Goal: Task Accomplishment & Management: Complete application form

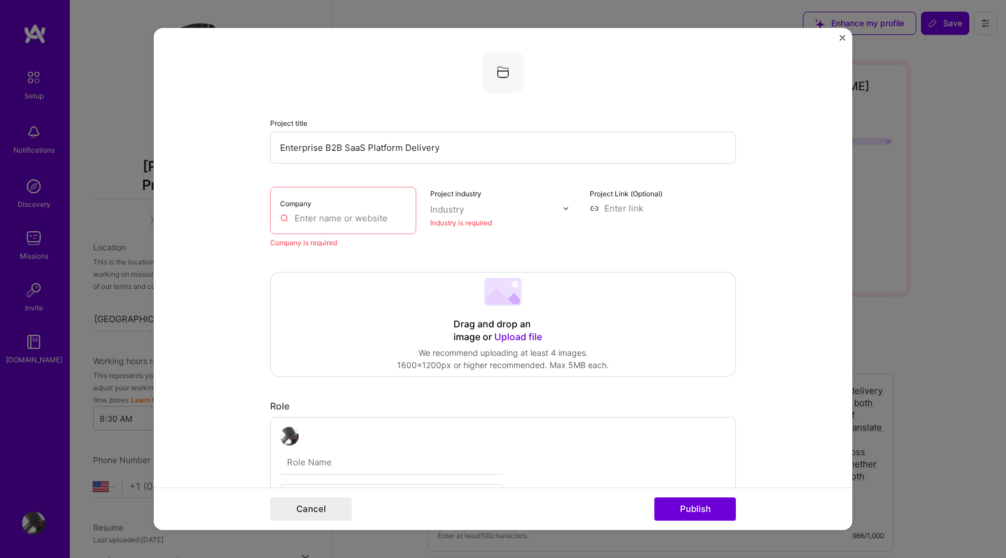
select select "US"
select select "Right Now"
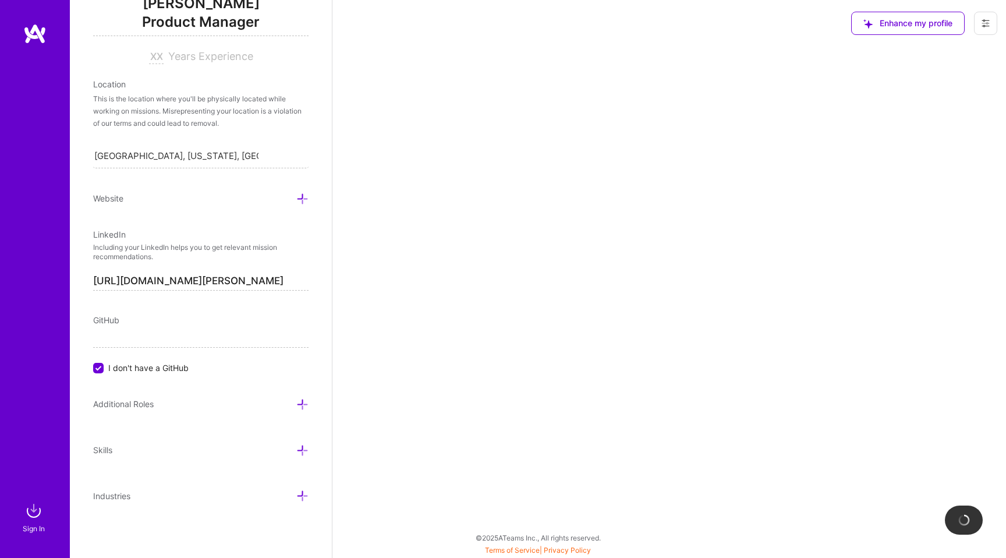
scroll to position [162, 0]
click at [242, 58] on span "Years Experience" at bounding box center [210, 57] width 85 height 12
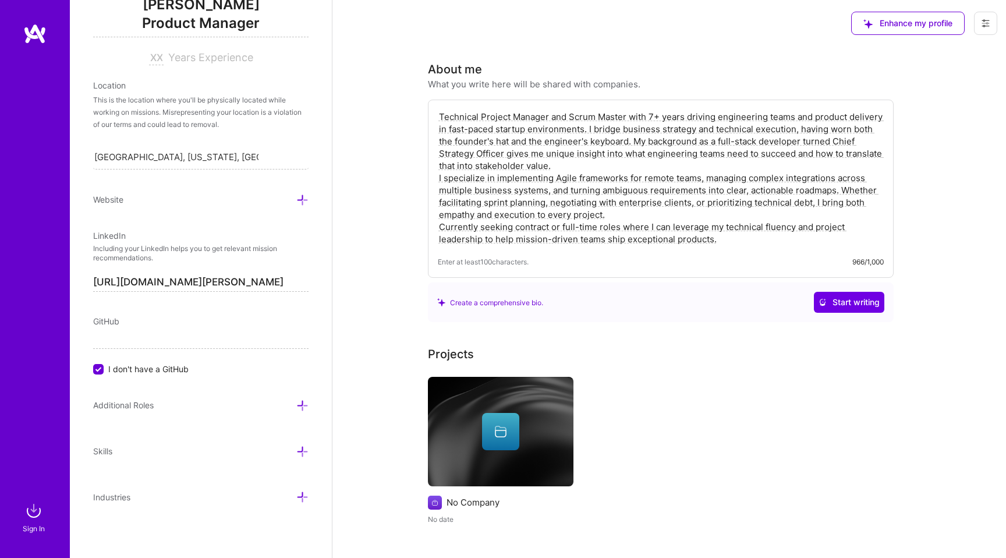
click at [766, 227] on textarea "Technical Project Manager and Scrum Master with 7+ years driving engineering te…" at bounding box center [661, 177] width 446 height 137
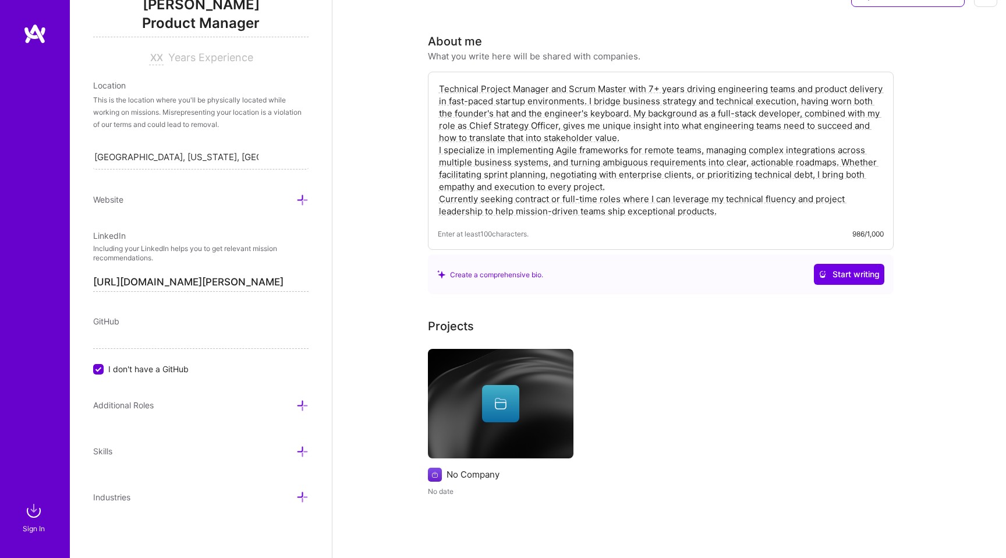
scroll to position [126, 0]
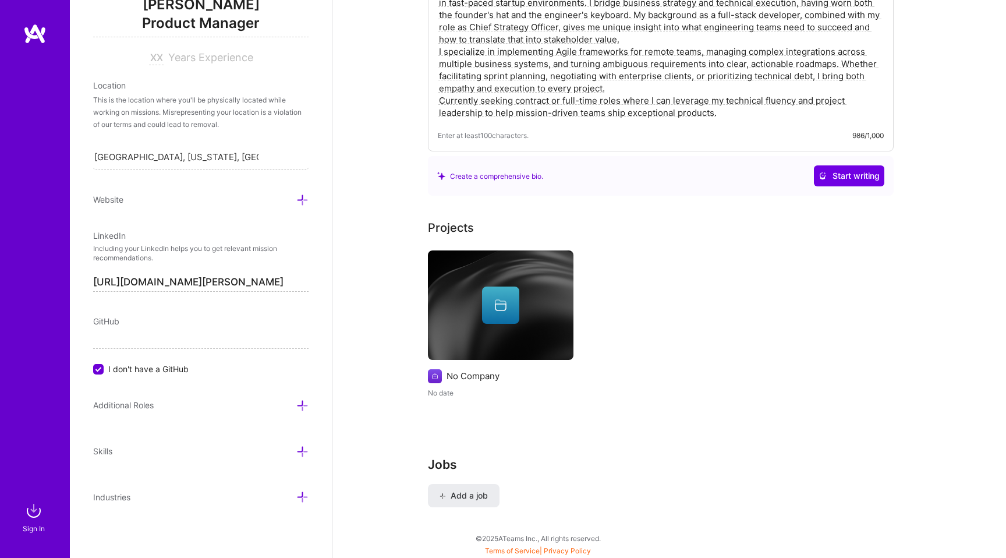
type textarea "Technical Project Manager and Scrum Master with 7+ years driving engineering te…"
click at [494, 299] on icon at bounding box center [501, 305] width 14 height 14
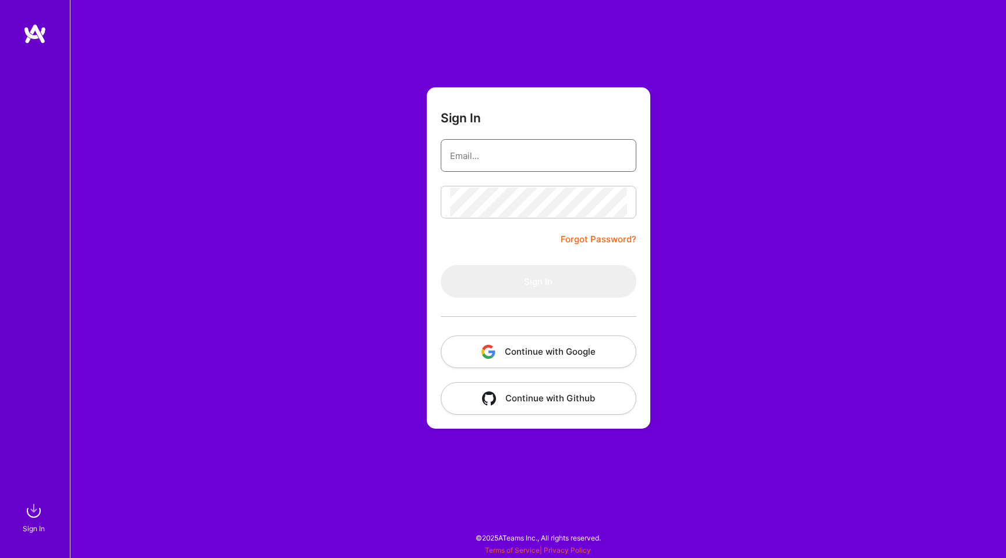
type input "laurentfrazier@gmail.com"
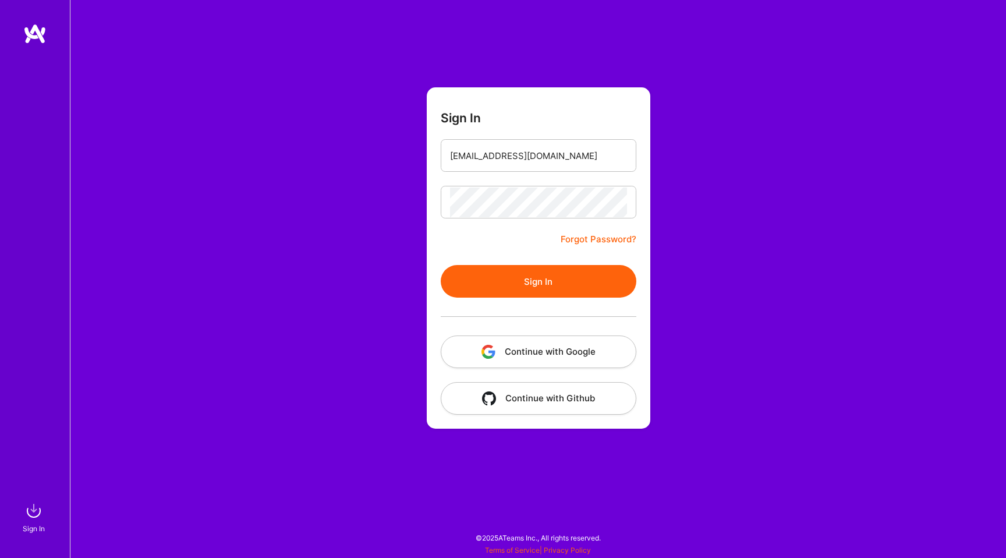
click at [535, 278] on button "Sign In" at bounding box center [539, 281] width 196 height 33
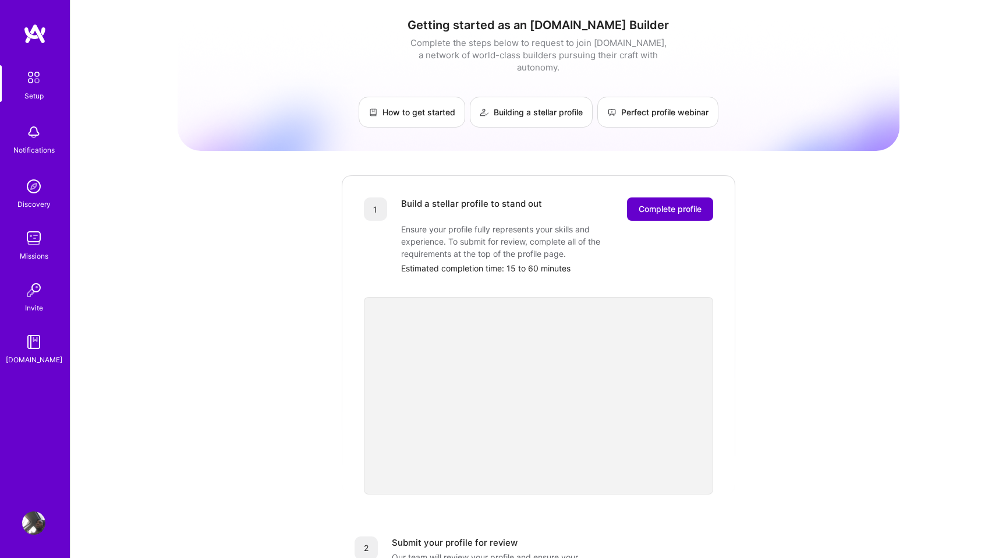
click at [649, 203] on span "Complete profile" at bounding box center [670, 209] width 63 height 12
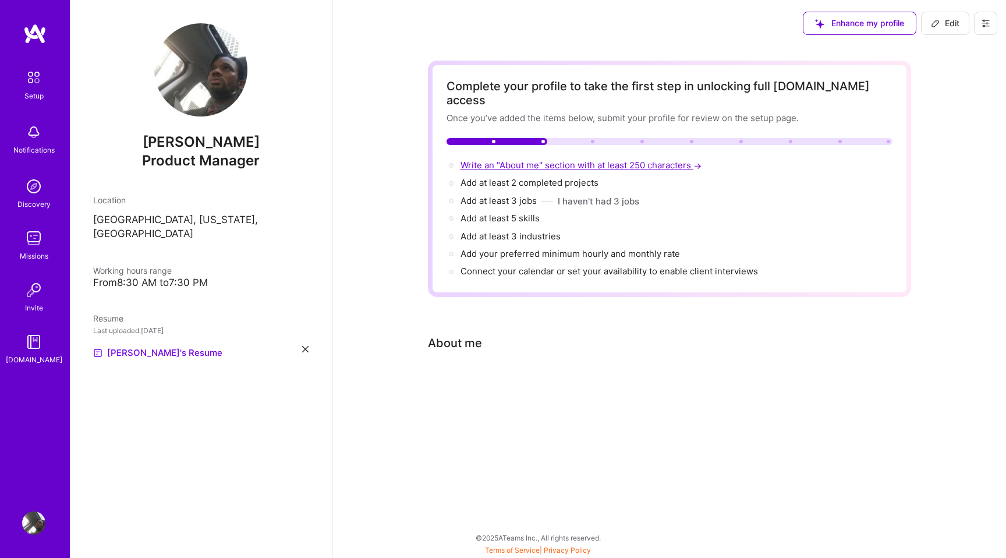
click at [550, 160] on span "Write an "About me" section with at least 250 characters →" at bounding box center [582, 165] width 243 height 11
select select "US"
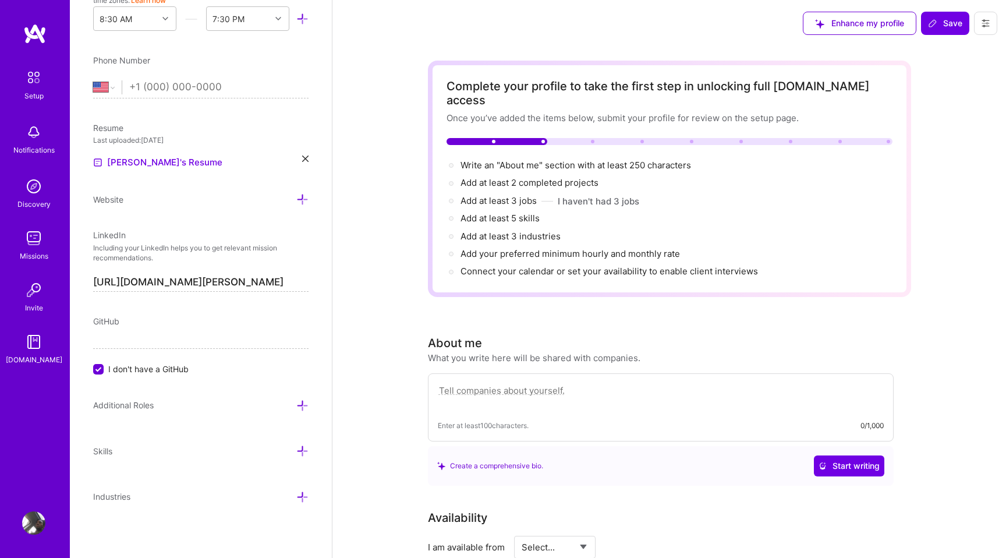
click at [536, 383] on textarea at bounding box center [661, 396] width 446 height 27
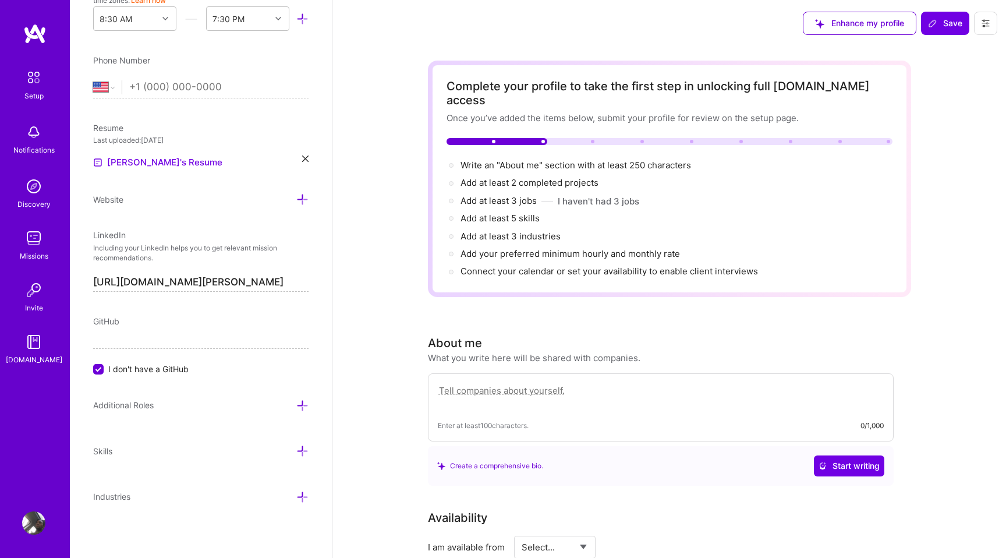
click at [536, 383] on textarea at bounding box center [661, 396] width 446 height 27
click at [496, 383] on textarea at bounding box center [661, 396] width 446 height 27
paste textarea "Technical Project Manager and Scrum Master with 7+ years driving engineering te…"
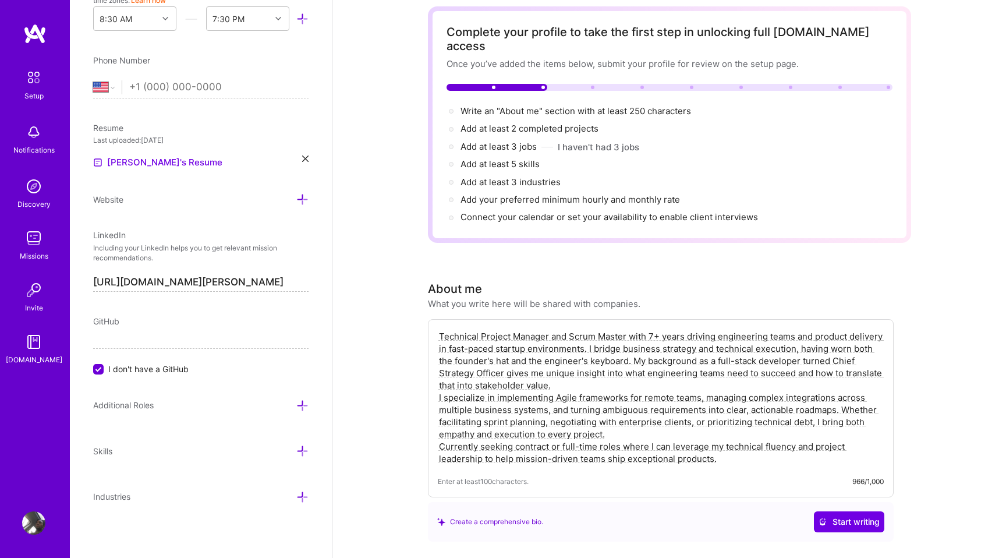
scroll to position [58, 0]
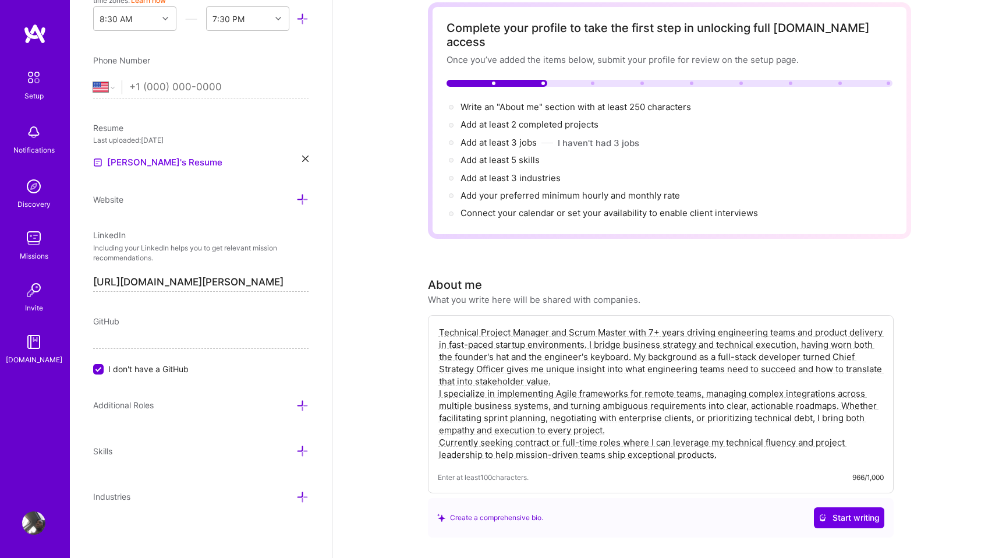
click at [576, 366] on textarea "Technical Project Manager and Scrum Master with 7+ years driving engineering te…" at bounding box center [661, 393] width 446 height 137
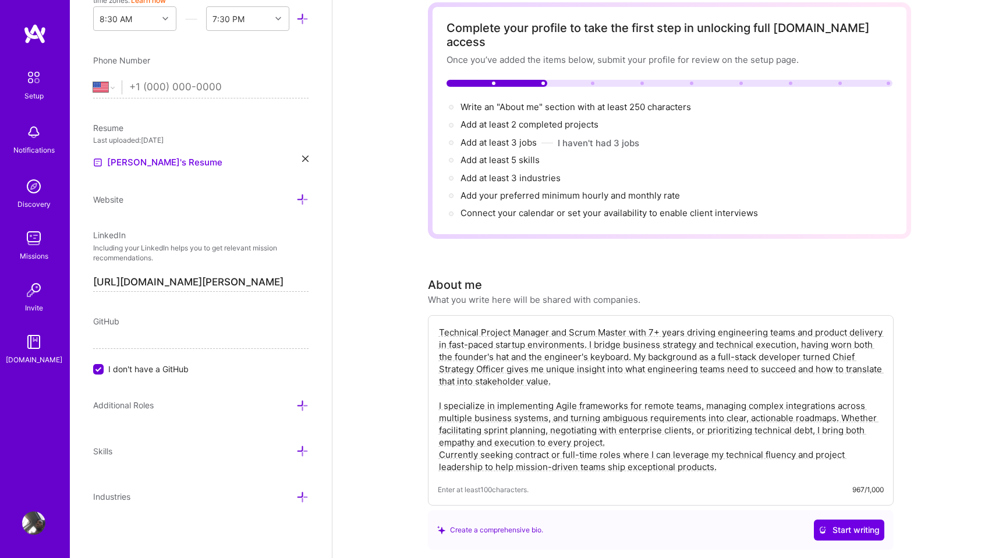
click at [611, 428] on textarea "Technical Project Manager and Scrum Master with 7+ years driving engineering te…" at bounding box center [661, 399] width 446 height 149
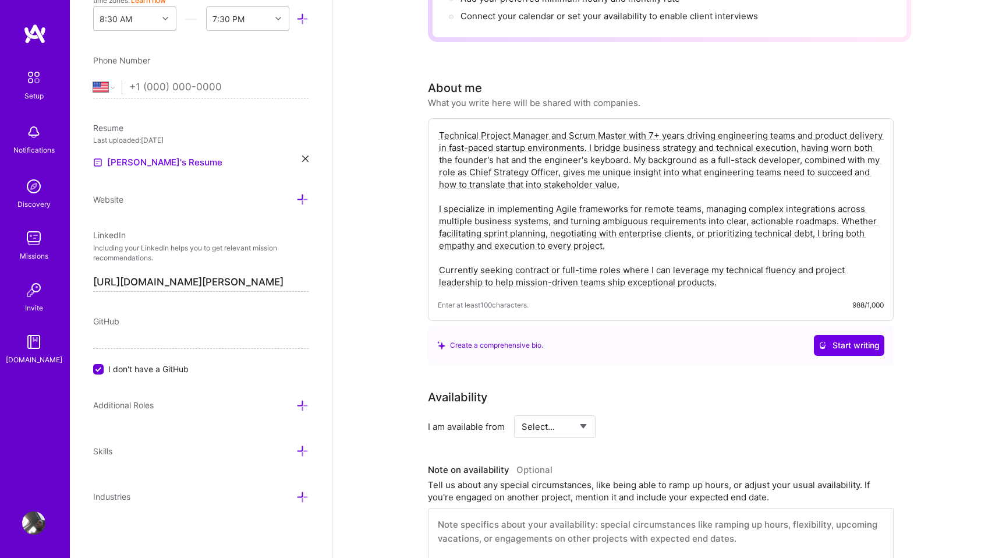
scroll to position [256, 0]
type textarea "Technical Project Manager and Scrum Master with 7+ years driving engineering te…"
click at [582, 419] on select "Select... Right Now Future Date Not Available" at bounding box center [555, 426] width 67 height 30
select select "Right Now"
click at [522, 411] on select "Select... Right Now Future Date Not Available" at bounding box center [555, 426] width 67 height 30
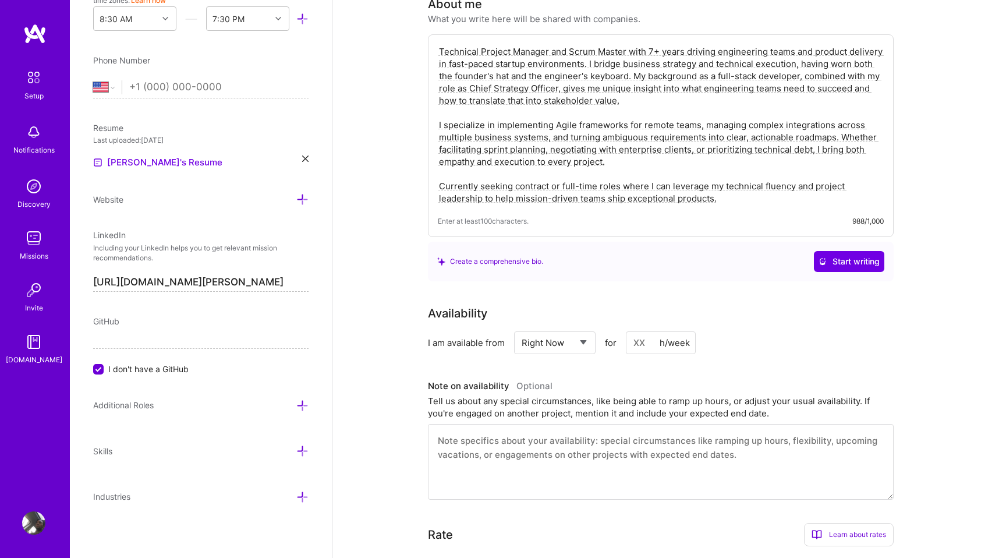
scroll to position [346, 0]
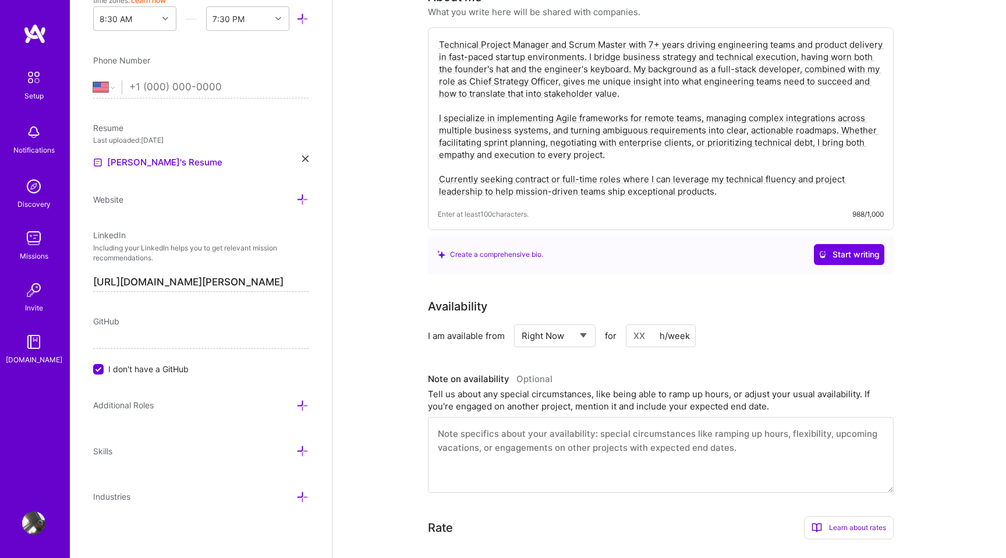
click at [581, 423] on textarea at bounding box center [661, 455] width 466 height 76
click at [515, 426] on textarea at bounding box center [661, 455] width 466 height 76
click at [639, 324] on input at bounding box center [661, 335] width 70 height 23
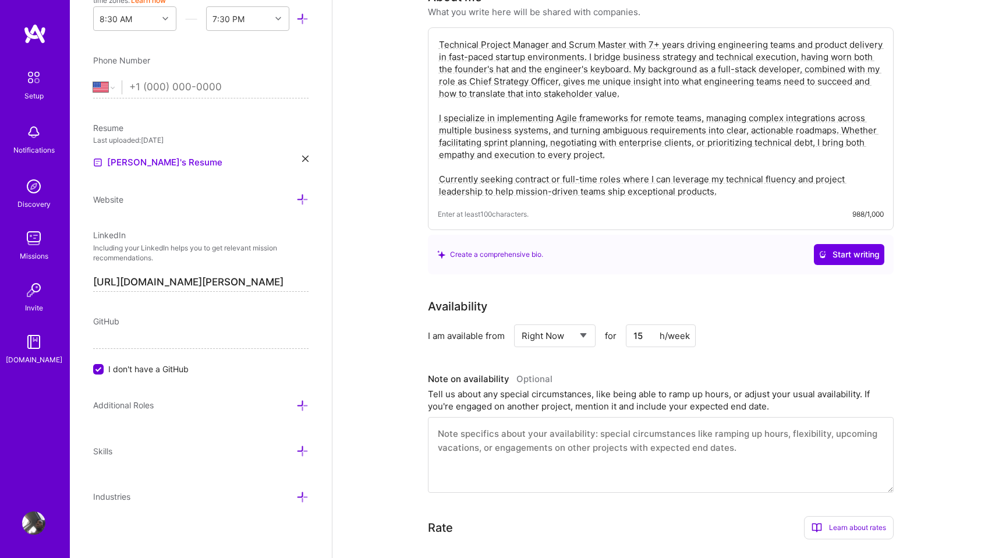
type input "15"
click at [560, 441] on textarea at bounding box center [661, 455] width 466 height 76
paste textarea "I'm seeking flexible contract arrangements between 10-25 hours per week. Aftern…"
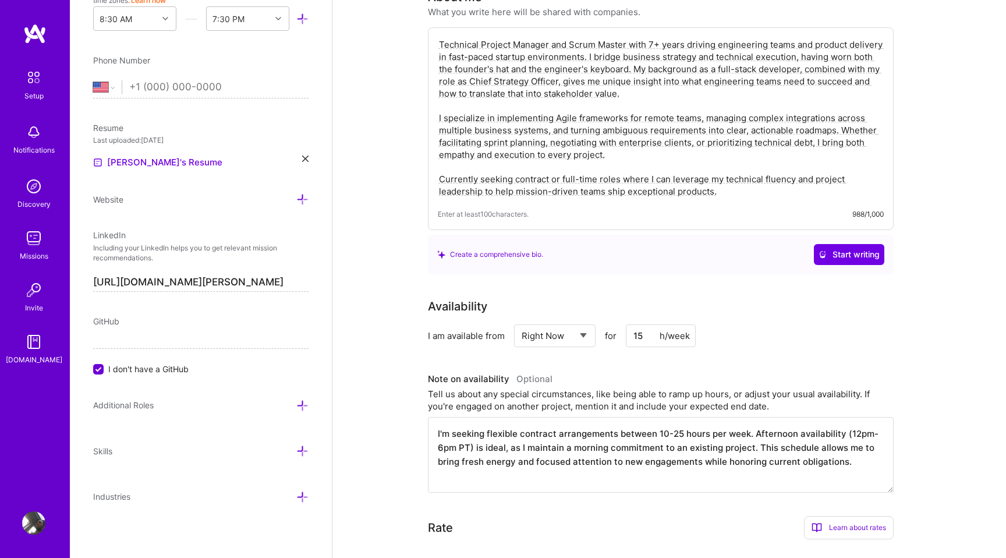
click at [675, 418] on textarea "I'm seeking flexible contract arrangements between 10-25 hours per week. Aftern…" at bounding box center [661, 455] width 466 height 76
click at [854, 418] on textarea "I'm seeking flexible contract arrangements between 10-15 hours per week. Aftern…" at bounding box center [661, 455] width 466 height 76
click at [772, 447] on textarea "I'm seeking flexible contract arrangements between 10-15 hours per week. Aftern…" at bounding box center [661, 455] width 466 height 76
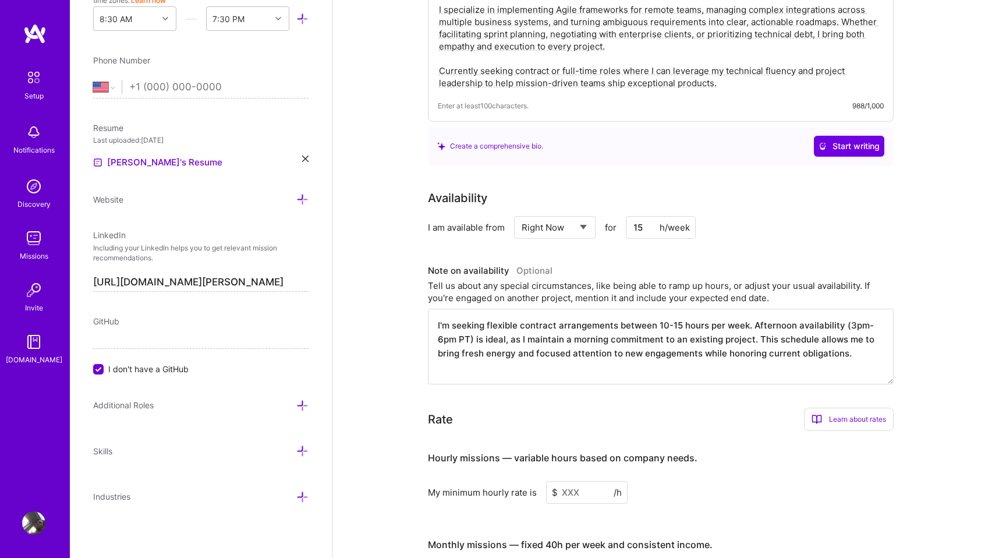
scroll to position [462, 0]
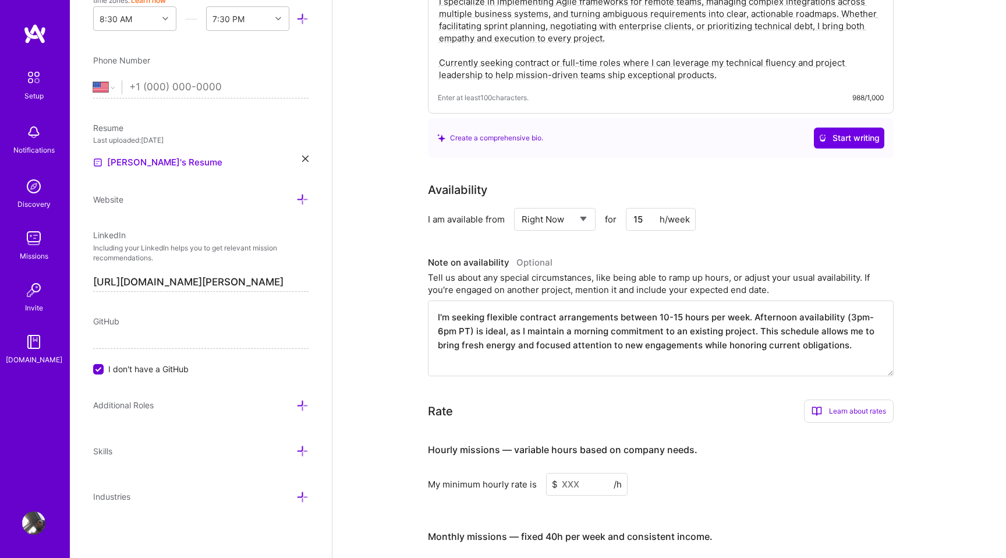
type textarea "I'm seeking flexible contract arrangements between 10-15 hours per week. Aftern…"
click at [580, 473] on input at bounding box center [587, 484] width 82 height 23
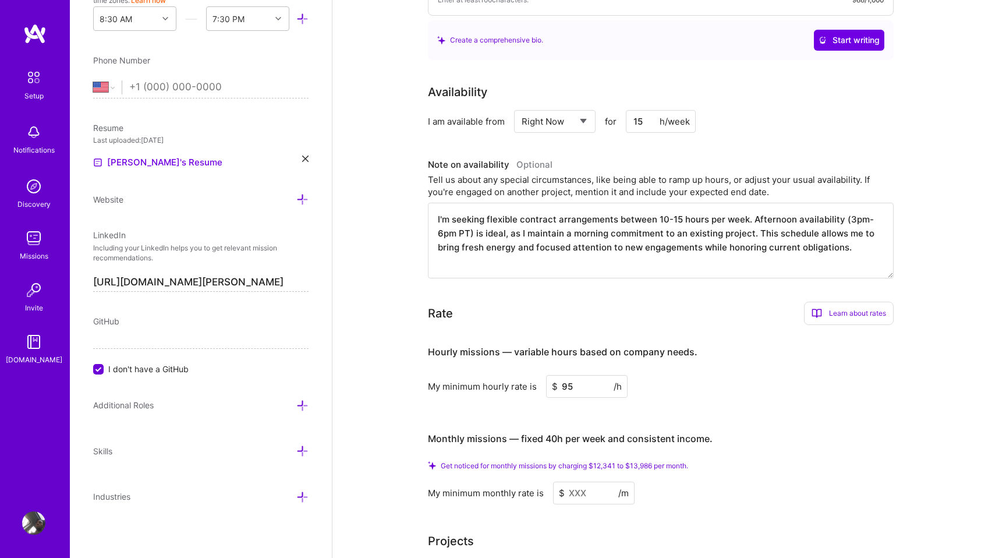
scroll to position [585, 0]
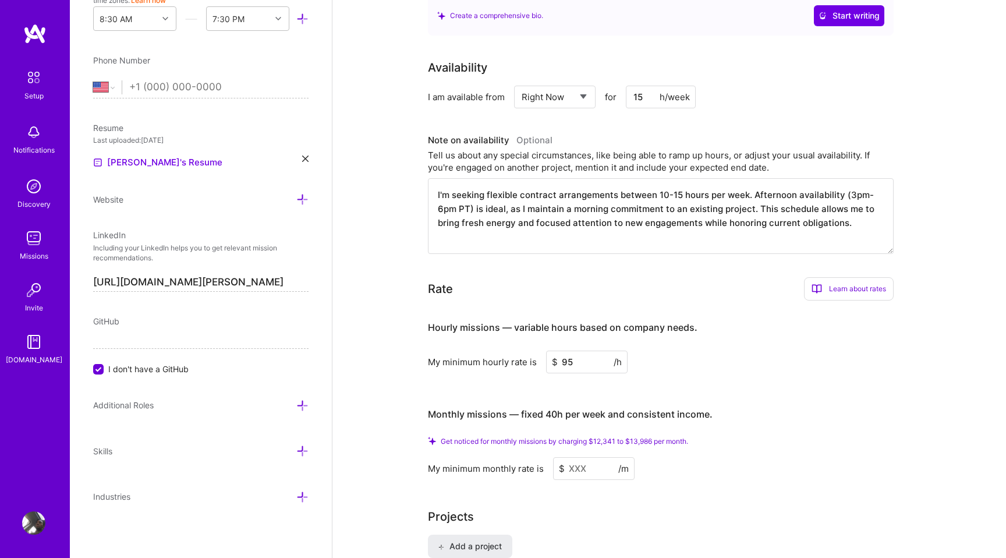
type input "95"
click at [582, 457] on input at bounding box center [594, 468] width 82 height 23
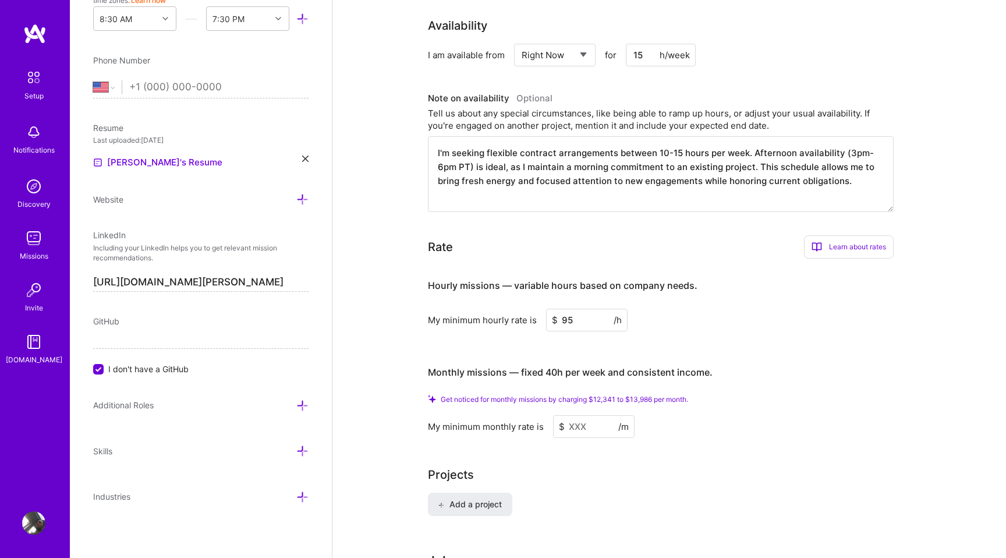
scroll to position [628, 0]
click at [572, 414] on input at bounding box center [594, 425] width 82 height 23
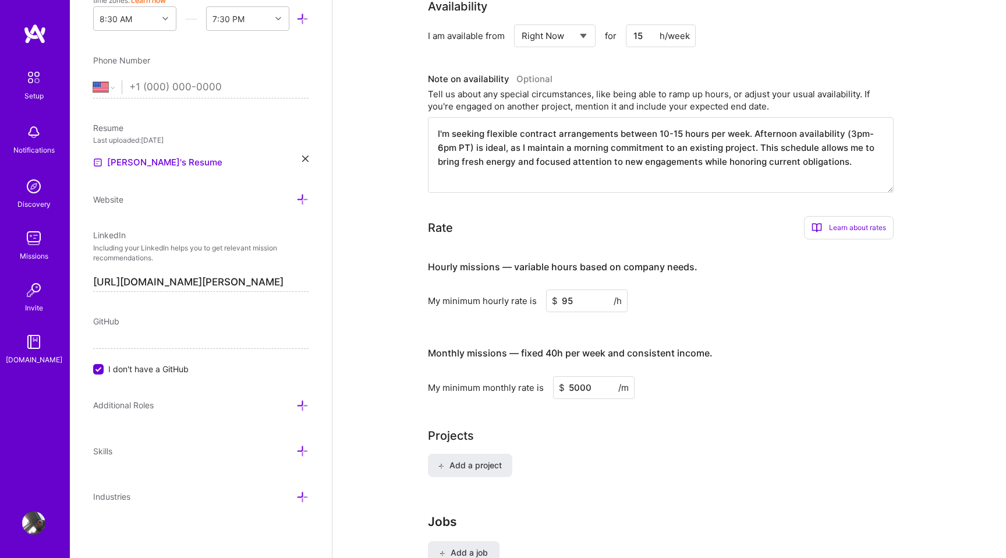
click at [697, 405] on div "Complete your profile to take the first step in unlocking full A.Team access On…" at bounding box center [669, 10] width 483 height 1155
click at [605, 295] on input "95" at bounding box center [587, 300] width 82 height 23
click at [576, 376] on input "5000" at bounding box center [594, 387] width 82 height 23
click at [578, 376] on input "5000" at bounding box center [594, 387] width 82 height 23
type input "5700"
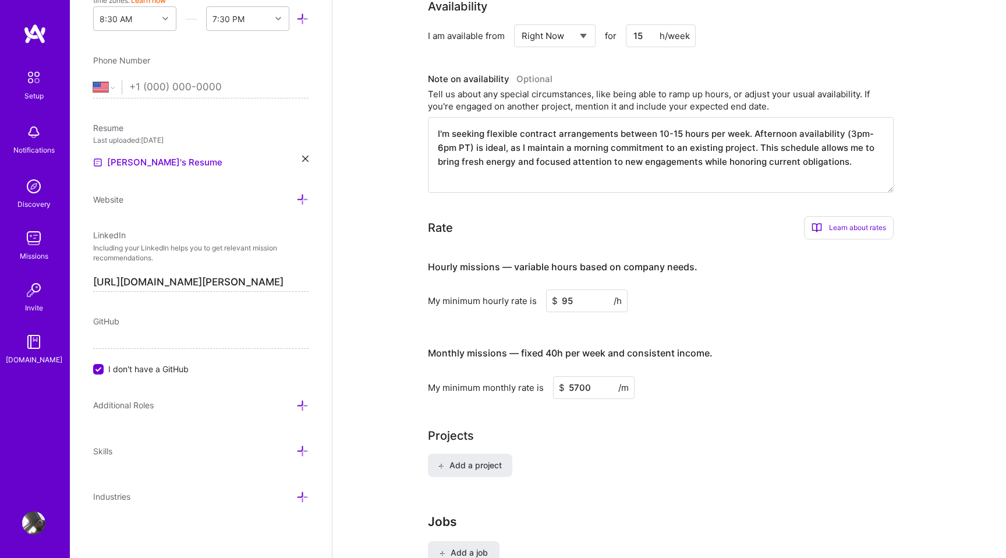
click at [739, 391] on div "Complete your profile to take the first step in unlocking full A.Team access On…" at bounding box center [669, 10] width 483 height 1155
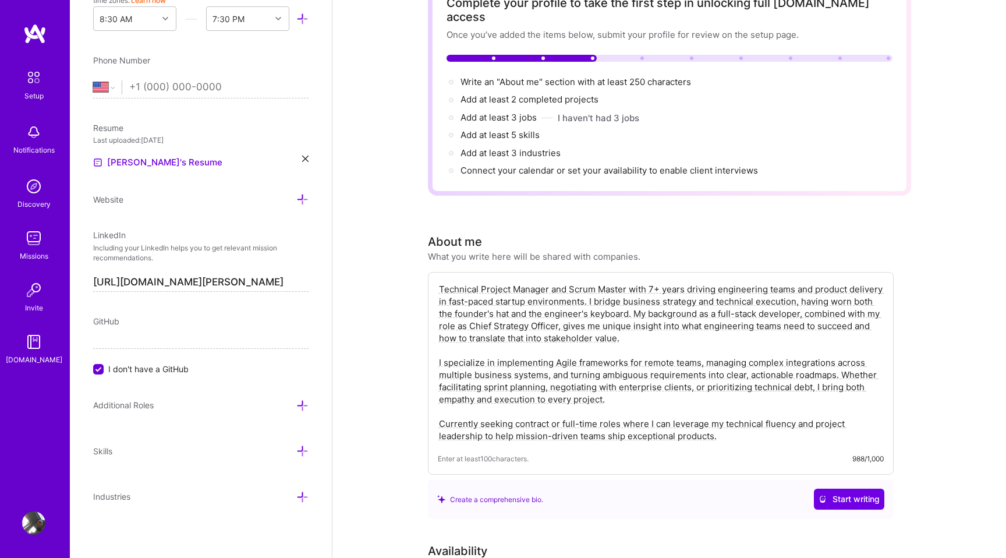
scroll to position [0, 0]
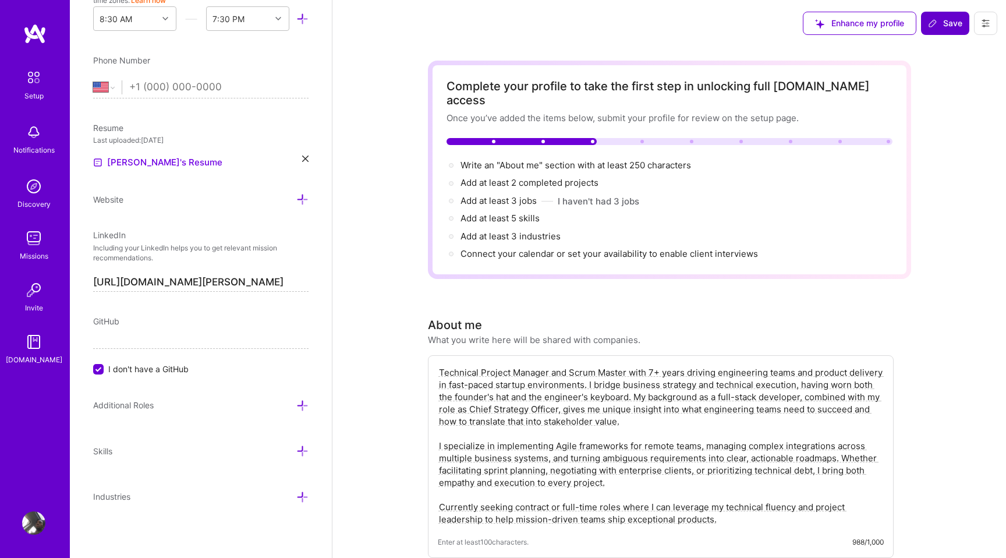
click at [948, 26] on span "Save" at bounding box center [945, 23] width 34 height 12
click at [943, 19] on span "Save" at bounding box center [945, 23] width 34 height 12
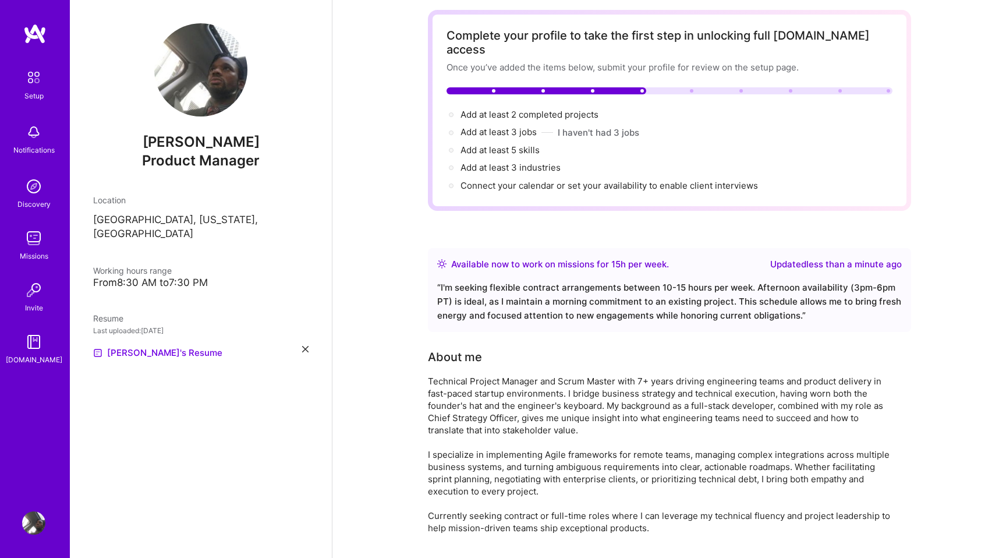
scroll to position [49, 0]
click at [600, 110] on span "Add at least 2 completed projects →" at bounding box center [535, 115] width 148 height 11
select select "US"
select select "Right Now"
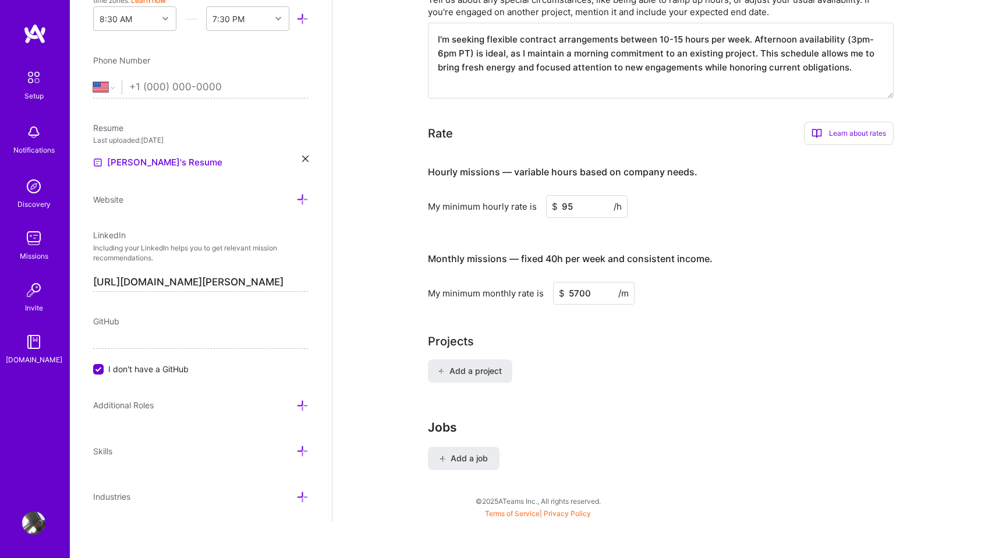
scroll to position [705, 0]
click at [488, 362] on button "Add a project" at bounding box center [470, 370] width 84 height 23
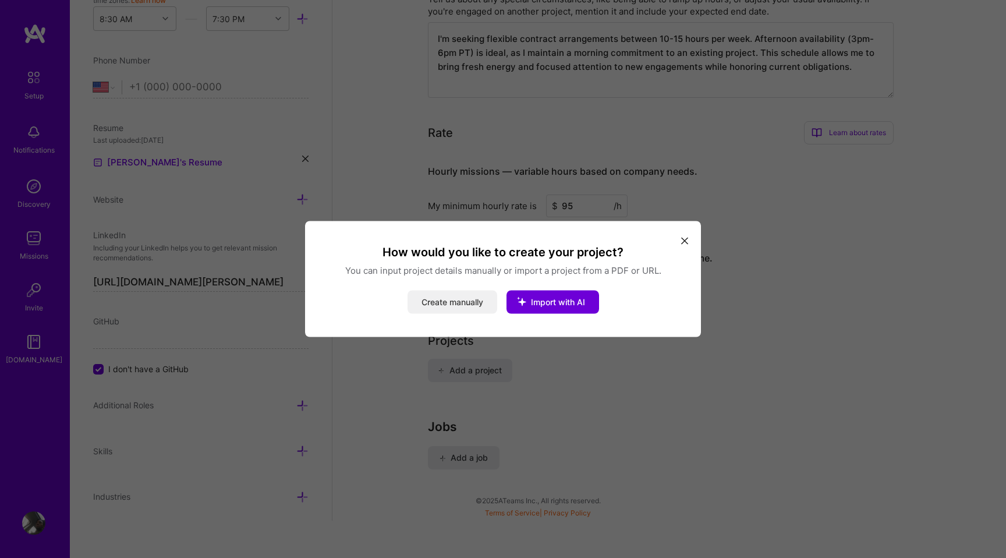
click at [477, 305] on button "Create manually" at bounding box center [453, 302] width 90 height 23
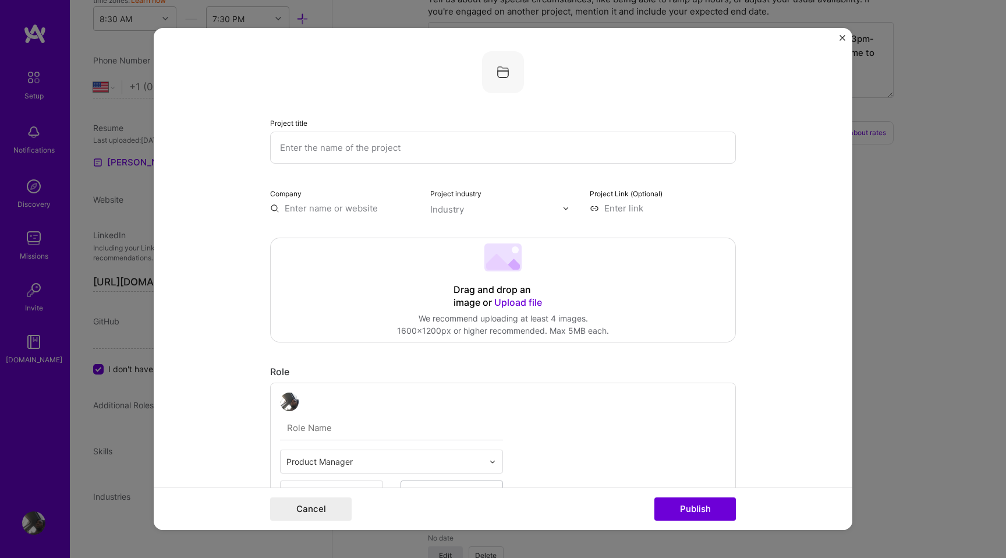
click at [452, 148] on input "text" at bounding box center [503, 148] width 466 height 32
paste input "Revamping a Construction Workforce Management Platform"
type input "Revamping a Construction Workforce Management Platform"
click at [360, 210] on input "text" at bounding box center [343, 208] width 146 height 12
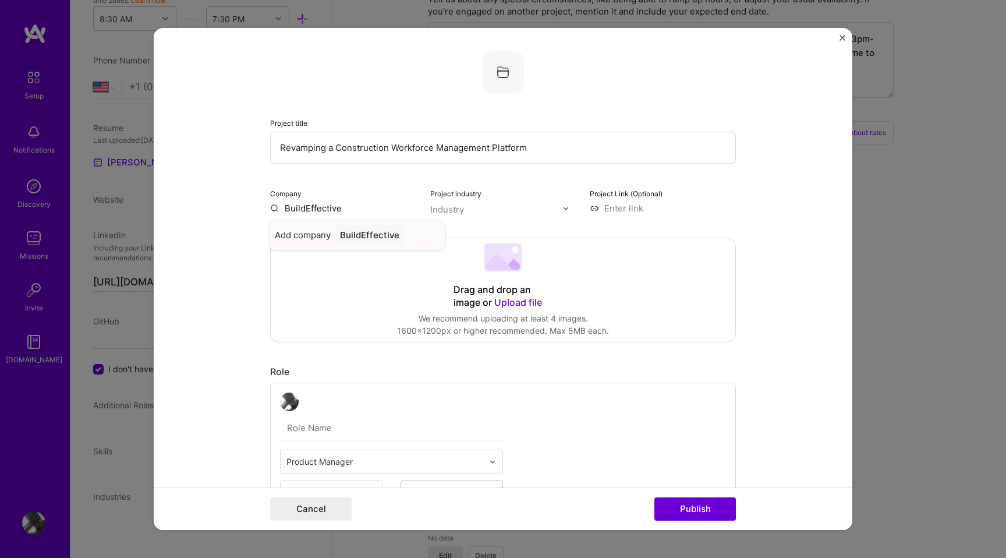
type input "BuildEffective"
click at [361, 240] on div "BuildEffective" at bounding box center [369, 235] width 69 height 20
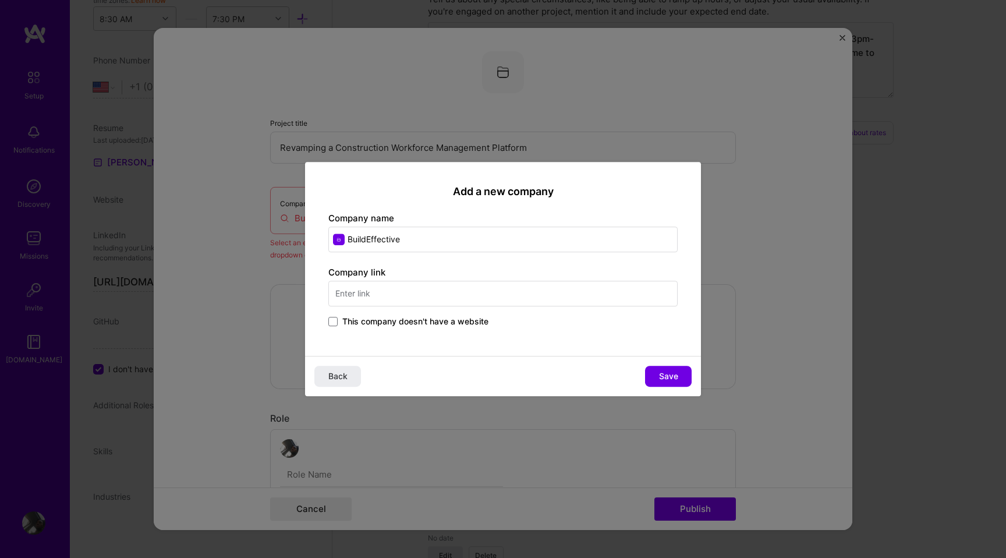
click at [438, 299] on input "text" at bounding box center [502, 294] width 349 height 26
type input "[DOMAIN_NAME]"
click at [656, 373] on button "Save" at bounding box center [668, 376] width 47 height 21
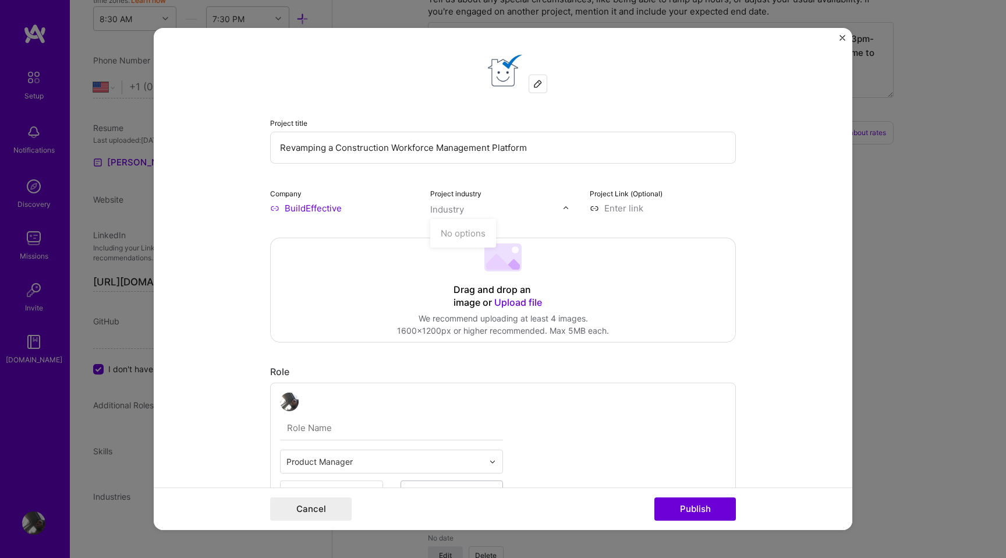
click at [475, 209] on input "text" at bounding box center [496, 209] width 133 height 12
click at [566, 208] on img at bounding box center [566, 207] width 7 height 7
click at [481, 209] on input "text" at bounding box center [496, 209] width 133 height 12
type input "Property Technlogy"
click at [655, 497] on button "Publish" at bounding box center [696, 508] width 82 height 23
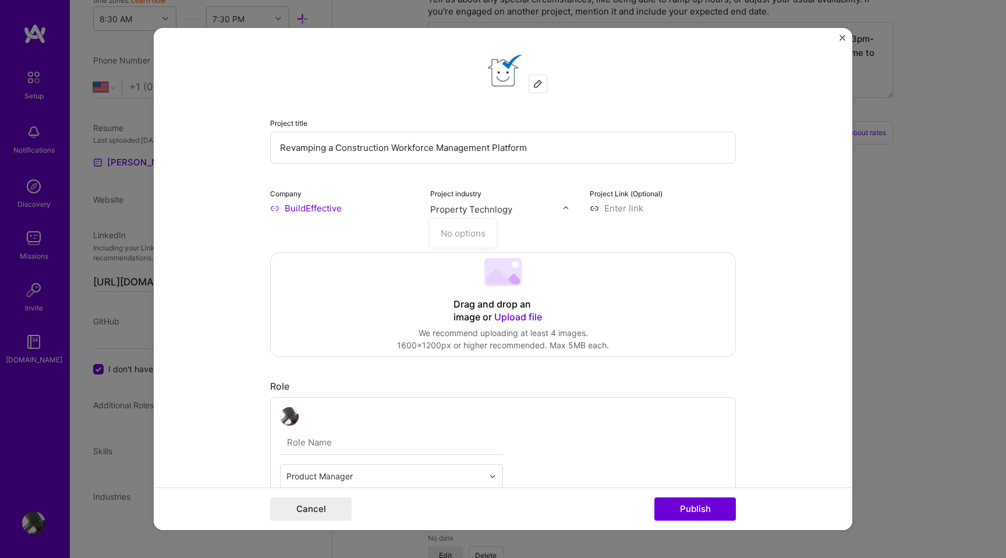
scroll to position [23, 0]
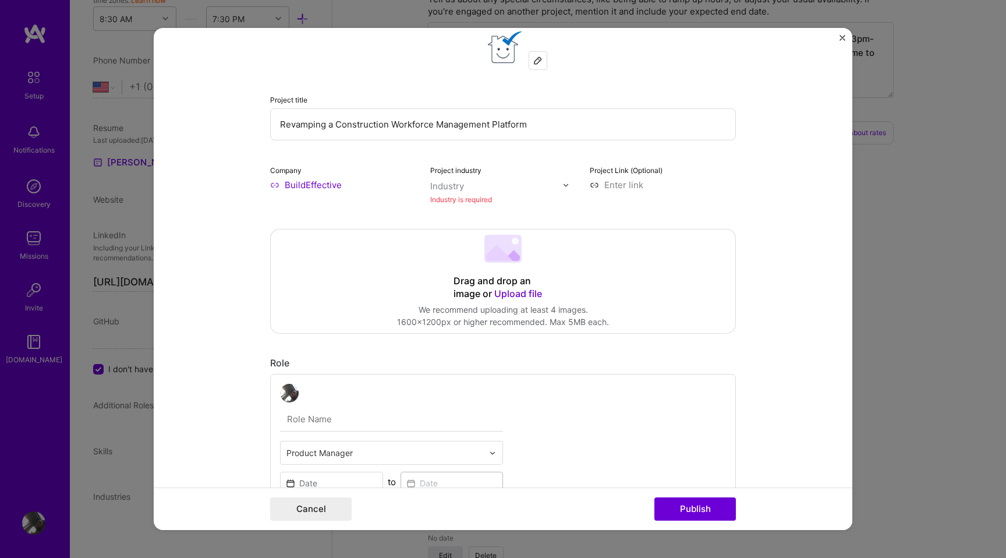
click at [503, 188] on input "text" at bounding box center [496, 186] width 133 height 12
type input "d"
type input "property technlogy"
click at [534, 150] on div "Project title Revamping a Construction Workforce Management Platform Company Bu…" at bounding box center [503, 117] width 466 height 178
click at [538, 189] on input "text" at bounding box center [496, 186] width 133 height 12
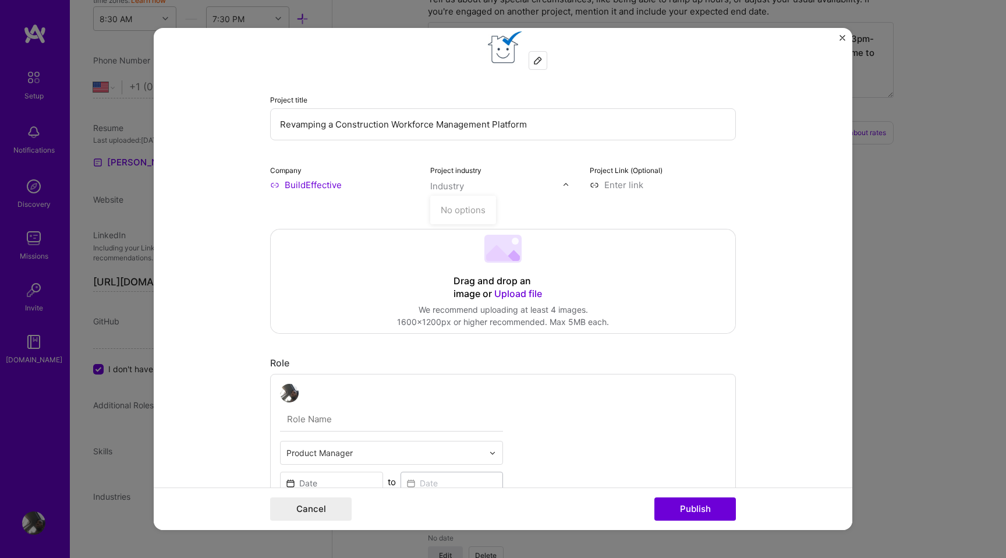
click at [486, 188] on input "text" at bounding box center [496, 186] width 133 height 12
type input "Construction"
click at [468, 189] on div at bounding box center [496, 183] width 133 height 15
click at [465, 208] on div "No options" at bounding box center [463, 207] width 59 height 22
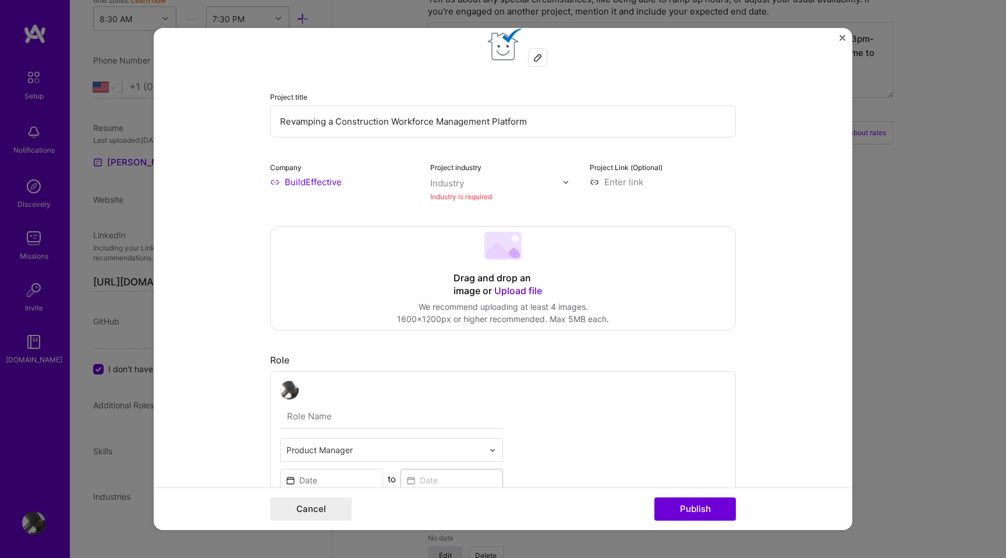
click at [452, 178] on div "Industry" at bounding box center [447, 183] width 34 height 12
type input "d"
click at [494, 185] on input "text" at bounding box center [496, 183] width 133 height 12
type input "construction"
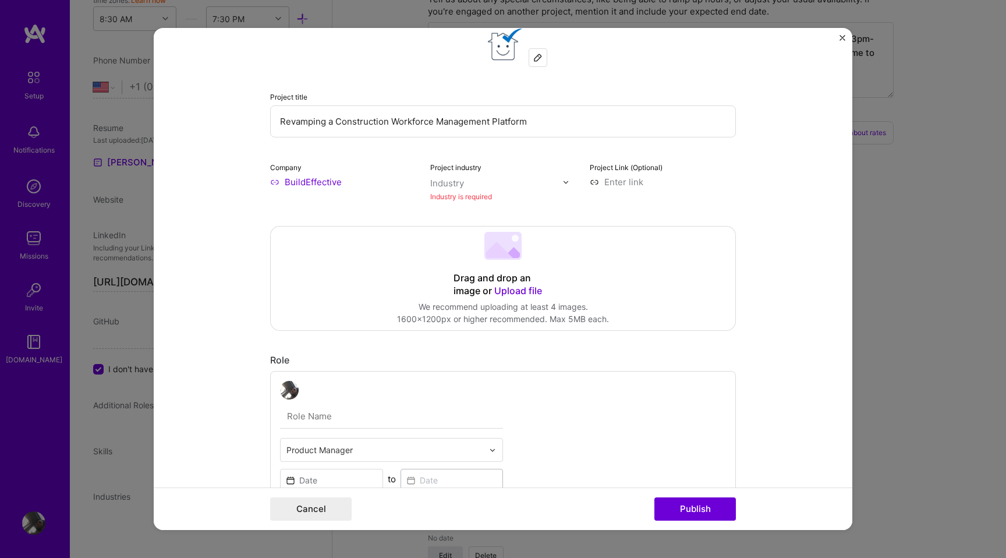
click at [505, 45] on img at bounding box center [503, 46] width 42 height 42
click at [540, 56] on img at bounding box center [537, 57] width 9 height 9
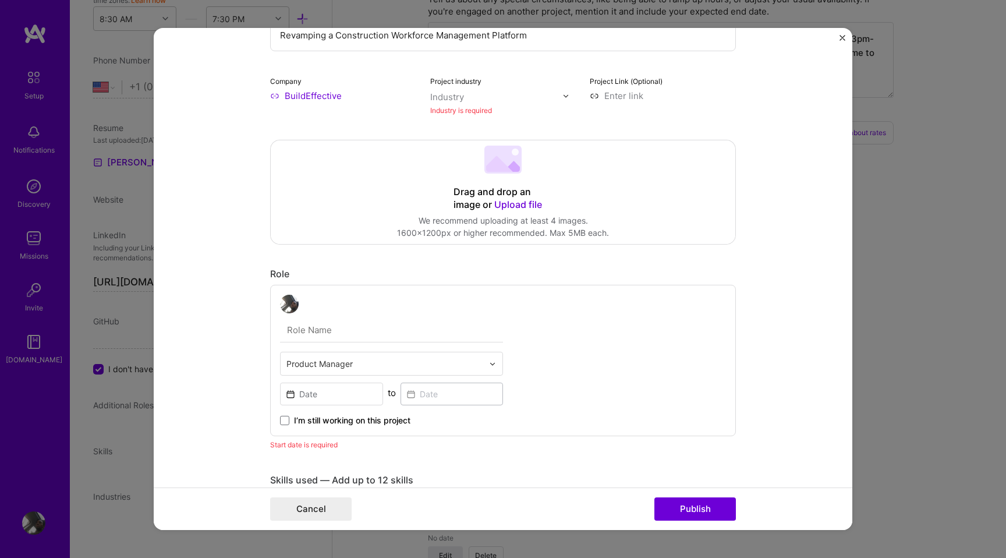
scroll to position [111, 0]
click at [438, 337] on input "text" at bounding box center [391, 331] width 223 height 24
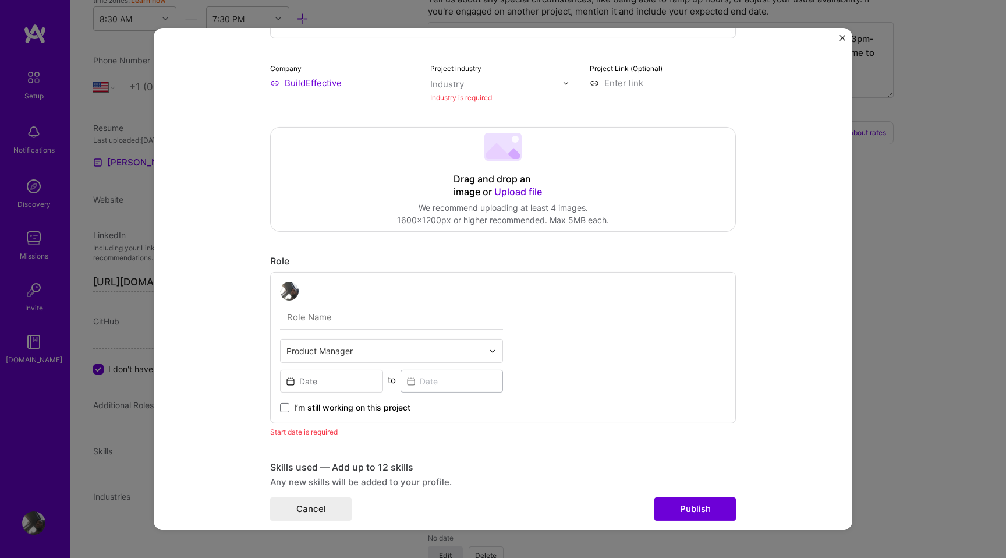
scroll to position [122, 0]
click at [622, 86] on input at bounding box center [663, 86] width 146 height 12
click at [406, 319] on input "text" at bounding box center [391, 321] width 223 height 24
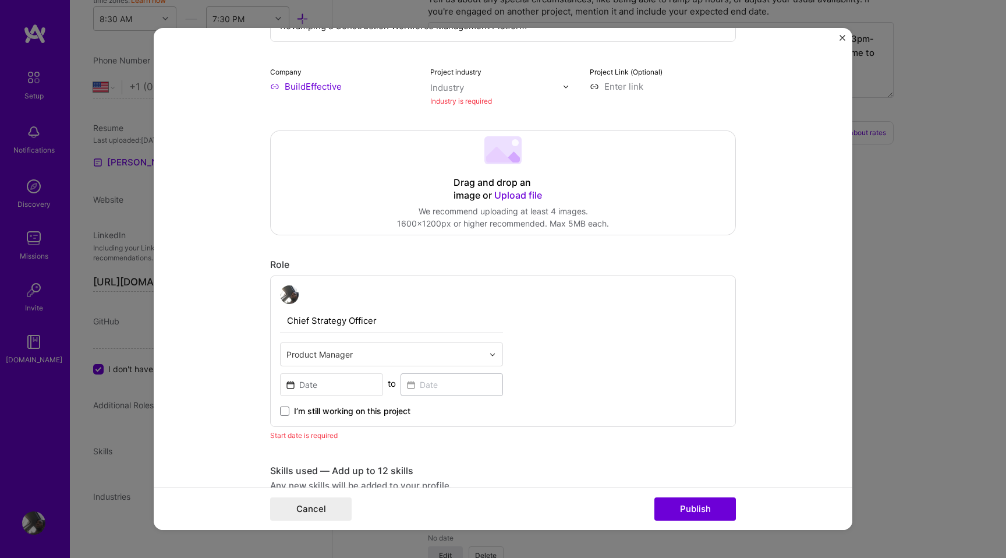
type input "Chief Strategy Officer"
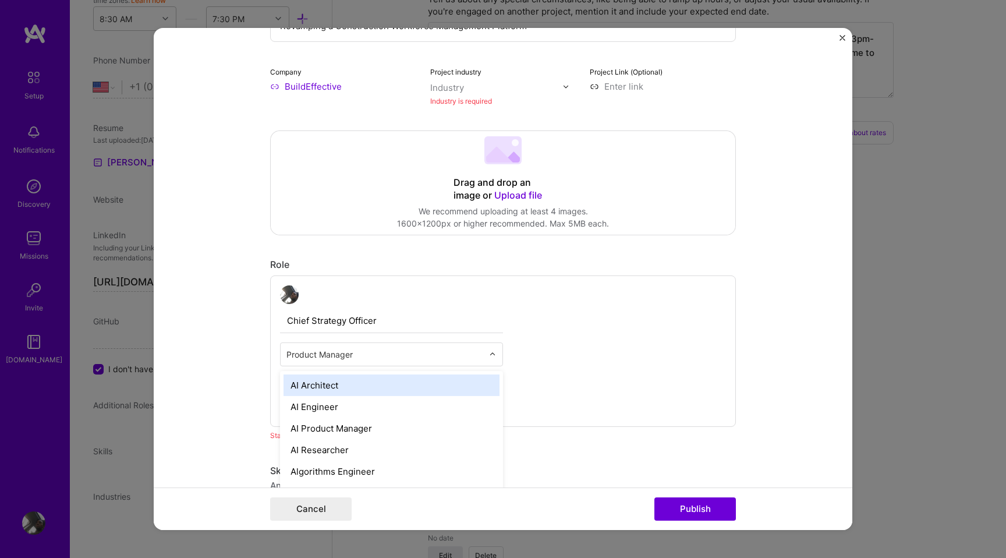
click at [423, 352] on input "text" at bounding box center [384, 354] width 197 height 12
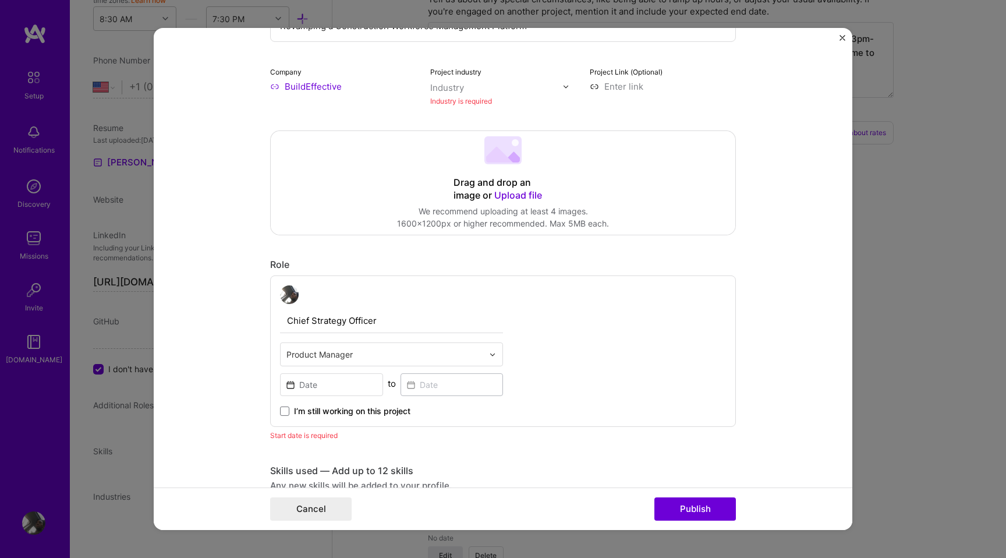
click at [556, 352] on div "Chief Strategy Officer Product Manager to I’m still working on this project" at bounding box center [503, 350] width 466 height 151
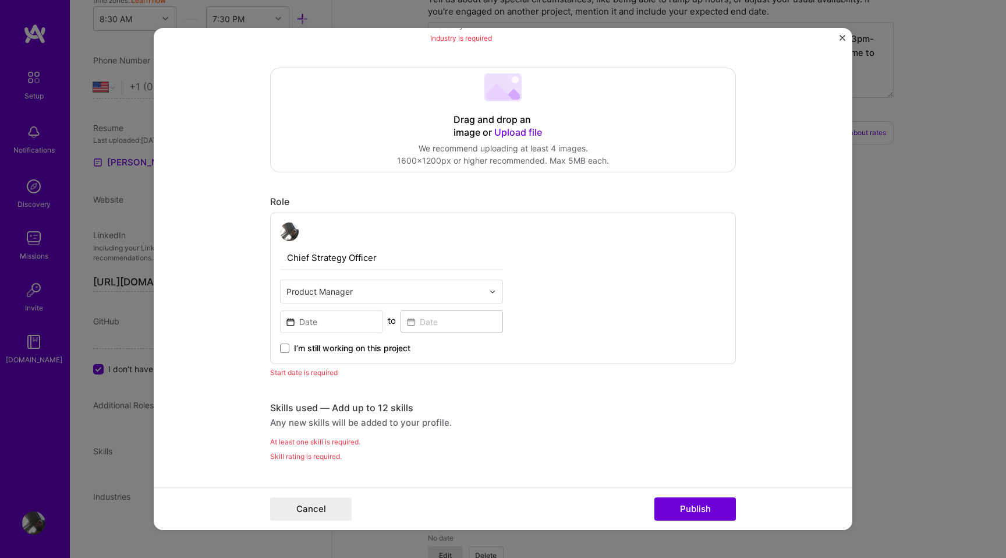
scroll to position [183, 0]
click at [300, 327] on input at bounding box center [331, 323] width 103 height 23
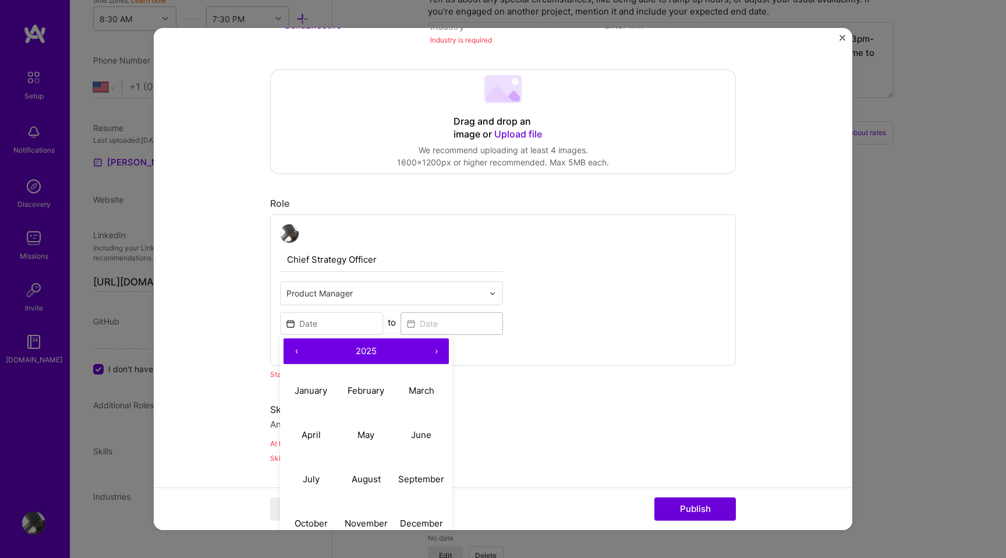
click at [295, 354] on button "‹" at bounding box center [297, 351] width 26 height 26
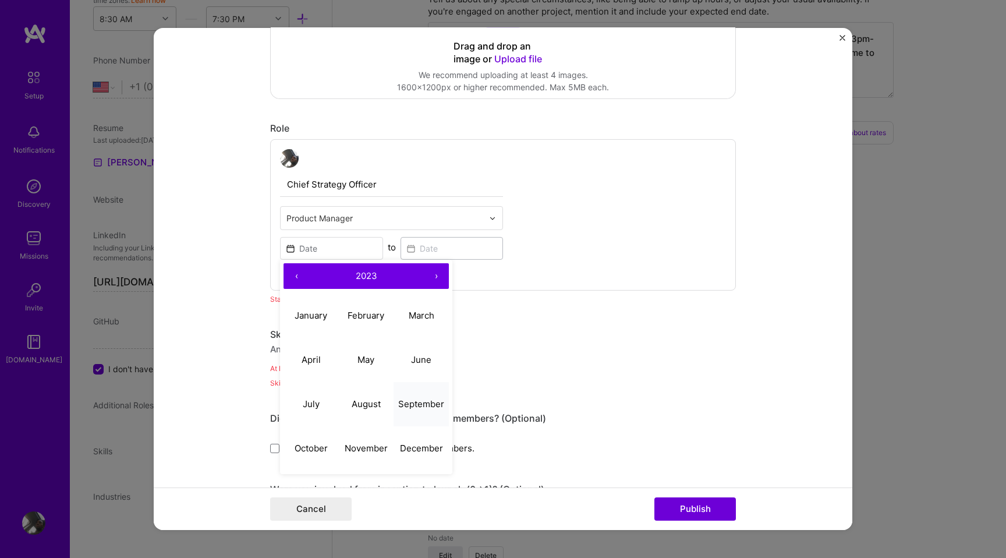
scroll to position [265, 0]
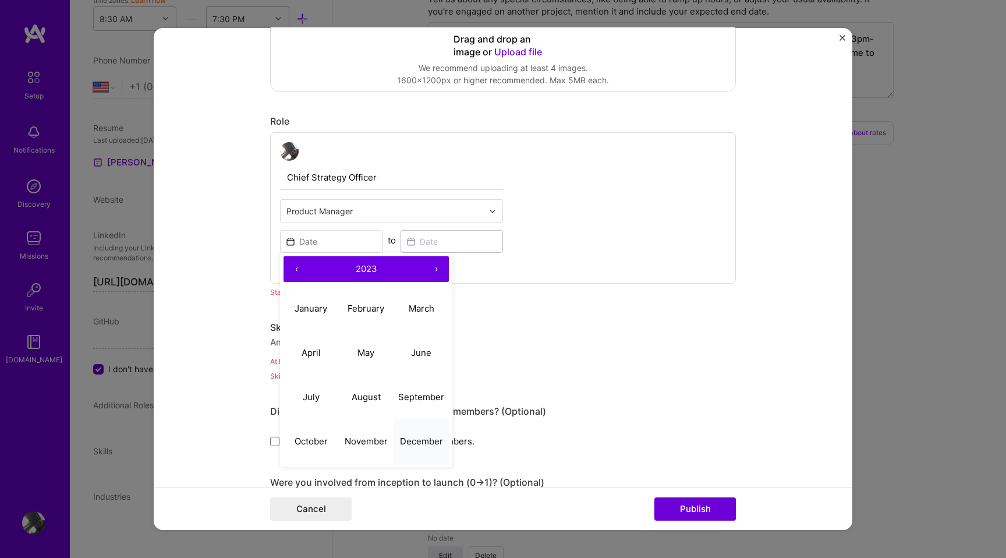
click at [426, 433] on button "December" at bounding box center [421, 441] width 55 height 44
type input "[DATE]"
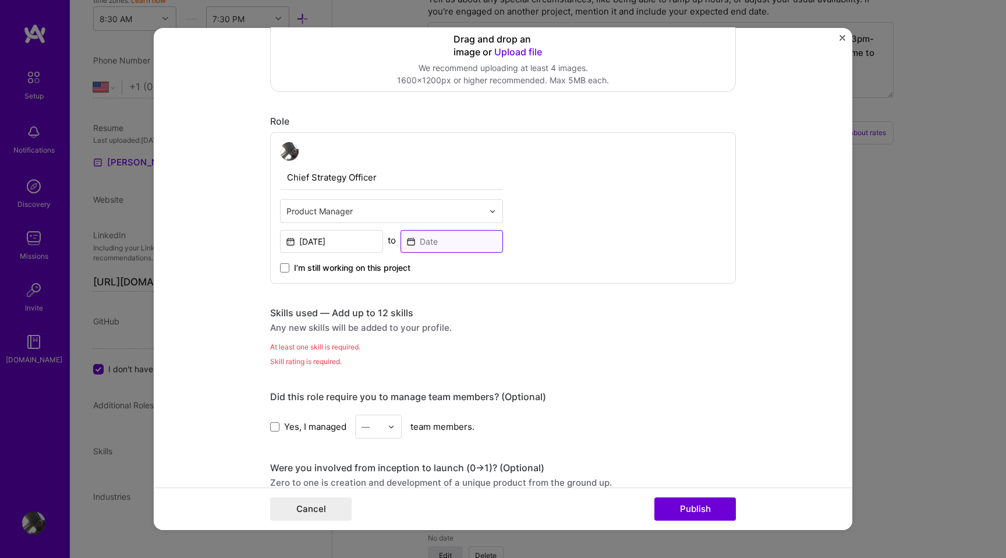
click at [427, 242] on input at bounding box center [452, 241] width 103 height 23
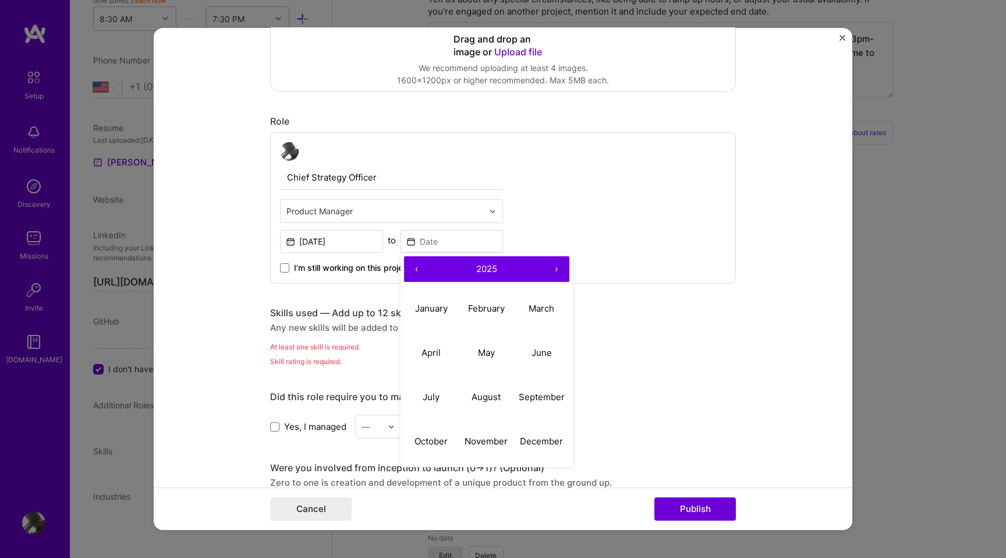
click at [412, 271] on button "‹" at bounding box center [417, 269] width 26 height 26
click at [537, 358] on button "June" at bounding box center [541, 352] width 55 height 44
type input "[DATE]"
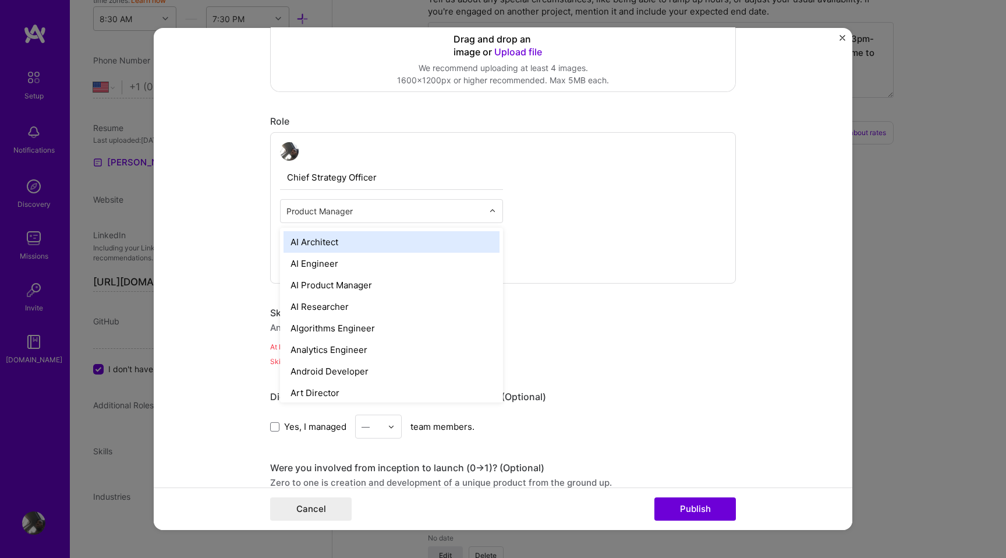
click at [494, 213] on img at bounding box center [492, 210] width 7 height 7
click at [469, 212] on input "text" at bounding box center [384, 211] width 197 height 12
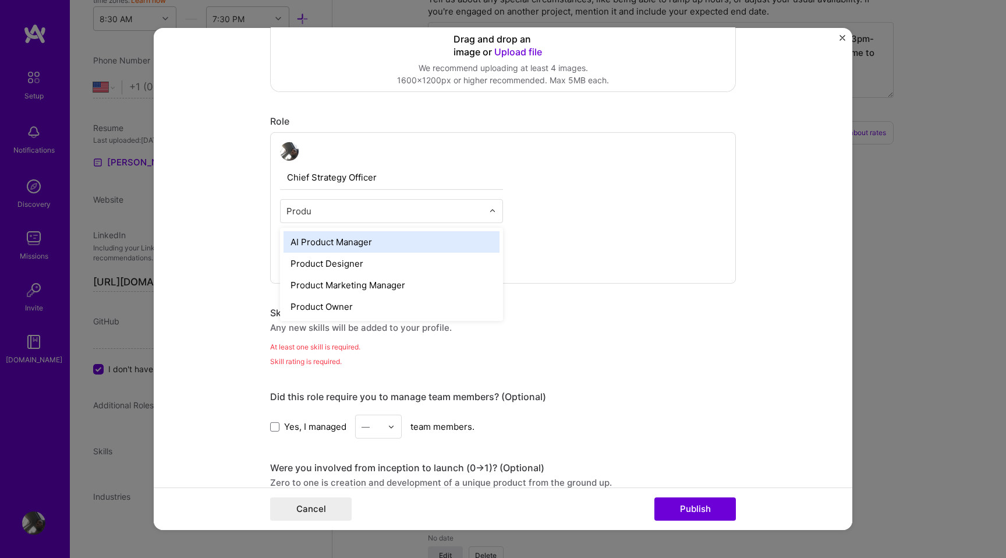
click at [439, 214] on input "Produ" at bounding box center [384, 211] width 197 height 12
click at [365, 214] on input "Chi" at bounding box center [384, 211] width 197 height 12
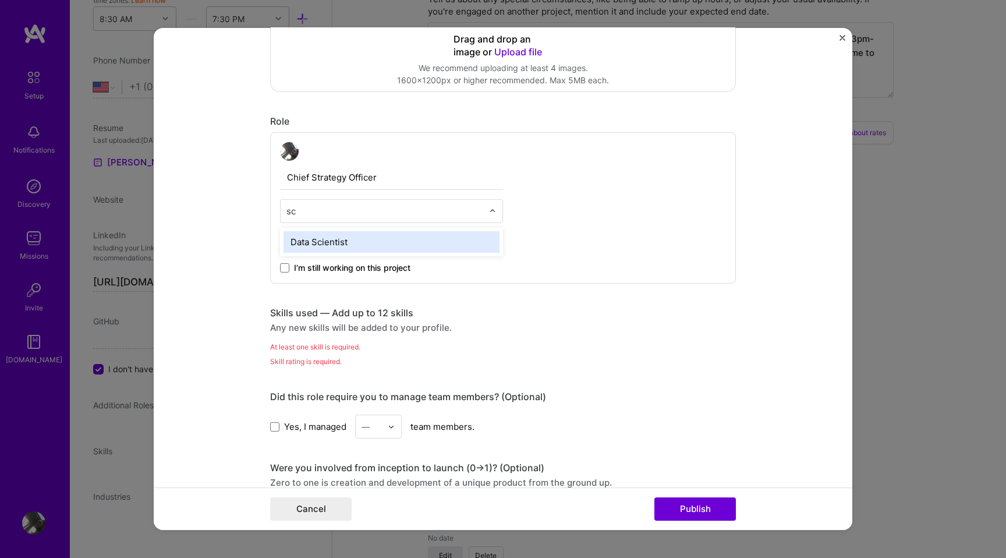
type input "s"
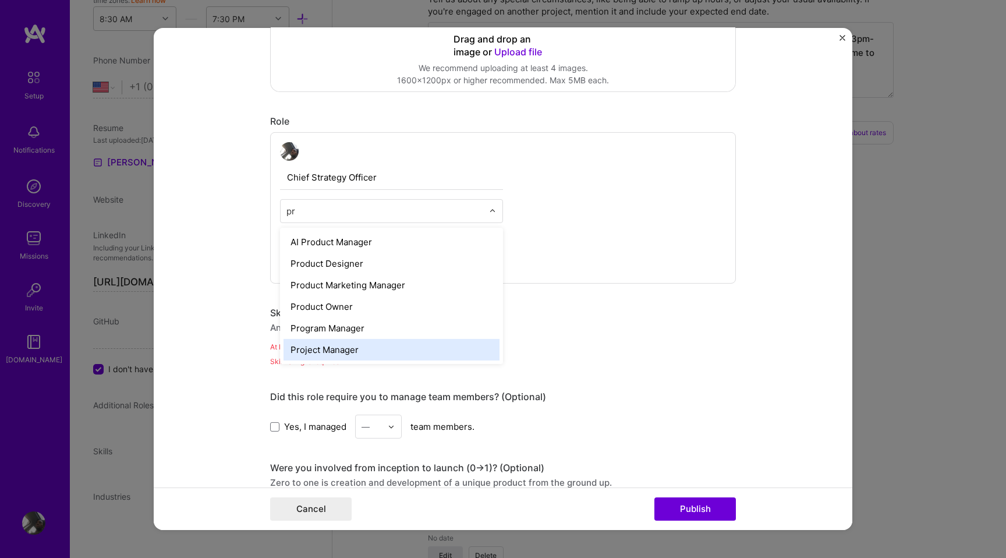
type input "p"
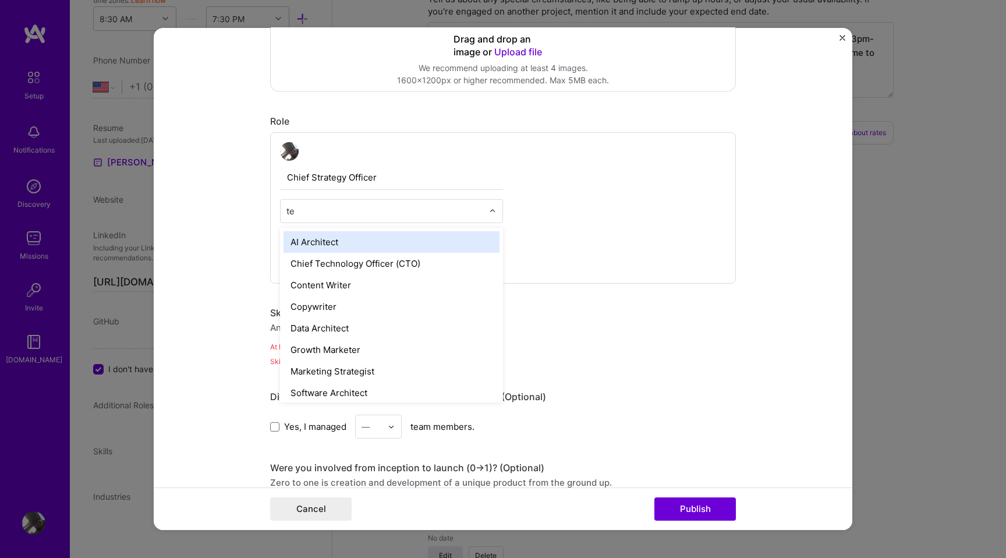
type input "t"
type input "prod"
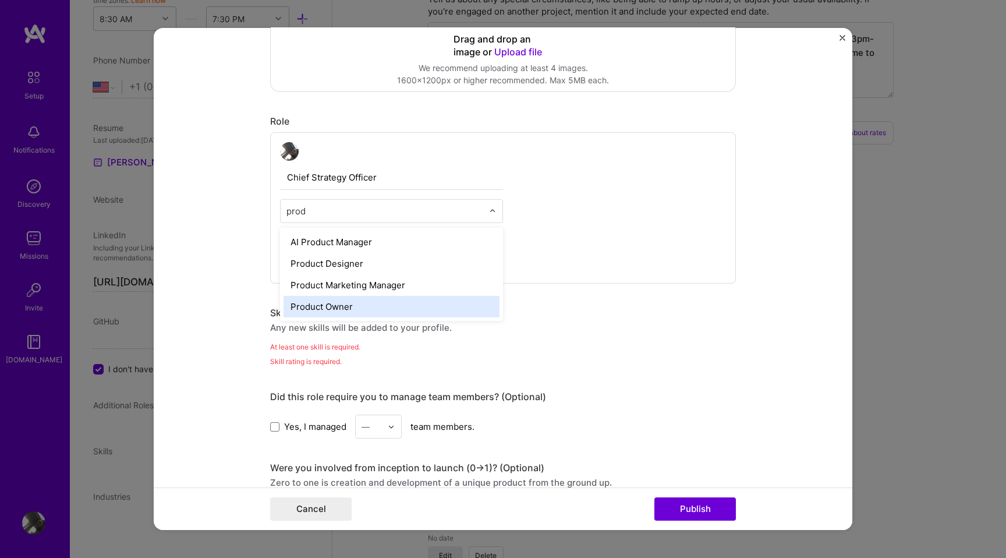
click at [367, 304] on div "Product Owner" at bounding box center [392, 307] width 216 height 22
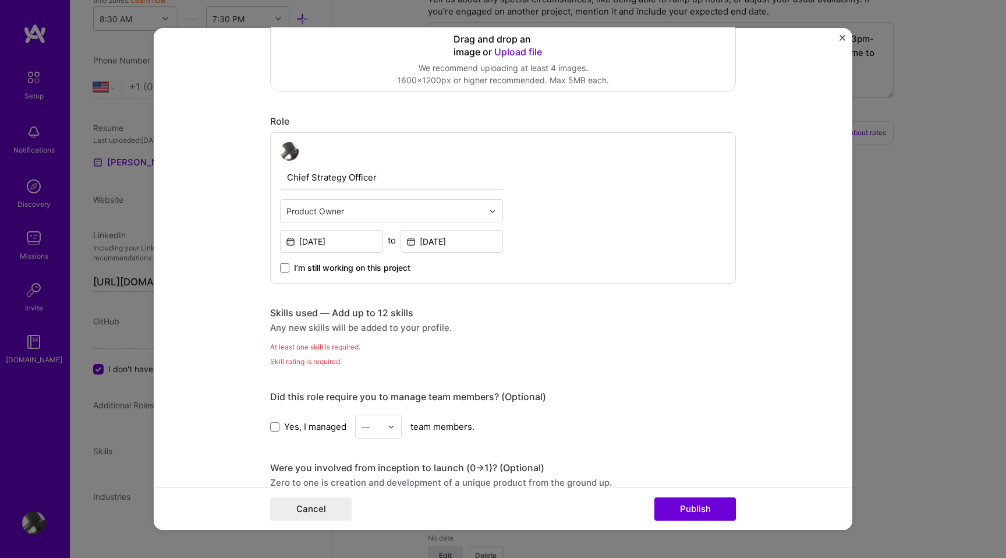
click at [483, 308] on div "Skills used — Add up to 12 skills" at bounding box center [503, 313] width 466 height 12
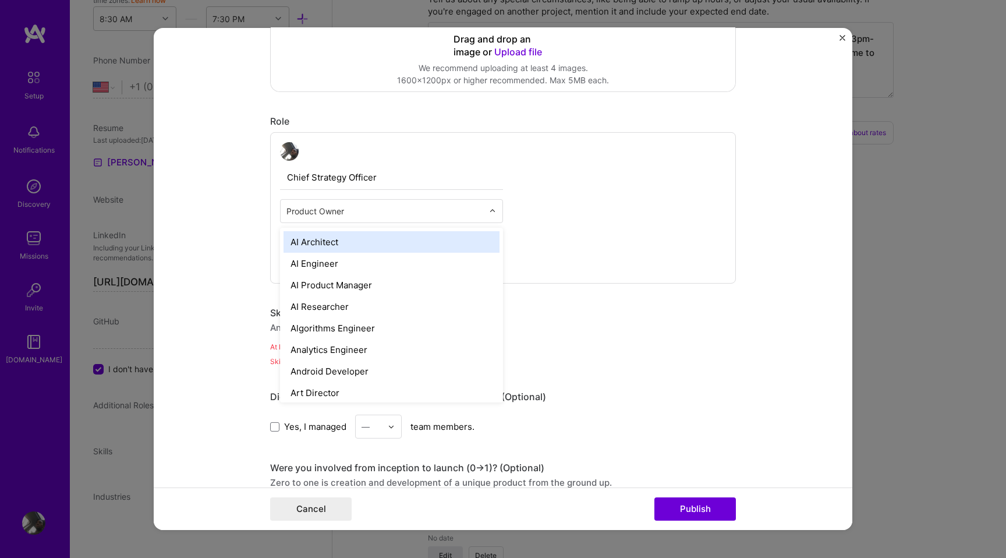
click at [384, 214] on input "text" at bounding box center [384, 211] width 197 height 12
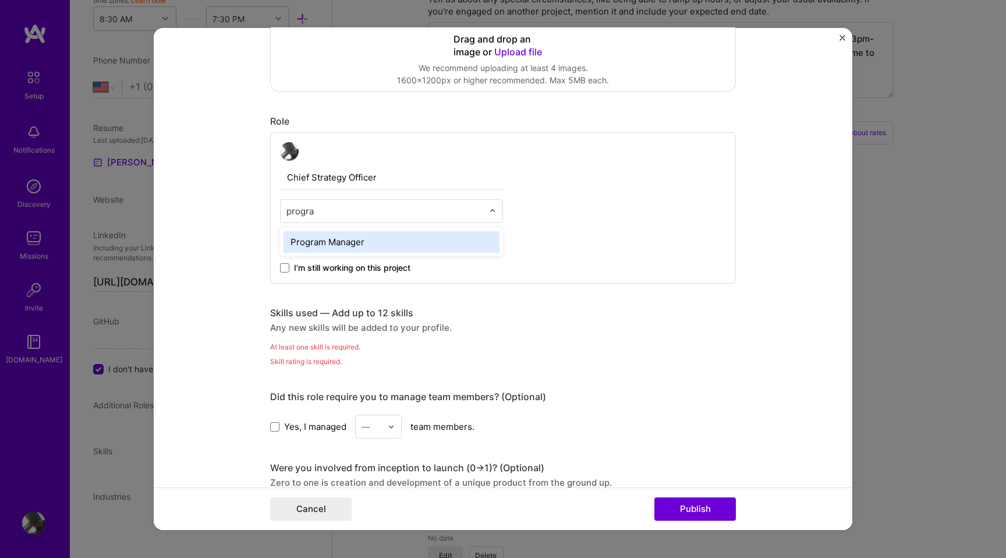
type input "program"
click at [365, 240] on div "Program Manager" at bounding box center [392, 242] width 216 height 22
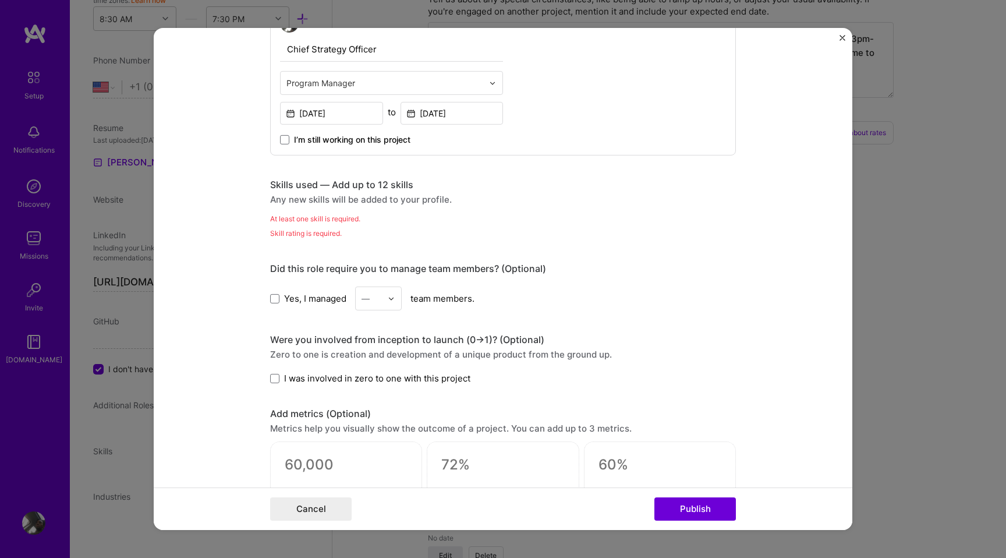
scroll to position [394, 0]
click at [376, 296] on input "text" at bounding box center [372, 298] width 20 height 12
click at [283, 300] on label "Yes, I managed" at bounding box center [308, 298] width 76 height 12
click at [0, 0] on input "Yes, I managed" at bounding box center [0, 0] width 0 height 0
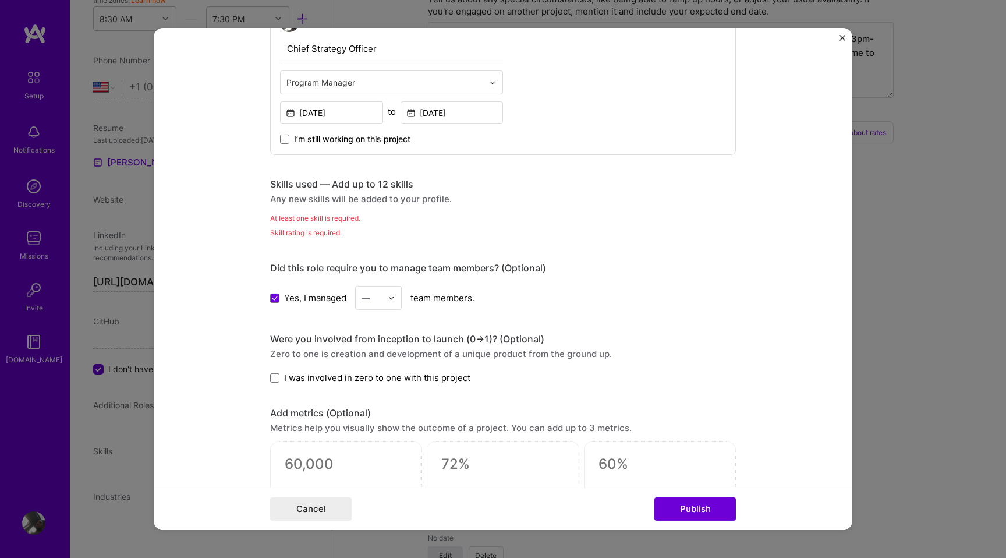
click at [397, 300] on div at bounding box center [394, 297] width 13 height 23
click at [382, 464] on div "20" at bounding box center [379, 465] width 40 height 22
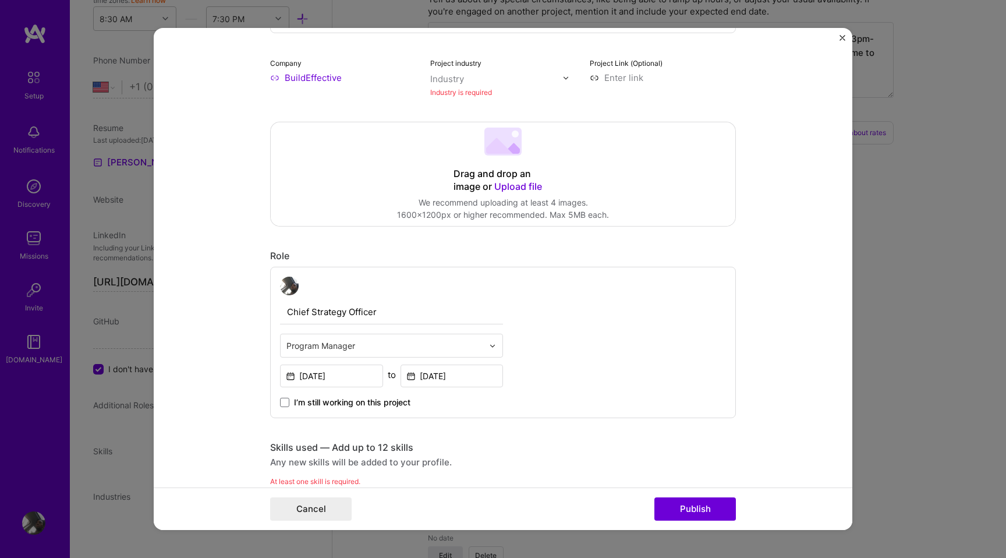
scroll to position [133, 0]
click at [569, 75] on img at bounding box center [566, 75] width 7 height 7
click at [467, 102] on div "No options" at bounding box center [463, 101] width 59 height 22
click at [587, 199] on div "We recommend uploading at least 4 images." at bounding box center [503, 200] width 212 height 12
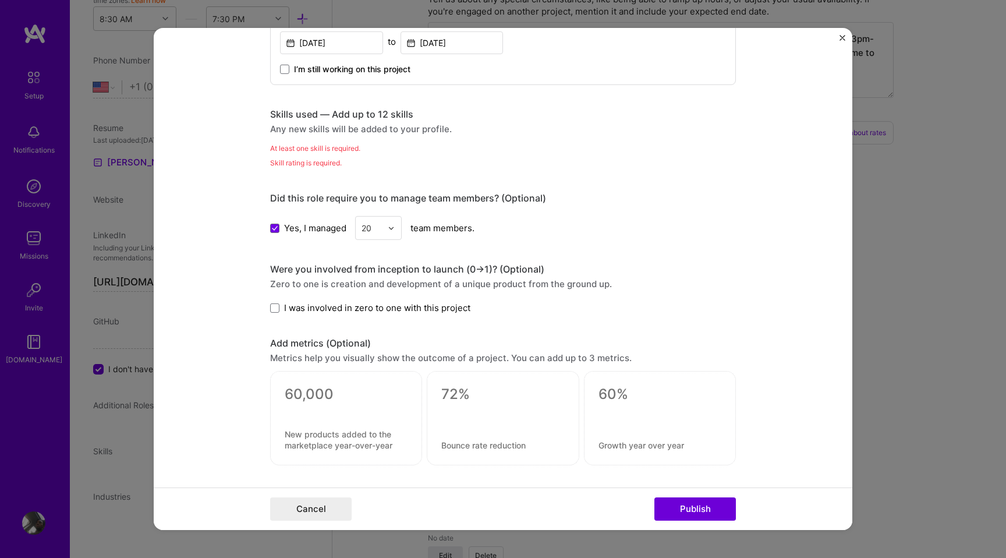
scroll to position [472, 0]
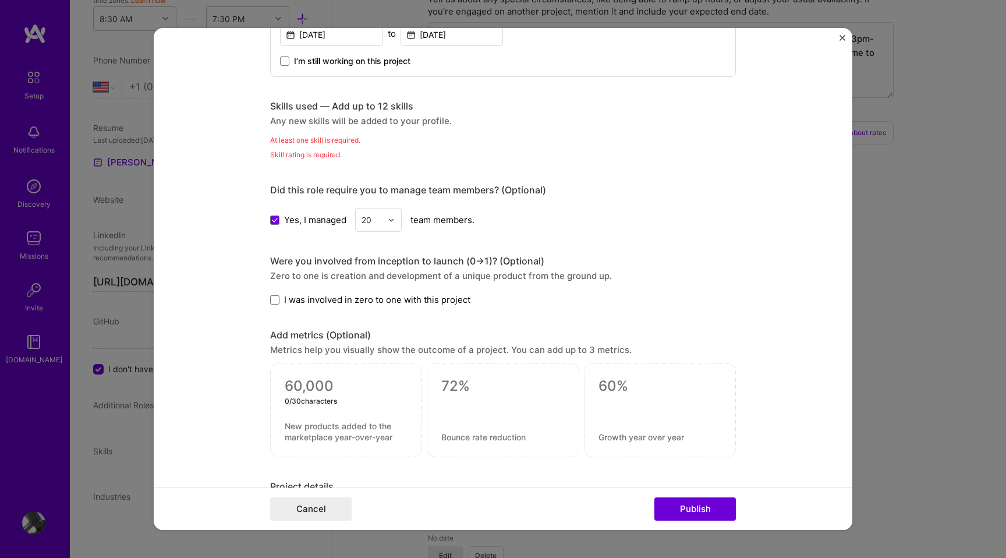
click at [312, 387] on textarea at bounding box center [346, 385] width 123 height 17
click at [320, 147] on div "Skills used — Add up to 12 skills Any new skills will be added to your profile.…" at bounding box center [503, 130] width 466 height 61
click at [317, 139] on div "At least one skill is required." at bounding box center [503, 140] width 466 height 12
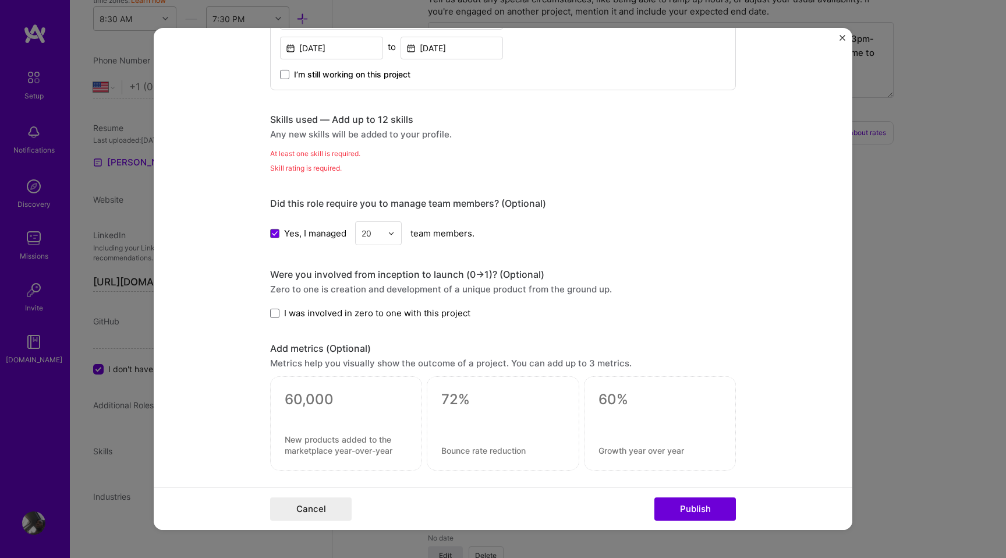
scroll to position [451, 0]
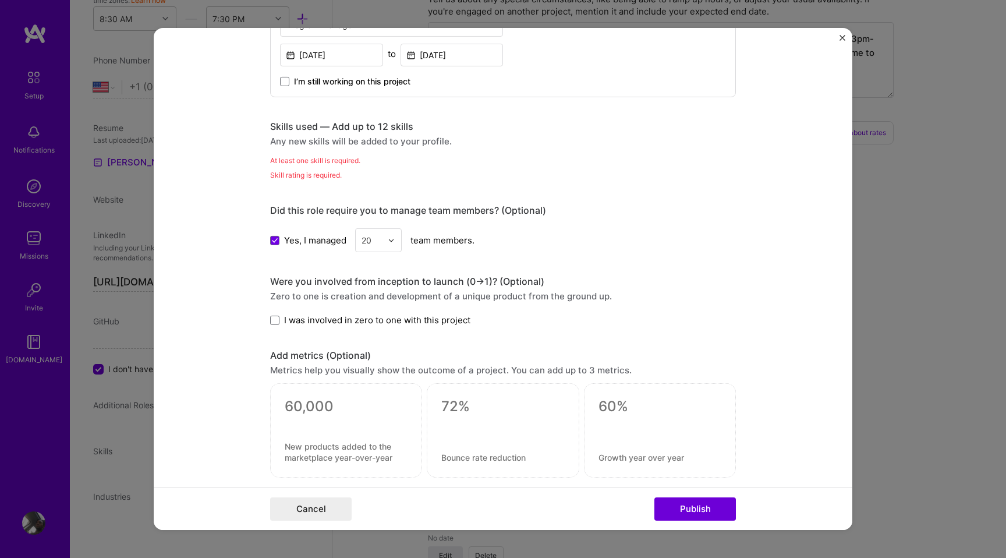
click at [384, 140] on div "Any new skills will be added to your profile." at bounding box center [503, 141] width 466 height 12
click at [310, 172] on div "Skill rating is required." at bounding box center [503, 175] width 466 height 12
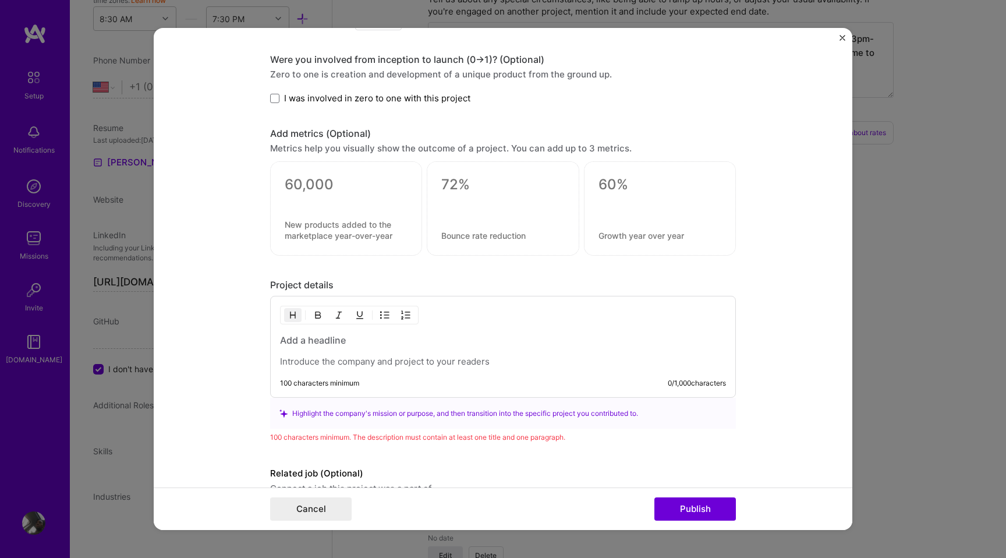
scroll to position [677, 0]
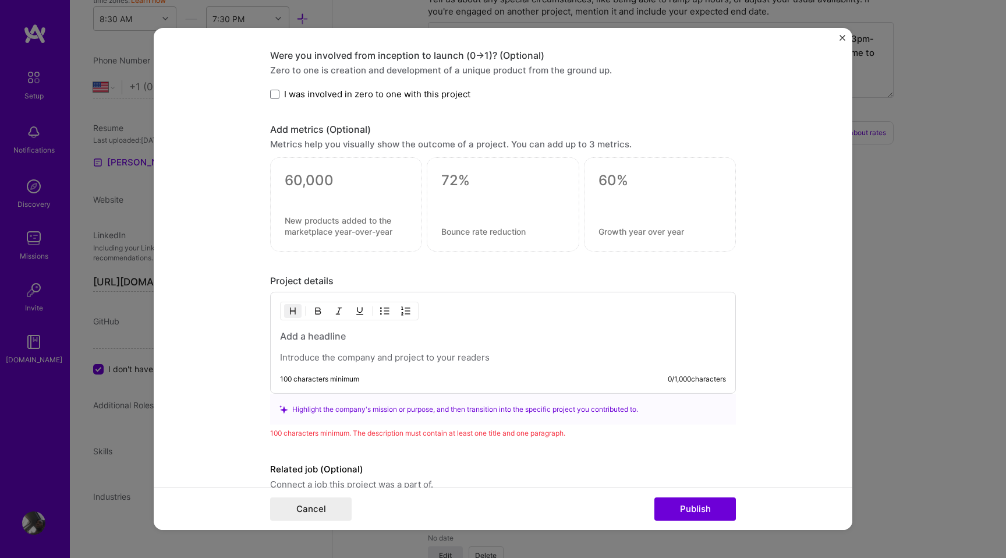
click at [433, 338] on h3 at bounding box center [503, 336] width 446 height 13
click at [416, 353] on p at bounding box center [503, 358] width 446 height 12
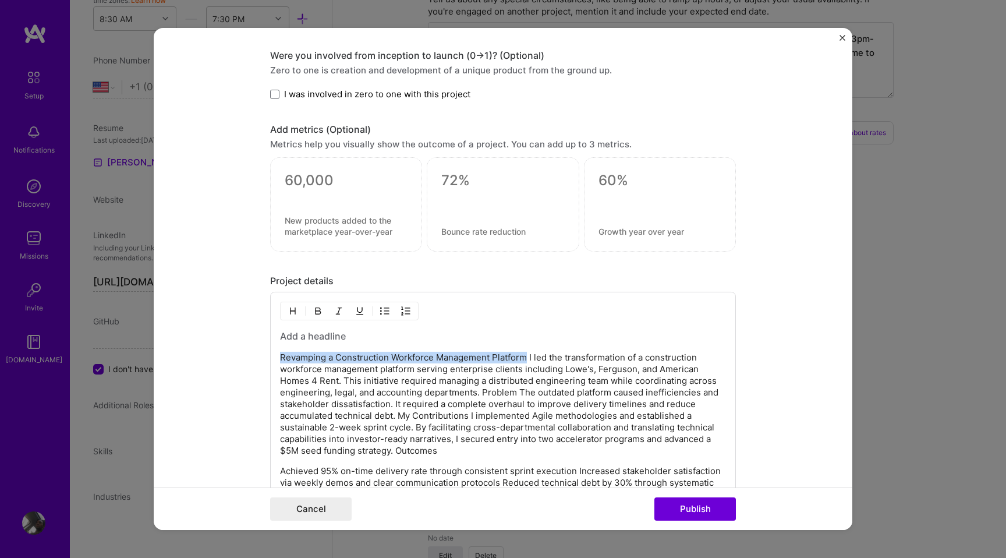
drag, startPoint x: 526, startPoint y: 357, endPoint x: 252, endPoint y: 344, distance: 274.6
click at [252, 344] on form "Project title Revamping a Construction Workforce Management Platform Company Bu…" at bounding box center [503, 279] width 699 height 502
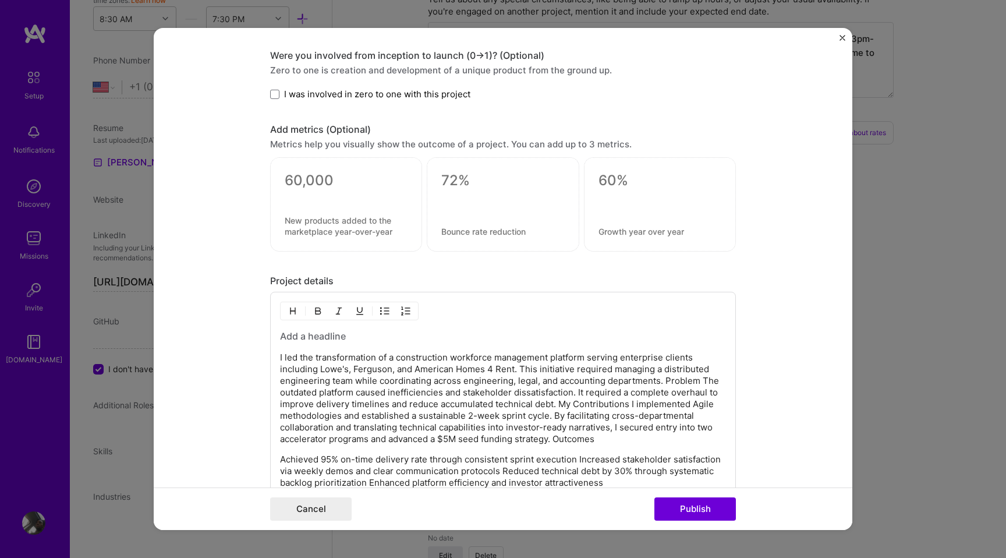
click at [285, 335] on h3 at bounding box center [503, 336] width 446 height 13
click at [283, 357] on p "I led the transformation of a construction workforce management platform servin…" at bounding box center [503, 398] width 446 height 93
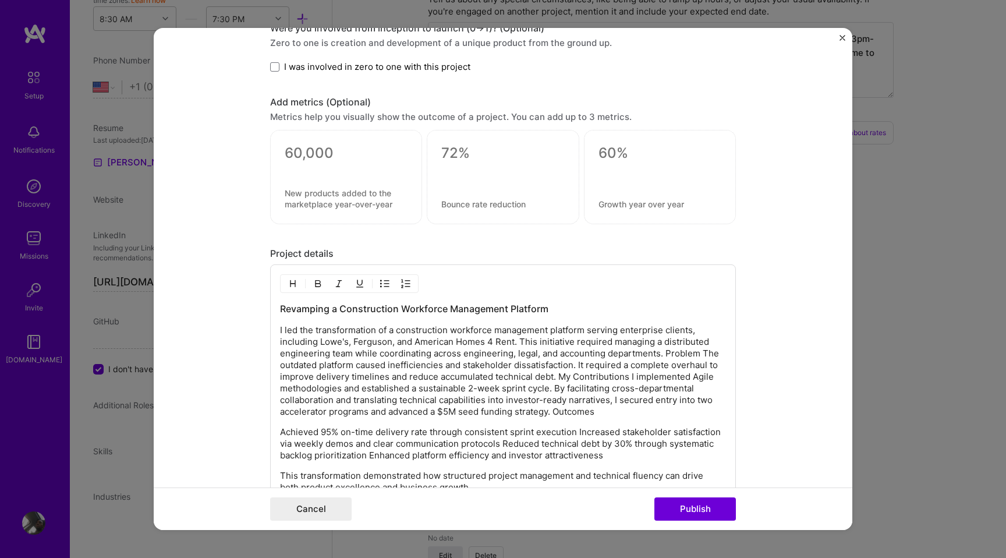
scroll to position [708, 0]
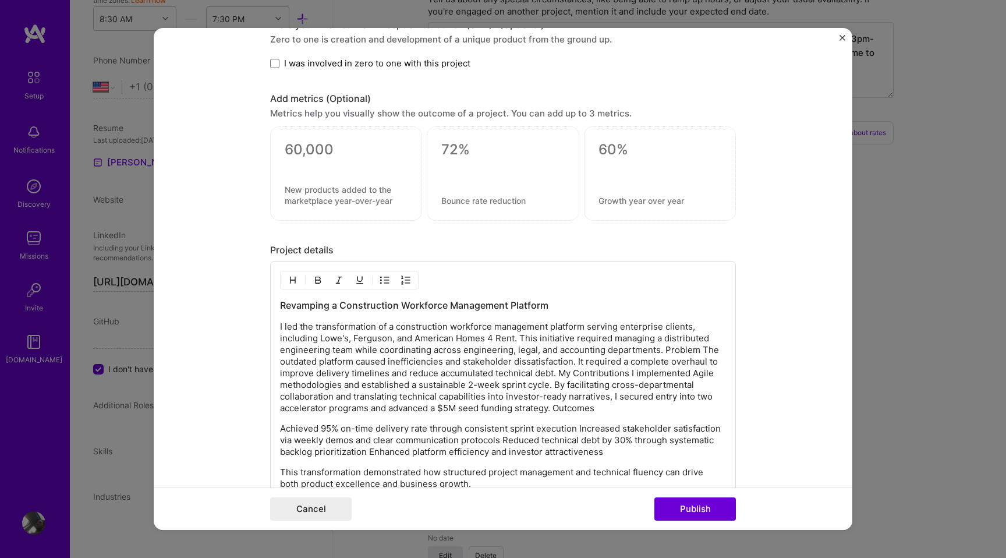
click at [665, 352] on p "I led the transformation of a construction workforce management platform servin…" at bounding box center [503, 367] width 446 height 93
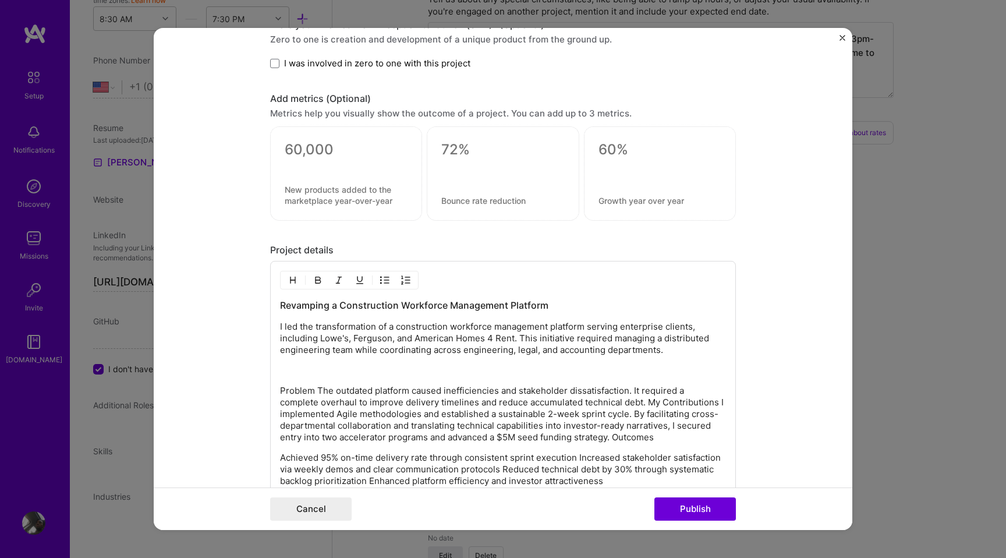
click at [317, 392] on p "Problem The outdated platform caused inefficiencies and stakeholder dissatisfac…" at bounding box center [503, 414] width 446 height 58
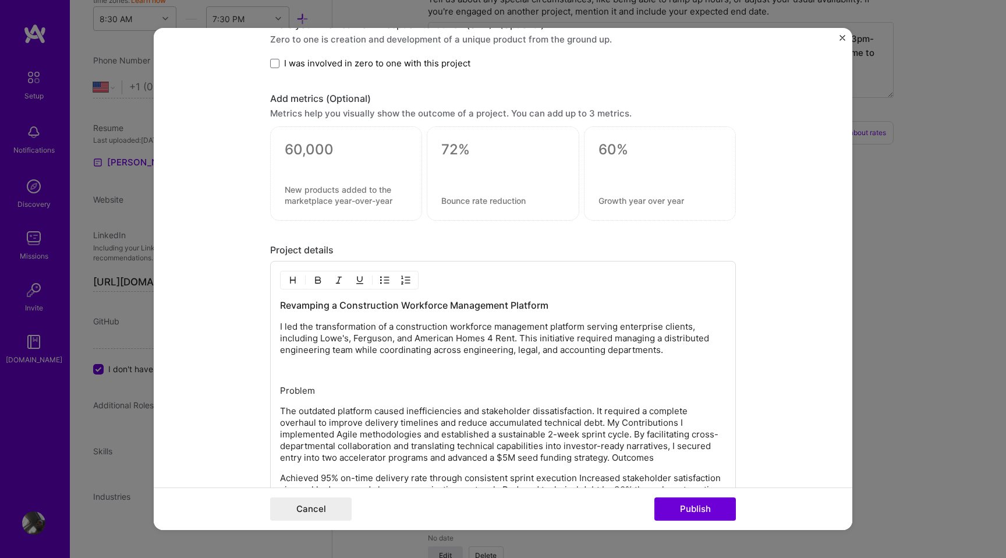
click at [307, 388] on p "Problem" at bounding box center [503, 391] width 446 height 12
click at [317, 281] on img "button" at bounding box center [317, 279] width 9 height 9
click at [316, 280] on img "button" at bounding box center [317, 279] width 9 height 9
click at [293, 279] on img "button" at bounding box center [292, 279] width 9 height 9
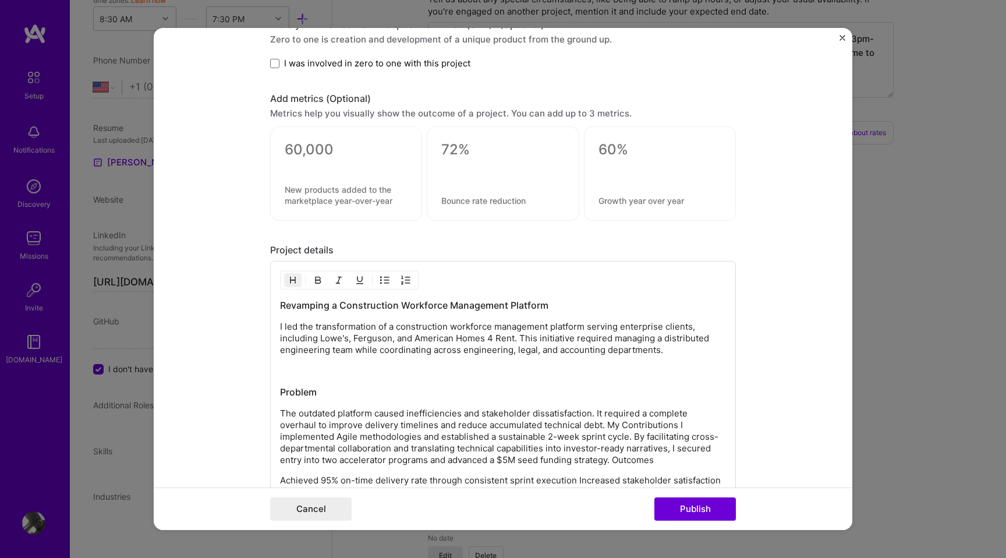
click at [385, 390] on h3 "Problem" at bounding box center [503, 391] width 446 height 13
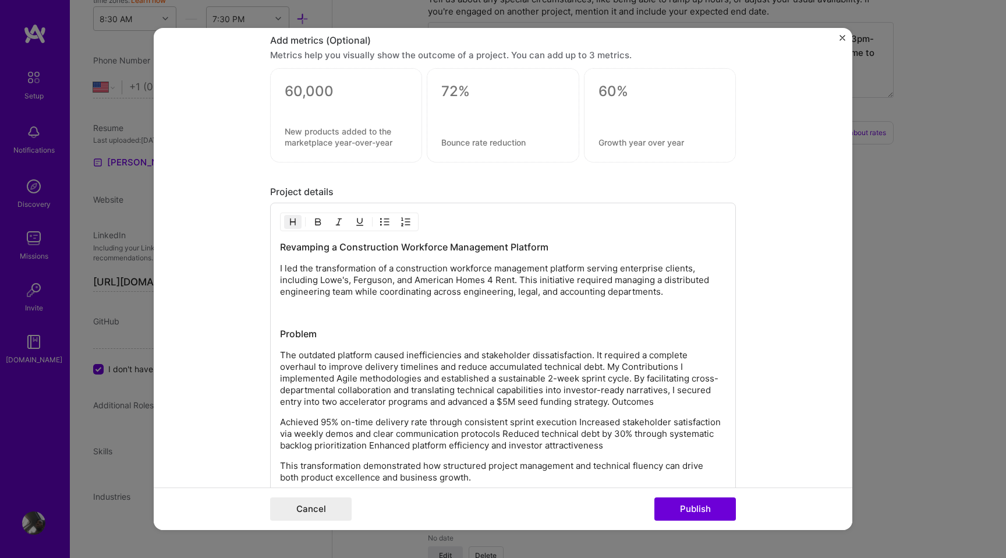
scroll to position [769, 0]
click at [607, 363] on p "The outdated platform caused inefficiencies and stakeholder dissatisfaction. It…" at bounding box center [503, 376] width 446 height 58
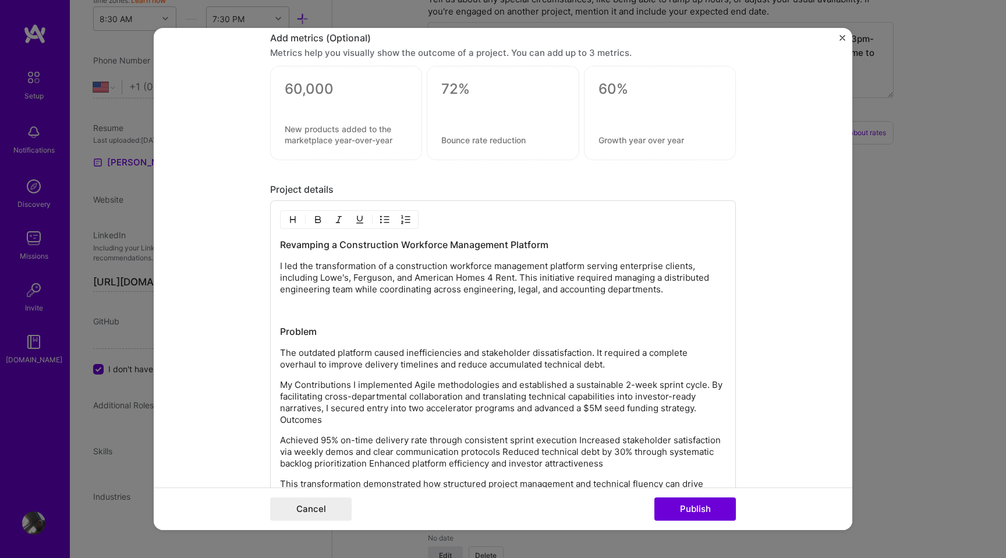
click at [354, 387] on p "My Contributions I implemented Agile methodologies and established a sustainabl…" at bounding box center [503, 402] width 446 height 47
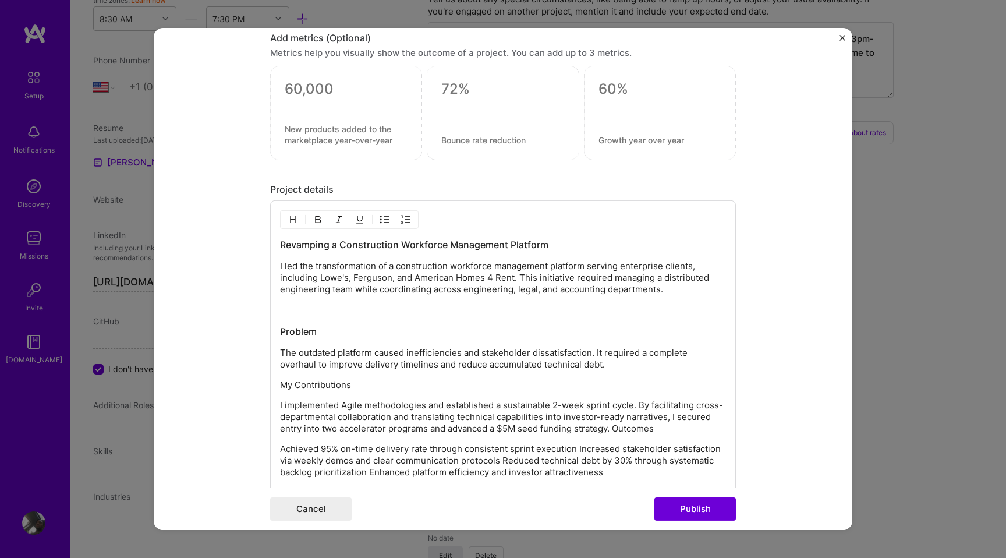
click at [328, 384] on p "My Contributions" at bounding box center [503, 385] width 446 height 12
click at [291, 223] on img "button" at bounding box center [292, 219] width 9 height 9
click at [433, 427] on p "I implemented Agile methodologies and established a sustainable 2-week sprint c…" at bounding box center [503, 419] width 446 height 35
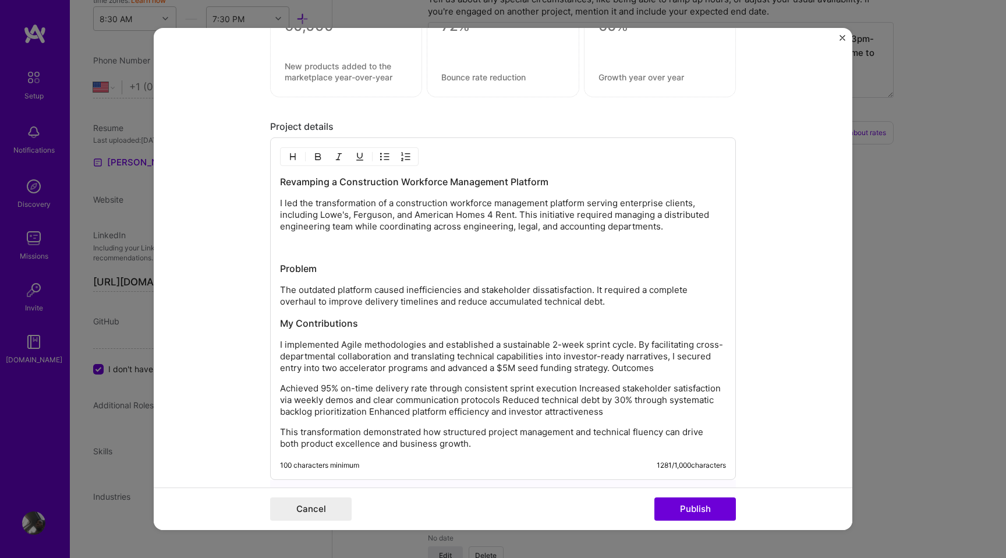
scroll to position [830, 0]
click at [613, 368] on p "I implemented Agile methodologies and established a sustainable 2-week sprint c…" at bounding box center [503, 357] width 446 height 35
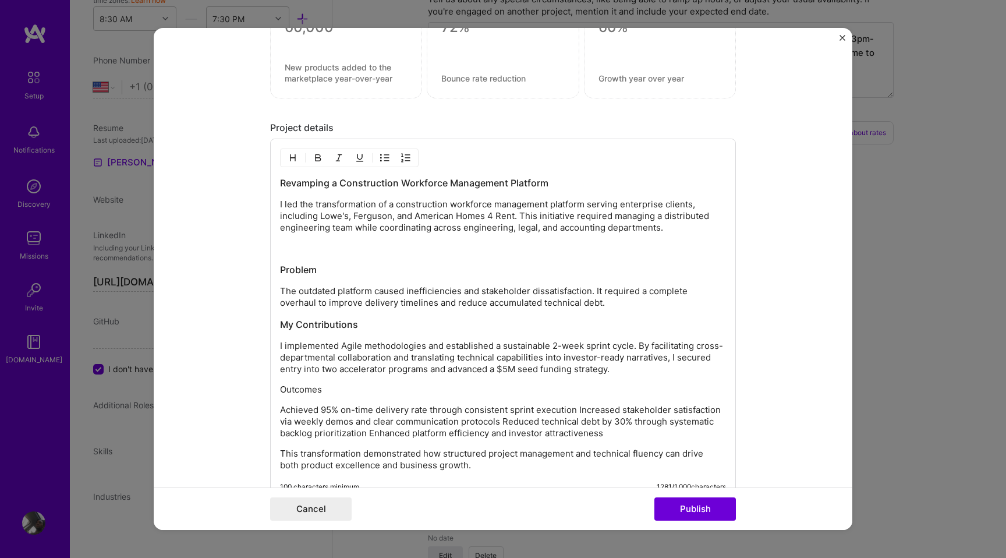
click at [319, 394] on p "Outcomes" at bounding box center [503, 390] width 446 height 12
click at [293, 158] on img "button" at bounding box center [292, 157] width 9 height 9
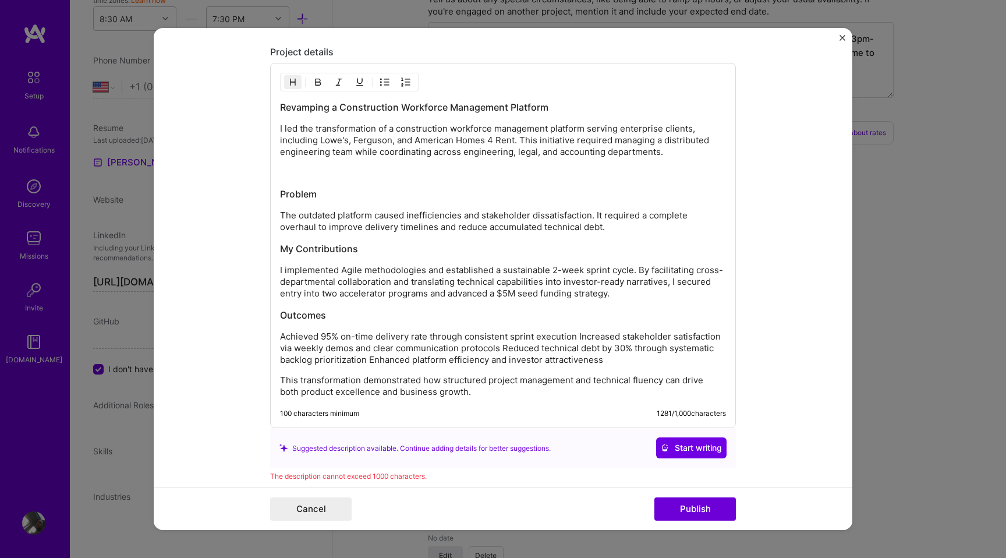
scroll to position [910, 0]
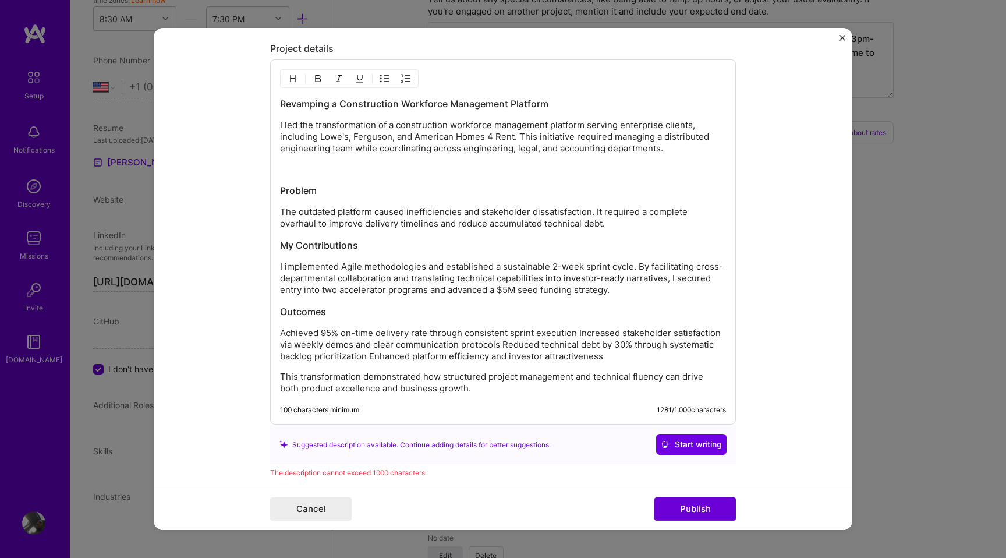
click at [280, 333] on p "Achieved 95% on-time delivery rate through consistent sprint execution Increase…" at bounding box center [503, 344] width 446 height 35
click at [385, 86] on button "button" at bounding box center [384, 79] width 17 height 14
click at [602, 334] on p "Achieved 95% on-time delivery rate through consistent sprint execution Increase…" at bounding box center [514, 345] width 423 height 35
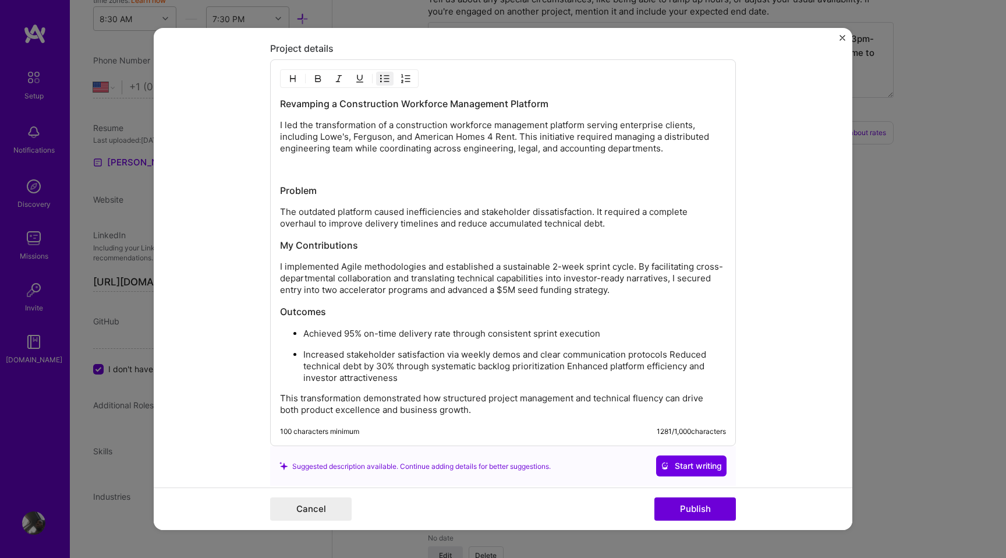
click at [671, 355] on p "Increased stakeholder satisfaction via weekly demos and clear communication pro…" at bounding box center [514, 366] width 423 height 35
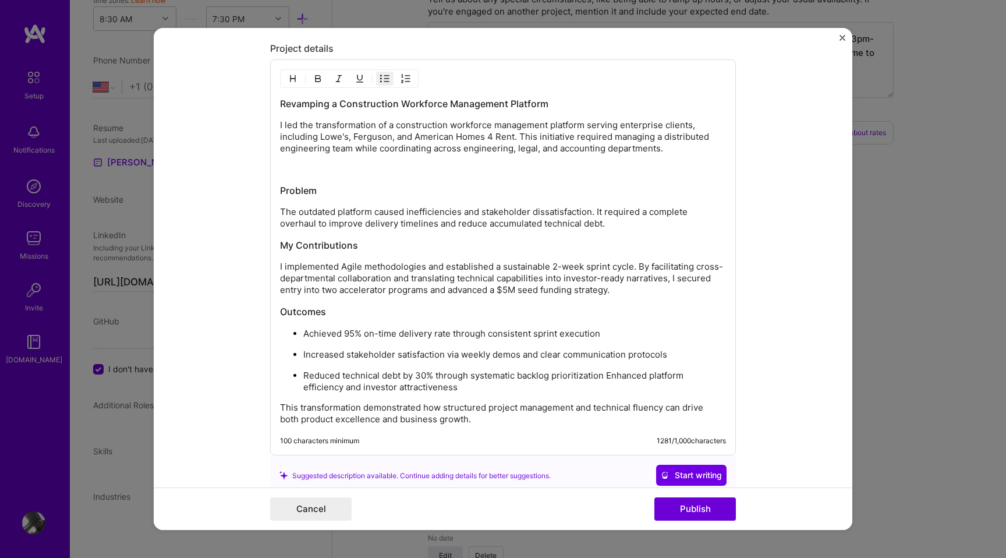
click at [609, 376] on p "Reduced technical debt by 30% through systematic backlog prioritization Enhance…" at bounding box center [514, 381] width 423 height 23
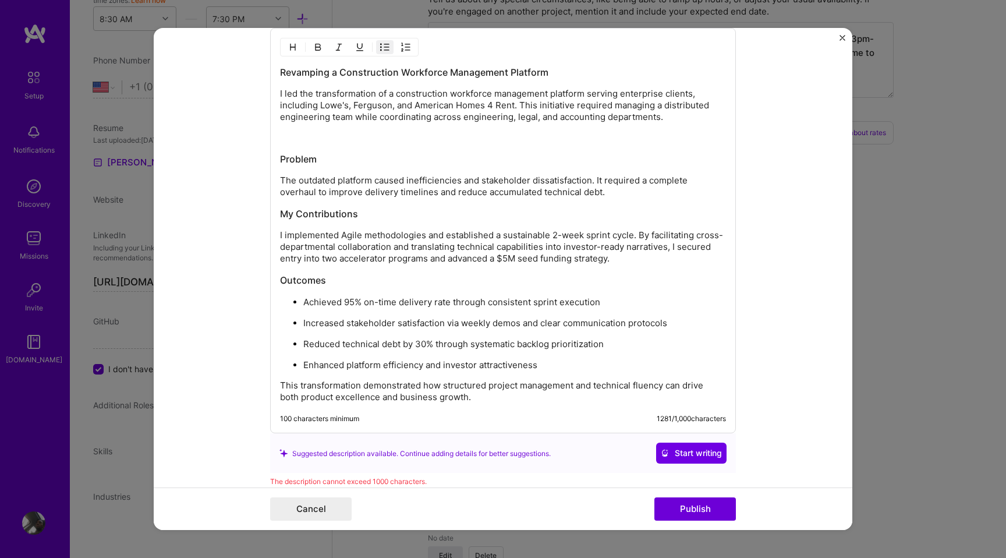
scroll to position [940, 0]
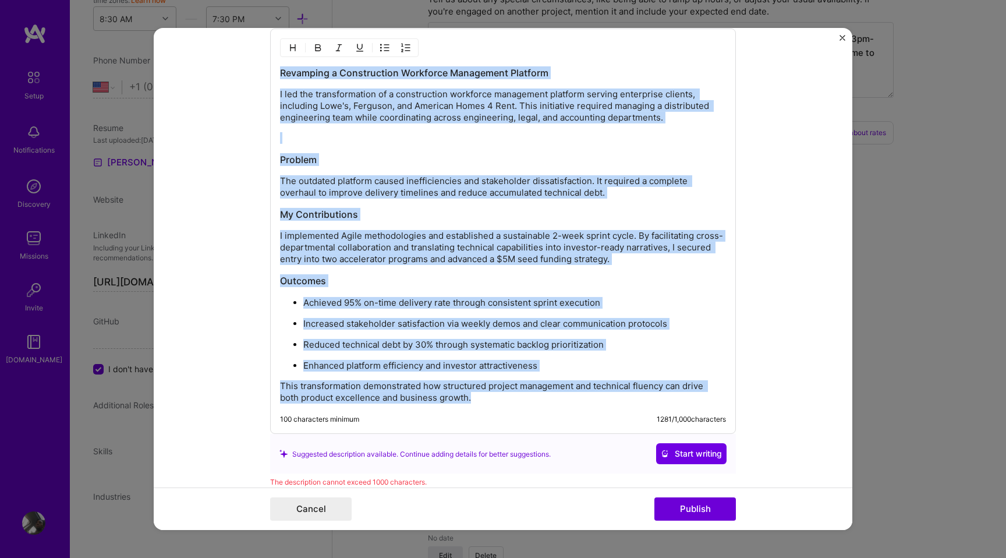
drag, startPoint x: 478, startPoint y: 402, endPoint x: 275, endPoint y: 77, distance: 383.7
click at [275, 77] on div "Revamping a Construction Workforce Management Platform I led the transformation…" at bounding box center [503, 231] width 466 height 405
copy div "Revamping a Construction Workforce Management Platform I led the transformation…"
click at [400, 348] on p "Reduced technical debt by 30% through systematic backlog prioritization" at bounding box center [514, 345] width 423 height 12
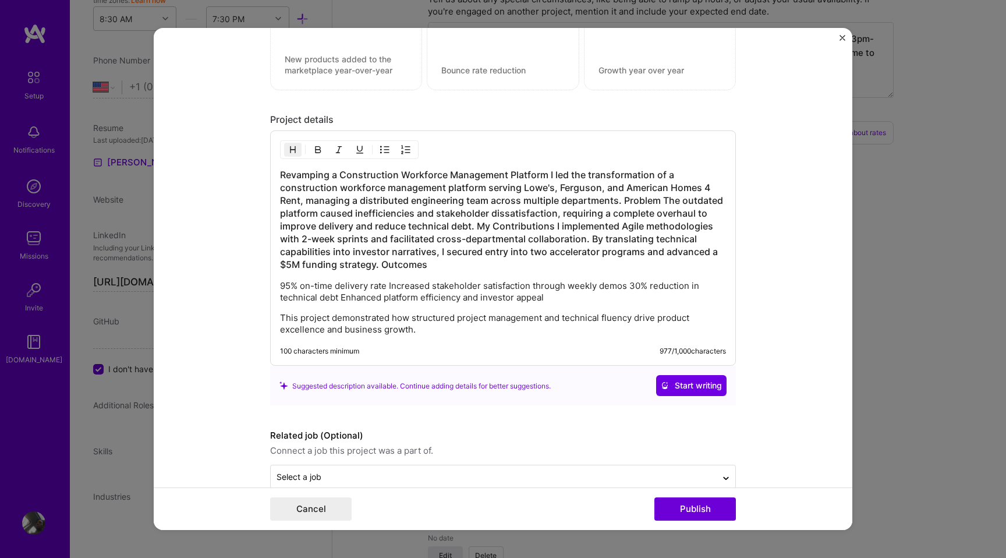
scroll to position [831, 0]
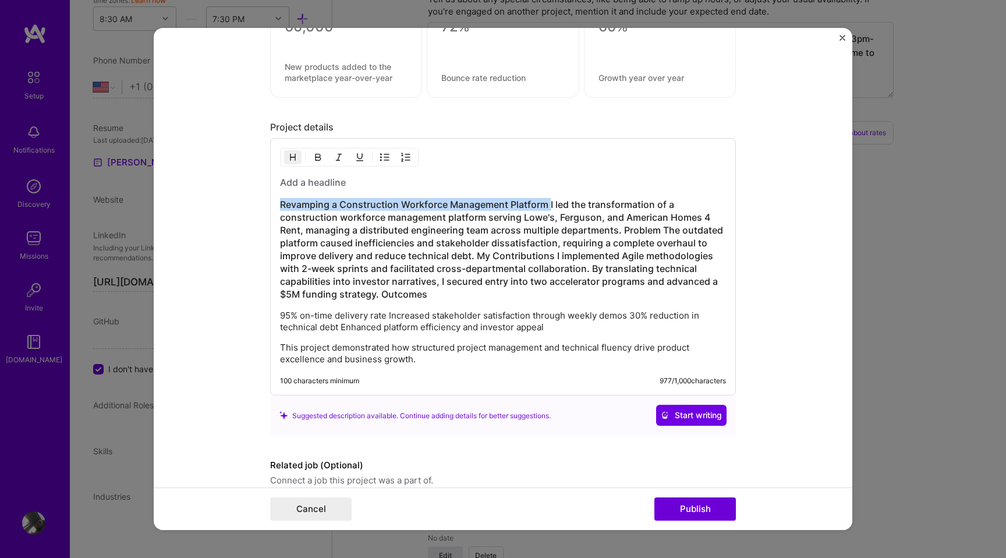
drag, startPoint x: 549, startPoint y: 206, endPoint x: 278, endPoint y: 207, distance: 270.8
click at [278, 207] on div "Revamping a Construction Workforce Management Platform I led the transformation…" at bounding box center [503, 266] width 466 height 257
copy h3 "Revamping a Construction Workforce Management Platform"
click at [294, 187] on h3 at bounding box center [503, 182] width 446 height 13
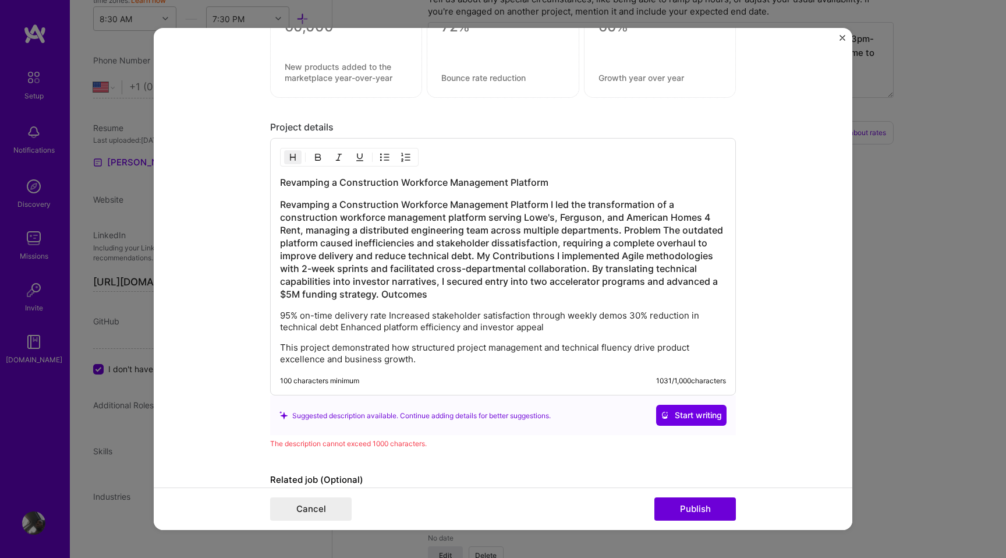
click at [547, 205] on h3 "Revamping a Construction Workforce Management Platform I led the transformation…" at bounding box center [503, 249] width 446 height 102
drag, startPoint x: 547, startPoint y: 205, endPoint x: 217, endPoint y: 196, distance: 330.3
click at [217, 196] on form "Project title Revamping a Construction Workforce Management Platform Company Bu…" at bounding box center [503, 279] width 699 height 502
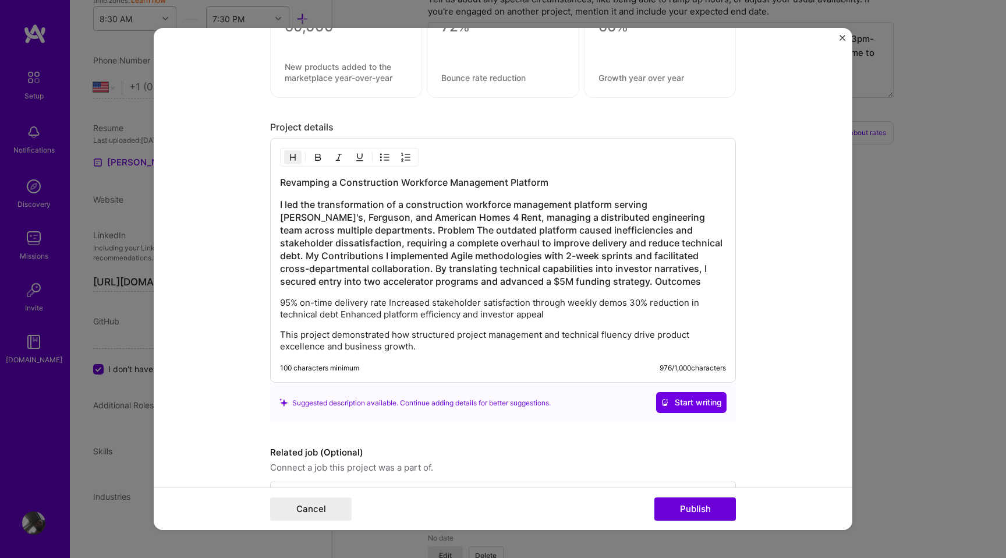
click at [345, 231] on h3 "I led the transformation of a construction workforce management platform servin…" at bounding box center [503, 243] width 446 height 90
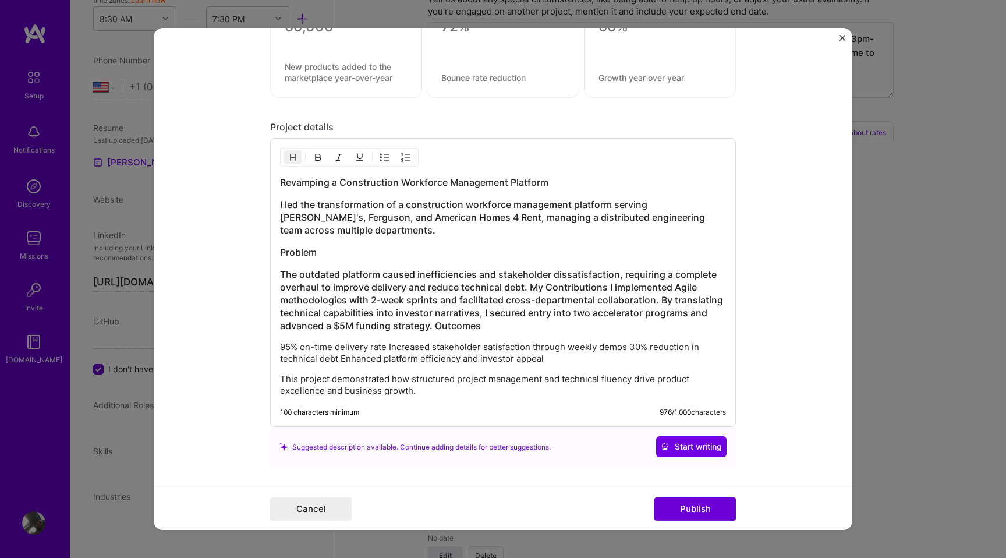
click at [334, 216] on h3 "I led the transformation of a construction workforce management platform servin…" at bounding box center [503, 217] width 446 height 38
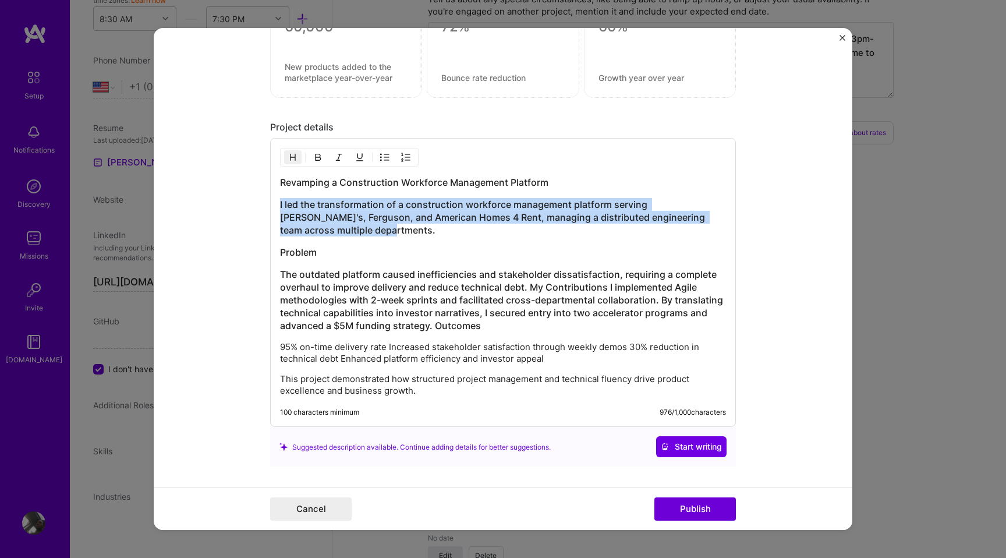
click at [334, 216] on h3 "I led the transformation of a construction workforce management platform servin…" at bounding box center [503, 217] width 446 height 38
click at [288, 157] on img "button" at bounding box center [292, 157] width 9 height 9
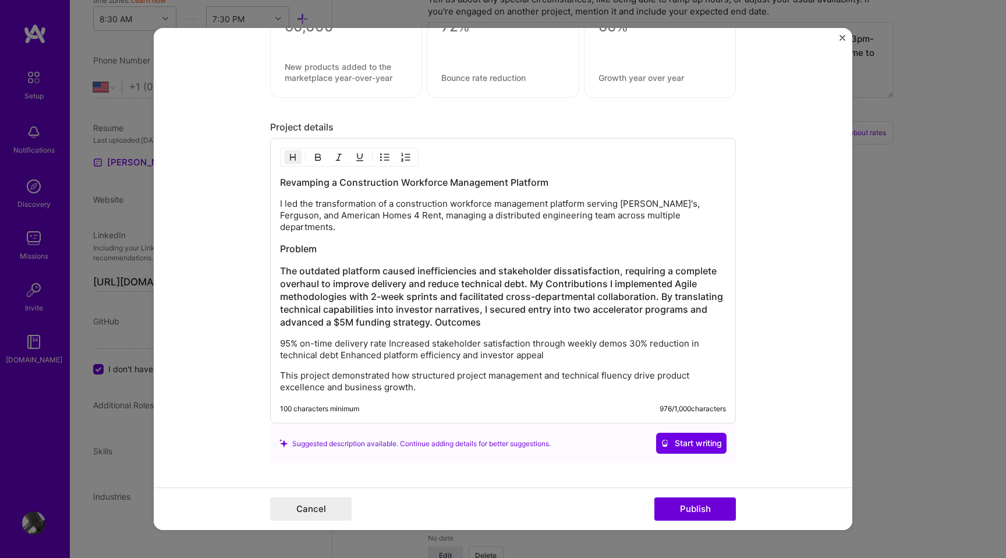
click at [305, 266] on h3 "The outdated platform caused inefficiencies and stakeholder dissatisfaction, re…" at bounding box center [503, 296] width 446 height 64
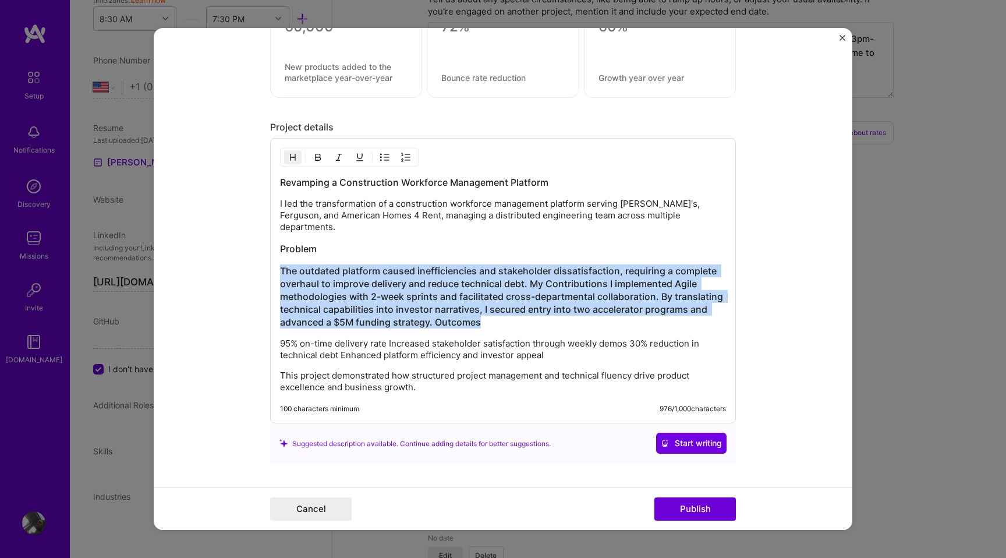
click at [305, 266] on h3 "The outdated platform caused inefficiencies and stakeholder dissatisfaction, re…" at bounding box center [503, 296] width 446 height 64
click at [291, 163] on button "button" at bounding box center [292, 157] width 17 height 14
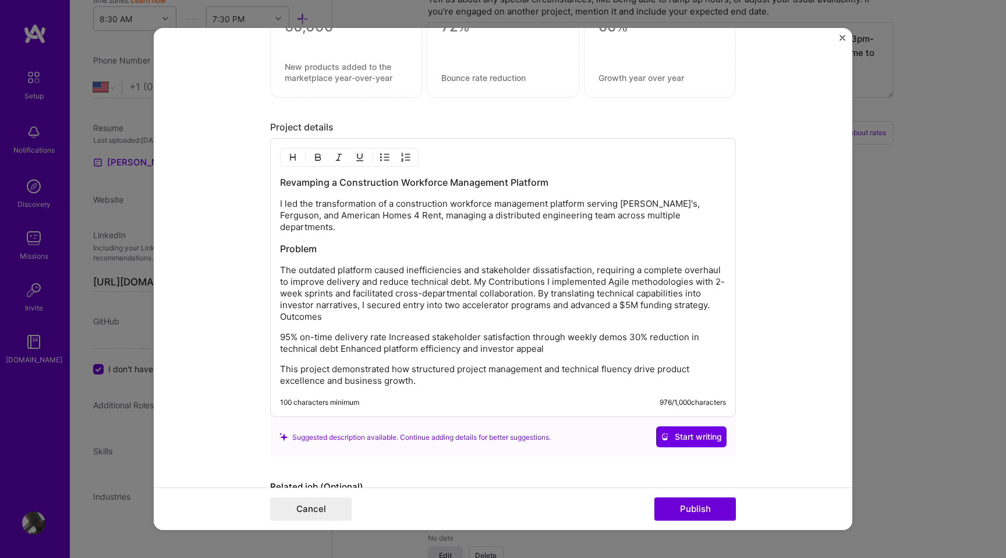
click at [477, 271] on p "The outdated platform caused inefficiencies and stakeholder dissatisfaction, re…" at bounding box center [503, 293] width 446 height 58
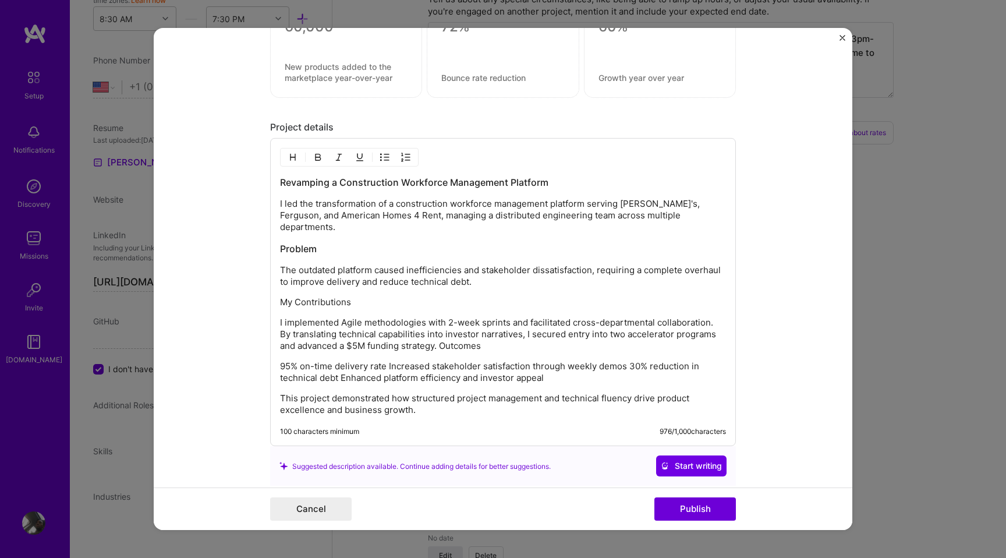
click at [315, 296] on p "My Contributions" at bounding box center [503, 302] width 446 height 12
click at [292, 155] on img "button" at bounding box center [292, 157] width 9 height 9
click at [501, 329] on p "I implemented Agile methodologies with 2-week sprints and facilitated cross-dep…" at bounding box center [503, 336] width 446 height 35
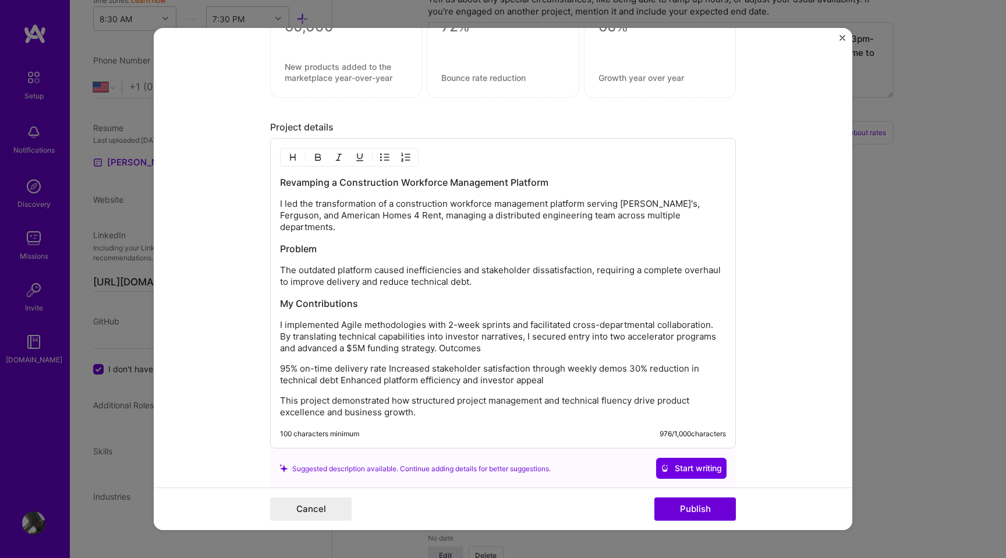
click at [442, 337] on p "I implemented Agile methodologies with 2-week sprints and facilitated cross-dep…" at bounding box center [503, 336] width 446 height 35
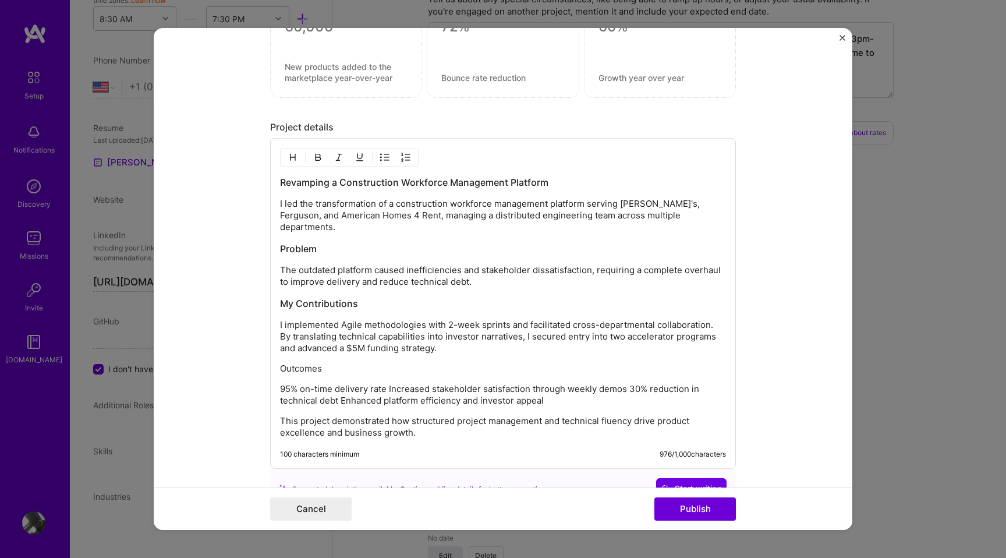
click at [300, 363] on p "Outcomes" at bounding box center [503, 369] width 446 height 12
click at [293, 161] on img "button" at bounding box center [292, 157] width 9 height 9
click at [277, 378] on div "Revamping a Construction Workforce Management Platform I led the transformation…" at bounding box center [503, 304] width 466 height 333
click at [282, 385] on p "95% on-time delivery rate Increased stakeholder satisfaction through weekly dem…" at bounding box center [503, 396] width 446 height 23
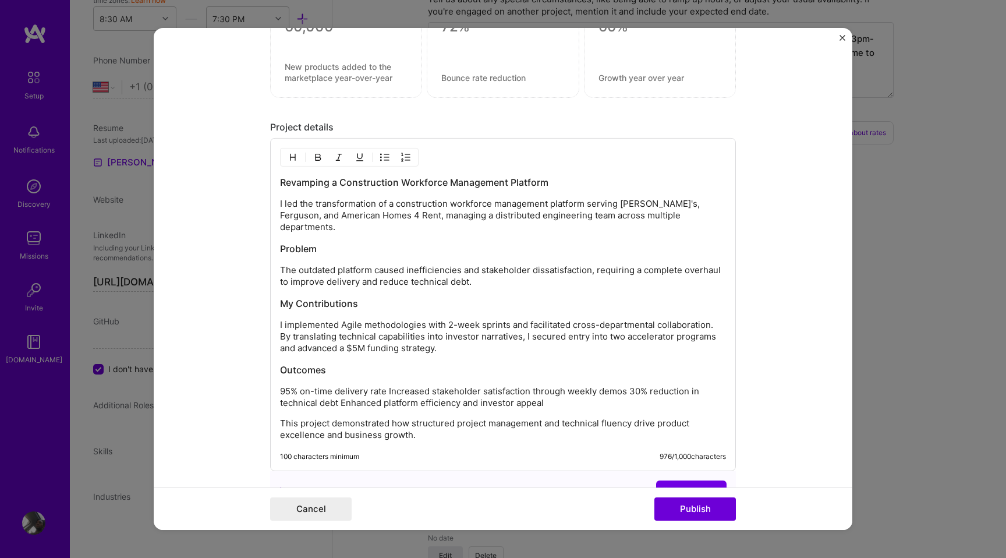
click at [385, 159] on img "button" at bounding box center [384, 157] width 9 height 9
click at [412, 386] on p "95% on-time delivery rate Increased stakeholder satisfaction through weekly dem…" at bounding box center [514, 397] width 423 height 23
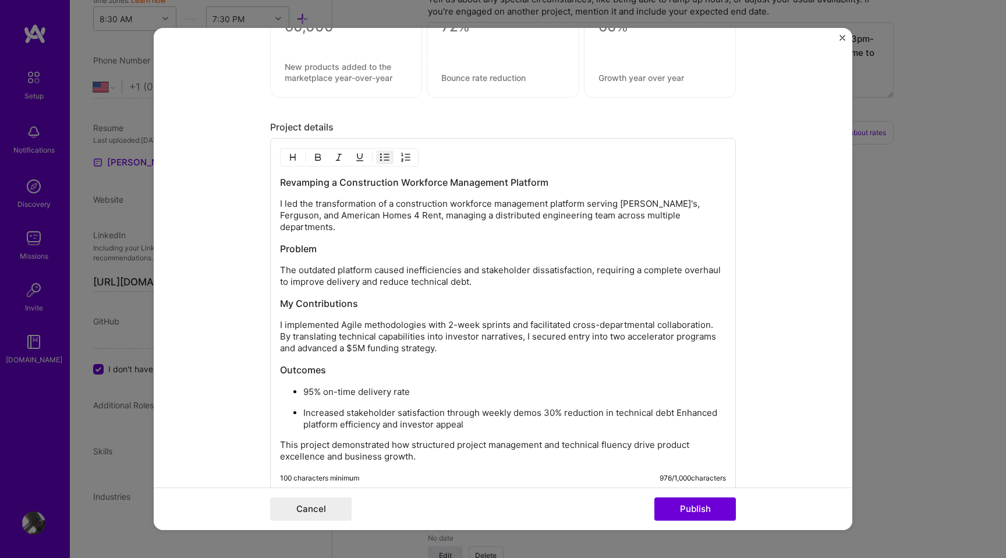
click at [675, 407] on p "Increased stakeholder satisfaction through weekly demos 30% reduction in techni…" at bounding box center [514, 418] width 423 height 23
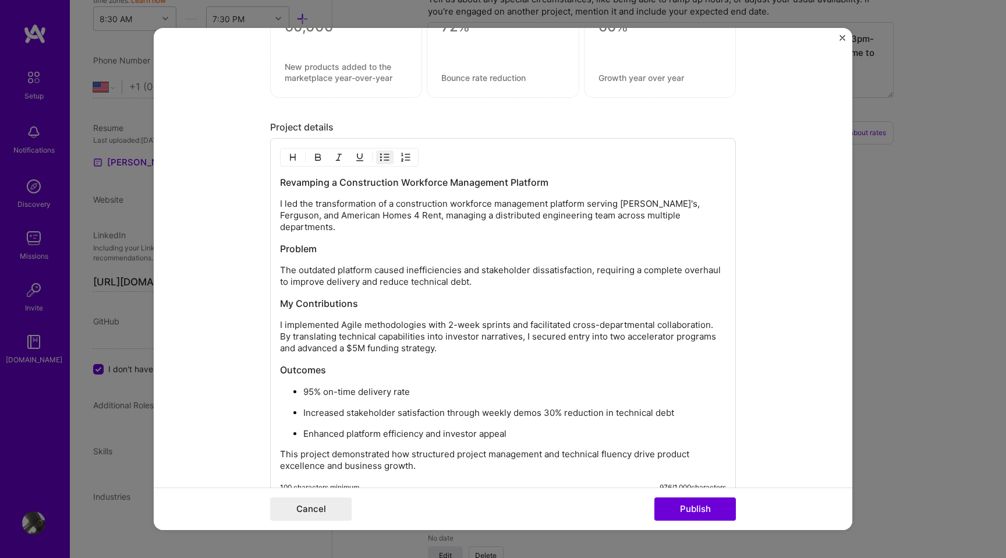
click at [546, 407] on p "Increased stakeholder satisfaction through weekly demos 30% reduction in techni…" at bounding box center [514, 413] width 423 height 12
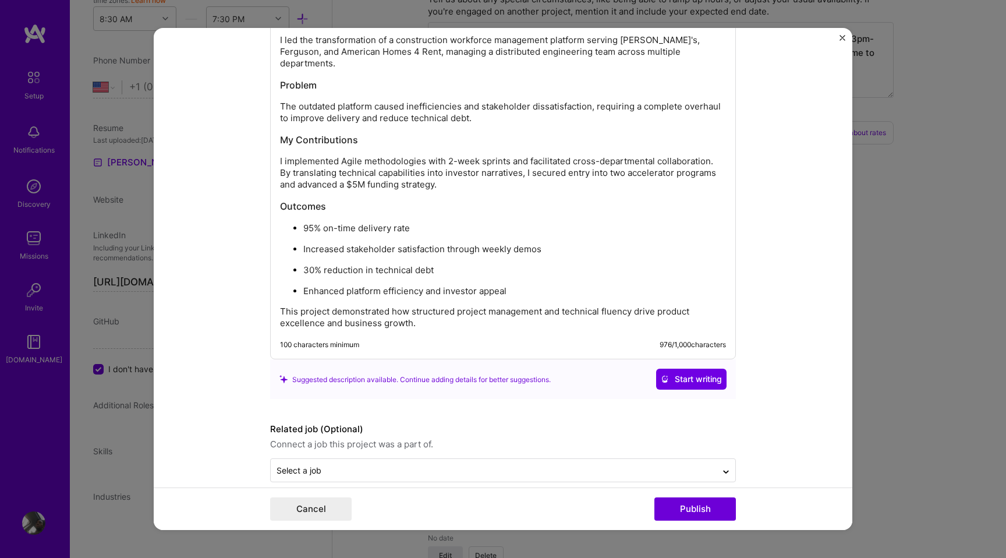
scroll to position [999, 0]
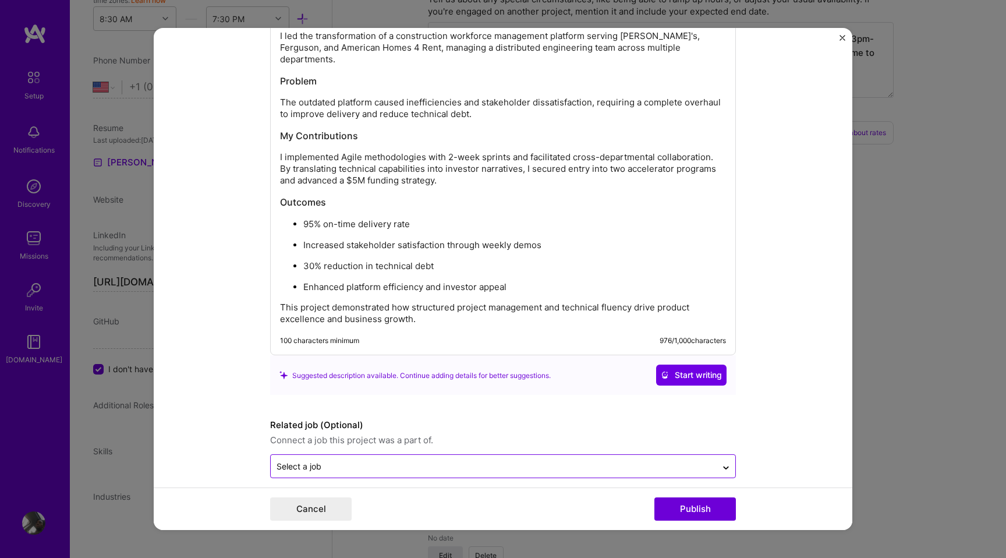
click at [678, 460] on input "text" at bounding box center [494, 466] width 434 height 12
click at [722, 457] on div at bounding box center [726, 466] width 19 height 19
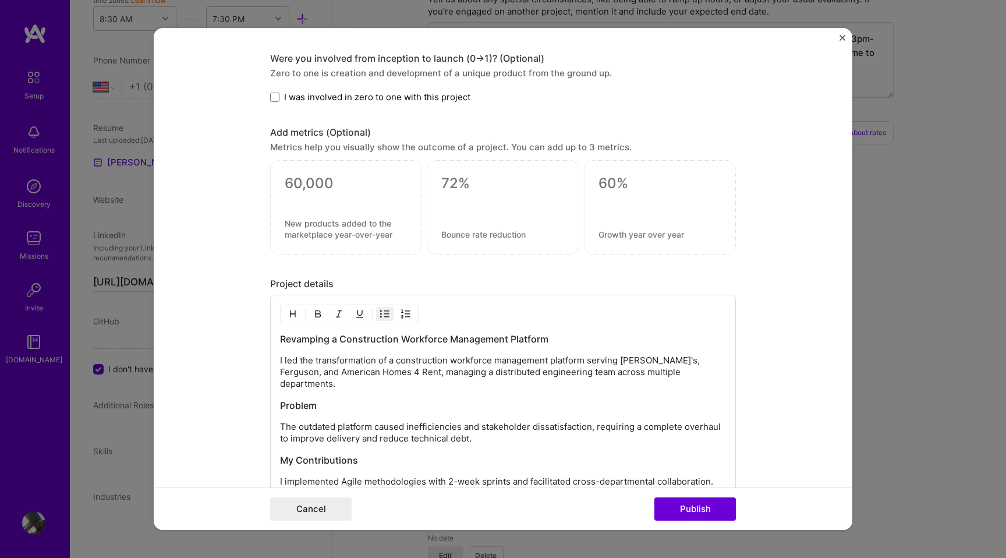
scroll to position [673, 0]
click at [715, 508] on button "Publish" at bounding box center [696, 508] width 82 height 23
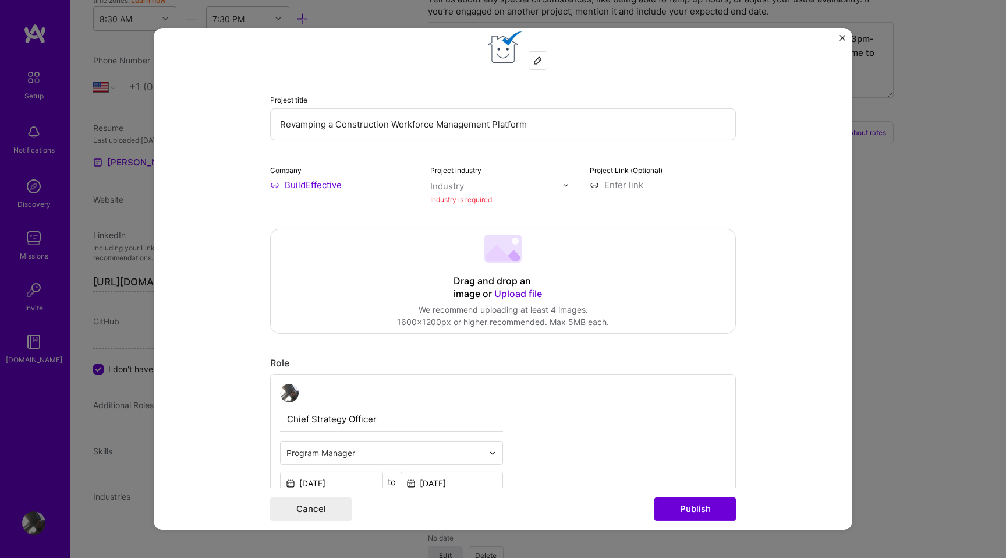
scroll to position [23, 0]
click at [489, 205] on div "Industry is required" at bounding box center [503, 199] width 146 height 12
click at [483, 203] on div "Industry is required" at bounding box center [503, 199] width 146 height 12
click at [475, 195] on div "Industry is required" at bounding box center [503, 199] width 146 height 12
click at [472, 190] on input "text" at bounding box center [496, 186] width 133 height 12
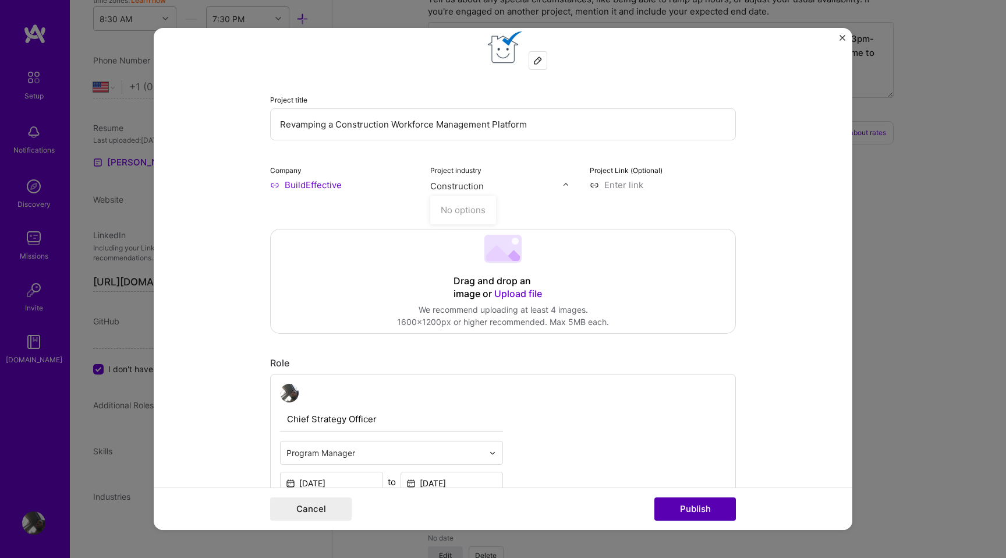
type input "Construction"
click at [685, 515] on button "Publish" at bounding box center [696, 508] width 82 height 23
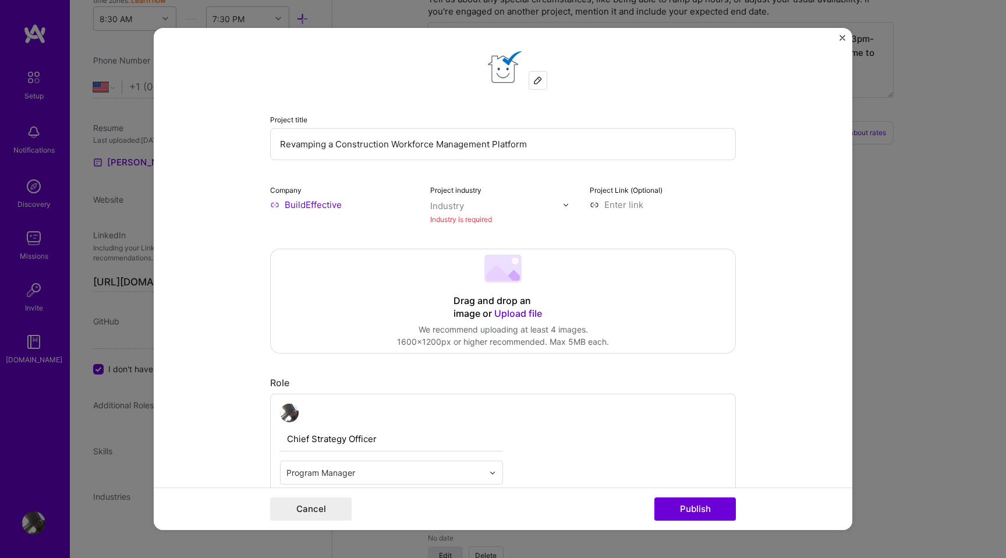
scroll to position [0, 0]
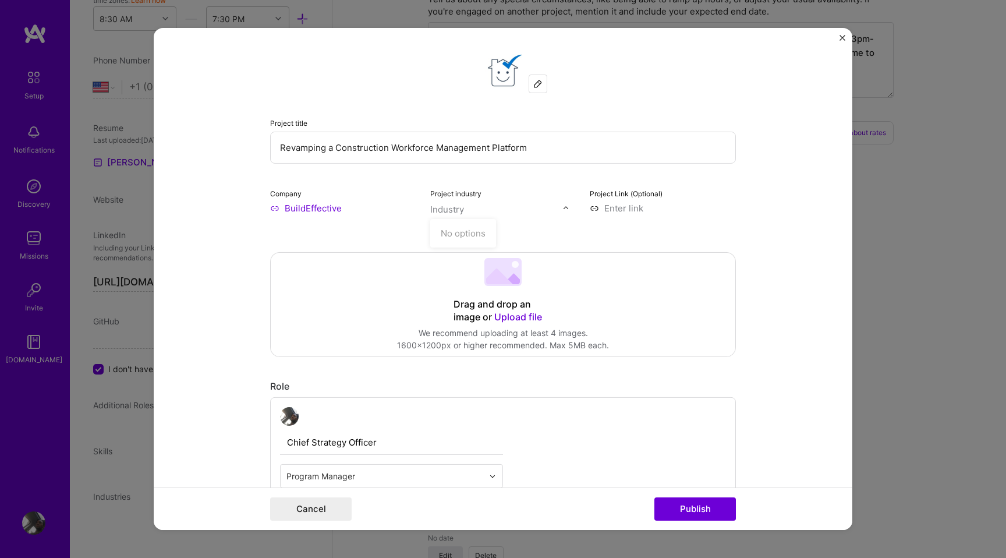
click at [561, 205] on input "text" at bounding box center [496, 209] width 133 height 12
click at [438, 211] on div "Industry" at bounding box center [447, 209] width 34 height 12
click at [328, 213] on input "BuildEffective" at bounding box center [343, 208] width 146 height 12
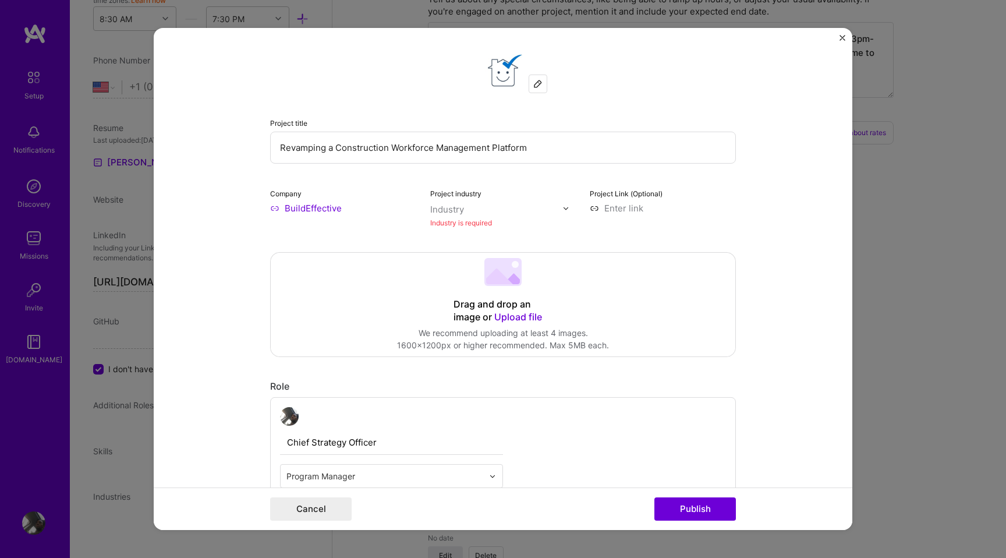
click at [593, 208] on input at bounding box center [663, 208] width 146 height 12
click at [503, 209] on input "text" at bounding box center [496, 209] width 133 height 12
click at [565, 206] on img at bounding box center [566, 207] width 7 height 7
click at [514, 155] on input "Revamping a Construction Workforce Management Platform" at bounding box center [503, 148] width 466 height 32
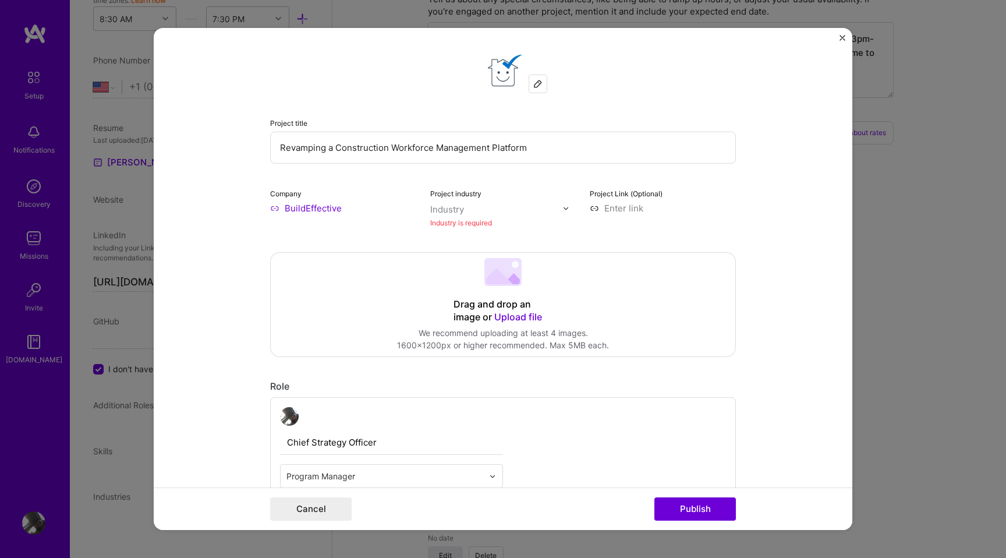
click at [514, 155] on input "Revamping a Construction Workforce Management Platform" at bounding box center [503, 148] width 466 height 32
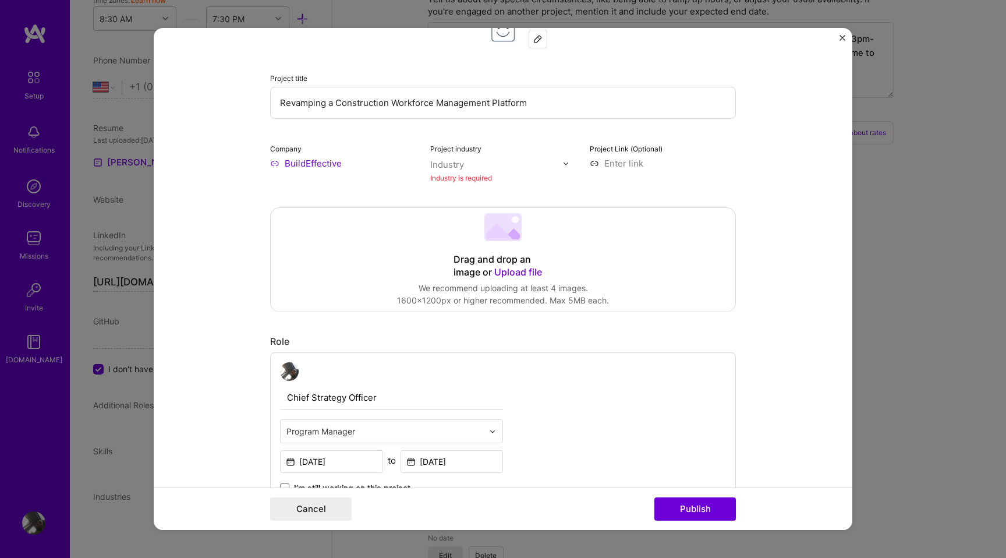
scroll to position [48, 0]
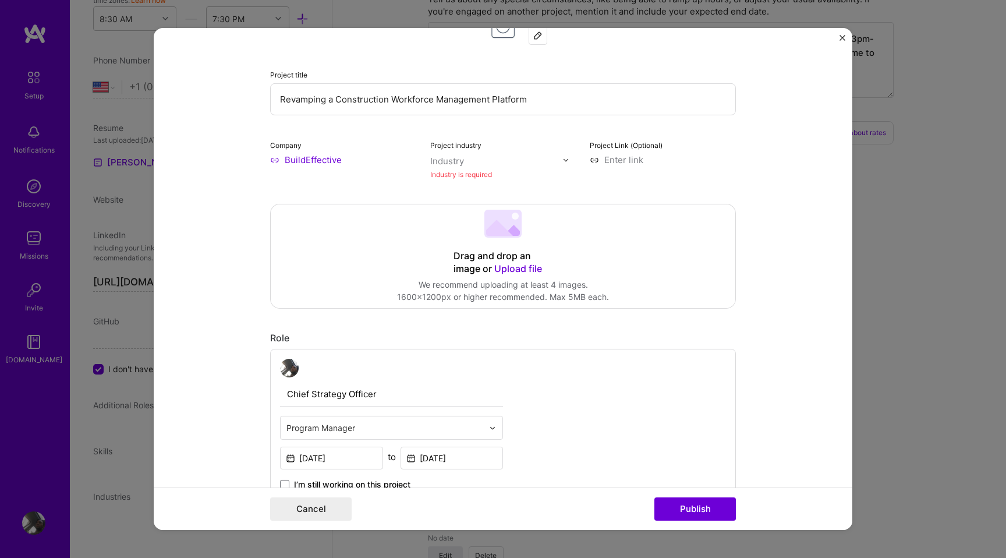
click at [367, 397] on input "Chief Strategy Officer" at bounding box center [391, 394] width 223 height 24
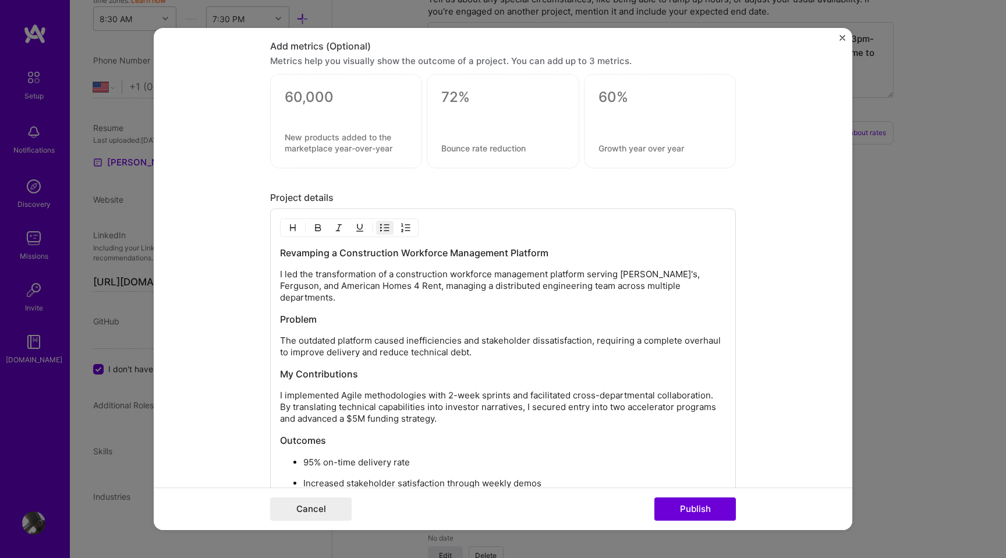
scroll to position [760, 0]
click at [431, 252] on h3 "Revamping a Construction Workforce Management Platform" at bounding box center [503, 253] width 446 height 13
copy h3 "Revamping a Construction Workforce Management Platform"
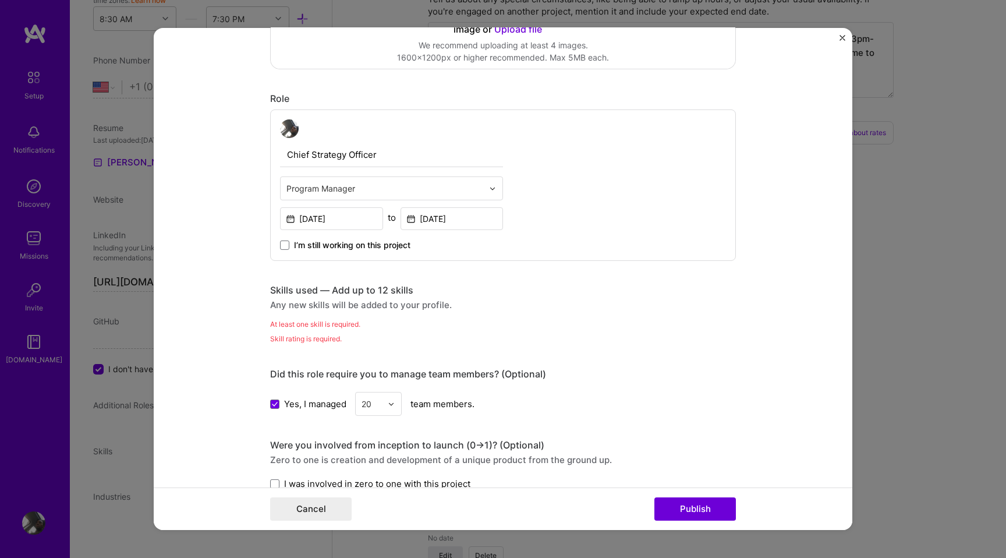
scroll to position [0, 0]
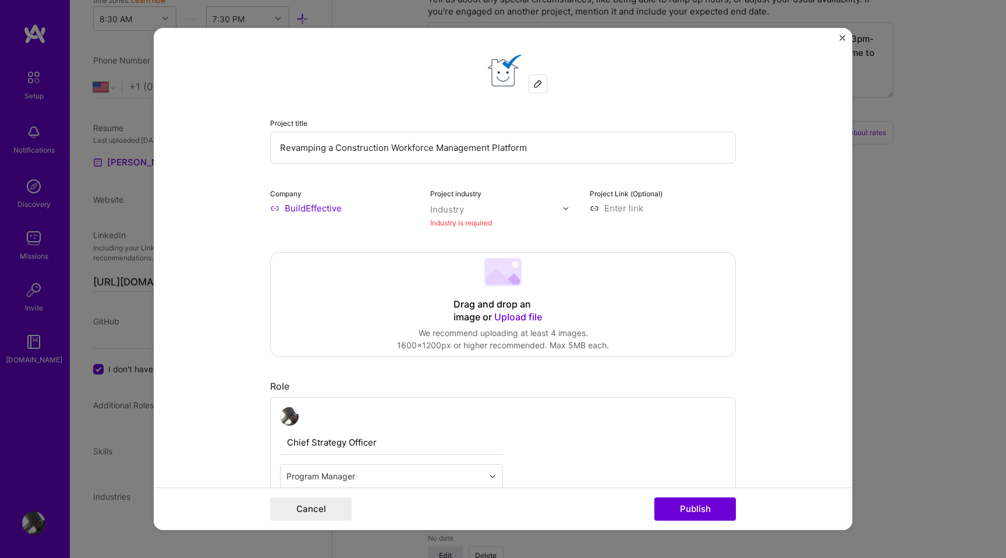
click at [469, 151] on input "Revamping a Construction Workforce Management Platform" at bounding box center [503, 148] width 466 height 32
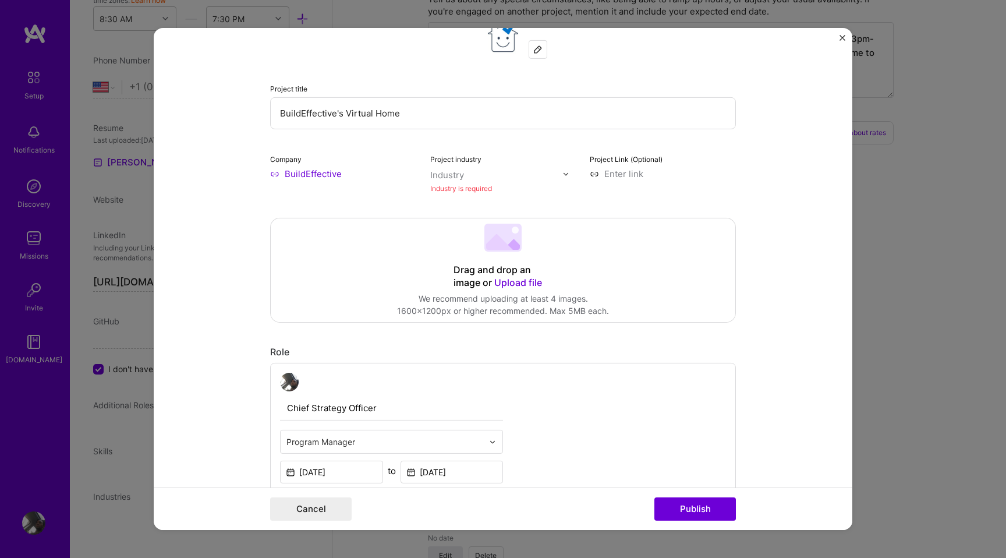
scroll to position [31, 0]
click at [452, 115] on input "BuildEffective's Virtual Home" at bounding box center [503, 116] width 466 height 32
type input "BuildEffective's Virtual Home"
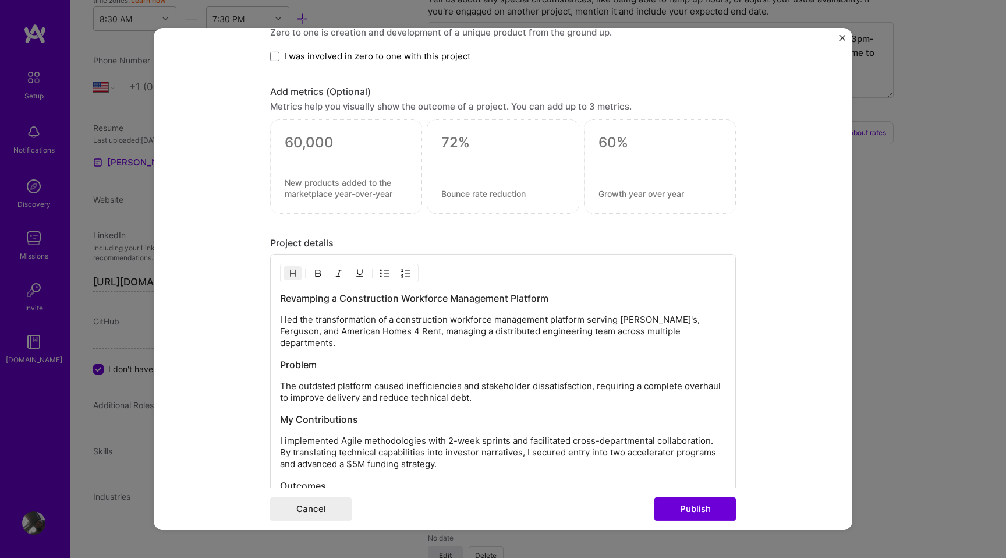
scroll to position [730, 0]
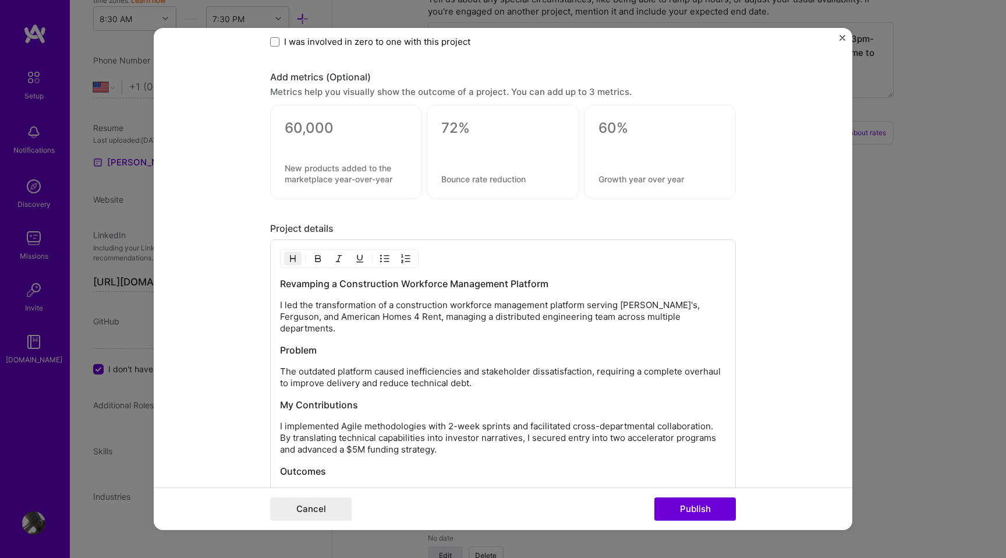
click at [437, 285] on h3 "Revamping a Construction Workforce Management Platform" at bounding box center [503, 283] width 446 height 13
copy h3 "Revamping a Construction Workforce Management Platform"
click at [436, 402] on div "Revamping a Construction Workforce Management Platform I led the transformation…" at bounding box center [503, 435] width 446 height 317
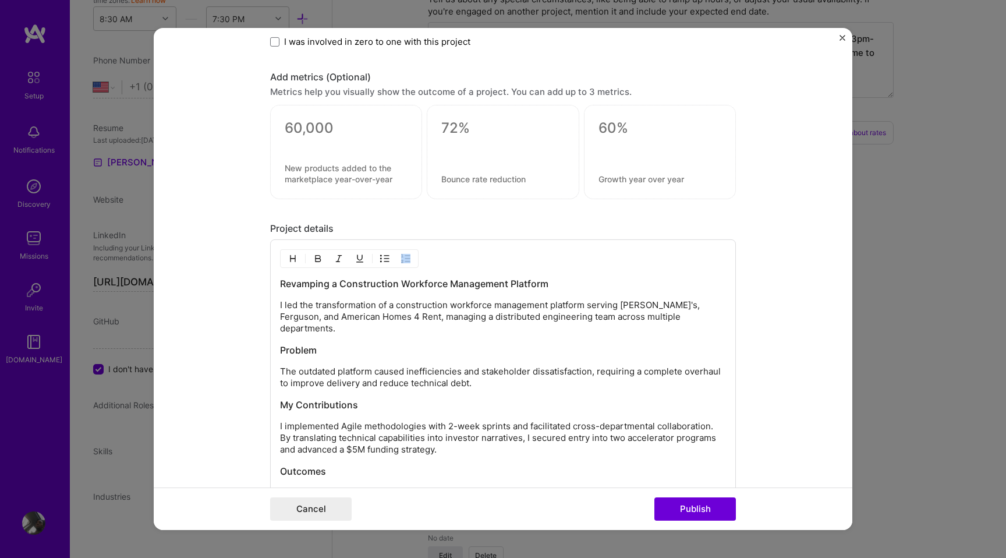
drag, startPoint x: 279, startPoint y: 304, endPoint x: 454, endPoint y: 459, distance: 234.3
click at [454, 459] on div "Revamping a Construction Workforce Management Platform I led the transformation…" at bounding box center [503, 431] width 466 height 385
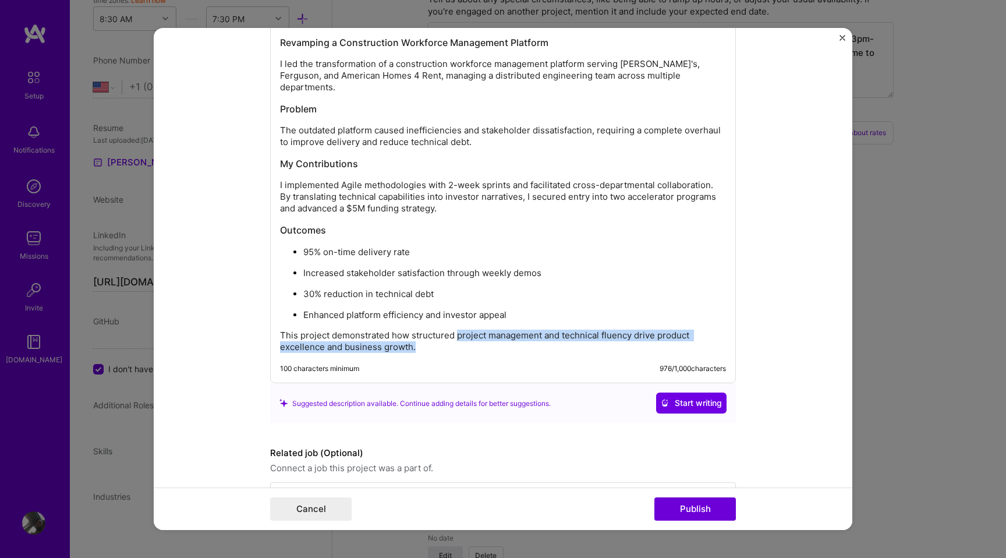
scroll to position [999, 0]
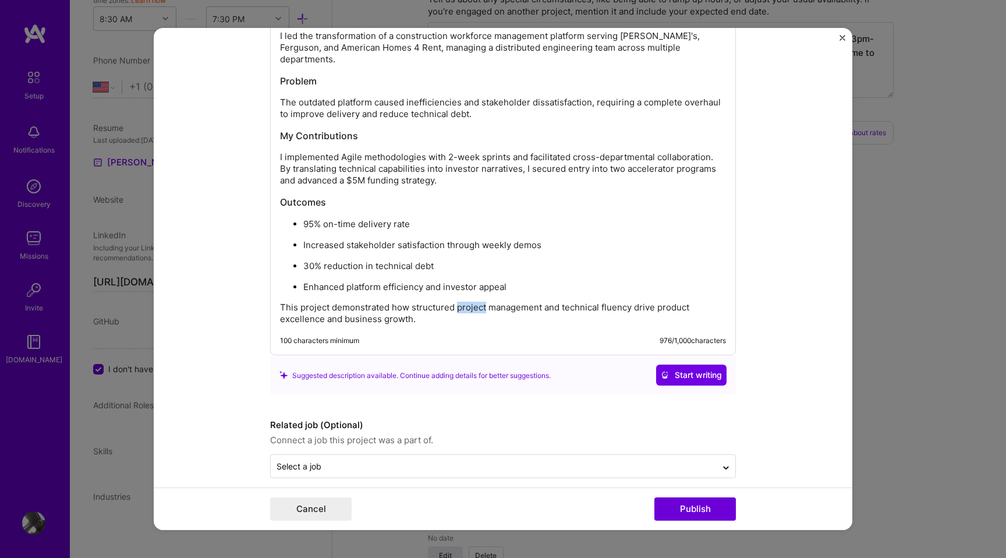
drag, startPoint x: 280, startPoint y: 303, endPoint x: 484, endPoint y: 292, distance: 205.3
click at [484, 292] on div "Revamping a Construction Workforce Management Platform I led the transformation…" at bounding box center [503, 166] width 446 height 317
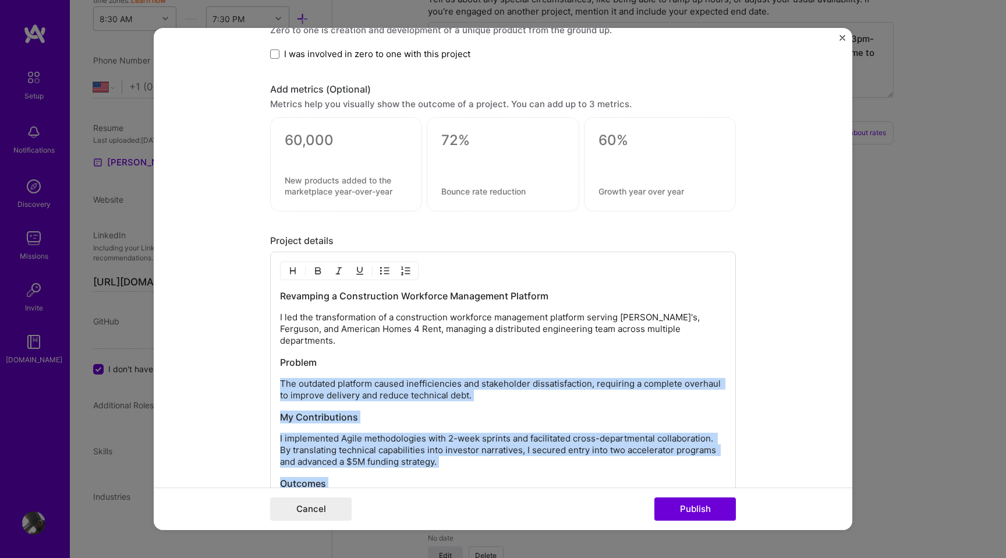
scroll to position [859, 0]
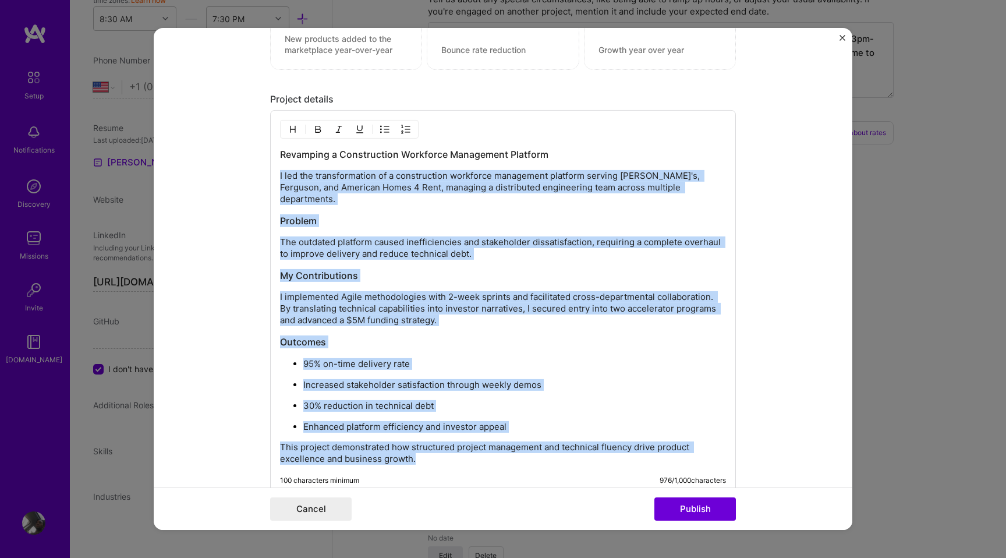
drag, startPoint x: 427, startPoint y: 310, endPoint x: 278, endPoint y: 178, distance: 200.1
click at [278, 178] on div "Revamping a Construction Workforce Management Platform I led the transformation…" at bounding box center [503, 302] width 466 height 385
copy div "I led the transformation of a construction workforce management platform servin…"
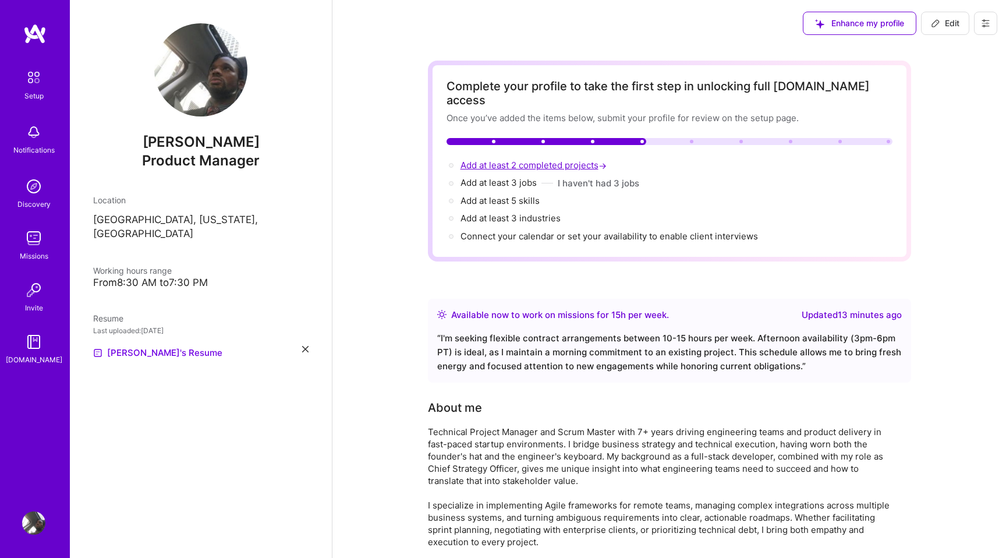
click at [572, 160] on span "Add at least 2 completed projects →" at bounding box center [535, 165] width 148 height 11
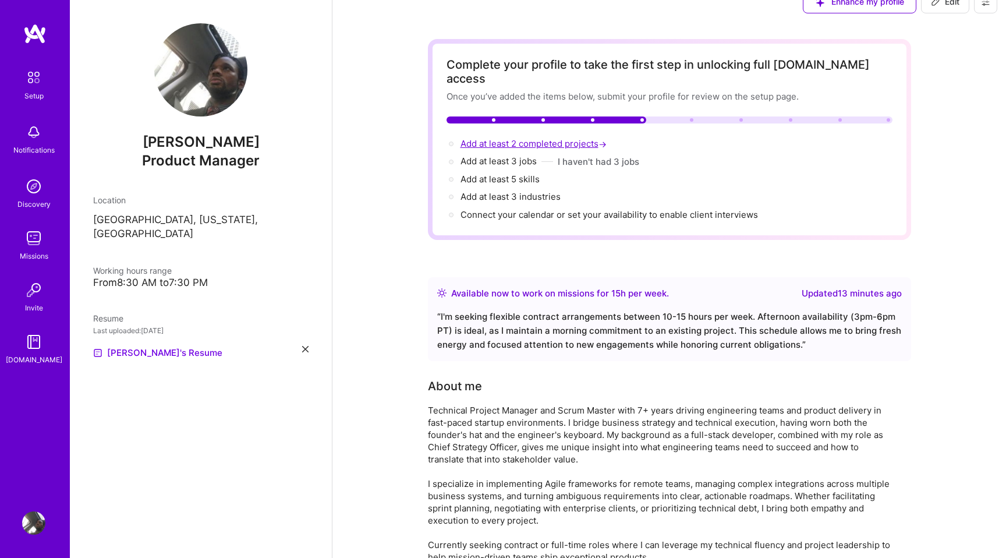
select select "US"
select select "Right Now"
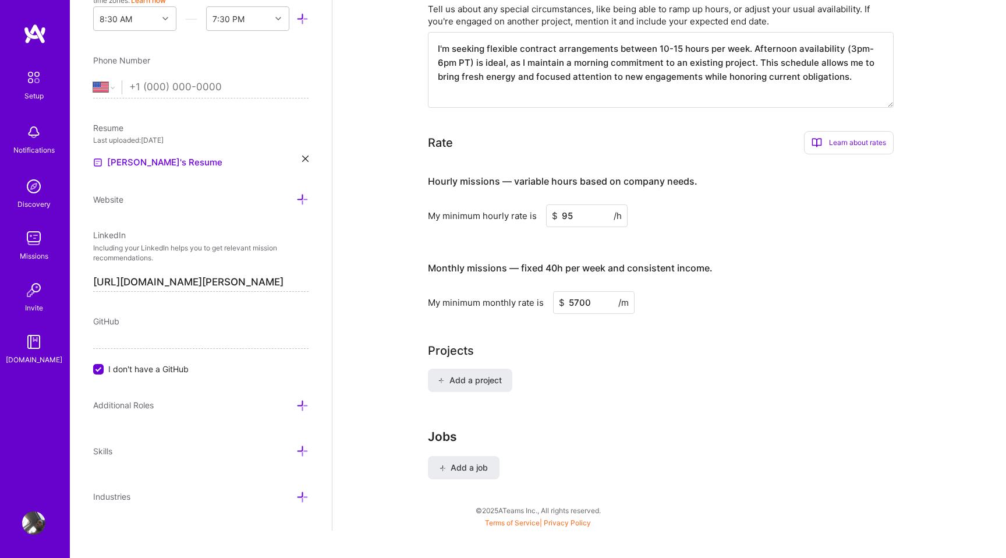
scroll to position [705, 0]
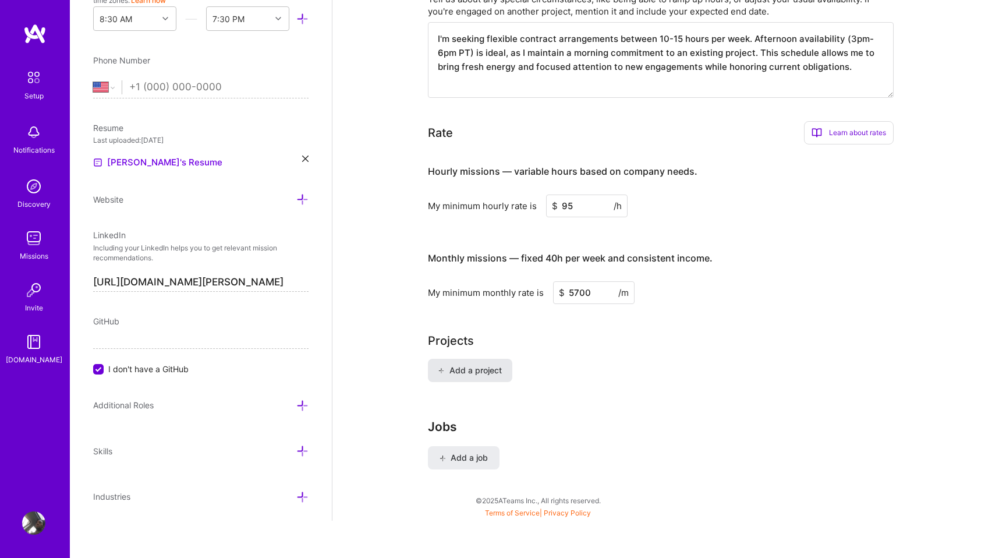
click at [498, 365] on span "Add a project" at bounding box center [469, 371] width 63 height 12
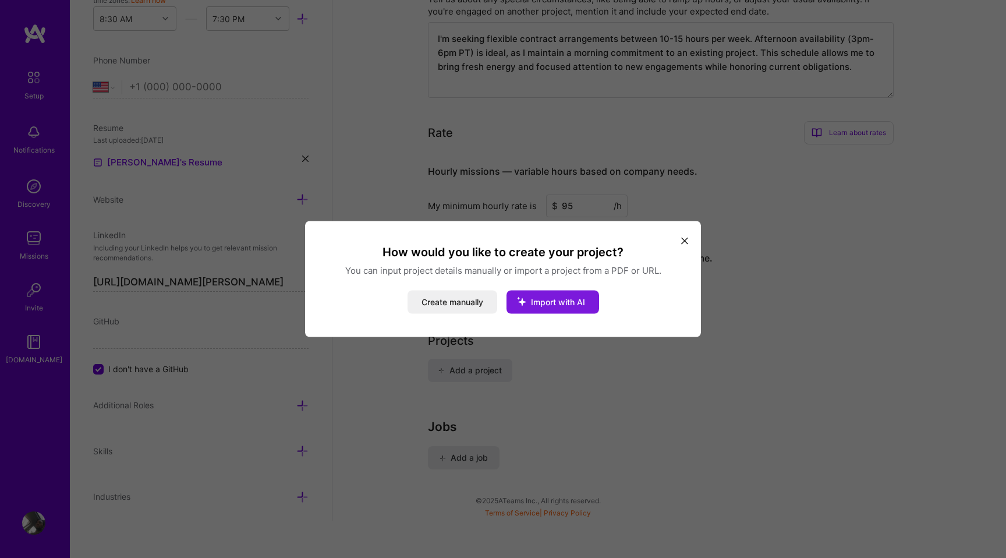
click at [528, 302] on icon "modal" at bounding box center [522, 301] width 30 height 30
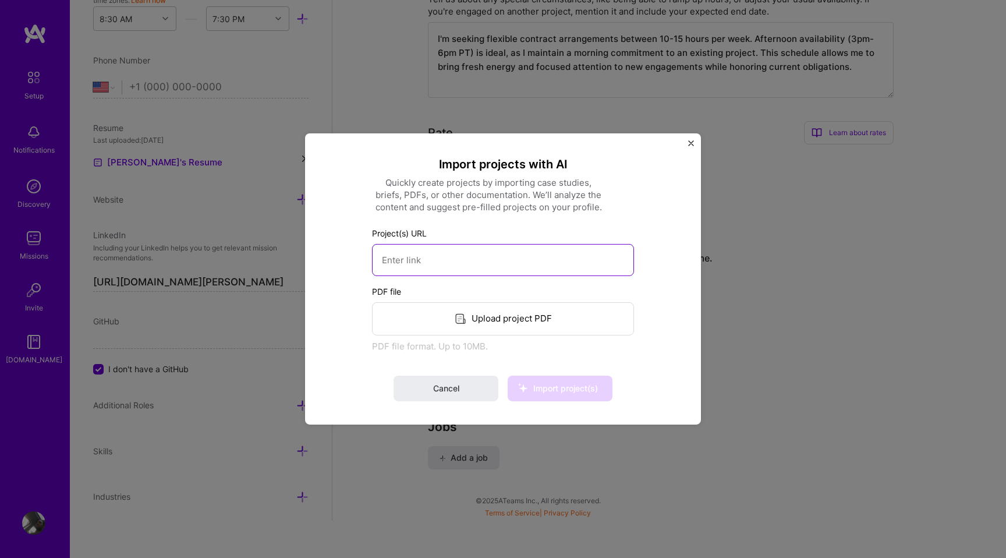
click at [496, 261] on input at bounding box center [503, 260] width 262 height 32
click at [468, 391] on button "Cancel" at bounding box center [446, 389] width 105 height 26
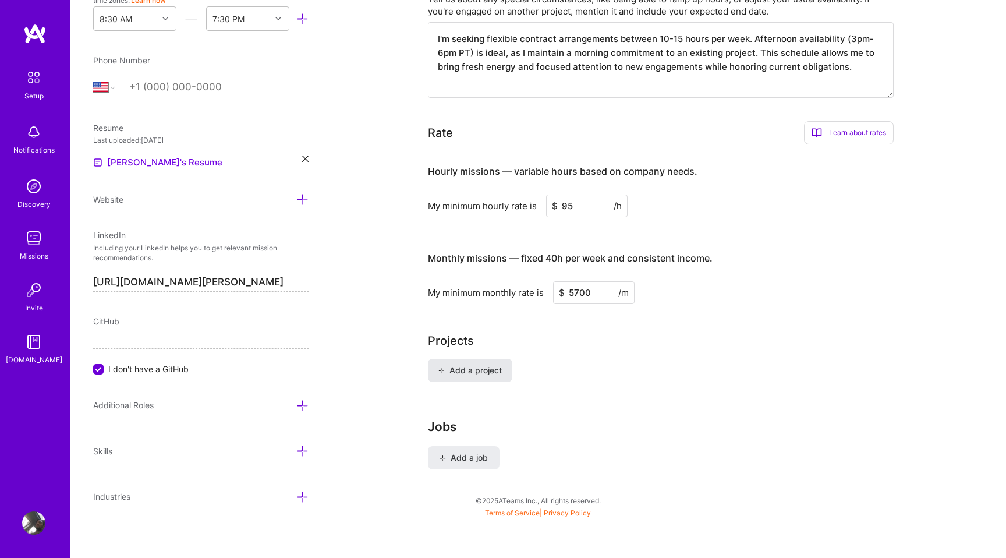
click at [500, 365] on span "Add a project" at bounding box center [469, 371] width 63 height 12
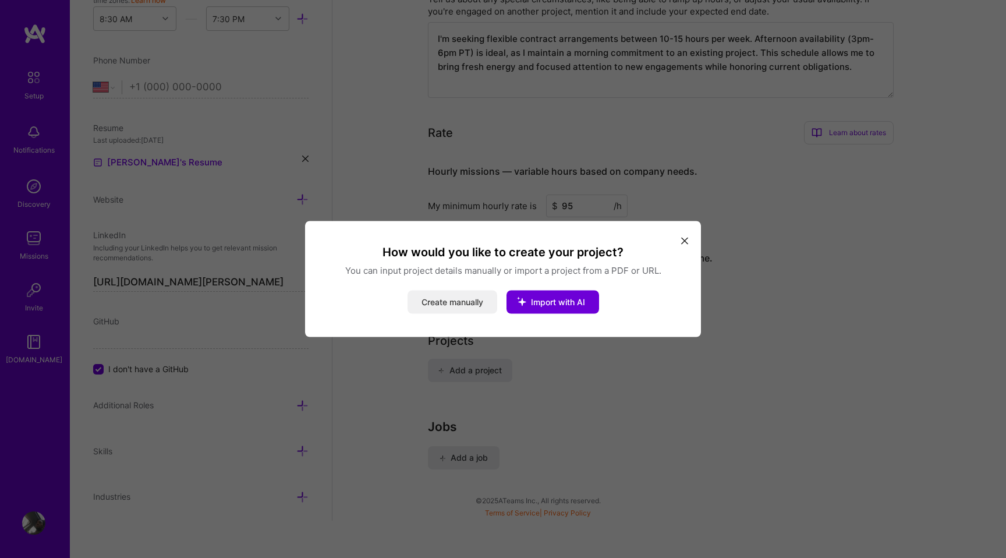
click at [482, 303] on button "Create manually" at bounding box center [453, 302] width 90 height 23
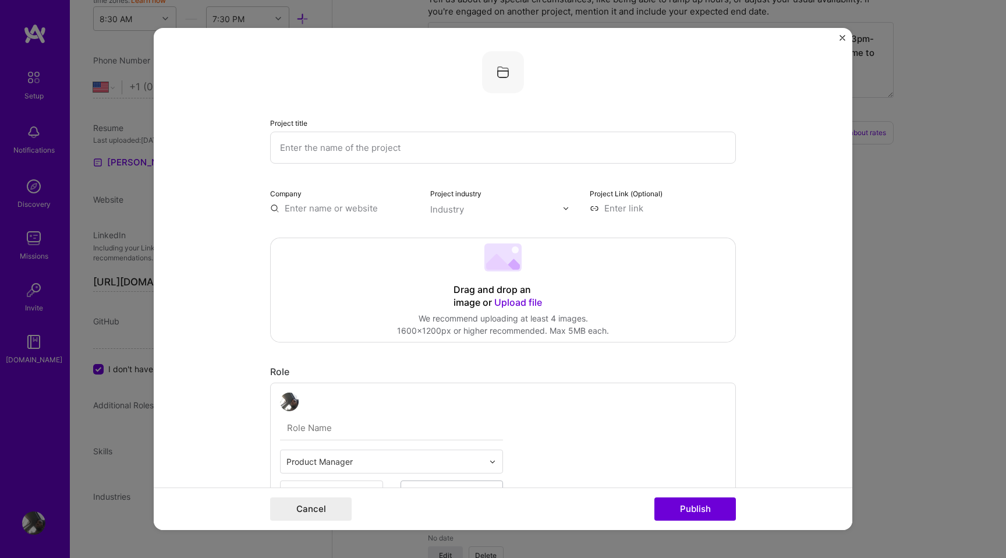
click at [462, 209] on div "Industry" at bounding box center [447, 209] width 34 height 12
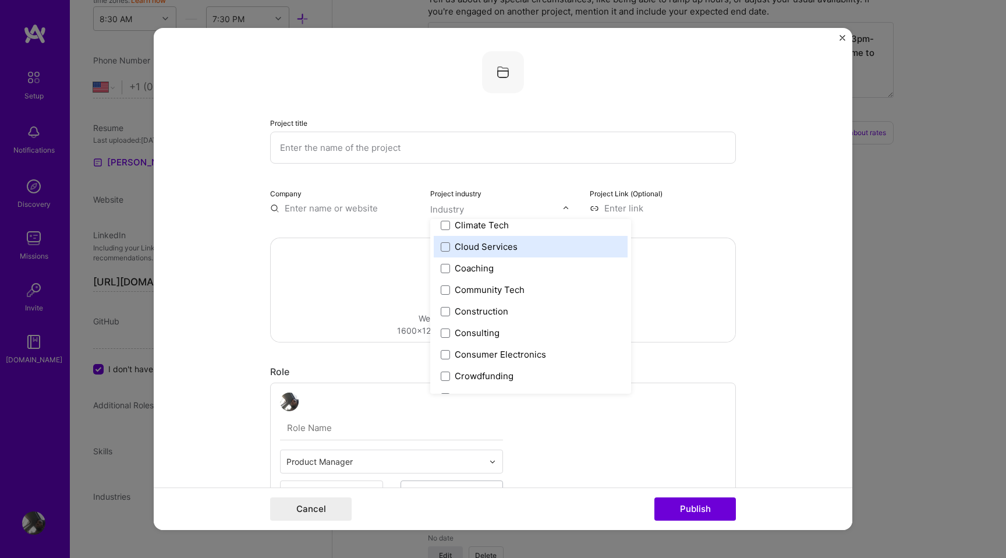
scroll to position [675, 0]
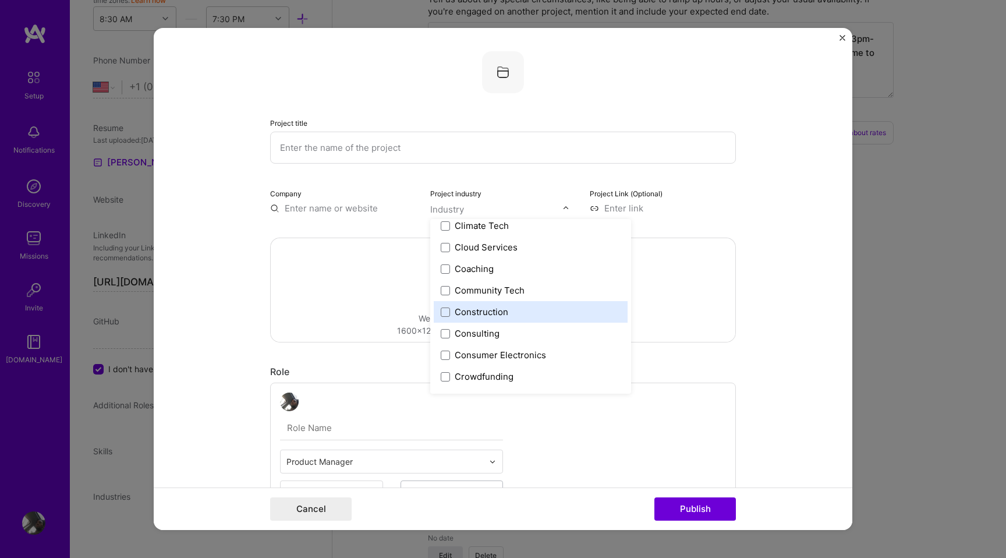
click at [477, 316] on div "Construction" at bounding box center [482, 312] width 54 height 12
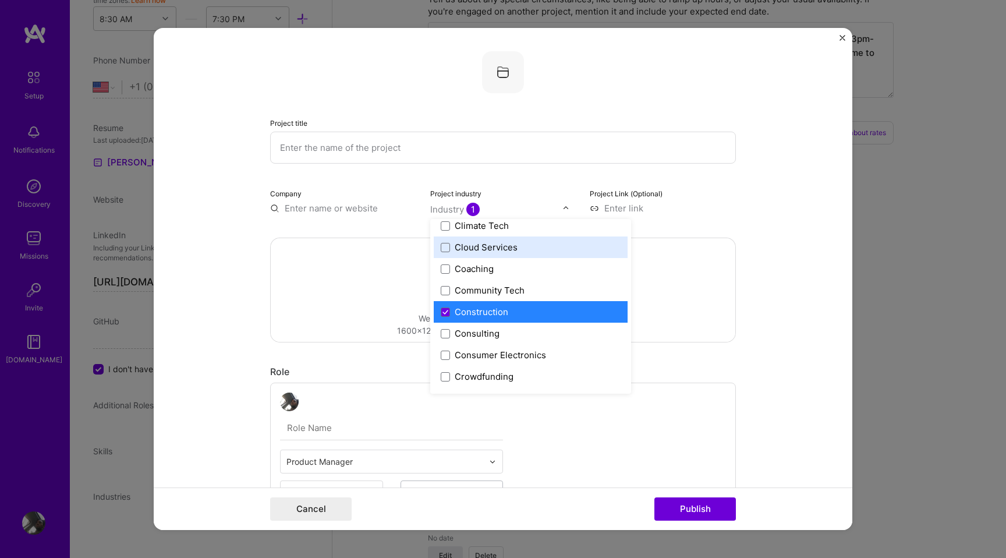
click at [391, 150] on input "text" at bounding box center [503, 148] width 466 height 32
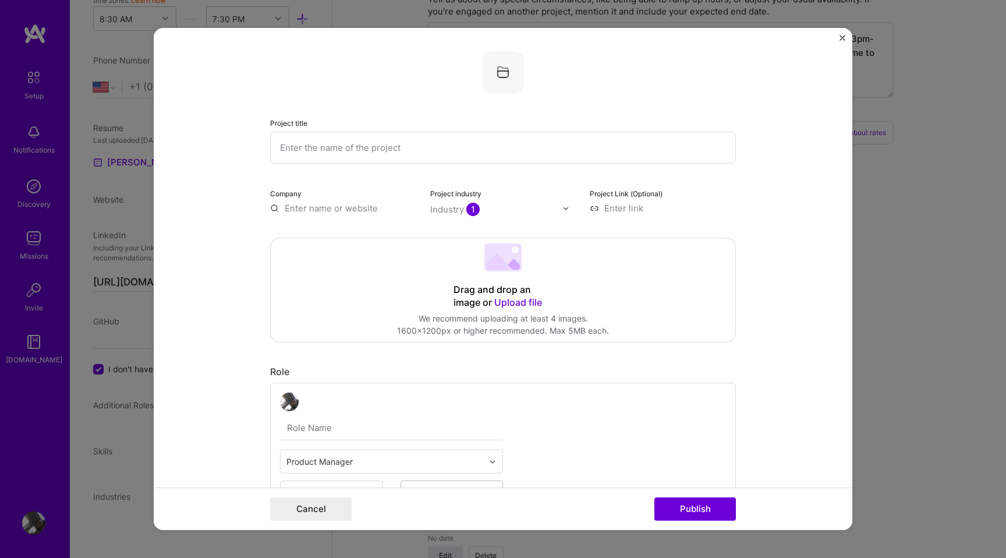
click at [423, 151] on input "text" at bounding box center [503, 148] width 466 height 32
paste input "Revamping a Construction Workforce Management Platform"
type input "Revamping a Construction Workforce Management Platform"
click at [363, 214] on input "text" at bounding box center [343, 208] width 146 height 12
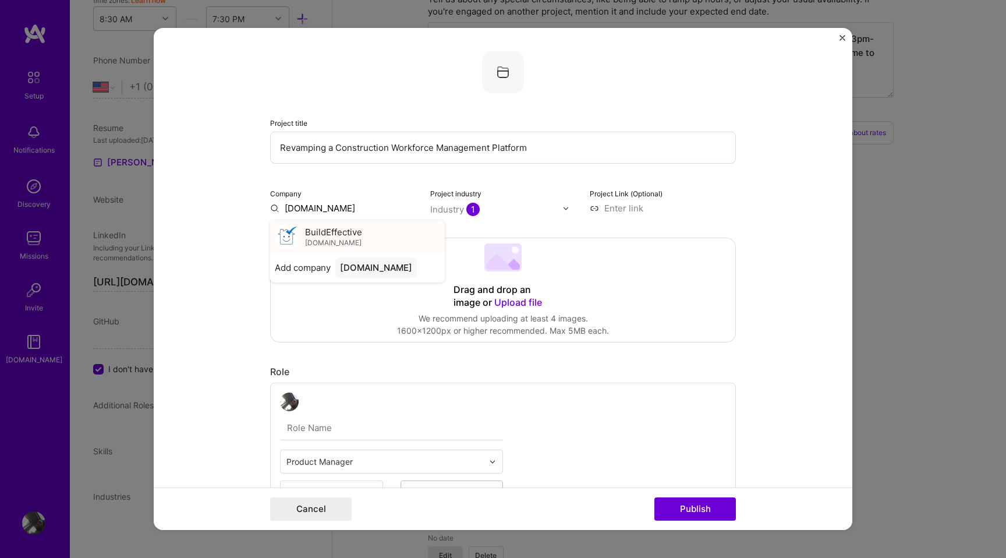
click at [348, 242] on span "[DOMAIN_NAME]" at bounding box center [333, 242] width 56 height 9
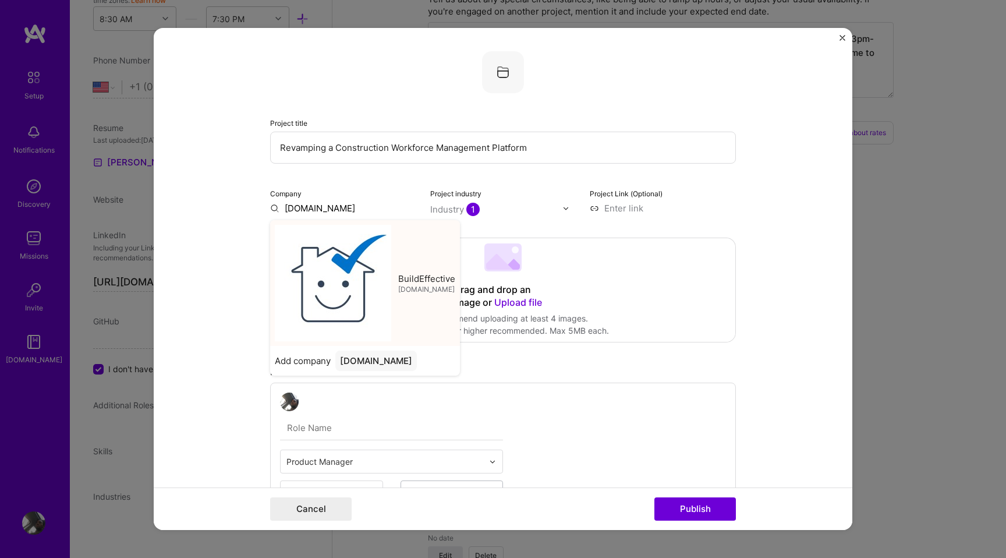
type input "BuildEffective"
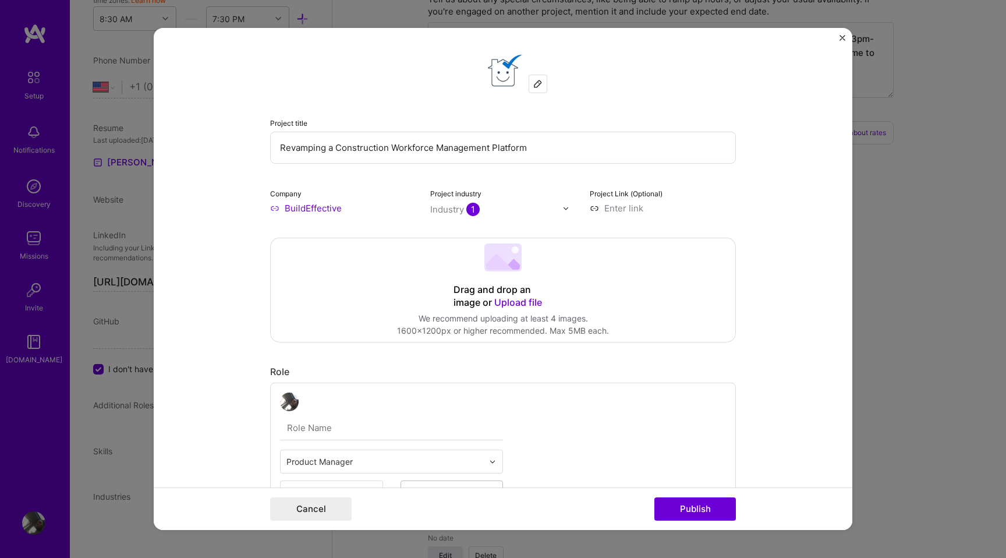
click at [632, 207] on input at bounding box center [663, 208] width 146 height 12
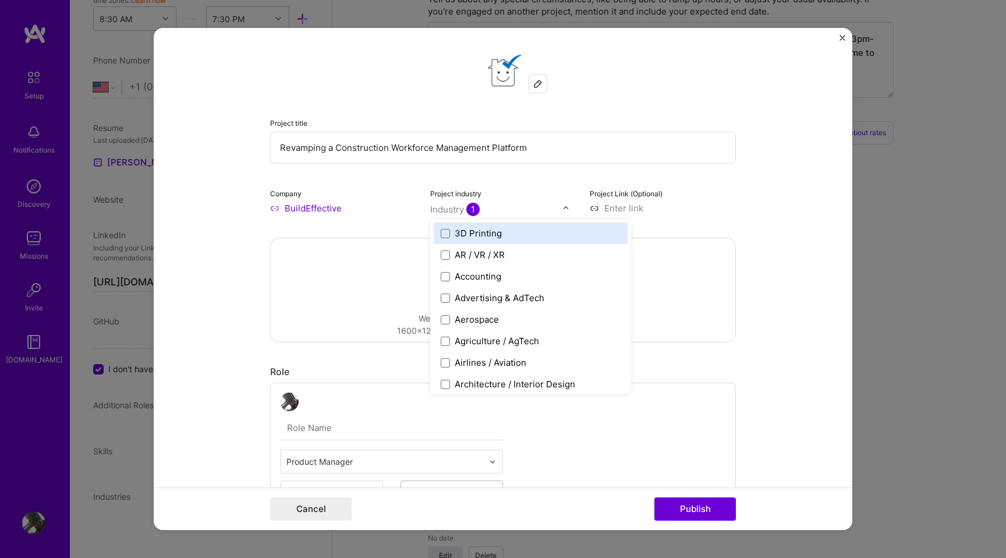
click at [569, 207] on img at bounding box center [566, 207] width 7 height 7
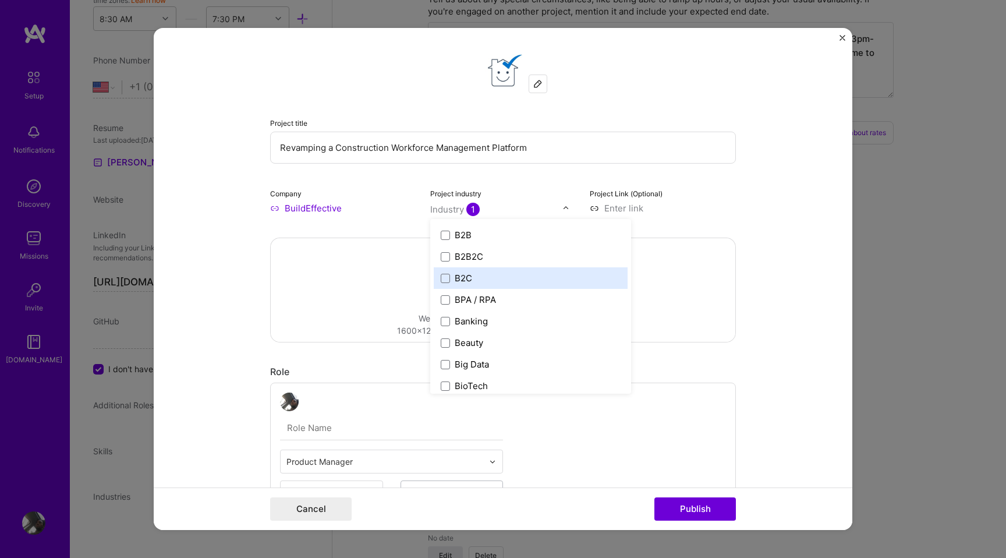
scroll to position [326, 0]
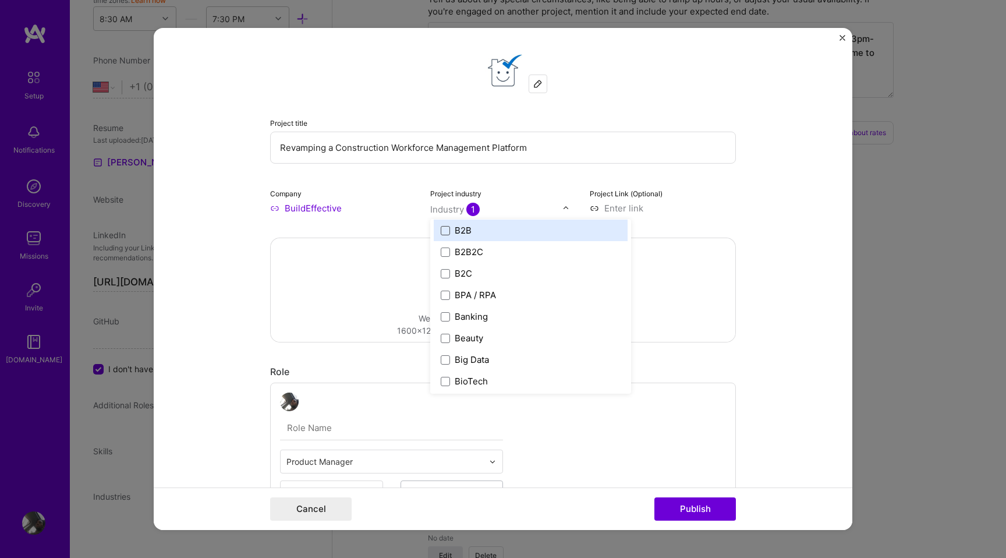
click at [448, 232] on span at bounding box center [445, 229] width 9 height 9
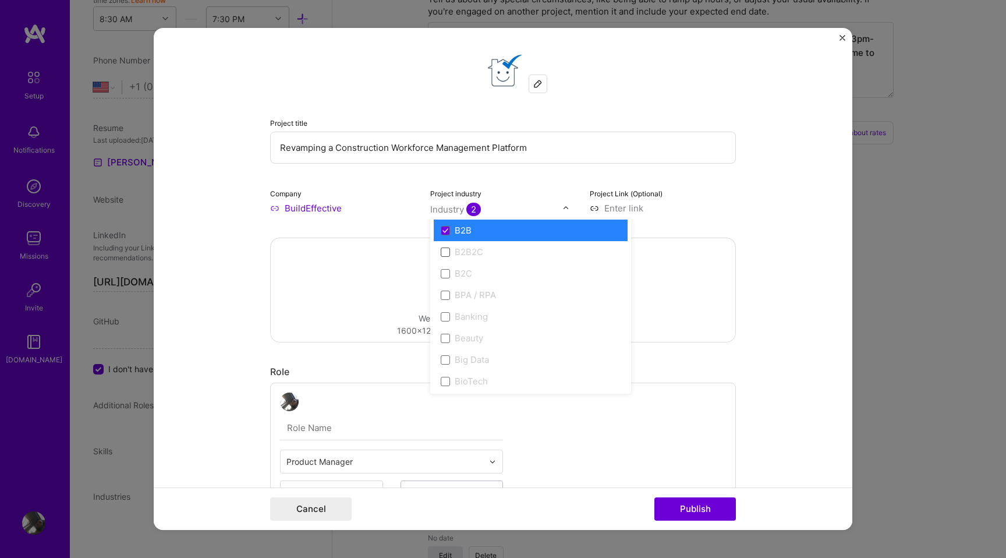
click at [447, 253] on span at bounding box center [445, 251] width 9 height 9
click at [546, 171] on div "Project title Revamping a Construction Workforce Management Platform Company Bu…" at bounding box center [503, 132] width 466 height 163
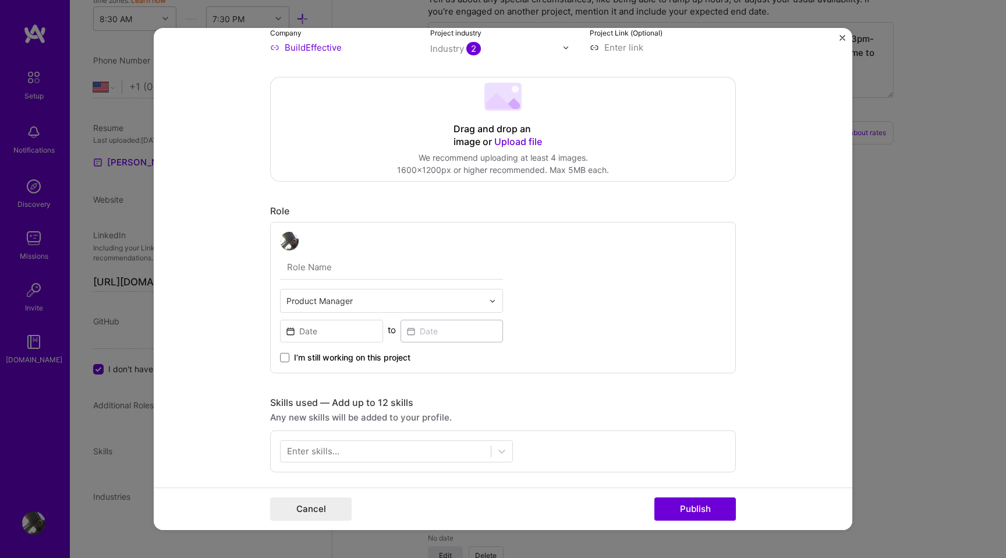
scroll to position [161, 0]
click at [327, 264] on input "text" at bounding box center [391, 266] width 223 height 24
paste input "Chief Strategy Officer"
type input "Chief Strategy Officer"
click at [386, 295] on input "text" at bounding box center [384, 300] width 197 height 12
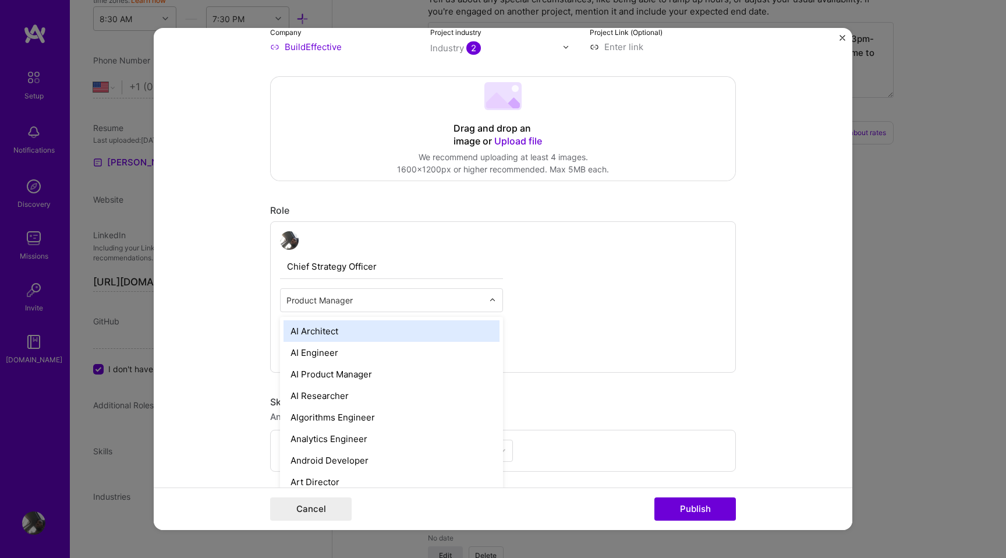
click at [386, 295] on input "text" at bounding box center [384, 300] width 197 height 12
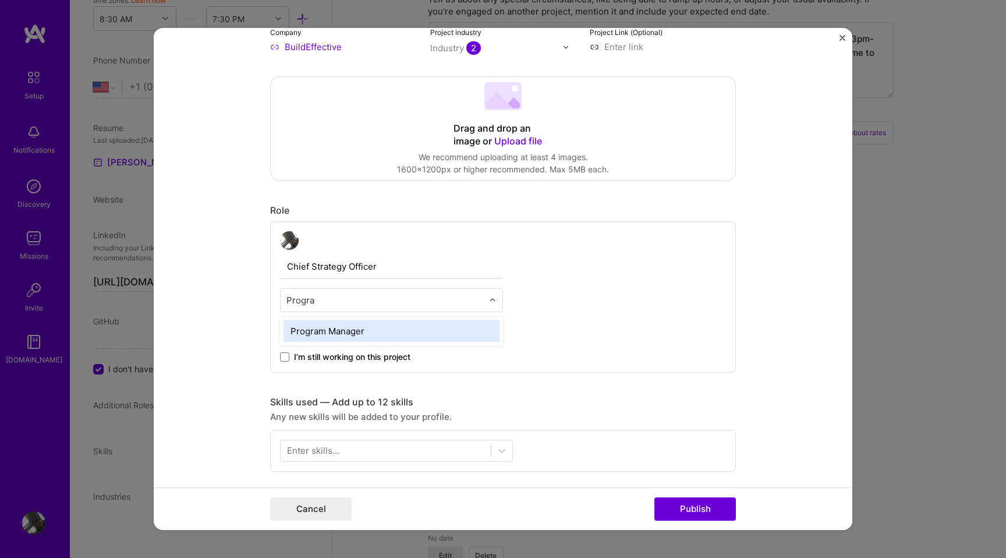
type input "Program"
click at [351, 333] on div "Program Manager" at bounding box center [392, 331] width 216 height 22
click at [348, 338] on input at bounding box center [331, 330] width 103 height 23
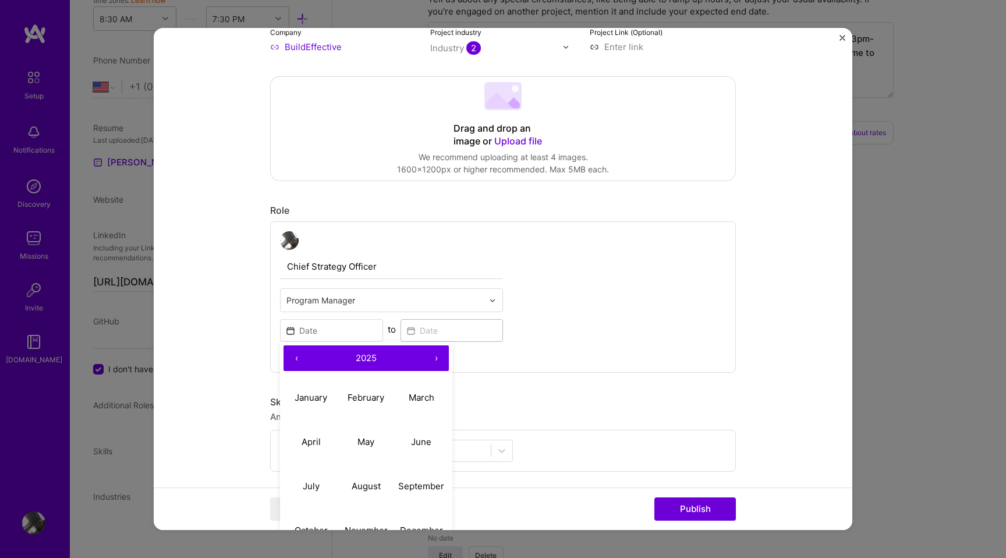
click at [298, 360] on button "‹" at bounding box center [297, 358] width 26 height 26
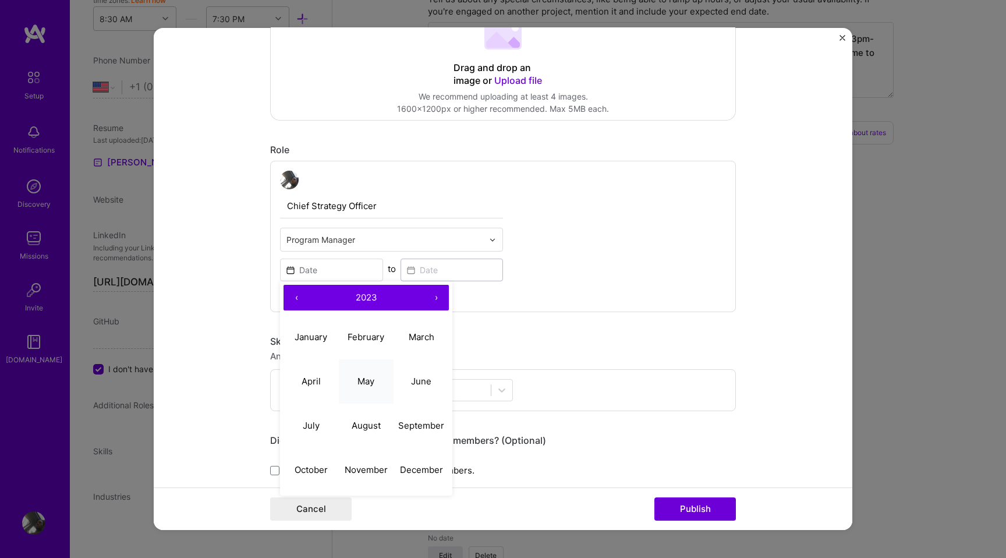
scroll to position [220, 0]
click at [409, 465] on button "December" at bounding box center [421, 471] width 55 height 44
type input "[DATE]"
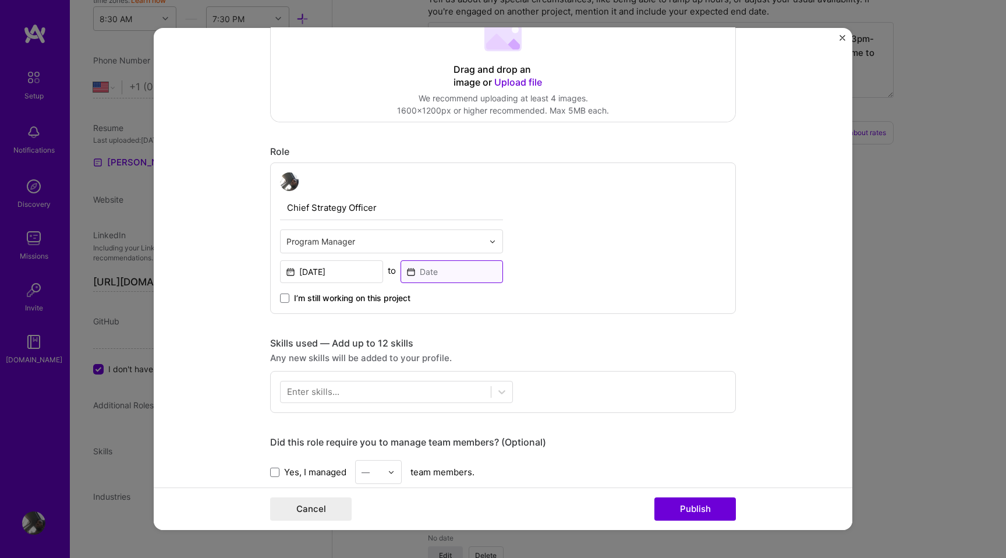
click at [438, 276] on input at bounding box center [452, 271] width 103 height 23
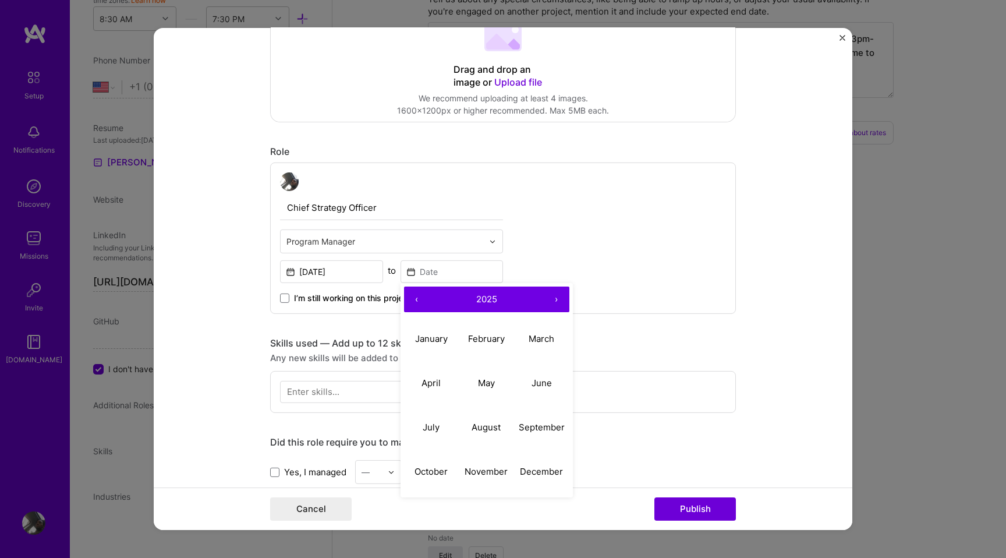
click at [416, 300] on button "‹" at bounding box center [417, 299] width 26 height 26
click at [536, 386] on abbr "June" at bounding box center [542, 382] width 20 height 11
type input "[DATE]"
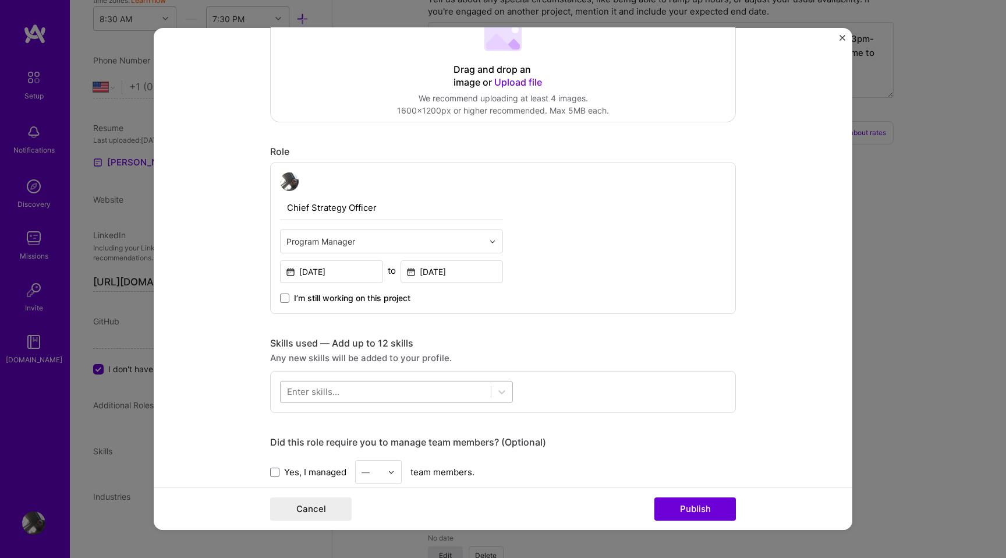
click at [390, 390] on div at bounding box center [386, 391] width 210 height 19
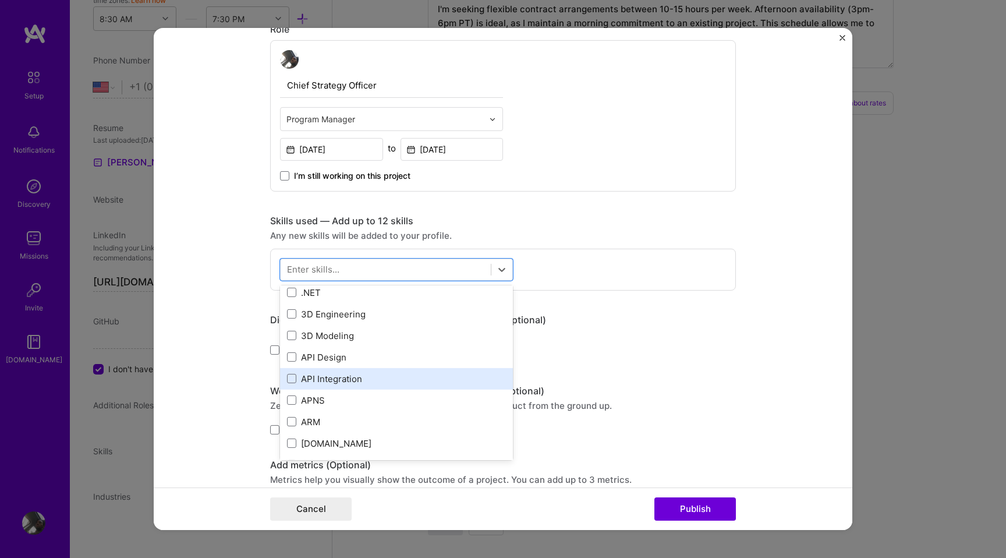
scroll to position [24, 0]
click at [292, 377] on span at bounding box center [291, 378] width 9 height 9
click at [0, 0] on input "checkbox" at bounding box center [0, 0] width 0 height 0
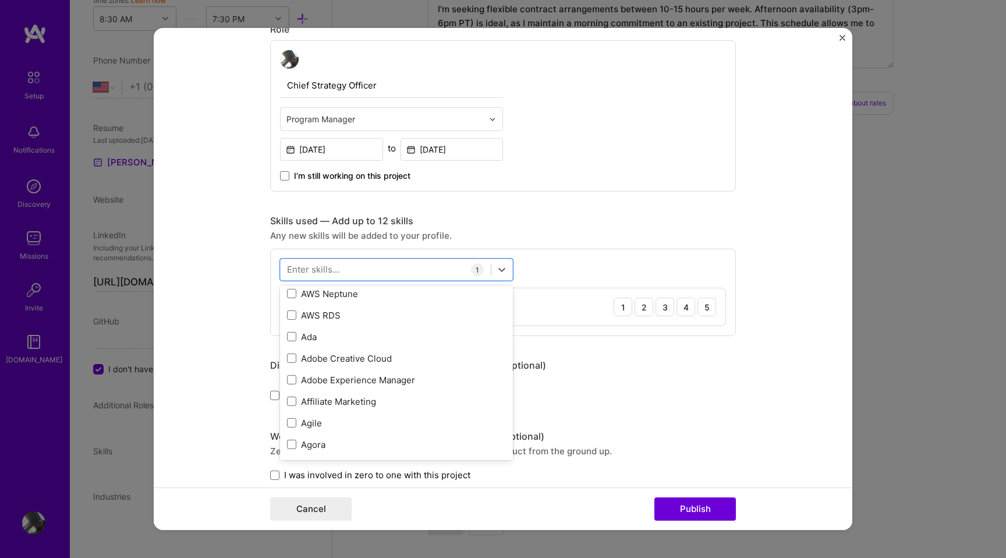
scroll to position [326, 0]
click at [290, 430] on div "Agile" at bounding box center [396, 423] width 233 height 22
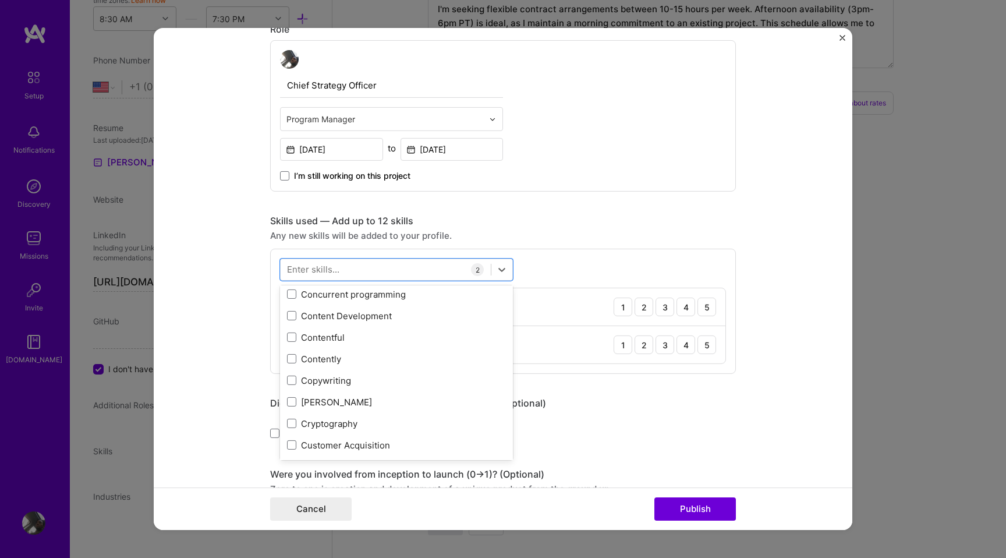
scroll to position [1575, 0]
click at [291, 381] on span at bounding box center [291, 379] width 9 height 9
click at [0, 0] on input "checkbox" at bounding box center [0, 0] width 0 height 0
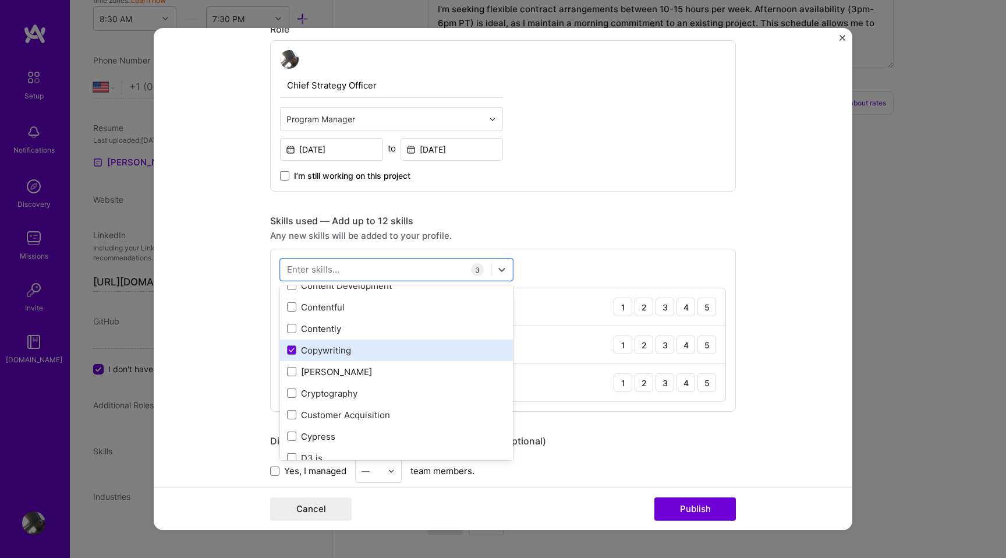
scroll to position [1618, 0]
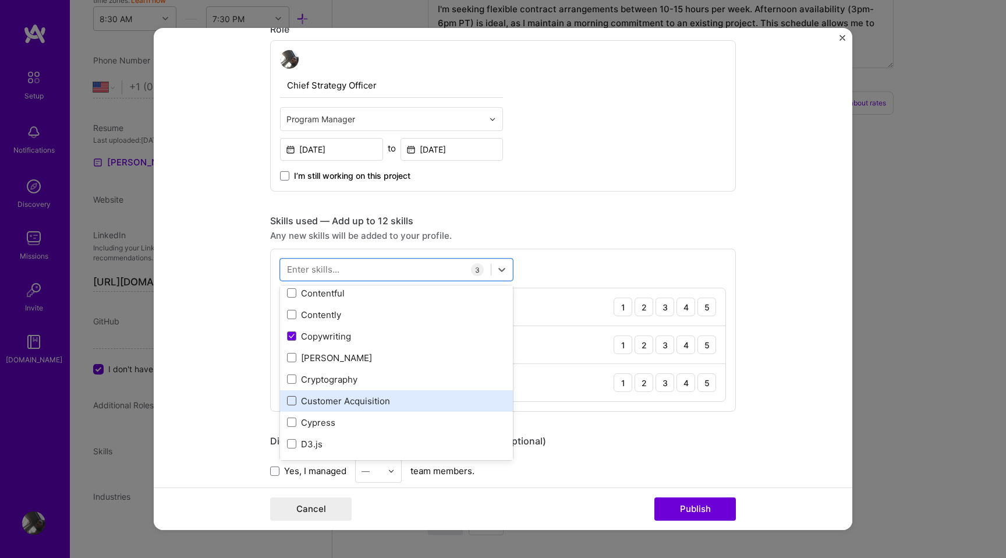
click at [290, 401] on span at bounding box center [291, 400] width 9 height 9
click at [0, 0] on input "checkbox" at bounding box center [0, 0] width 0 height 0
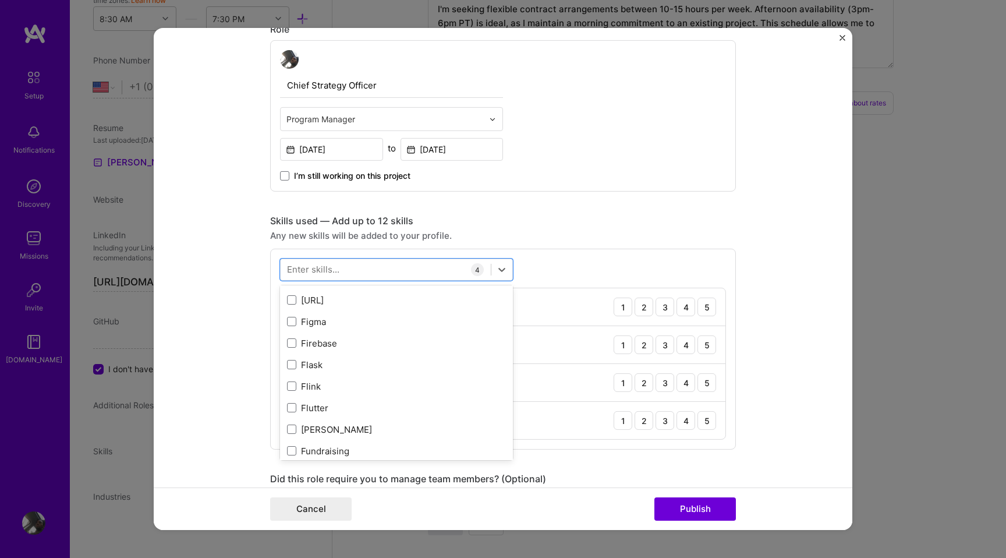
scroll to position [2824, 0]
click at [289, 317] on span at bounding box center [291, 315] width 9 height 9
click at [0, 0] on input "checkbox" at bounding box center [0, 0] width 0 height 0
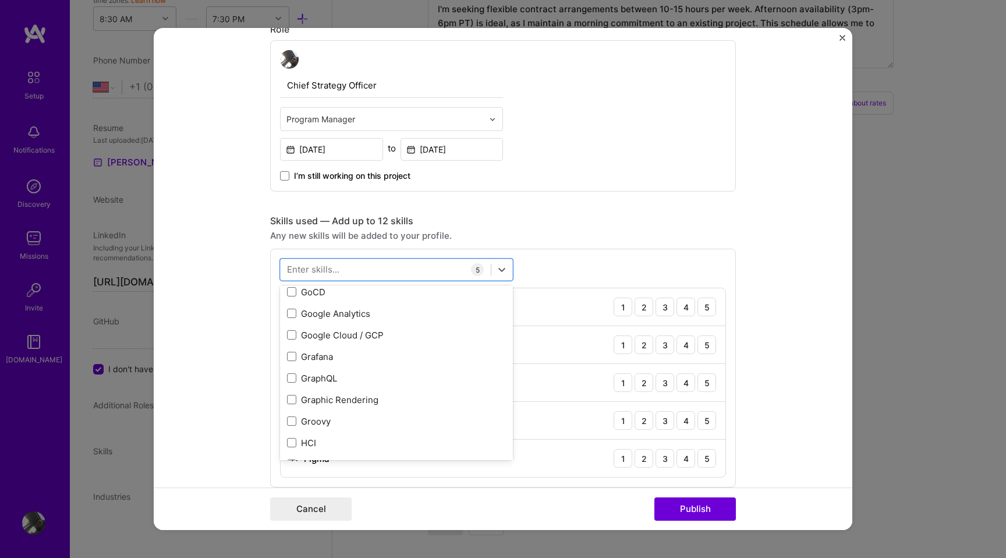
scroll to position [3213, 0]
click at [293, 337] on span at bounding box center [291, 335] width 9 height 9
click at [0, 0] on input "checkbox" at bounding box center [0, 0] width 0 height 0
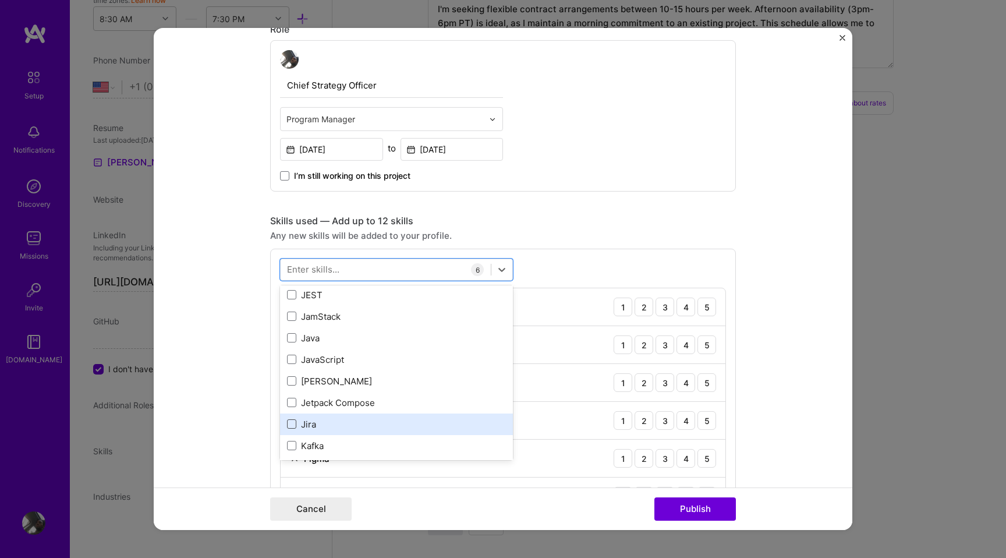
click at [292, 426] on span at bounding box center [291, 423] width 9 height 9
click at [0, 0] on input "checkbox" at bounding box center [0, 0] width 0 height 0
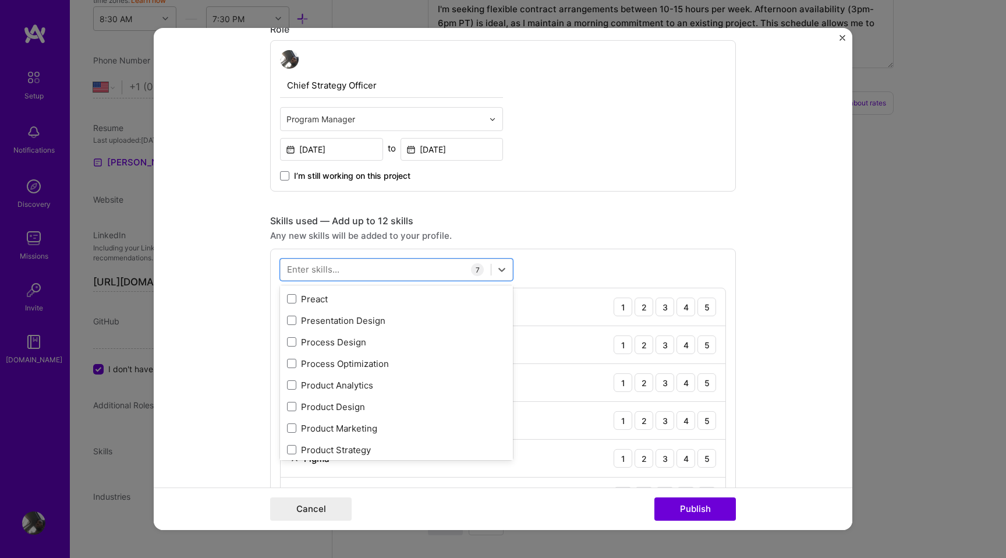
scroll to position [5277, 0]
click at [291, 340] on span at bounding box center [291, 339] width 9 height 9
click at [0, 0] on input "checkbox" at bounding box center [0, 0] width 0 height 0
click at [290, 404] on span at bounding box center [291, 403] width 9 height 9
click at [0, 0] on input "checkbox" at bounding box center [0, 0] width 0 height 0
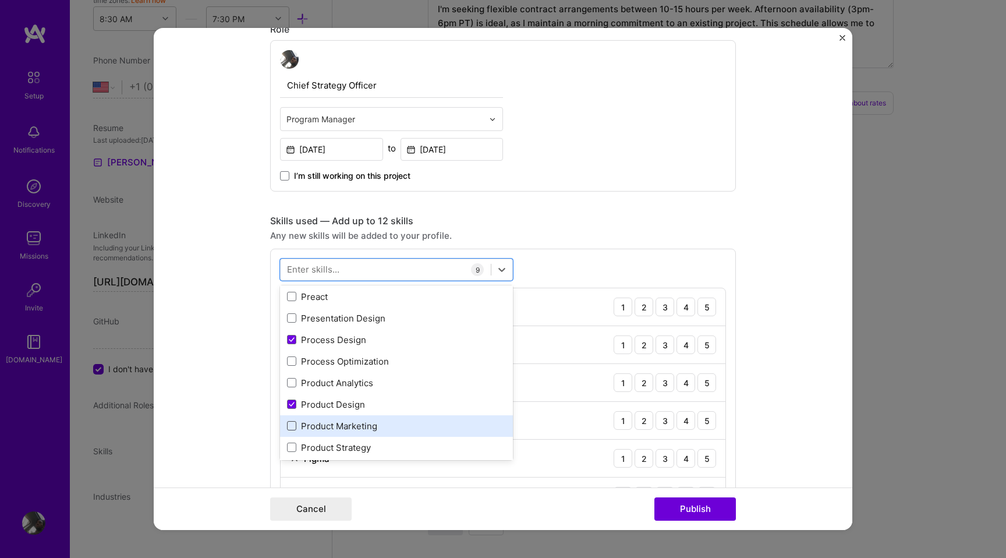
click at [289, 426] on span at bounding box center [291, 425] width 9 height 9
click at [0, 0] on input "checkbox" at bounding box center [0, 0] width 0 height 0
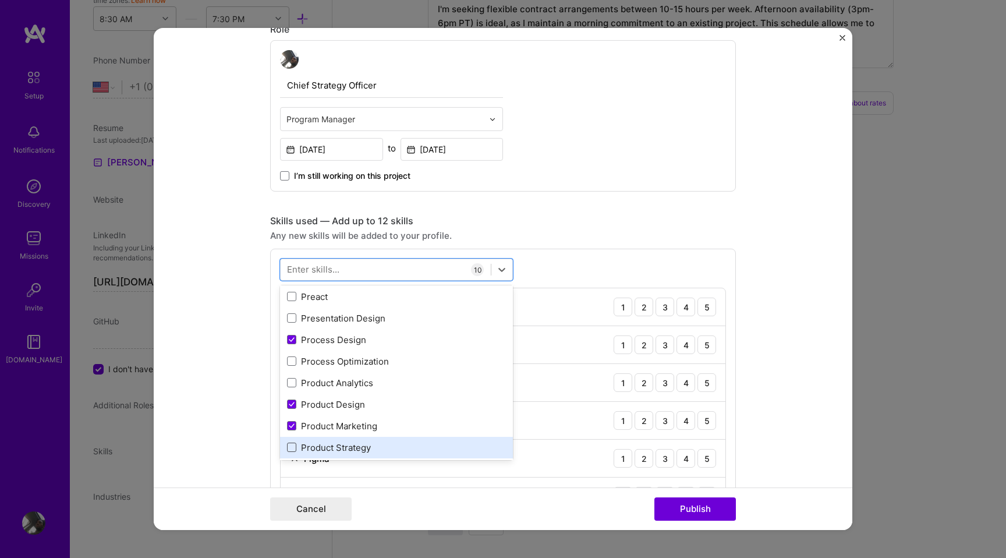
click at [291, 446] on span at bounding box center [291, 447] width 9 height 9
click at [0, 0] on input "checkbox" at bounding box center [0, 0] width 0 height 0
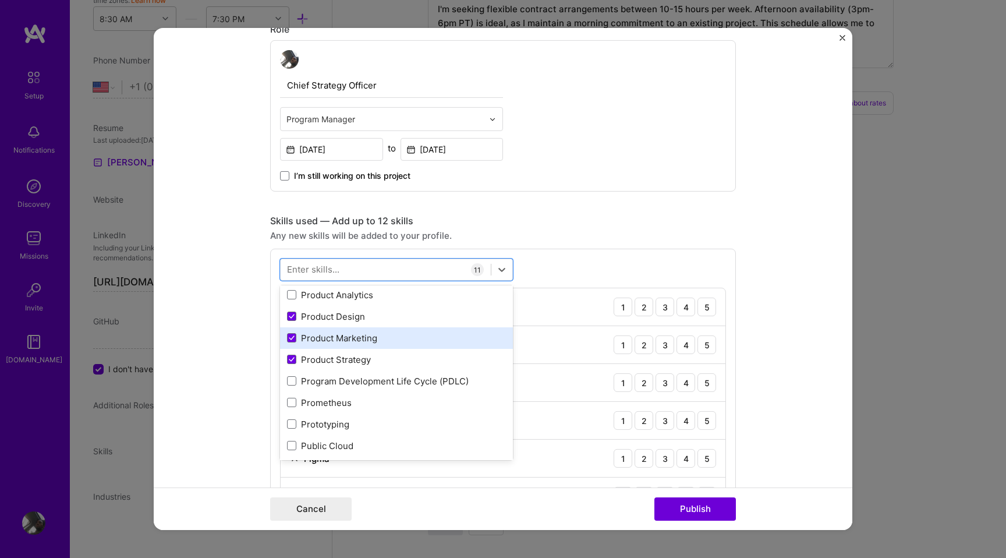
scroll to position [5367, 0]
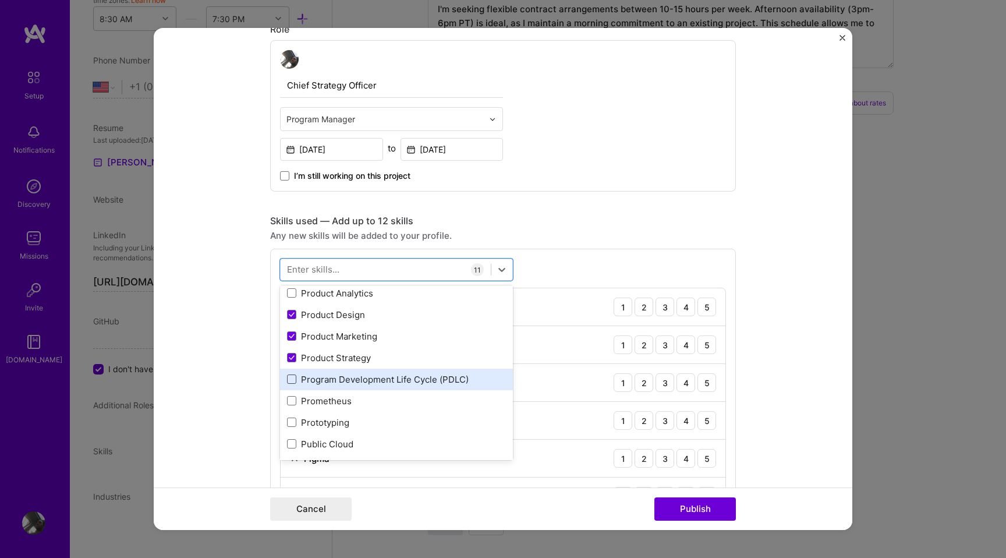
click at [289, 381] on span at bounding box center [291, 378] width 9 height 9
click at [0, 0] on input "checkbox" at bounding box center [0, 0] width 0 height 0
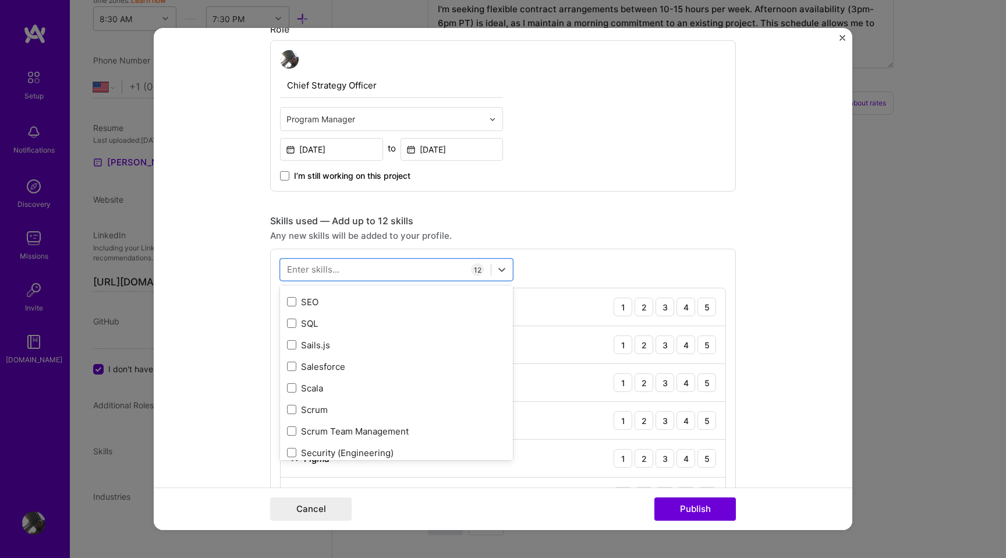
scroll to position [6221, 0]
click at [288, 411] on span at bounding box center [291, 408] width 9 height 9
click at [0, 0] on input "checkbox" at bounding box center [0, 0] width 0 height 0
click at [291, 433] on span at bounding box center [291, 430] width 9 height 9
click at [0, 0] on input "checkbox" at bounding box center [0, 0] width 0 height 0
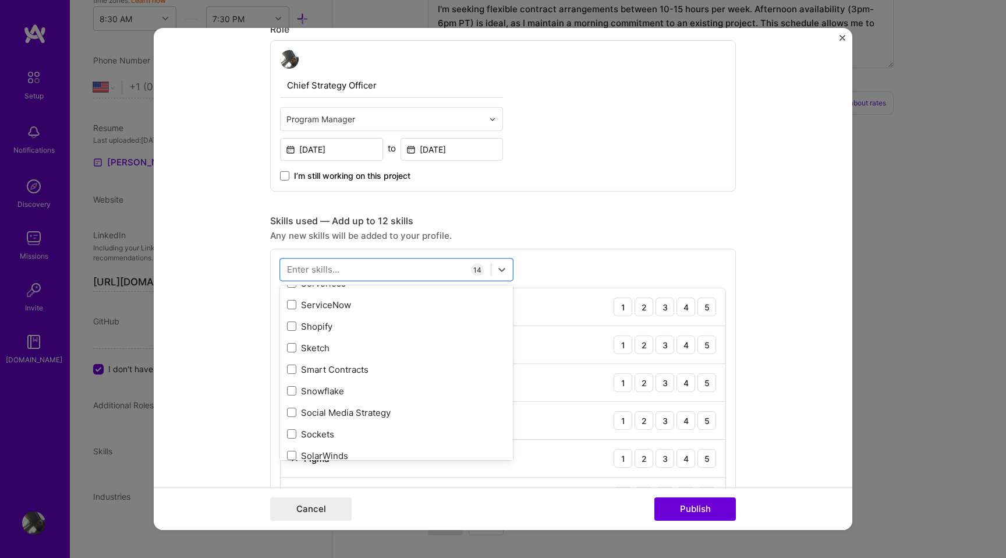
scroll to position [6499, 0]
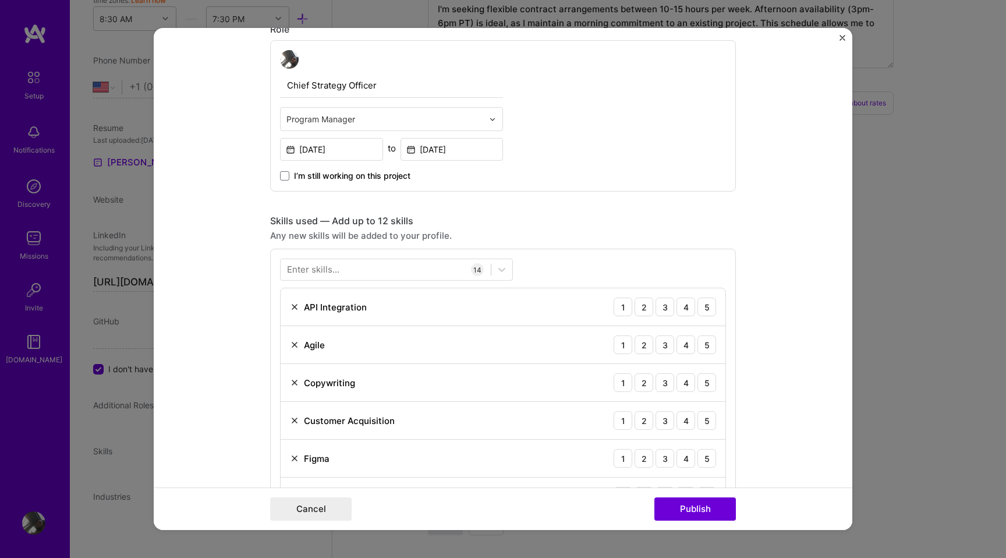
click at [759, 156] on form "Project title Revamping a Construction Workforce Management Platform Company Bu…" at bounding box center [503, 279] width 699 height 502
click at [682, 307] on div "4" at bounding box center [686, 307] width 19 height 19
click at [685, 345] on div "4" at bounding box center [686, 344] width 19 height 19
click at [707, 379] on div "5" at bounding box center [707, 382] width 19 height 19
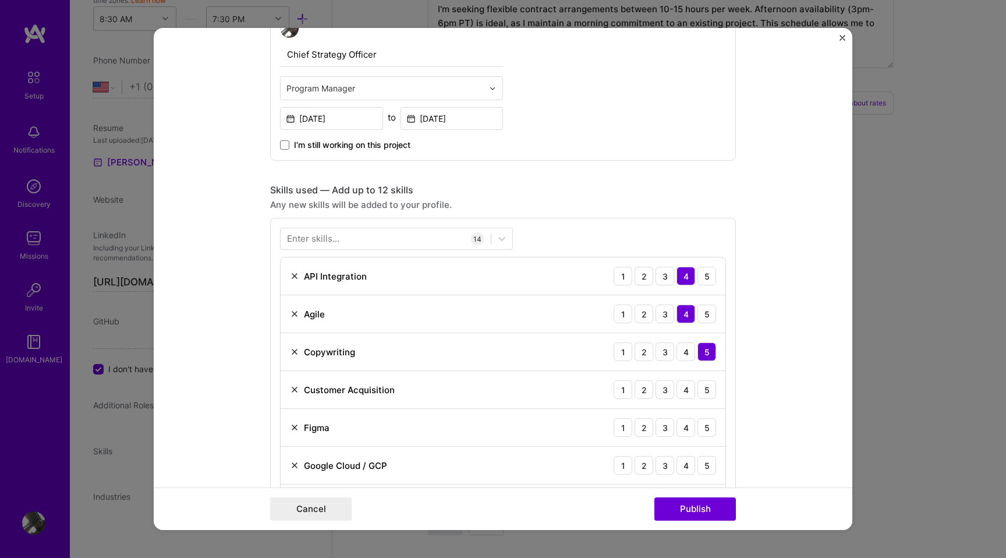
scroll to position [374, 0]
click at [684, 385] on div "4" at bounding box center [686, 389] width 19 height 19
click at [668, 427] on div "3" at bounding box center [665, 427] width 19 height 19
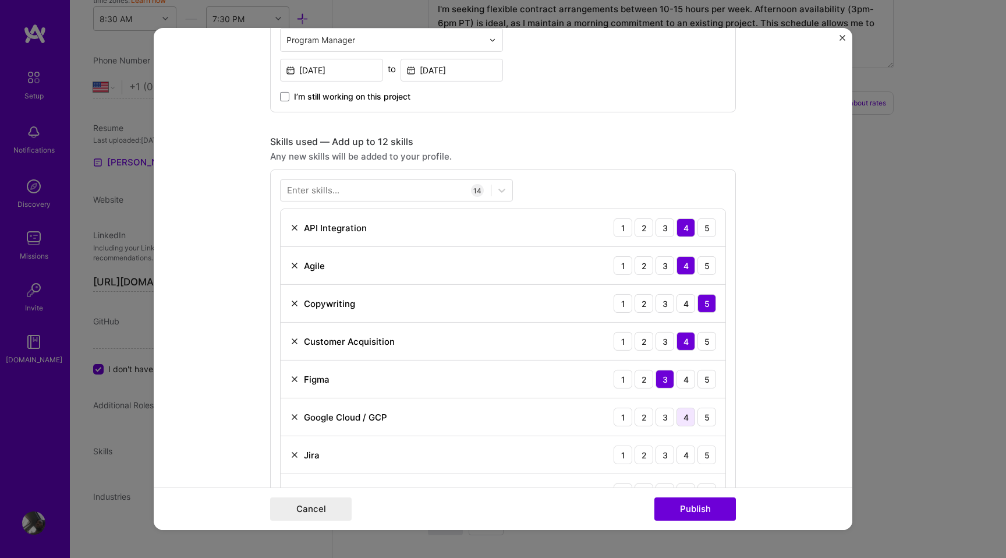
click at [680, 416] on div "4" at bounding box center [686, 417] width 19 height 19
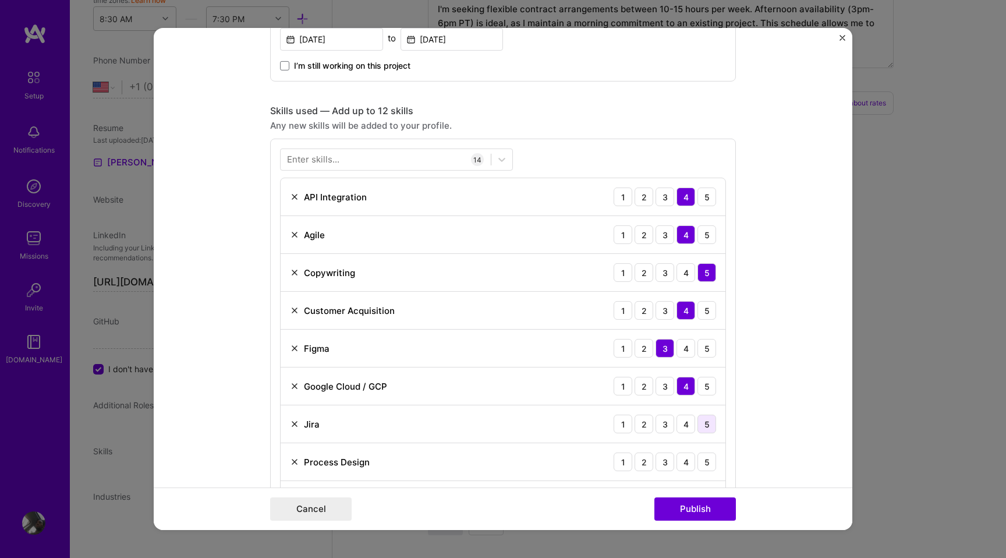
click at [702, 423] on div "5" at bounding box center [707, 424] width 19 height 19
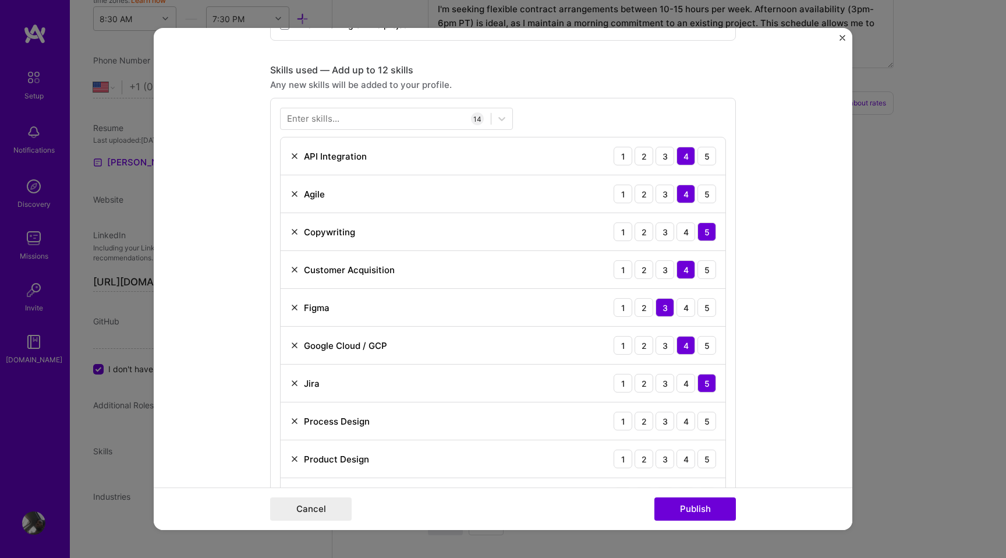
scroll to position [501, 0]
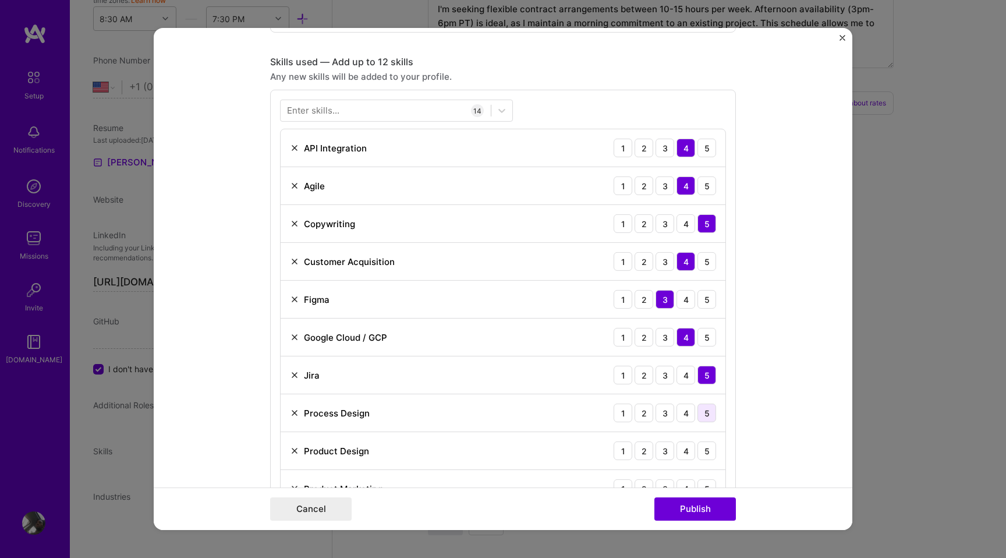
click at [700, 417] on div "5" at bounding box center [707, 413] width 19 height 19
click at [701, 451] on div "5" at bounding box center [707, 450] width 19 height 19
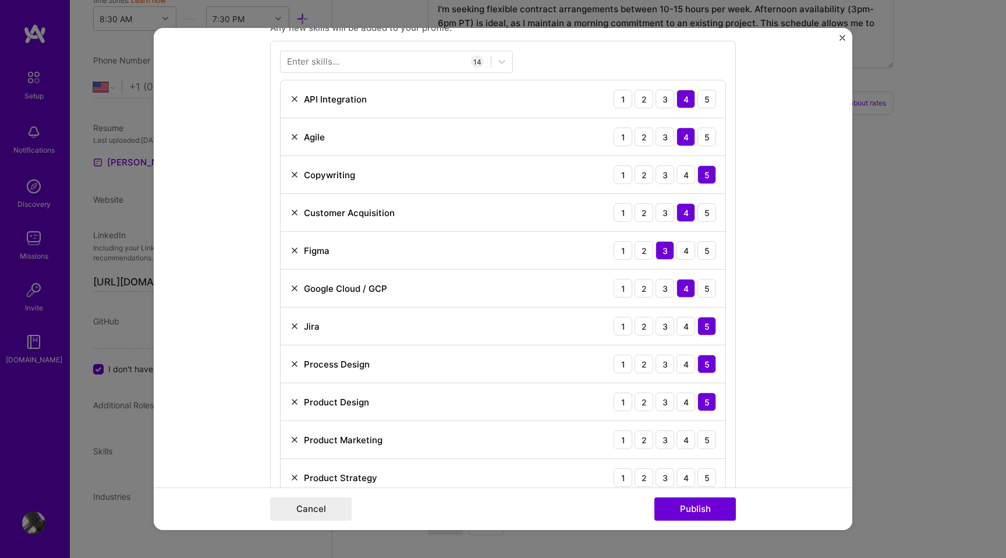
scroll to position [551, 0]
click at [710, 437] on div "5" at bounding box center [707, 438] width 19 height 19
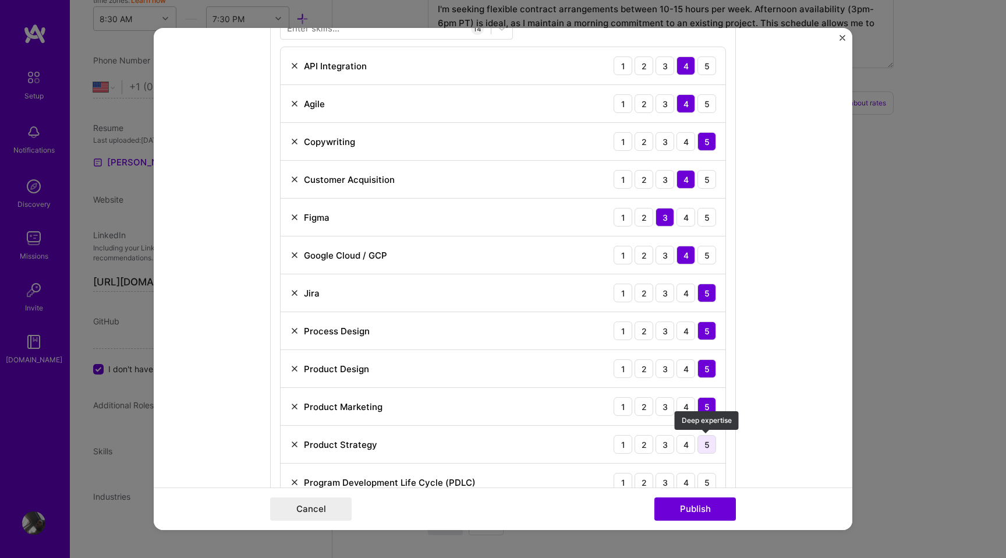
click at [710, 441] on div "5" at bounding box center [707, 444] width 19 height 19
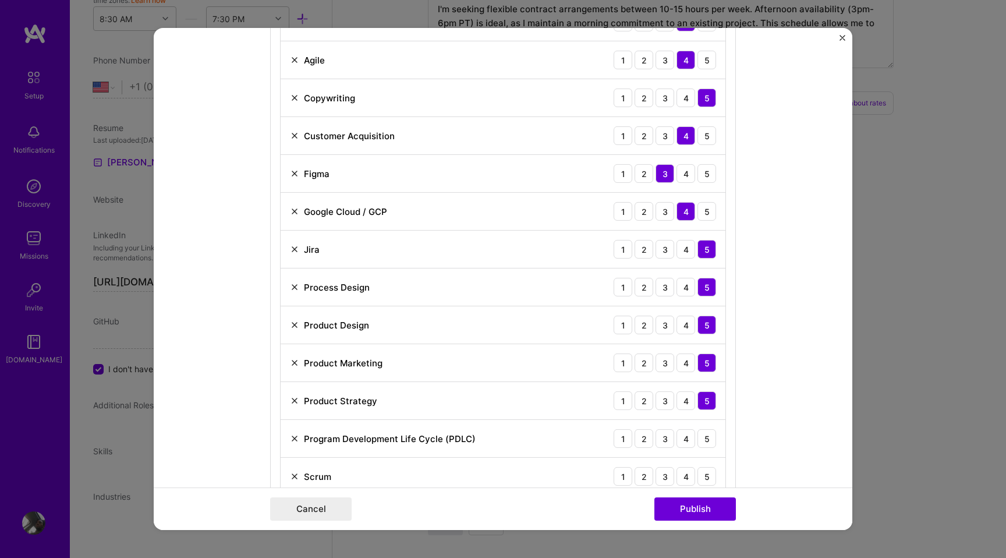
scroll to position [636, 0]
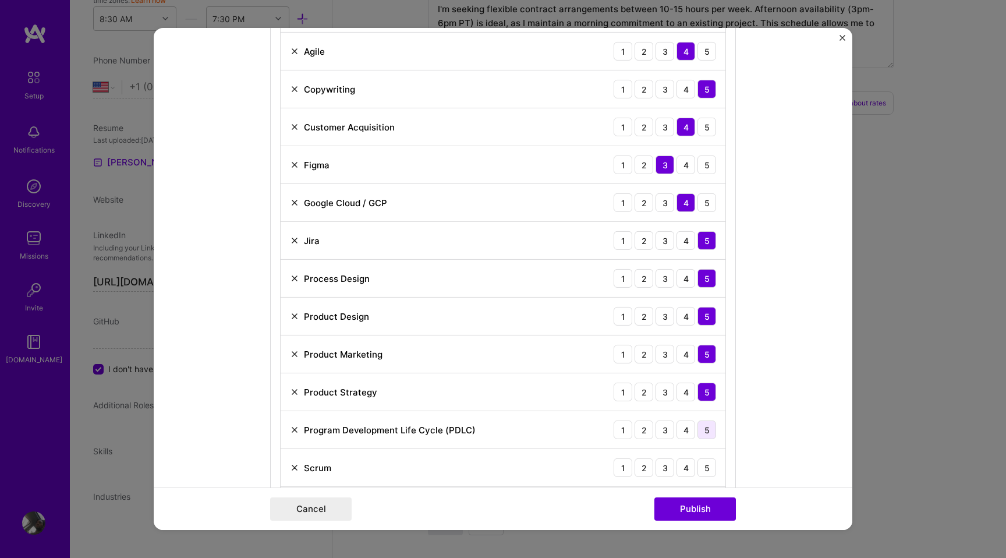
click at [700, 434] on div "5" at bounding box center [707, 429] width 19 height 19
click at [703, 464] on div "5" at bounding box center [707, 467] width 19 height 19
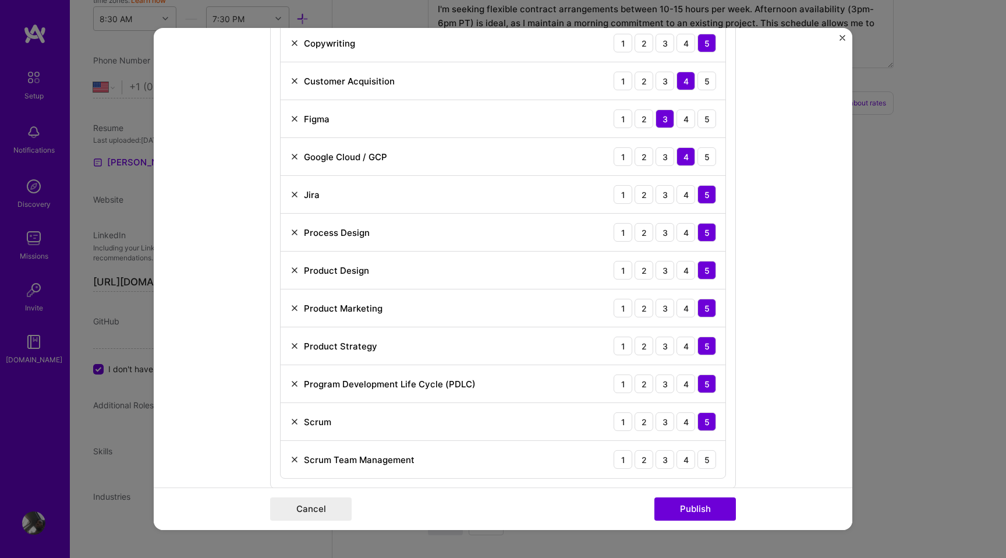
scroll to position [684, 0]
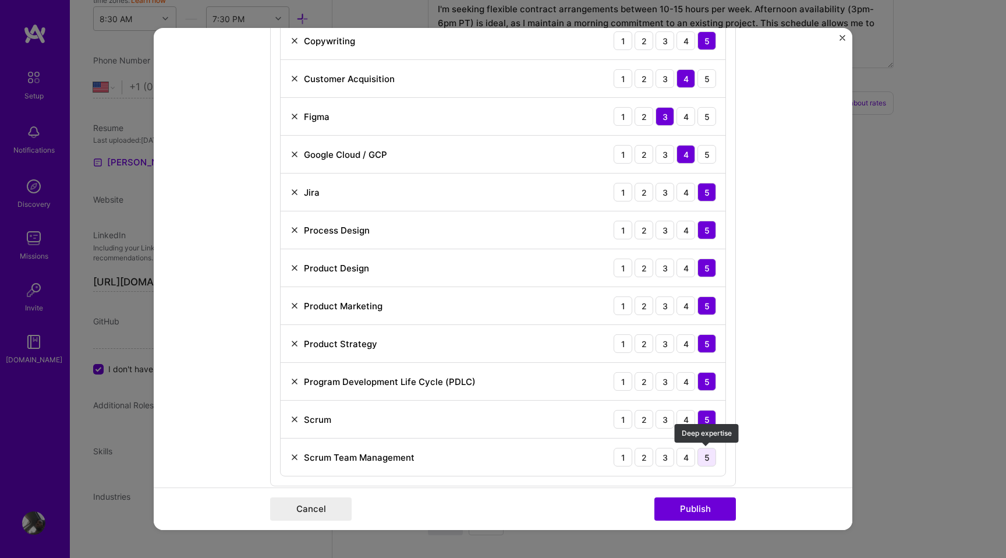
click at [704, 459] on div "5" at bounding box center [707, 457] width 19 height 19
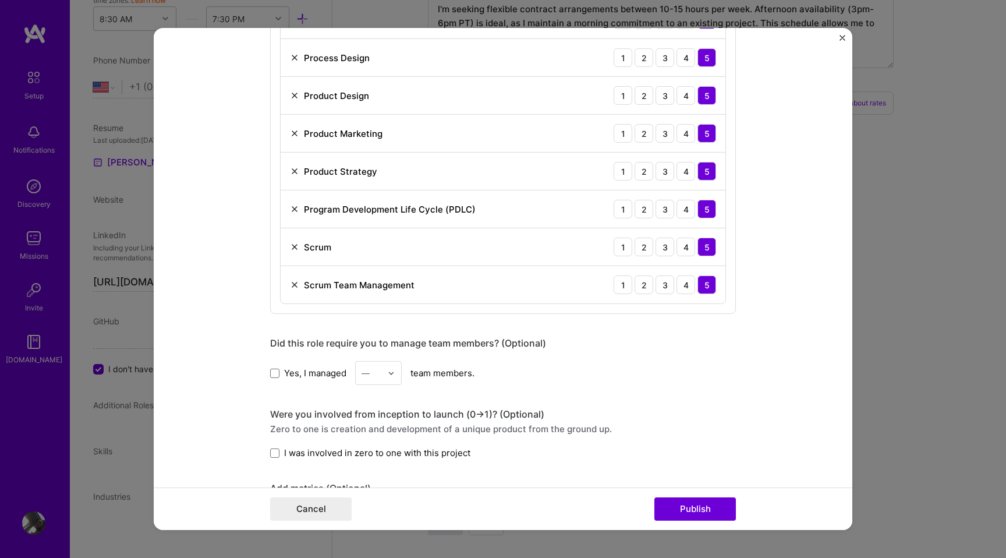
scroll to position [869, 0]
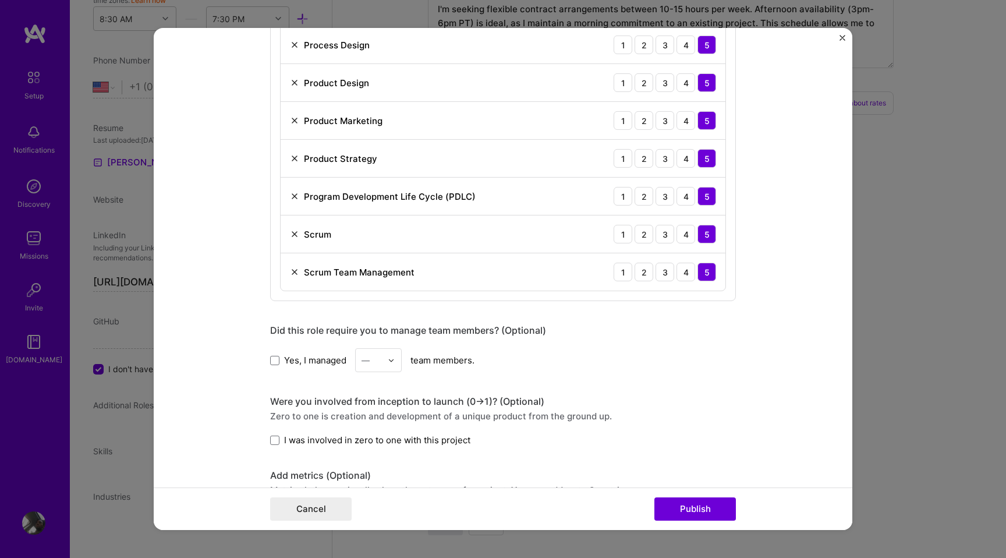
click at [315, 363] on span "Yes, I managed" at bounding box center [315, 360] width 62 height 12
click at [0, 0] on input "Yes, I managed" at bounding box center [0, 0] width 0 height 0
click at [394, 366] on div at bounding box center [394, 360] width 13 height 23
click at [376, 461] on div "20" at bounding box center [379, 464] width 40 height 22
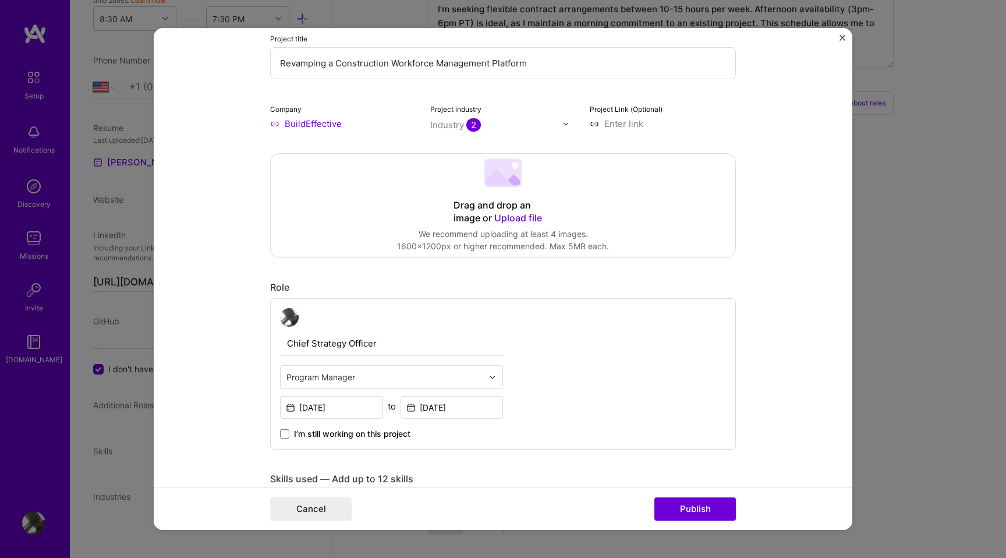
scroll to position [67, 0]
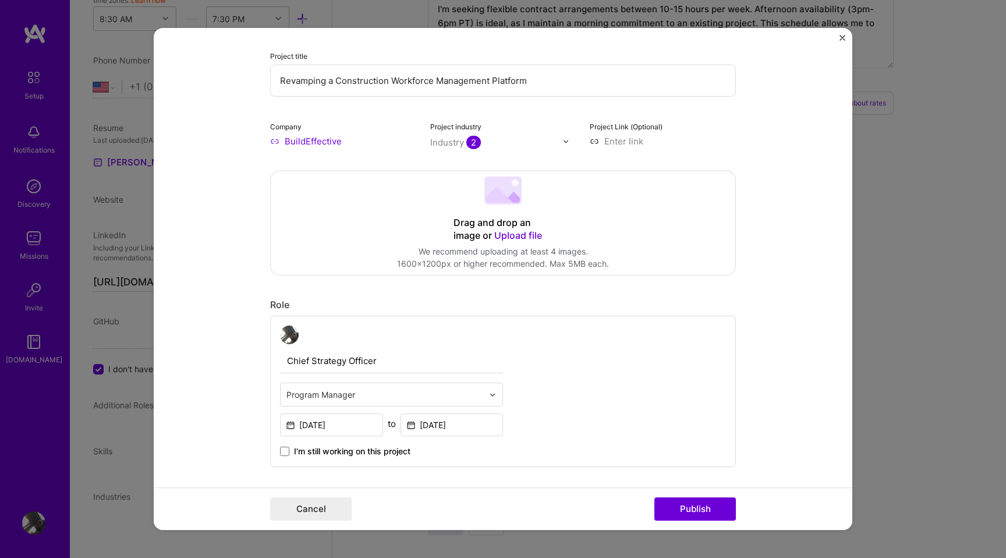
click at [394, 86] on input "Revamping a Construction Workforce Management Platform" at bounding box center [503, 81] width 466 height 32
paste input "BuildEffective's Virtual Home"
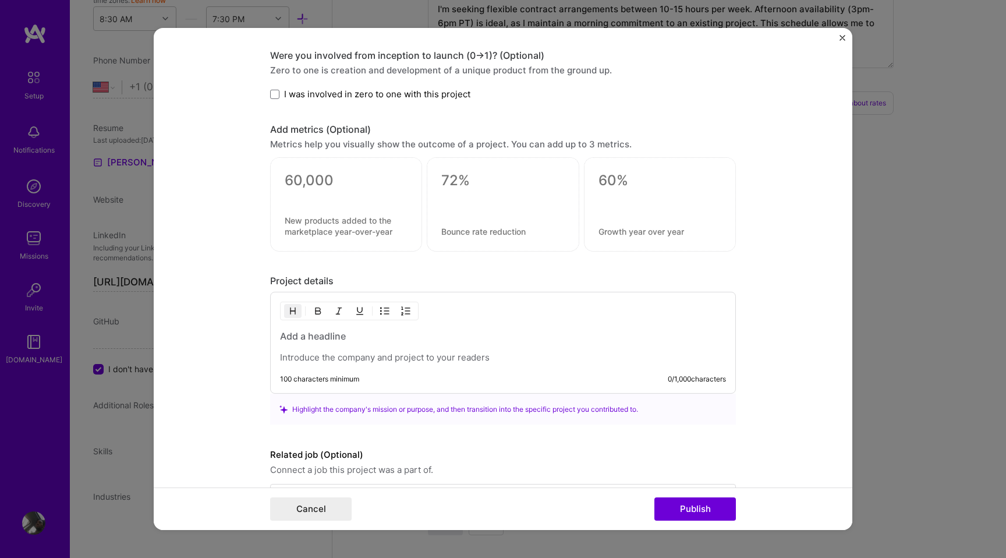
scroll to position [1228, 0]
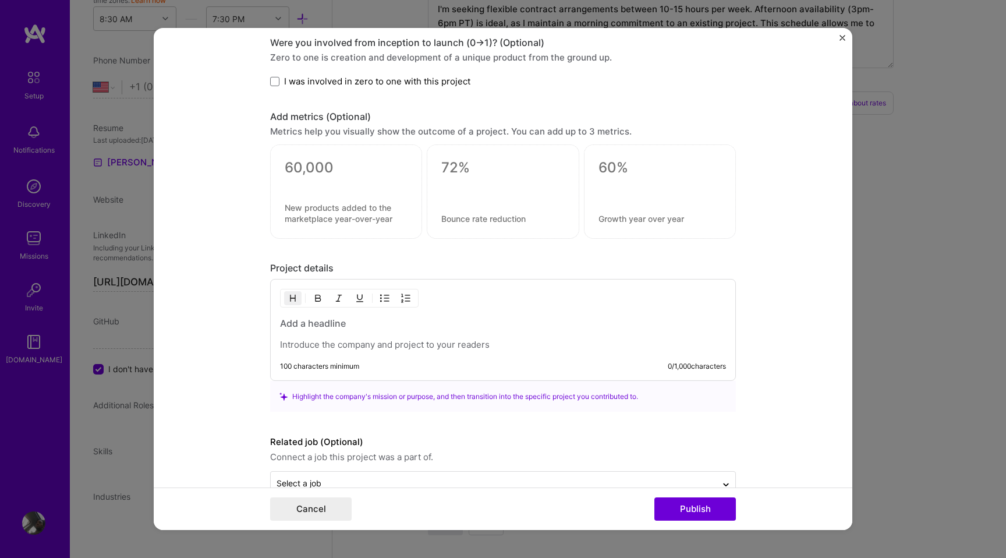
type input "BuildEffective's Virtual Home"
click at [437, 343] on p at bounding box center [503, 345] width 446 height 12
click at [372, 321] on h3 at bounding box center [503, 323] width 446 height 13
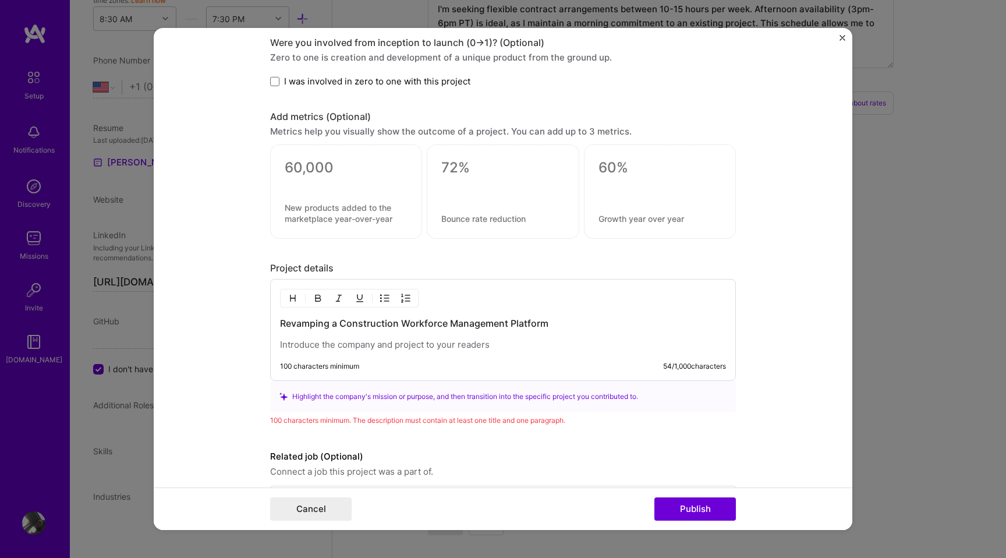
click at [451, 342] on p at bounding box center [503, 345] width 446 height 12
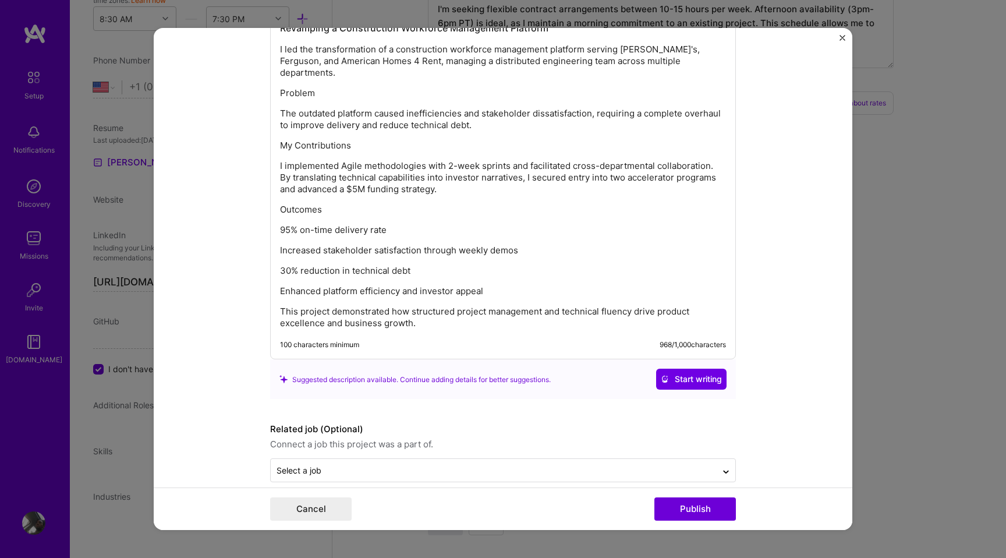
scroll to position [1529, 0]
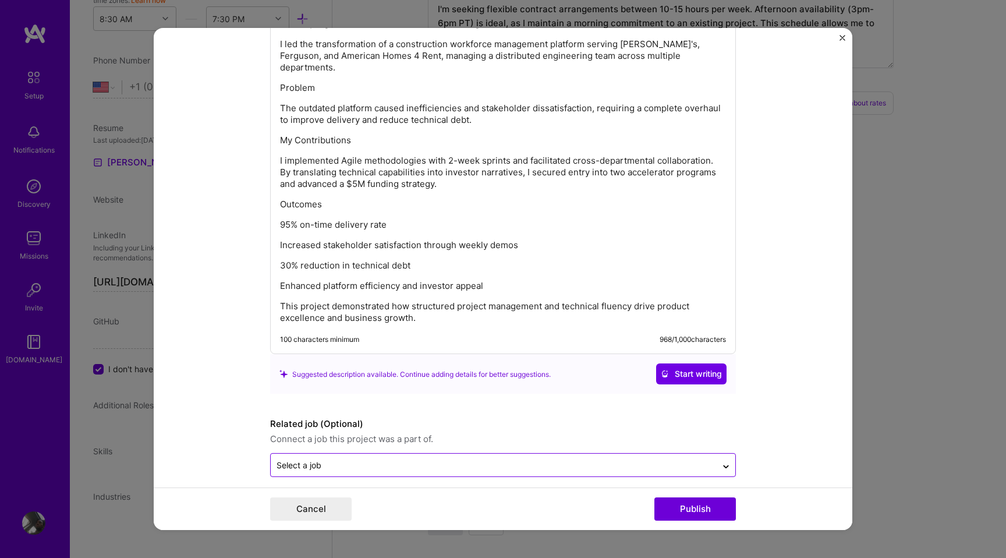
click at [455, 461] on div at bounding box center [494, 465] width 434 height 15
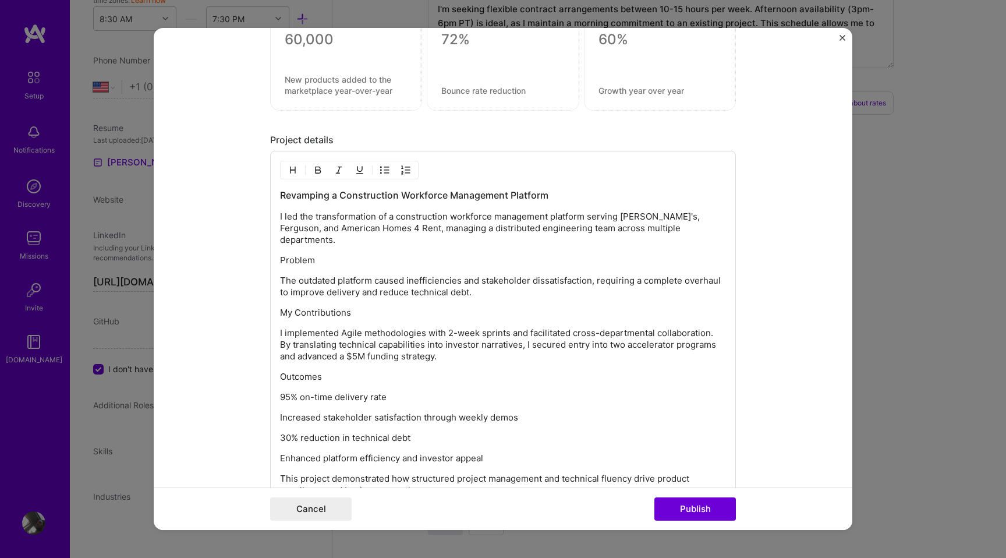
scroll to position [1346, 0]
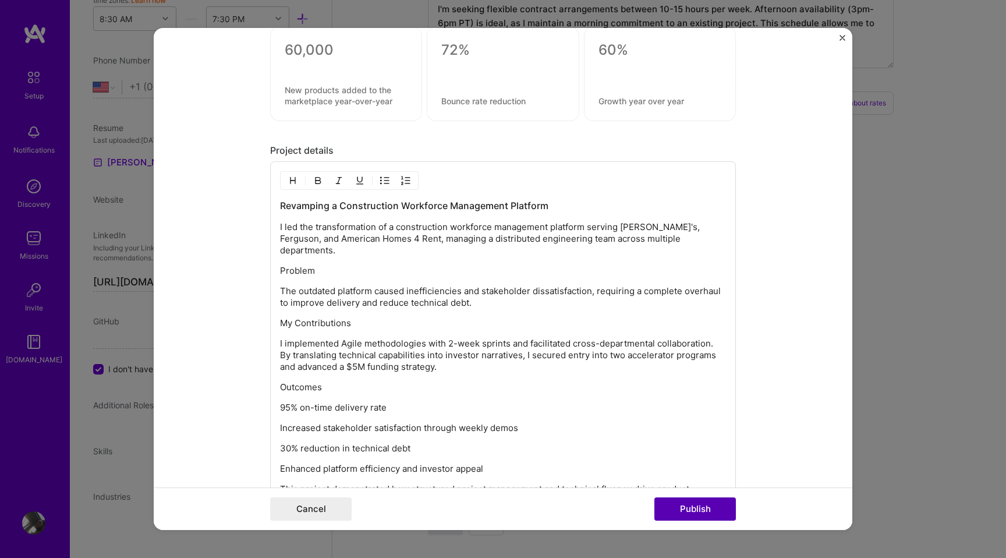
click at [680, 505] on button "Publish" at bounding box center [696, 508] width 82 height 23
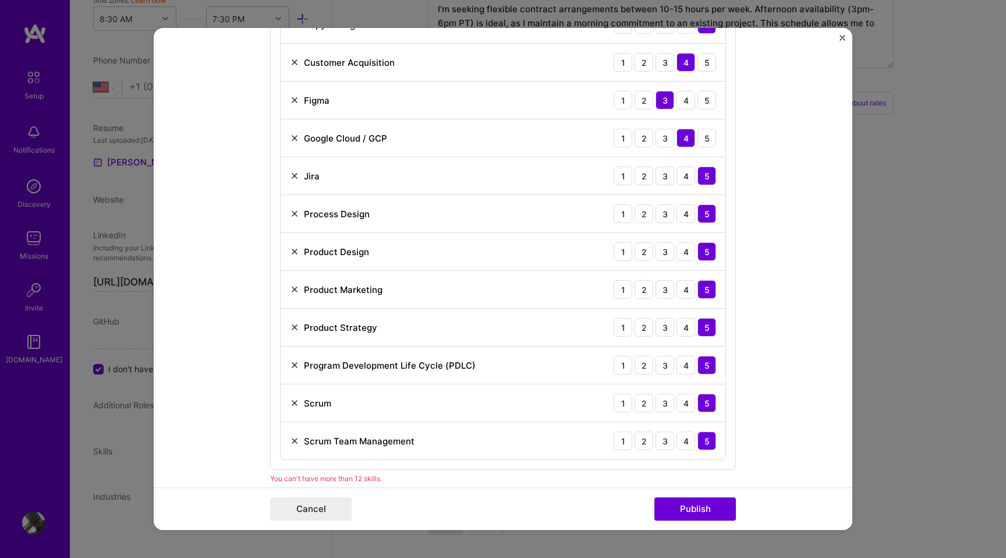
scroll to position [698, 0]
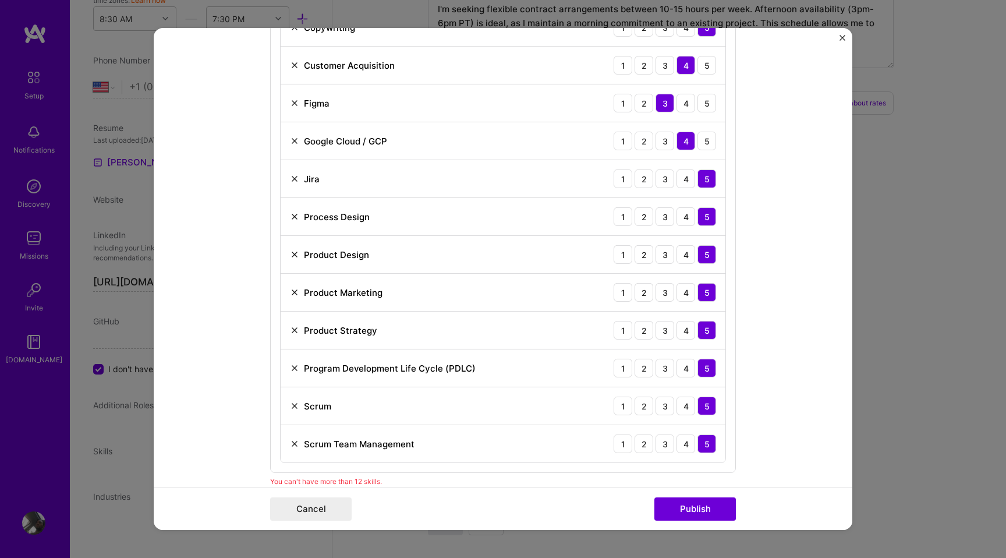
click at [291, 144] on img at bounding box center [294, 140] width 9 height 9
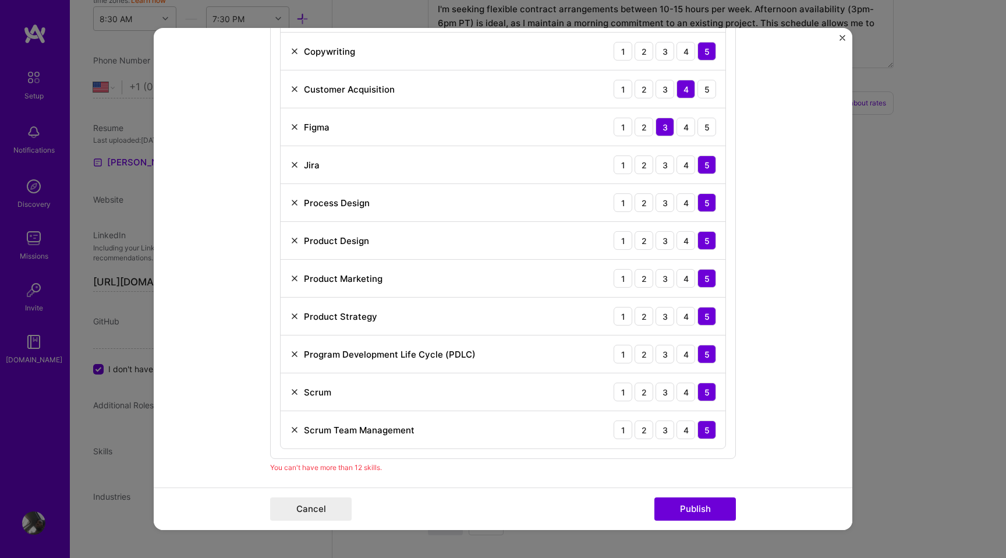
scroll to position [671, 0]
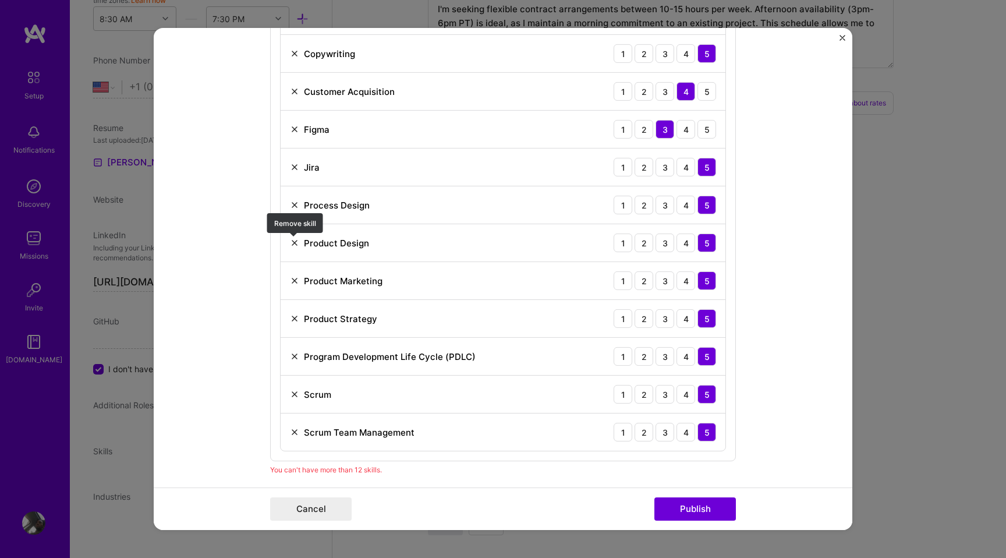
click at [292, 246] on img at bounding box center [294, 242] width 9 height 9
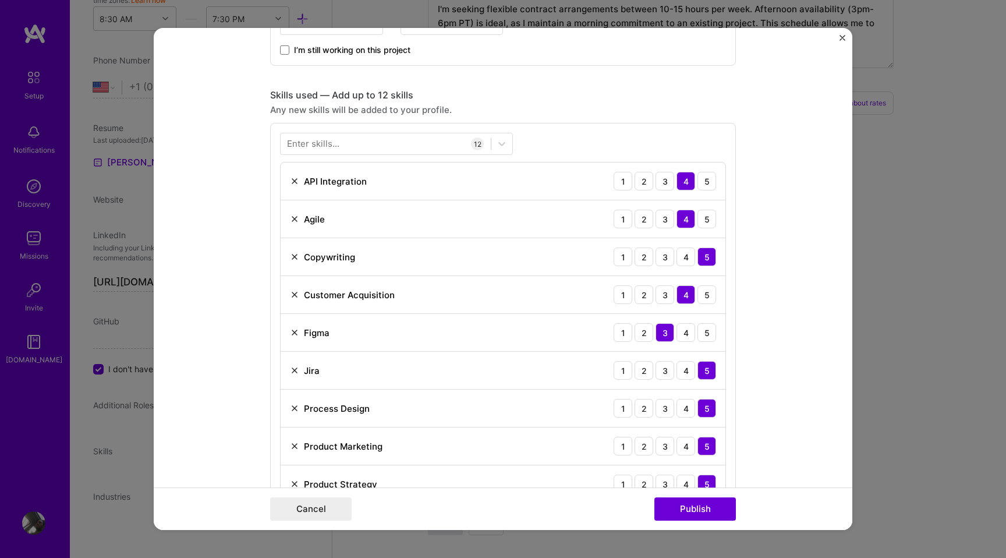
scroll to position [469, 0]
click at [695, 514] on button "Publish" at bounding box center [696, 508] width 82 height 23
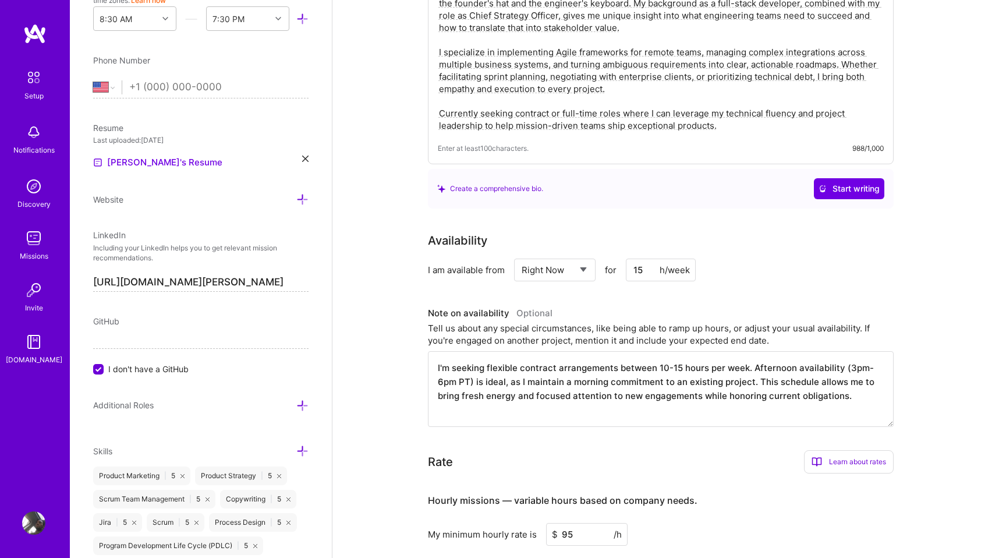
scroll to position [0, 0]
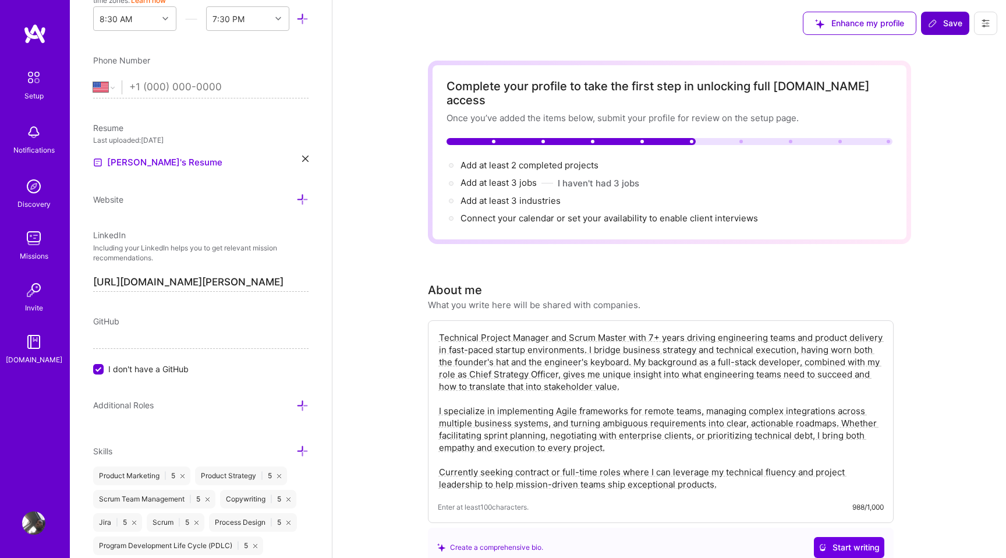
click at [935, 30] on button "Save" at bounding box center [945, 23] width 48 height 23
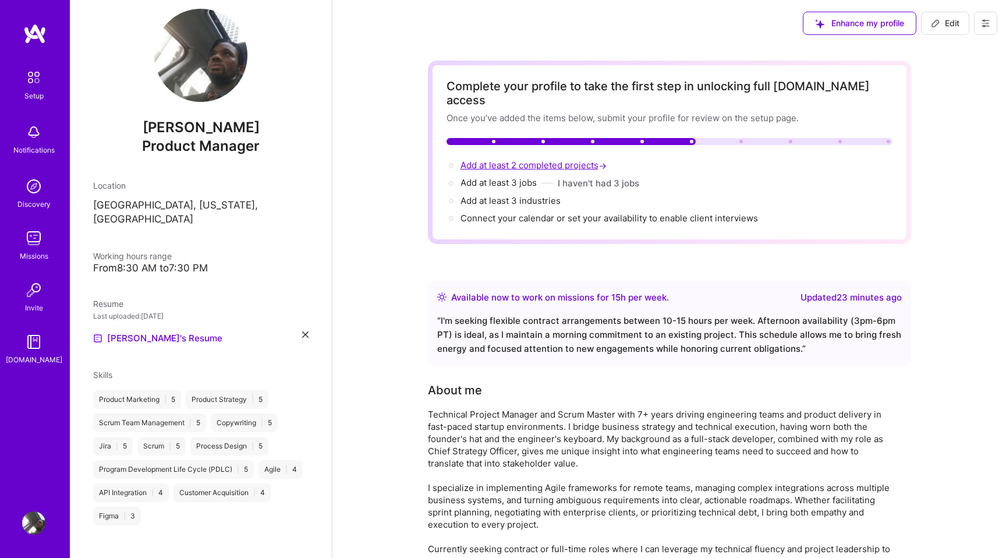
click at [579, 160] on span "Add at least 2 completed projects →" at bounding box center [535, 165] width 148 height 11
select select "US"
select select "Right Now"
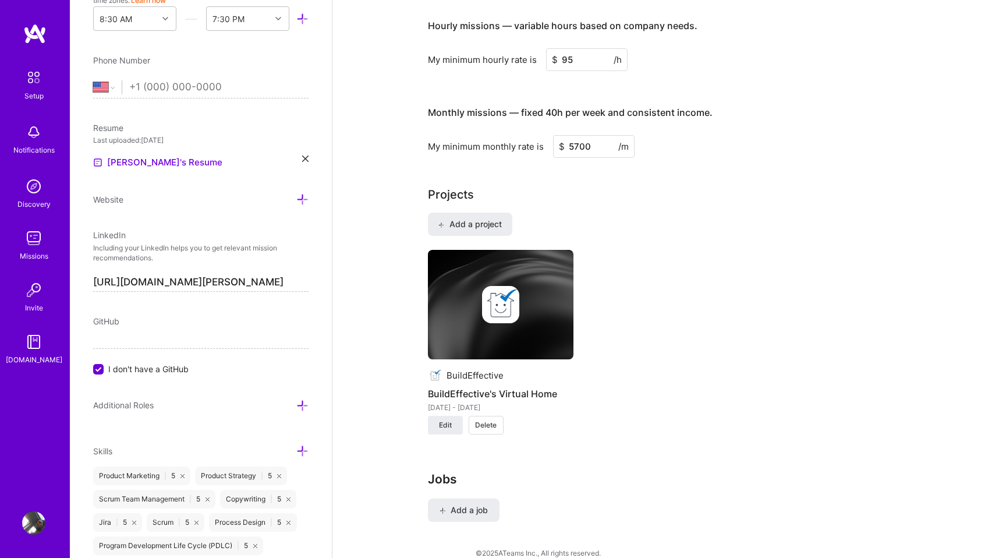
scroll to position [834, 0]
click at [505, 211] on button "Add a project" at bounding box center [470, 222] width 84 height 23
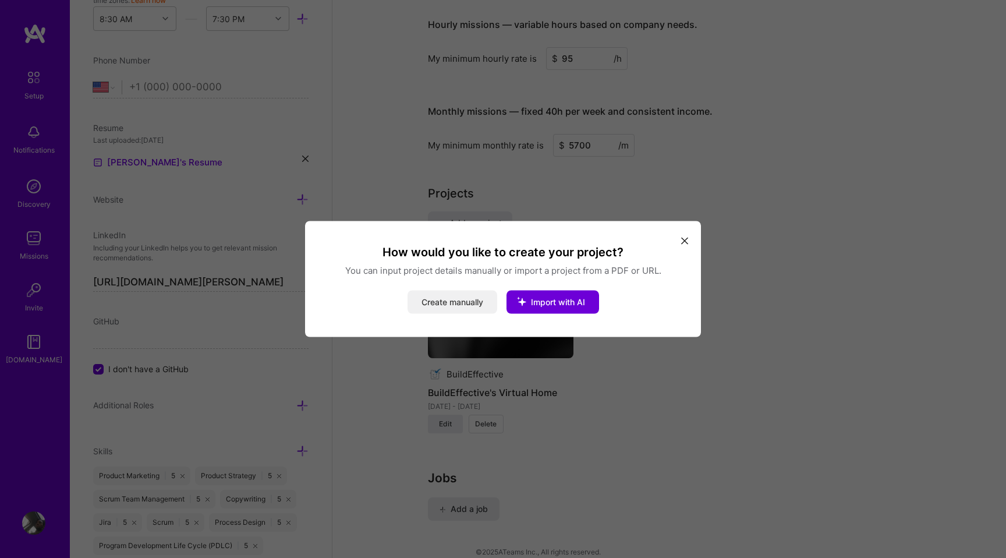
click at [455, 306] on button "Create manually" at bounding box center [453, 302] width 90 height 23
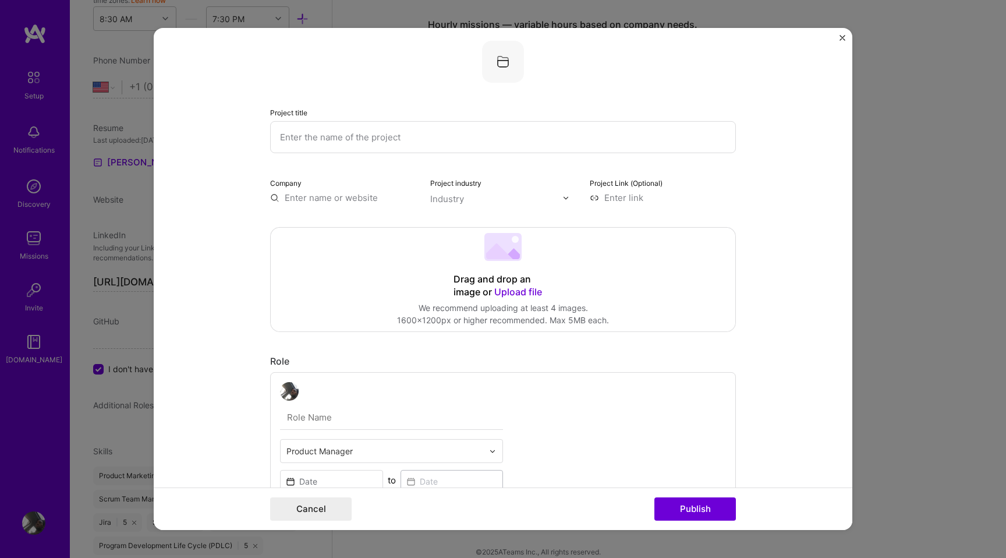
scroll to position [13, 0]
click at [372, 199] on input "text" at bounding box center [343, 195] width 146 height 12
type input "Brasserie Du Monde"
click at [374, 225] on div "Brasserie Du Monde" at bounding box center [382, 222] width 94 height 20
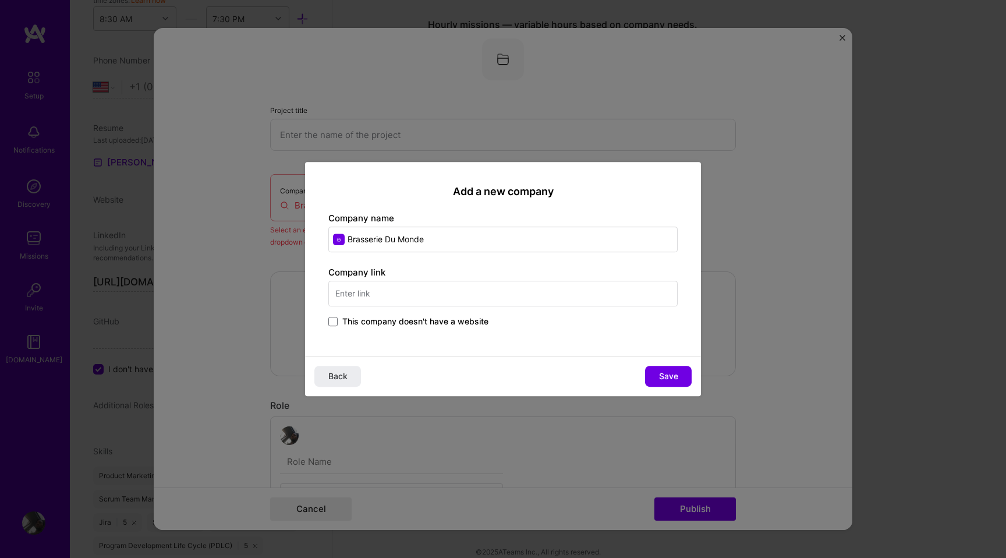
click at [450, 298] on input "text" at bounding box center [502, 294] width 349 height 26
click at [659, 368] on button "Save" at bounding box center [668, 376] width 47 height 21
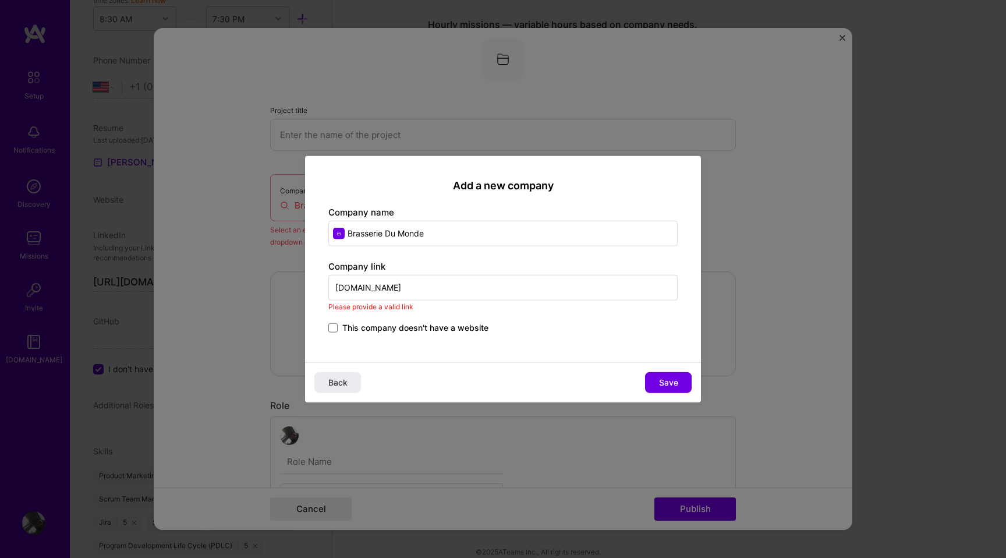
click at [479, 285] on input "[DOMAIN_NAME]" at bounding box center [502, 287] width 349 height 26
paste input "[URL][DOMAIN_NAME]"
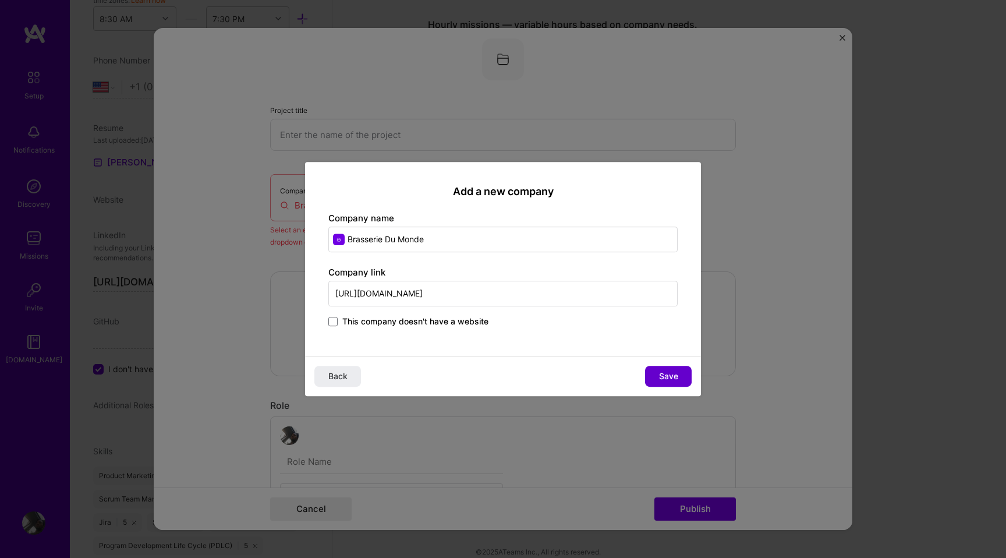
type input "[URL][DOMAIN_NAME]"
click at [675, 373] on span "Save" at bounding box center [668, 376] width 19 height 12
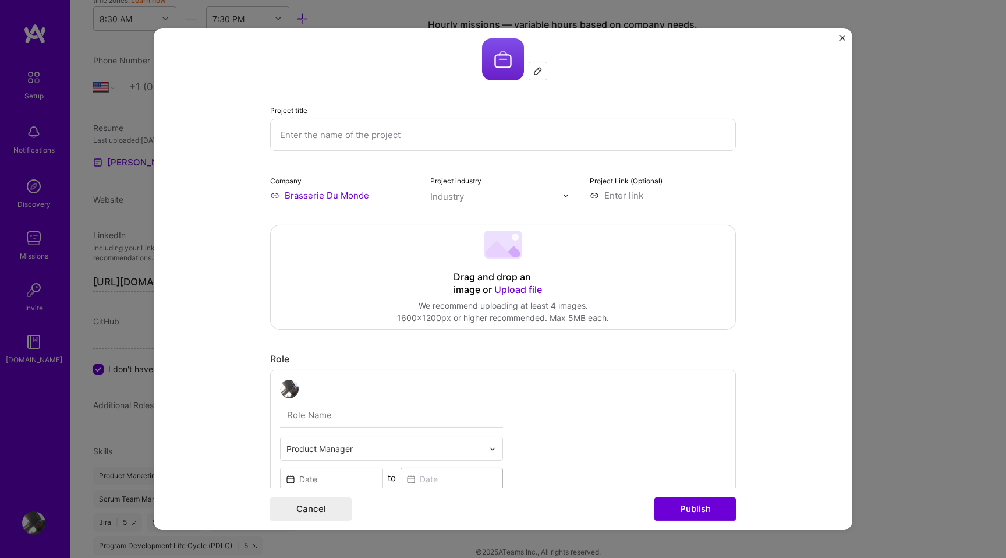
click at [386, 142] on input "text" at bounding box center [503, 135] width 466 height 32
paste input "Restaurant Operations Integration"
type input "Restaurant Operations Integration"
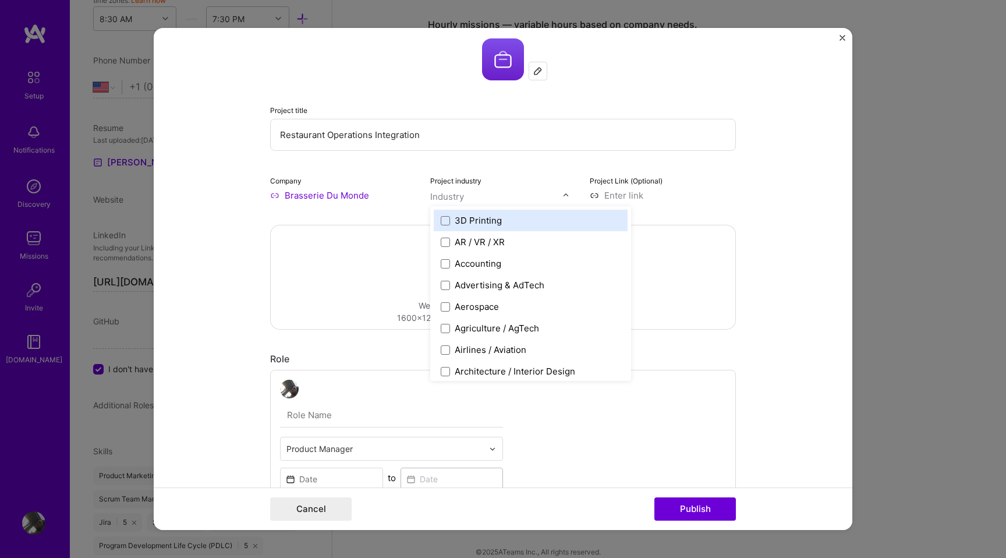
click at [453, 197] on div "Industry" at bounding box center [447, 196] width 34 height 12
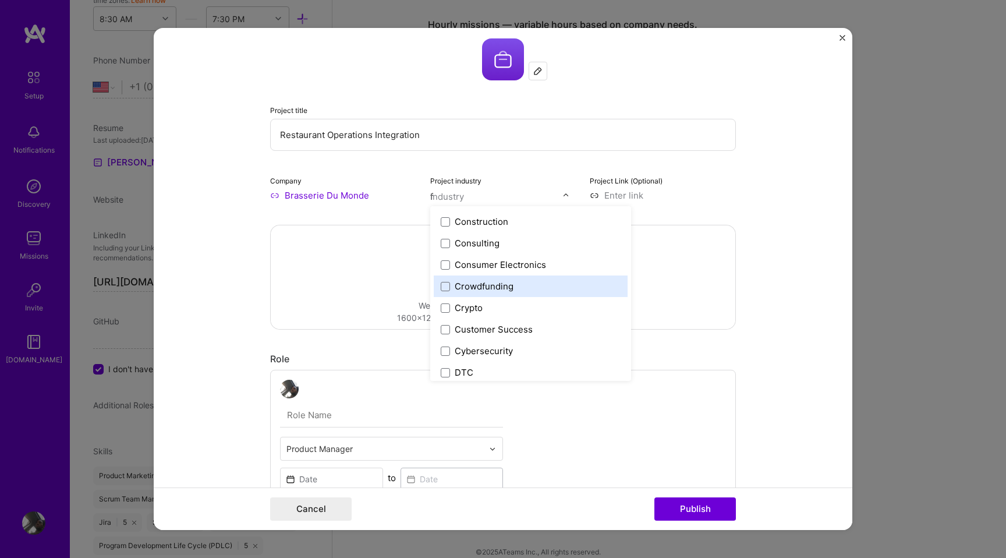
scroll to position [20, 0]
type input "fo"
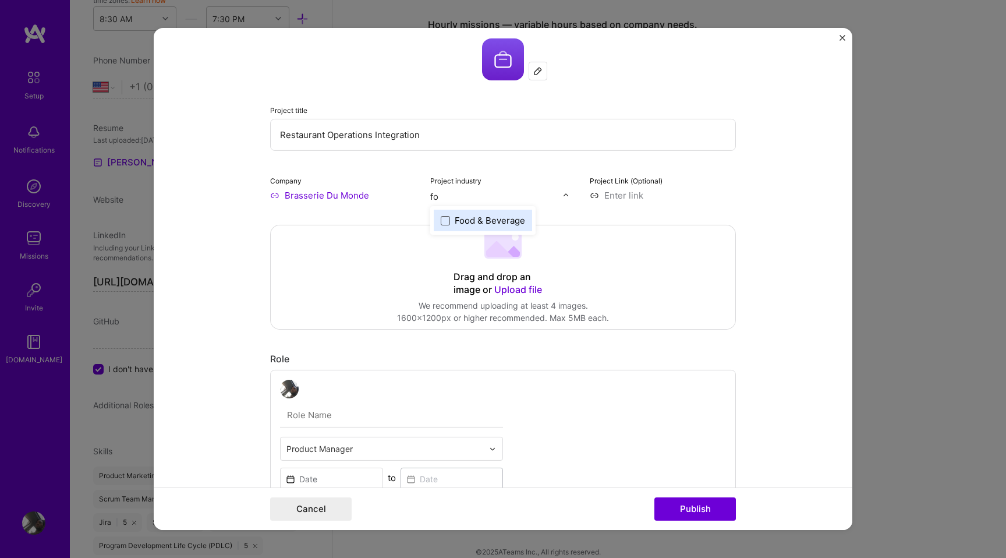
click at [442, 224] on span at bounding box center [445, 219] width 9 height 9
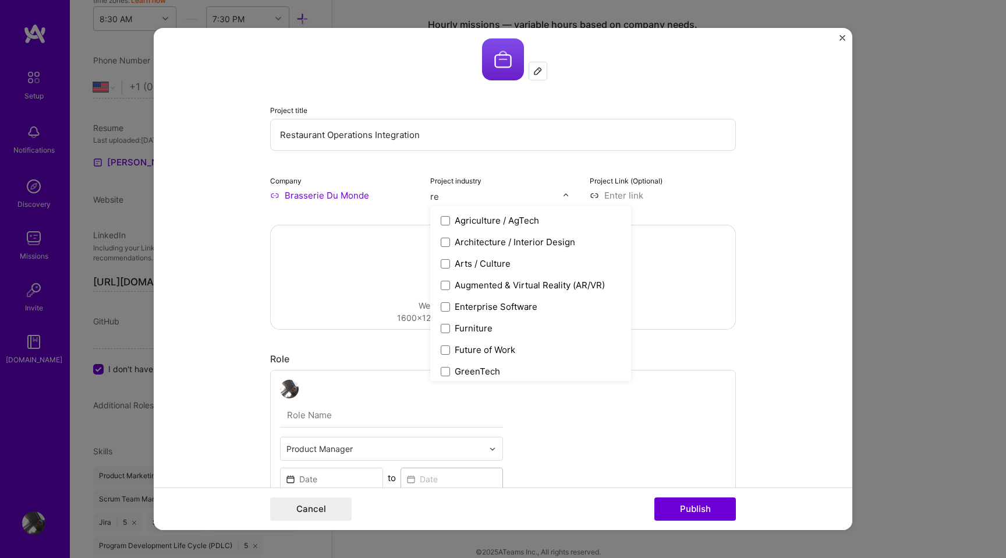
type input "r"
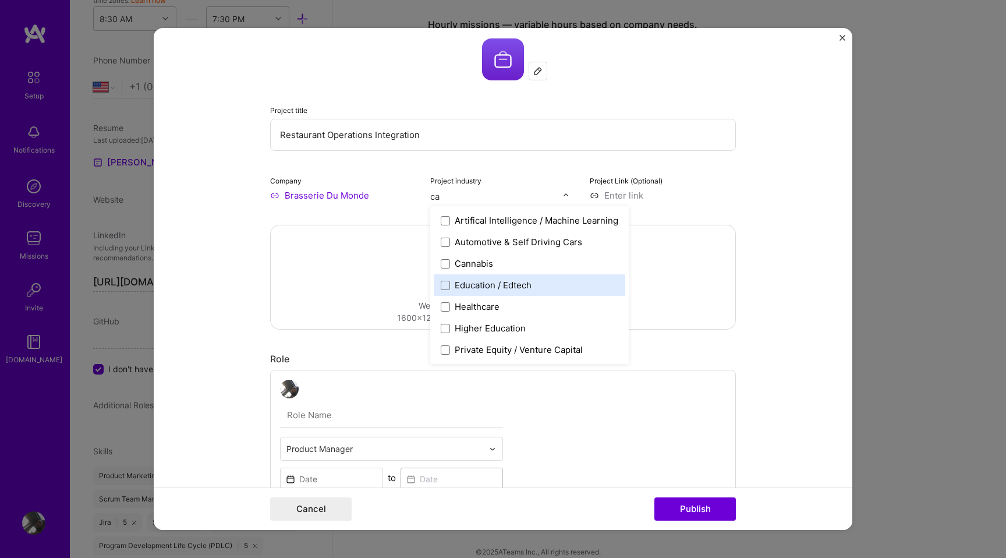
type input "c"
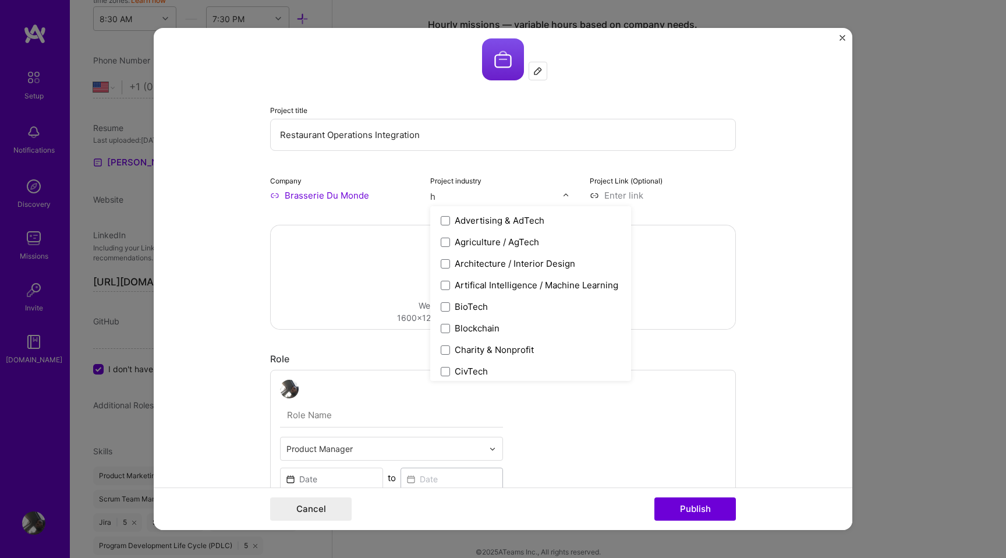
type input "ho"
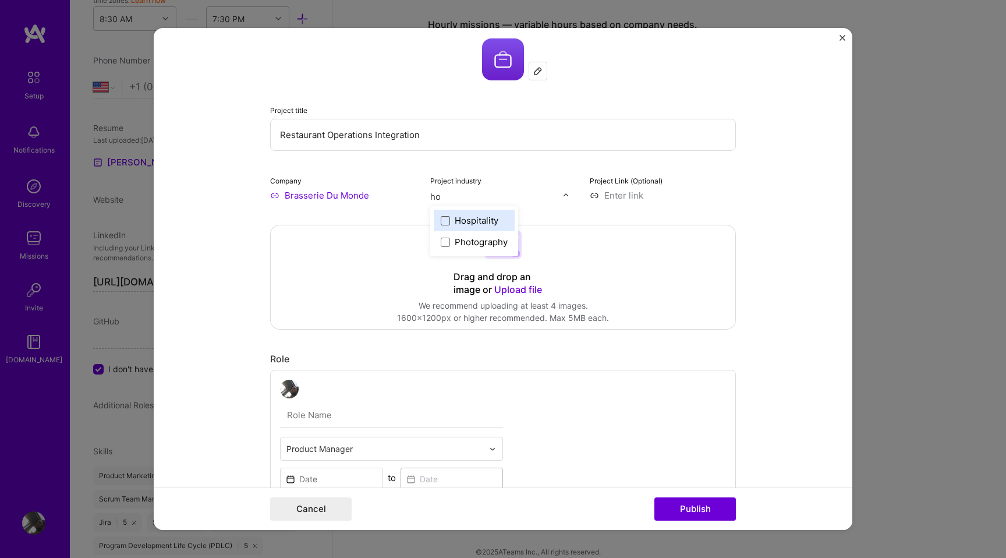
click at [446, 220] on span at bounding box center [445, 219] width 9 height 9
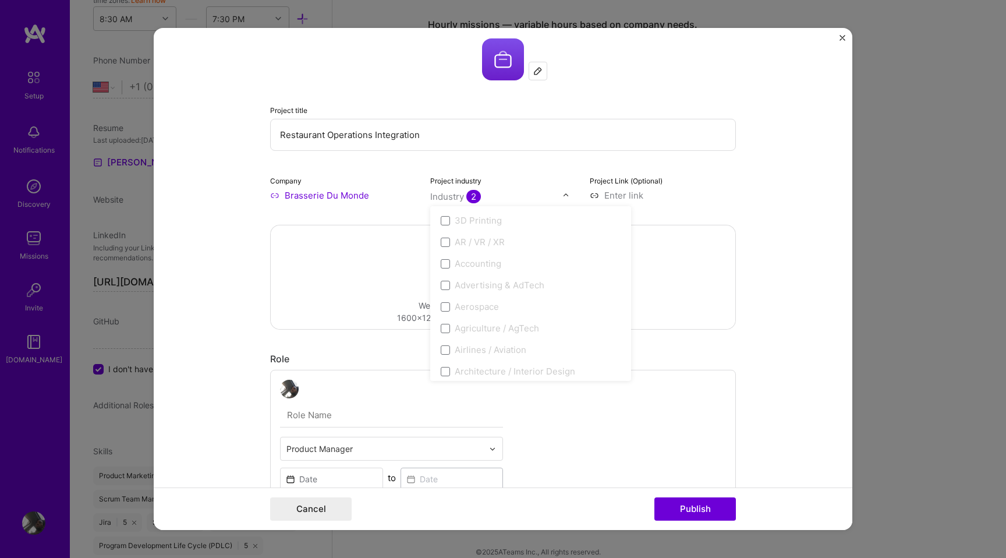
click at [745, 290] on form "Project title Restaurant Operations Integration Company Brasserie Du Monde Proj…" at bounding box center [503, 279] width 699 height 502
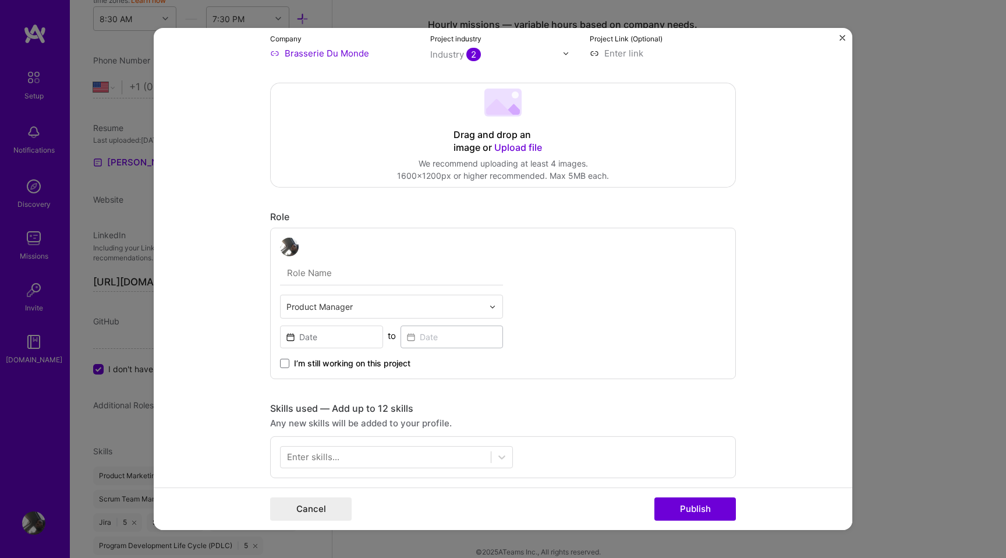
scroll to position [172, 0]
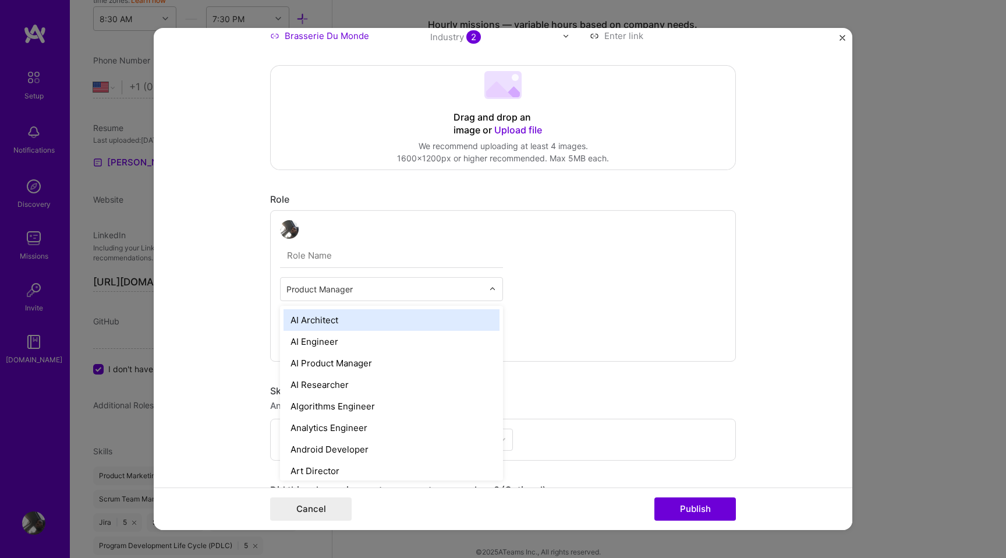
click at [476, 292] on input "text" at bounding box center [384, 289] width 197 height 12
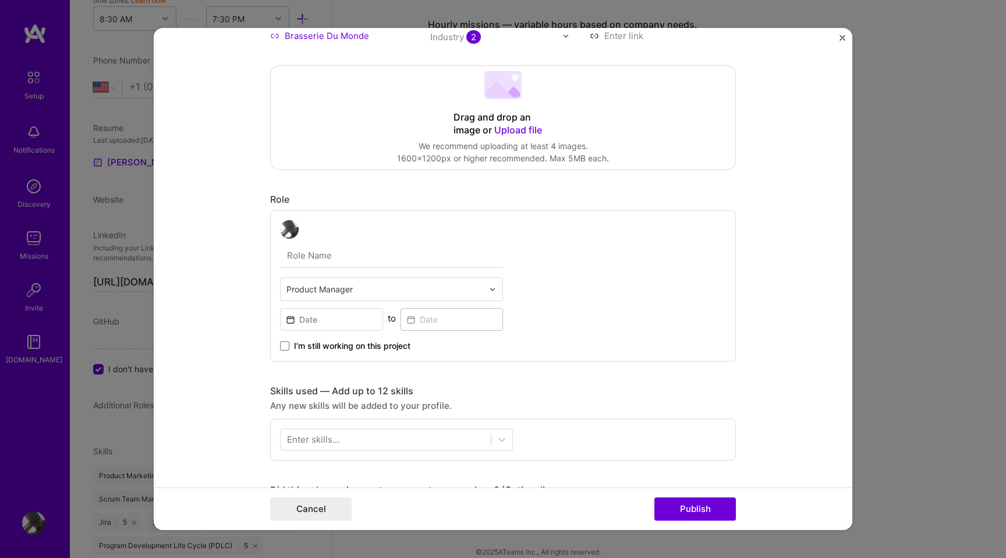
click at [354, 256] on input "text" at bounding box center [391, 255] width 223 height 24
paste input "Technical Program Manager"
click at [371, 257] on input "Technical Program Manager" at bounding box center [391, 255] width 223 height 24
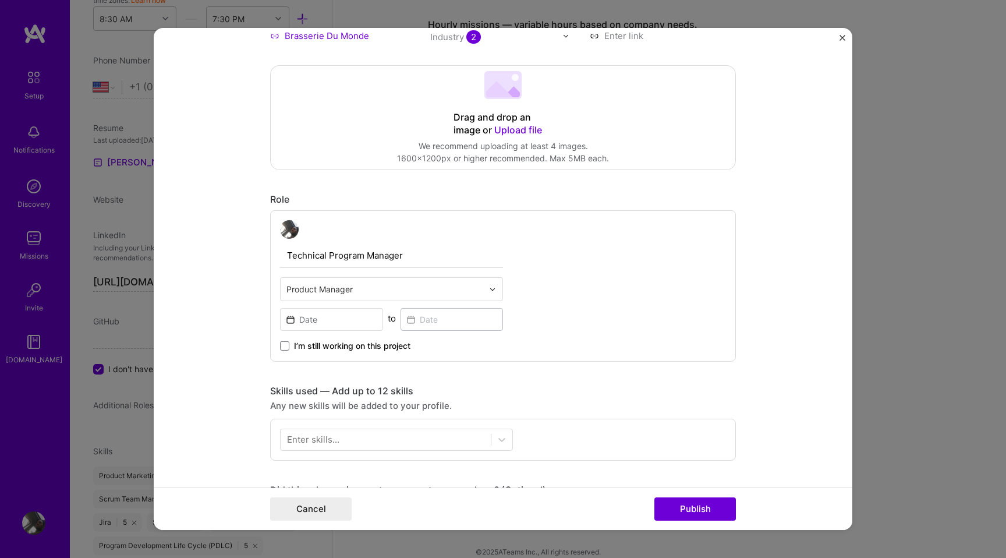
type input "Technical Program Manager"
click at [369, 297] on div "Product Manager" at bounding box center [385, 289] width 208 height 23
type input "progra"
click at [342, 323] on div "Program Manager" at bounding box center [392, 320] width 216 height 22
click at [324, 261] on input "Technical Program Manager" at bounding box center [391, 255] width 223 height 24
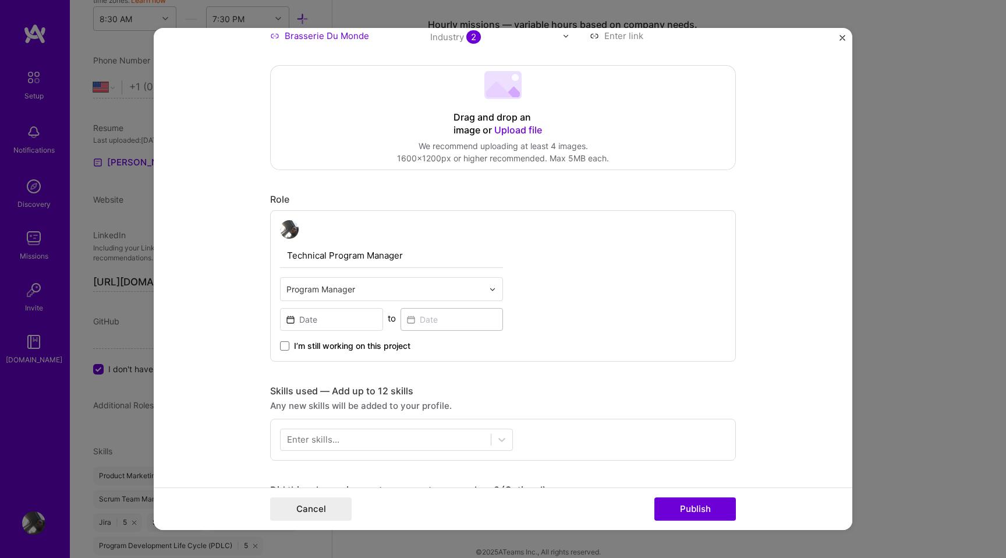
click at [324, 261] on input "Technical Program Manager" at bounding box center [391, 255] width 223 height 24
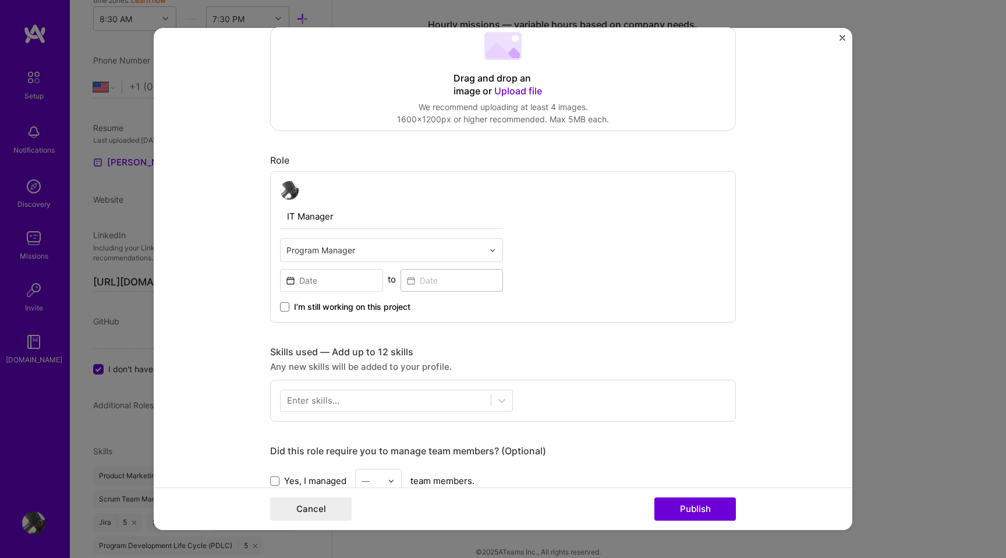
scroll to position [209, 0]
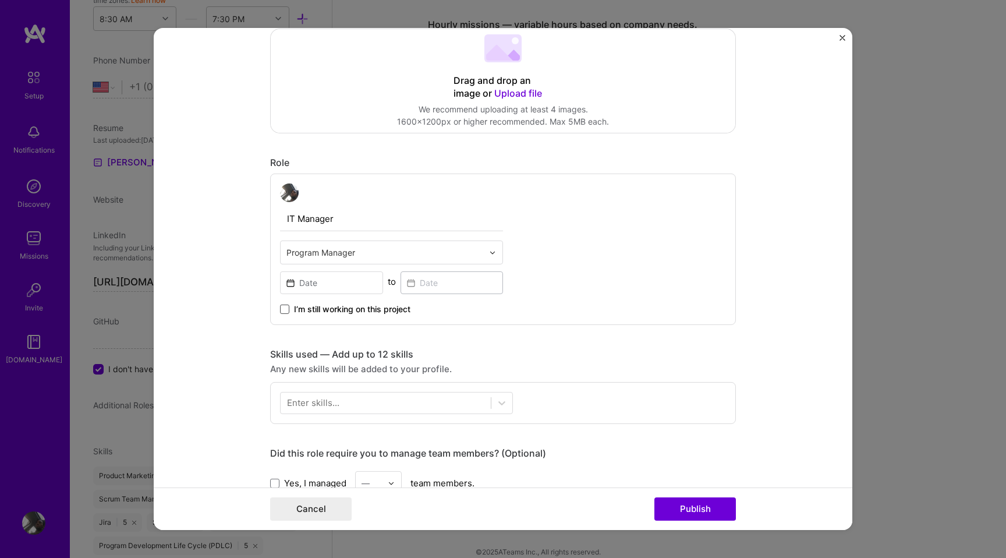
type input "IT Manager"
click at [285, 312] on span at bounding box center [284, 309] width 9 height 9
click at [0, 0] on input "I’m still working on this project" at bounding box center [0, 0] width 0 height 0
click at [319, 297] on div "I’m still working on this project" at bounding box center [391, 304] width 223 height 21
click at [310, 284] on input at bounding box center [331, 282] width 103 height 23
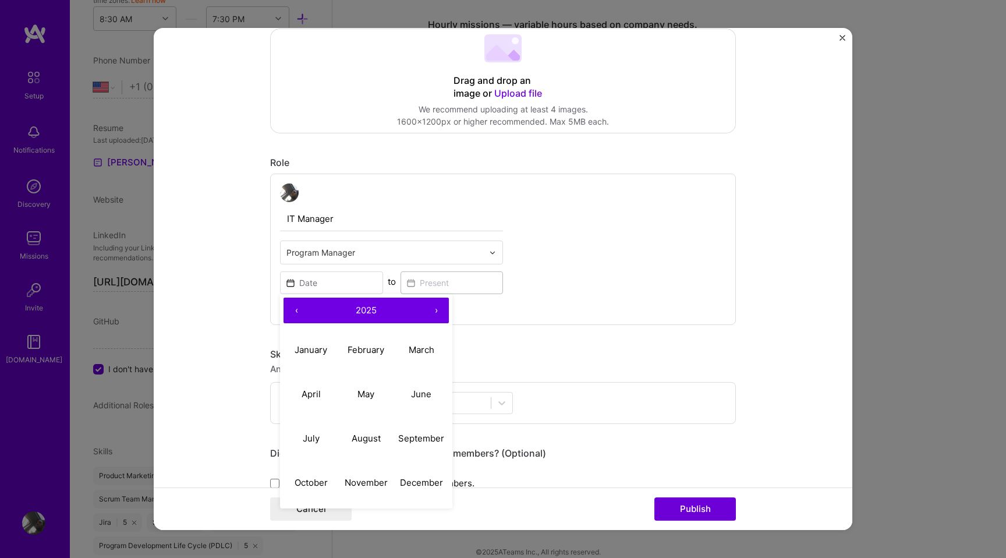
click at [298, 313] on button "‹" at bounding box center [297, 311] width 26 height 26
click at [297, 309] on button "‹" at bounding box center [297, 311] width 26 height 26
click at [323, 357] on button "January" at bounding box center [311, 349] width 55 height 44
type input "[DATE]"
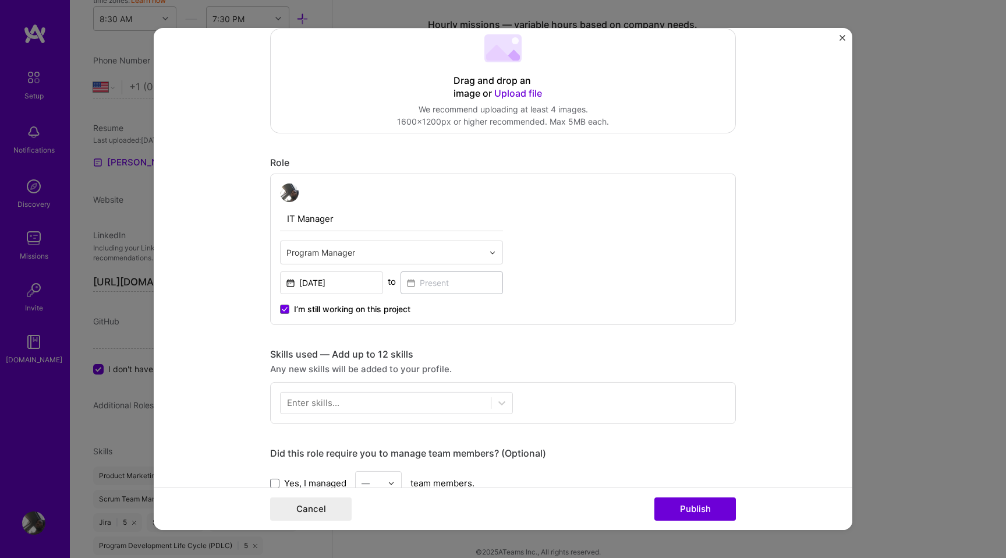
click at [554, 314] on div "IT Manager Program Manager [DATE] to I’m still working on this project" at bounding box center [503, 249] width 466 height 151
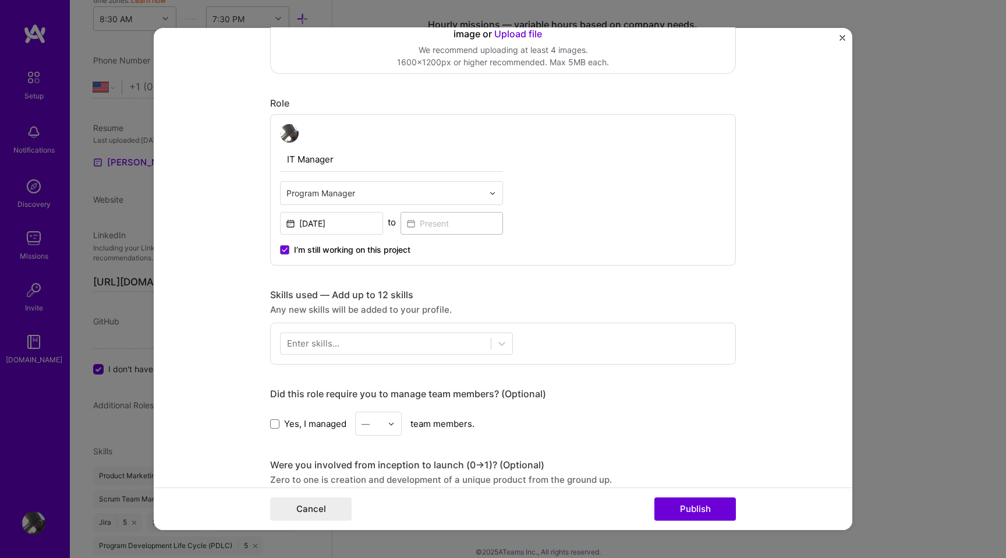
scroll to position [264, 0]
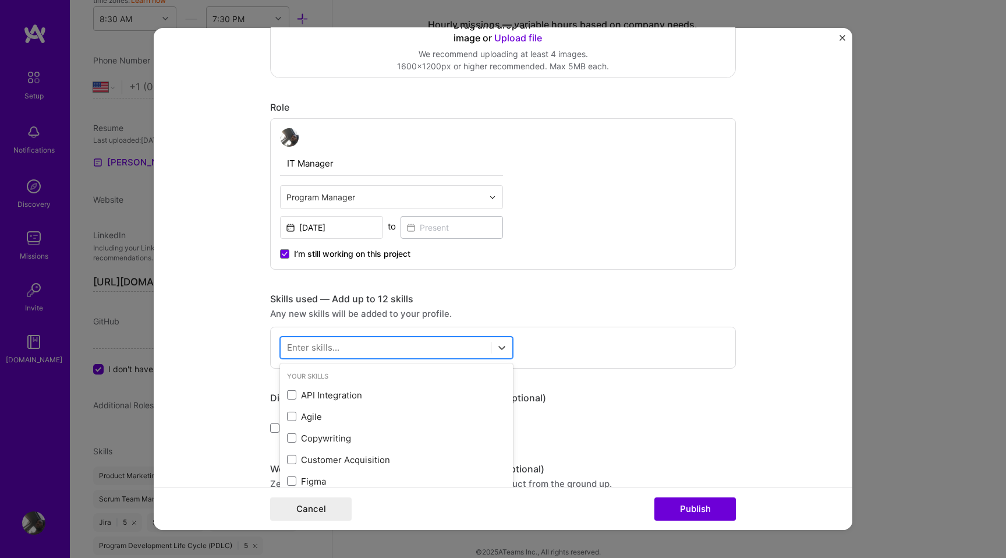
click at [453, 345] on div at bounding box center [386, 347] width 210 height 19
click at [453, 324] on div "Skills used — Add up to 12 skills Any new skills will be added to your profile.…" at bounding box center [503, 331] width 466 height 76
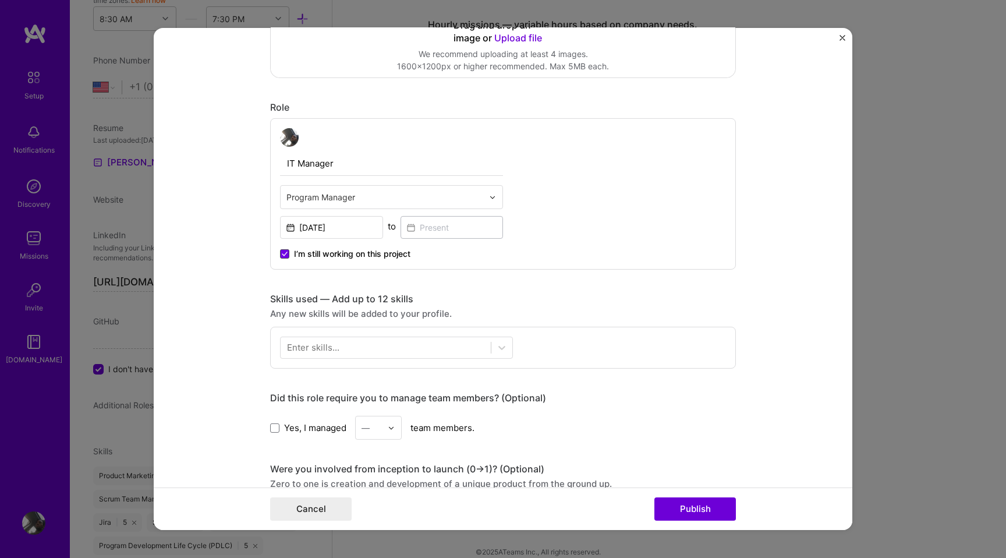
click at [286, 257] on span at bounding box center [284, 253] width 9 height 9
click at [0, 0] on input "I’m still working on this project" at bounding box center [0, 0] width 0 height 0
click at [441, 231] on input at bounding box center [452, 227] width 103 height 23
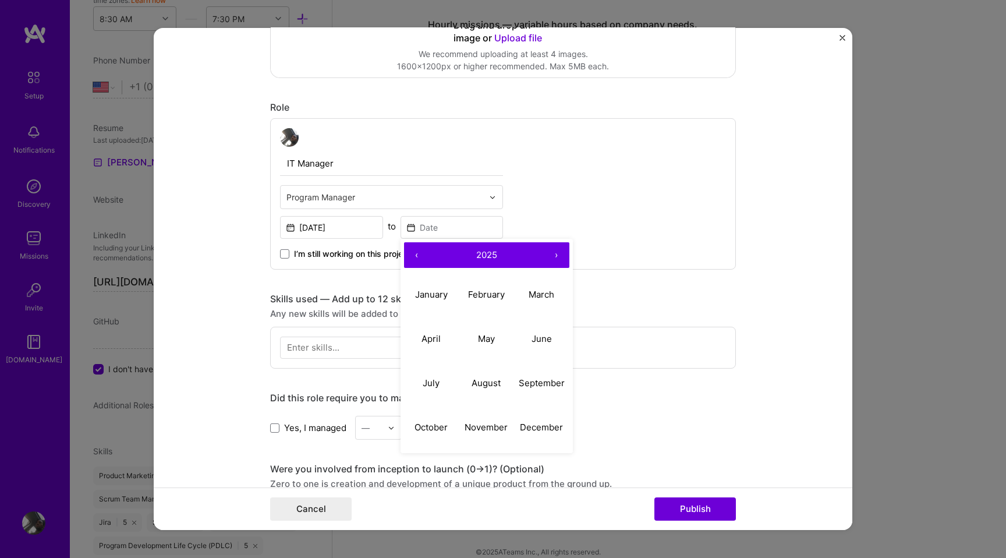
click at [415, 257] on button "‹" at bounding box center [417, 255] width 26 height 26
click at [434, 344] on abbr "April" at bounding box center [431, 337] width 19 height 11
type input "[DATE]"
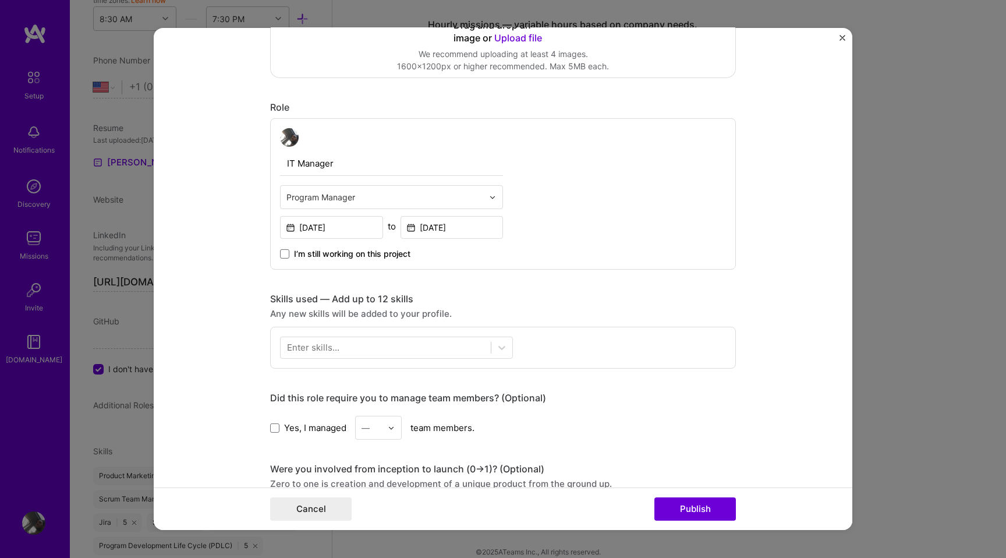
click at [604, 284] on div "Project title Restaurant Operations Integration Company Brasserie Du Monde Proj…" at bounding box center [503, 354] width 466 height 1134
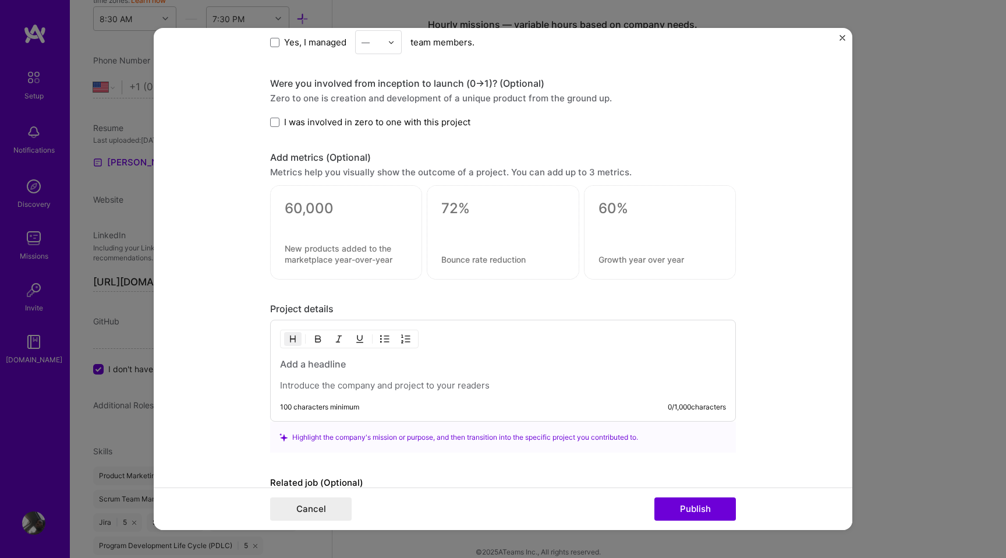
scroll to position [708, 0]
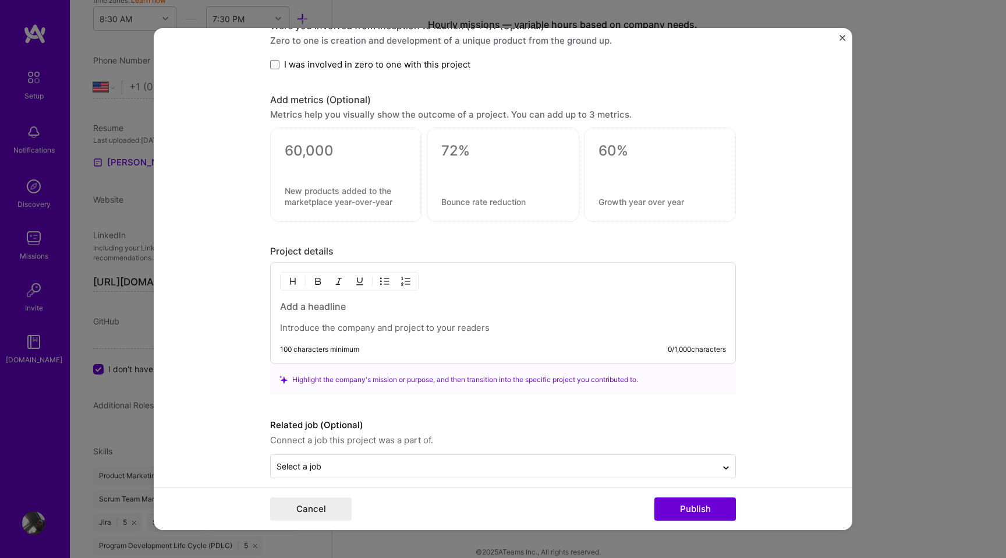
click at [377, 331] on p at bounding box center [503, 328] width 446 height 12
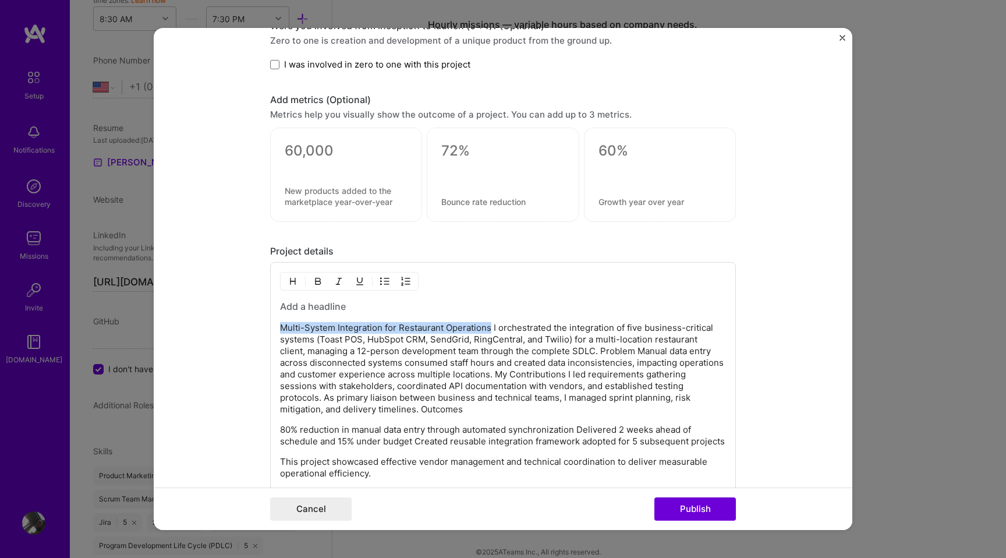
drag, startPoint x: 490, startPoint y: 327, endPoint x: 275, endPoint y: 316, distance: 214.5
click at [277, 316] on div "Multi-System Integration for Restaurant Operations I orchestrated the integrati…" at bounding box center [503, 385] width 466 height 247
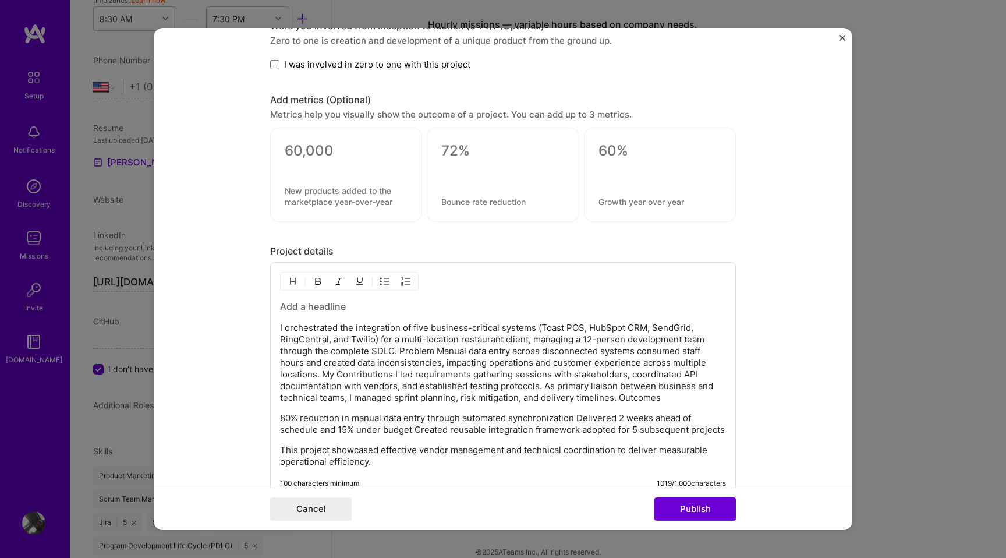
click at [303, 301] on h3 at bounding box center [503, 306] width 446 height 13
click at [281, 330] on p "I orchestrated the integration of five business-critical systems (Toast POS, Hu…" at bounding box center [503, 363] width 446 height 82
click at [399, 352] on p "I orchestrated the integration of five business-critical systems (Toast POS, Hu…" at bounding box center [503, 363] width 446 height 82
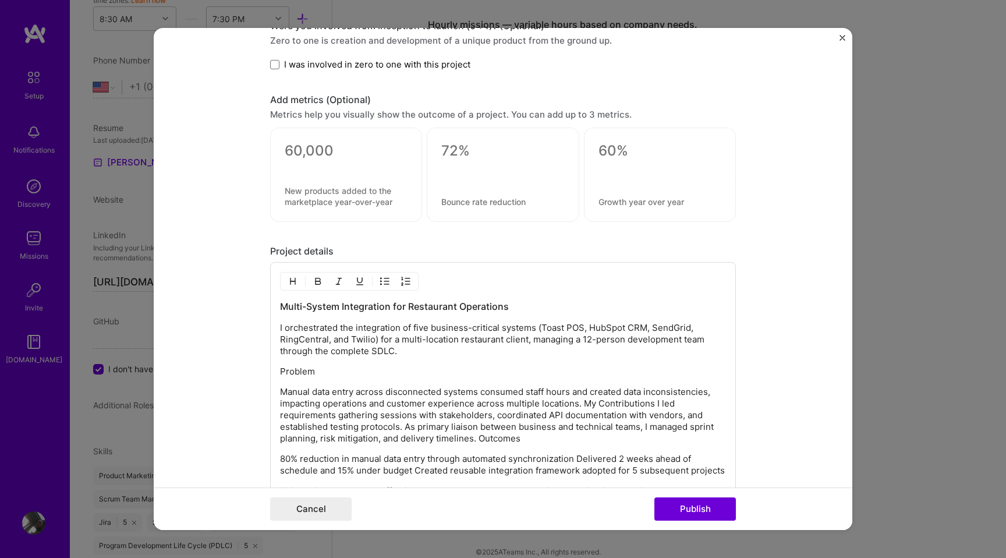
click at [584, 406] on p "Manual data entry across disconnected systems consumed staff hours and created …" at bounding box center [503, 415] width 446 height 58
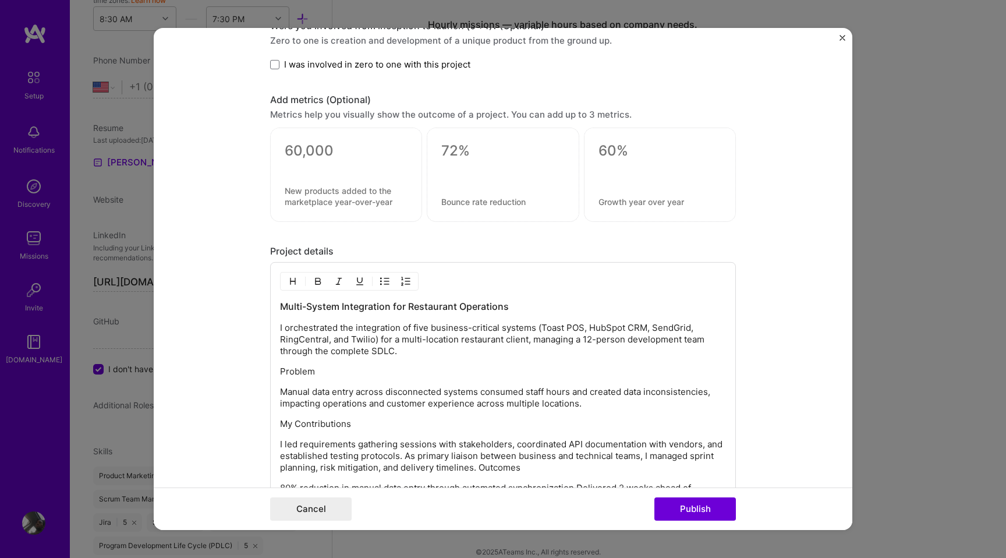
click at [305, 374] on p "Problem" at bounding box center [503, 372] width 446 height 12
click at [289, 283] on img "button" at bounding box center [292, 281] width 9 height 9
click at [313, 430] on p "My Contributions" at bounding box center [503, 426] width 446 height 12
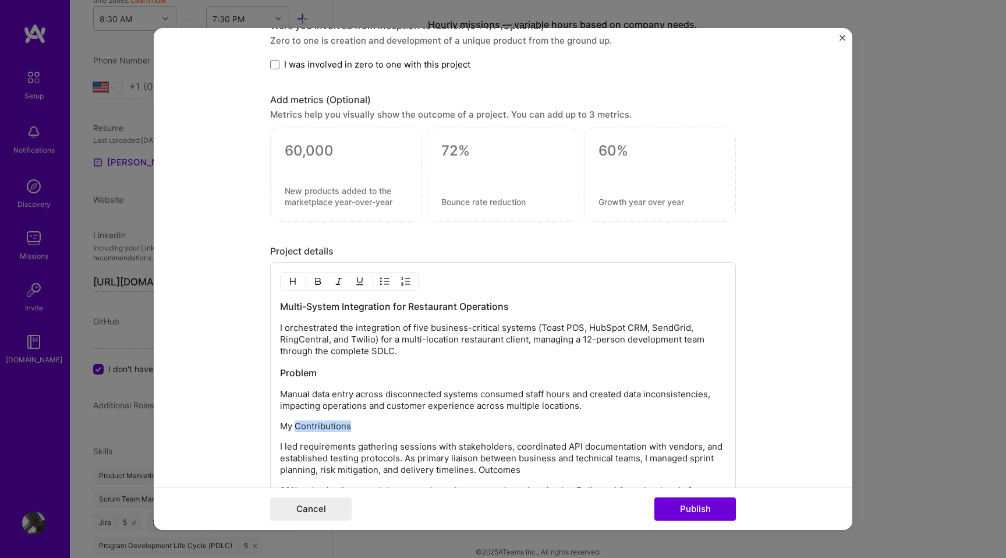
click at [313, 430] on p "My Contributions" at bounding box center [503, 426] width 446 height 12
click at [292, 281] on img "button" at bounding box center [292, 281] width 9 height 9
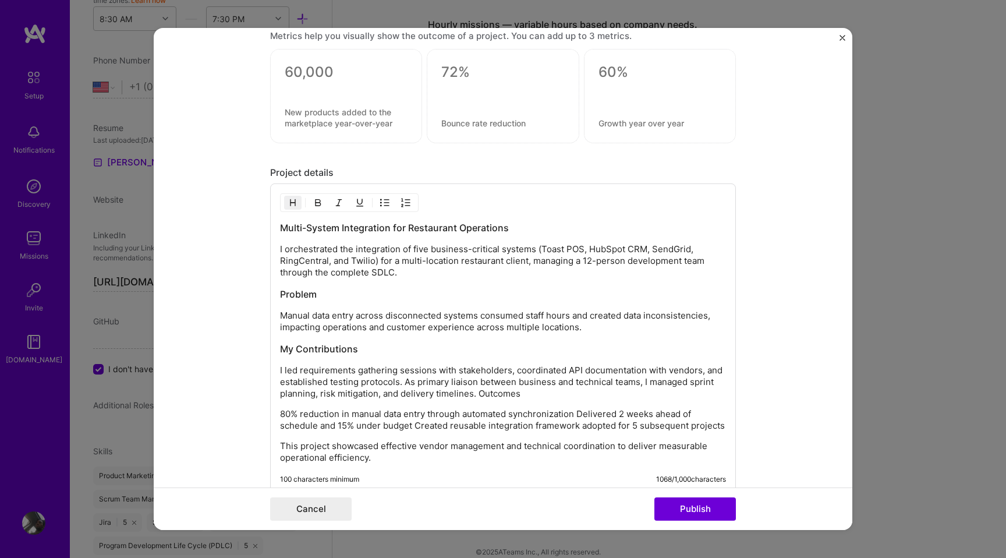
scroll to position [790, 0]
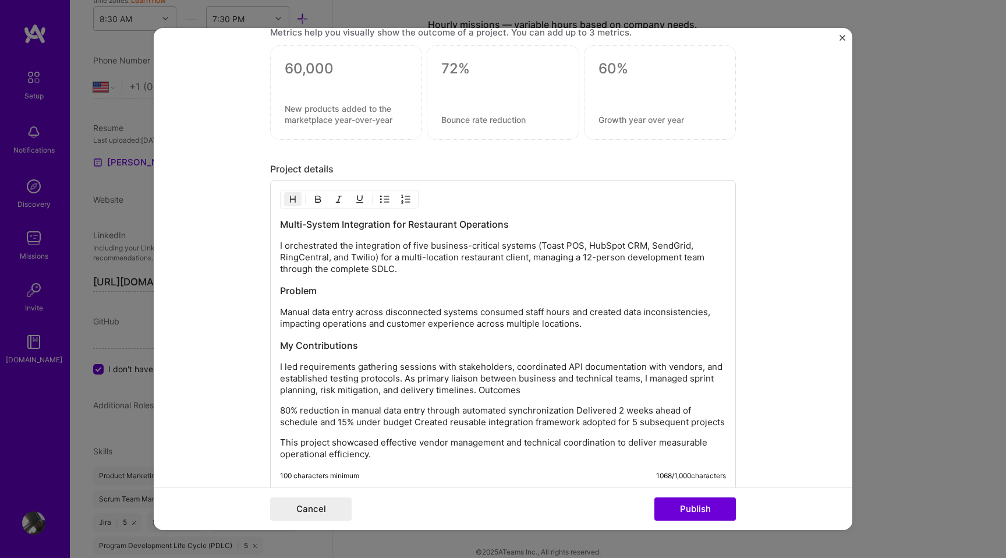
click at [476, 391] on p "I led requirements gathering sessions with stakeholders, coordinated API docume…" at bounding box center [503, 378] width 446 height 35
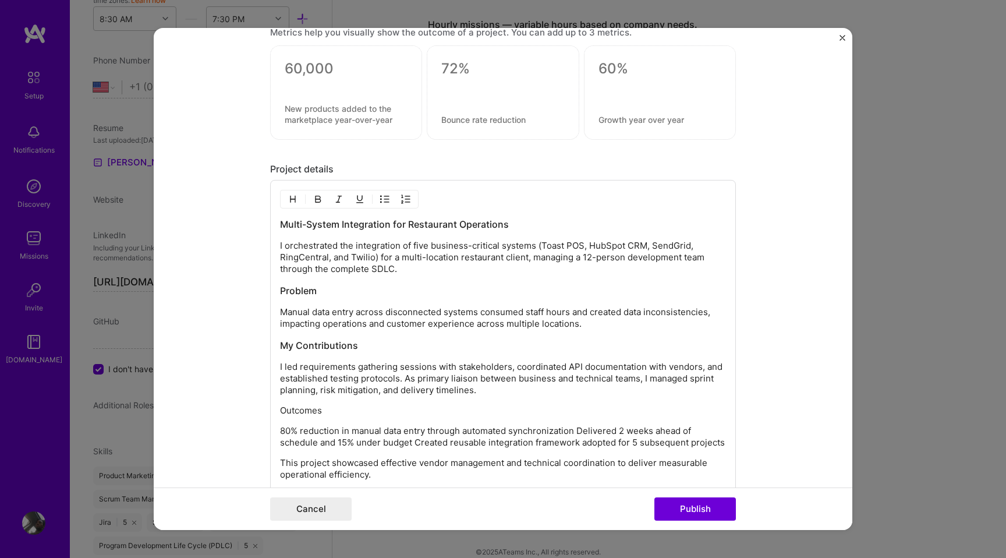
click at [310, 412] on p "Outcomes" at bounding box center [503, 411] width 446 height 12
click at [292, 203] on img "button" at bounding box center [292, 198] width 9 height 9
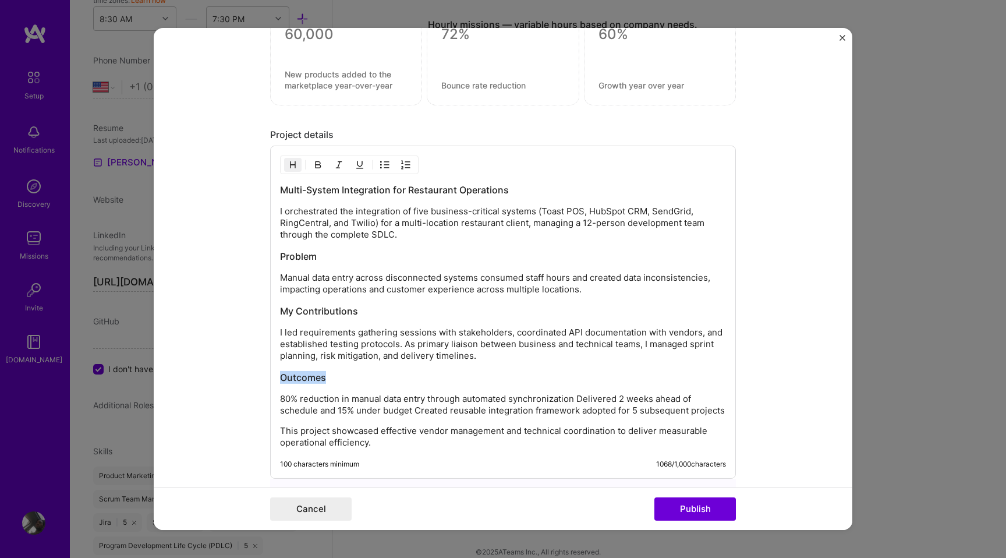
scroll to position [843, 0]
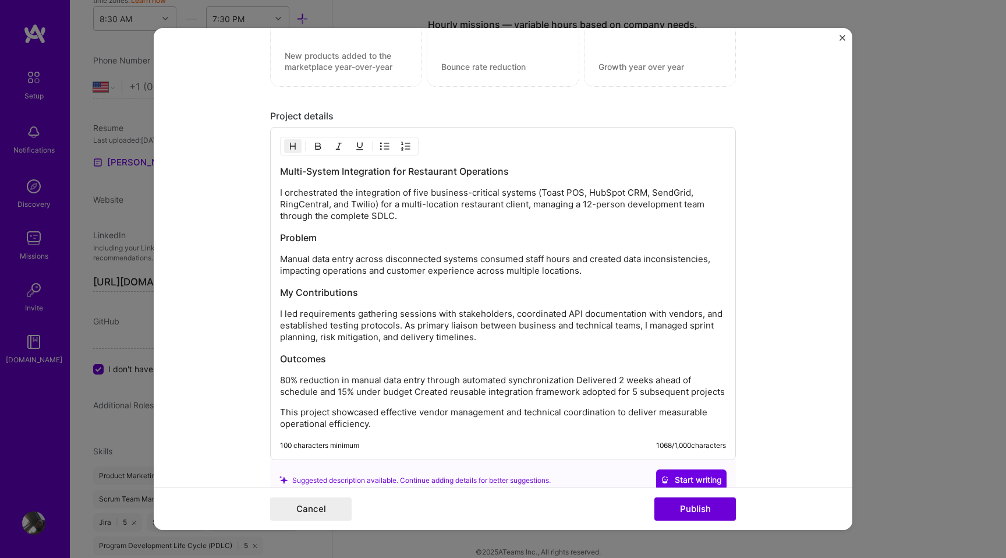
click at [281, 380] on p "80% reduction in manual data entry through automated synchronization Delivered …" at bounding box center [503, 385] width 446 height 23
click at [386, 142] on button "button" at bounding box center [384, 146] width 17 height 14
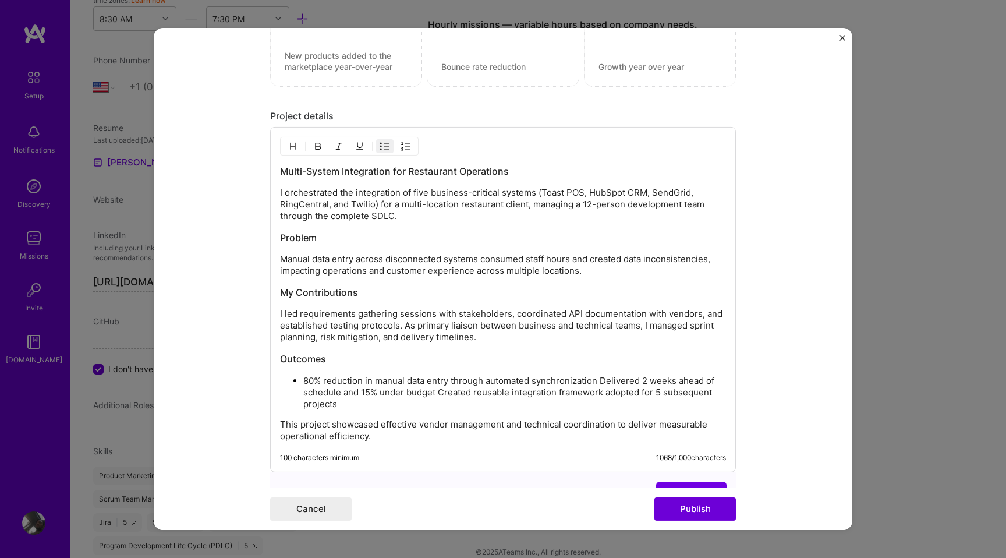
click at [602, 383] on p "80% reduction in manual data entry through automated synchronization Delivered …" at bounding box center [514, 392] width 423 height 35
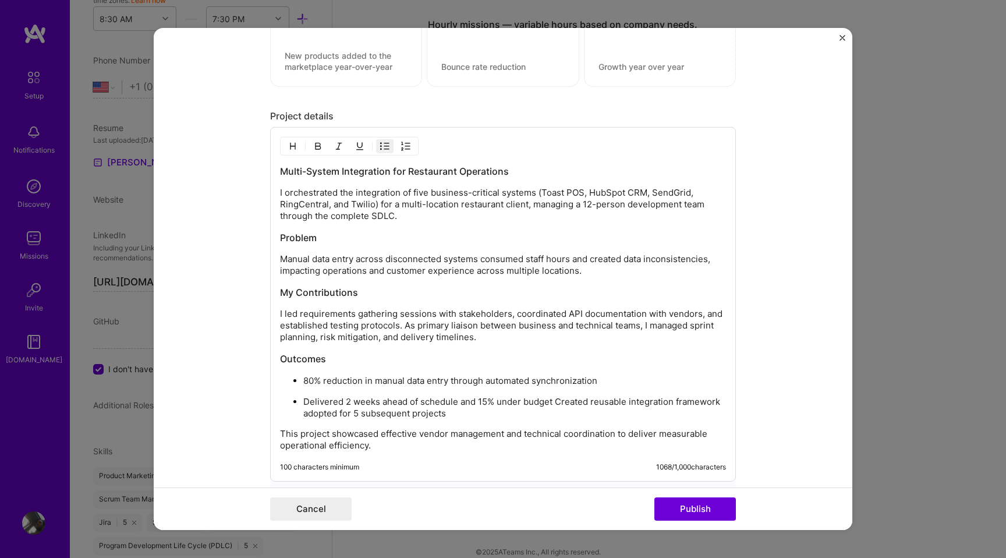
click at [555, 402] on p "Delivered 2 weeks ahead of schedule and 15% under budget Created reusable integ…" at bounding box center [514, 407] width 423 height 23
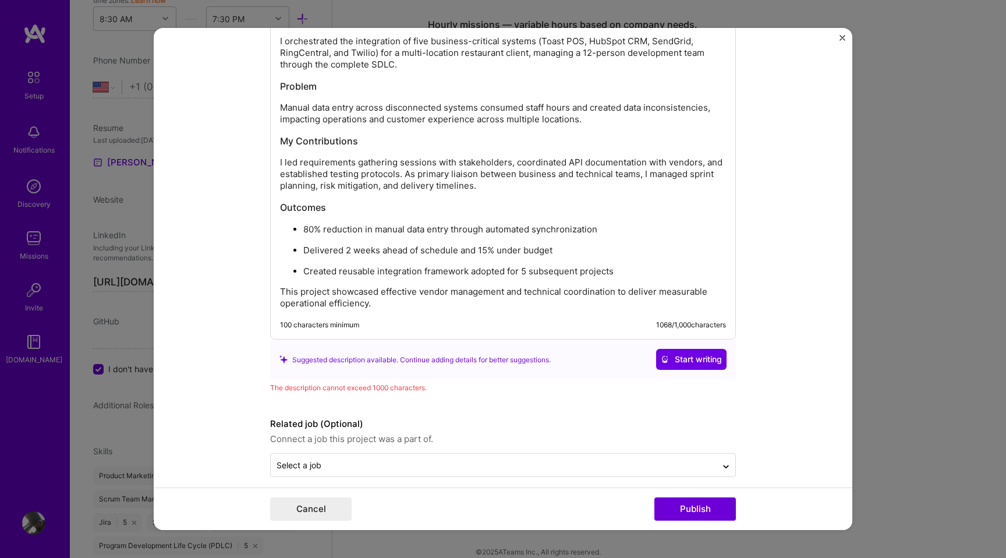
scroll to position [1005, 0]
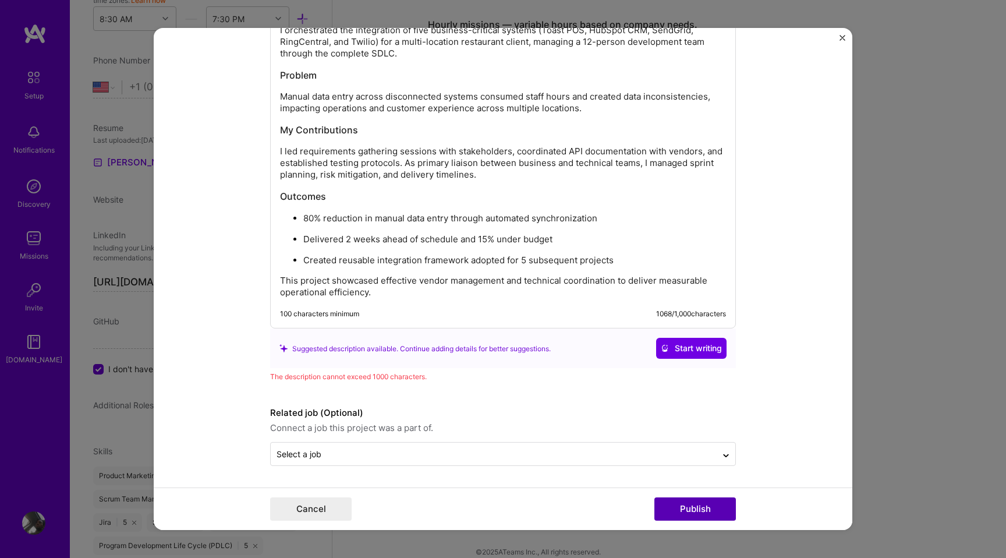
click at [688, 507] on button "Publish" at bounding box center [696, 508] width 82 height 23
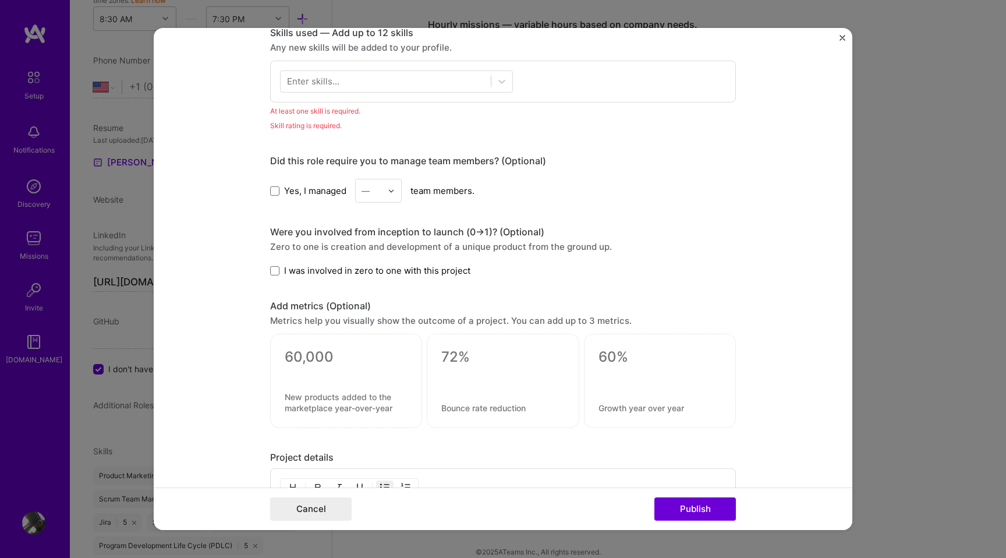
scroll to position [530, 0]
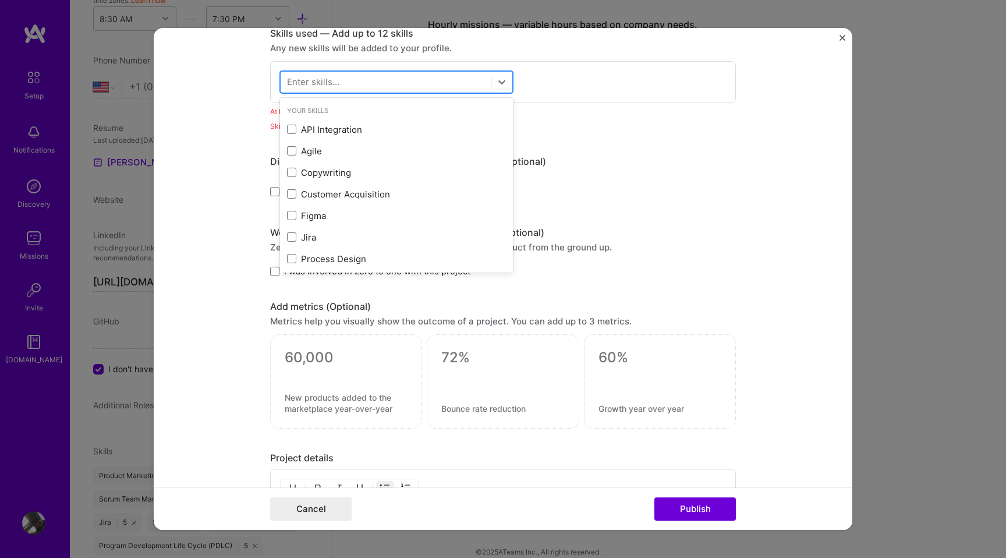
click at [461, 81] on div at bounding box center [386, 81] width 210 height 19
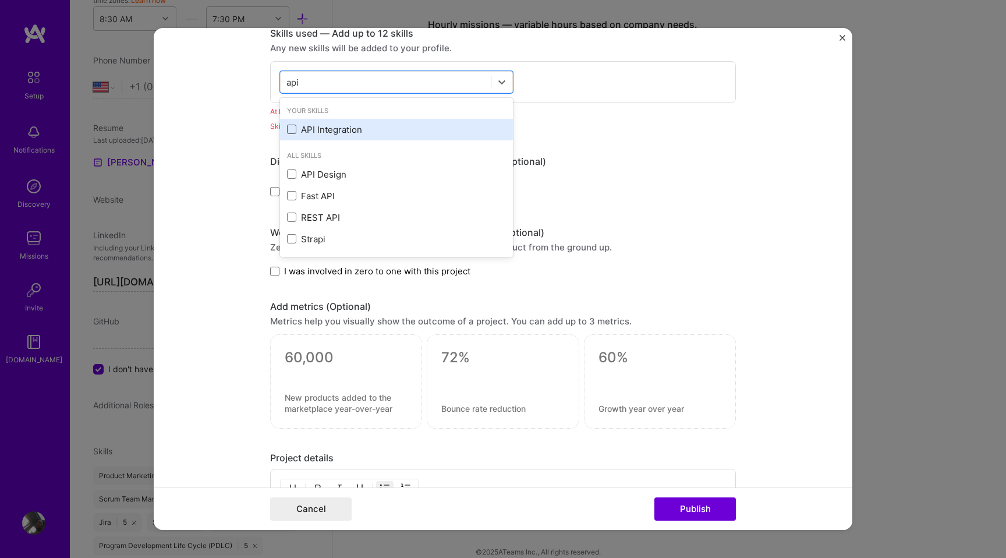
click at [292, 131] on span at bounding box center [291, 129] width 9 height 9
click at [0, 0] on input "checkbox" at bounding box center [0, 0] width 0 height 0
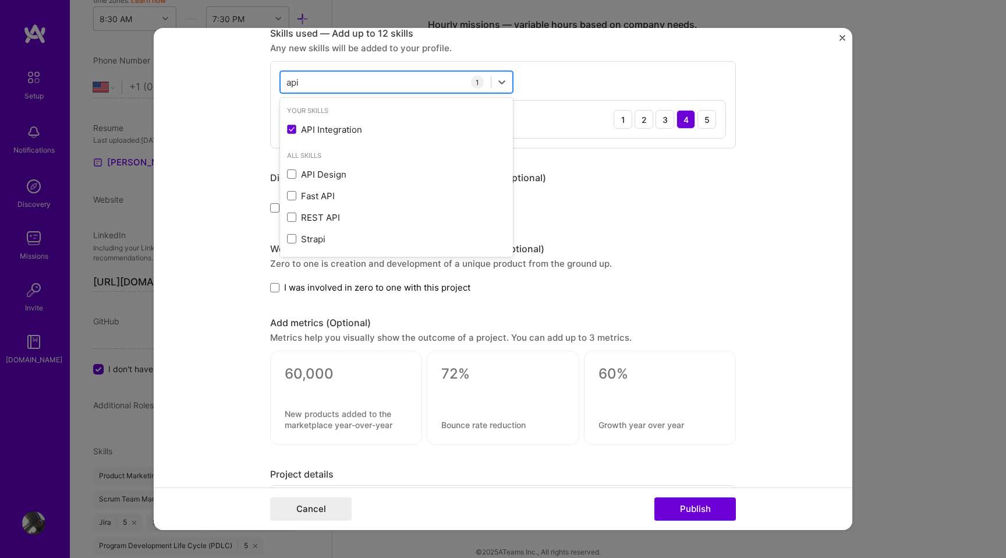
click at [440, 77] on div "api api" at bounding box center [386, 81] width 210 height 19
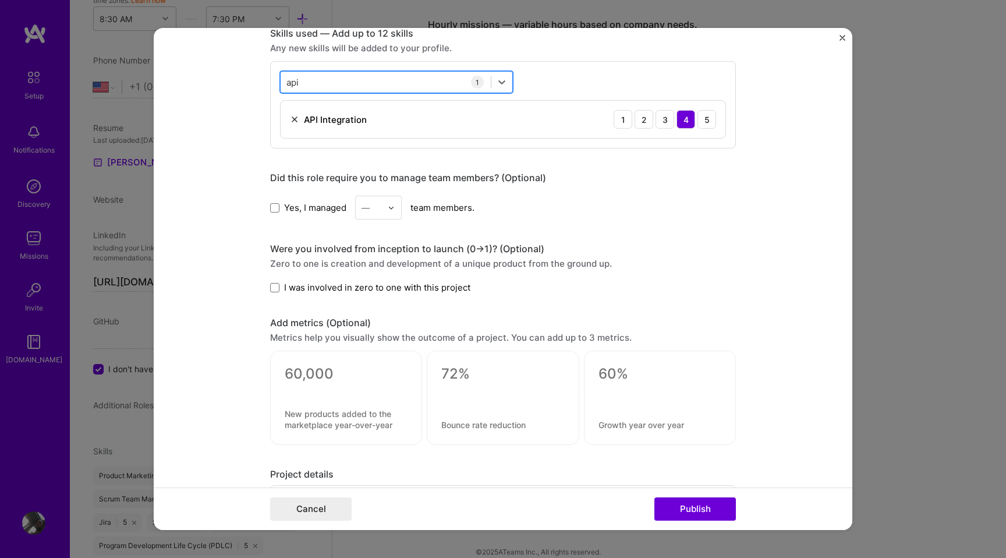
click at [440, 77] on div "api api" at bounding box center [386, 81] width 210 height 19
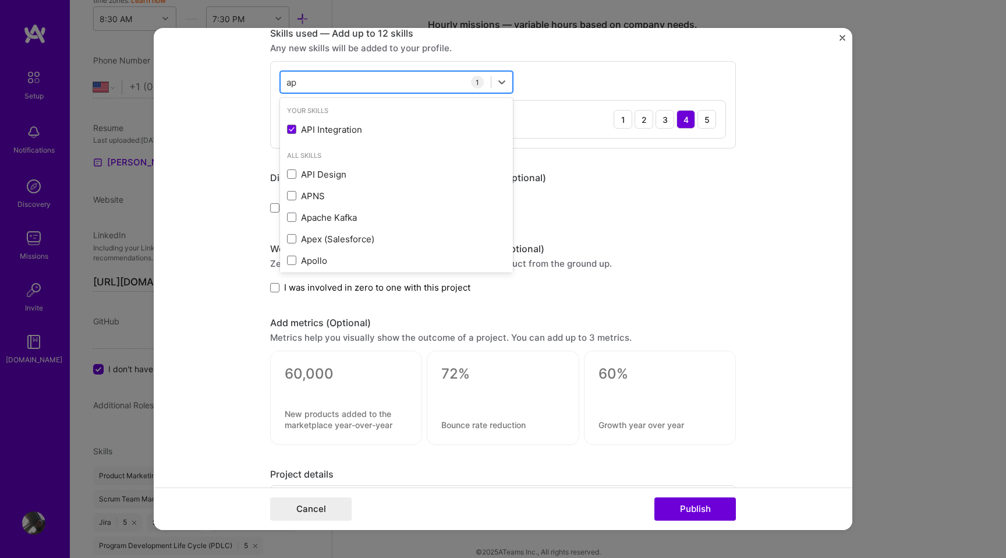
type input "a"
type input "v"
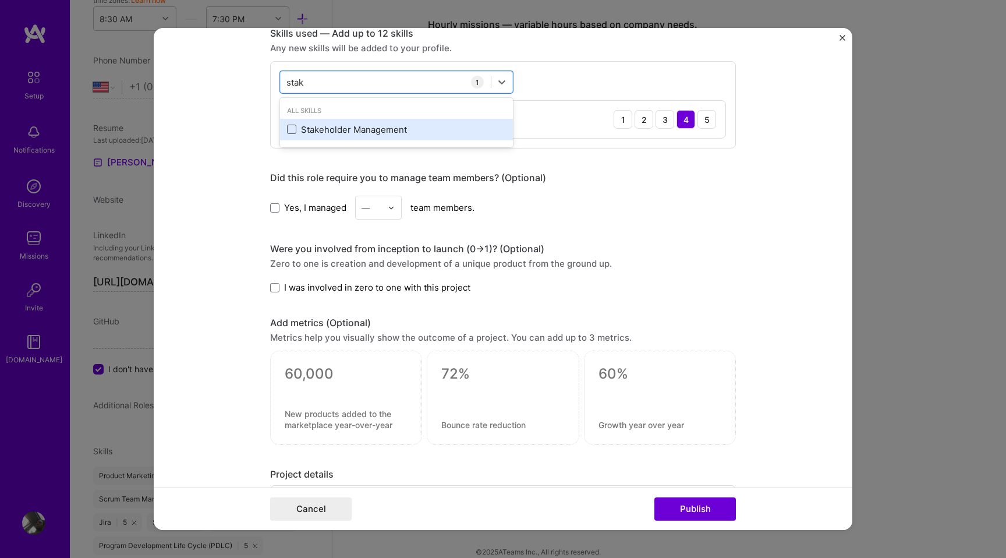
click at [289, 132] on span at bounding box center [291, 129] width 9 height 9
click at [0, 0] on input "checkbox" at bounding box center [0, 0] width 0 height 0
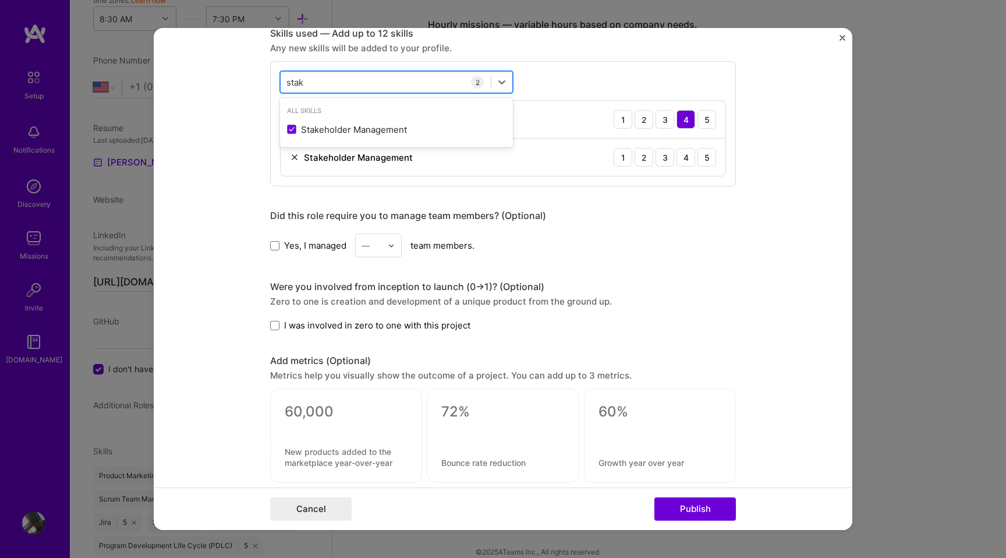
click at [391, 84] on div "stak stak" at bounding box center [386, 81] width 210 height 19
click at [505, 86] on icon at bounding box center [502, 82] width 12 height 12
click at [444, 86] on div "stak stak" at bounding box center [386, 81] width 210 height 19
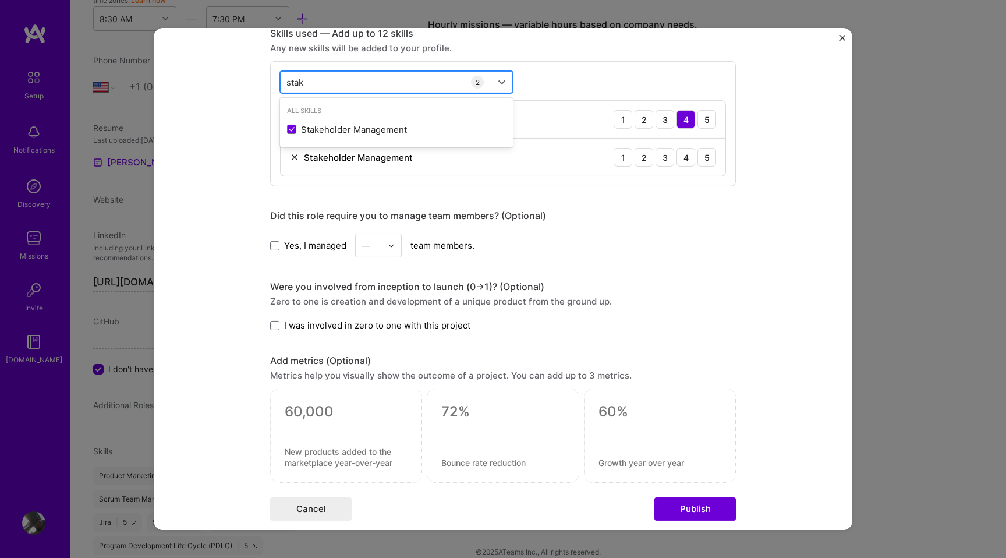
click at [451, 82] on div "stak stak" at bounding box center [386, 81] width 210 height 19
type input "\"
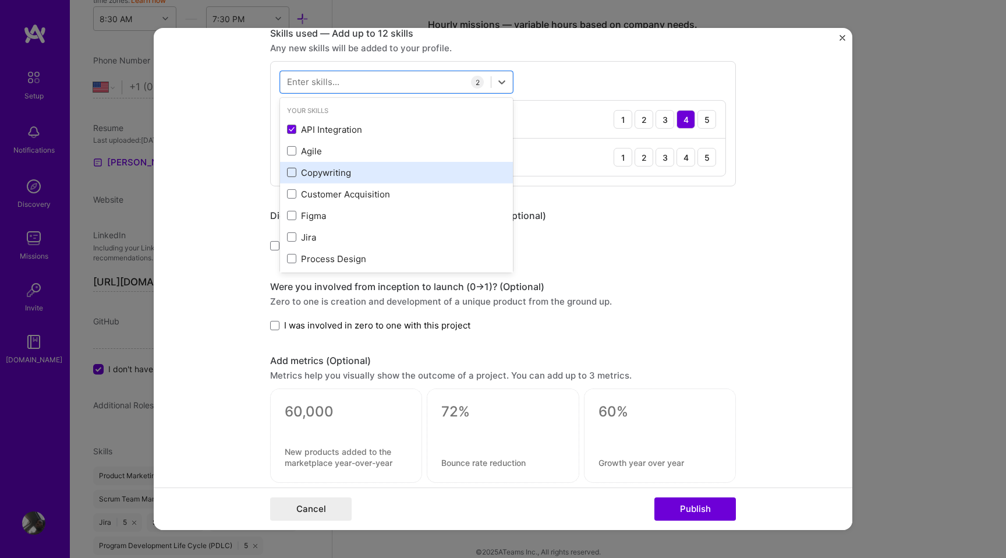
click at [287, 172] on span at bounding box center [291, 172] width 9 height 9
click at [0, 0] on input "checkbox" at bounding box center [0, 0] width 0 height 0
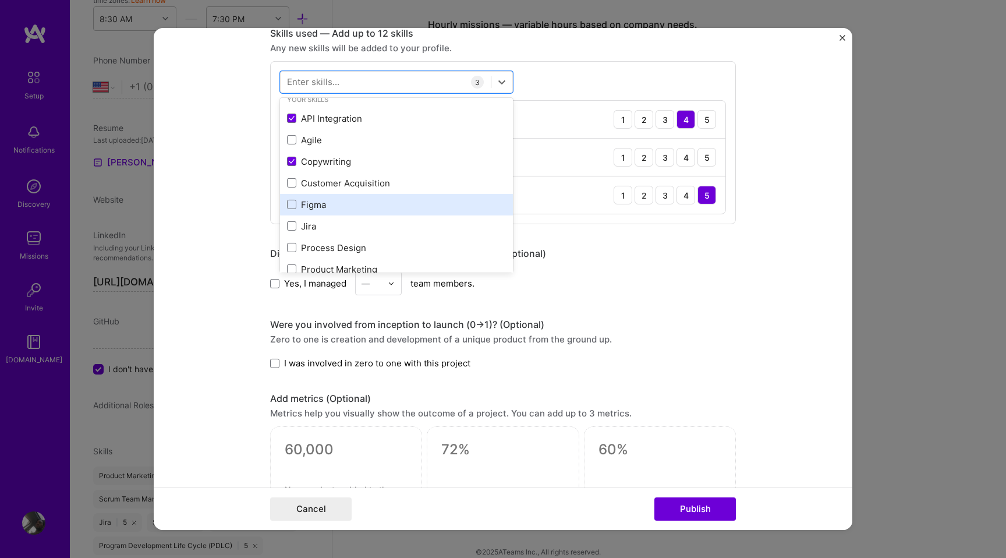
scroll to position [15, 0]
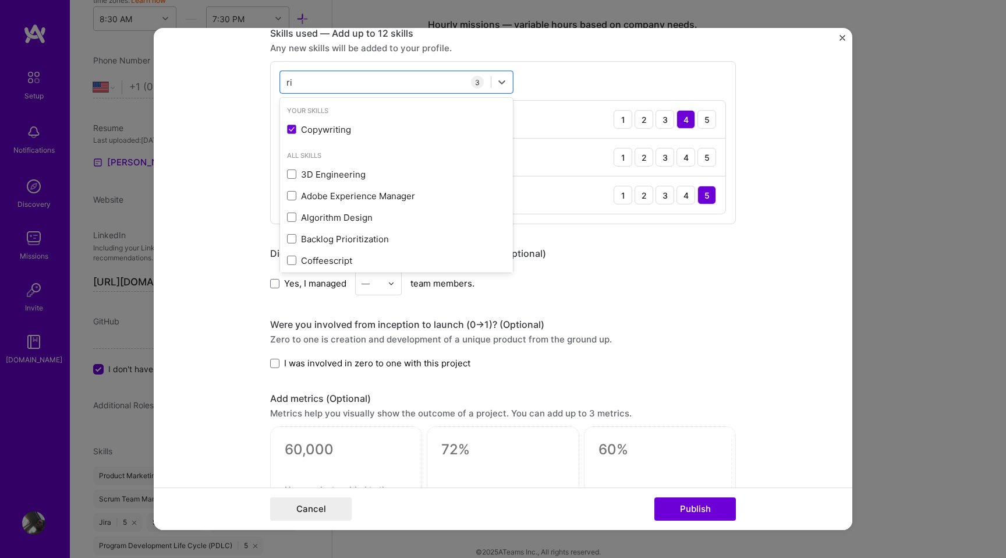
type input "r"
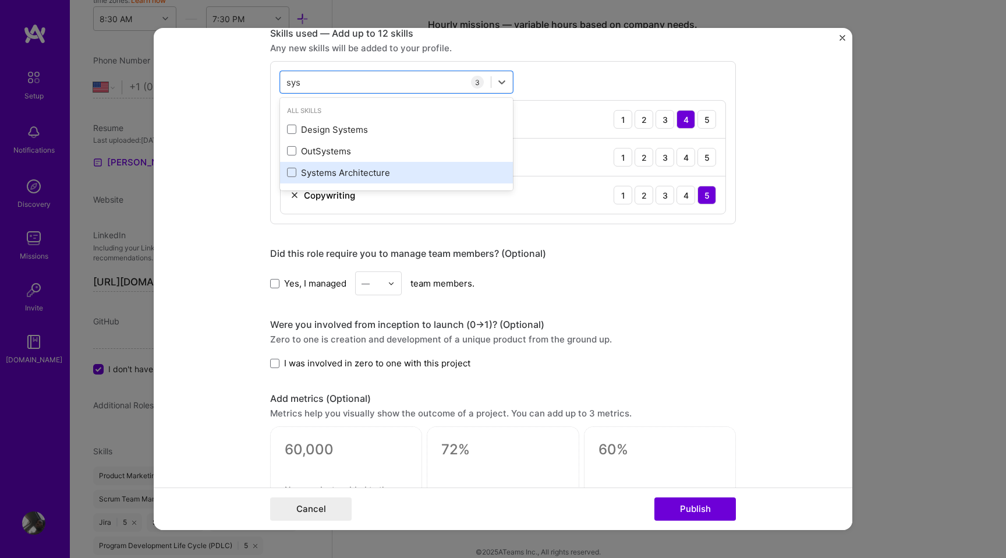
click at [356, 172] on div "Systems Architecture" at bounding box center [396, 173] width 219 height 12
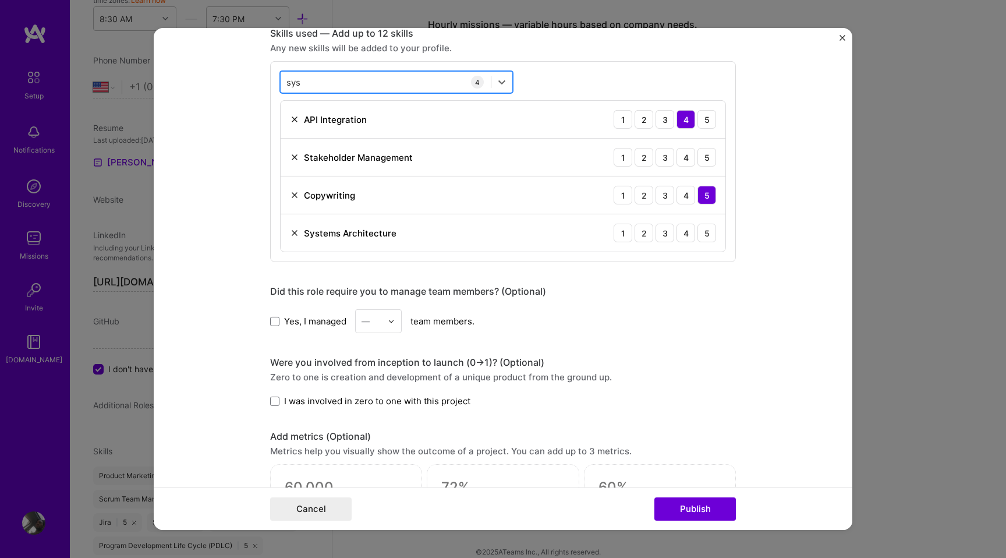
click at [323, 86] on div "sys sys" at bounding box center [386, 81] width 210 height 19
type input "s"
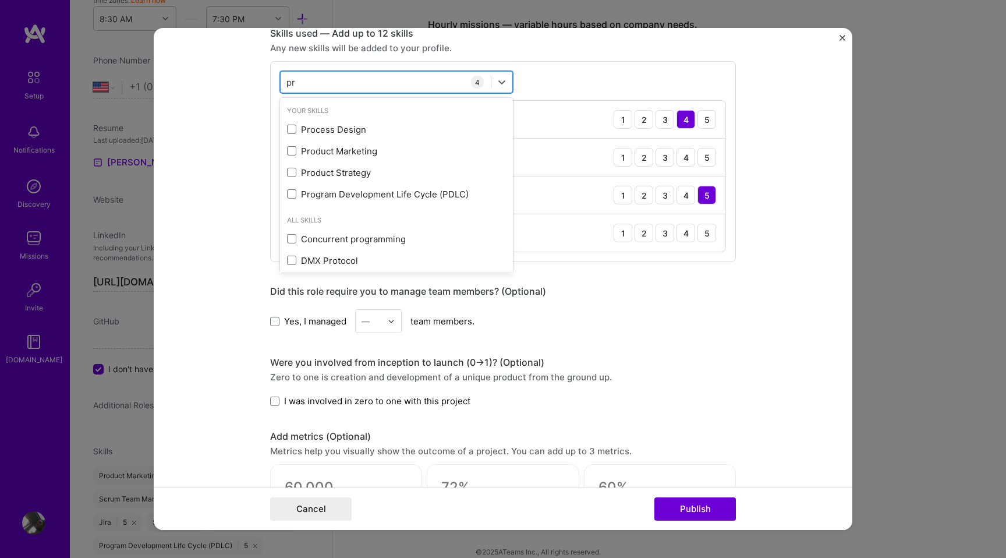
type input "p"
type input "b"
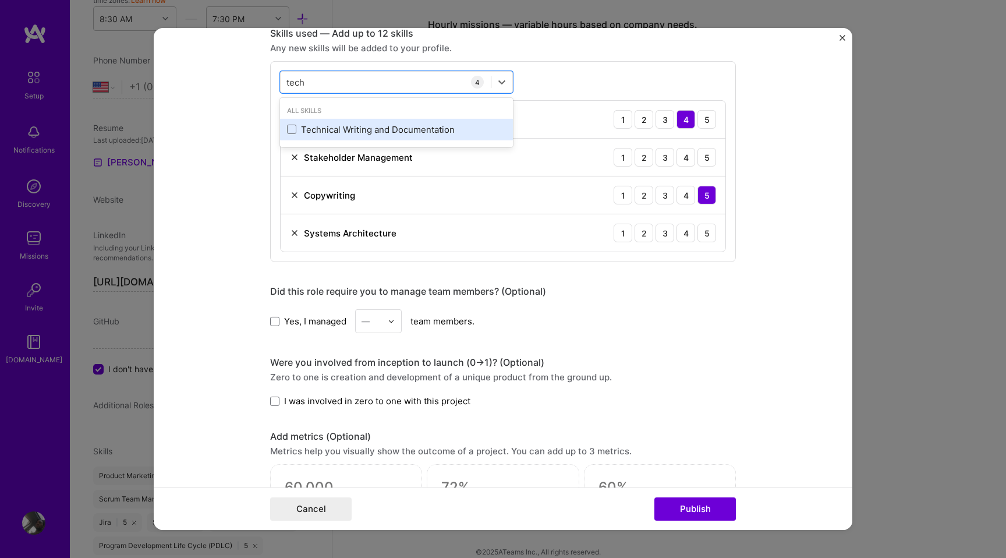
click at [316, 128] on div "Technical Writing and Documentation" at bounding box center [396, 129] width 219 height 12
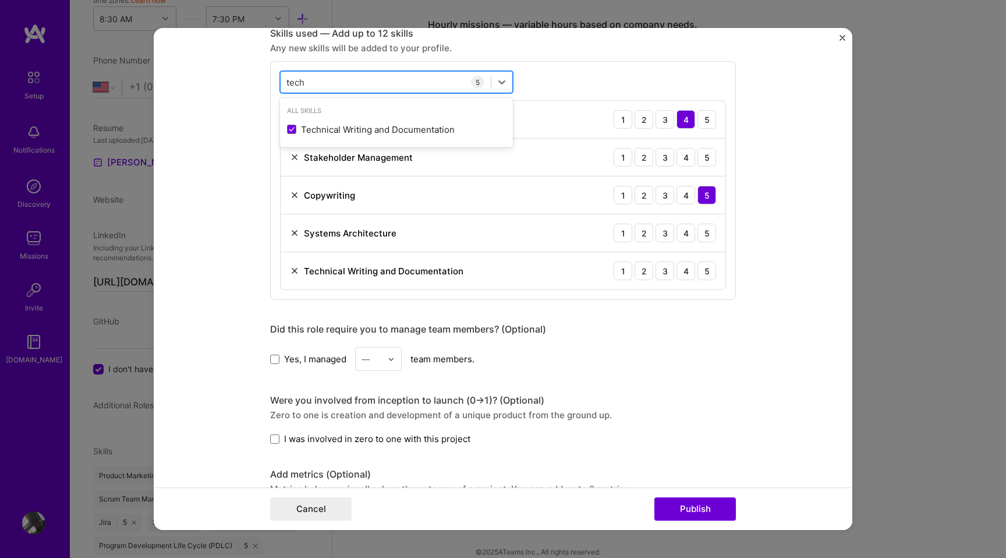
click at [340, 82] on div "tech tech" at bounding box center [386, 81] width 210 height 19
click at [306, 82] on div "tech tech" at bounding box center [386, 81] width 210 height 19
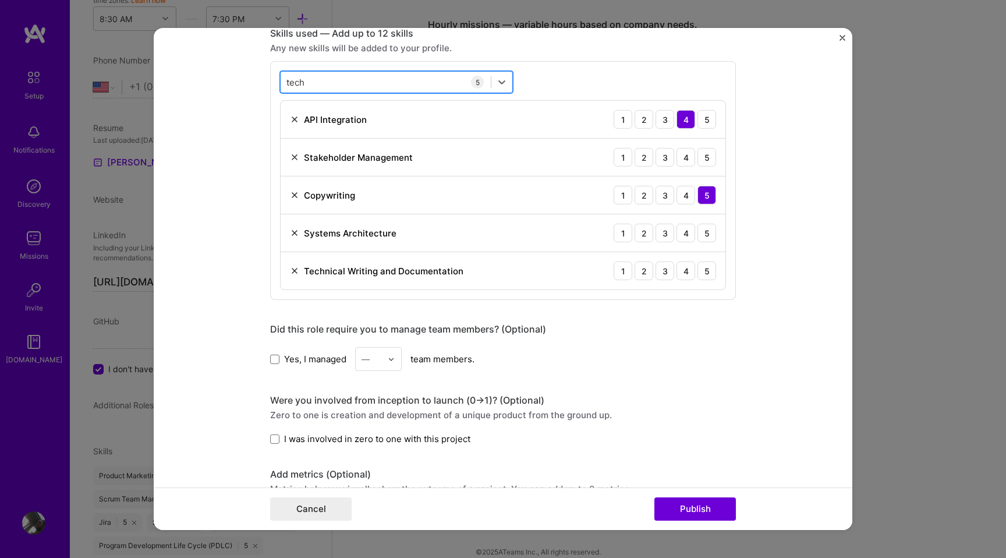
click at [306, 82] on div "tech tech" at bounding box center [386, 81] width 210 height 19
click at [296, 80] on input "tech" at bounding box center [295, 82] width 19 height 12
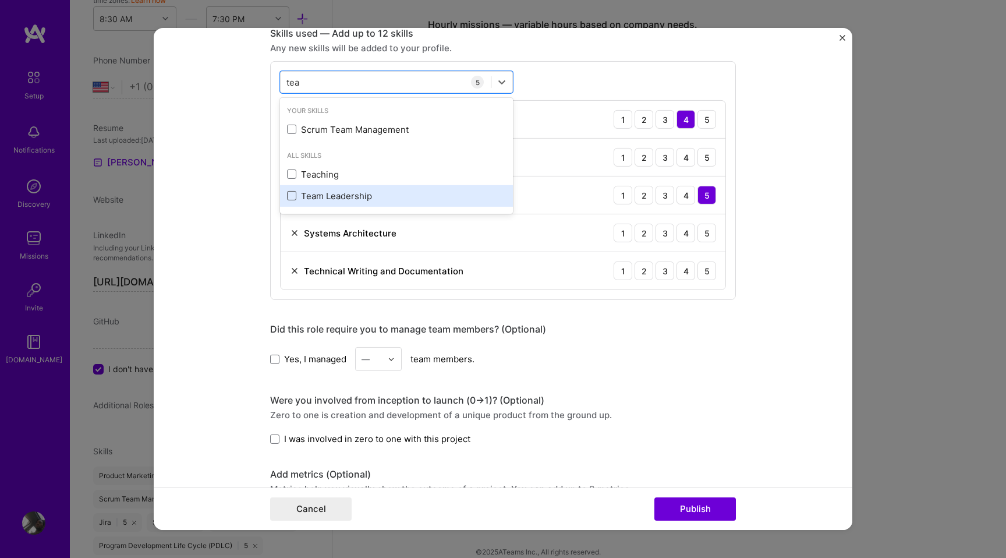
click at [290, 200] on span at bounding box center [291, 195] width 9 height 9
click at [0, 0] on input "checkbox" at bounding box center [0, 0] width 0 height 0
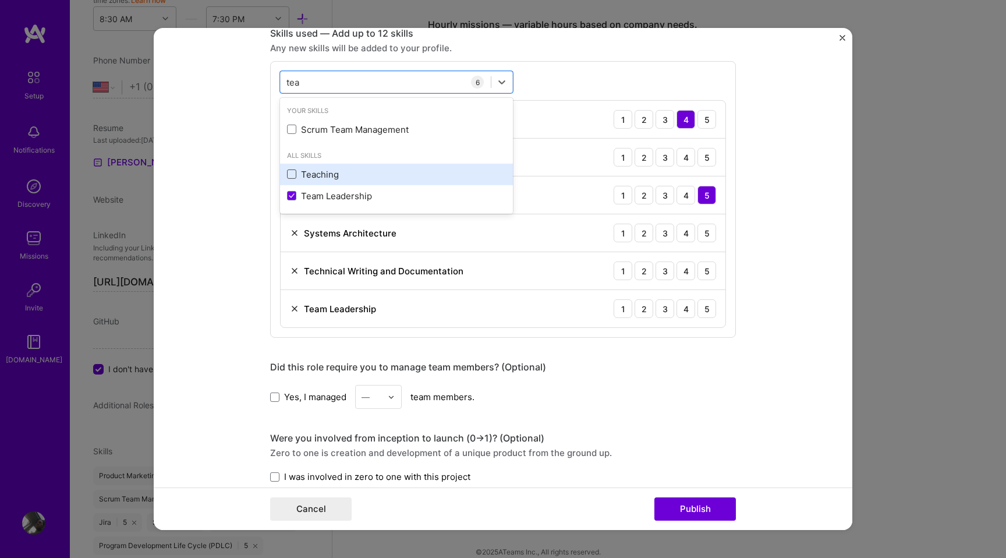
click at [296, 172] on span at bounding box center [291, 173] width 9 height 9
click at [0, 0] on input "checkbox" at bounding box center [0, 0] width 0 height 0
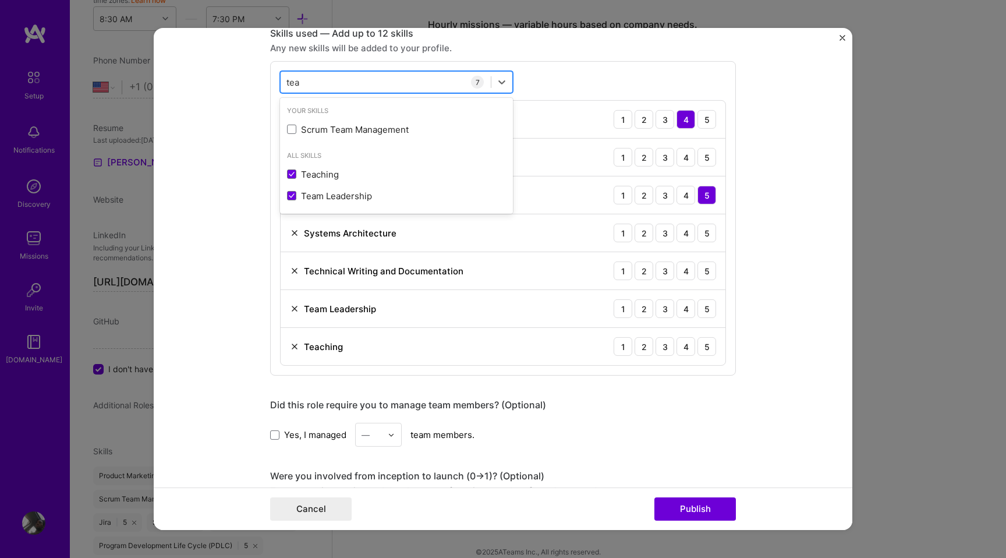
click at [302, 86] on div "tea tea" at bounding box center [386, 81] width 210 height 19
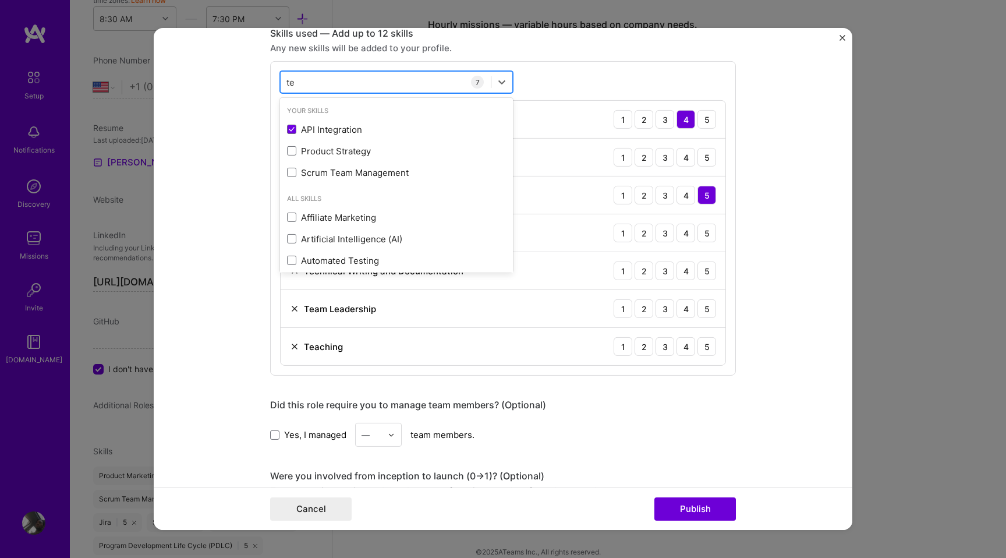
type input "t"
type input "i"
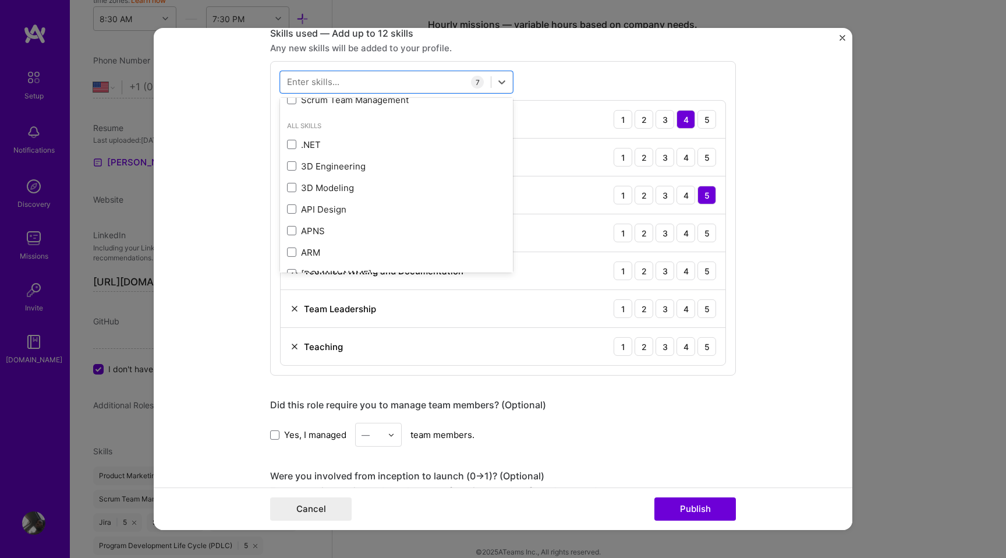
scroll to position [269, 0]
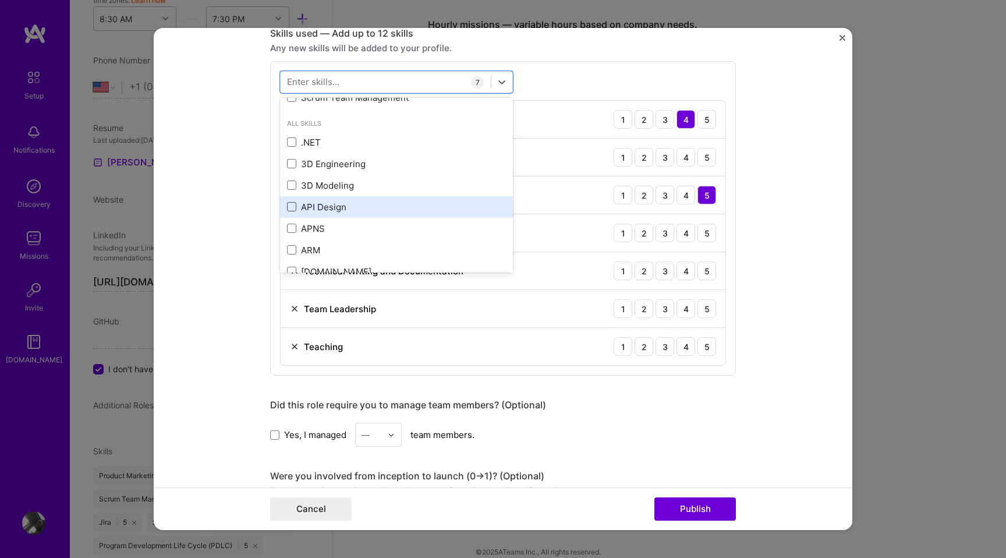
click at [293, 208] on span at bounding box center [291, 206] width 9 height 9
click at [0, 0] on input "checkbox" at bounding box center [0, 0] width 0 height 0
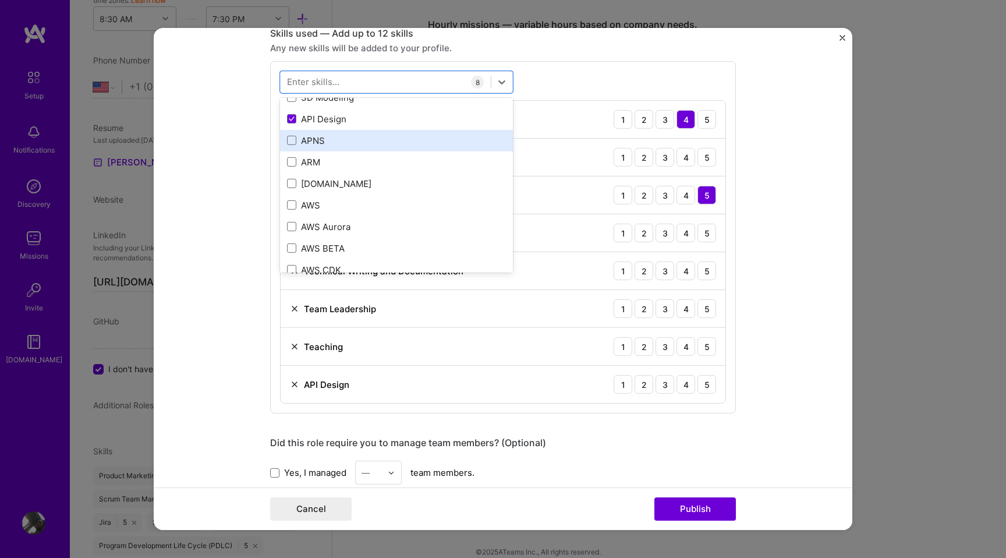
scroll to position [354, 0]
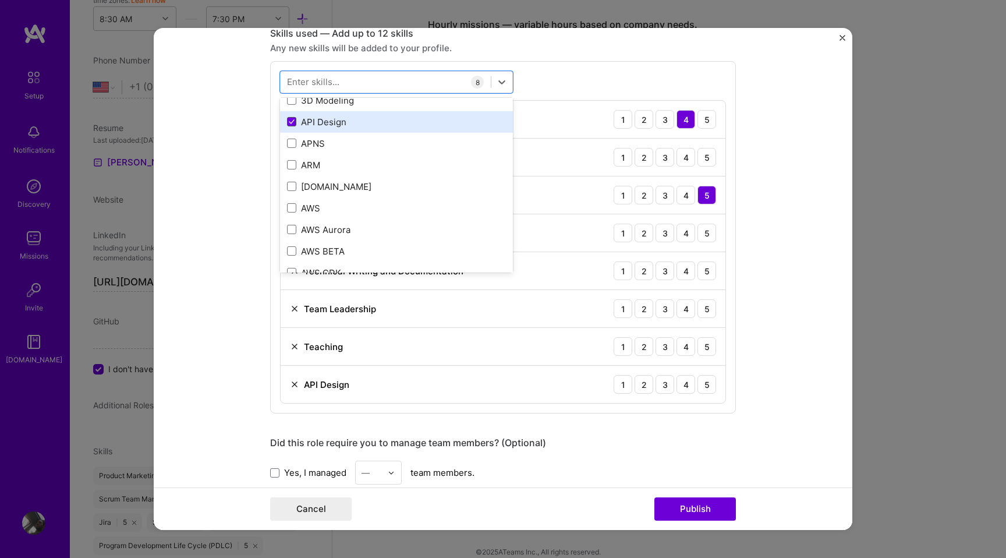
click at [292, 125] on span at bounding box center [291, 121] width 9 height 9
click at [0, 0] on input "checkbox" at bounding box center [0, 0] width 0 height 0
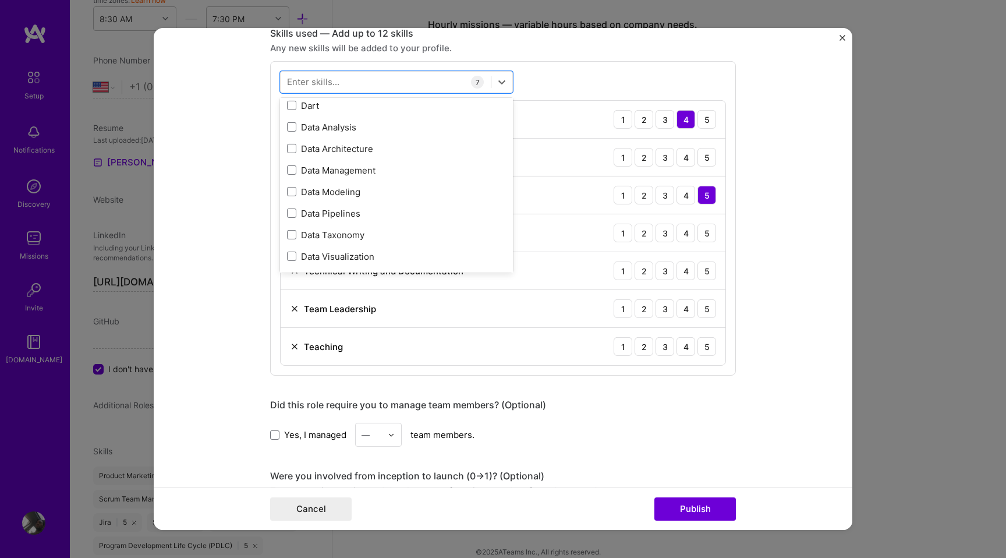
scroll to position [2028, 0]
click at [291, 169] on span at bounding box center [291, 171] width 9 height 9
click at [0, 0] on input "checkbox" at bounding box center [0, 0] width 0 height 0
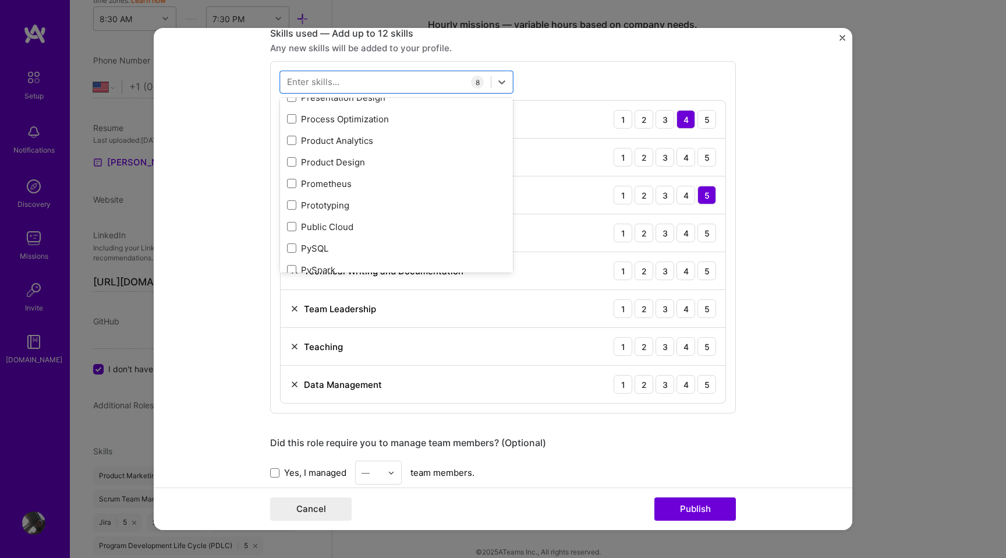
scroll to position [5457, 0]
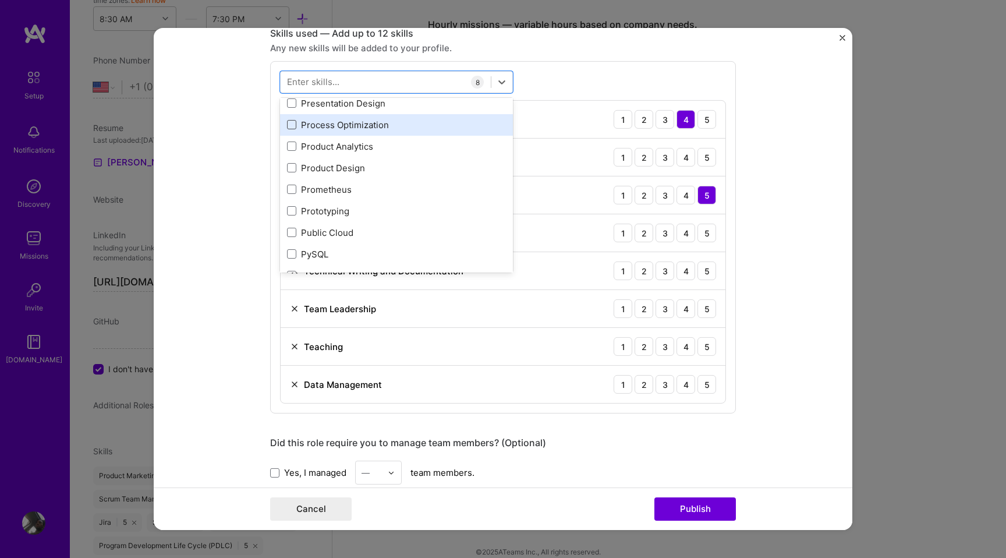
click at [292, 123] on span at bounding box center [291, 124] width 9 height 9
click at [0, 0] on input "checkbox" at bounding box center [0, 0] width 0 height 0
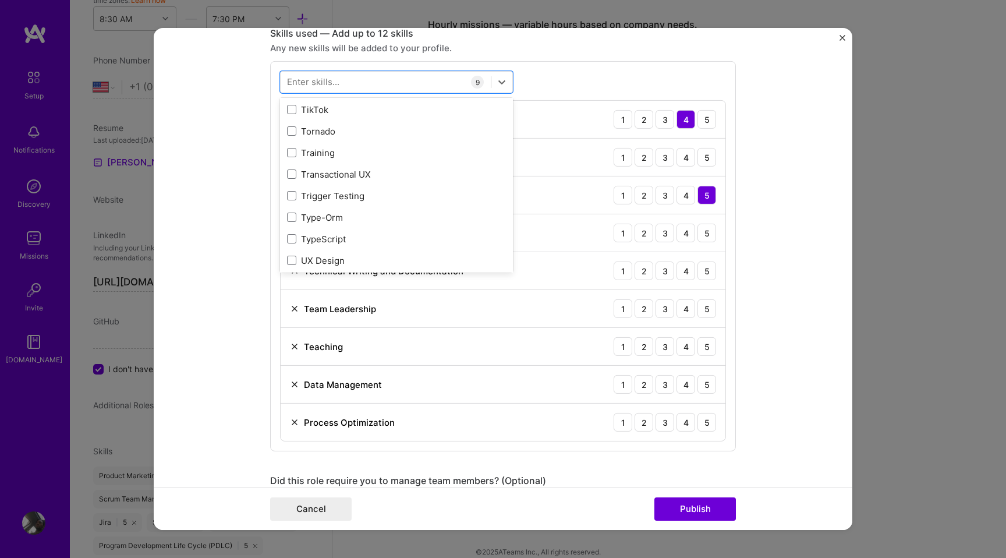
scroll to position [7261, 0]
click at [291, 150] on span at bounding box center [291, 151] width 9 height 9
click at [0, 0] on input "checkbox" at bounding box center [0, 0] width 0 height 0
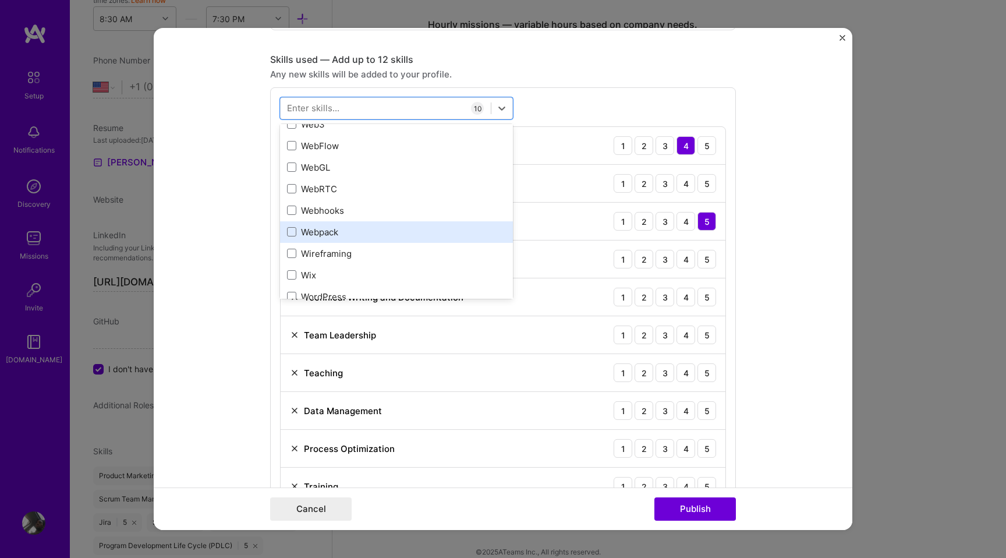
scroll to position [7724, 0]
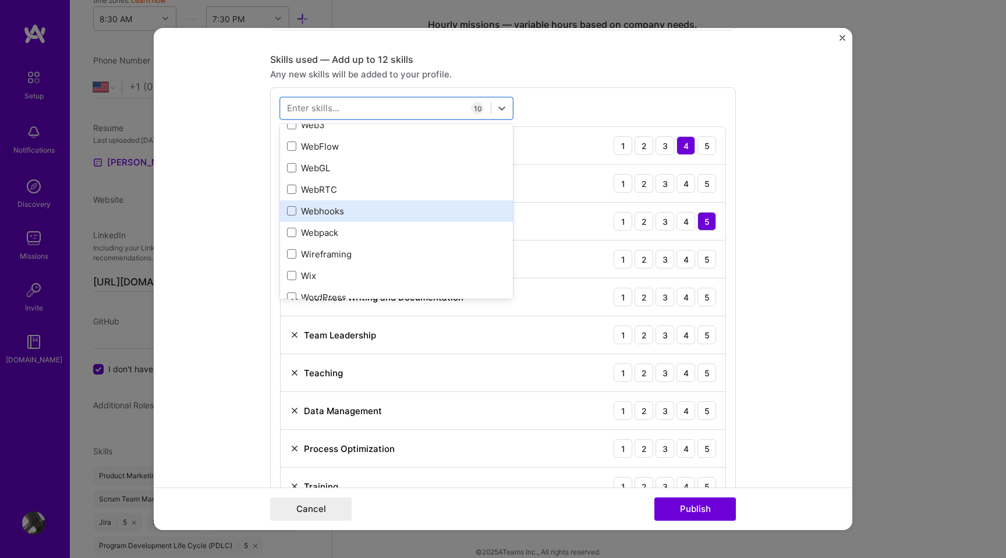
click at [330, 213] on div "Webhooks" at bounding box center [396, 211] width 219 height 12
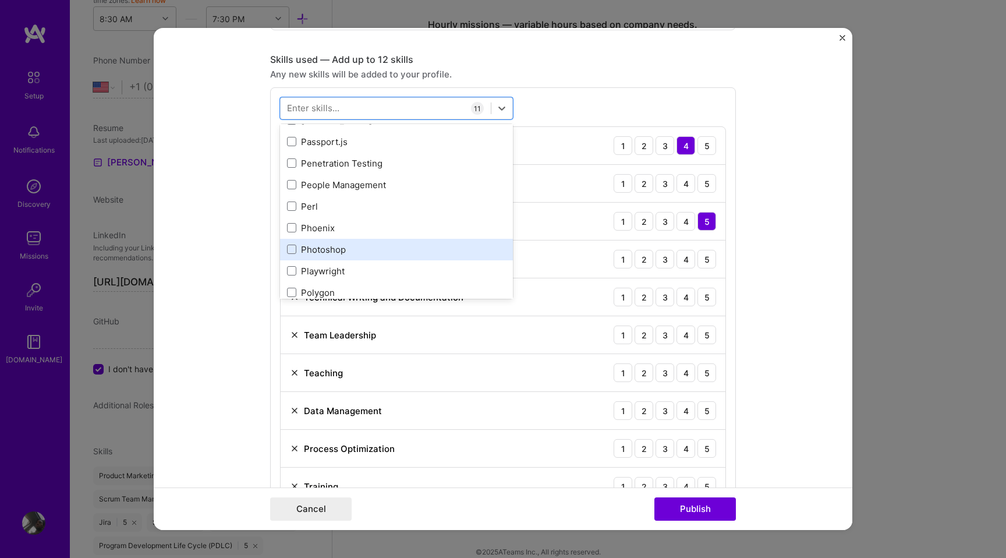
scroll to position [5206, 0]
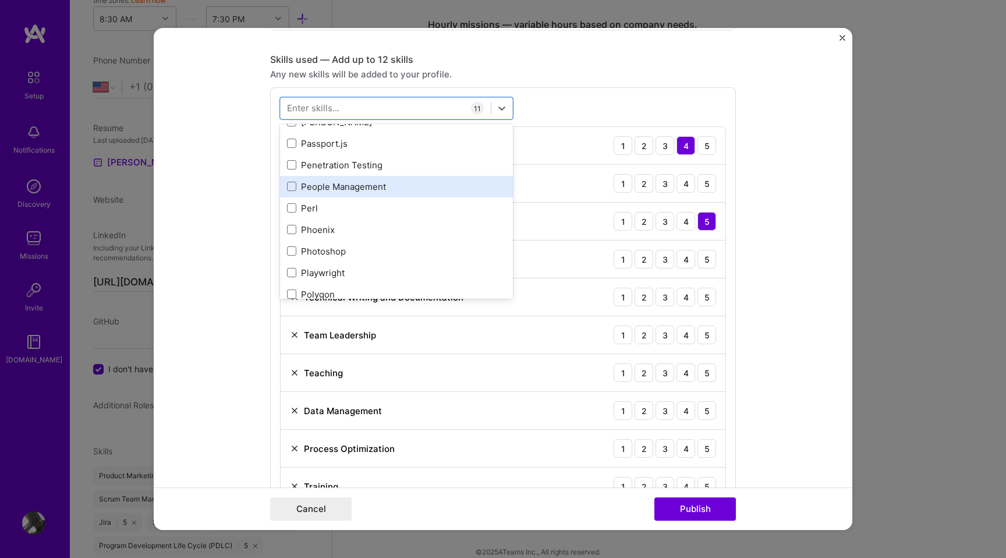
click at [404, 188] on div "People Management" at bounding box center [396, 187] width 219 height 12
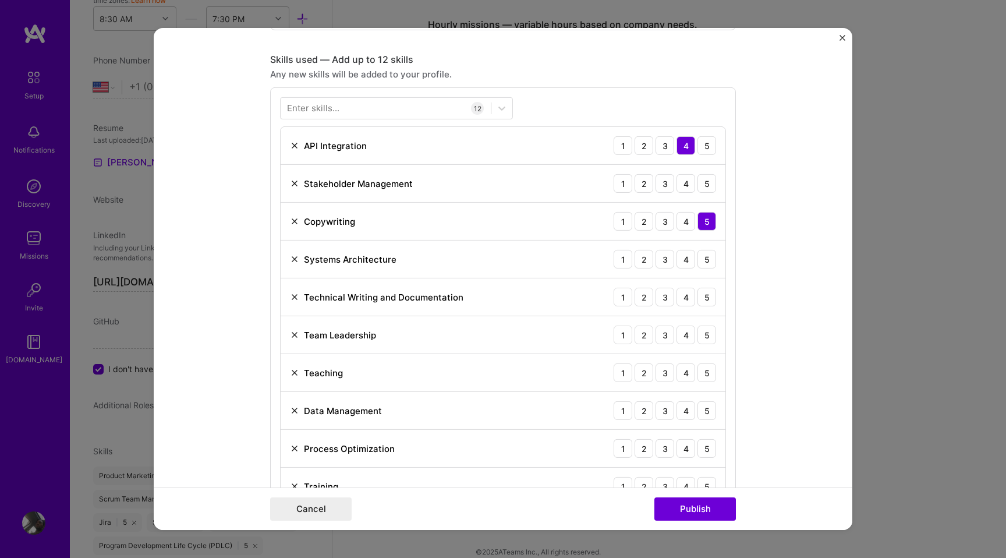
click at [747, 139] on form "Project title Restaurant Operations Integration Company Brasserie Du Monde Proj…" at bounding box center [503, 279] width 699 height 502
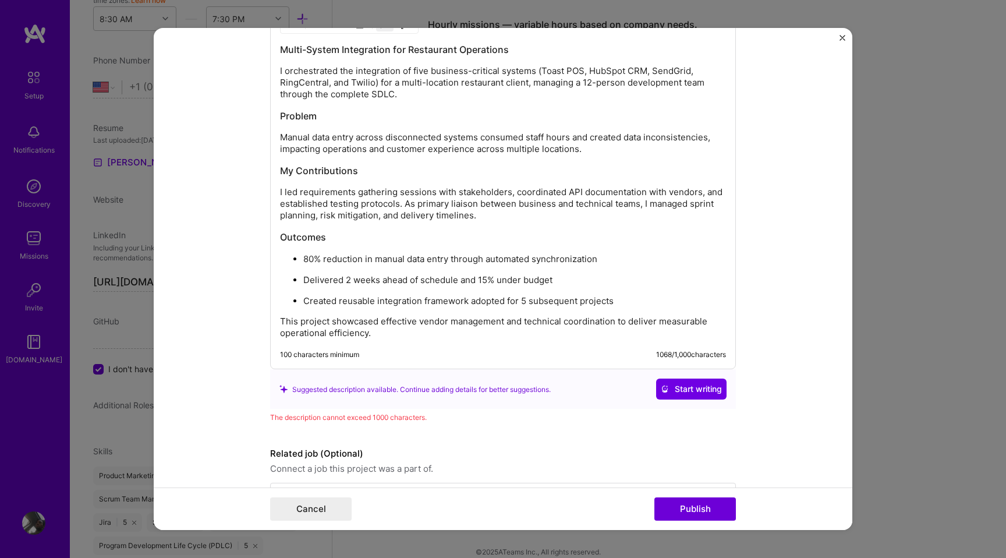
scroll to position [1467, 0]
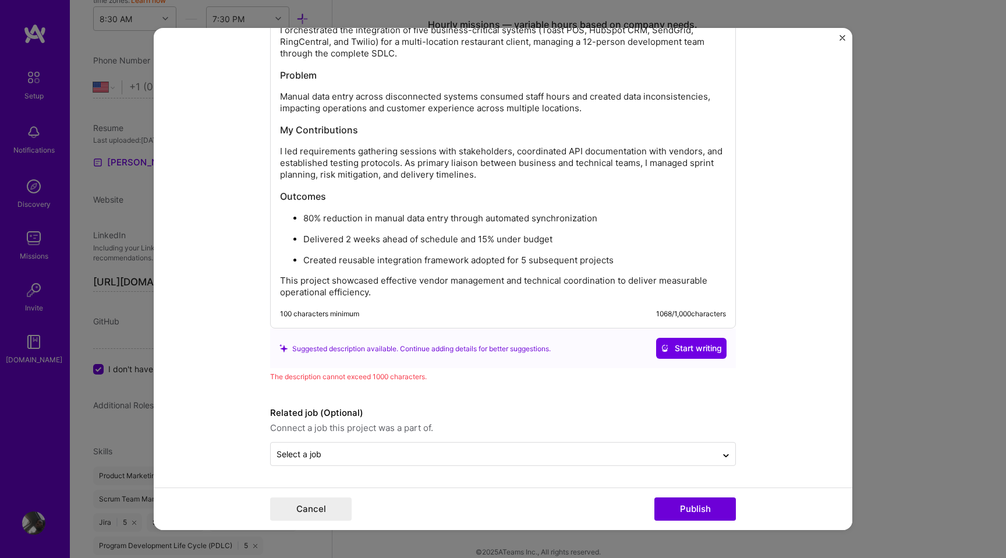
click at [515, 280] on p "This project showcased effective vendor management and technical coordination t…" at bounding box center [503, 286] width 446 height 23
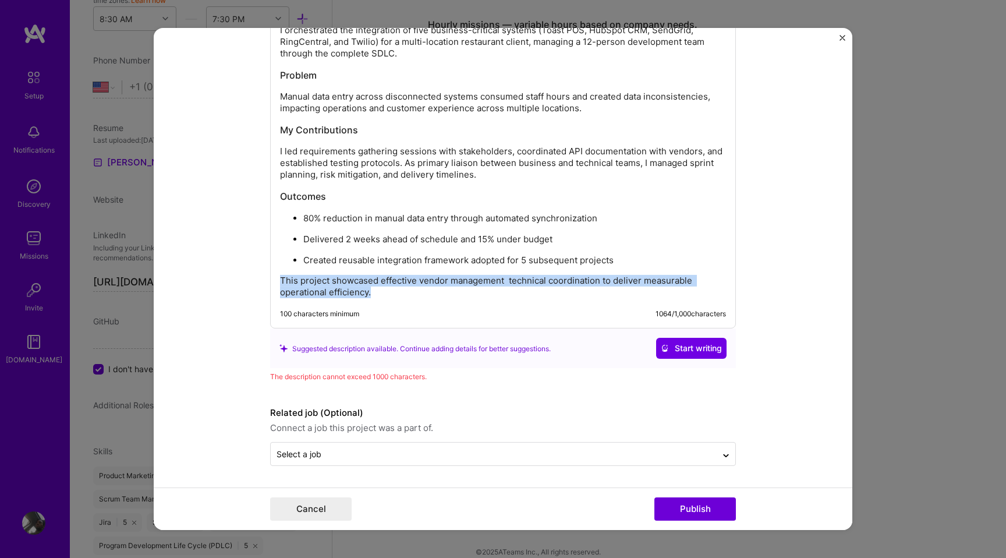
drag, startPoint x: 397, startPoint y: 292, endPoint x: 263, endPoint y: 284, distance: 134.8
click at [263, 284] on form "Project title Restaurant Operations Integration Company Brasserie Du Monde Proj…" at bounding box center [503, 279] width 699 height 502
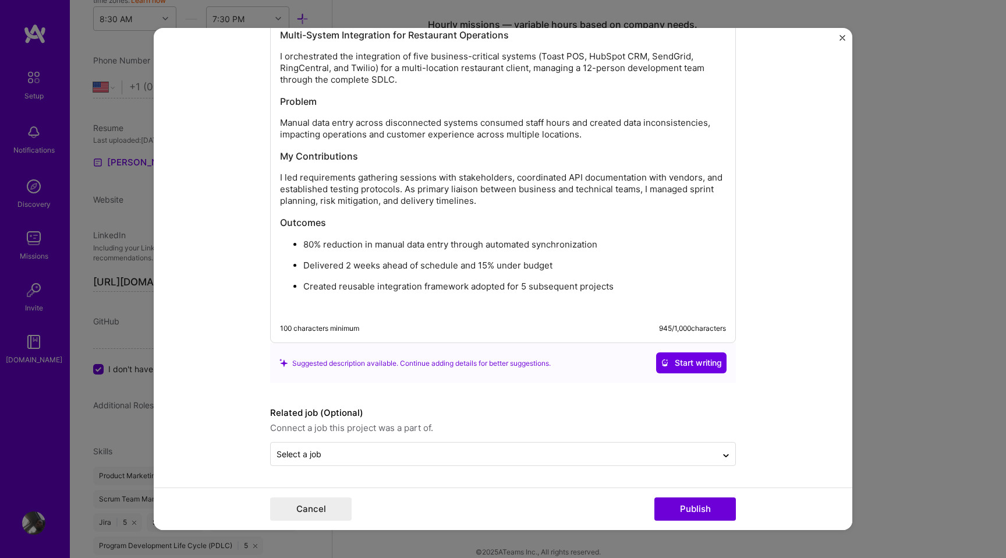
scroll to position [1441, 0]
click at [600, 301] on p at bounding box center [503, 307] width 446 height 12
click at [588, 301] on p at bounding box center [503, 307] width 446 height 12
click at [342, 310] on p at bounding box center [503, 307] width 446 height 12
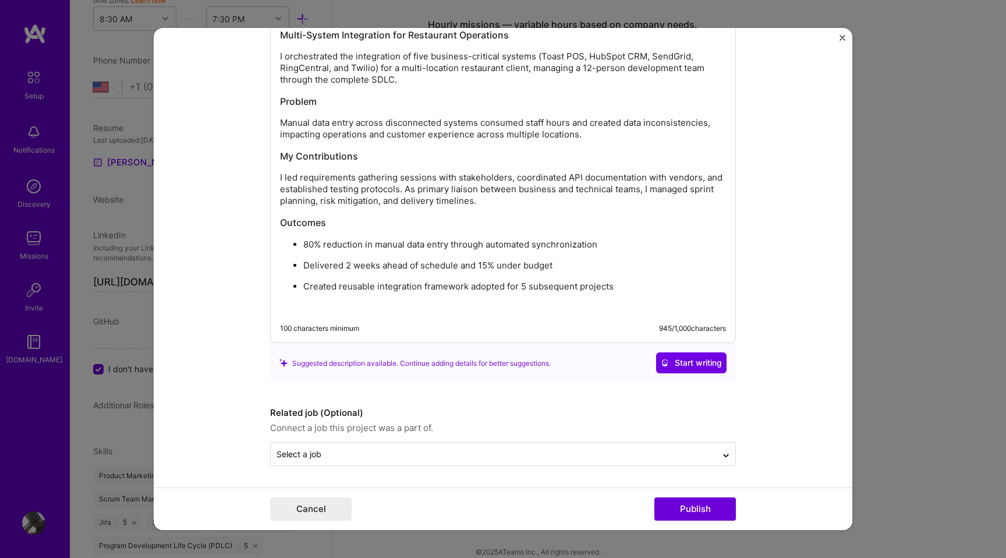
scroll to position [1467, 0]
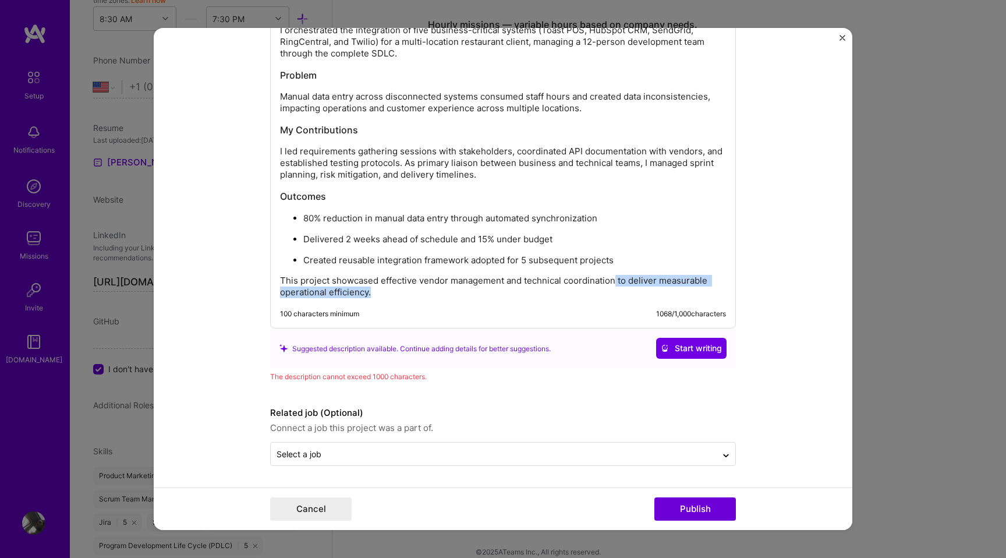
drag, startPoint x: 614, startPoint y: 279, endPoint x: 634, endPoint y: 313, distance: 39.7
click at [634, 313] on div "Multi-System Integration for Restaurant Operations I orchestrated the integrati…" at bounding box center [503, 146] width 466 height 364
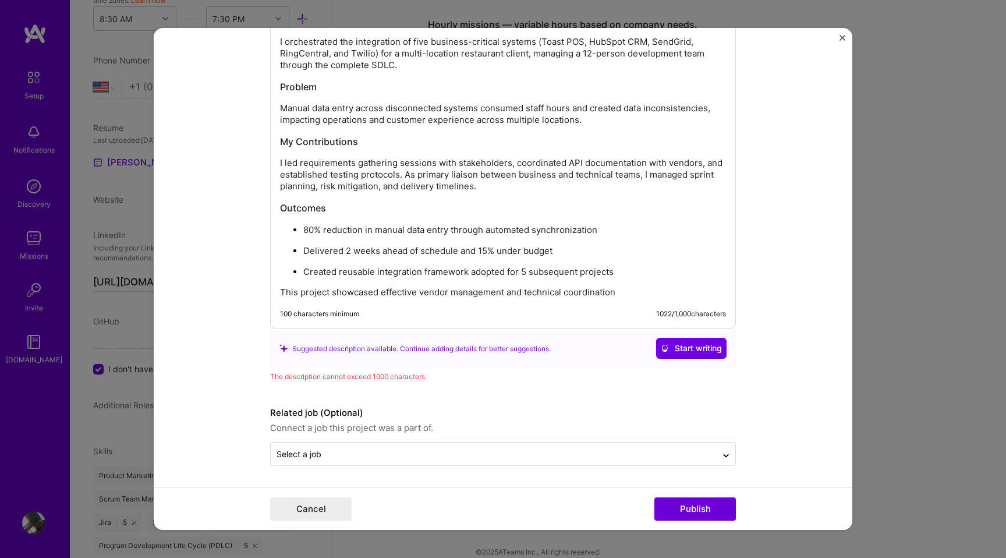
scroll to position [1455, 0]
click at [408, 292] on p "This project showcased effective vendor management and technical coordination" at bounding box center [503, 292] width 446 height 12
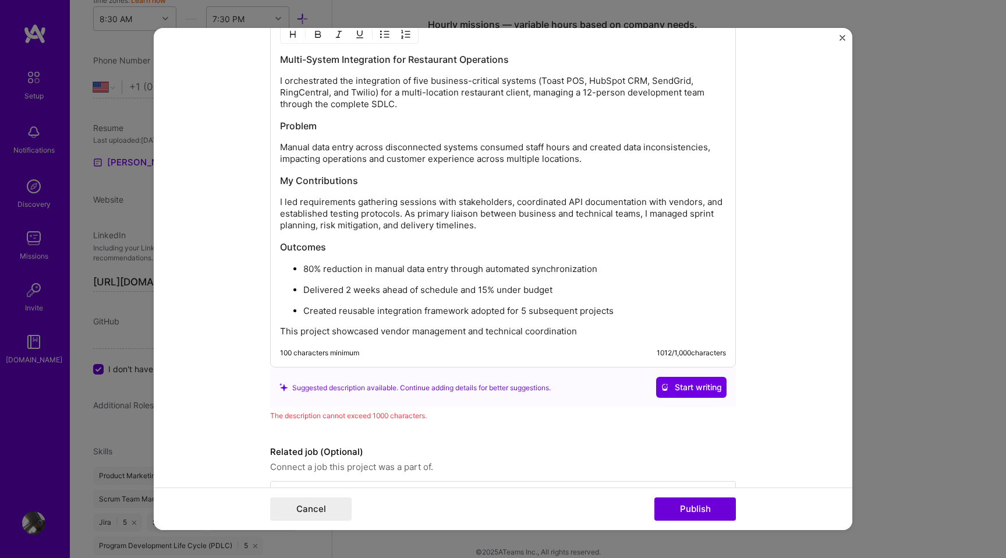
scroll to position [1412, 0]
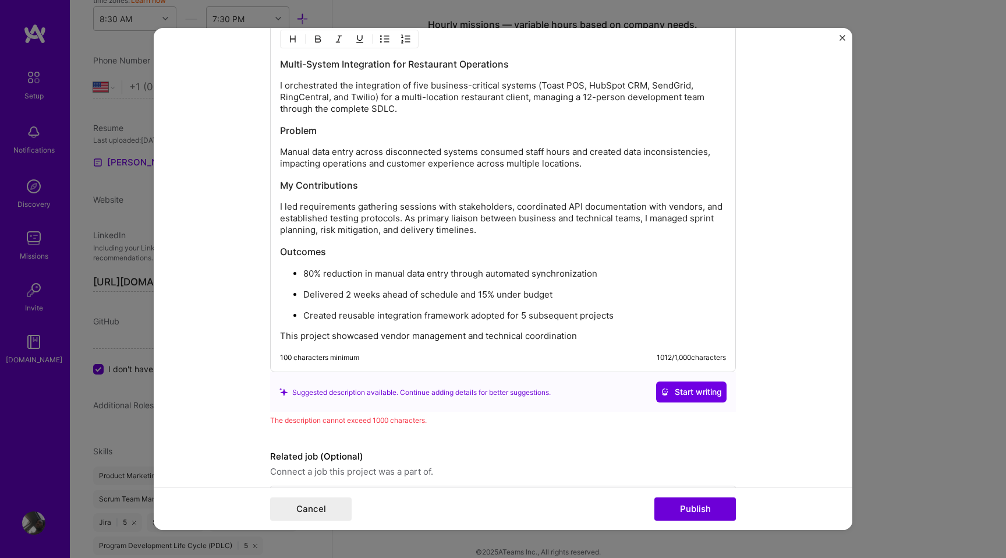
drag, startPoint x: 528, startPoint y: 95, endPoint x: 587, endPoint y: 111, distance: 61.4
click at [587, 111] on p "I orchestrated the integration of five business-critical systems (Toast POS, Hu…" at bounding box center [503, 97] width 446 height 35
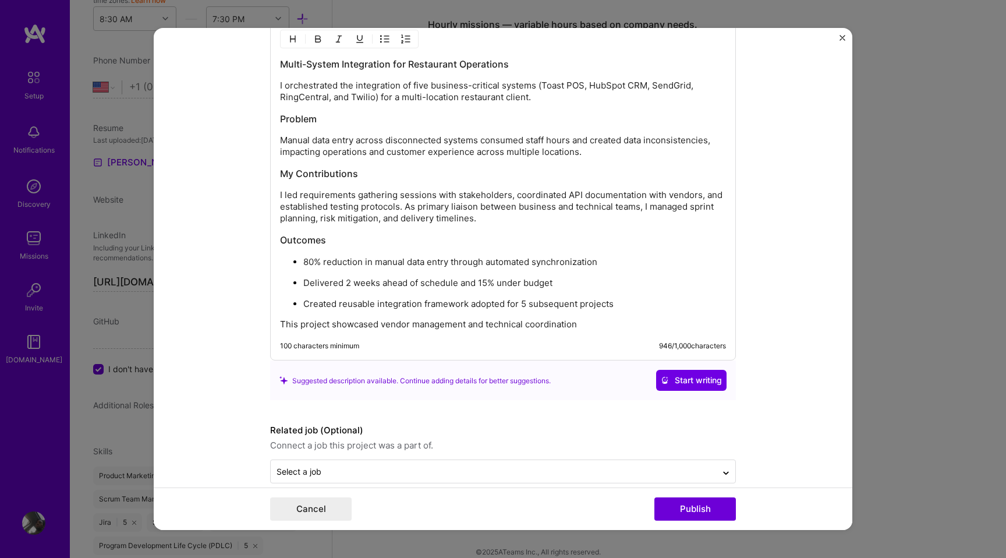
scroll to position [1429, 0]
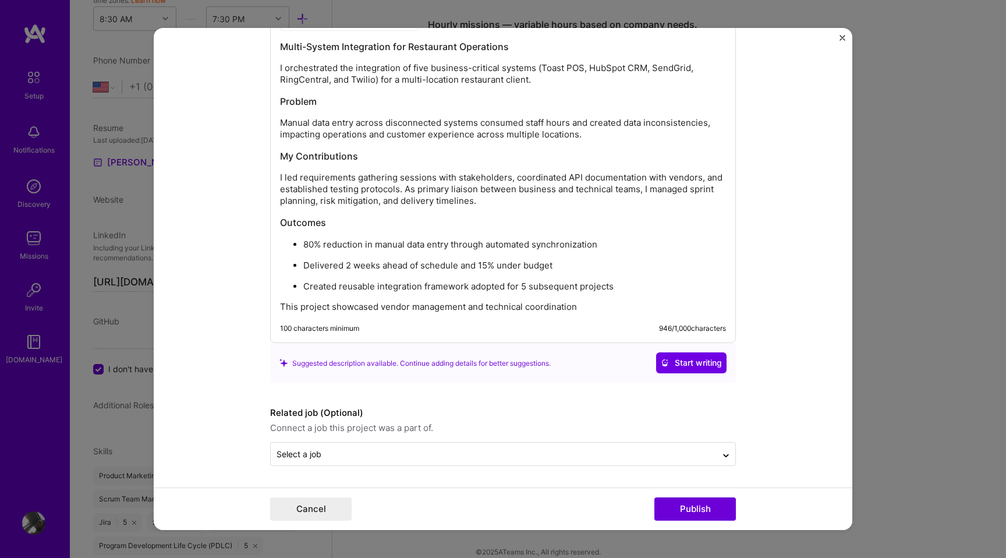
click at [479, 309] on p "This project showcased vendor management and technical coordination" at bounding box center [503, 307] width 446 height 12
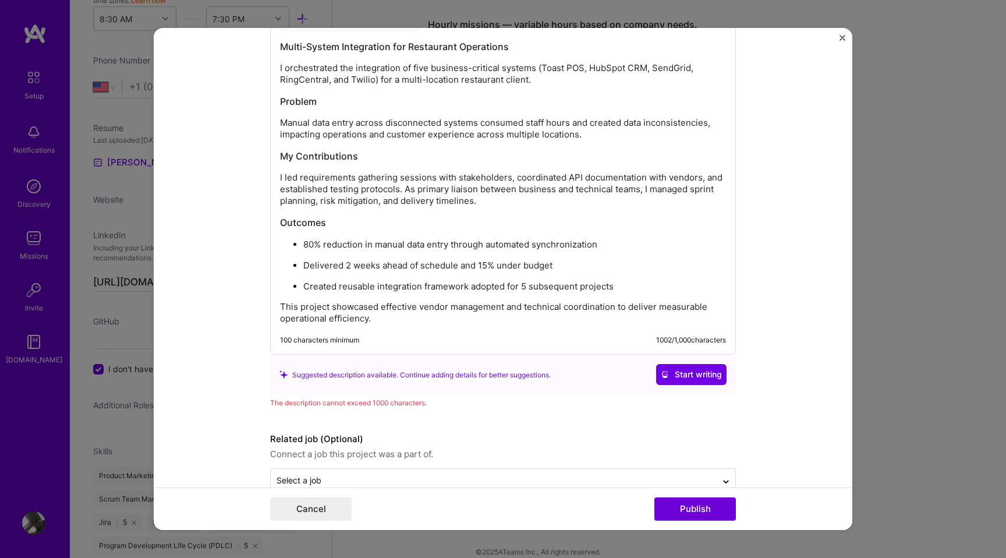
click at [518, 306] on p "This project showcased effective vendor management and technical coordination t…" at bounding box center [503, 312] width 446 height 23
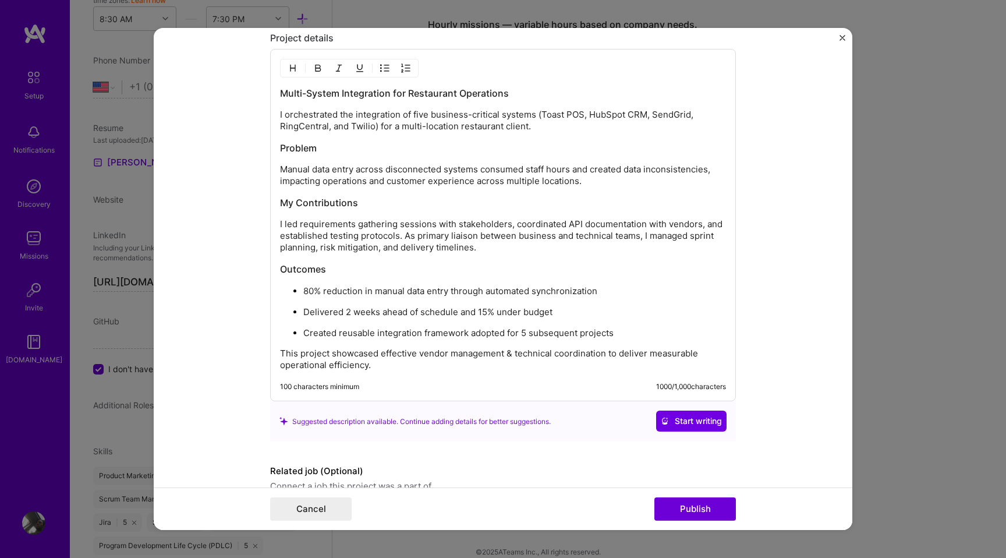
scroll to position [1441, 0]
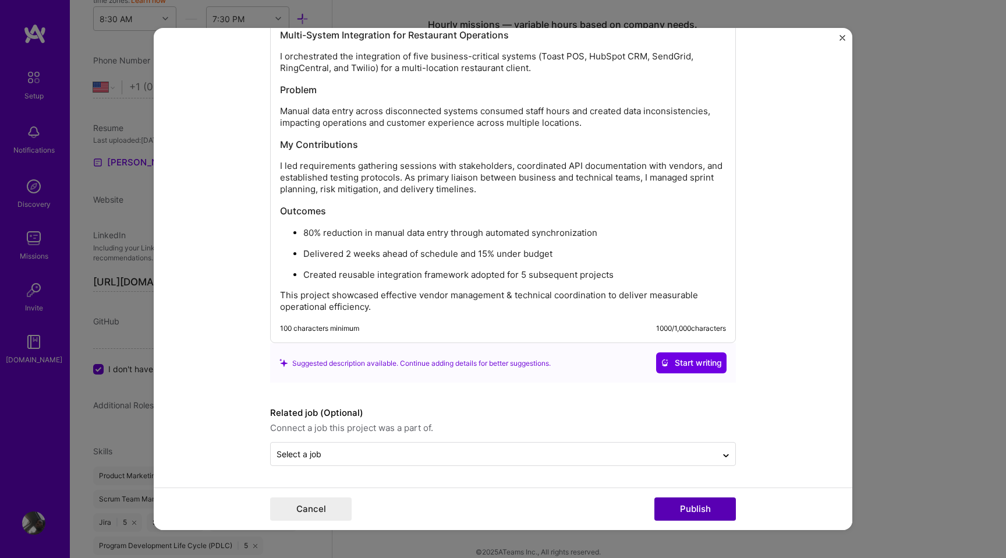
click at [696, 510] on button "Publish" at bounding box center [696, 508] width 82 height 23
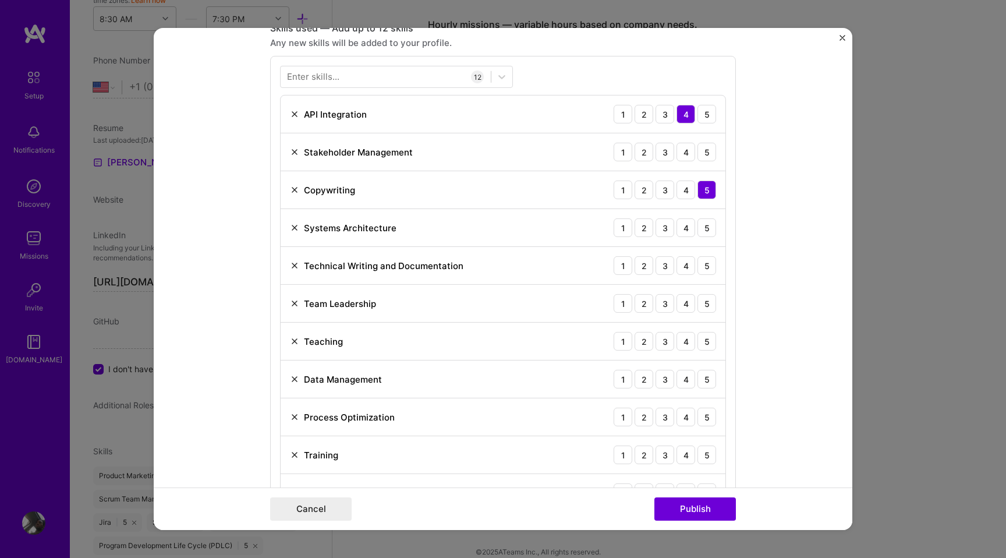
scroll to position [530, 0]
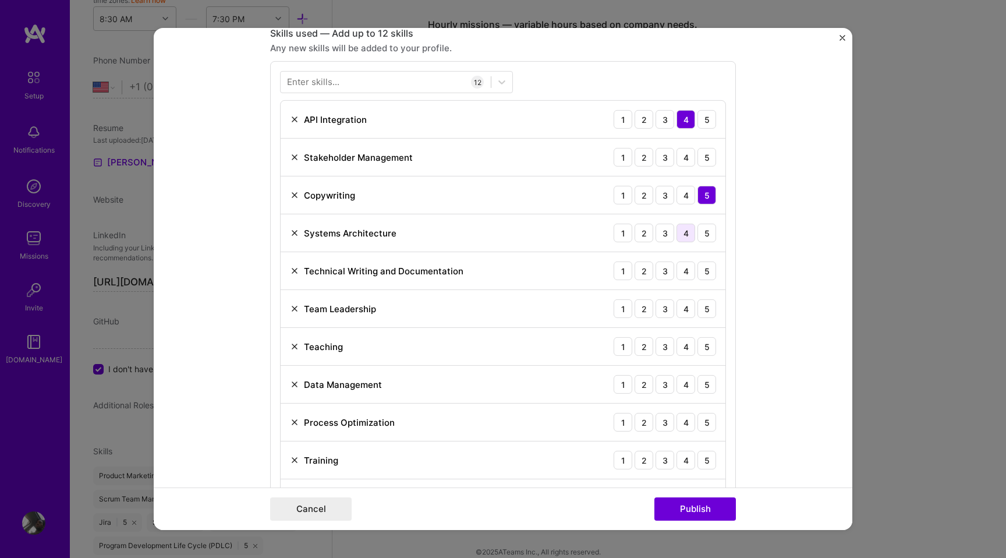
click at [687, 233] on div "4" at bounding box center [686, 233] width 19 height 19
click at [684, 270] on div "4" at bounding box center [686, 270] width 19 height 19
click at [709, 304] on div "5" at bounding box center [707, 308] width 19 height 19
click at [710, 349] on div "5" at bounding box center [707, 346] width 19 height 19
click at [695, 384] on div "4" at bounding box center [686, 384] width 19 height 19
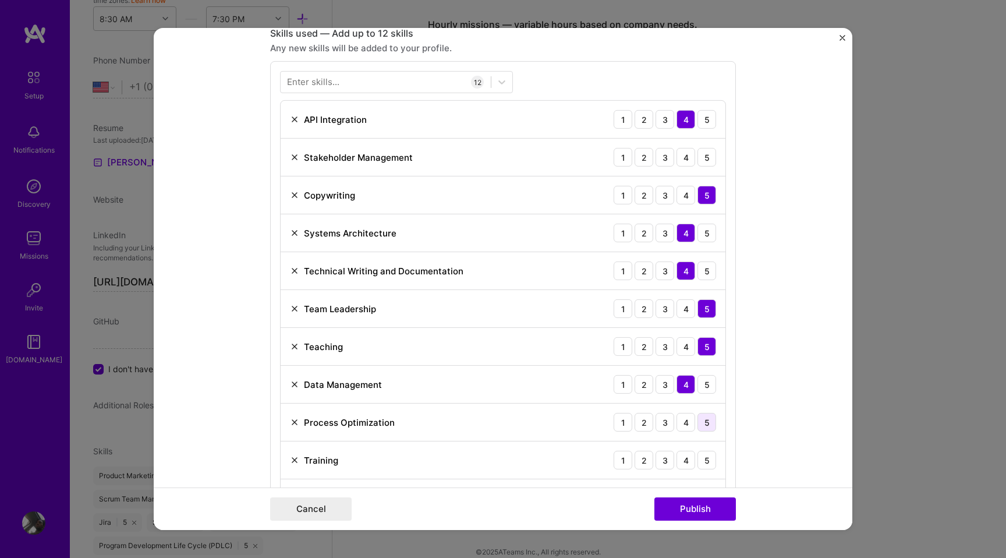
click at [705, 426] on div "5" at bounding box center [707, 422] width 19 height 19
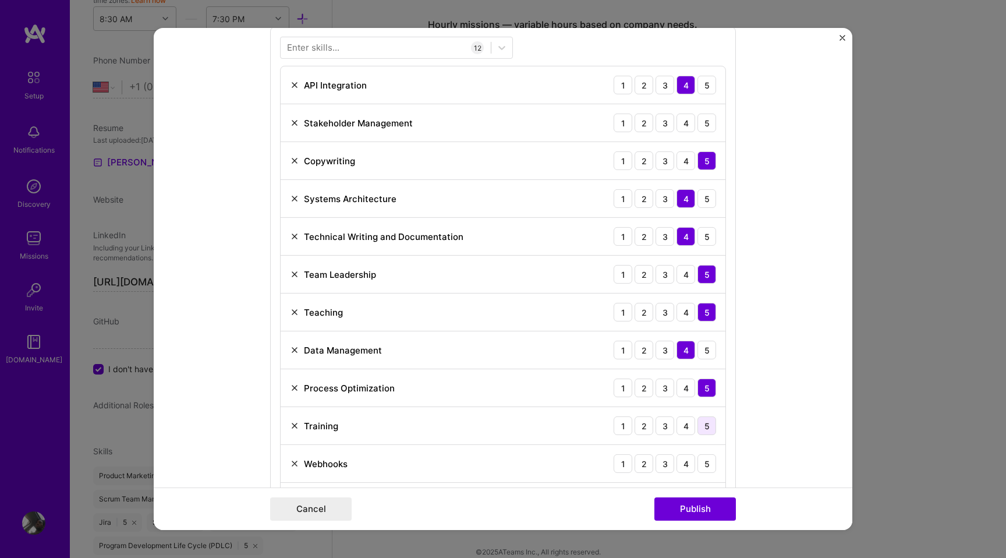
click at [708, 429] on div "5" at bounding box center [707, 425] width 19 height 19
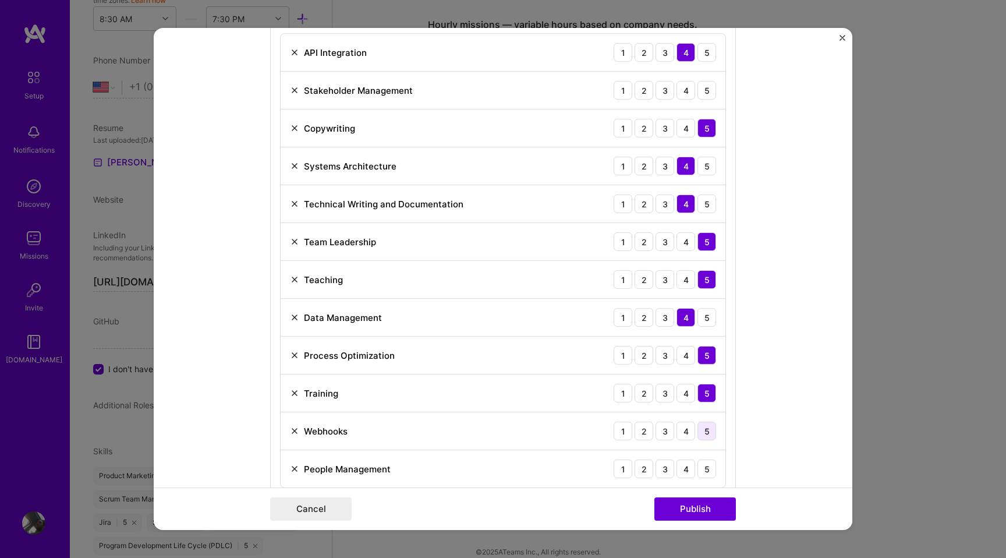
click at [709, 430] on div "5" at bounding box center [707, 431] width 19 height 19
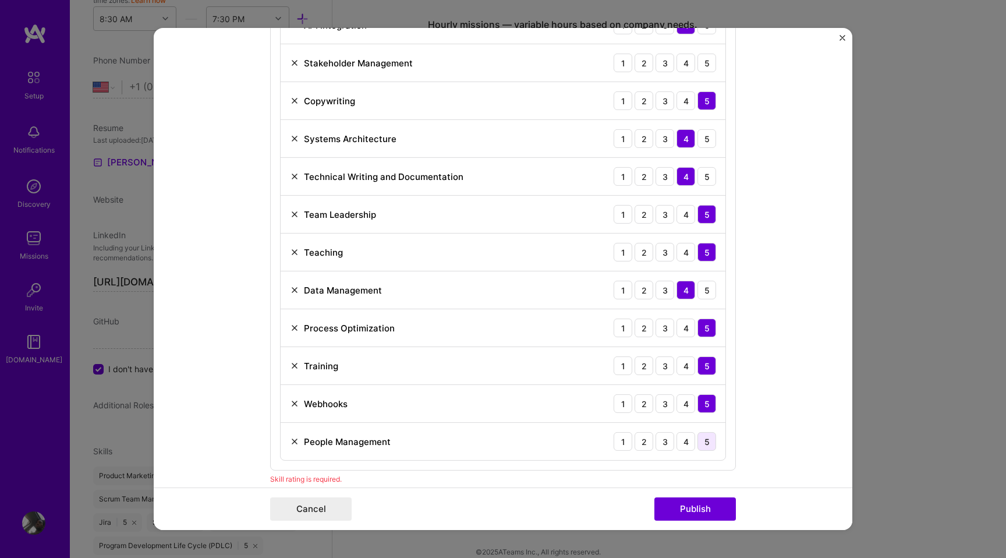
click at [710, 443] on div "5" at bounding box center [707, 441] width 19 height 19
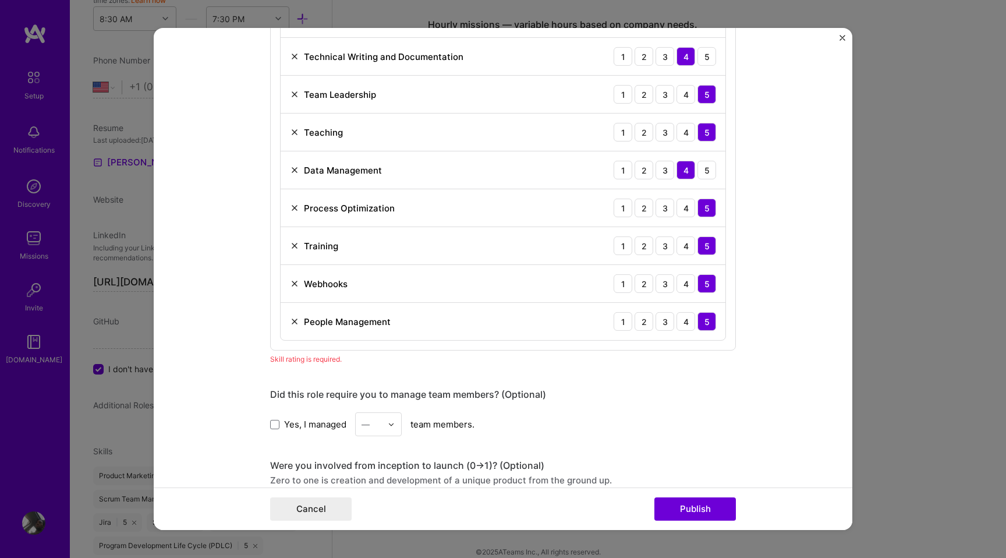
scroll to position [747, 0]
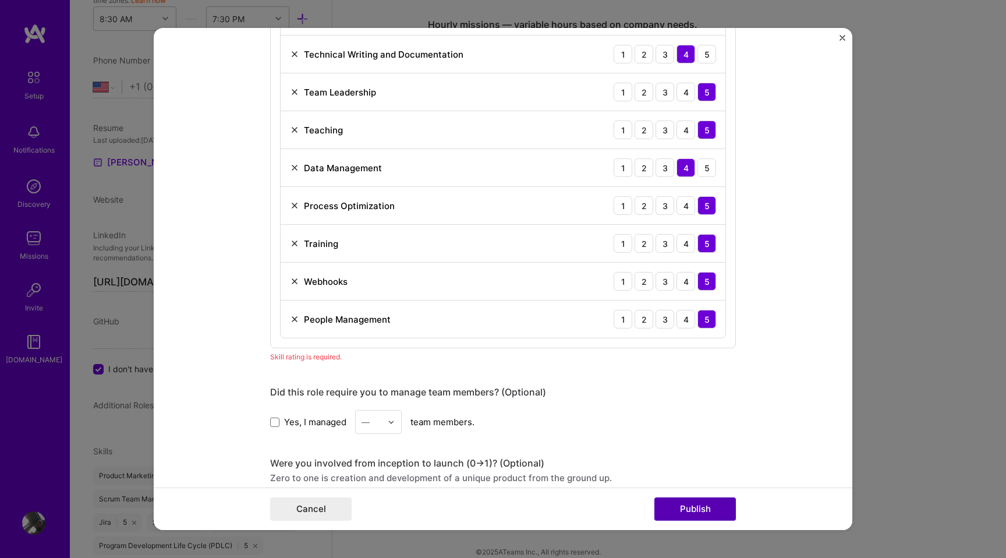
click at [710, 503] on button "Publish" at bounding box center [696, 508] width 82 height 23
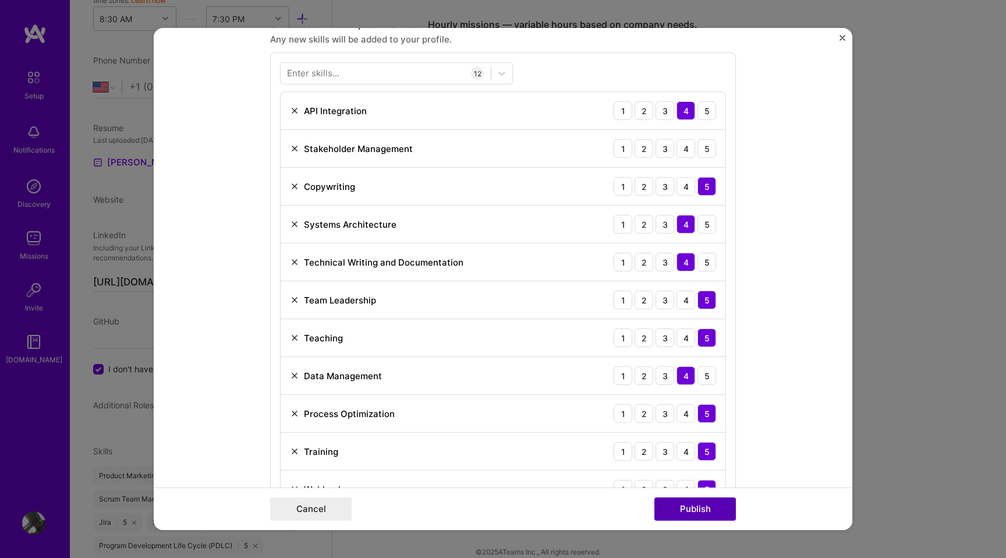
scroll to position [530, 0]
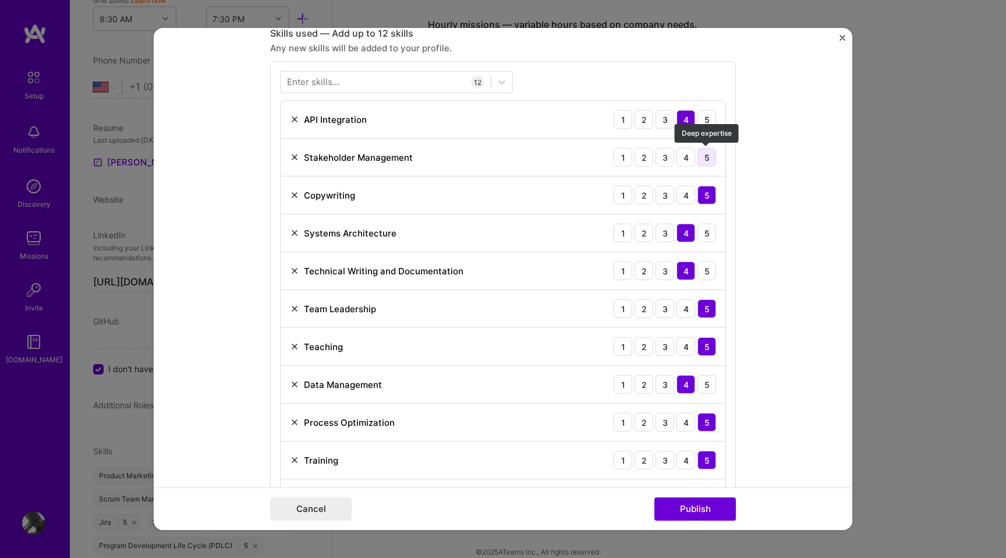
click at [702, 160] on div "5" at bounding box center [707, 157] width 19 height 19
click at [673, 516] on button "Publish" at bounding box center [696, 508] width 82 height 23
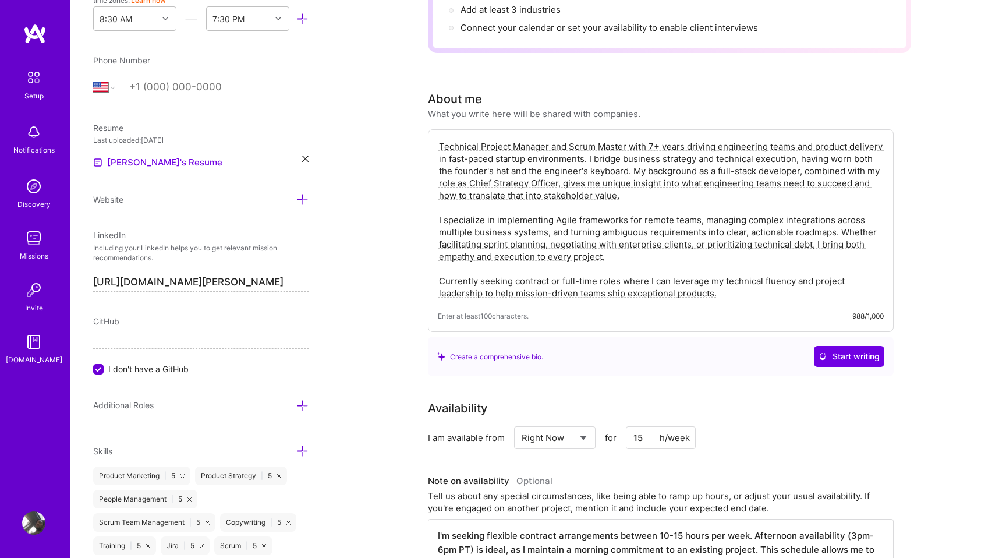
scroll to position [0, 0]
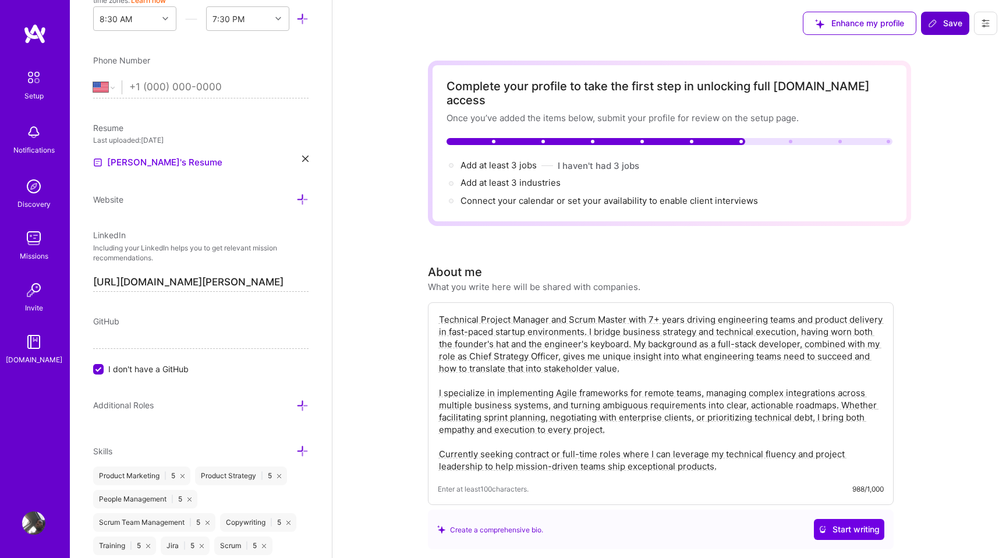
click at [953, 27] on span "Save" at bounding box center [945, 23] width 34 height 12
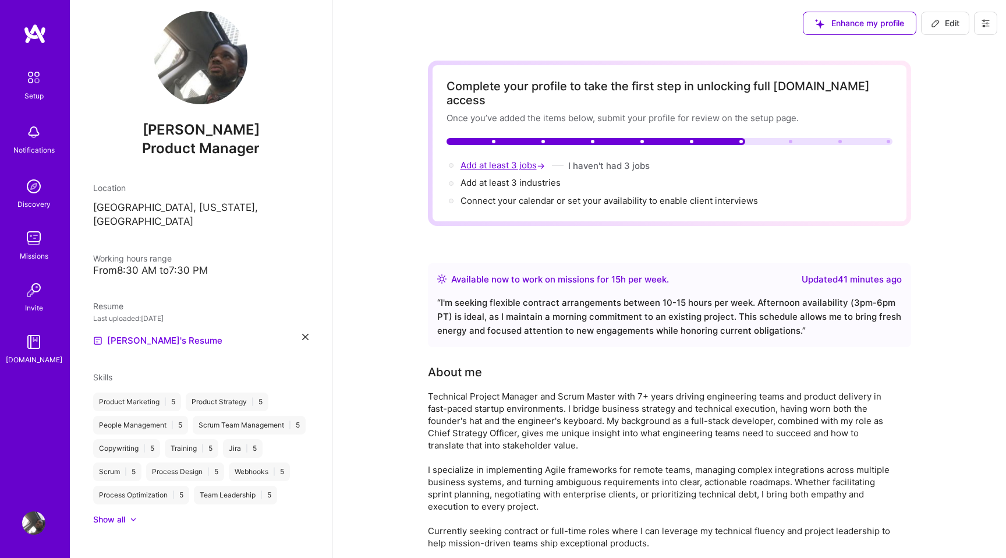
click at [510, 160] on span "Add at least 3 jobs →" at bounding box center [504, 165] width 87 height 11
select select "US"
select select "Right Now"
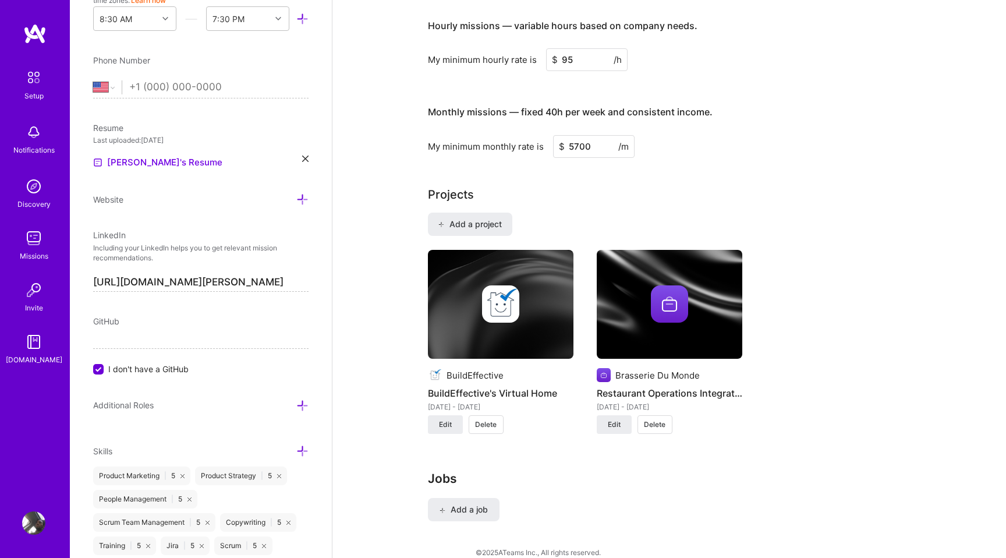
scroll to position [816, 0]
click at [479, 505] on button "Add a job" at bounding box center [464, 508] width 72 height 23
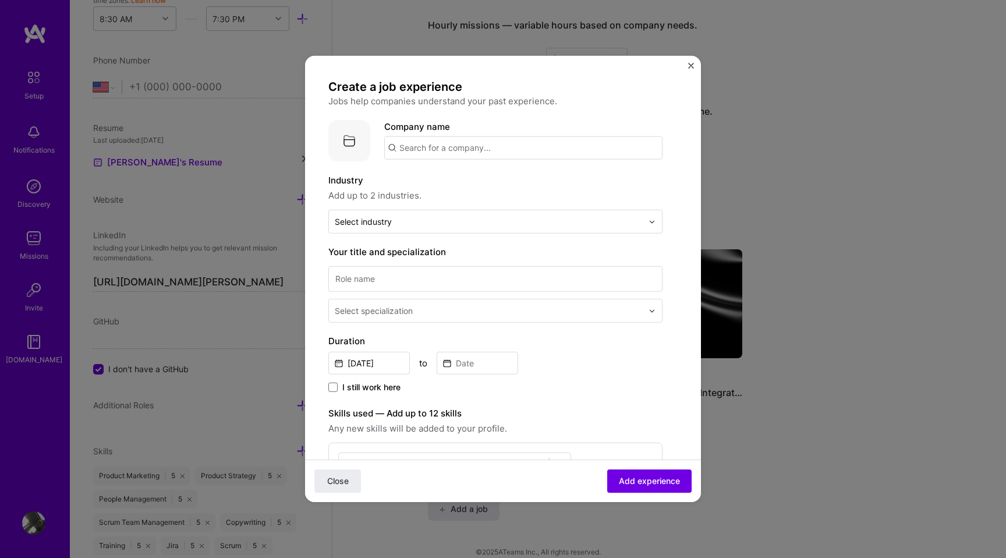
scroll to position [1, 0]
click at [360, 137] on img at bounding box center [349, 140] width 42 height 42
click at [330, 150] on img at bounding box center [349, 140] width 42 height 42
click at [399, 220] on input "text" at bounding box center [489, 220] width 308 height 12
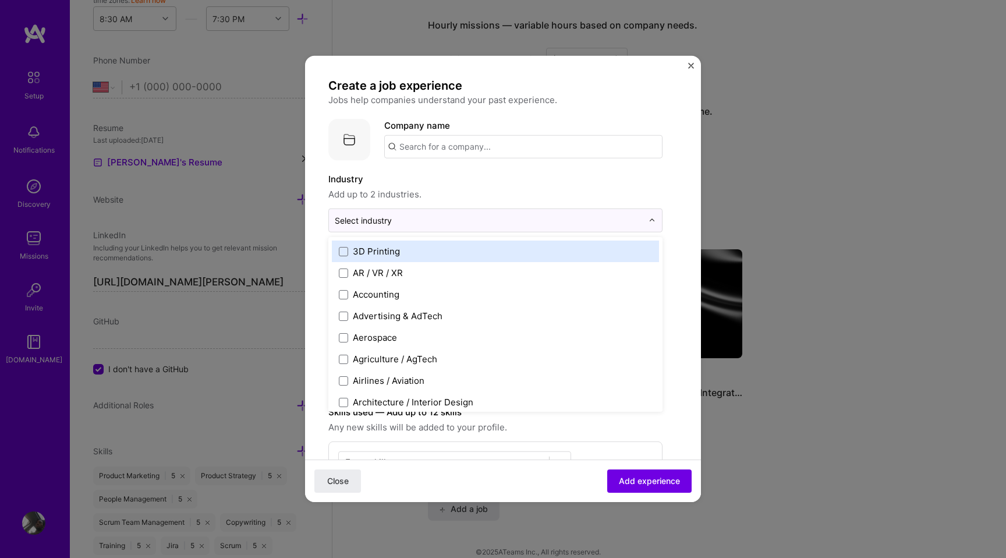
click at [422, 178] on label "Industry" at bounding box center [495, 179] width 334 height 14
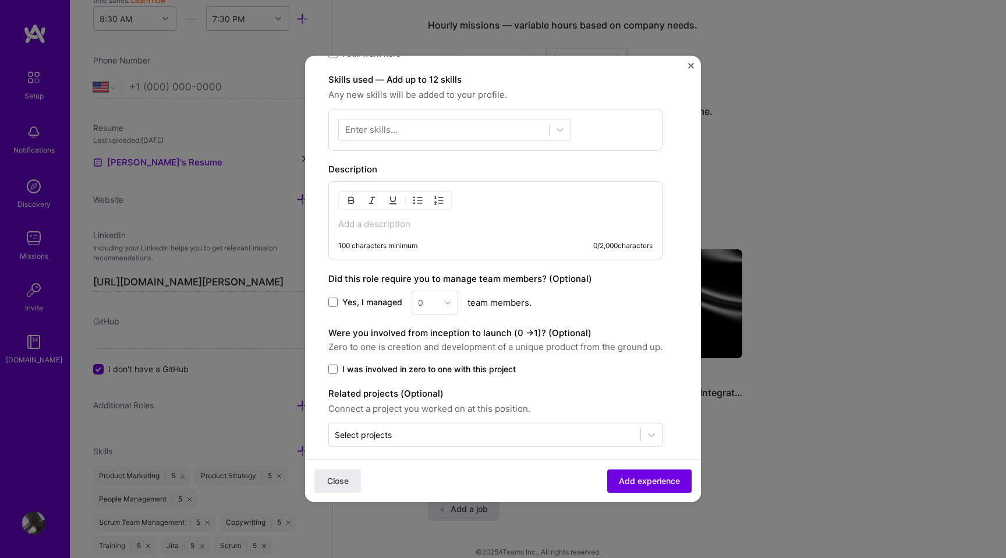
scroll to position [344, 0]
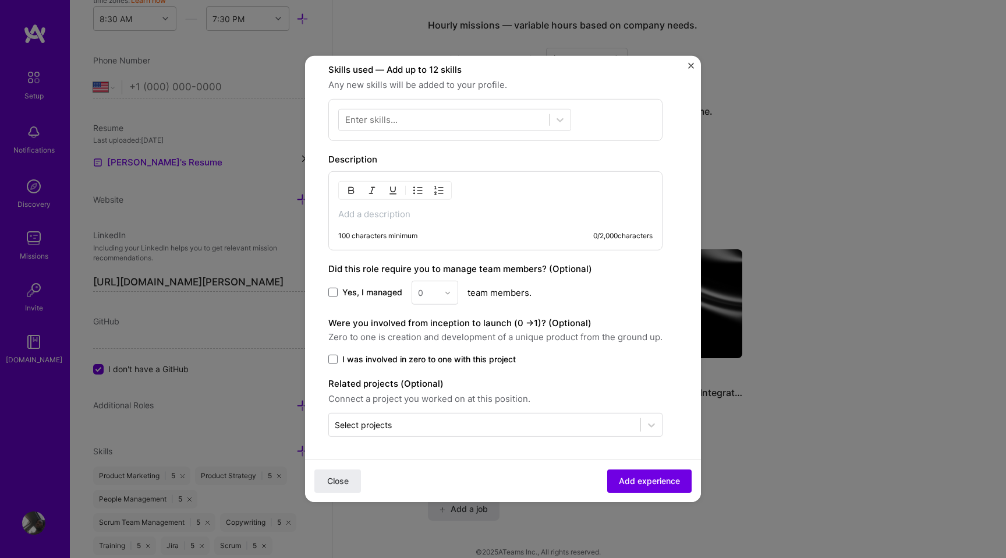
click at [692, 61] on form "Create a job experience Jobs help companies understand your past experience. Co…" at bounding box center [503, 119] width 396 height 767
click at [691, 69] on button "Close" at bounding box center [691, 69] width 6 height 12
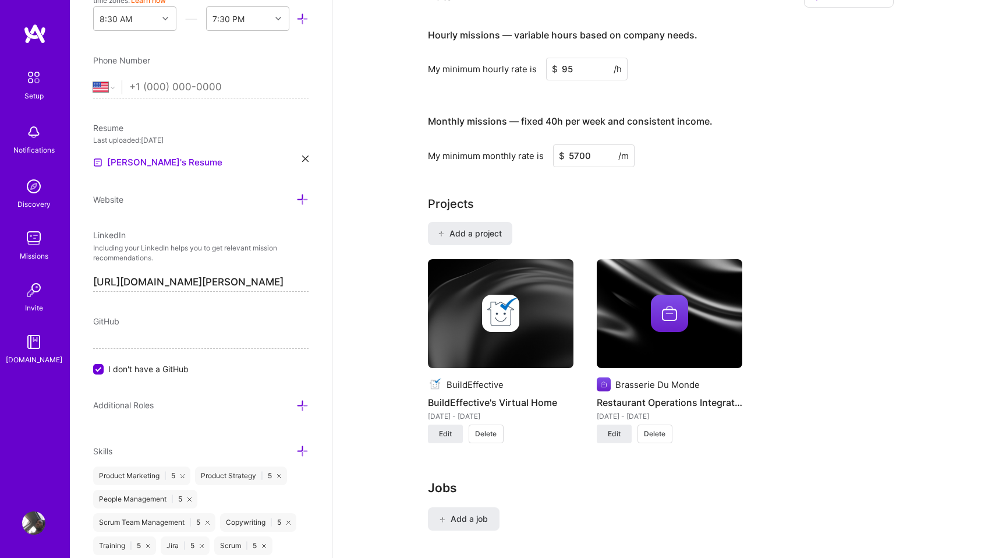
scroll to position [816, 0]
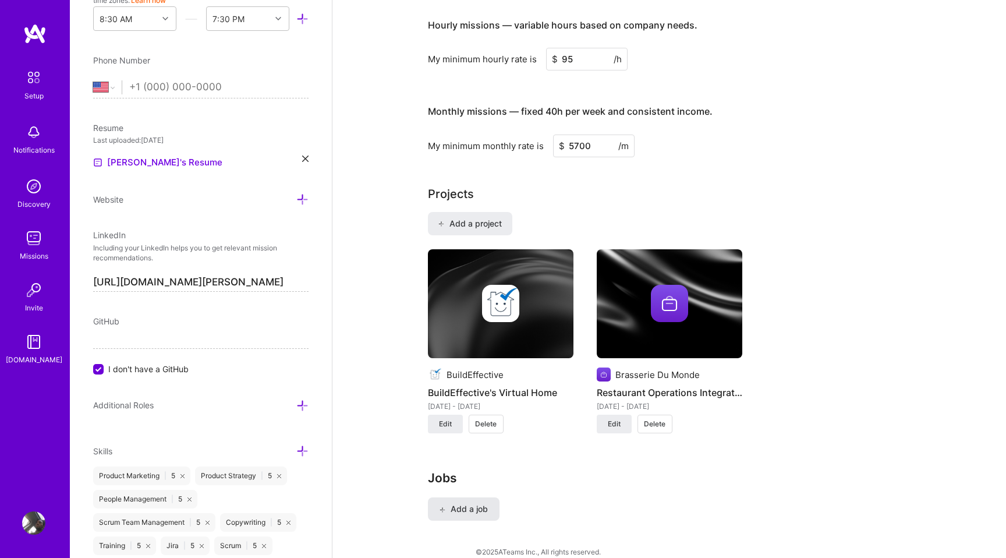
click at [461, 503] on span "Add a job" at bounding box center [464, 509] width 48 height 12
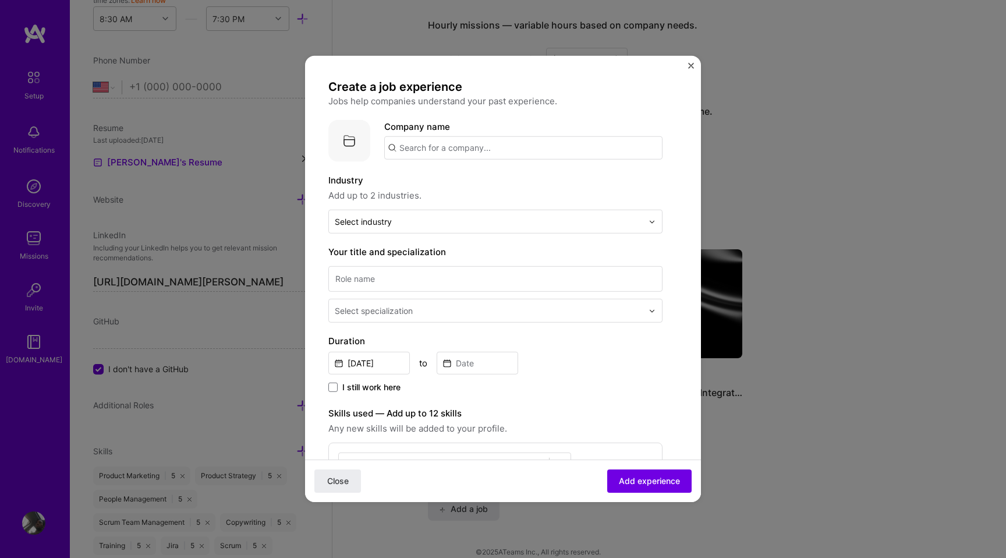
click at [490, 147] on input "text" at bounding box center [523, 147] width 278 height 23
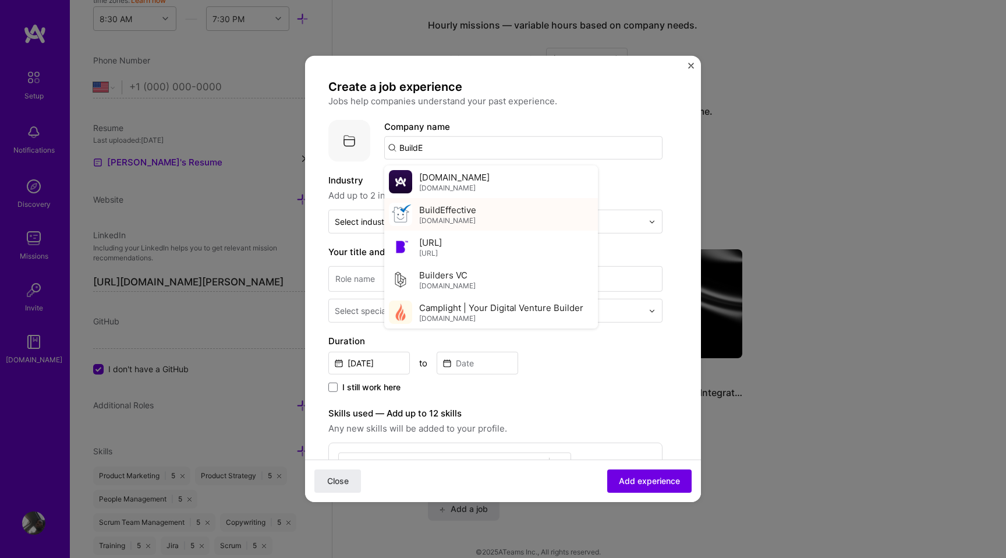
click at [474, 225] on div "BuildEffective [DOMAIN_NAME]" at bounding box center [491, 214] width 214 height 33
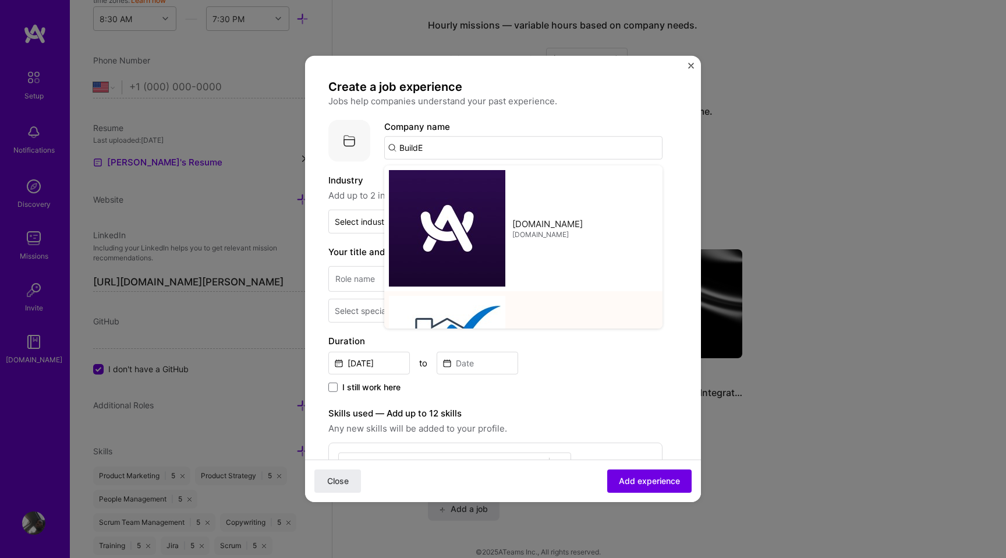
type input "BuildEffective"
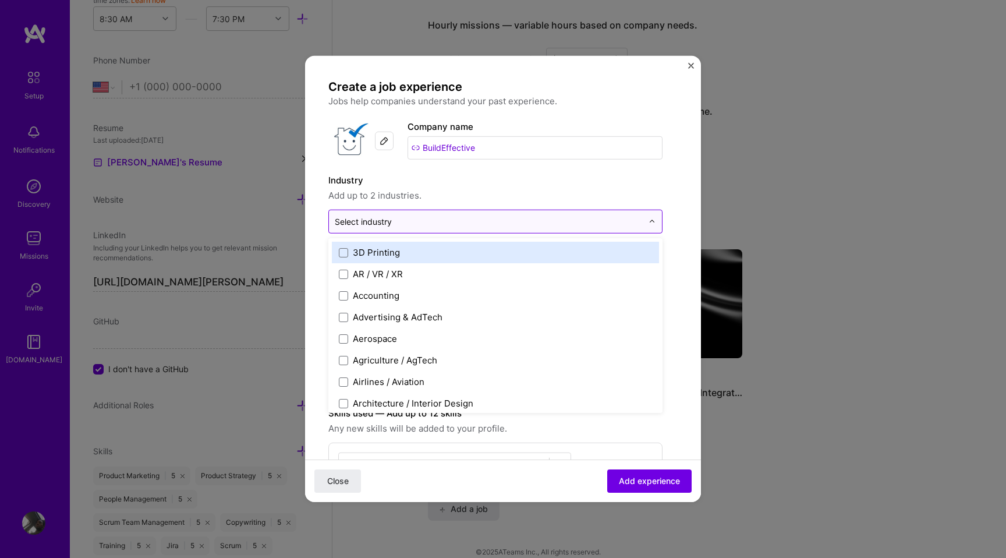
click at [455, 227] on input "text" at bounding box center [489, 221] width 308 height 12
type input "con"
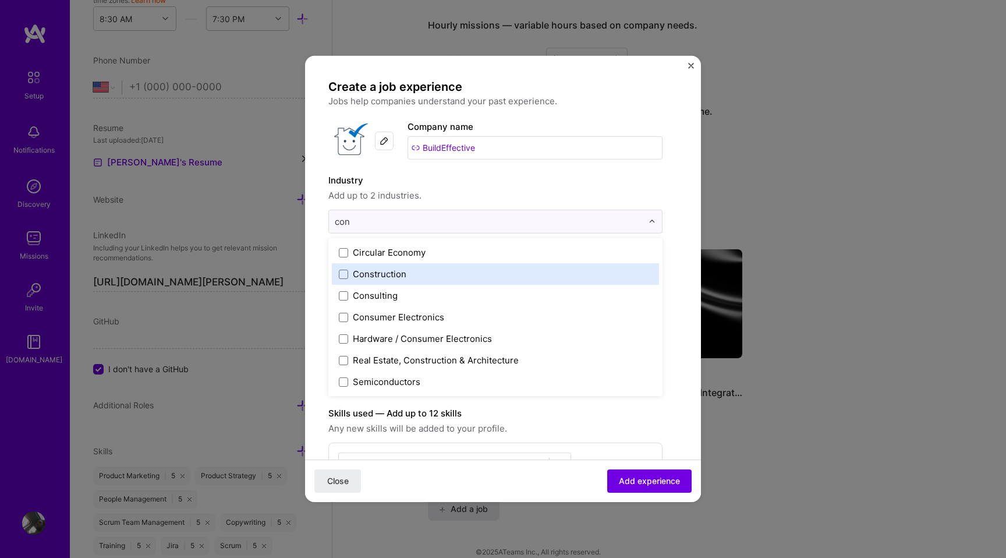
click at [348, 280] on div "Construction" at bounding box center [495, 274] width 327 height 22
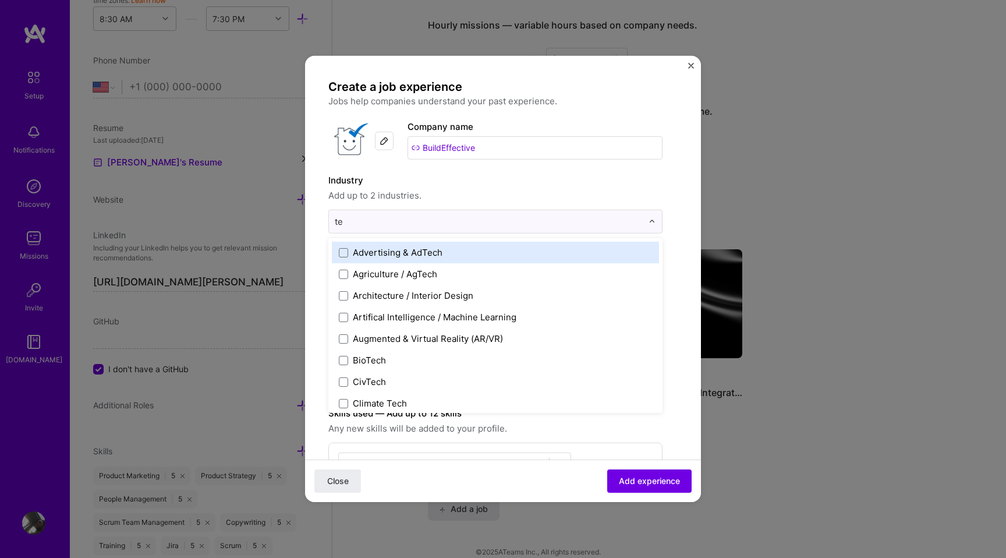
type input "t"
type input "prop"
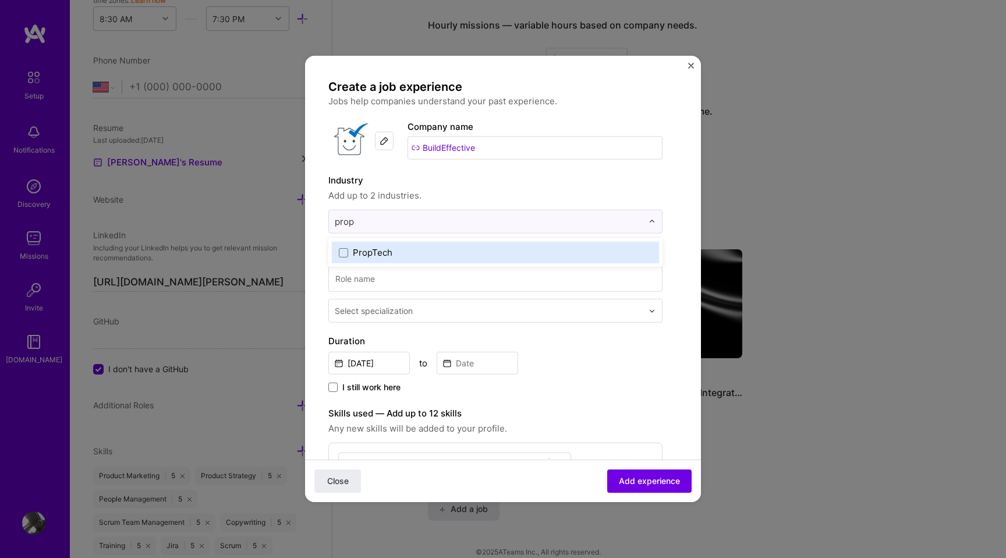
click at [352, 251] on label "PropTech" at bounding box center [495, 252] width 313 height 12
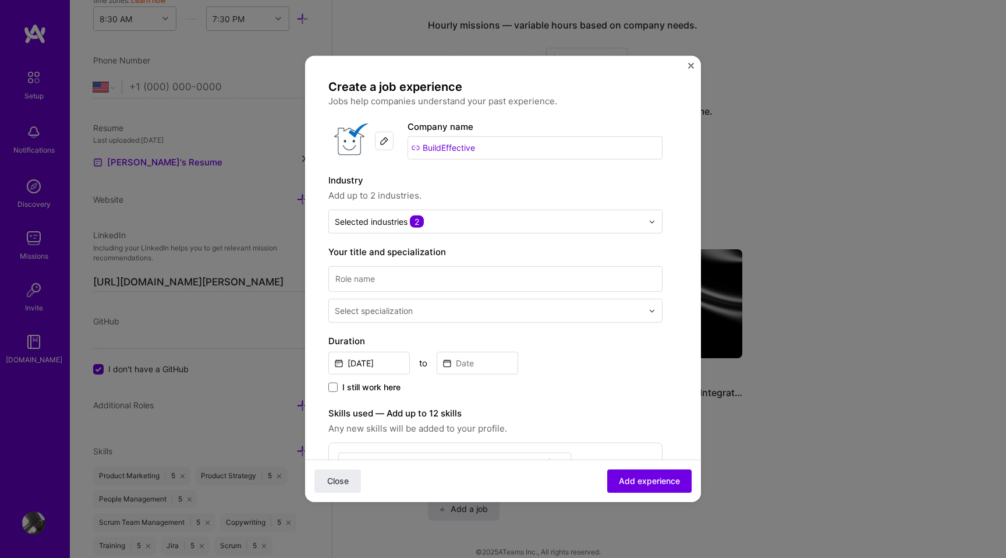
click at [485, 187] on label "Industry" at bounding box center [495, 181] width 334 height 14
click at [455, 276] on input at bounding box center [495, 279] width 334 height 26
type input "Chief Strategy Officer"
click at [485, 309] on input "text" at bounding box center [490, 311] width 310 height 12
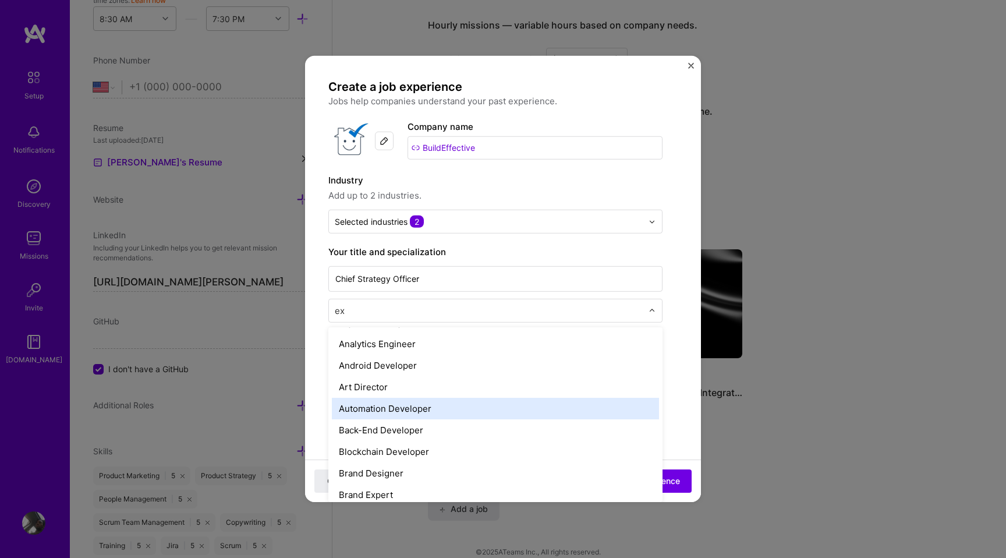
scroll to position [0, 0]
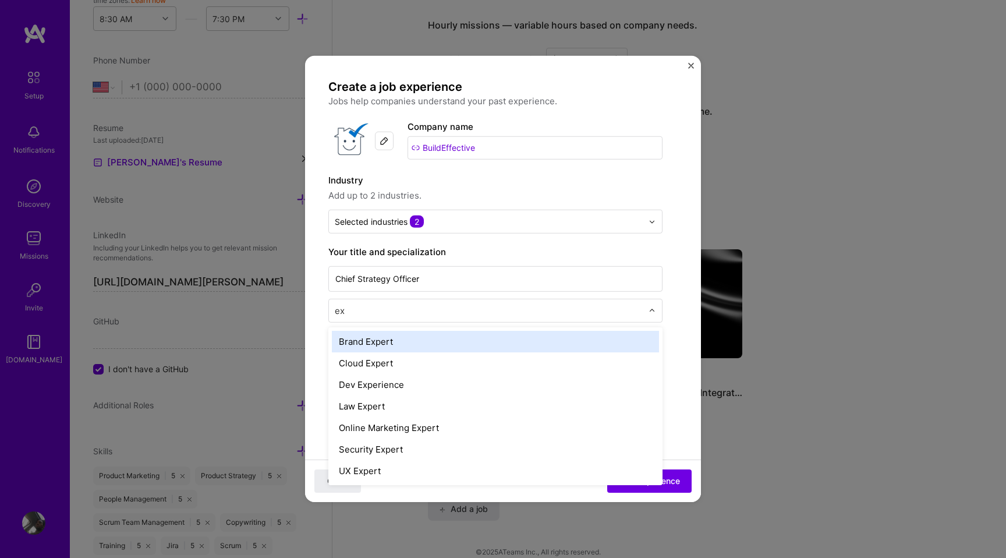
type input "e"
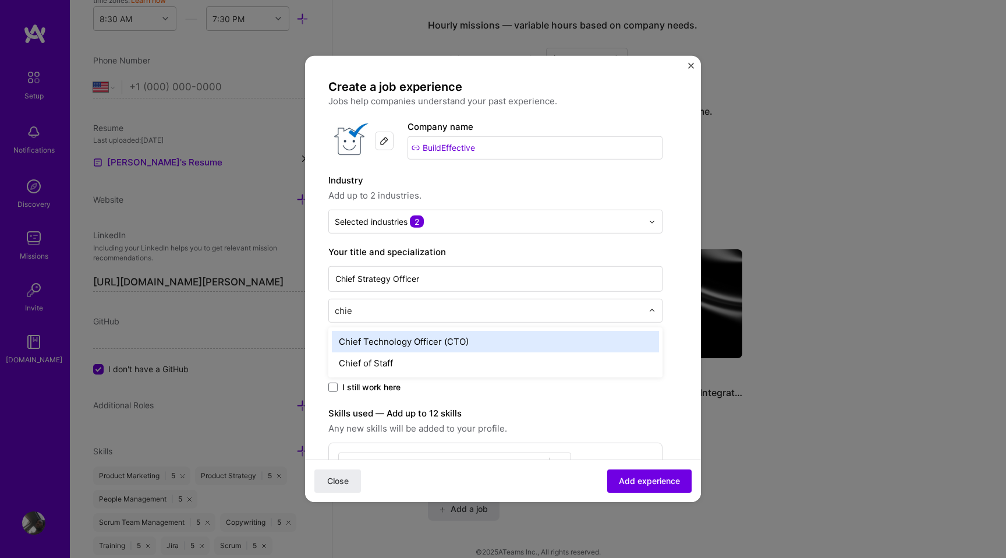
type input "chief"
click at [465, 345] on div "Chief Technology Officer (CTO)" at bounding box center [495, 342] width 327 height 22
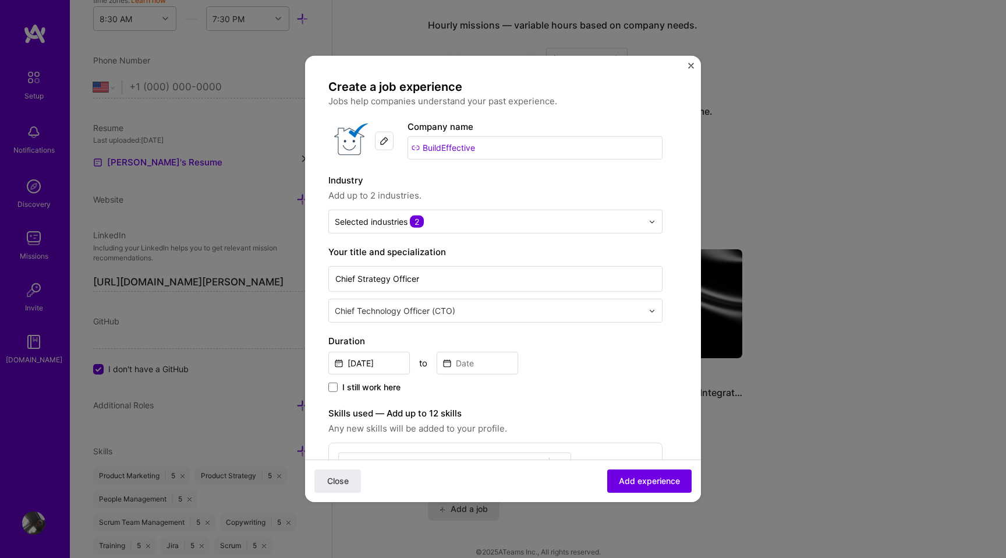
click at [382, 314] on input "text" at bounding box center [490, 311] width 310 height 12
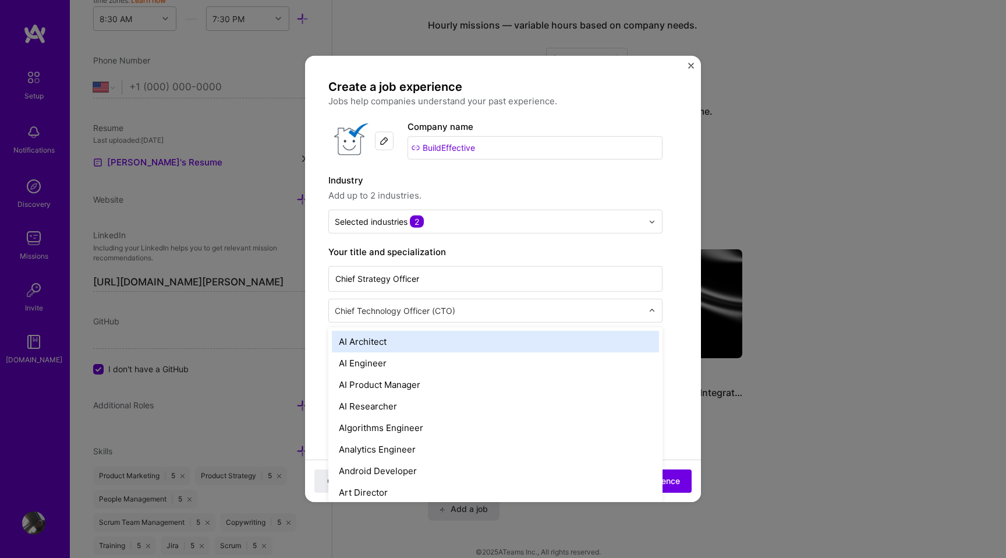
click at [382, 314] on input "text" at bounding box center [490, 311] width 310 height 12
click at [315, 329] on form "Create a job experience Jobs help companies understand your past experience. Co…" at bounding box center [503, 462] width 396 height 767
click at [459, 312] on input "text" at bounding box center [490, 311] width 310 height 12
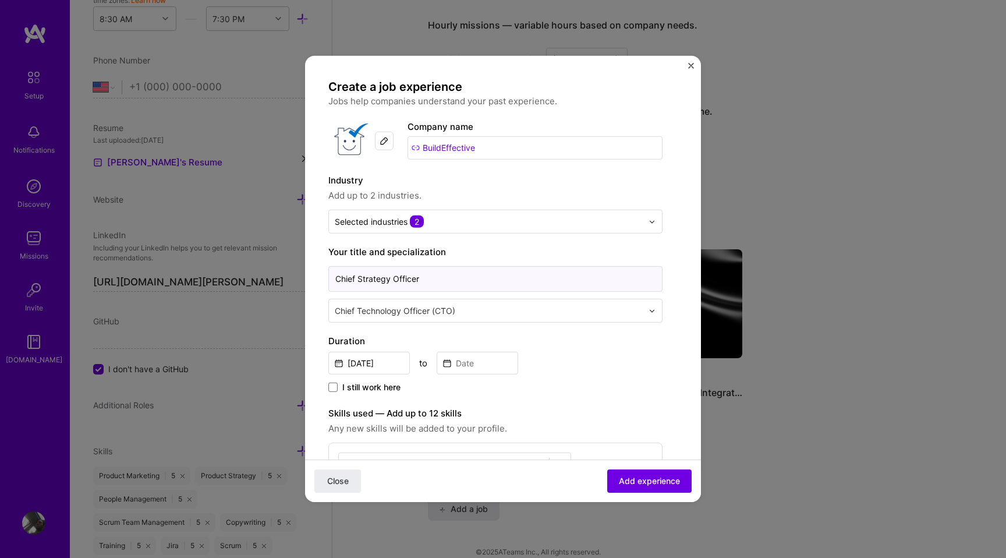
click at [422, 278] on input "Chief Strategy Officer" at bounding box center [495, 279] width 334 height 26
click at [359, 370] on input "[DATE]" at bounding box center [369, 363] width 82 height 23
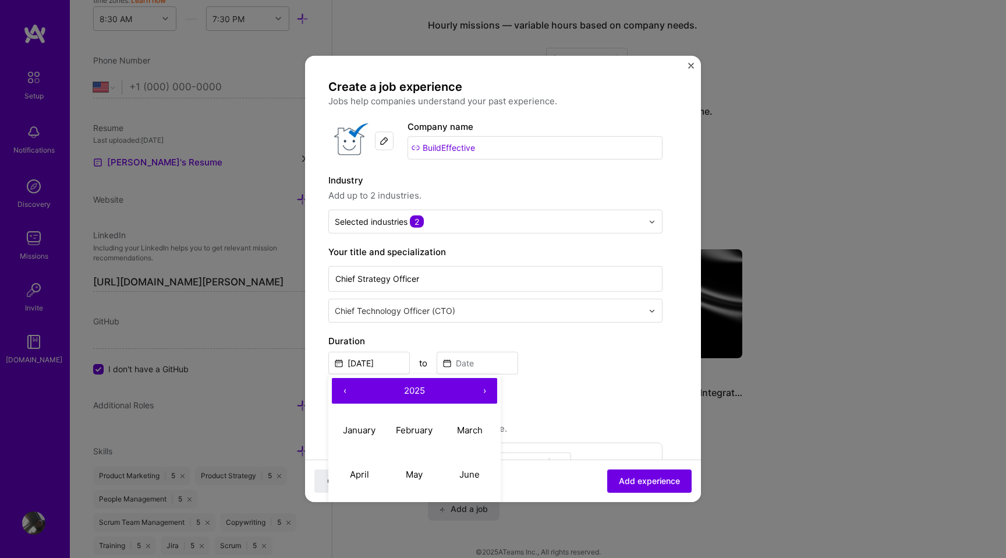
click at [347, 387] on button "‹" at bounding box center [345, 391] width 26 height 26
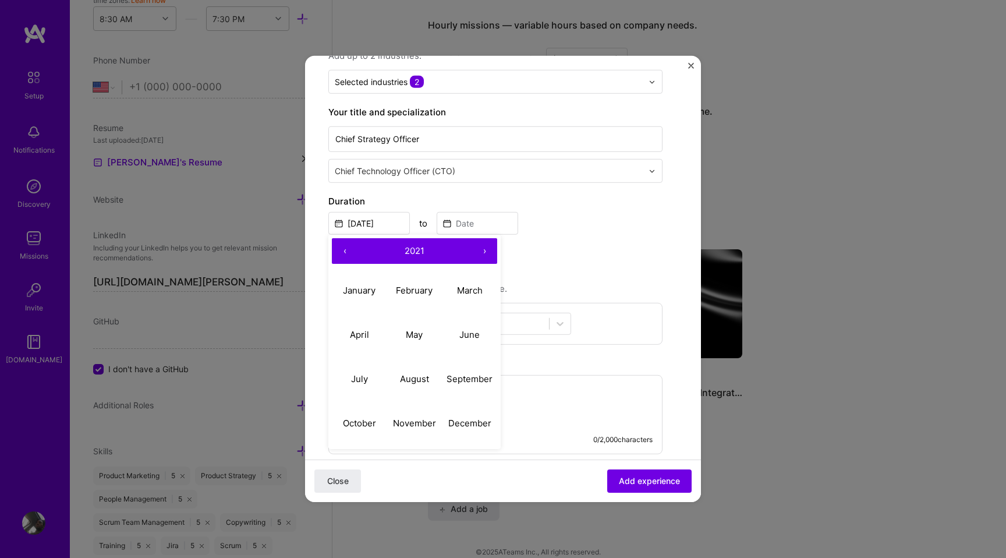
scroll to position [142, 0]
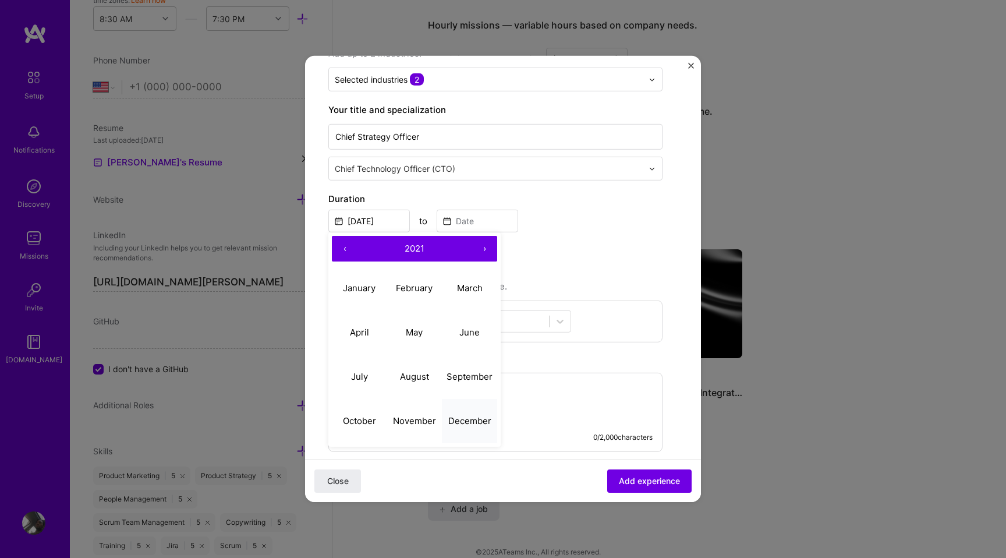
click at [465, 427] on button "December" at bounding box center [469, 420] width 55 height 44
type input "[DATE]"
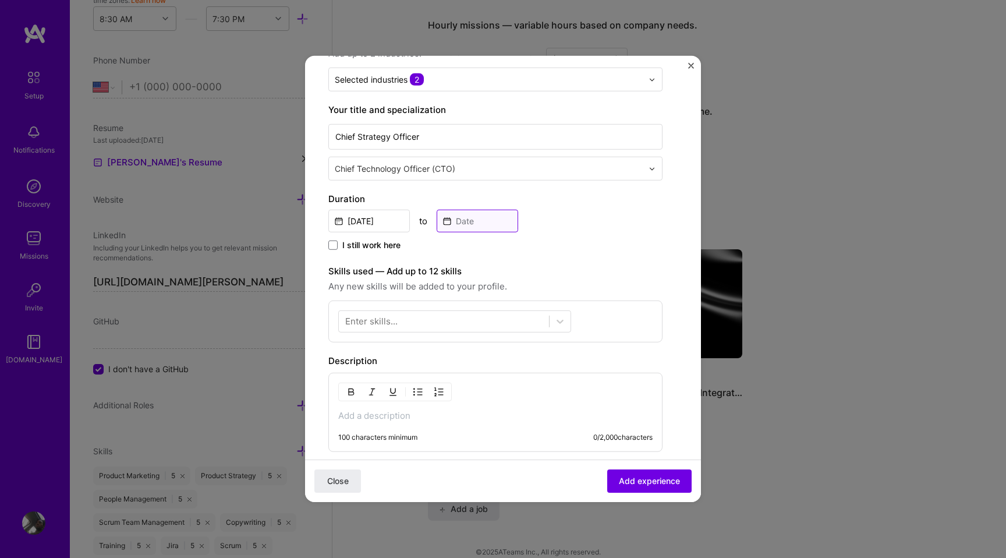
click at [461, 221] on input at bounding box center [478, 221] width 82 height 23
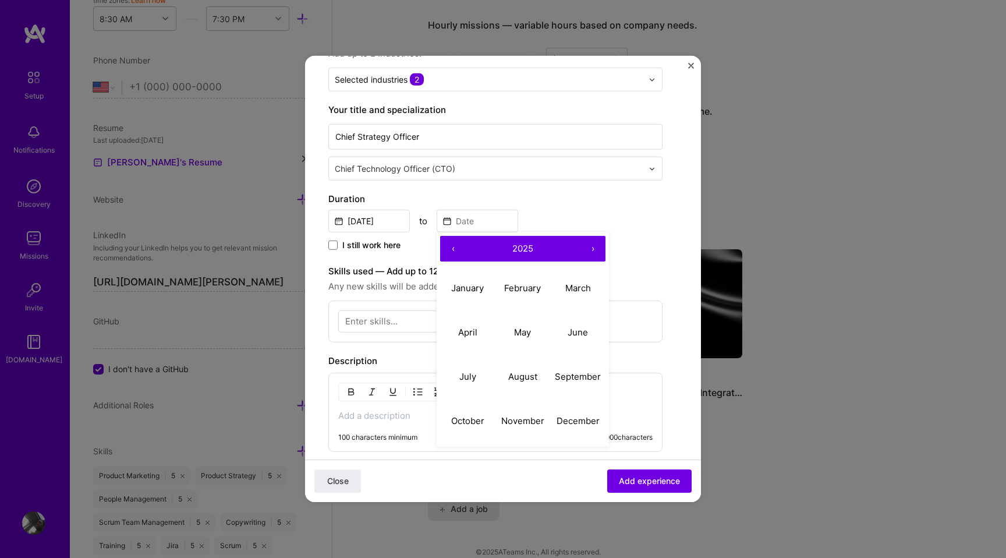
click at [448, 243] on button "‹" at bounding box center [453, 249] width 26 height 26
click at [575, 337] on abbr "June" at bounding box center [578, 331] width 20 height 11
type input "[DATE]"
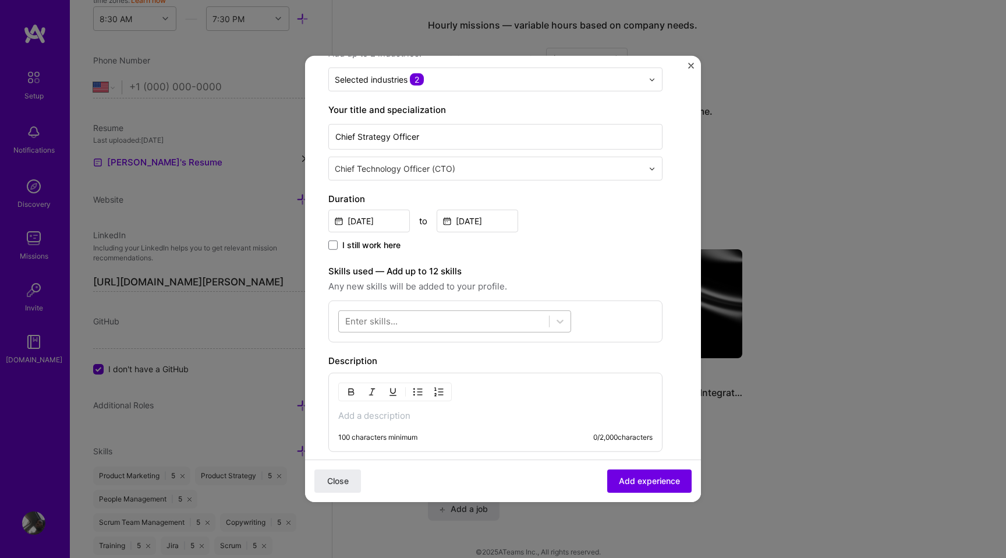
click at [509, 326] on div at bounding box center [444, 321] width 210 height 19
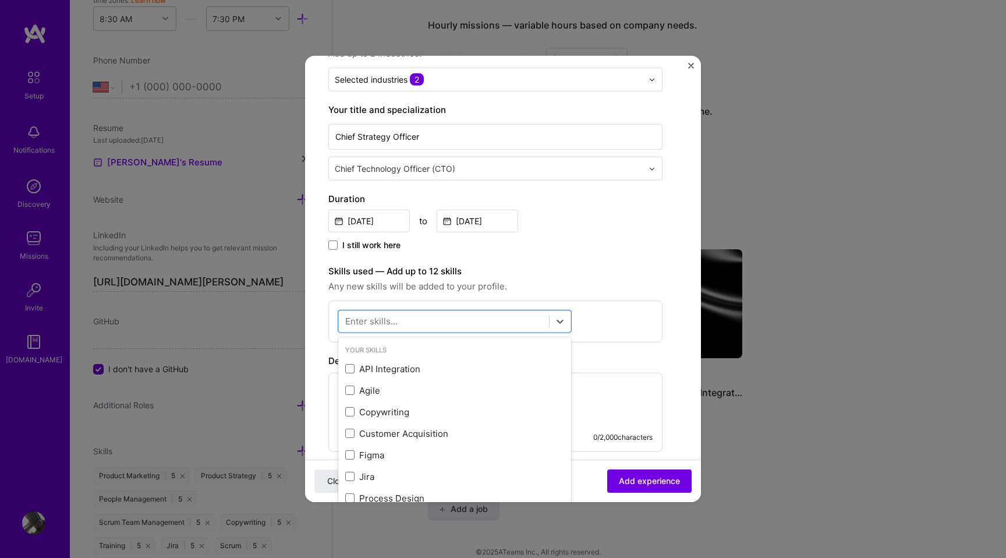
click at [622, 272] on label "Skills used — Add up to 12 skills" at bounding box center [495, 271] width 334 height 14
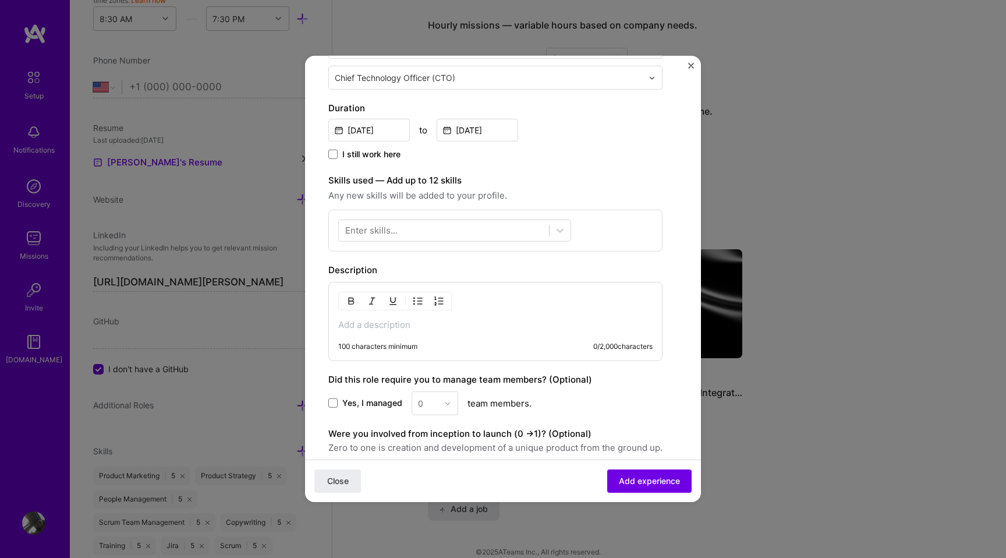
scroll to position [241, 0]
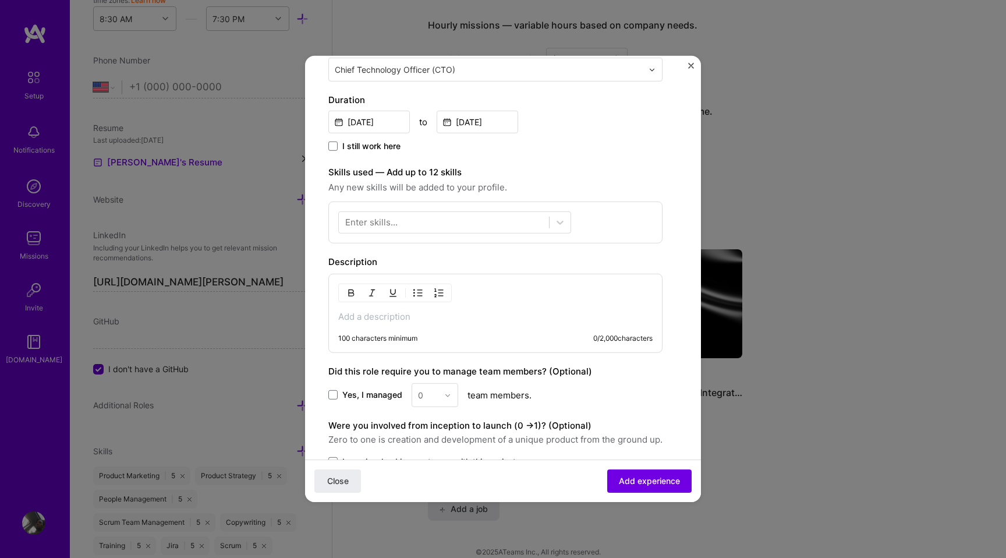
click at [404, 319] on p at bounding box center [495, 317] width 314 height 12
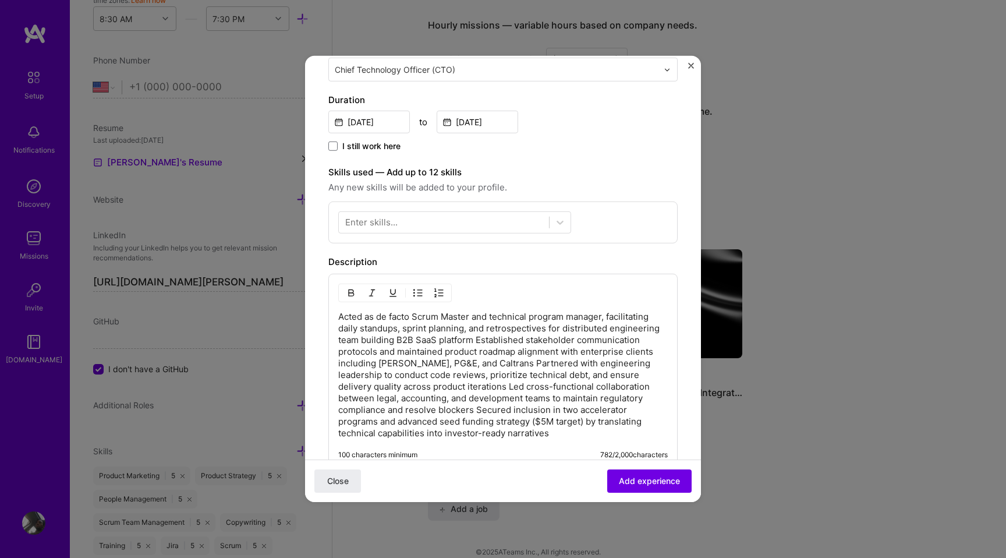
click at [442, 337] on p "Acted as de facto Scrum Master and technical program manager, facilitating dail…" at bounding box center [503, 375] width 330 height 128
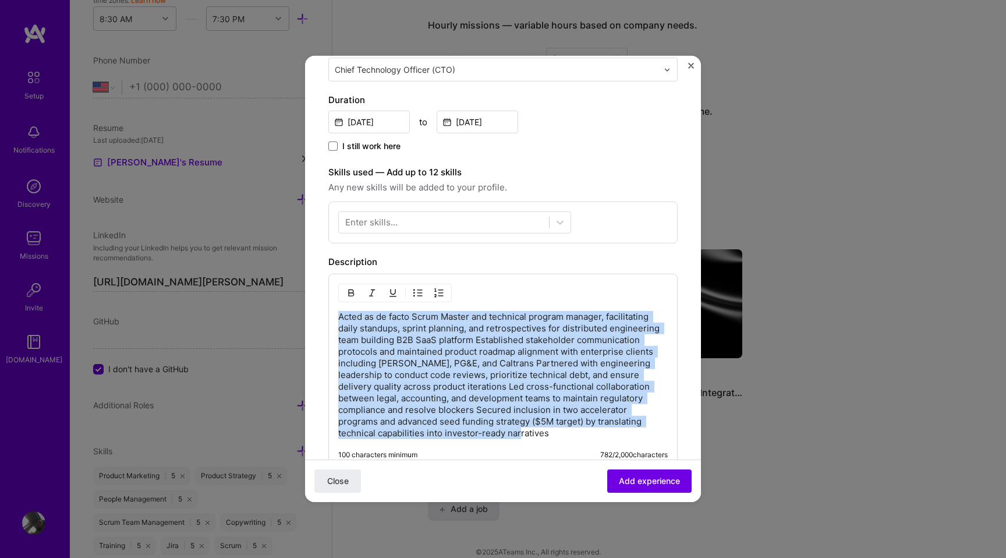
click at [442, 337] on p "Acted as de facto Scrum Master and technical program manager, facilitating dail…" at bounding box center [503, 375] width 330 height 128
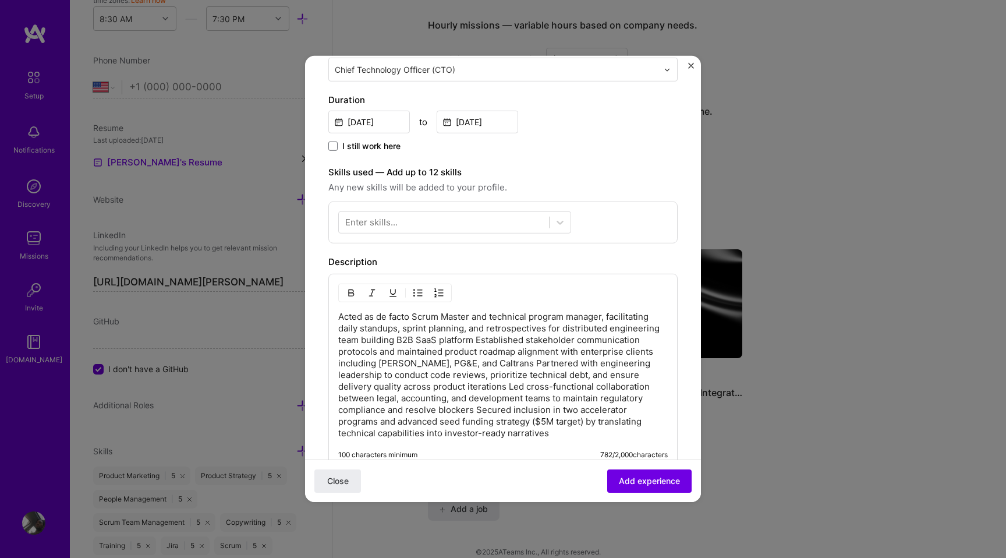
click at [459, 397] on p "Acted as de facto Scrum Master and technical program manager, facilitating dail…" at bounding box center [503, 375] width 330 height 128
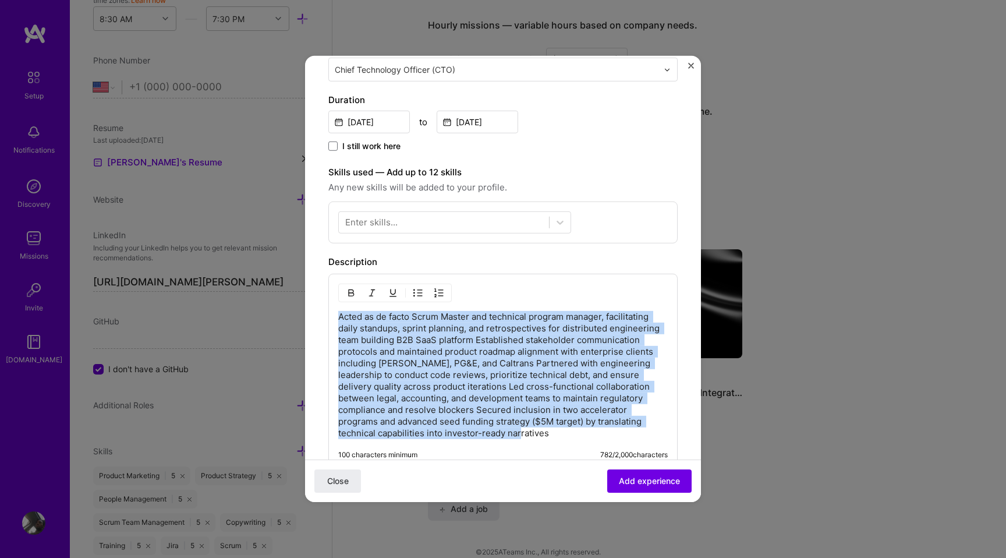
click at [459, 397] on p "Acted as de facto Scrum Master and technical program manager, facilitating dail…" at bounding box center [503, 375] width 330 height 128
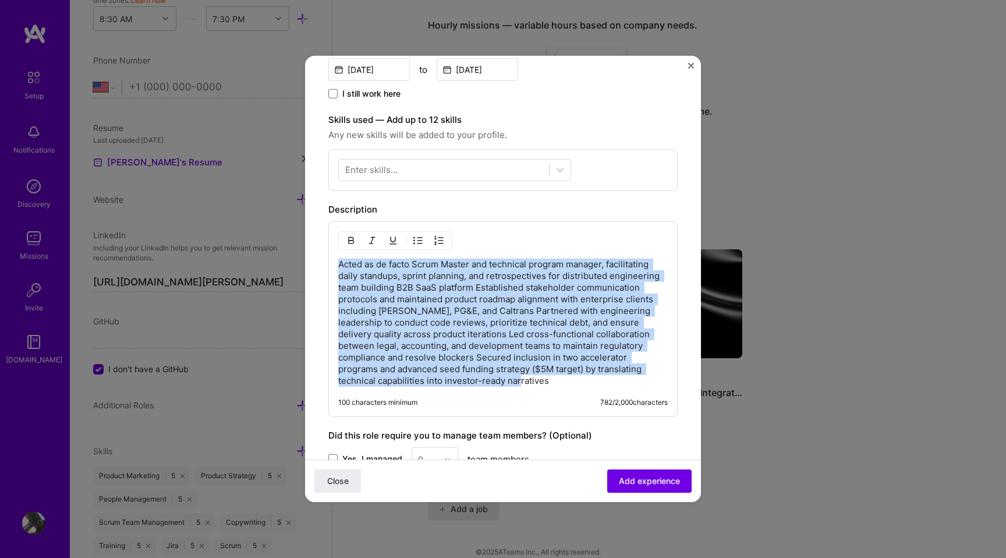
scroll to position [315, 0]
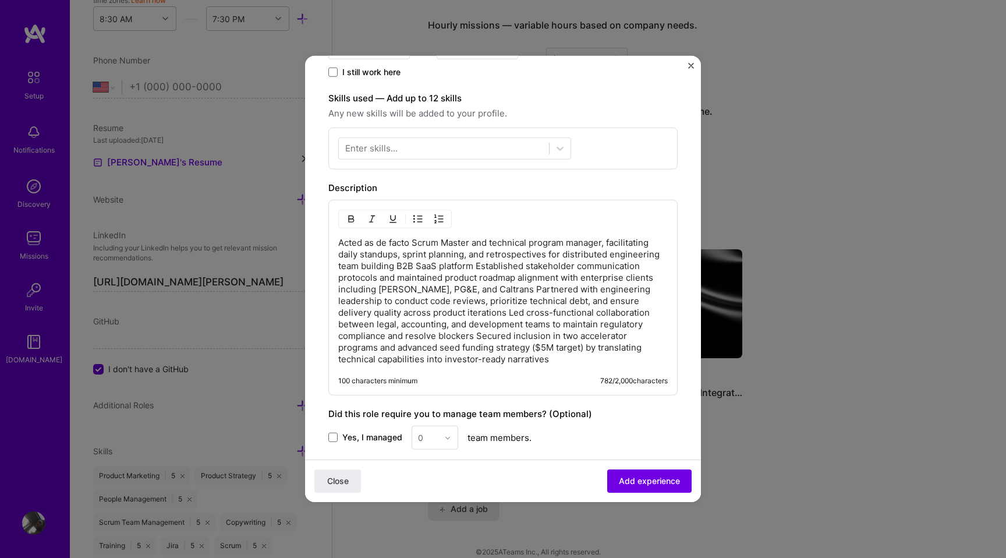
click at [583, 434] on div "Yes, I managed 0 team members." at bounding box center [502, 438] width 349 height 24
click at [539, 272] on p "Acted as de facto Scrum Master and technical program manager, facilitating dail…" at bounding box center [503, 301] width 330 height 128
click at [537, 333] on p "Acted as de facto Scrum Master and technical program manager, facilitating dail…" at bounding box center [503, 301] width 330 height 128
click at [539, 332] on p "Acted as de facto Scrum Master and technical program manager, facilitating dail…" at bounding box center [503, 301] width 330 height 128
click at [357, 153] on div "Enter skills..." at bounding box center [371, 148] width 52 height 12
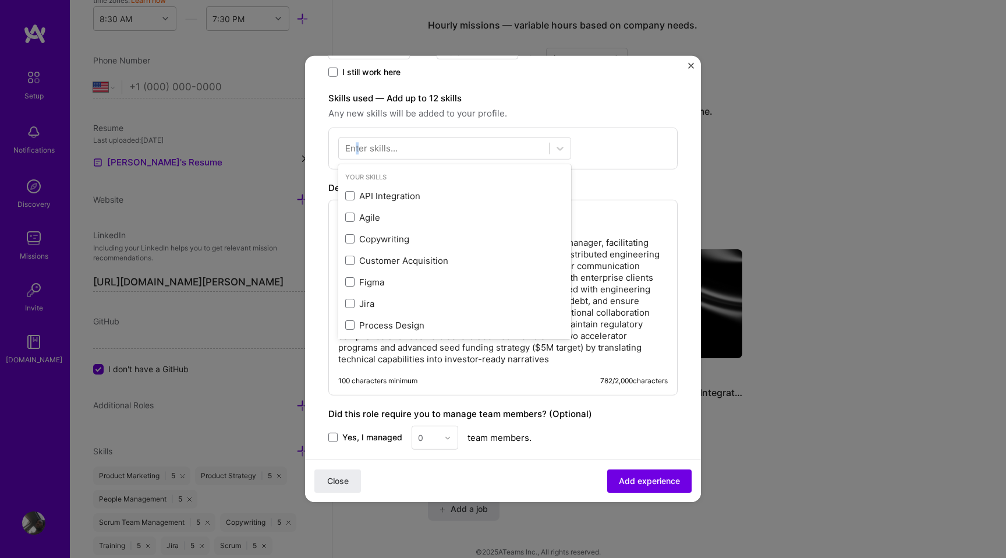
click at [357, 153] on div "Enter skills..." at bounding box center [371, 148] width 52 height 12
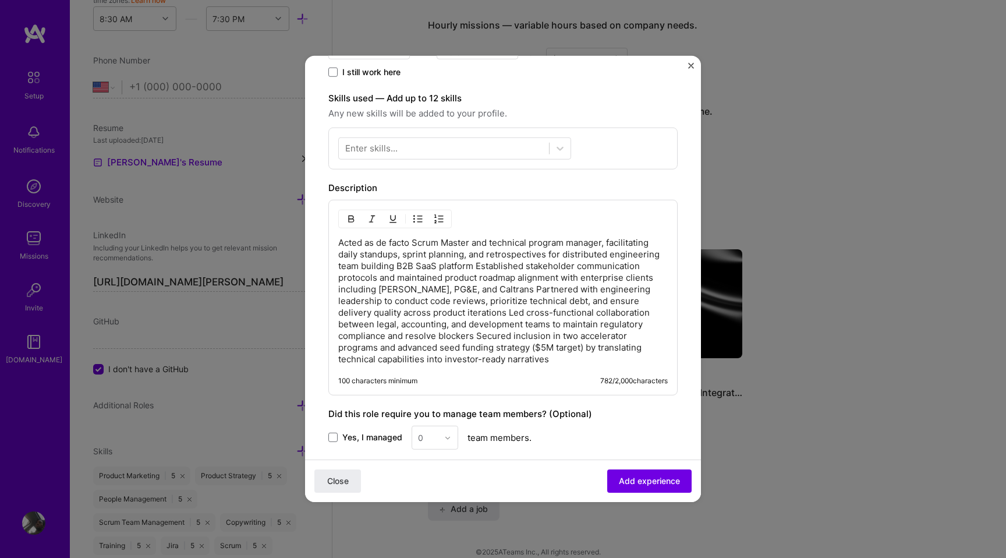
click at [349, 151] on div "Enter skills..." at bounding box center [371, 148] width 52 height 12
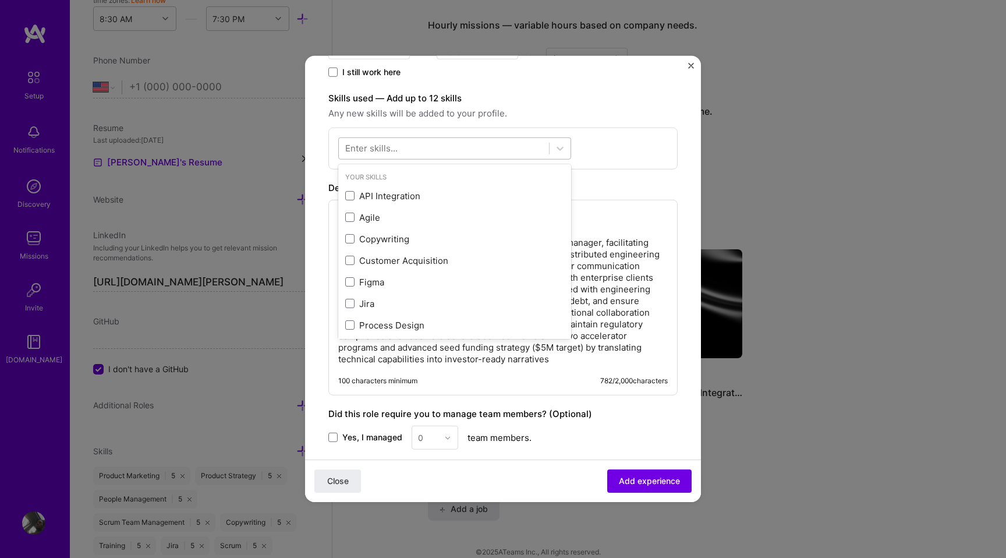
click at [503, 150] on div at bounding box center [444, 148] width 210 height 19
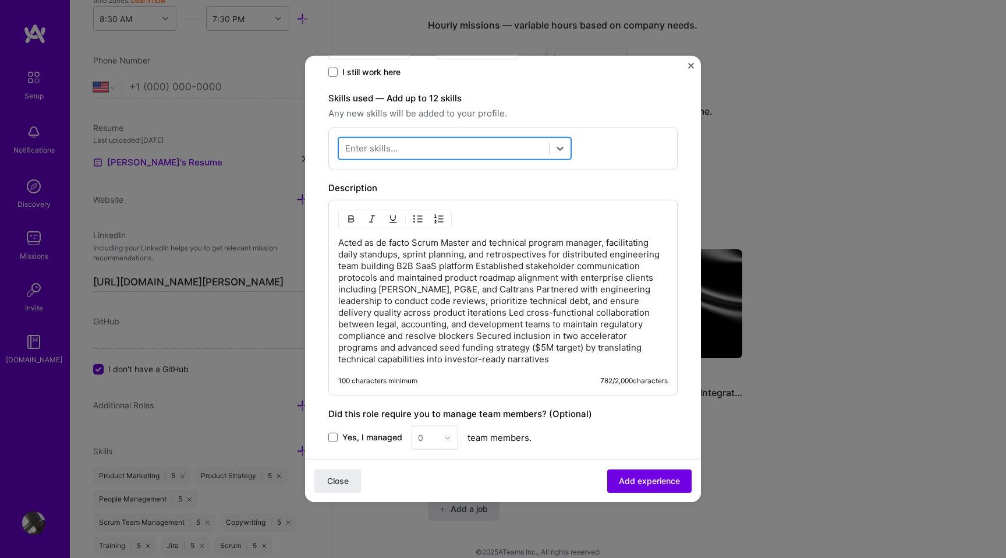
click at [503, 150] on div at bounding box center [444, 148] width 210 height 19
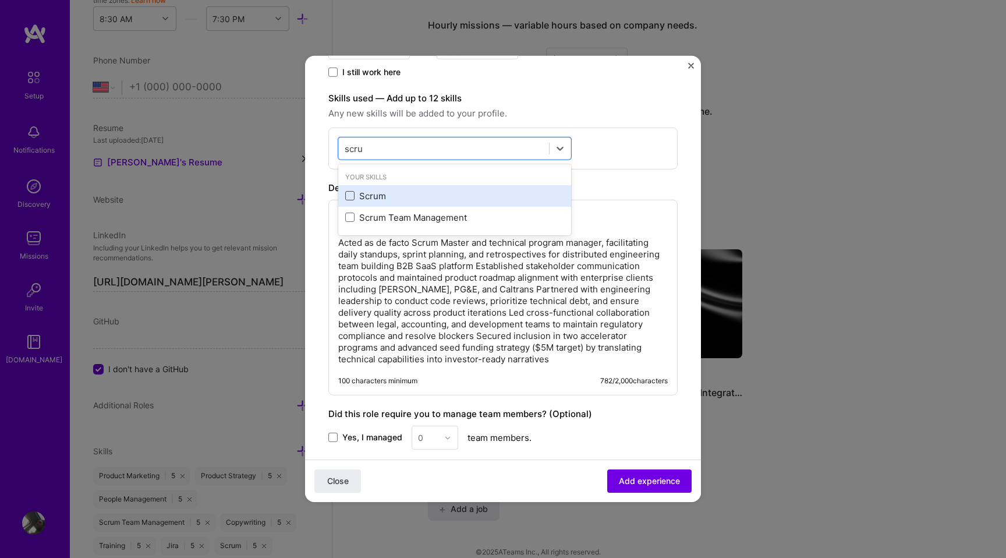
click at [348, 199] on span at bounding box center [349, 195] width 9 height 9
click at [0, 0] on input "checkbox" at bounding box center [0, 0] width 0 height 0
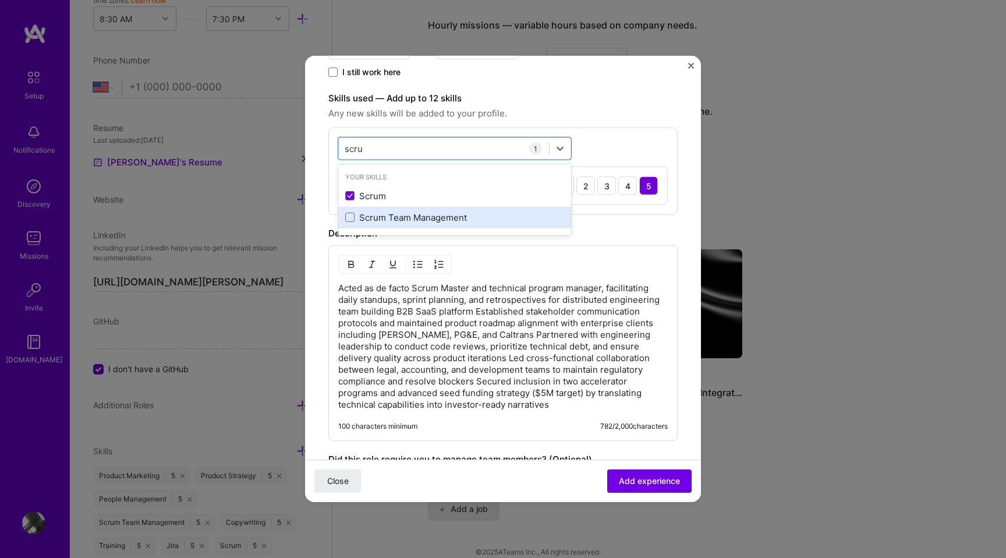
click at [353, 223] on div "Scrum Team Management" at bounding box center [454, 217] width 219 height 12
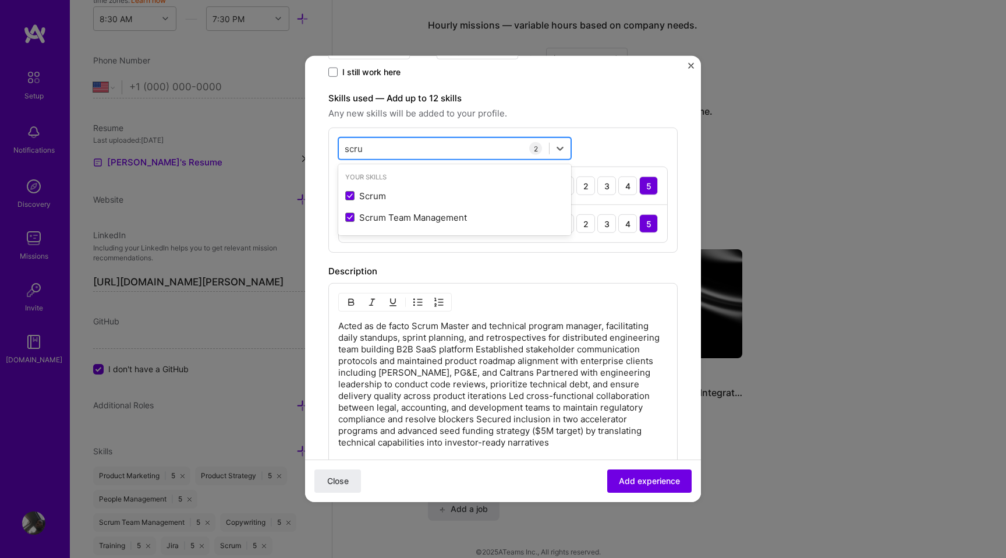
click at [360, 151] on input "scru" at bounding box center [354, 148] width 19 height 12
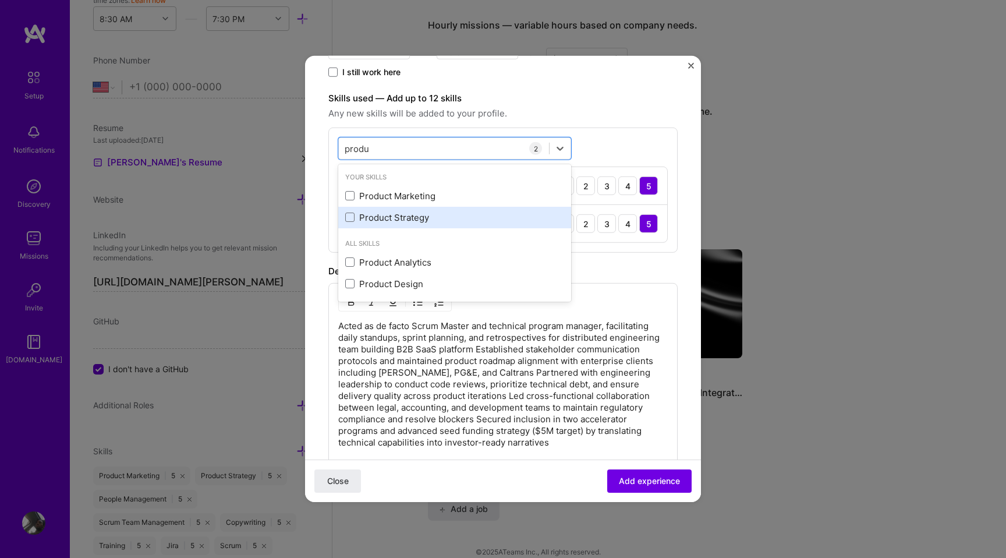
click at [355, 218] on div "Product Strategy" at bounding box center [454, 217] width 219 height 12
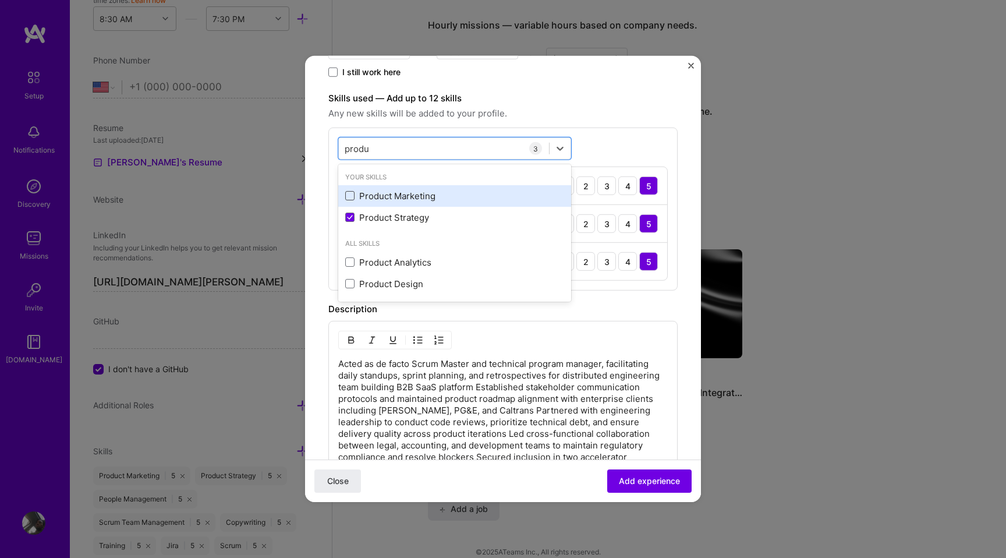
click at [348, 192] on span at bounding box center [349, 195] width 9 height 9
click at [0, 0] on input "checkbox" at bounding box center [0, 0] width 0 height 0
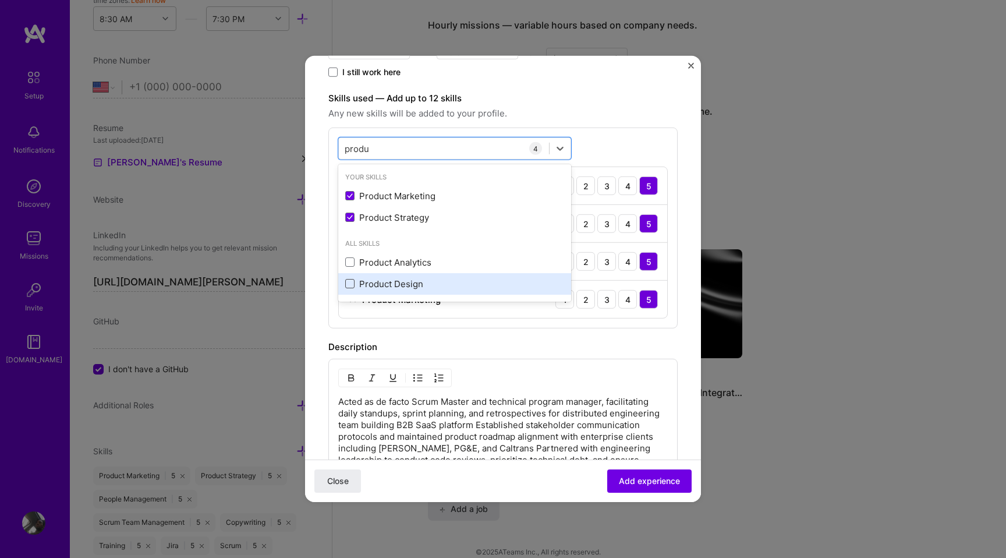
click at [352, 280] on span at bounding box center [349, 283] width 9 height 9
click at [0, 0] on input "checkbox" at bounding box center [0, 0] width 0 height 0
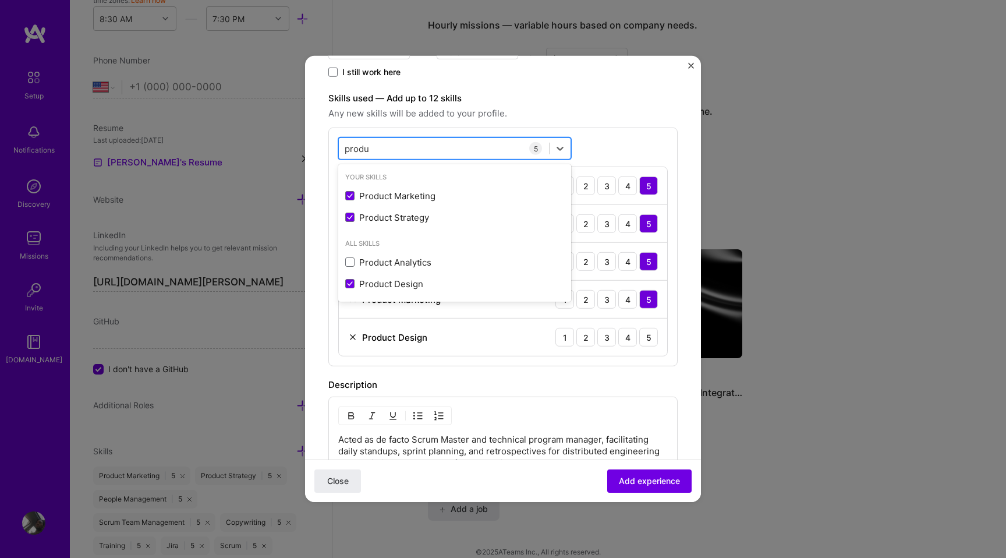
click at [361, 148] on input "produ" at bounding box center [357, 148] width 25 height 12
type input "s"
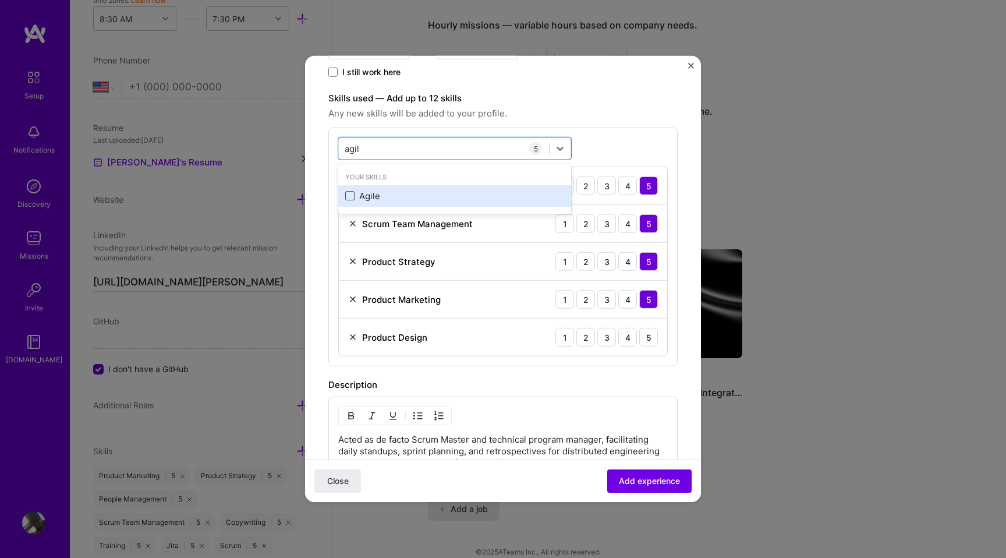
click at [349, 193] on span at bounding box center [349, 195] width 9 height 9
click at [0, 0] on input "checkbox" at bounding box center [0, 0] width 0 height 0
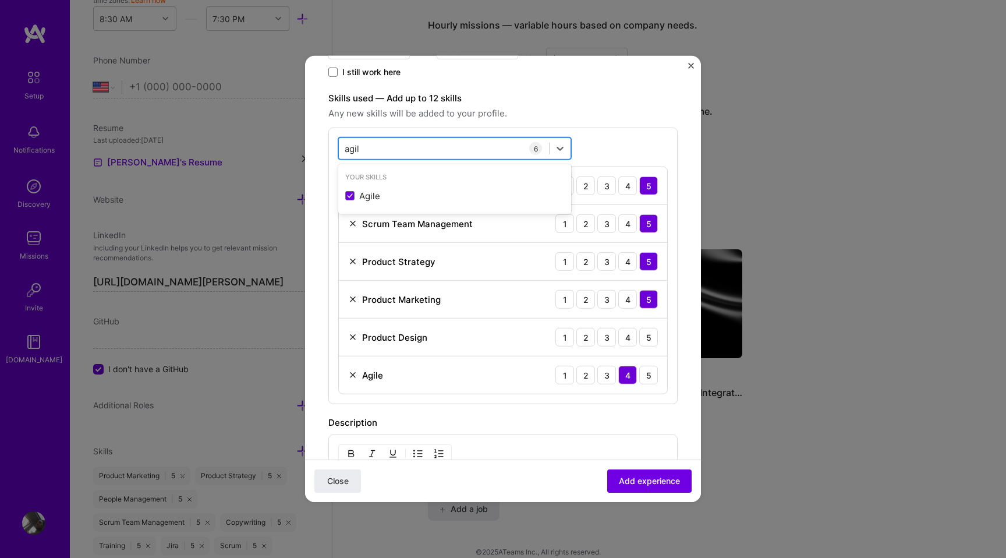
click at [355, 157] on div "agil agil" at bounding box center [444, 148] width 210 height 19
click at [353, 150] on input "agil" at bounding box center [353, 148] width 16 height 12
type input "b"
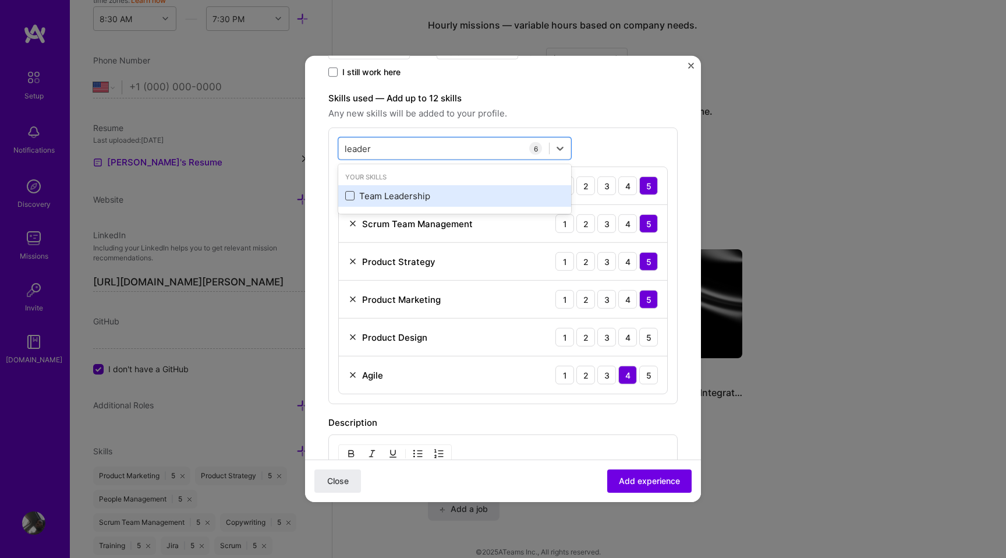
click at [346, 195] on span at bounding box center [349, 195] width 9 height 9
click at [0, 0] on input "checkbox" at bounding box center [0, 0] width 0 height 0
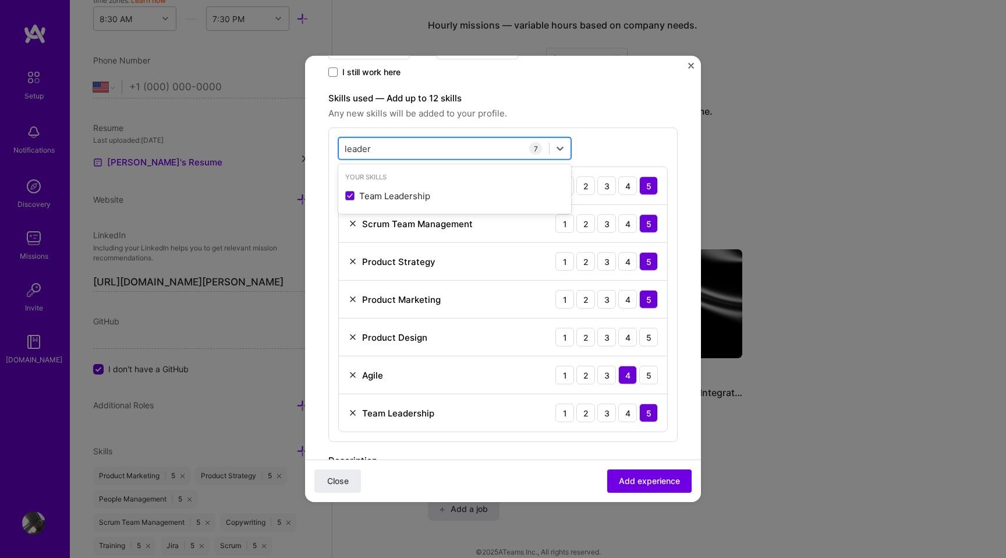
click at [358, 144] on input "leader" at bounding box center [358, 148] width 27 height 12
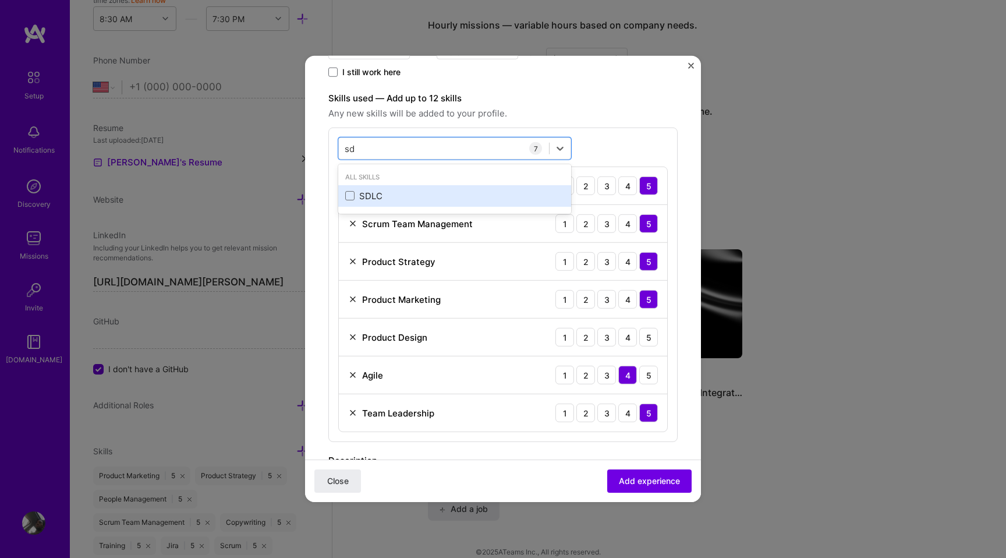
click at [356, 197] on div "SDLC" at bounding box center [454, 196] width 219 height 12
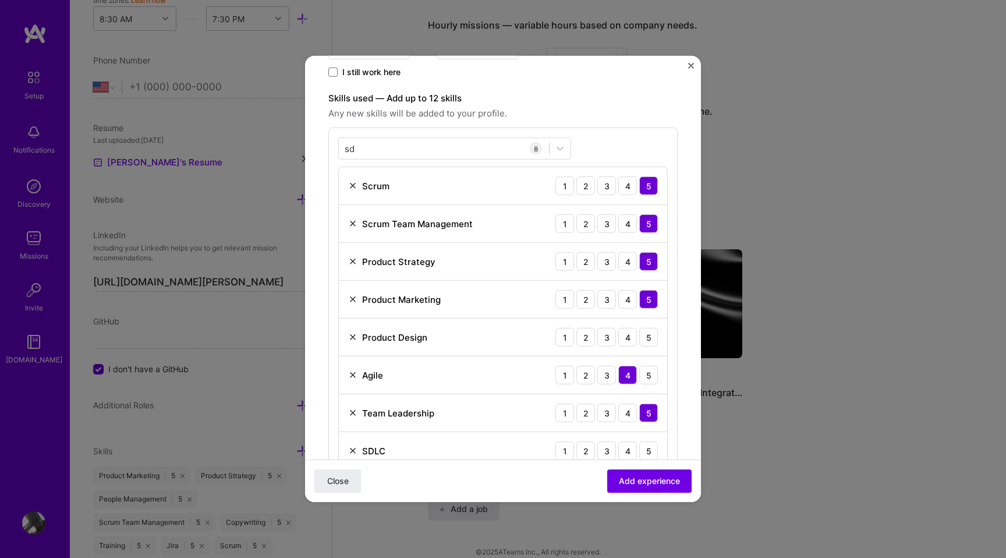
click at [613, 133] on div "sd sd 8 Scrum 1 2 3 4 5 Scrum Team Management 1 2 3 4 5 Product Strategy 1 2 3 …" at bounding box center [502, 304] width 349 height 352
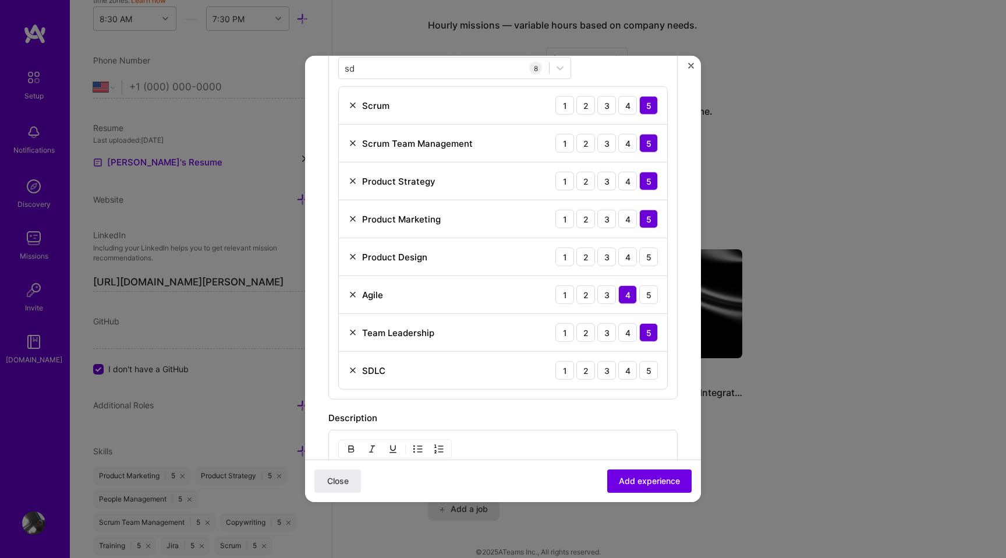
scroll to position [401, 0]
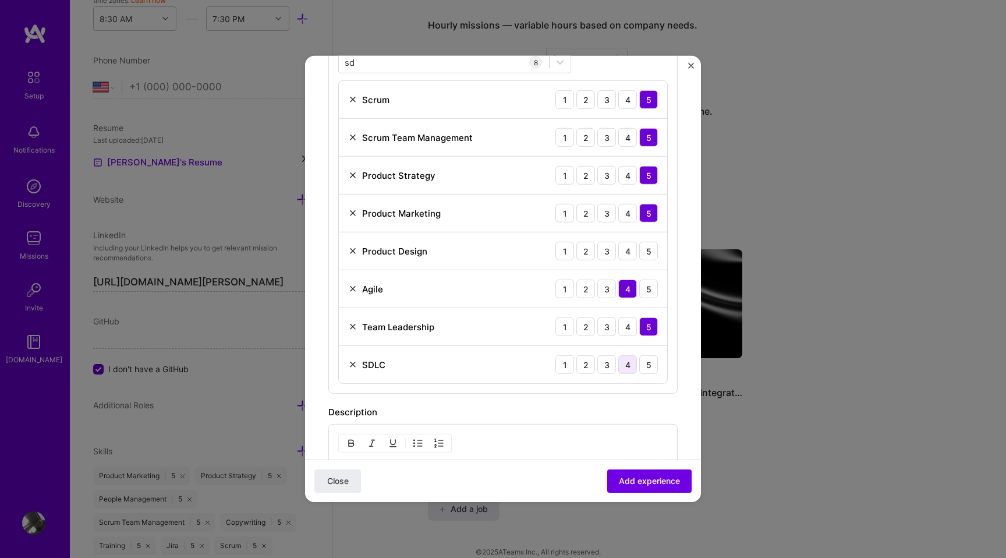
click at [628, 361] on div "4" at bounding box center [627, 364] width 19 height 19
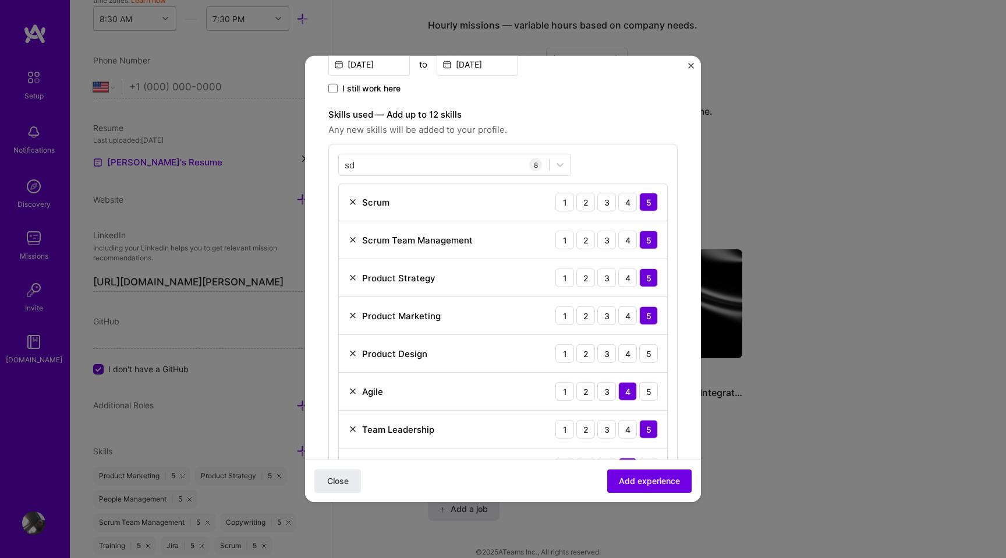
scroll to position [151, 0]
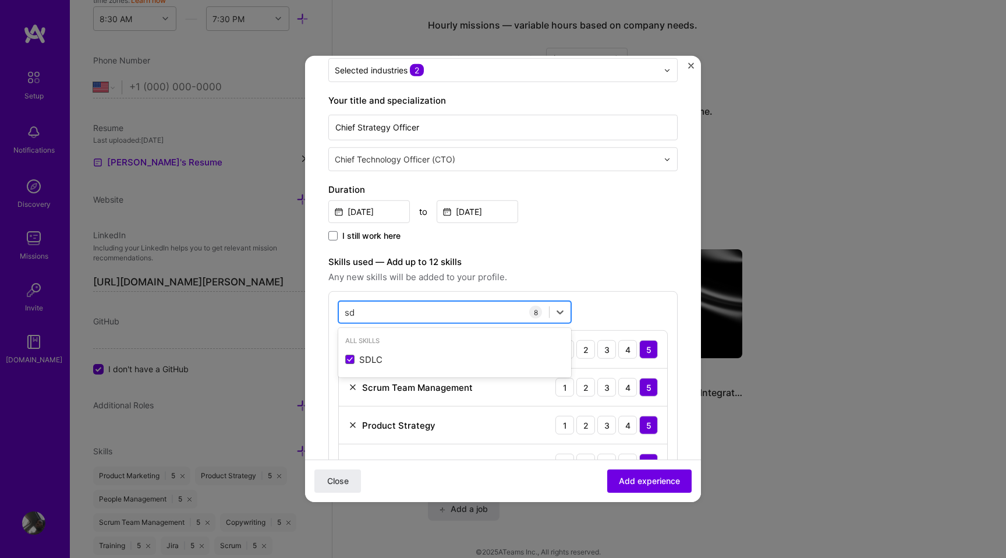
click at [409, 309] on div "sd sd" at bounding box center [444, 311] width 210 height 19
type input "s"
type input "g"
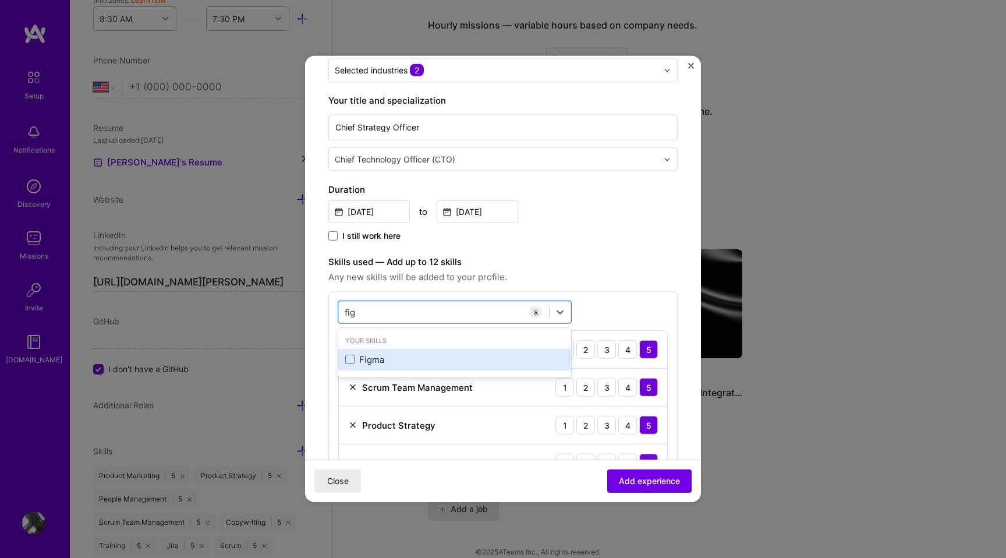
click at [344, 365] on div "Figma" at bounding box center [454, 360] width 233 height 22
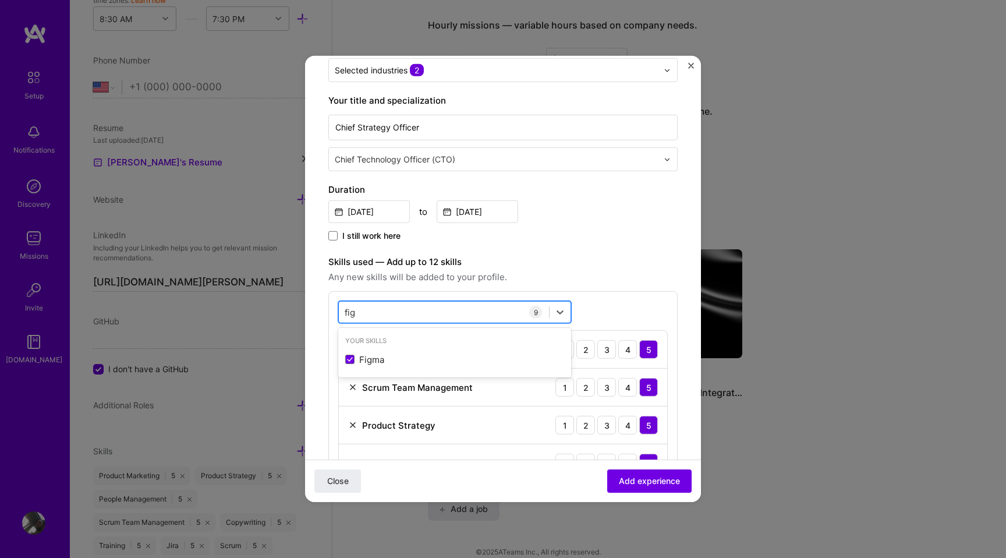
click at [370, 319] on div "fig fig" at bounding box center [444, 311] width 210 height 19
type input "f"
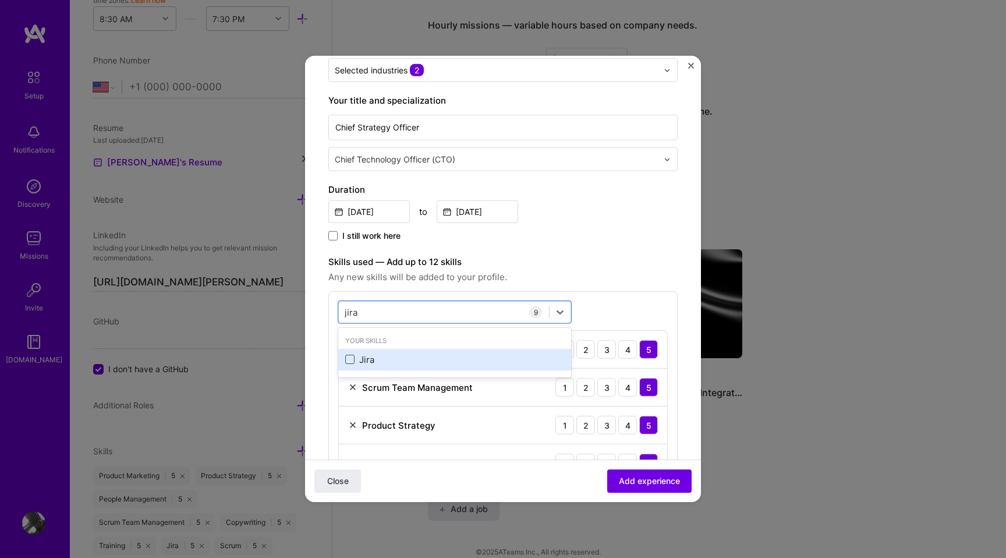
click at [352, 359] on span at bounding box center [349, 359] width 9 height 9
click at [0, 0] on input "checkbox" at bounding box center [0, 0] width 0 height 0
click at [649, 295] on div "option Jira, selected. option Jira selected, 0 of 2. 1 result available for sea…" at bounding box center [502, 505] width 349 height 428
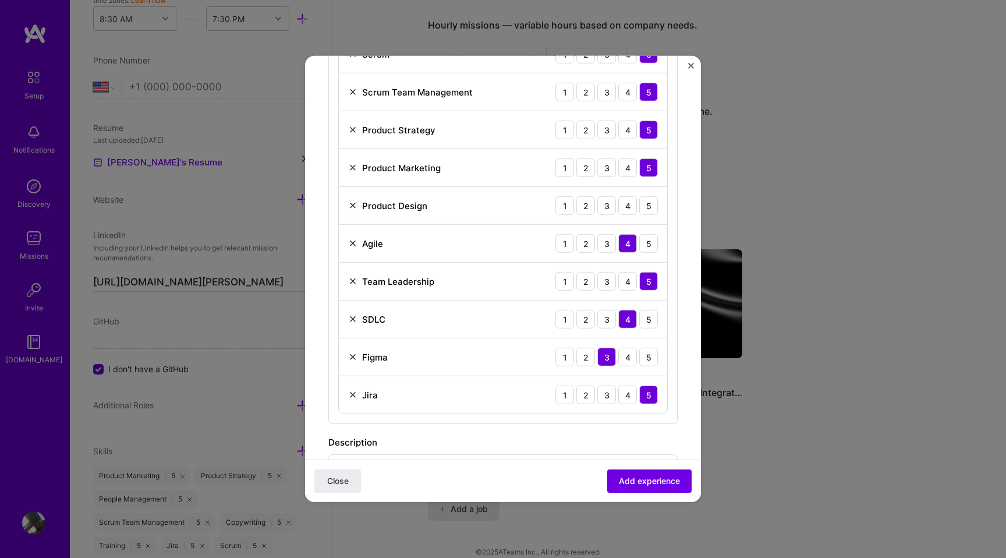
scroll to position [444, 0]
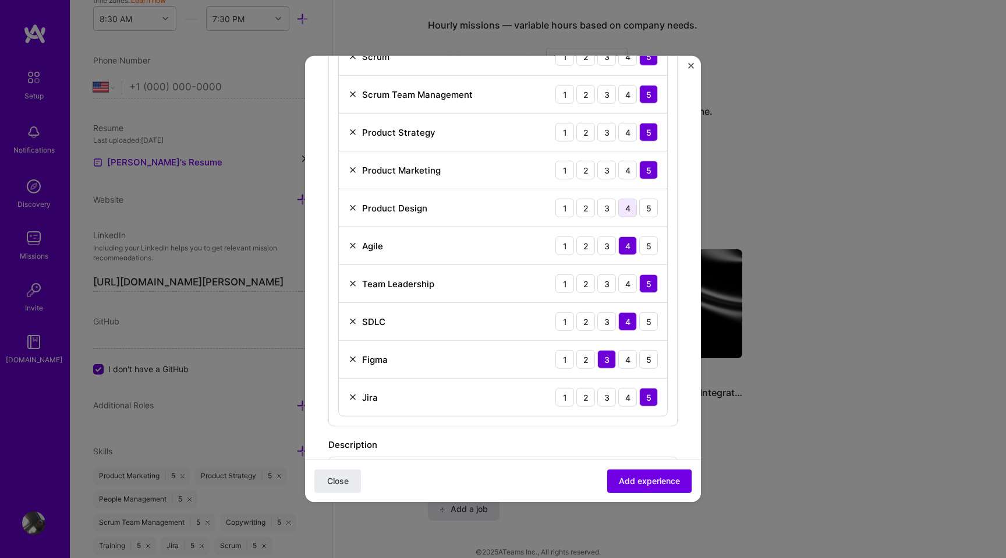
click at [631, 205] on div "4" at bounding box center [627, 208] width 19 height 19
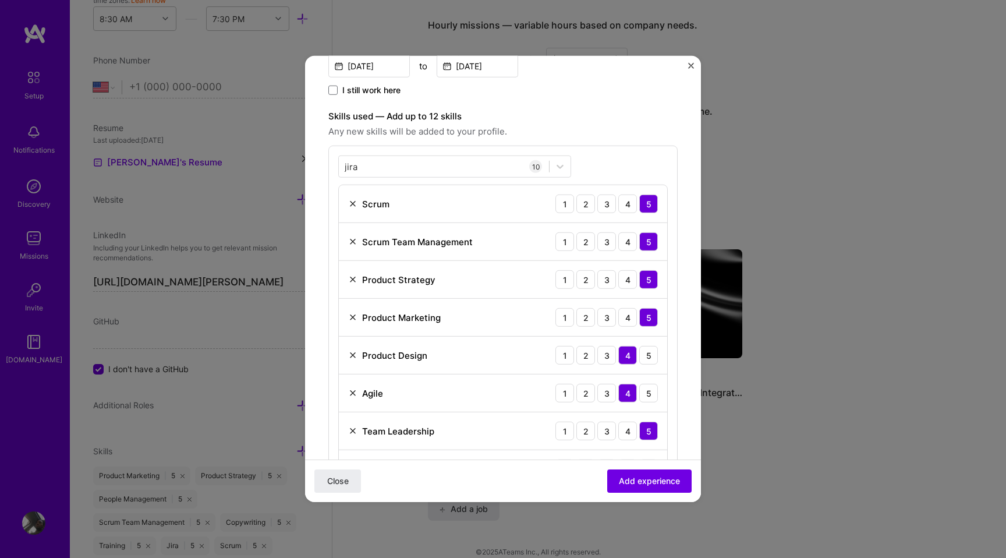
scroll to position [288, 0]
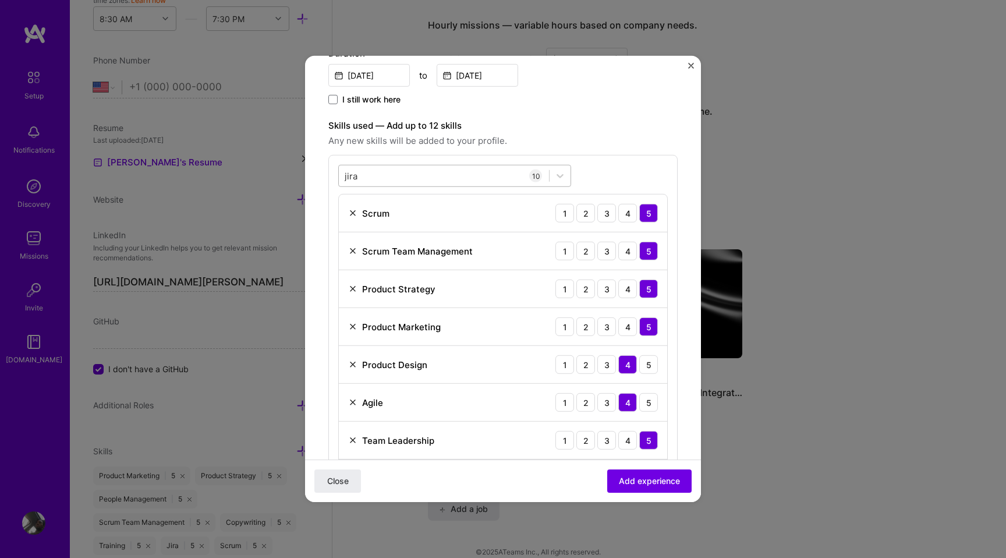
click at [454, 175] on div "[PERSON_NAME]" at bounding box center [444, 175] width 210 height 19
type input "j"
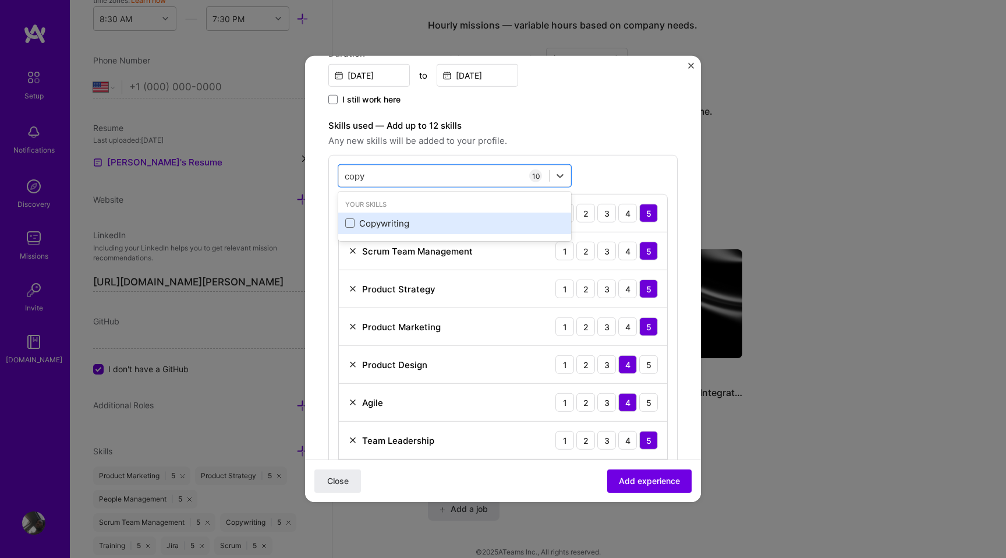
click at [380, 229] on div "Copywriting" at bounding box center [454, 224] width 233 height 22
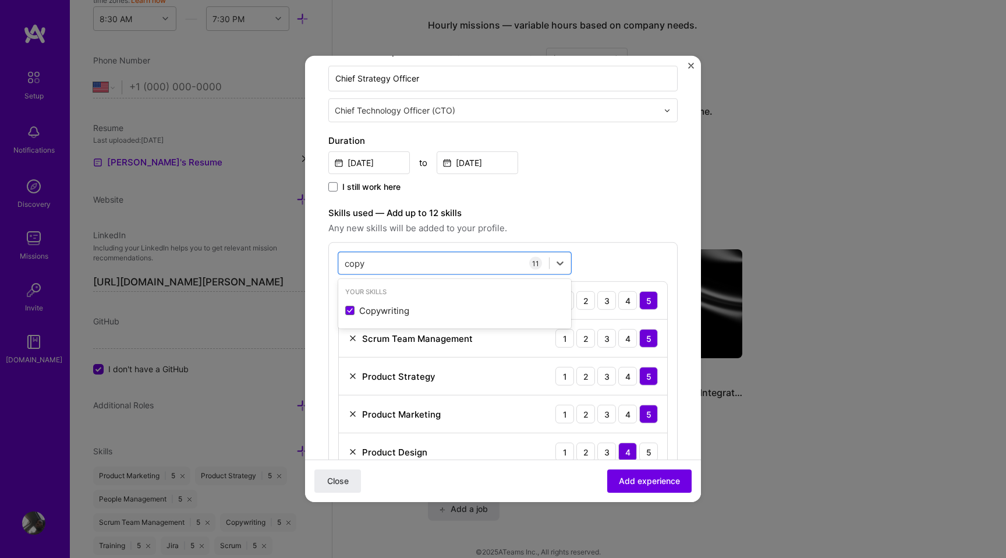
scroll to position [175, 0]
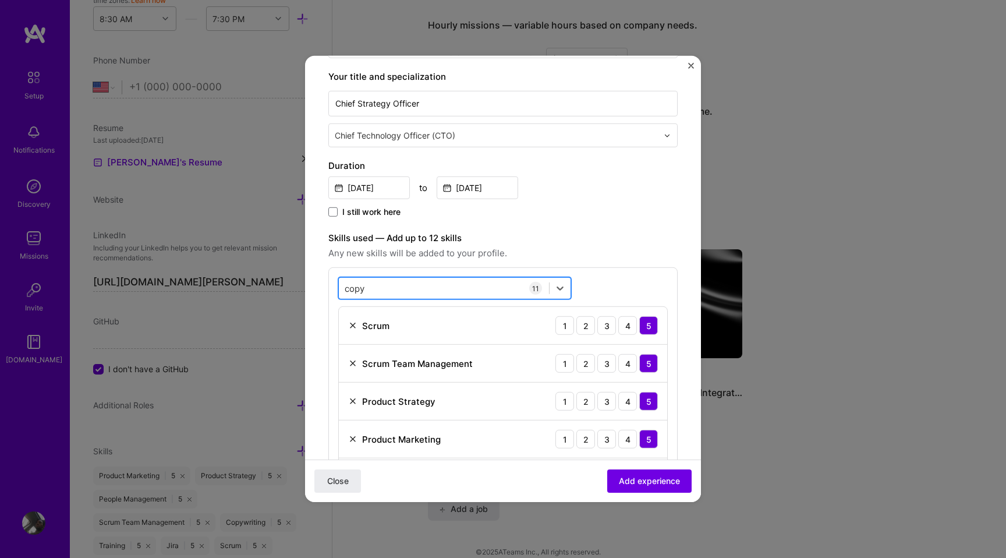
click at [468, 288] on div "copy copy" at bounding box center [444, 287] width 210 height 19
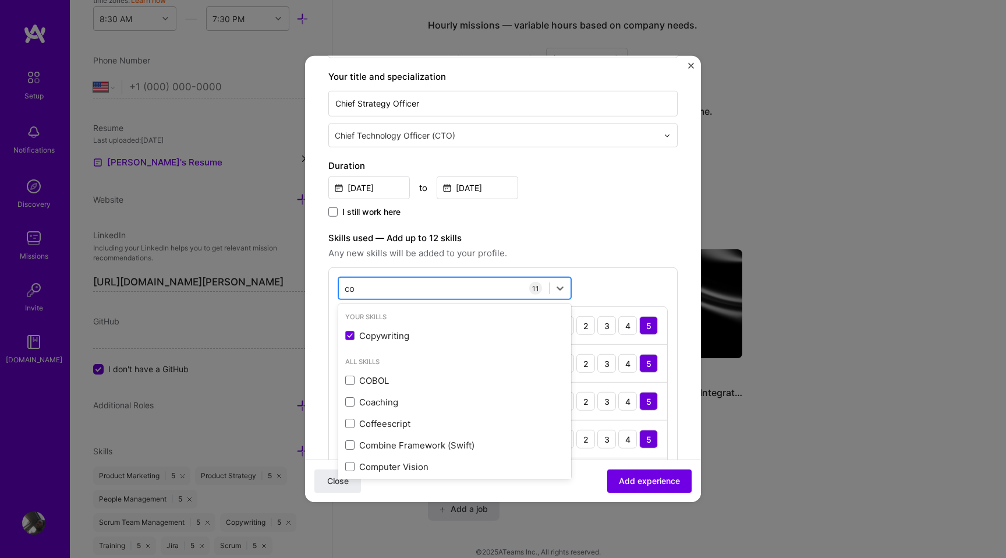
type input "c"
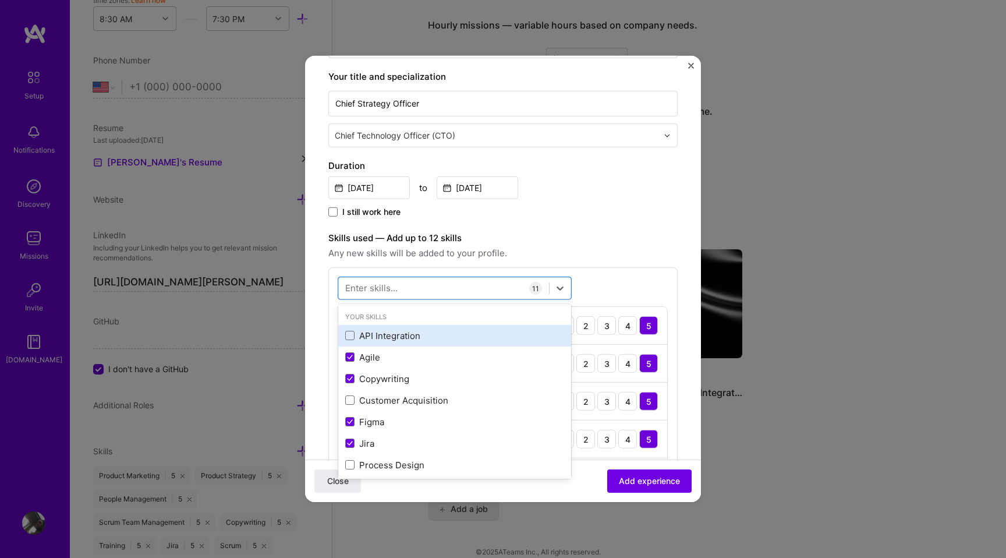
click at [409, 335] on div "API Integration" at bounding box center [454, 336] width 219 height 12
click at [653, 236] on label "Skills used — Add up to 12 skills" at bounding box center [502, 238] width 349 height 14
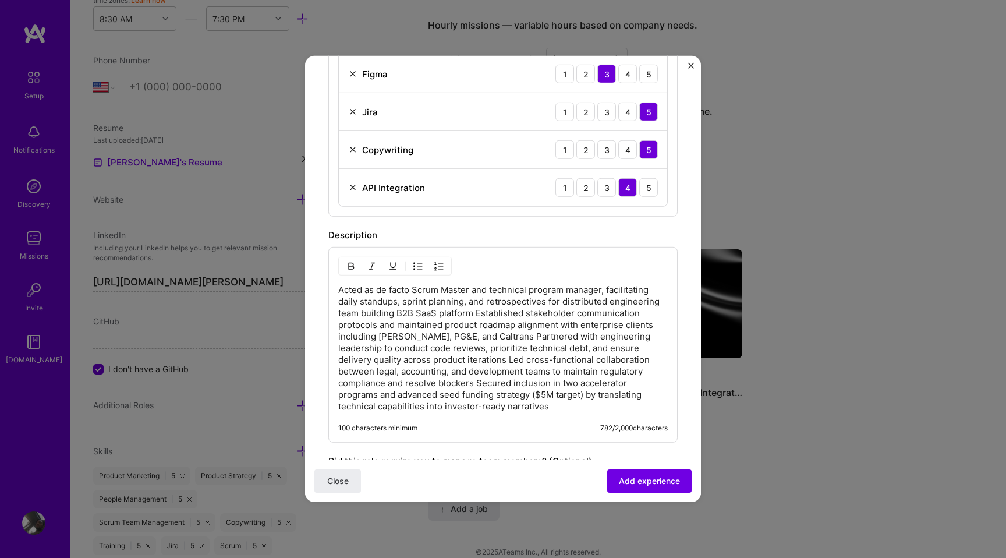
scroll to position [731, 0]
click at [475, 312] on p "Acted as de facto Scrum Master and technical program manager, facilitating dail…" at bounding box center [503, 346] width 330 height 128
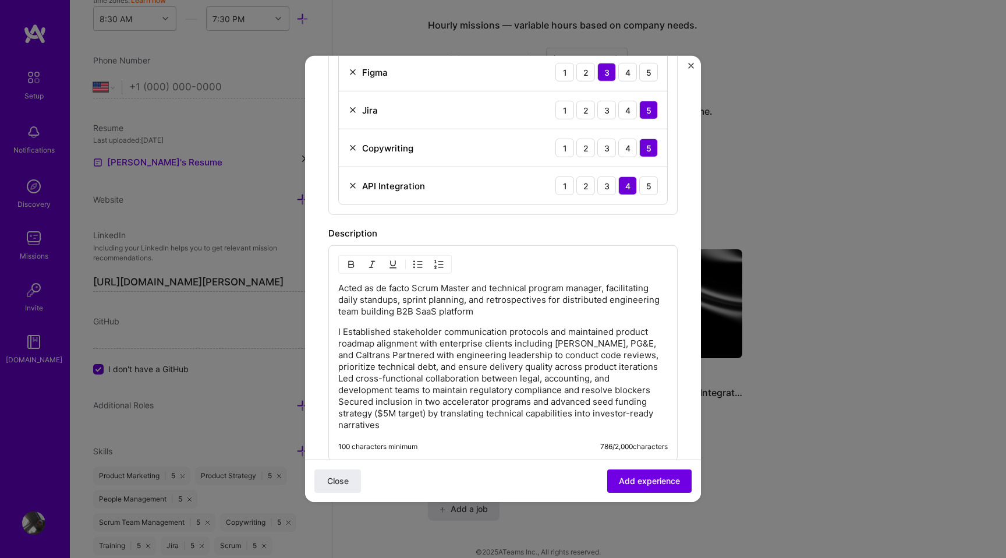
click at [477, 312] on p "Acted as de facto Scrum Master and technical program manager, facilitating dail…" at bounding box center [503, 299] width 330 height 35
click at [371, 354] on p "I Established stakeholder communication protocols and maintained product roadma…" at bounding box center [503, 378] width 330 height 105
click at [377, 355] on p "I Established stakeholder communication protocols and maintained product roadma…" at bounding box center [503, 378] width 330 height 105
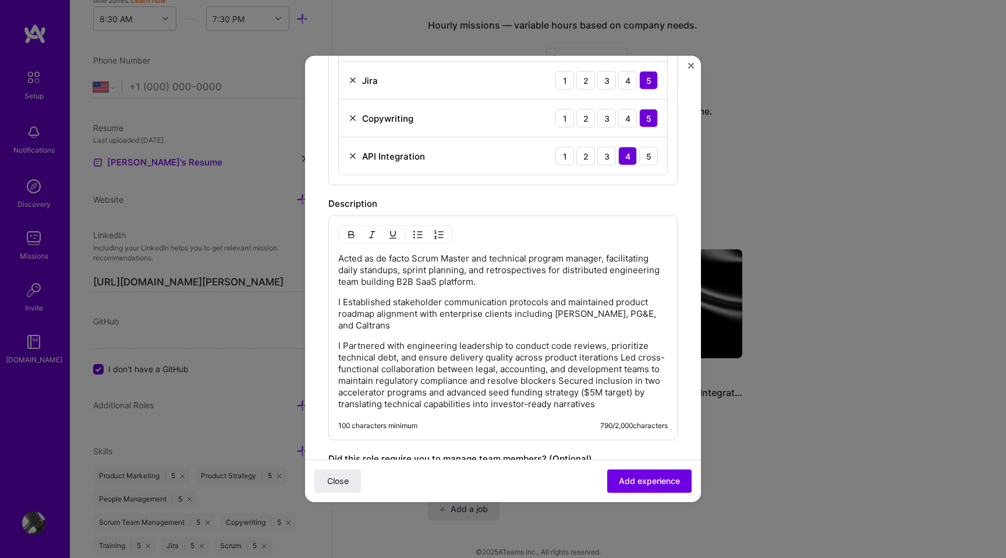
scroll to position [764, 0]
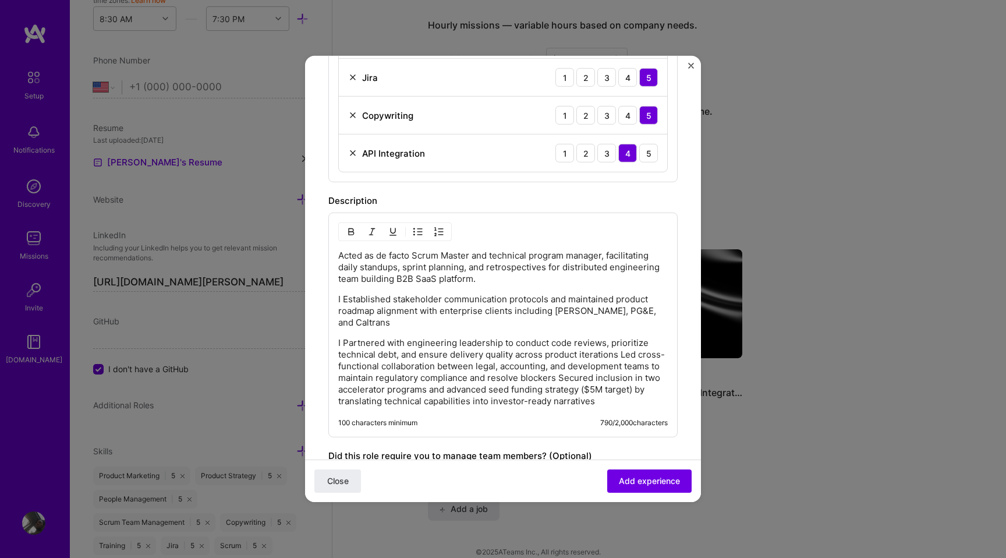
click at [618, 356] on p "I Partnered with engineering leadership to conduct code reviews, prioritize tec…" at bounding box center [503, 372] width 330 height 70
click at [620, 355] on p "I Partnered with engineering leadership to conduct code reviews, prioritize tec…" at bounding box center [503, 372] width 330 height 70
click at [622, 355] on p "I Partnered with engineering leadership to conduct code reviews, prioritize tec…" at bounding box center [503, 372] width 330 height 70
click at [617, 355] on p "I Partnered with engineering leadership to conduct code reviews, prioritize tec…" at bounding box center [503, 372] width 330 height 70
click at [340, 298] on p "I Established stakeholder communication protocols and maintained product roadma…" at bounding box center [503, 310] width 330 height 35
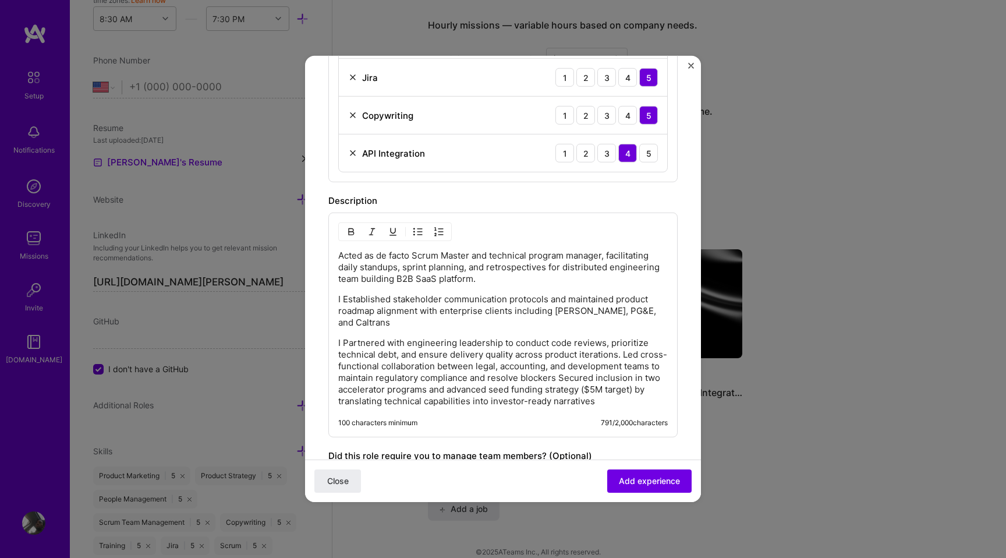
click at [344, 298] on p "I Established stakeholder communication protocols and maintained product roadma…" at bounding box center [503, 310] width 330 height 35
click at [342, 342] on p "I Partnered with engineering leadership to conduct code reviews, prioritize tec…" at bounding box center [503, 372] width 330 height 70
click at [624, 358] on p "Partnered with engineering leadership to conduct code reviews, prioritize techn…" at bounding box center [503, 372] width 330 height 70
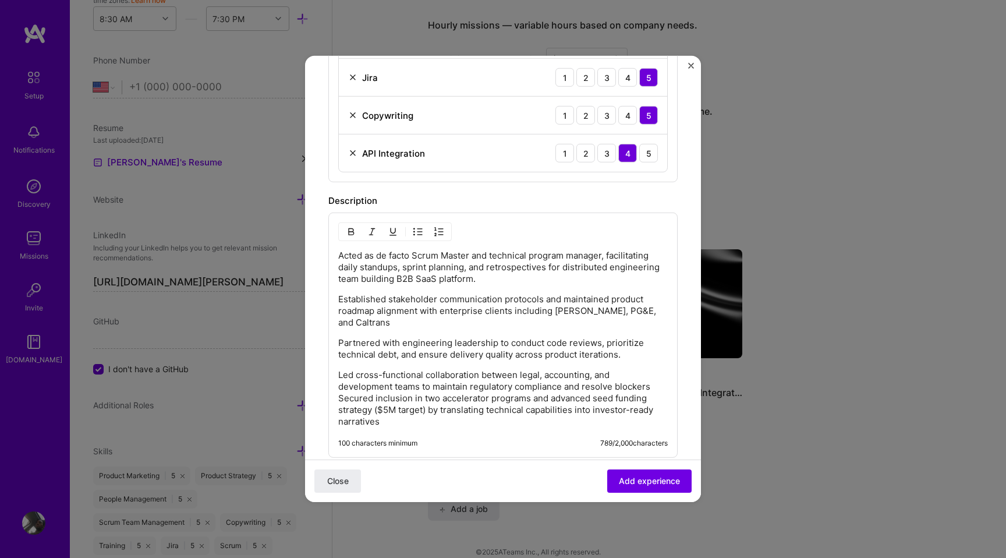
click at [338, 399] on div "Acted as de facto Scrum Master and technical program manager, facilitating dail…" at bounding box center [502, 335] width 349 height 245
click at [338, 399] on p "Led cross-functional collaboration between legal, accounting, and development t…" at bounding box center [503, 398] width 330 height 58
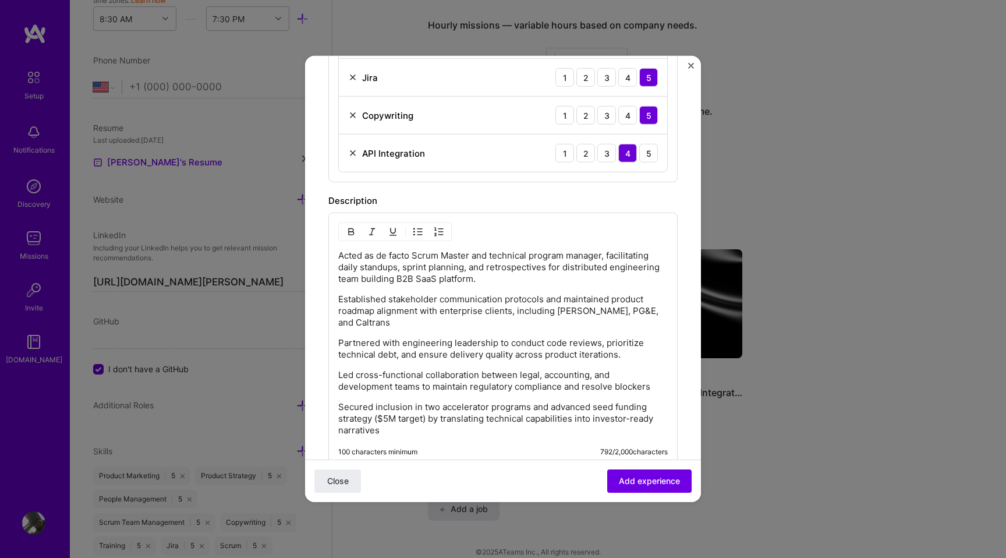
click at [464, 409] on p "Secured inclusion in two accelerator programs and advanced seed funding strateg…" at bounding box center [503, 418] width 330 height 35
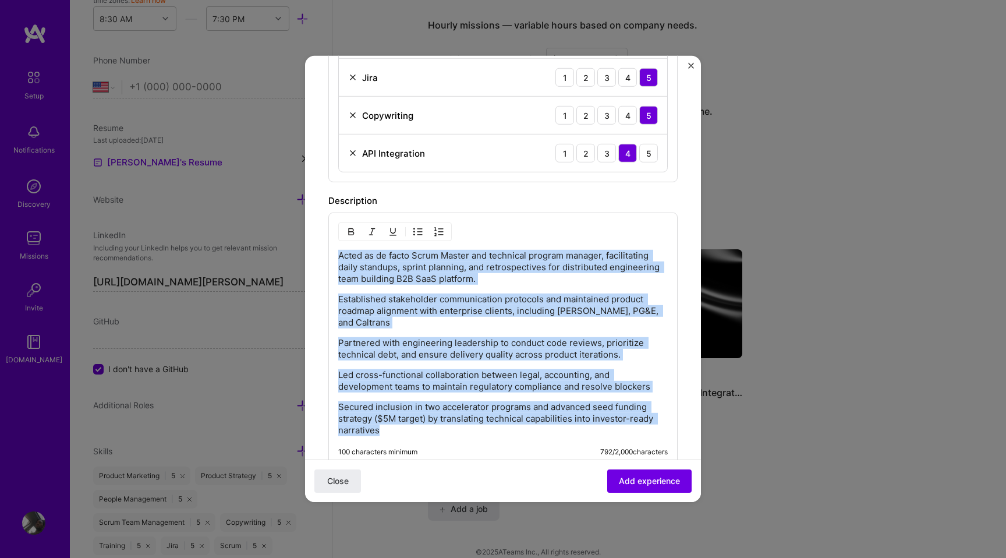
drag, startPoint x: 403, startPoint y: 432, endPoint x: 326, endPoint y: 245, distance: 202.9
click at [326, 245] on form "Create a job experience Jobs help companies understand your past experience. Co…" at bounding box center [503, 16] width 396 height 1403
click at [415, 234] on img "button" at bounding box center [417, 231] width 9 height 9
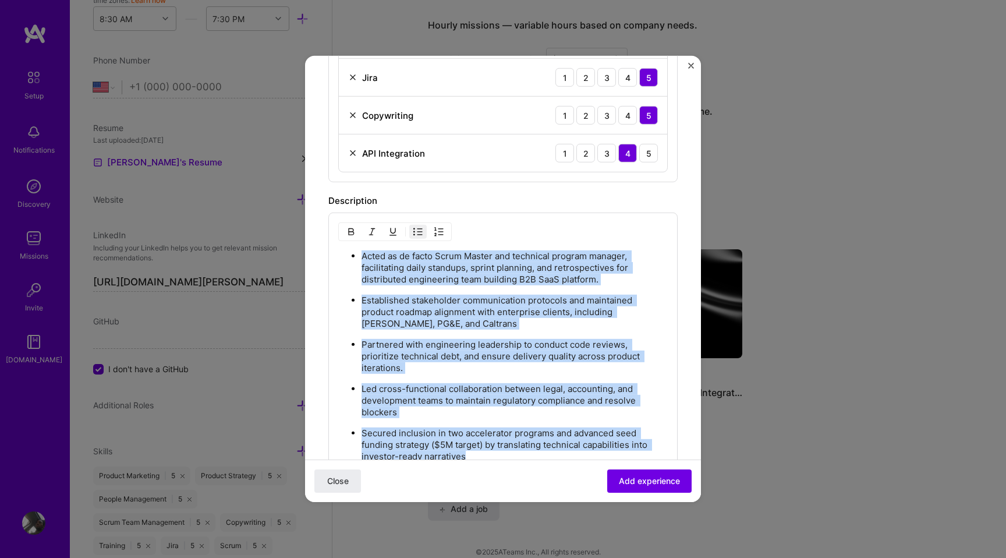
click at [614, 286] on ul "Acted as de facto Scrum Master and technical program manager, facilitating dail…" at bounding box center [503, 356] width 330 height 213
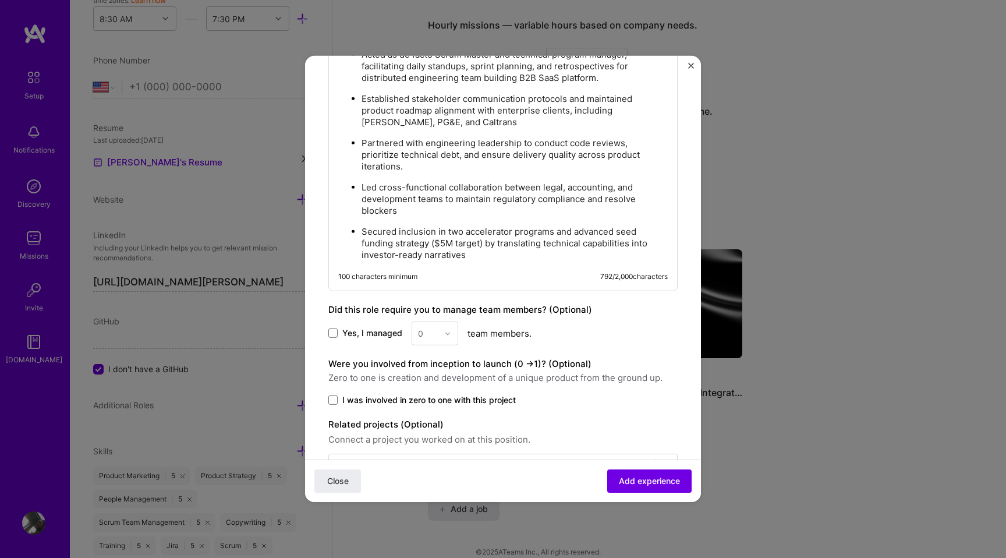
scroll to position [972, 0]
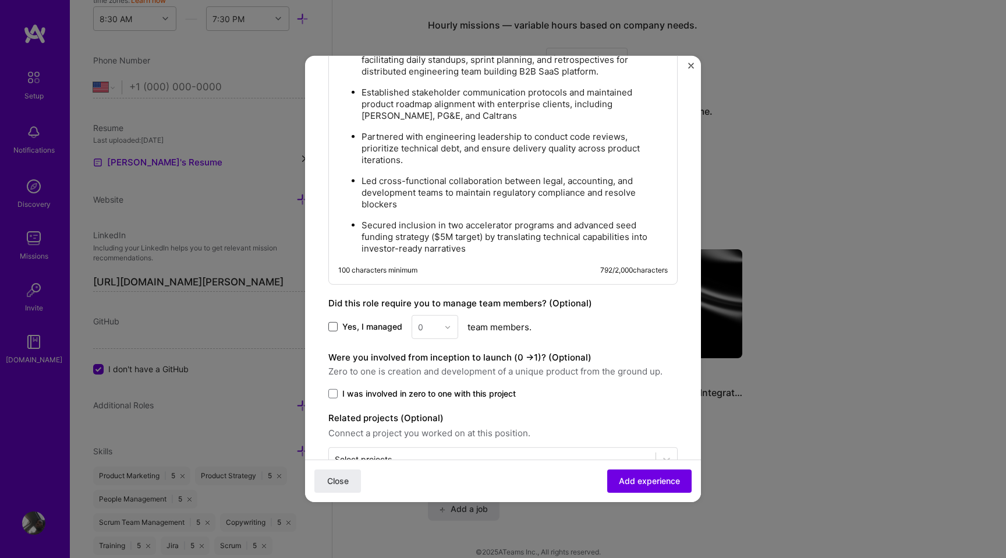
click at [337, 322] on span at bounding box center [332, 326] width 9 height 9
click at [0, 0] on input "Yes, I managed" at bounding box center [0, 0] width 0 height 0
click at [446, 319] on div at bounding box center [450, 327] width 13 height 23
click at [430, 480] on div "20" at bounding box center [435, 491] width 40 height 22
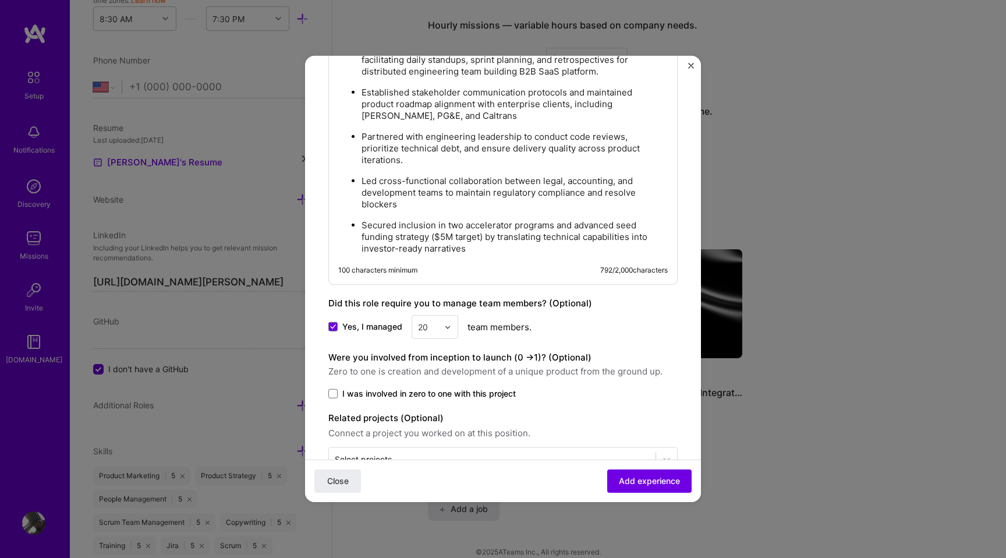
scroll to position [993, 0]
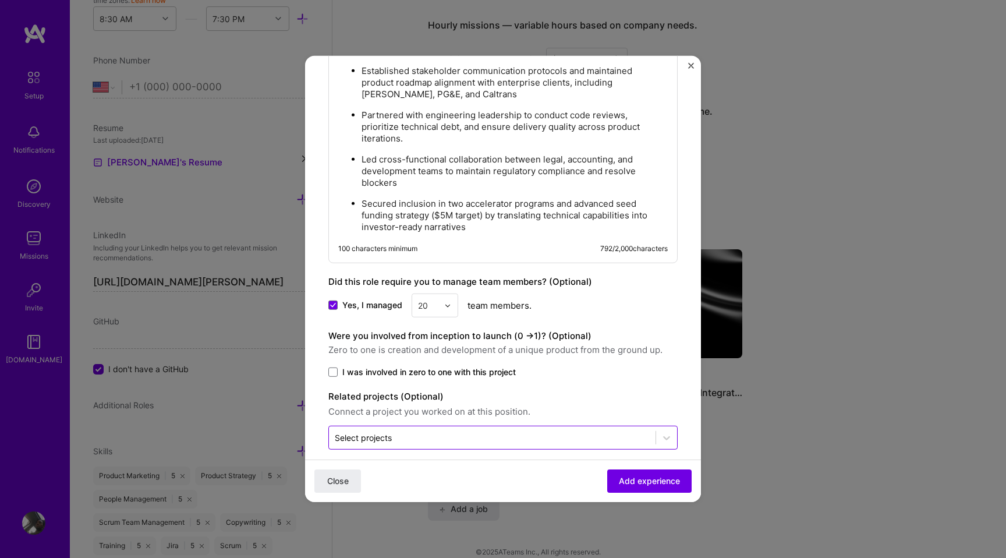
click at [592, 426] on div "Select projects" at bounding box center [492, 437] width 327 height 23
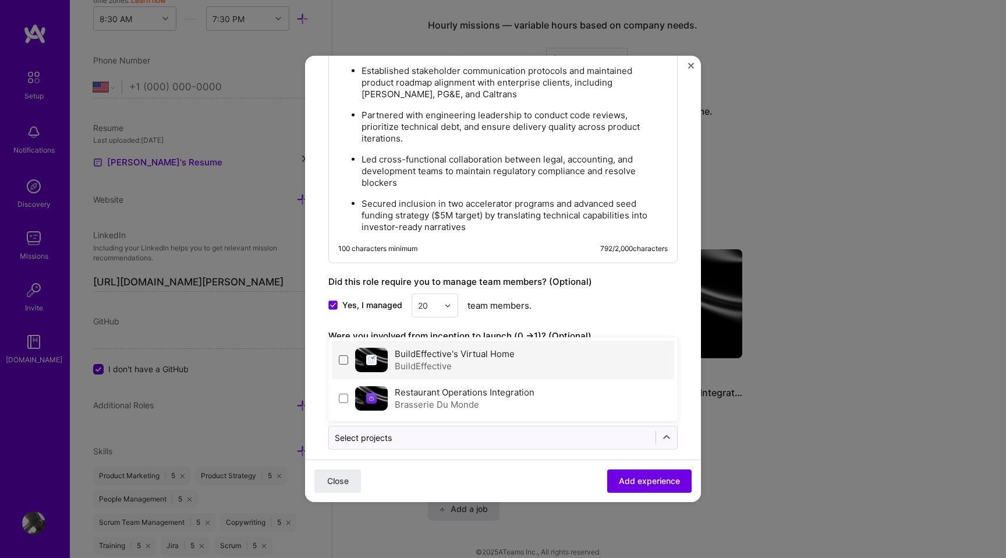
click at [347, 355] on span at bounding box center [343, 359] width 9 height 9
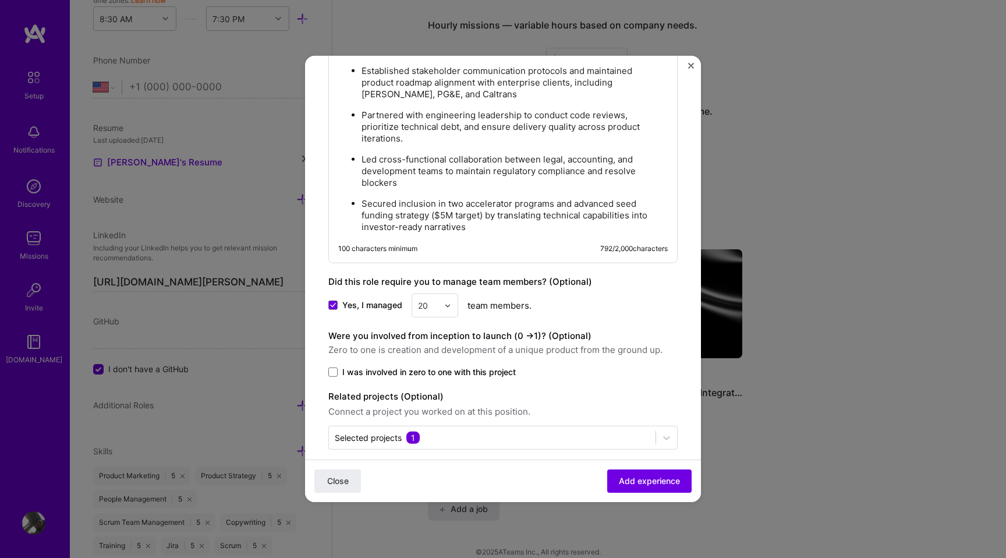
click at [647, 293] on div "Yes, I managed 20 team members." at bounding box center [502, 305] width 349 height 24
click at [633, 490] on button "Add experience" at bounding box center [649, 480] width 84 height 23
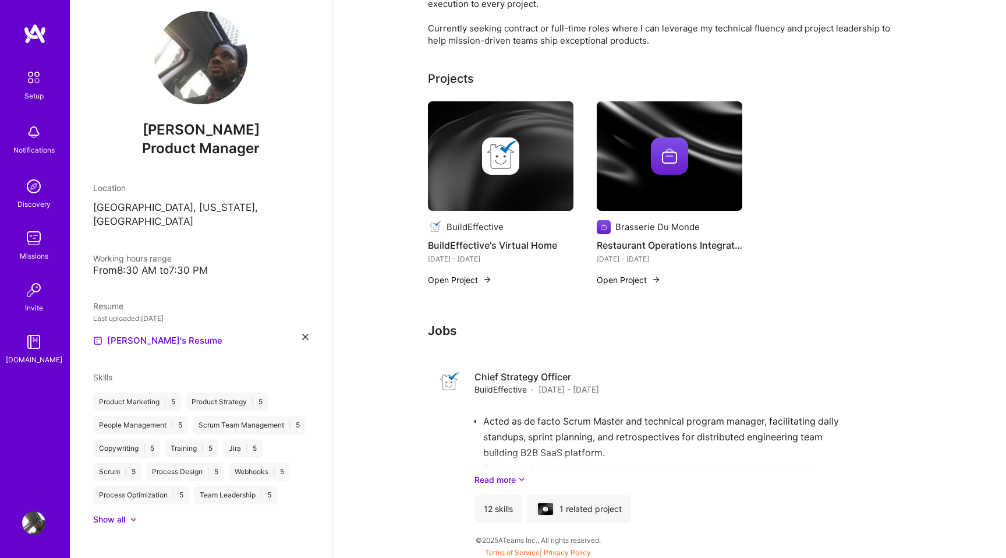
scroll to position [491, 0]
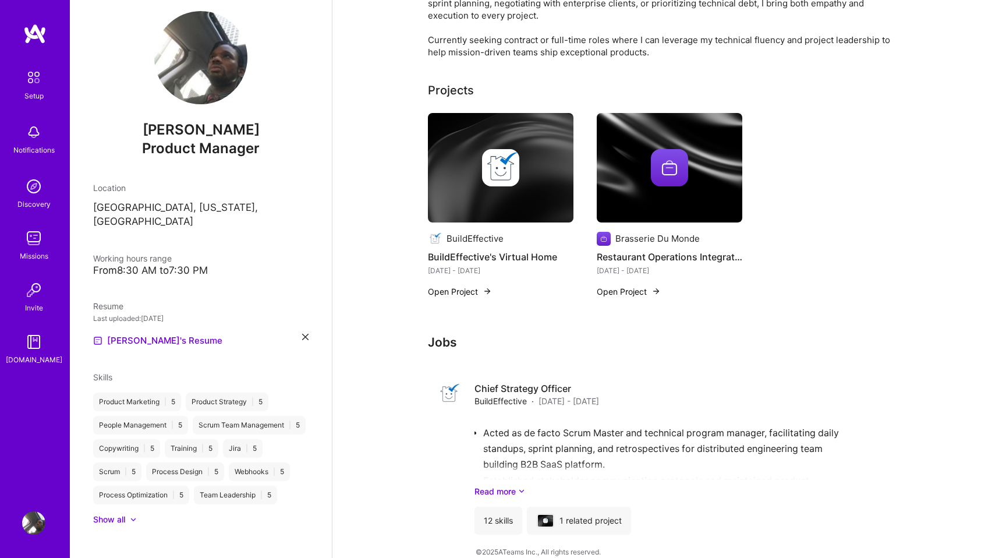
click at [206, 80] on img at bounding box center [200, 57] width 93 height 93
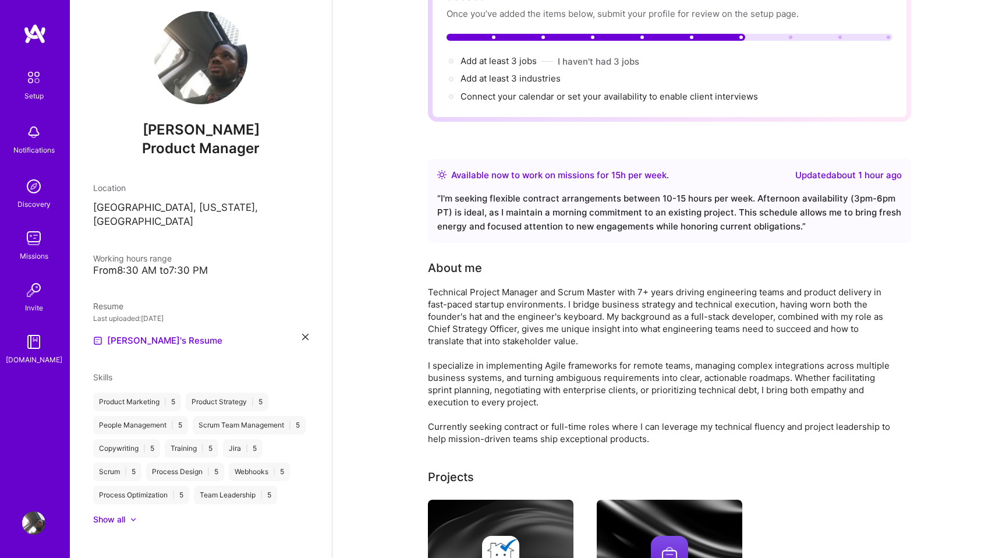
scroll to position [0, 0]
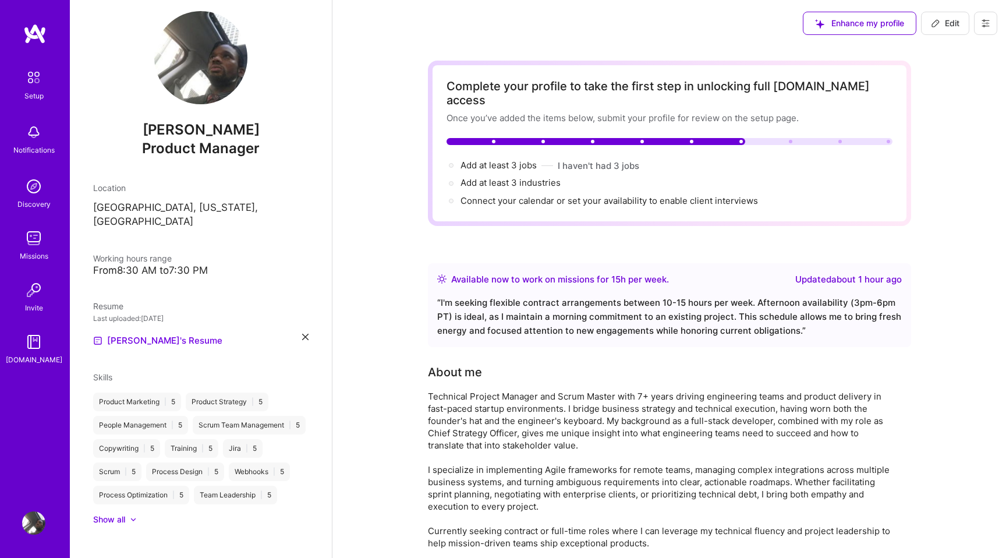
click at [984, 23] on icon at bounding box center [985, 24] width 7 height 2
click at [904, 295] on div "Available now to work on missions for 15 h per week . Updated about 1 hour ago …" at bounding box center [669, 305] width 483 height 84
click at [504, 160] on span "Add at least 3 jobs →" at bounding box center [504, 165] width 87 height 11
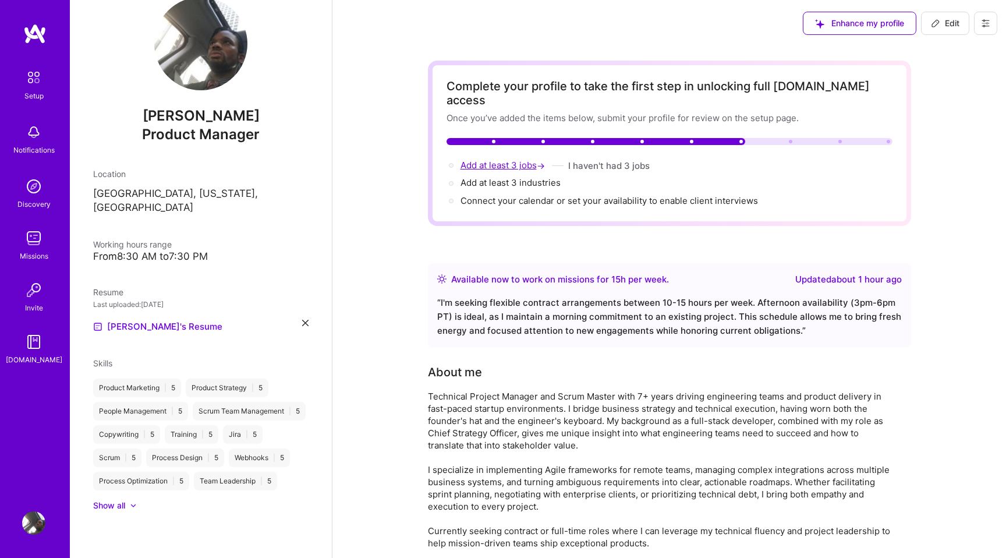
select select "US"
select select "Right Now"
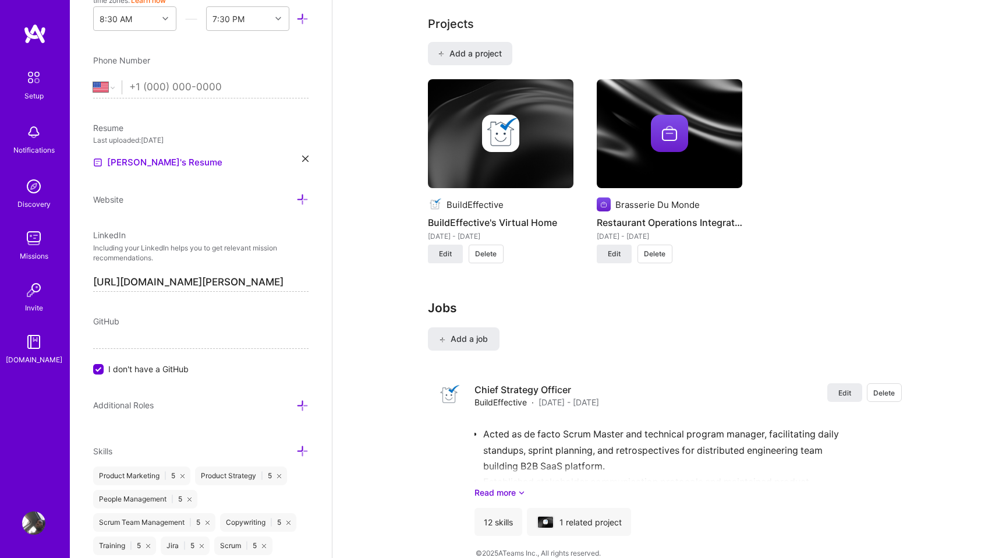
scroll to position [988, 0]
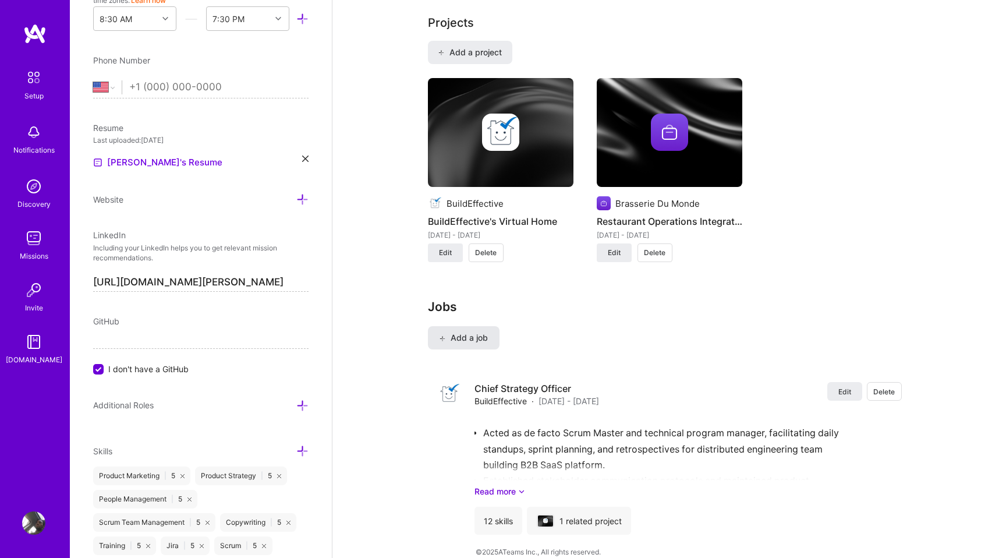
click at [479, 332] on span "Add a job" at bounding box center [464, 338] width 48 height 12
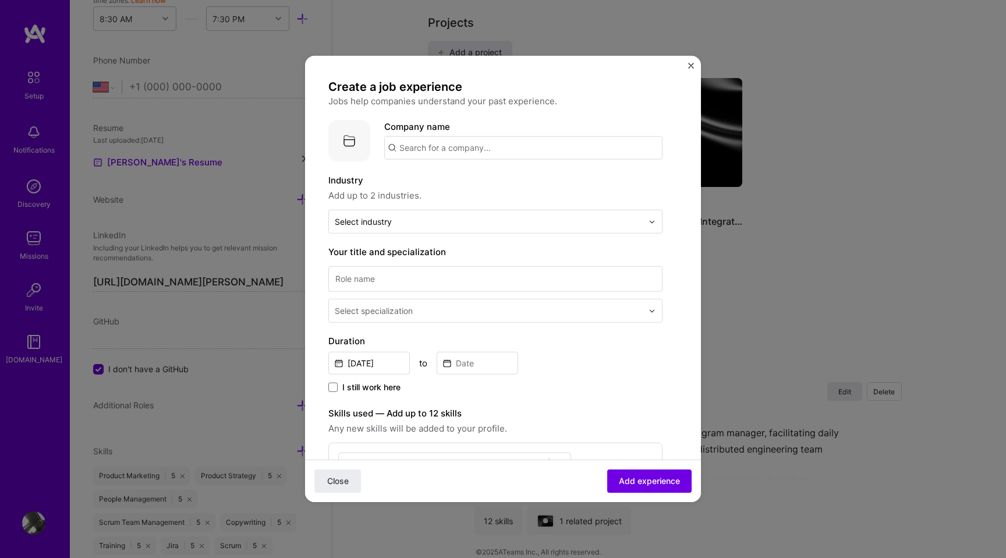
click at [465, 150] on input "text" at bounding box center [523, 147] width 278 height 23
click at [493, 151] on input "Jet Set Success LLC" at bounding box center [523, 147] width 278 height 23
type input "Jet Set Success"
click at [495, 177] on div "Jet Set Success" at bounding box center [489, 180] width 78 height 20
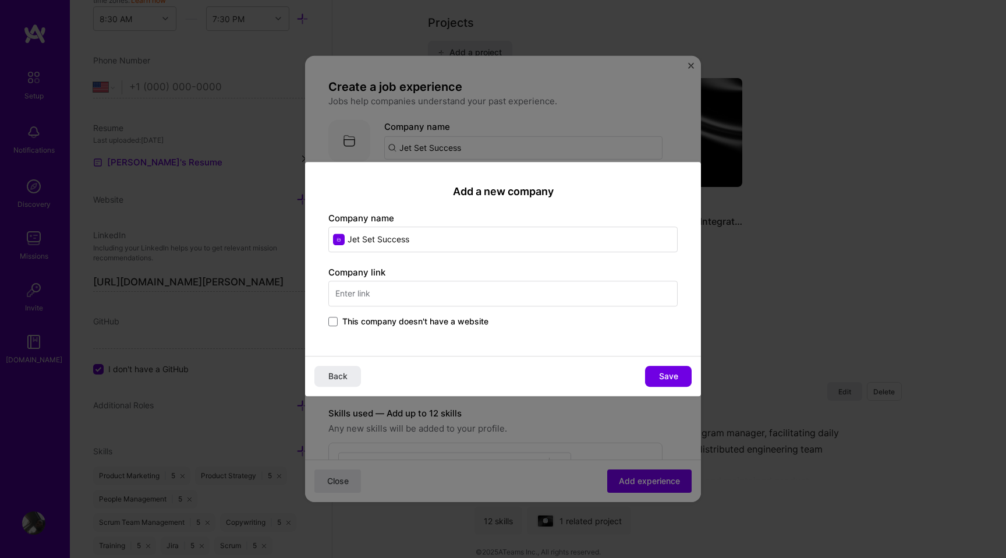
click at [476, 282] on input "text" at bounding box center [502, 294] width 349 height 26
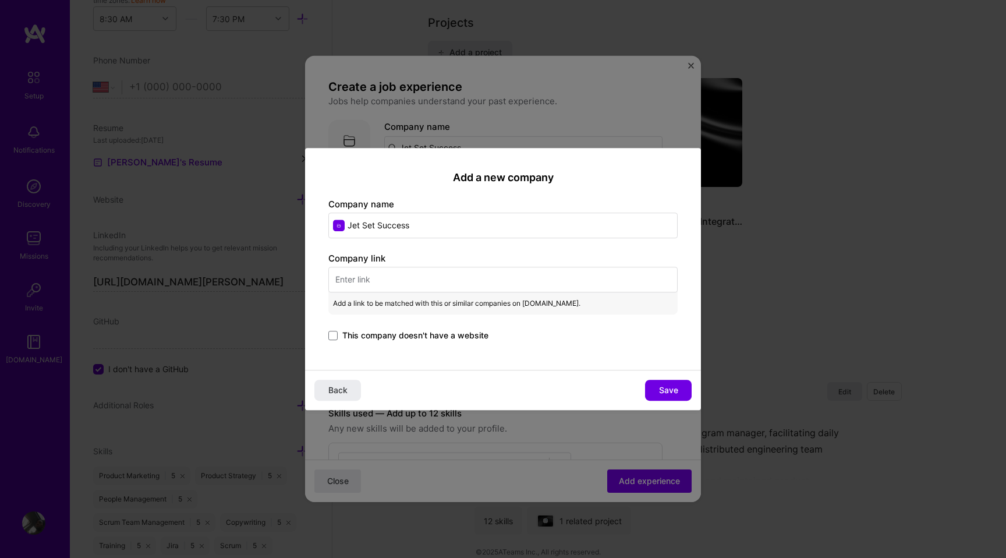
click at [472, 339] on span "This company doesn't have a website" at bounding box center [415, 336] width 146 height 12
click at [0, 0] on input "This company doesn't have a website" at bounding box center [0, 0] width 0 height 0
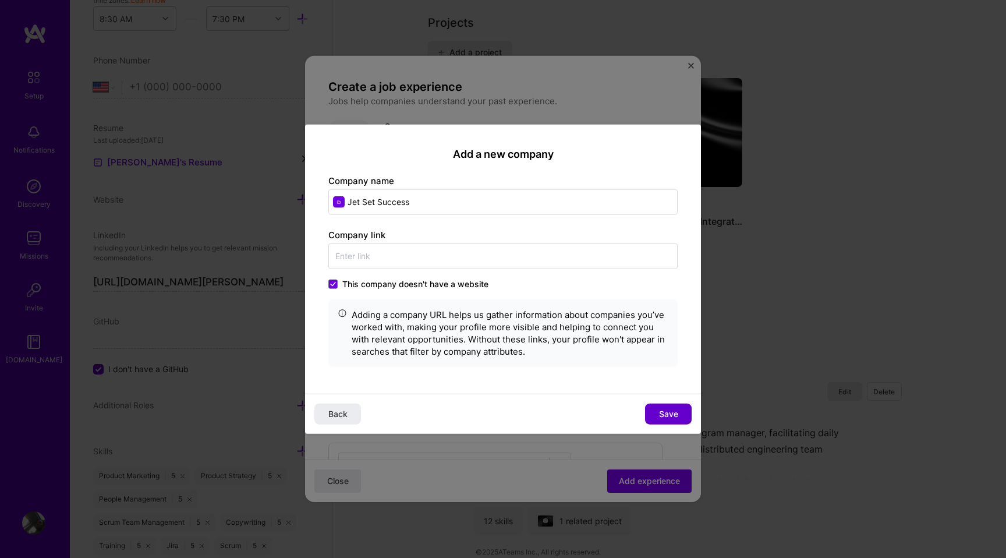
click at [656, 403] on button "Save" at bounding box center [668, 413] width 47 height 21
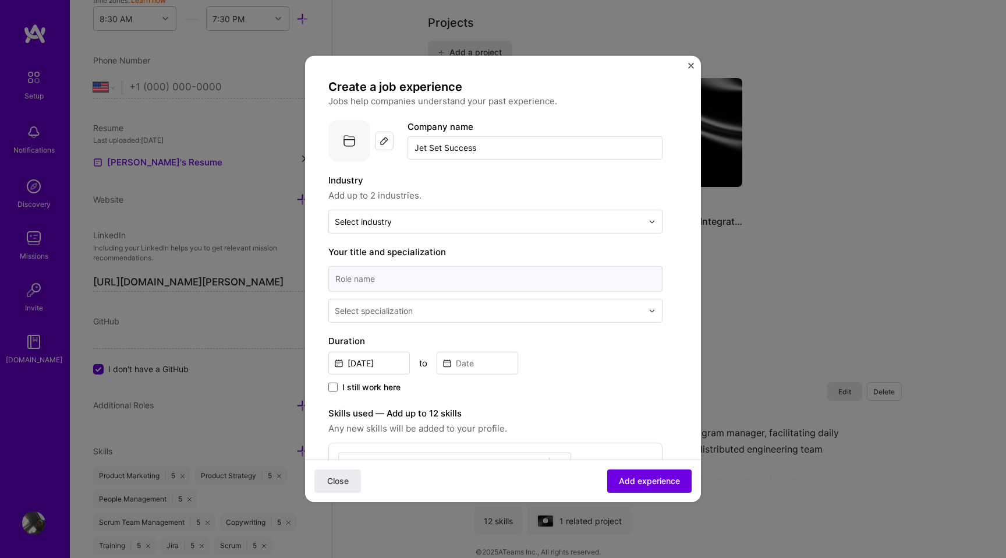
click at [454, 281] on input at bounding box center [495, 279] width 334 height 26
paste input "Founder & Technical Product Lead"
type input "Founder & Technical Product Lead"
click at [457, 313] on input "text" at bounding box center [490, 311] width 310 height 12
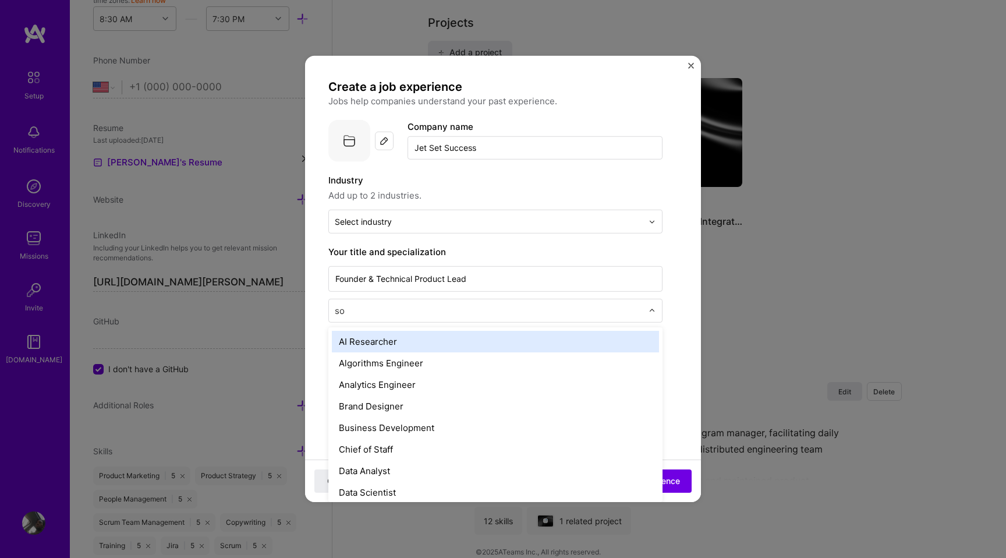
type input "sof"
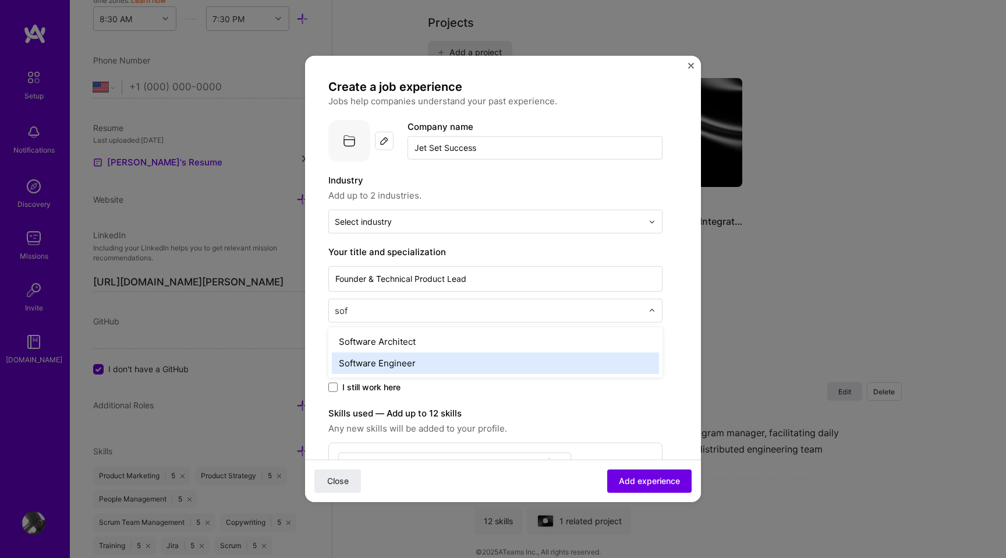
click at [403, 358] on div "Software Engineer" at bounding box center [495, 363] width 327 height 22
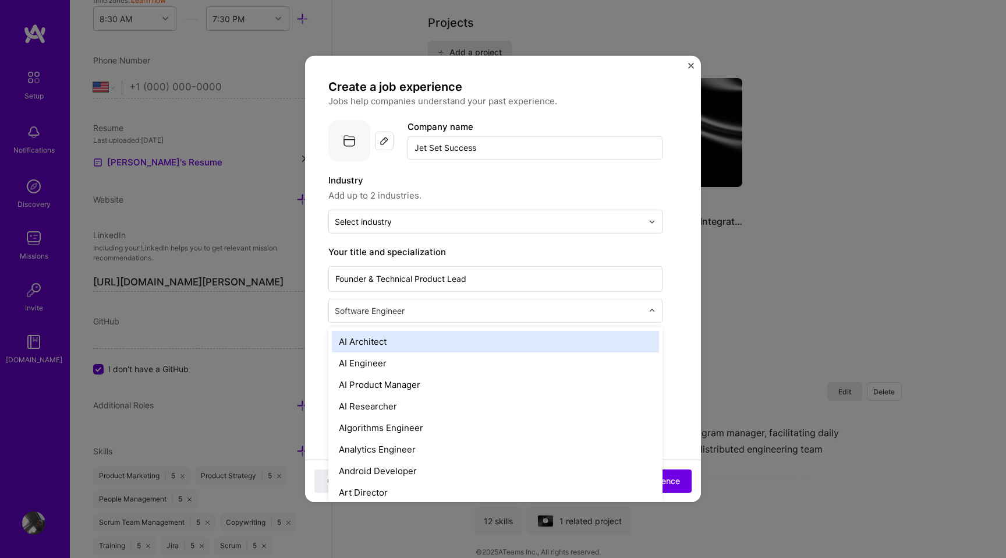
click at [398, 312] on input "text" at bounding box center [490, 311] width 310 height 12
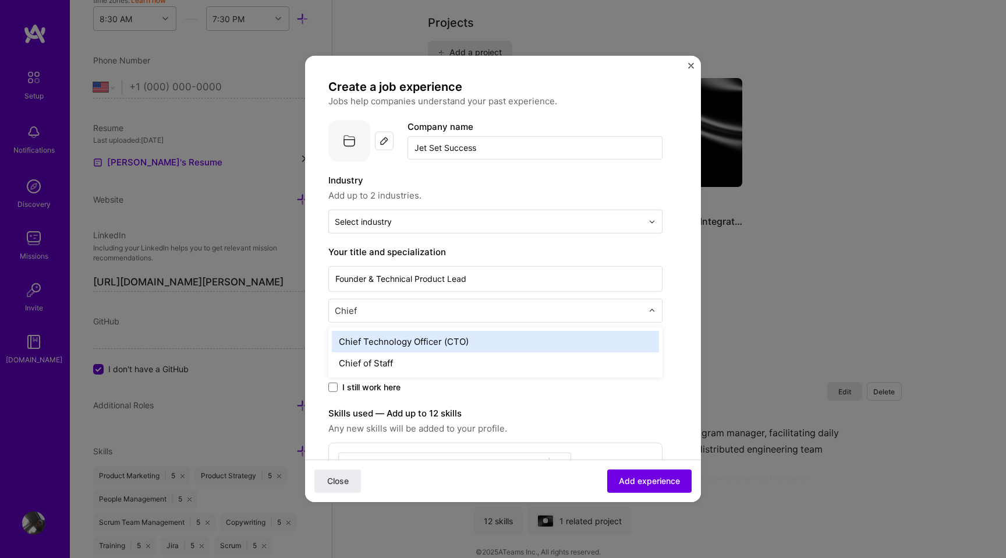
click at [374, 315] on input "Chief" at bounding box center [490, 311] width 310 height 12
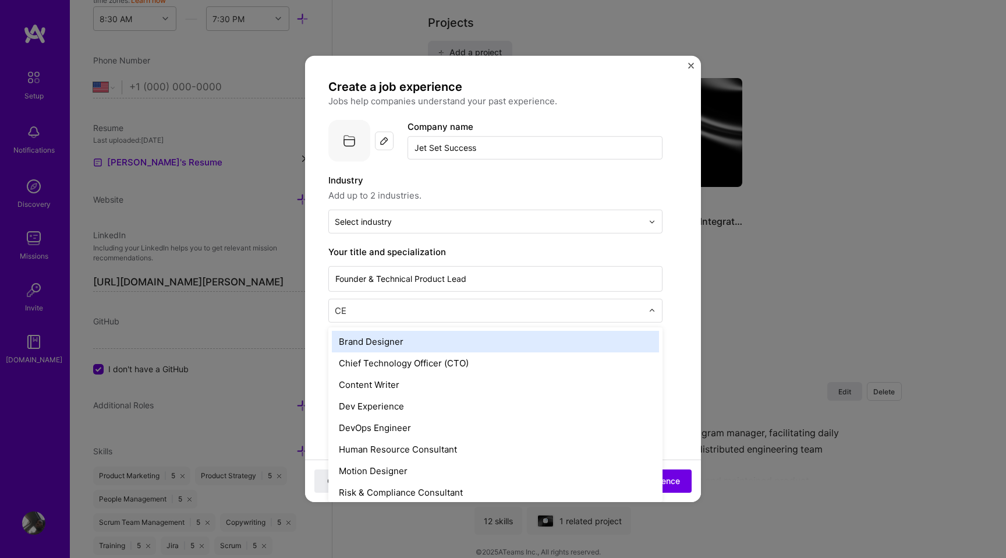
type input "C"
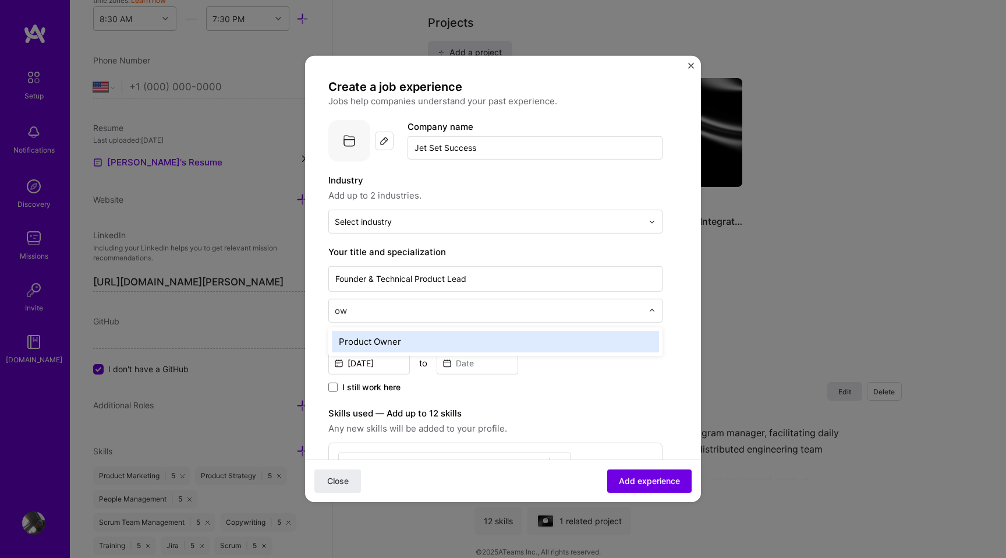
type input "o"
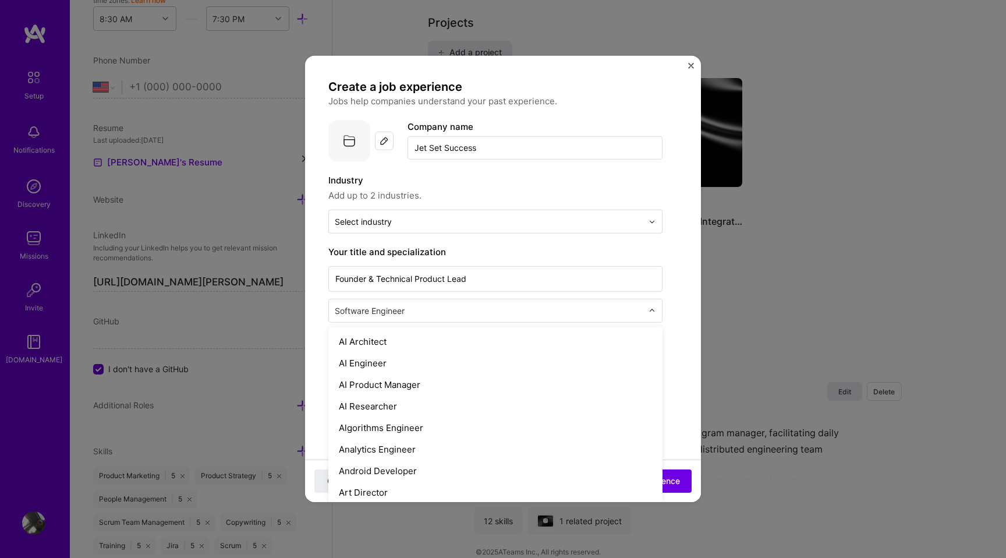
type input "s"
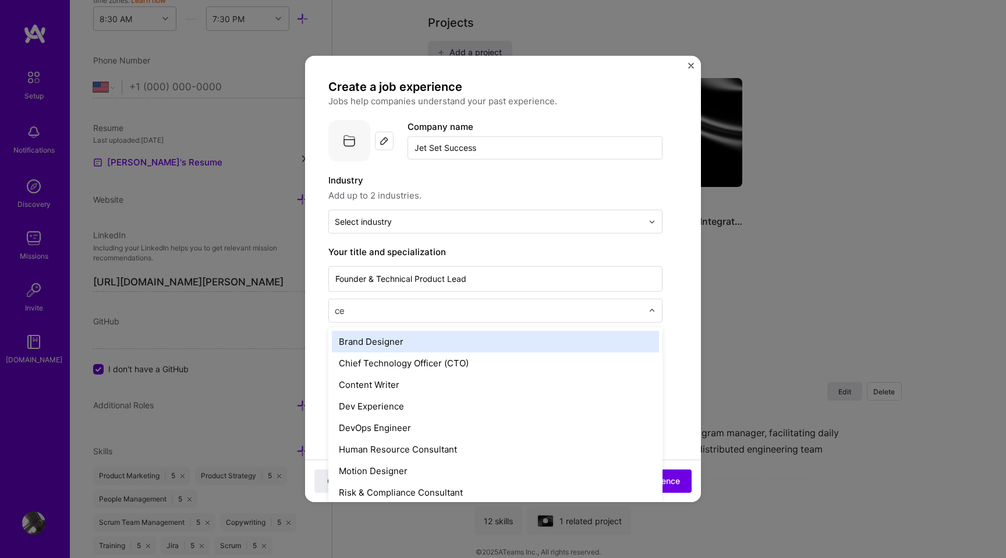
type input "c"
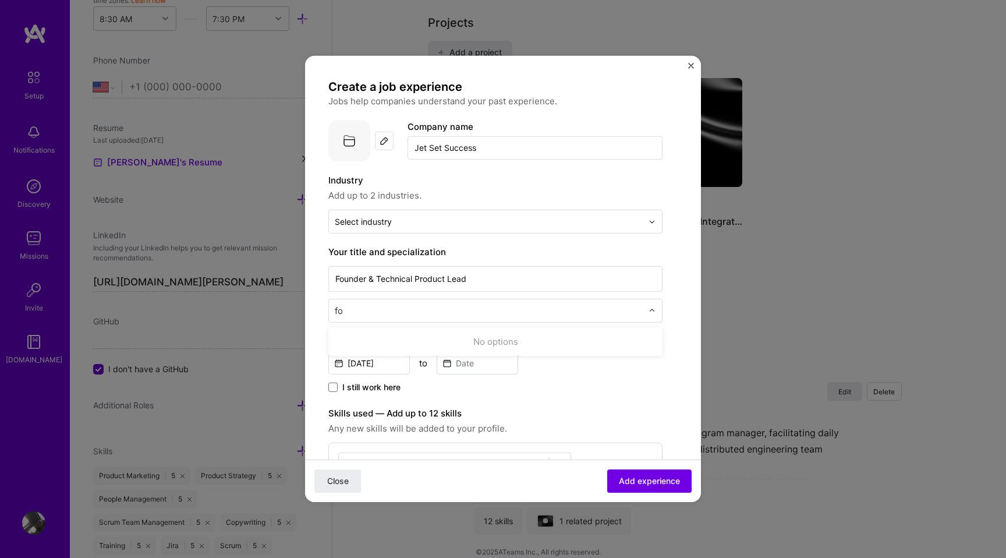
type input "f"
click at [513, 247] on label "Your title and specialization" at bounding box center [495, 252] width 334 height 14
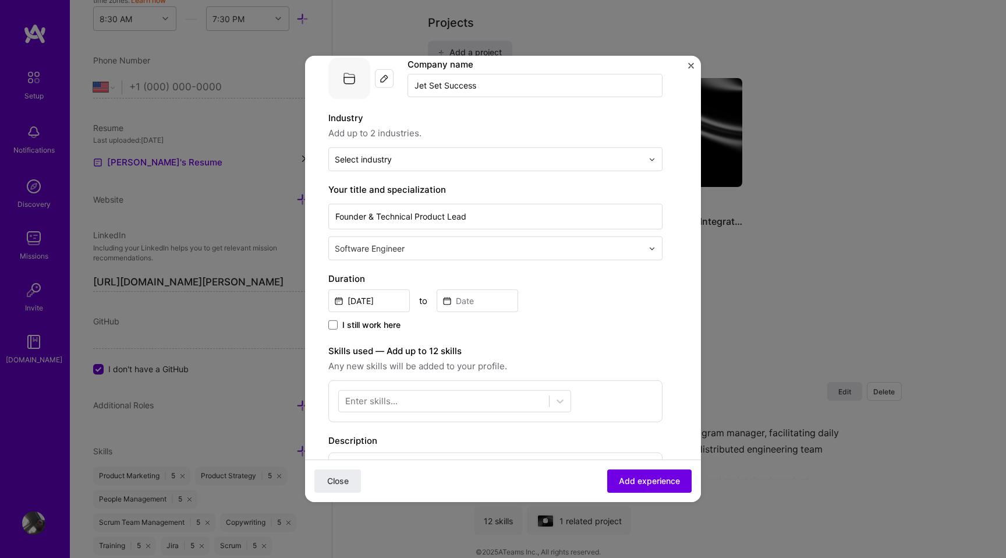
scroll to position [69, 0]
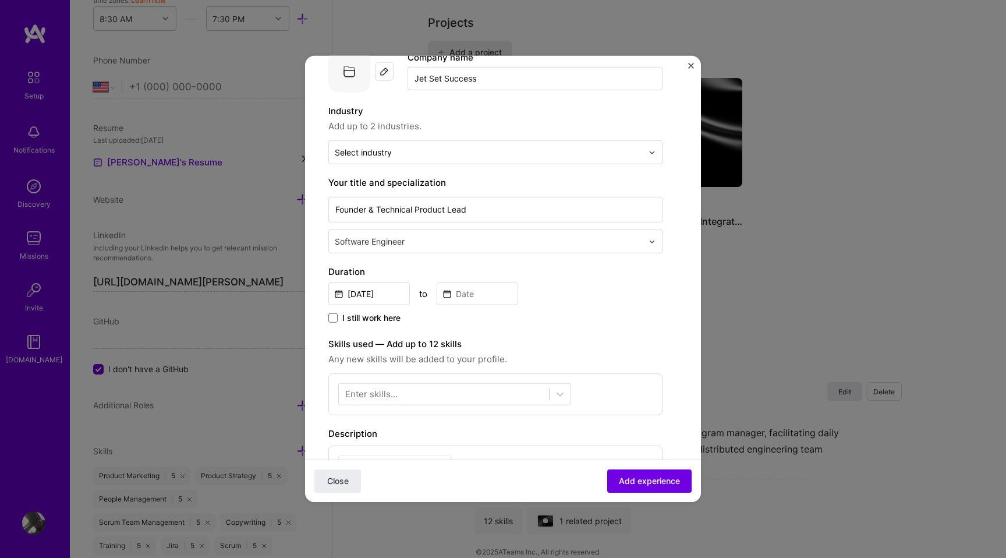
click at [357, 312] on span "I still work here" at bounding box center [371, 318] width 58 height 12
click at [0, 0] on input "I still work here" at bounding box center [0, 0] width 0 height 0
click at [380, 295] on input "[DATE]" at bounding box center [369, 293] width 82 height 23
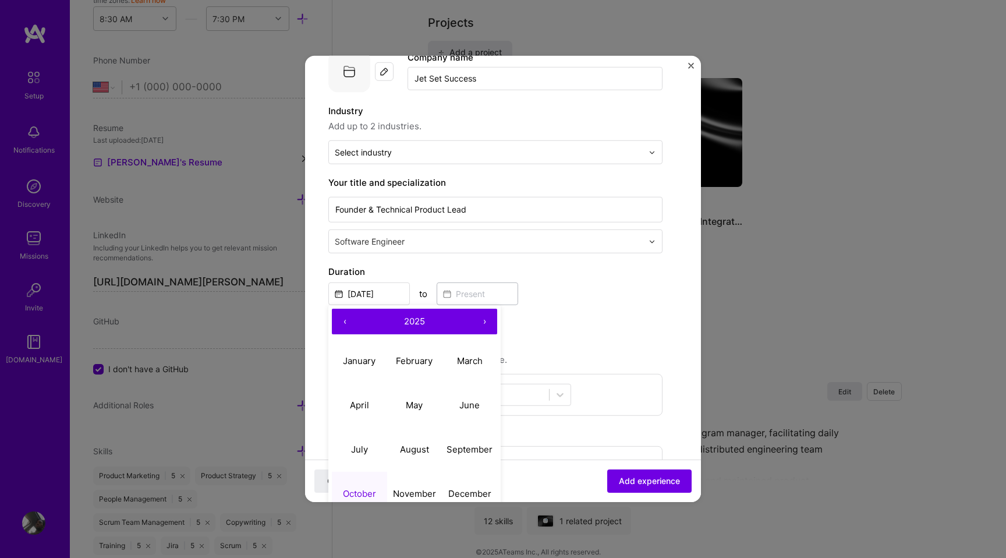
click at [347, 322] on button "‹" at bounding box center [345, 322] width 26 height 26
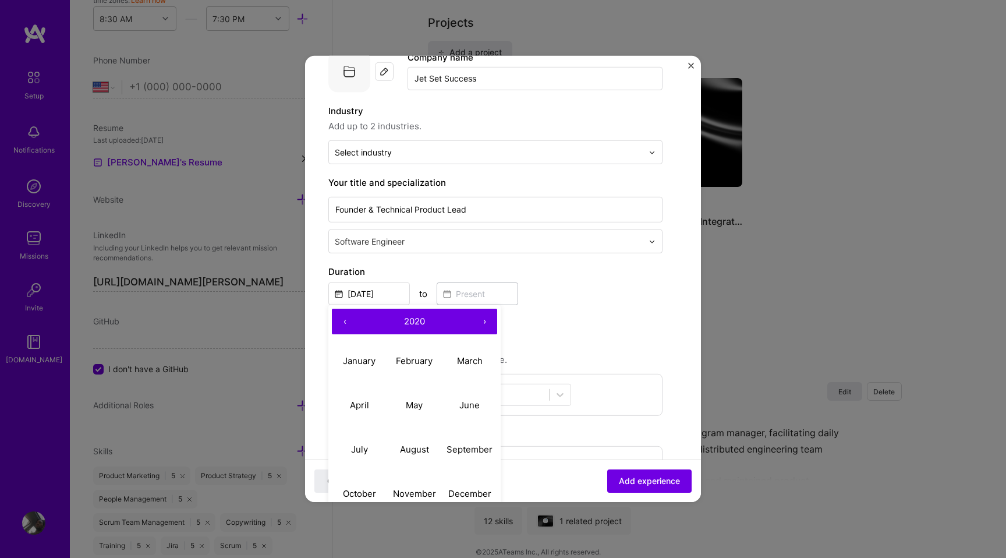
click at [347, 322] on button "‹" at bounding box center [345, 322] width 26 height 26
click at [484, 320] on button "›" at bounding box center [485, 322] width 26 height 26
click at [368, 441] on button "July" at bounding box center [359, 449] width 55 height 44
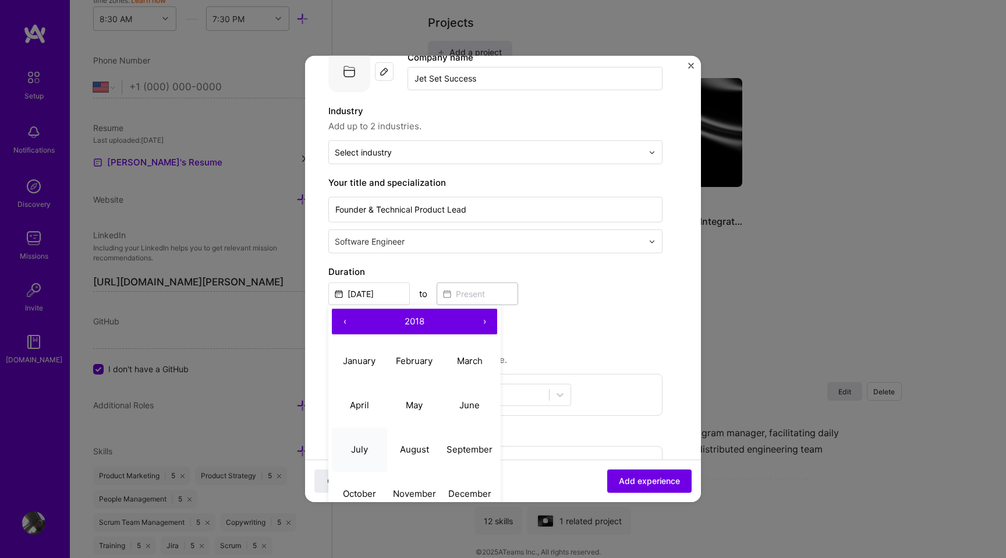
type input "[DATE]"
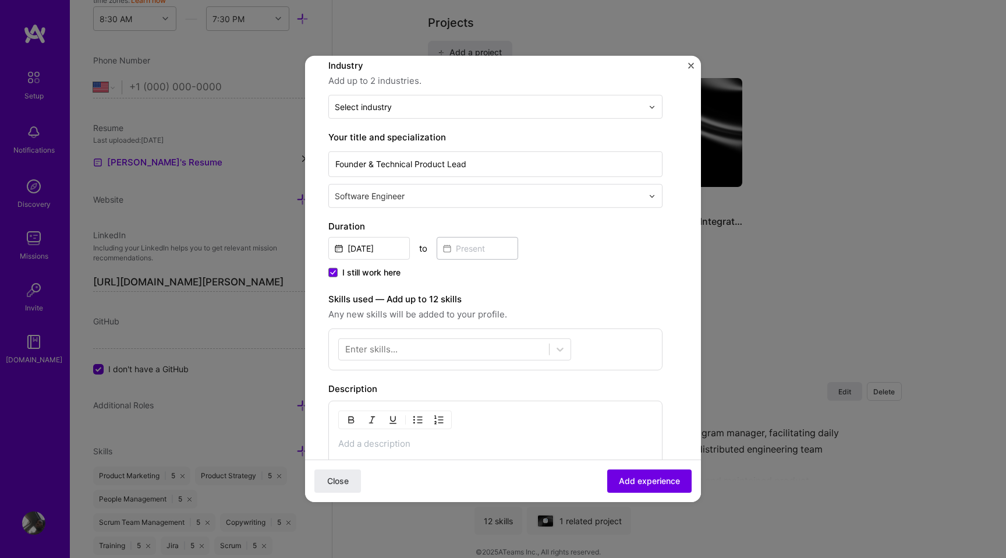
scroll to position [119, 0]
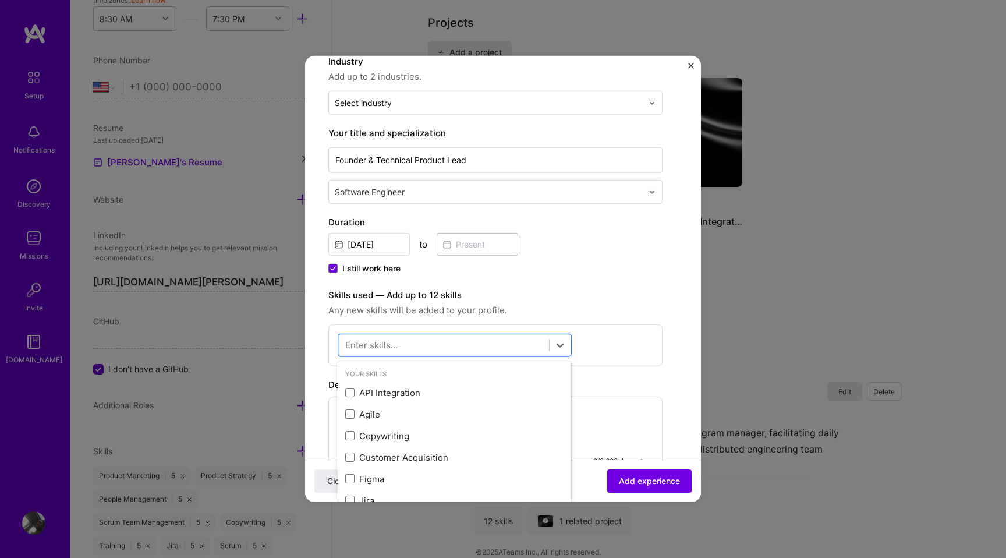
click at [465, 339] on div at bounding box center [444, 344] width 210 height 19
click at [397, 391] on div "API Integration" at bounding box center [454, 393] width 219 height 12
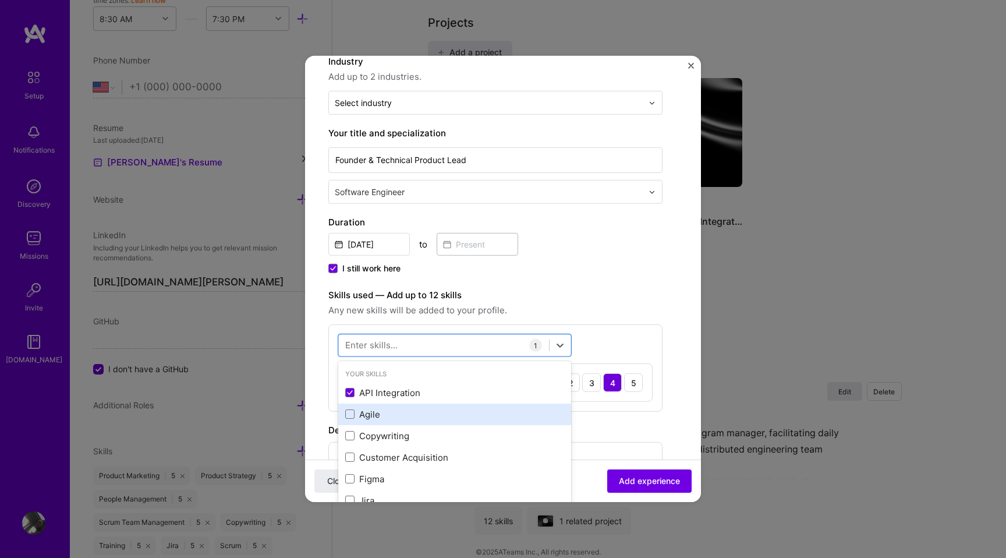
click at [370, 411] on div "Agile" at bounding box center [454, 414] width 219 height 12
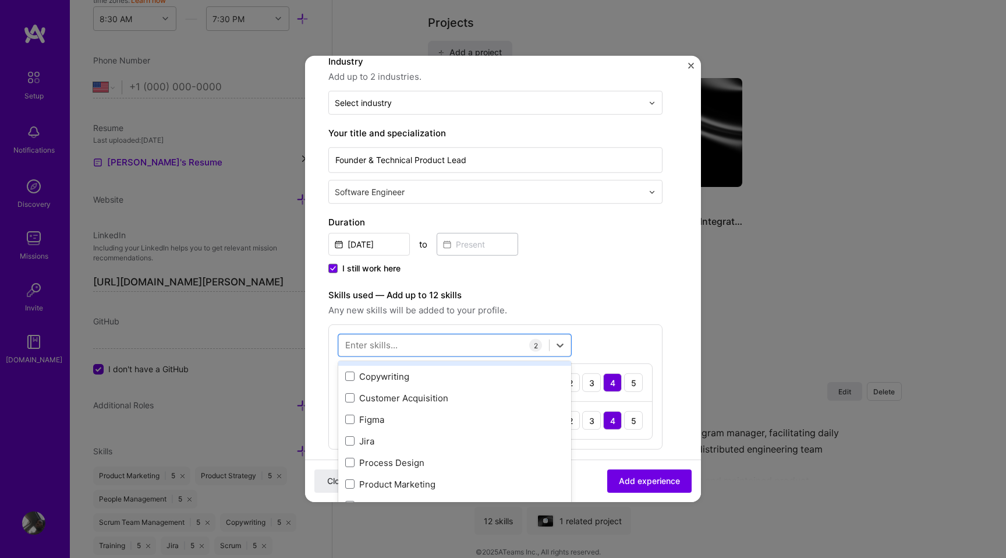
scroll to position [61, 0]
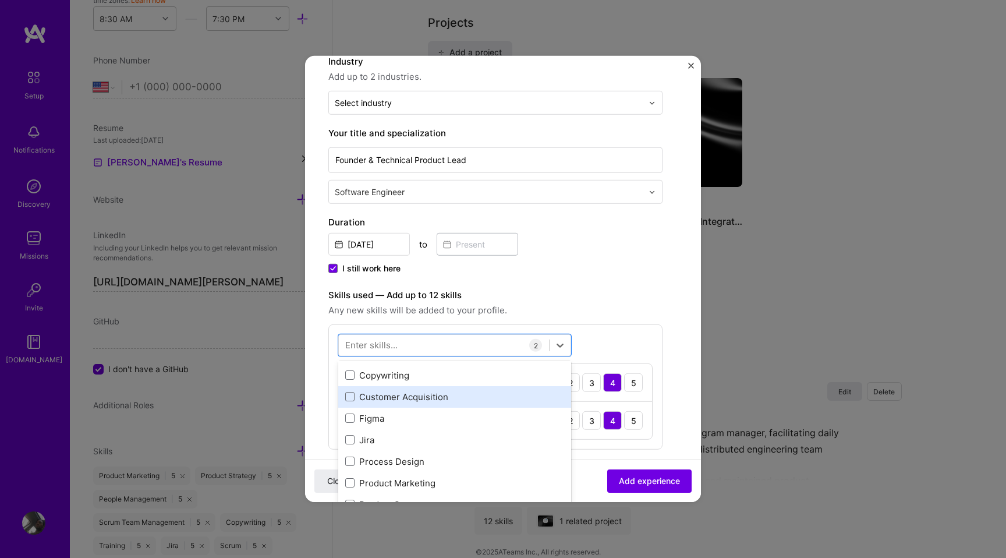
click at [381, 394] on div "Customer Acquisition" at bounding box center [454, 397] width 219 height 12
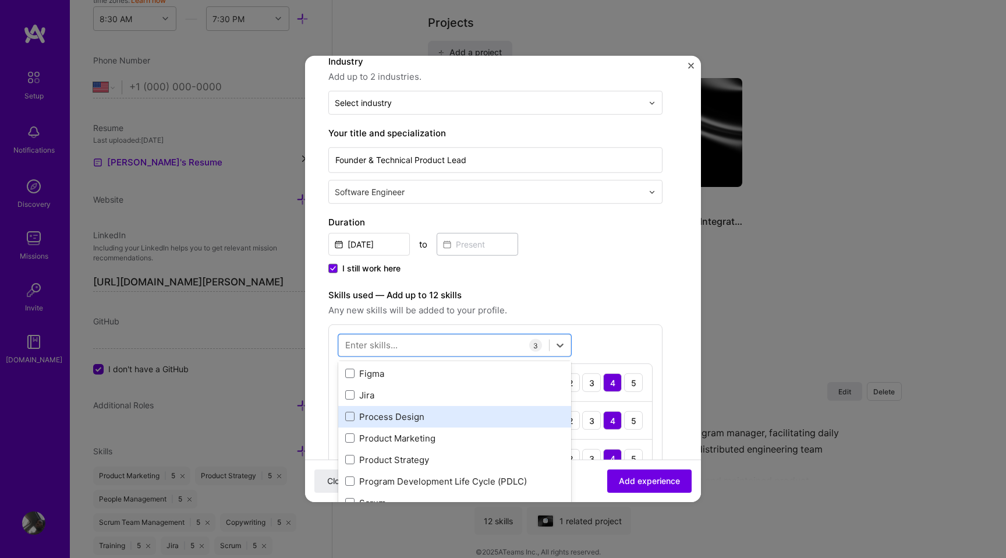
scroll to position [105, 0]
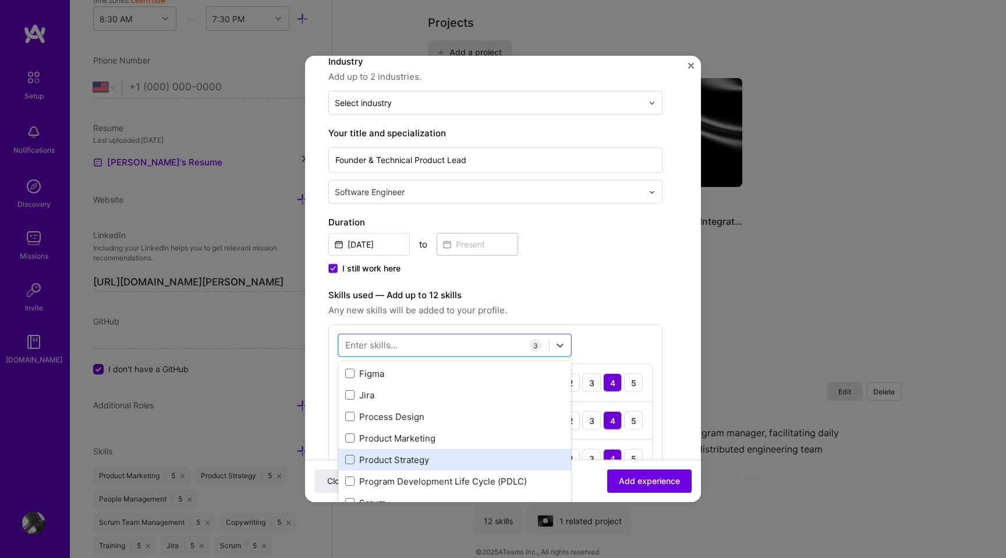
click at [381, 463] on div "Product Strategy" at bounding box center [454, 460] width 219 height 12
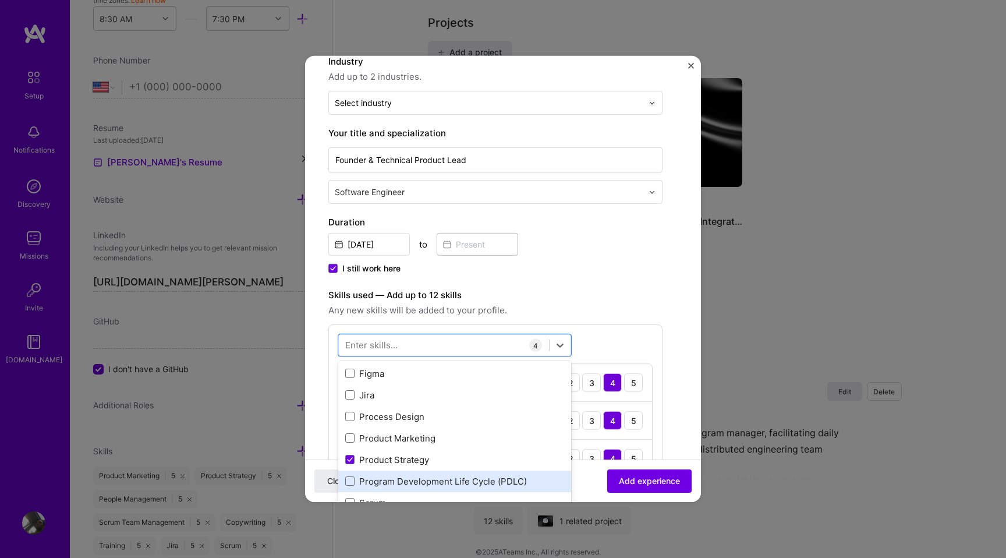
click at [383, 480] on div "Program Development Life Cycle (PDLC)" at bounding box center [454, 481] width 219 height 12
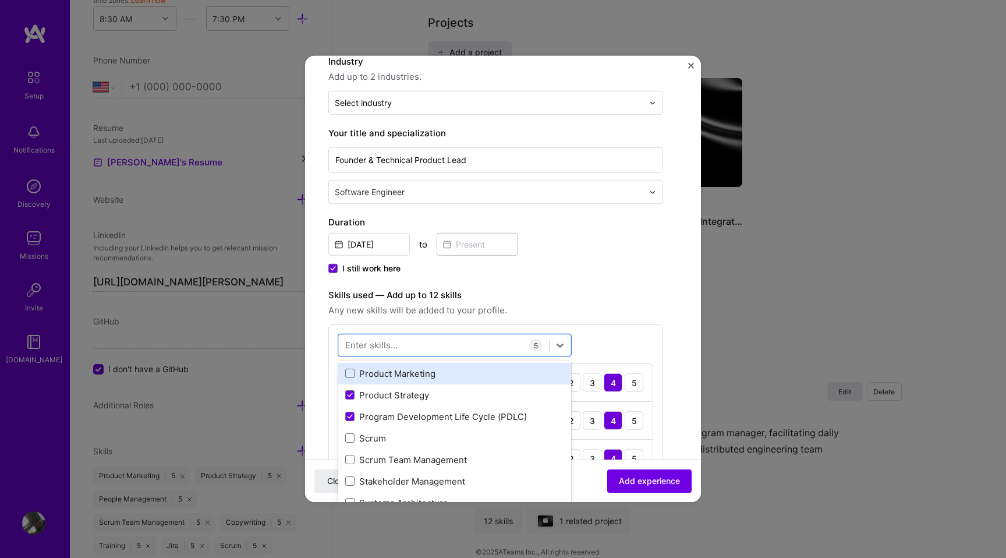
scroll to position [171, 0]
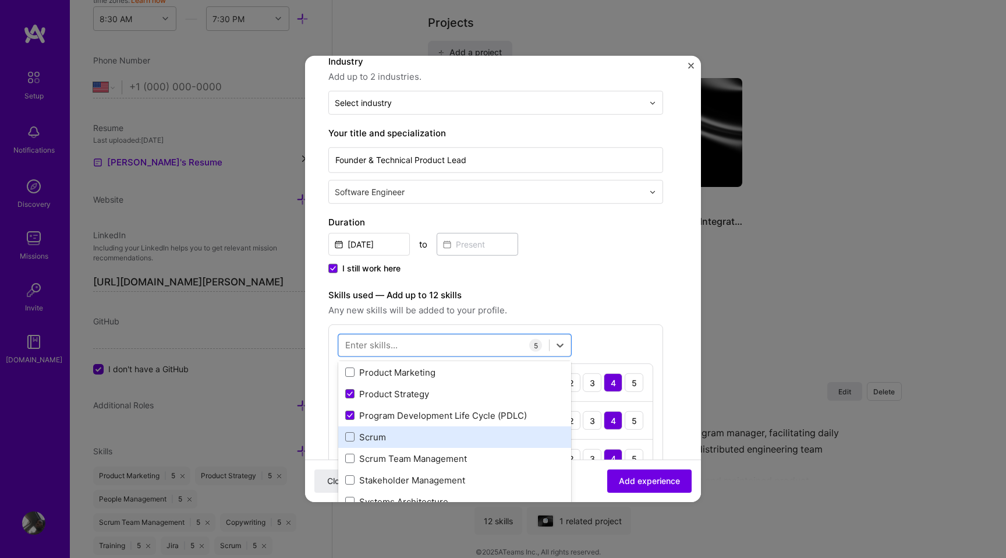
click at [374, 434] on div "Scrum" at bounding box center [454, 437] width 219 height 12
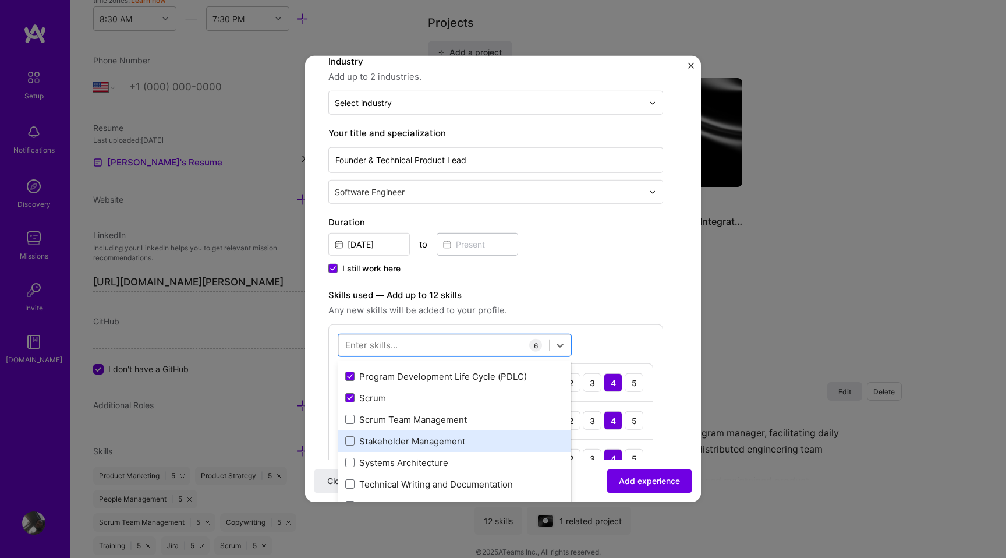
scroll to position [209, 0]
click at [374, 442] on div "Stakeholder Management" at bounding box center [454, 442] width 219 height 12
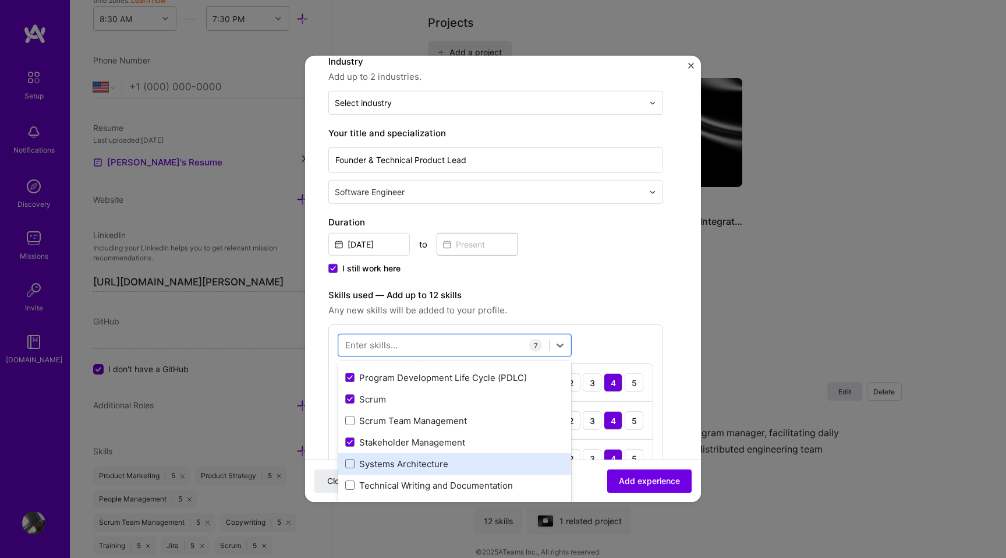
click at [376, 466] on div "Systems Architecture" at bounding box center [454, 464] width 219 height 12
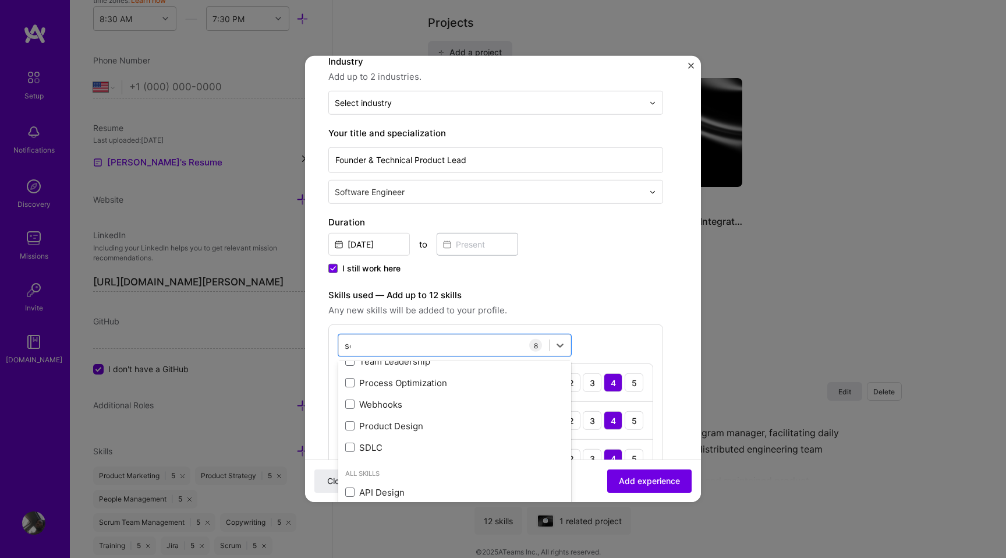
scroll to position [0, 0]
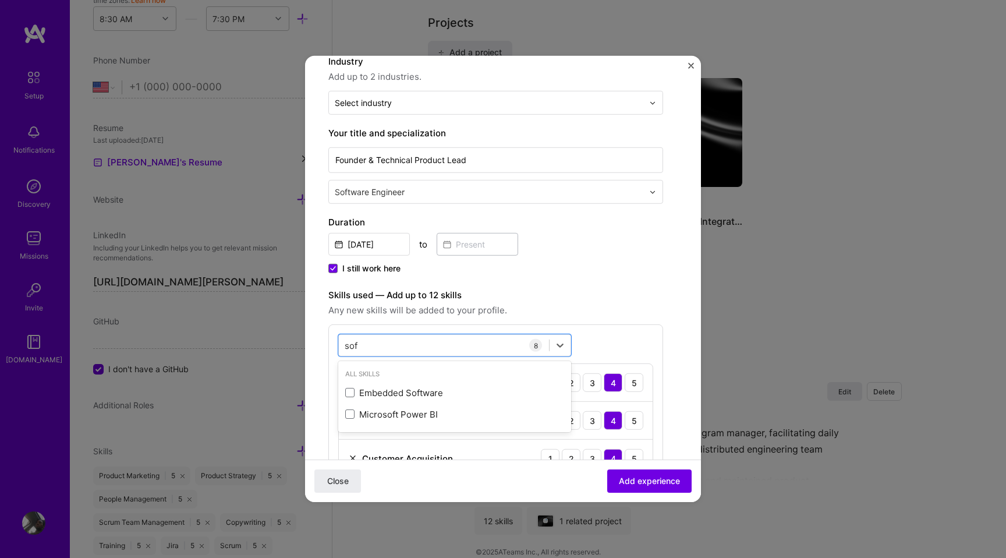
type input "soft"
click at [367, 388] on div "Embedded Software" at bounding box center [454, 393] width 219 height 12
click at [356, 347] on input "soft" at bounding box center [353, 345] width 17 height 12
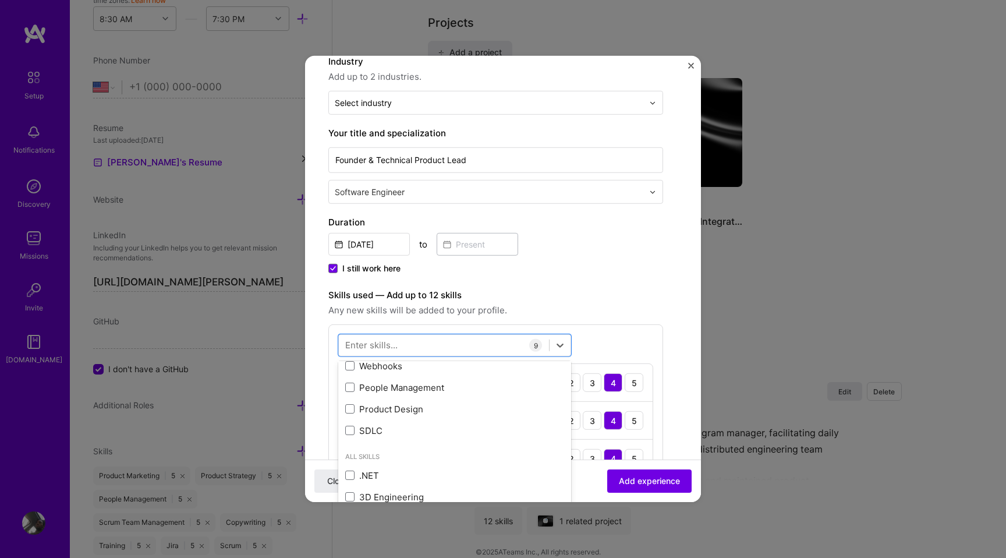
scroll to position [457, 0]
click at [387, 433] on div "SDLC" at bounding box center [454, 432] width 219 height 12
click at [391, 405] on div "Product Design" at bounding box center [454, 410] width 219 height 12
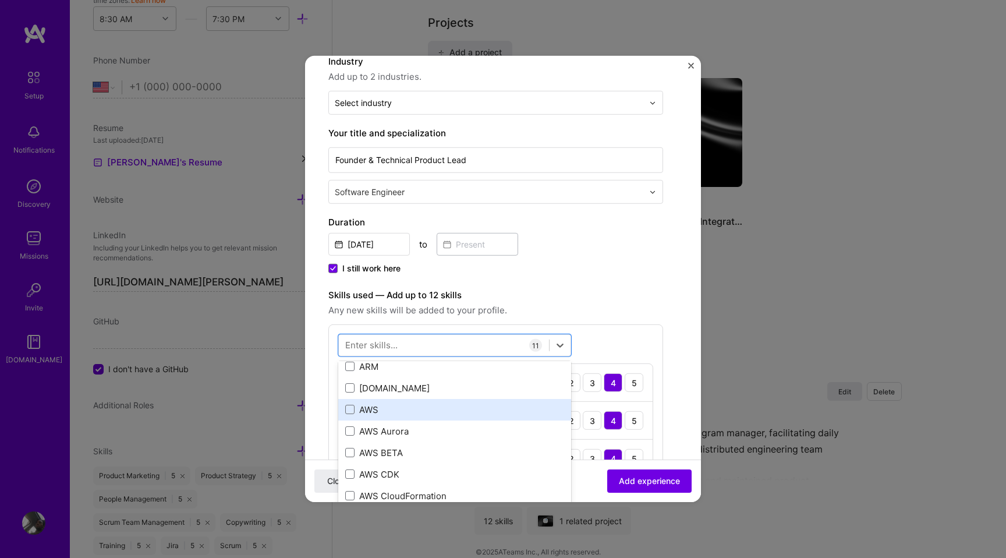
click at [391, 416] on div "AWS" at bounding box center [454, 409] width 233 height 22
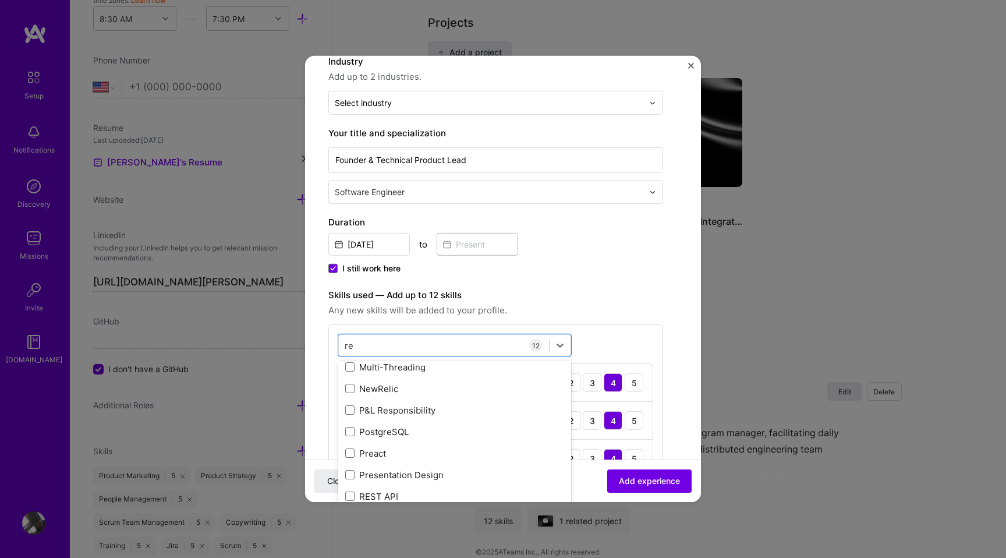
scroll to position [0, 0]
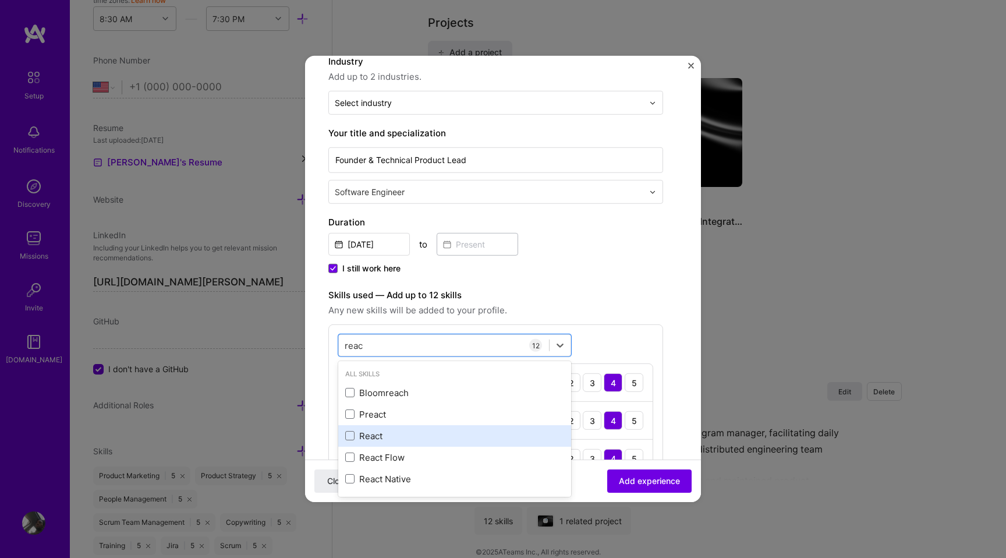
click at [374, 437] on div "React" at bounding box center [454, 436] width 219 height 12
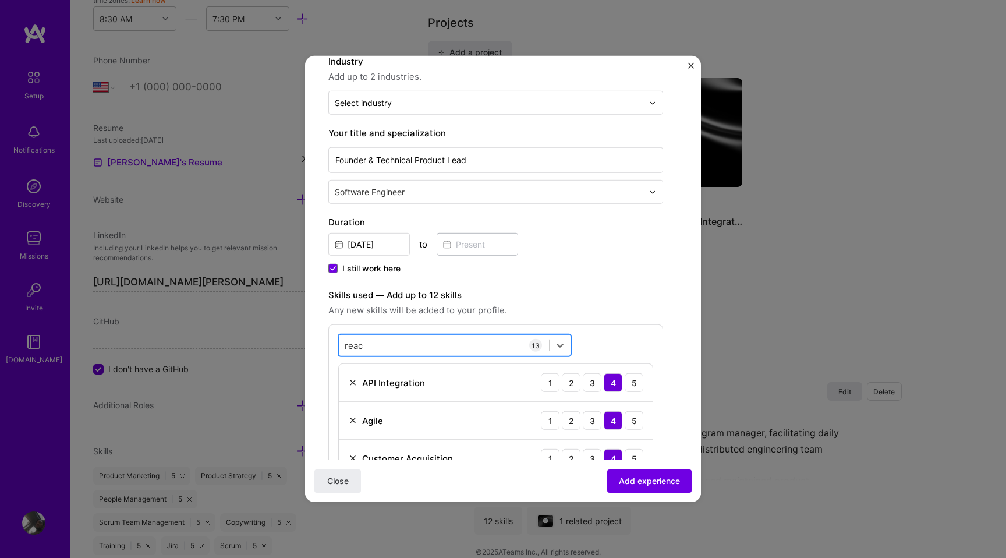
click at [377, 351] on div "reac reac" at bounding box center [444, 344] width 210 height 19
click at [357, 348] on input "reac" at bounding box center [354, 345] width 19 height 12
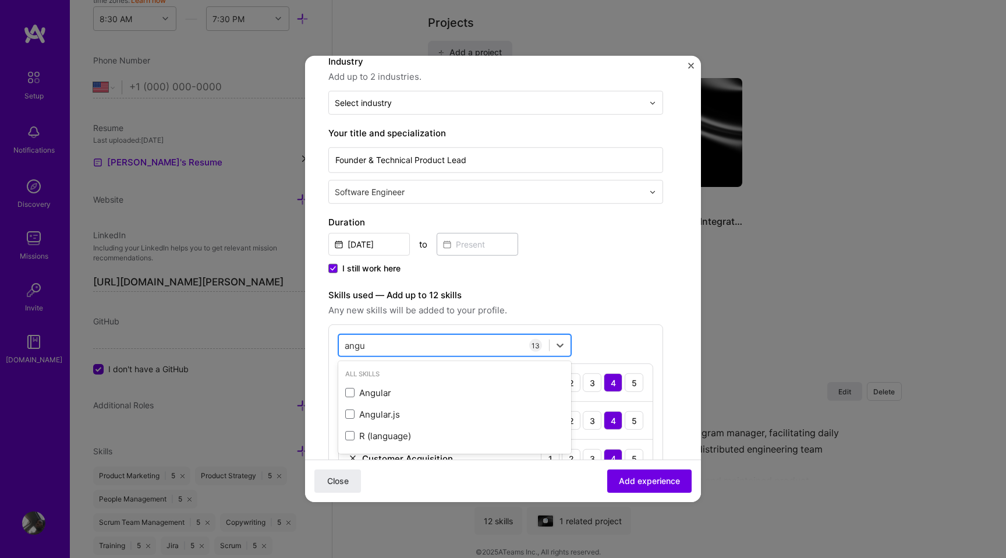
type input "angul"
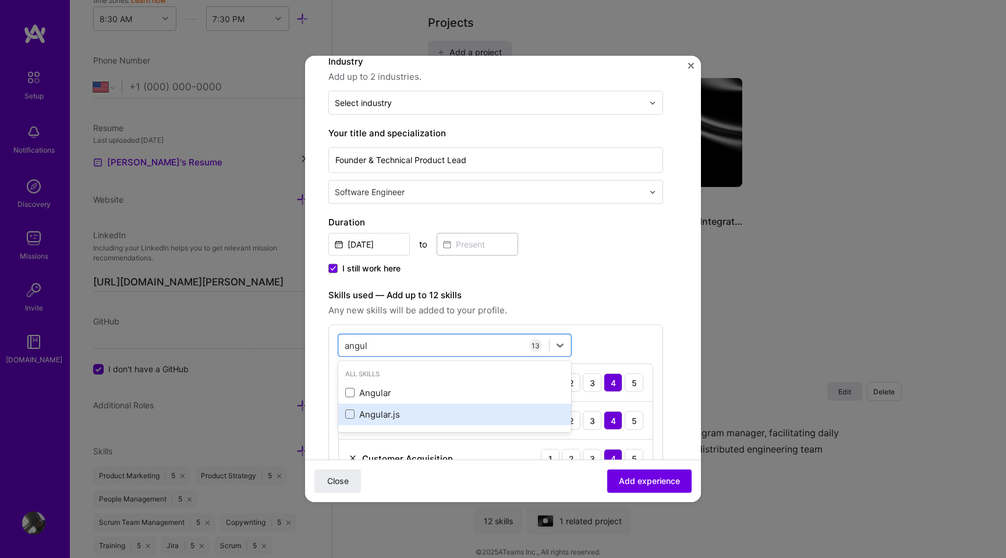
click at [347, 419] on div "Angular.js" at bounding box center [454, 414] width 219 height 12
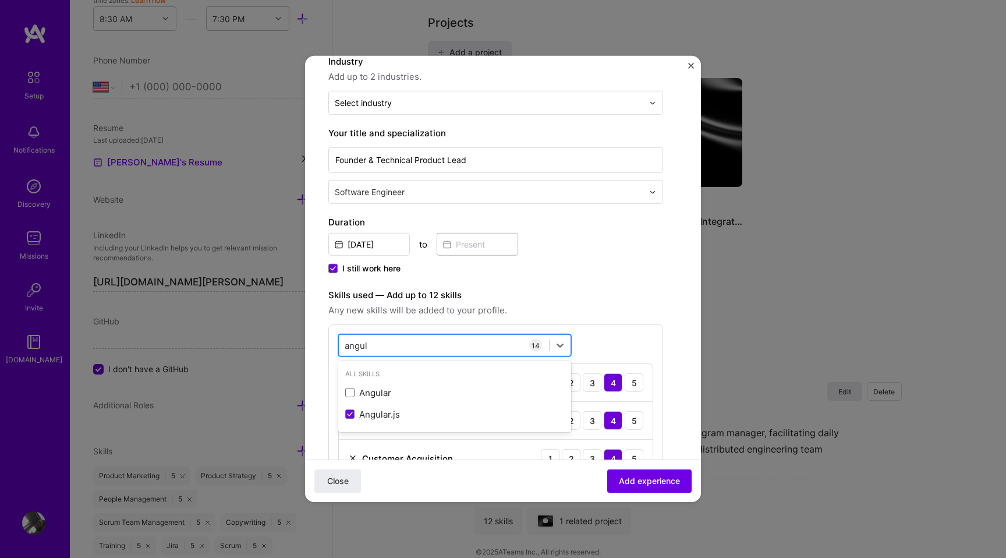
click at [354, 351] on div "angul angul" at bounding box center [357, 345] width 24 height 15
click at [353, 348] on input "angul" at bounding box center [357, 345] width 24 height 12
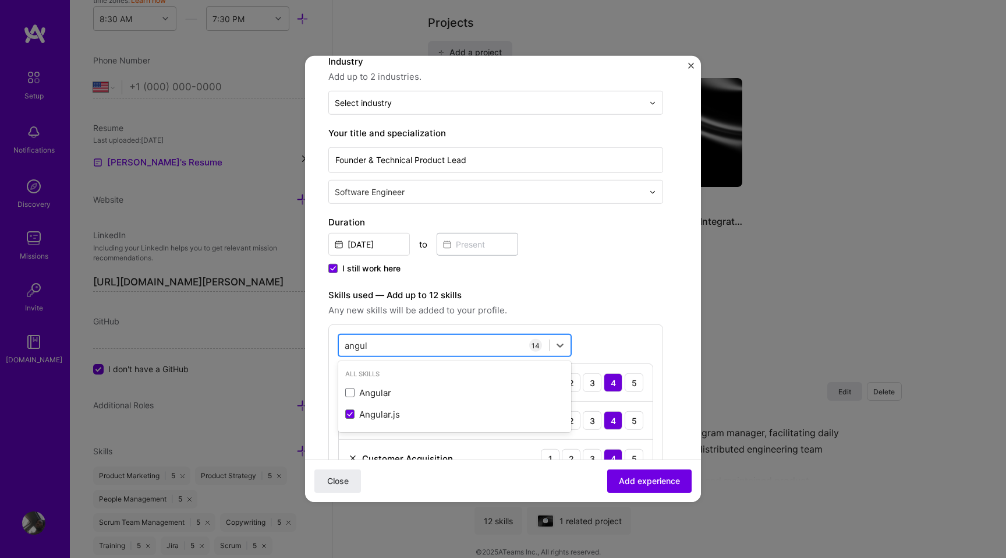
click at [353, 348] on input "angul" at bounding box center [357, 345] width 24 height 12
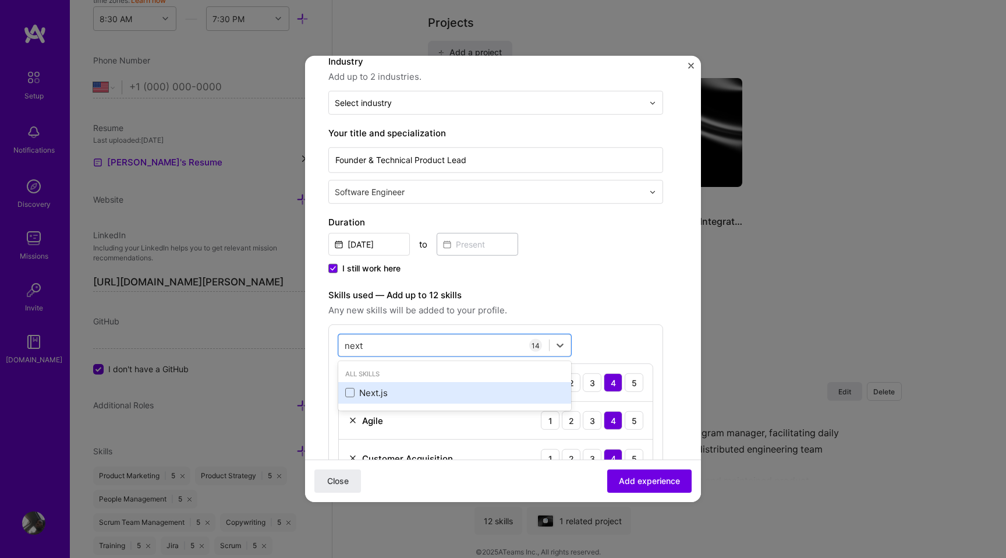
click at [346, 385] on div "Next.js" at bounding box center [454, 393] width 233 height 22
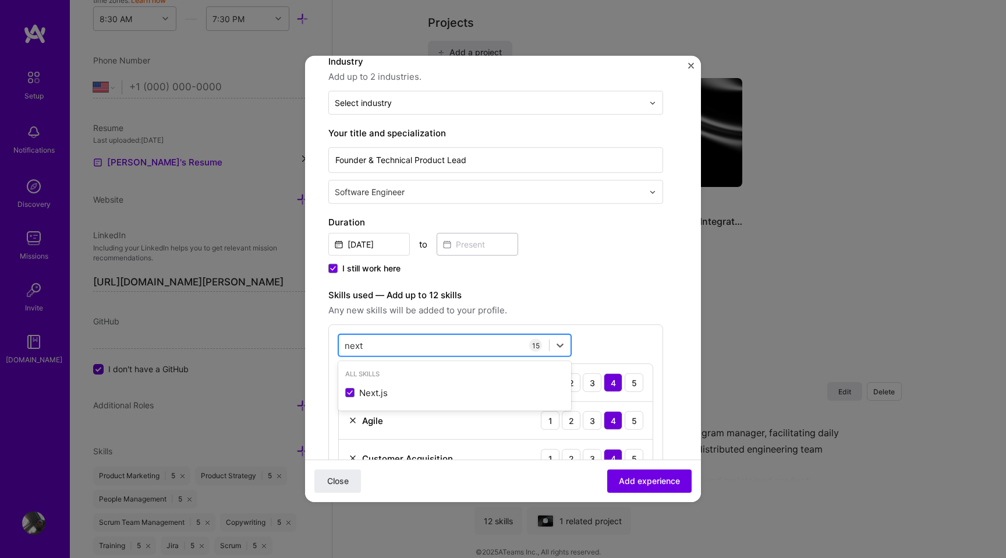
click at [349, 349] on input "next" at bounding box center [354, 345] width 19 height 12
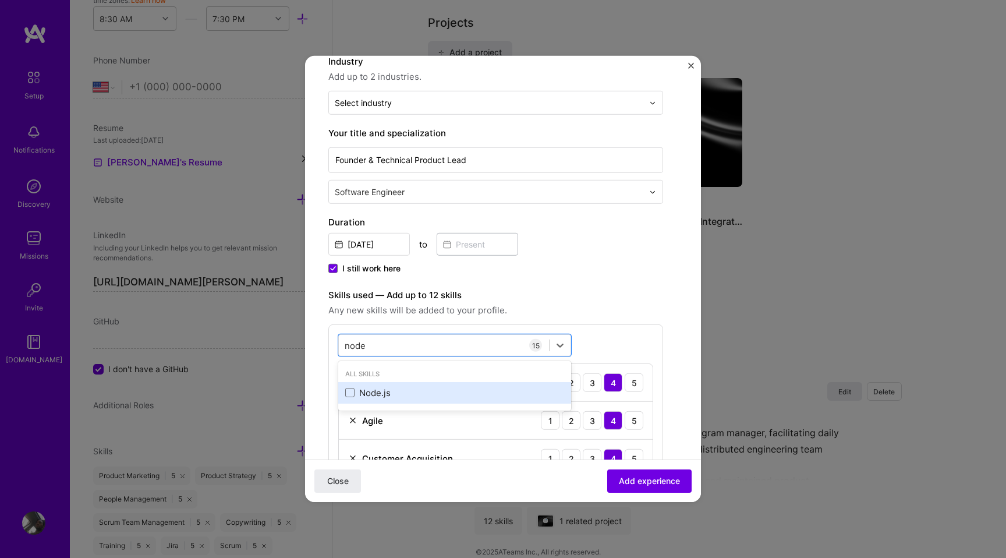
click at [352, 385] on div "Node.js" at bounding box center [454, 393] width 233 height 22
type input "node"
click at [588, 293] on label "Skills used — Add up to 12 skills" at bounding box center [495, 295] width 335 height 14
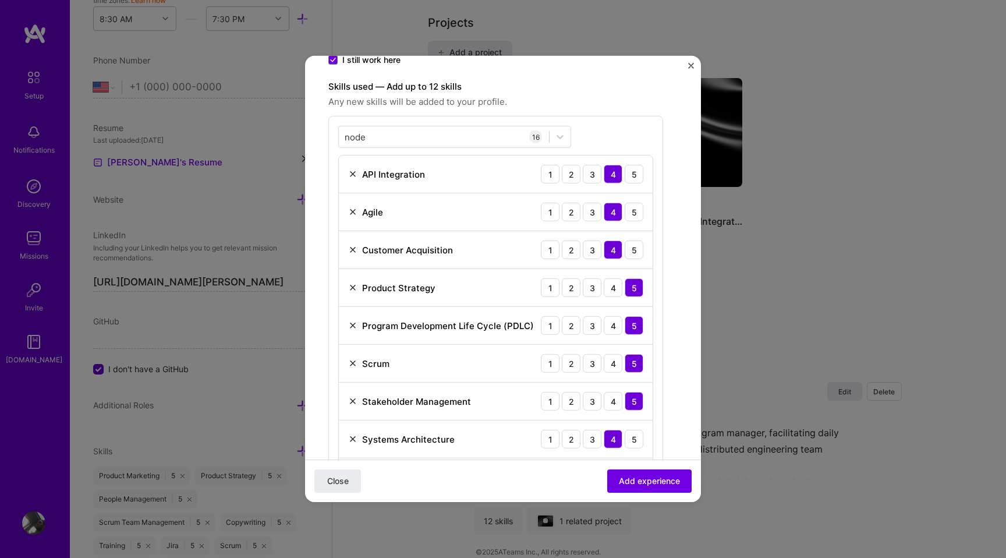
scroll to position [330, 0]
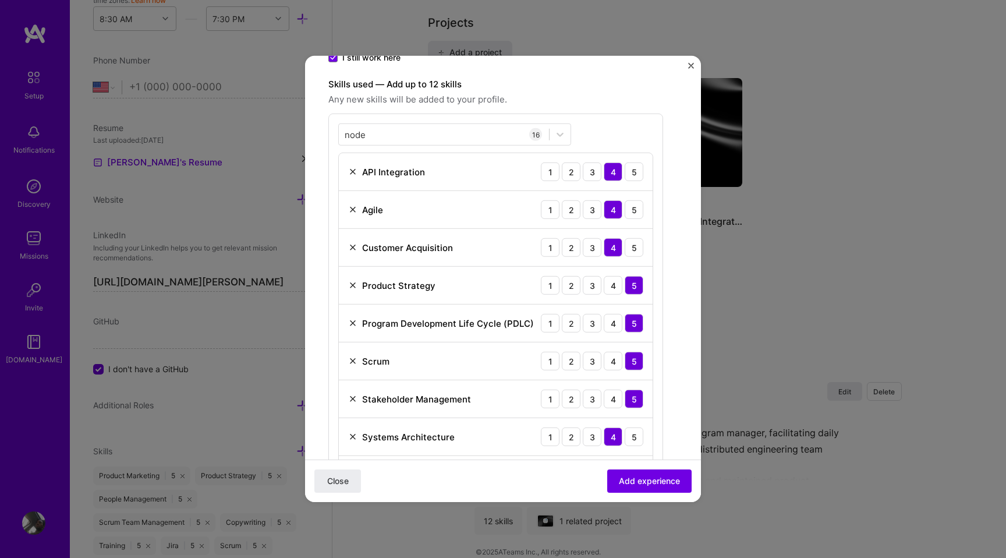
click at [355, 245] on img at bounding box center [352, 247] width 9 height 9
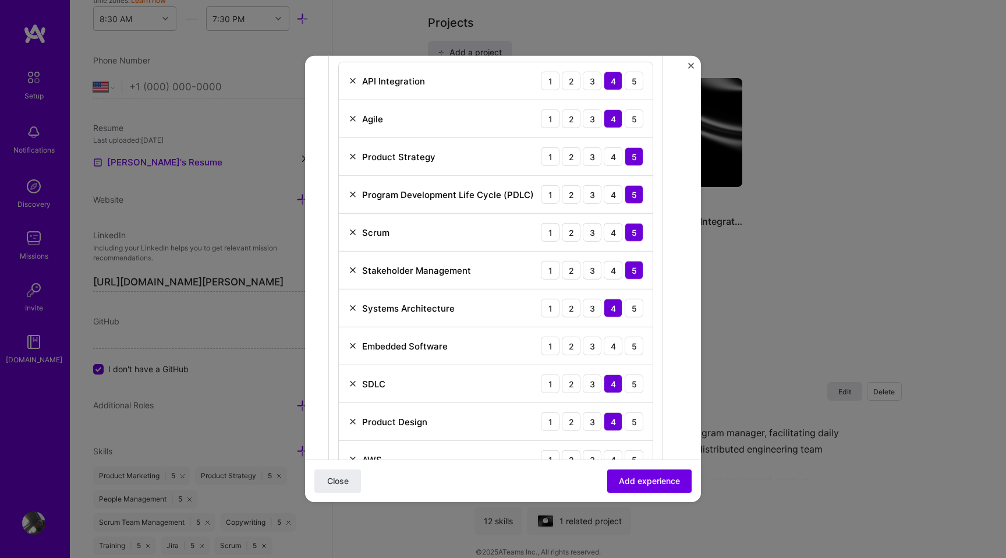
scroll to position [434, 0]
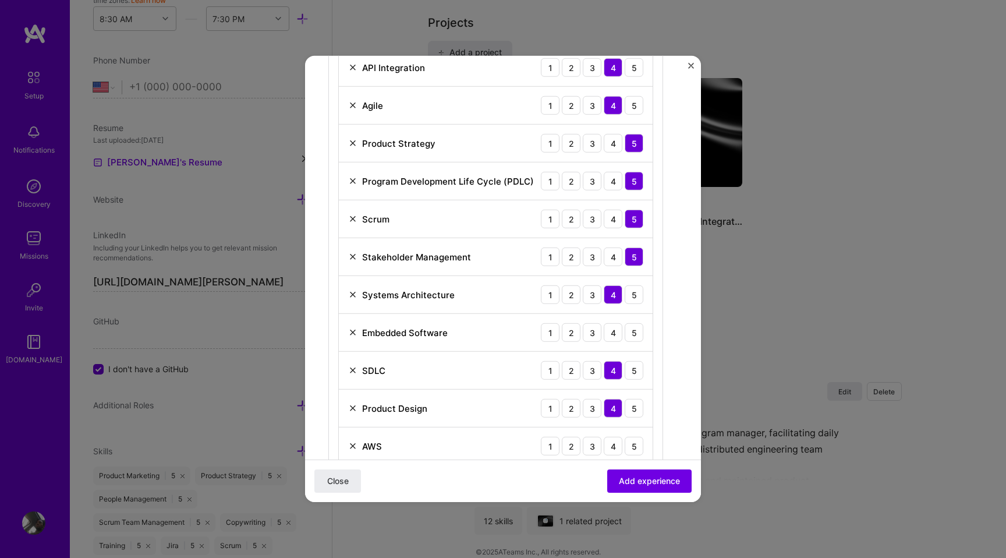
click at [353, 332] on img at bounding box center [352, 332] width 9 height 9
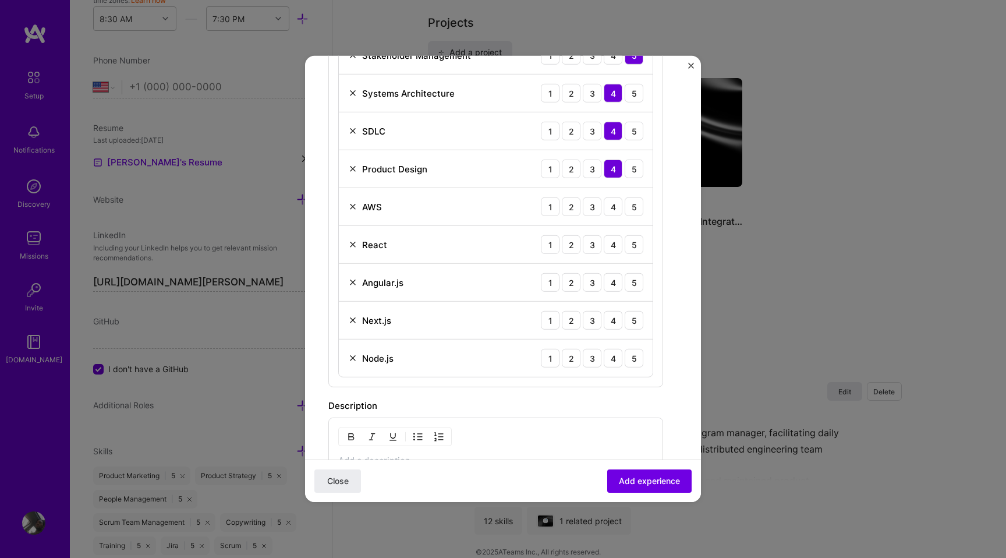
scroll to position [645, 0]
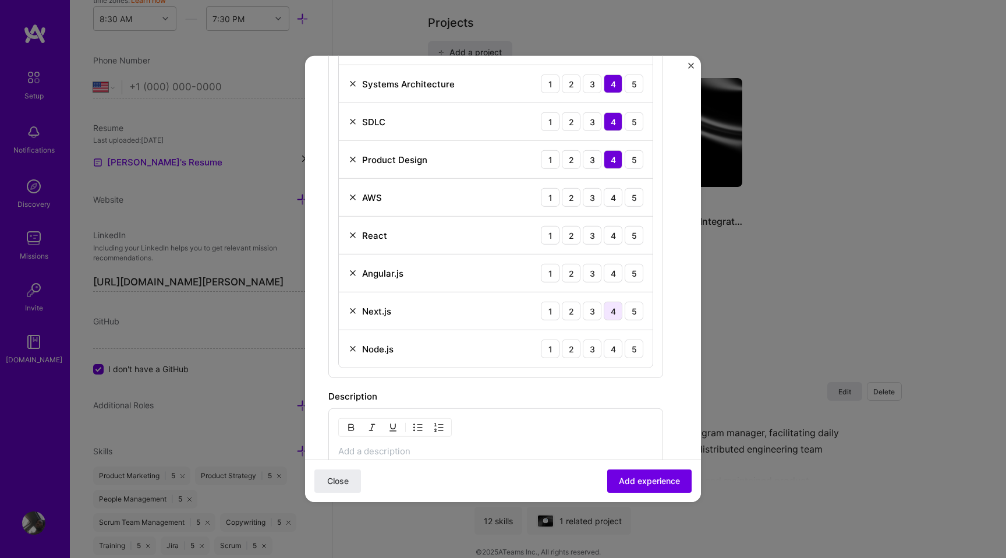
click at [617, 309] on div "4" at bounding box center [613, 311] width 19 height 19
click at [637, 307] on div "5" at bounding box center [634, 311] width 19 height 19
click at [618, 310] on div "4" at bounding box center [613, 311] width 19 height 19
click at [592, 275] on div "3" at bounding box center [592, 273] width 19 height 19
click at [628, 238] on div "5" at bounding box center [634, 235] width 19 height 19
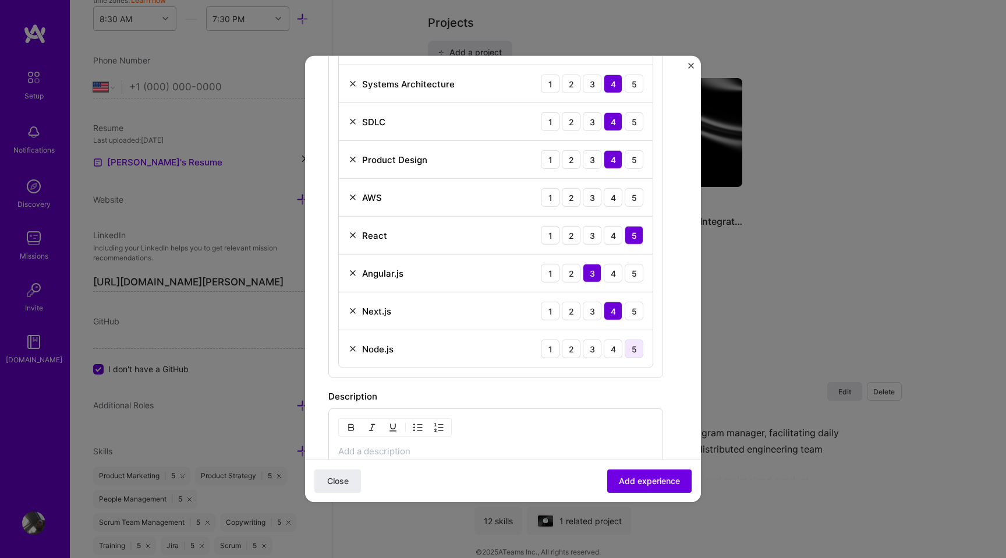
click at [637, 346] on div "5" at bounding box center [634, 348] width 19 height 19
click at [618, 193] on div "4" at bounding box center [613, 197] width 19 height 19
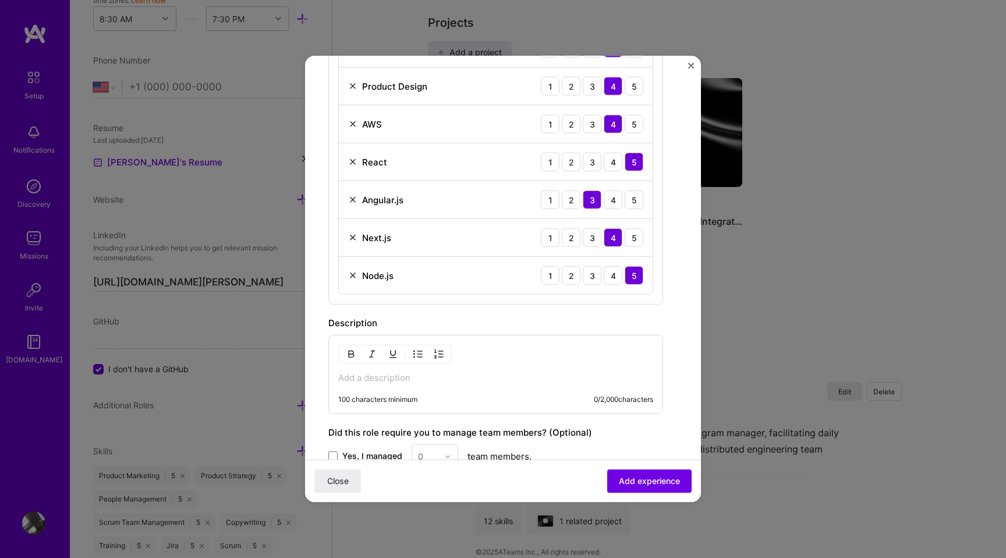
scroll to position [721, 0]
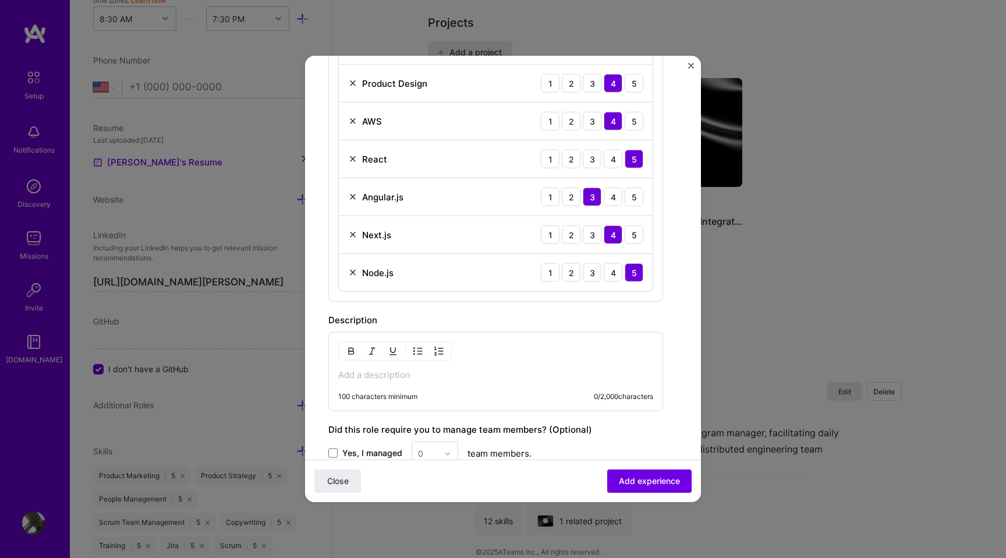
click at [398, 375] on p at bounding box center [495, 375] width 315 height 12
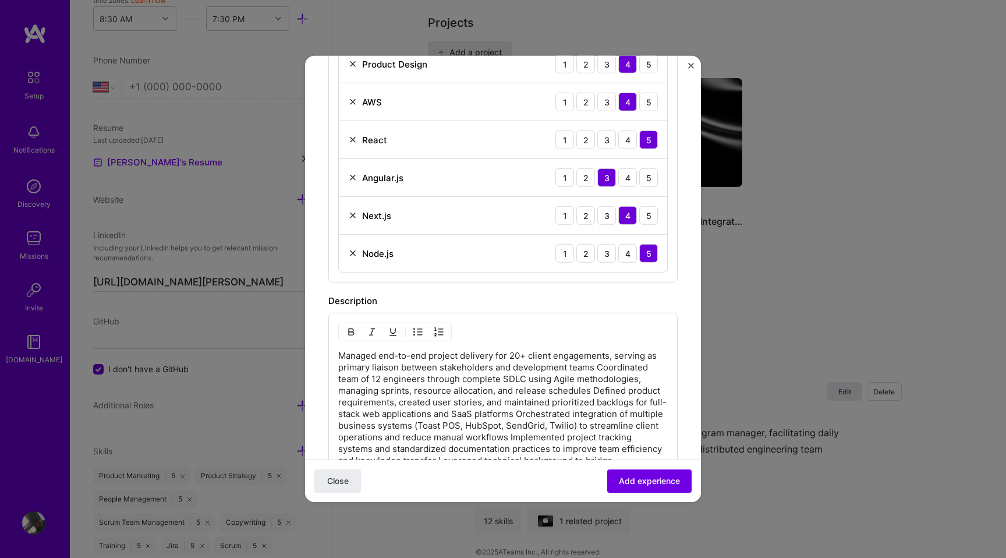
scroll to position [743, 0]
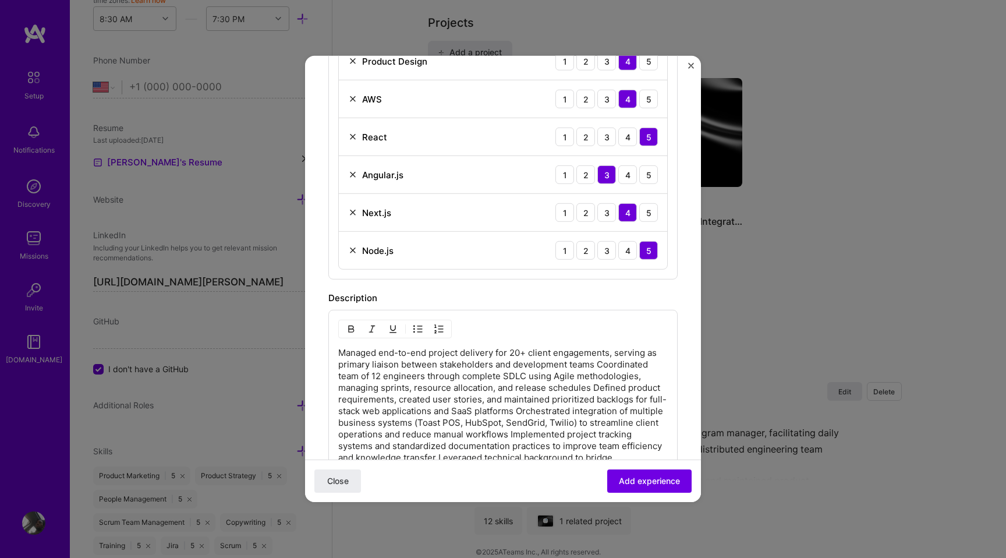
click at [489, 393] on p "Managed end-to-end project delivery for 20+ client engagements, serving as prim…" at bounding box center [503, 417] width 330 height 140
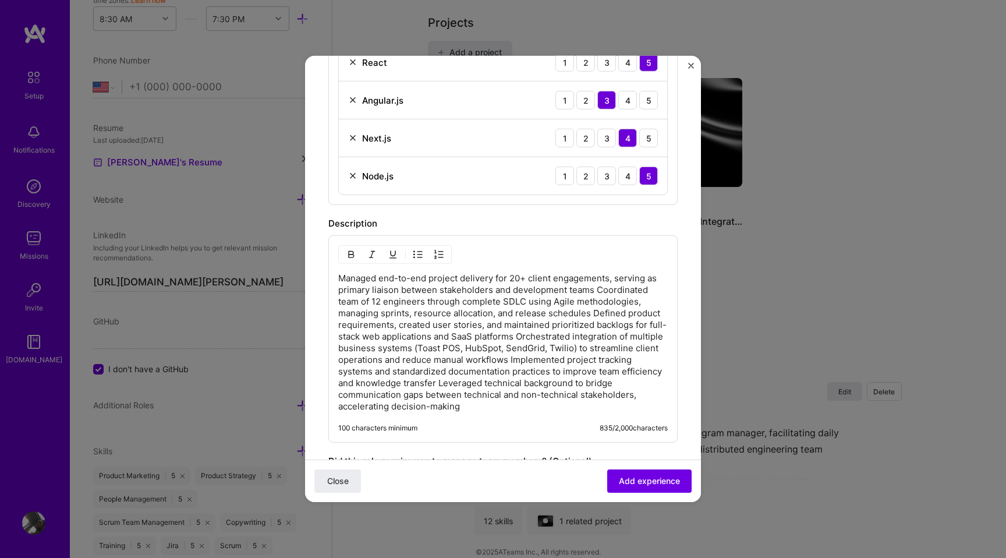
scroll to position [822, 0]
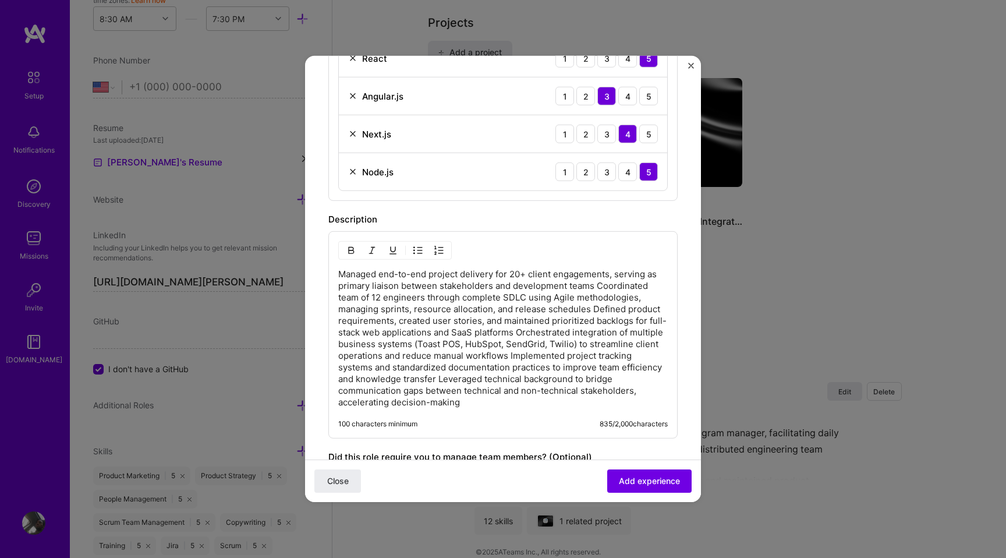
click at [597, 285] on p "Managed end-to-end project delivery for 20+ client engagements, serving as prim…" at bounding box center [503, 338] width 330 height 140
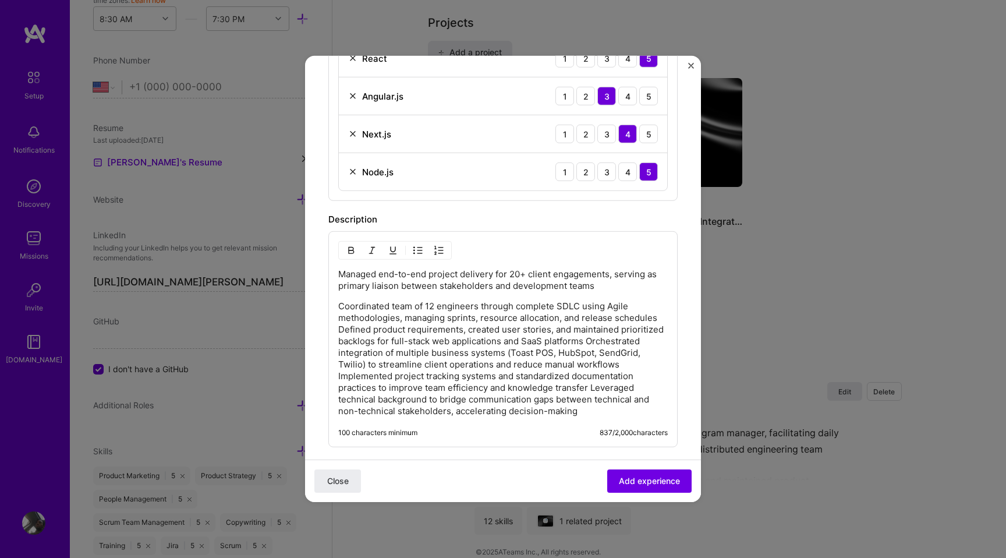
click at [338, 328] on p "Coordinated team of 12 engineers through complete SDLC using Agile methodologie…" at bounding box center [503, 358] width 330 height 116
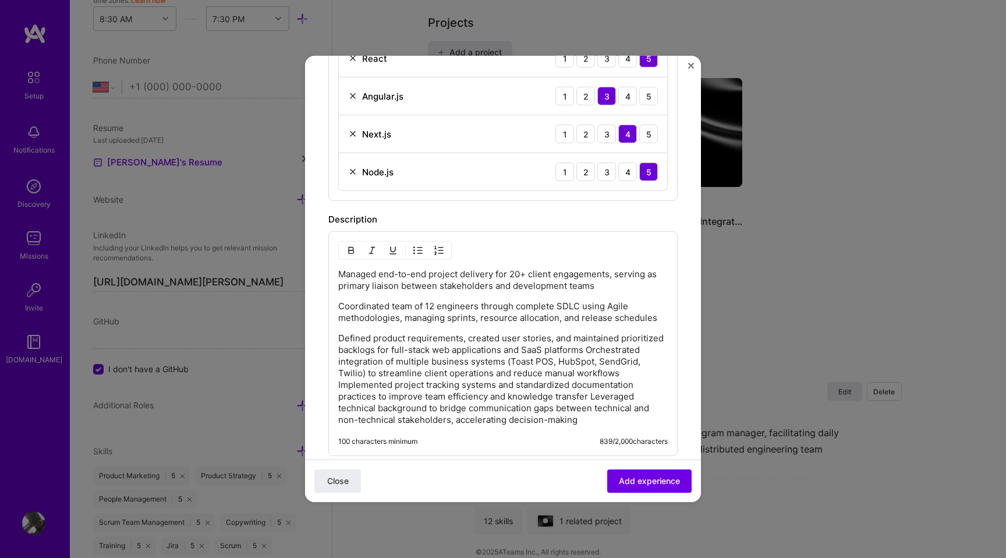
click at [588, 354] on p "Defined product requirements, created user stories, and maintained prioritized …" at bounding box center [503, 378] width 330 height 93
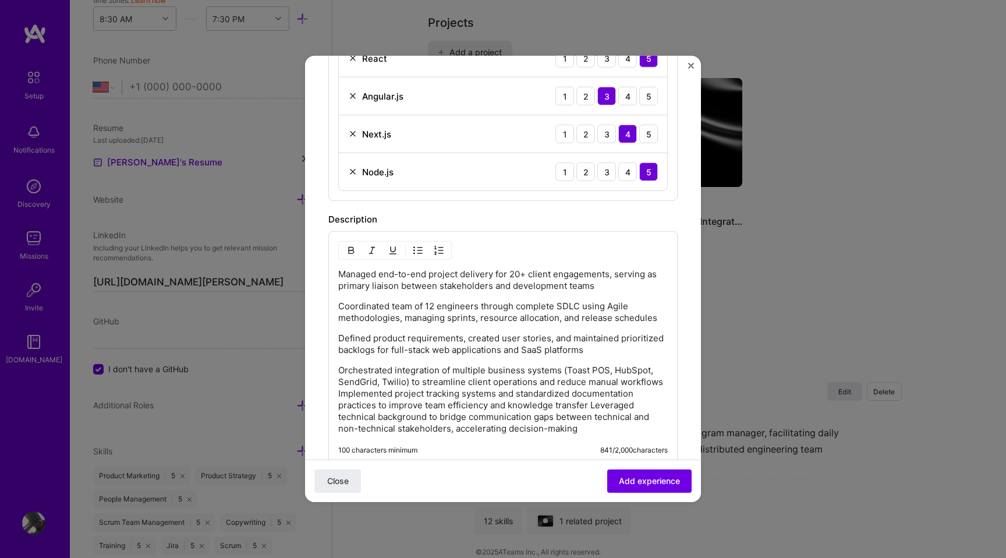
click at [338, 395] on p "Orchestrated integration of multiple business systems (Toast POS, HubSpot, Send…" at bounding box center [503, 400] width 330 height 70
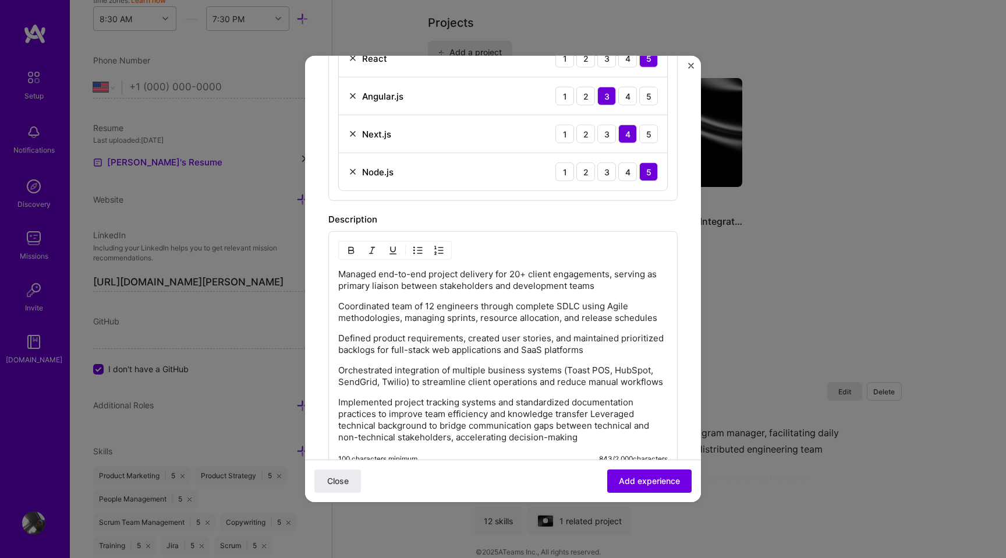
scroll to position [824, 0]
click at [590, 413] on p "Implemented project tracking systems and standardized documentation practices t…" at bounding box center [503, 417] width 330 height 47
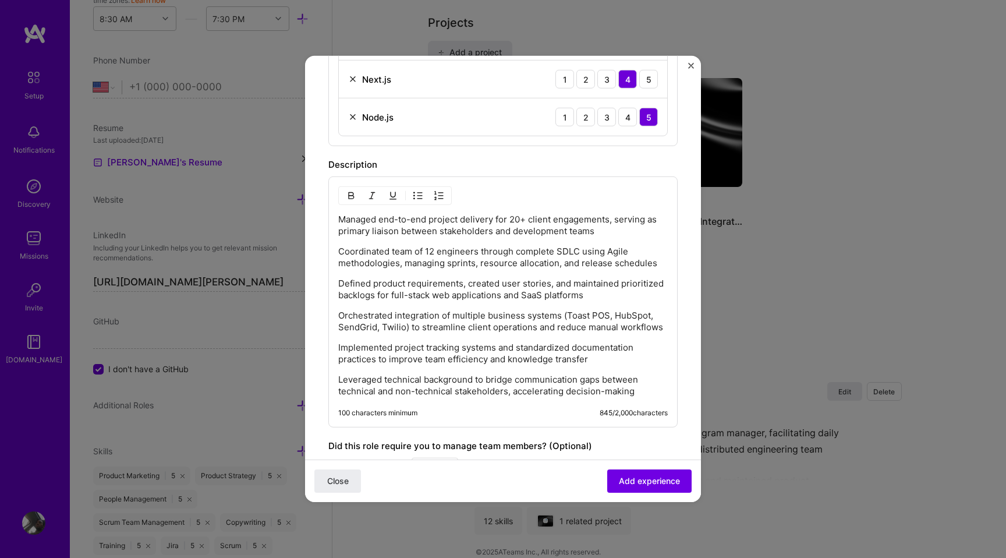
scroll to position [896, 0]
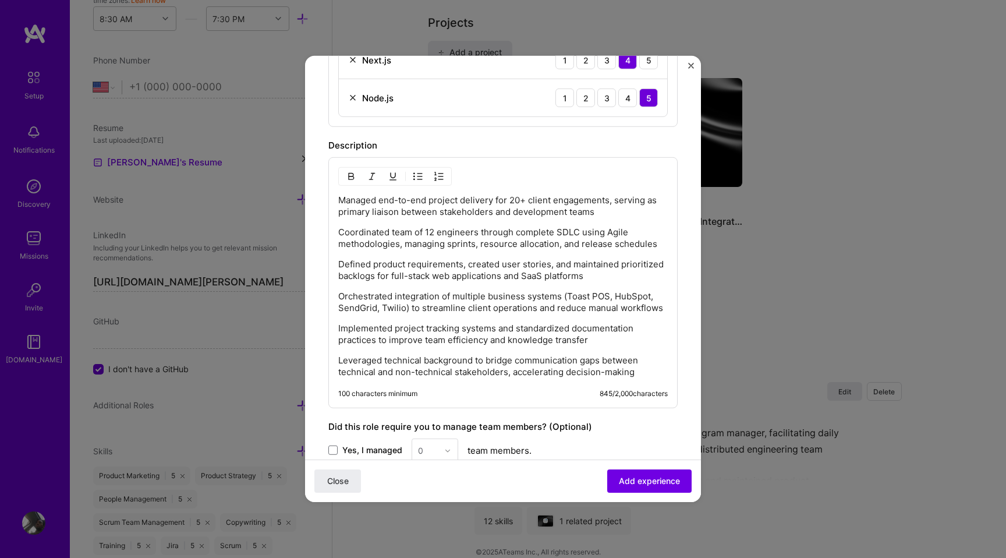
click at [586, 365] on p "Leveraged technical background to bridge communication gaps between technical a…" at bounding box center [503, 366] width 330 height 23
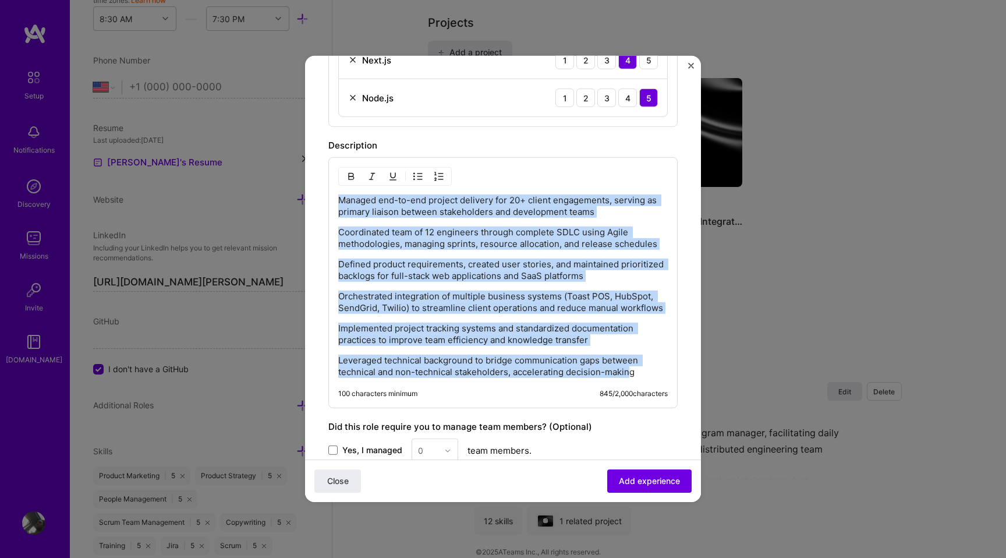
drag, startPoint x: 632, startPoint y: 373, endPoint x: 307, endPoint y: 183, distance: 375.8
click at [418, 175] on img "button" at bounding box center [417, 176] width 9 height 9
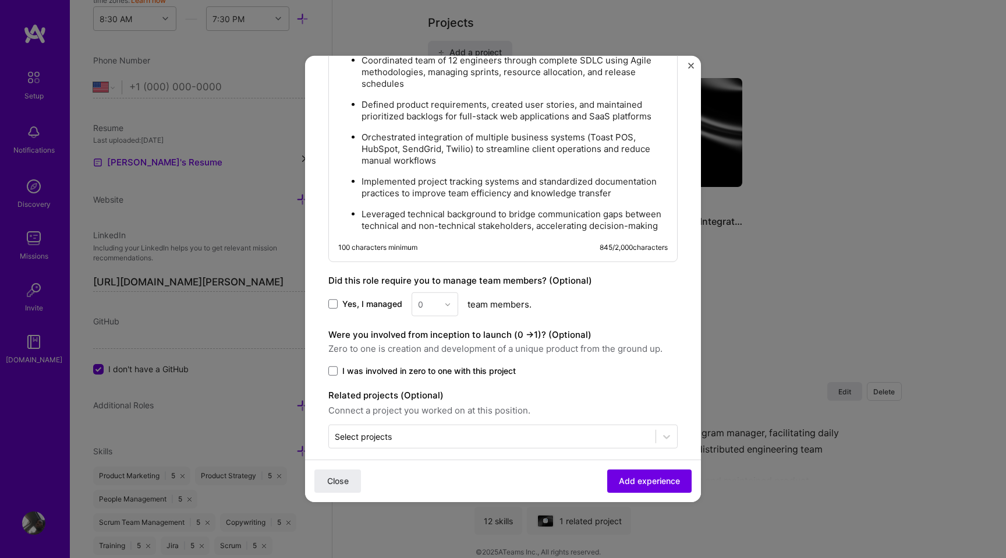
scroll to position [1078, 0]
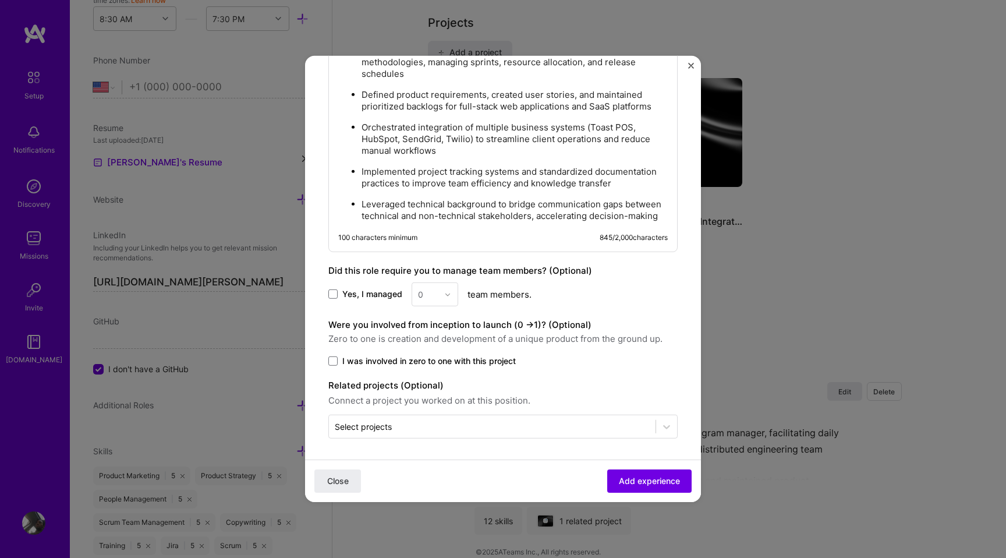
click at [331, 294] on span at bounding box center [332, 293] width 9 height 9
click at [0, 0] on input "Yes, I managed" at bounding box center [0, 0] width 0 height 0
click at [446, 296] on div at bounding box center [450, 294] width 13 height 23
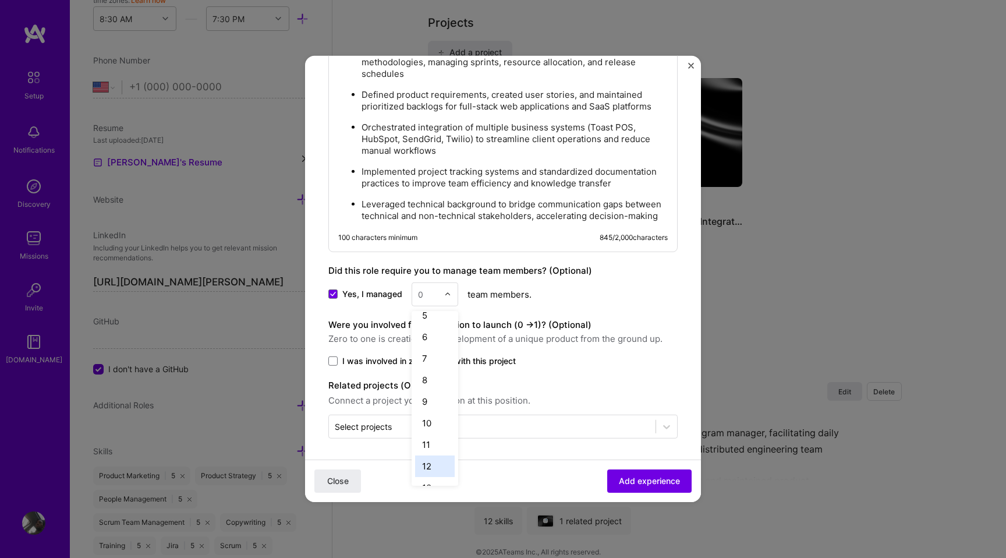
click at [430, 458] on div "12" at bounding box center [435, 466] width 40 height 22
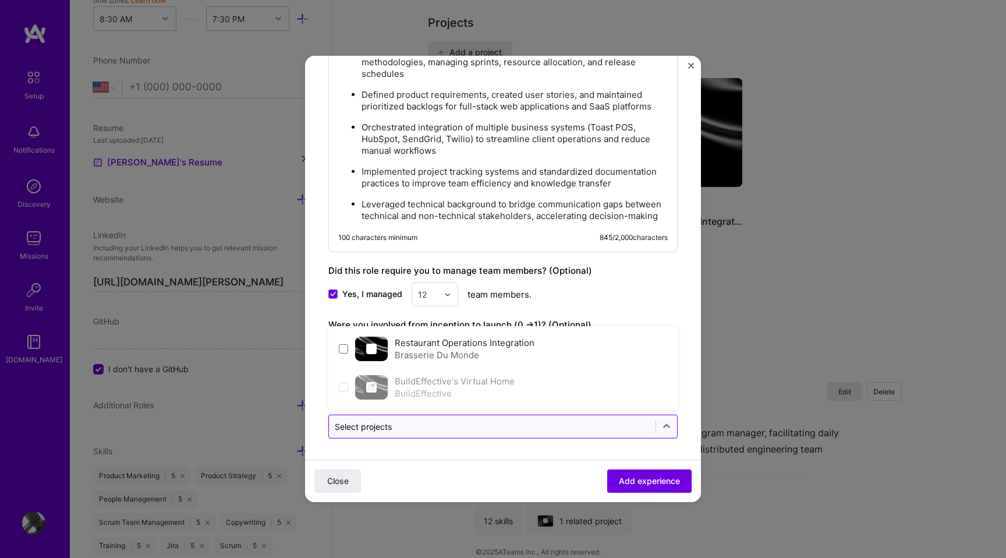
click at [438, 429] on input "text" at bounding box center [492, 426] width 315 height 12
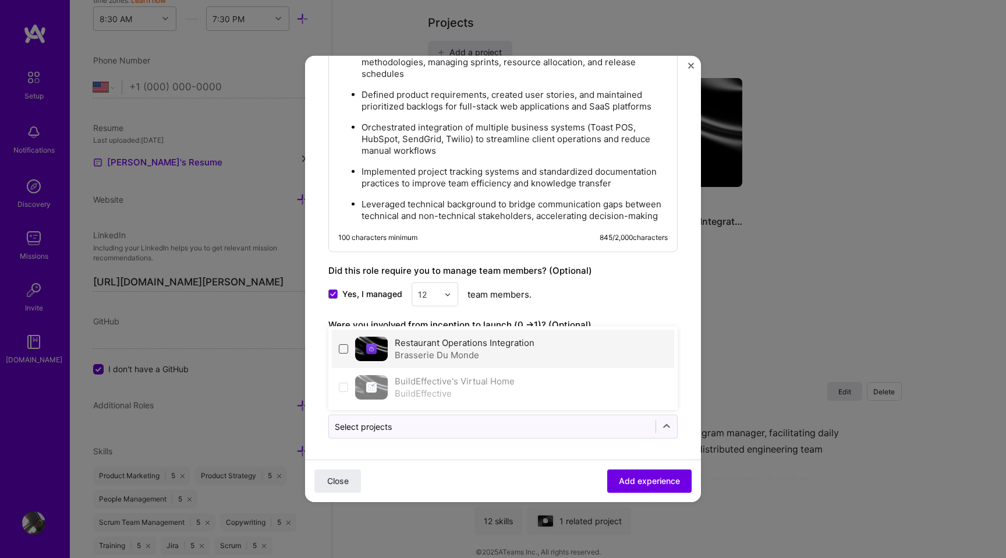
click at [346, 345] on span at bounding box center [343, 348] width 9 height 9
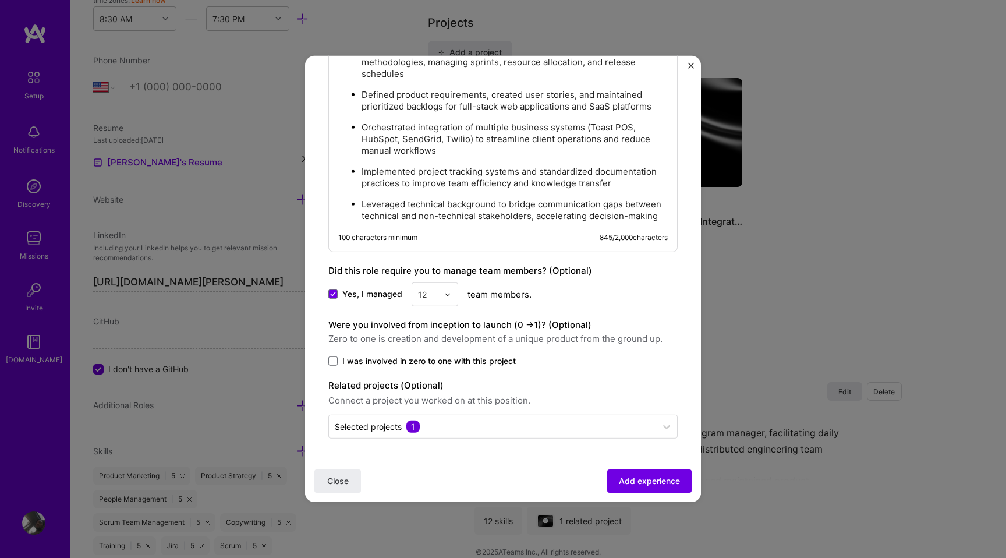
click at [627, 303] on div "Yes, I managed 12 team members." at bounding box center [502, 294] width 349 height 24
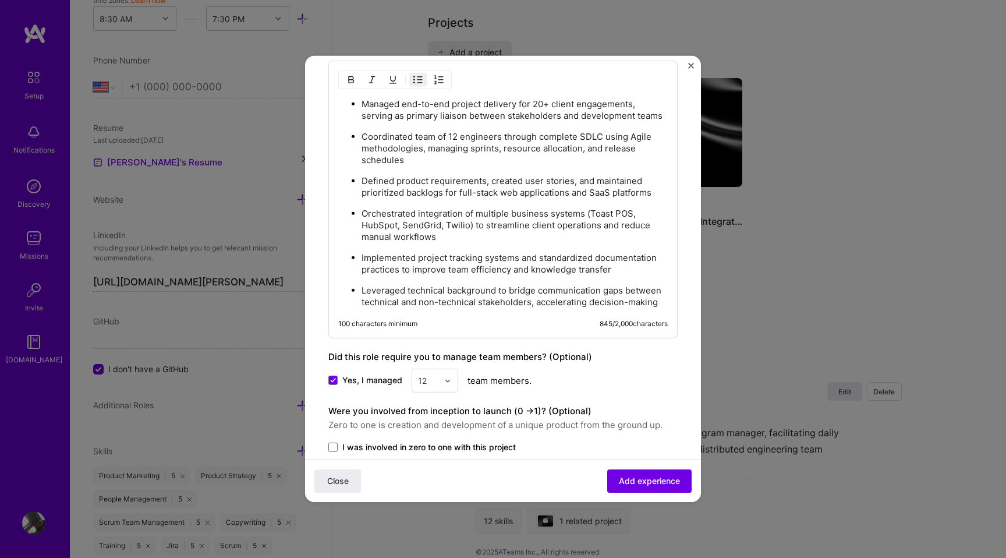
scroll to position [1078, 0]
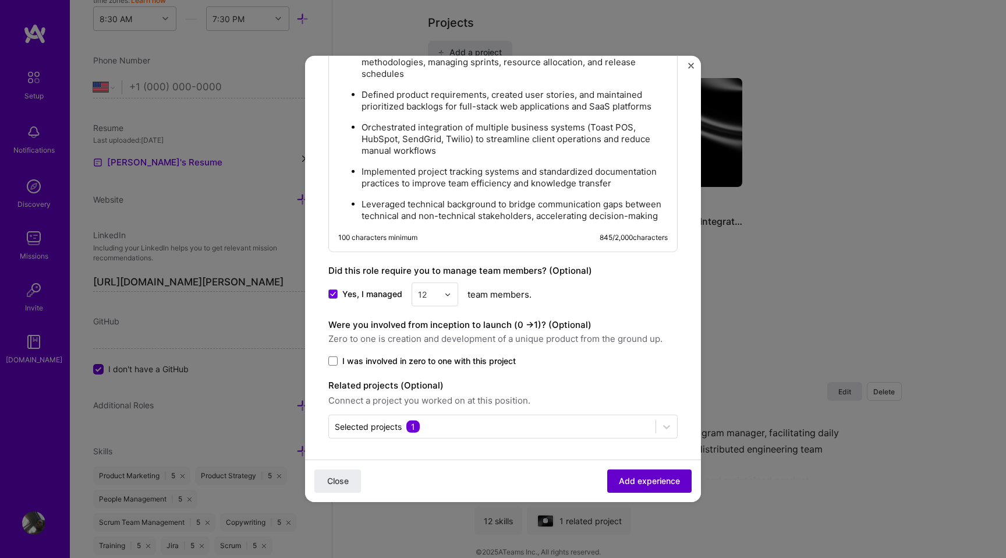
click at [638, 474] on button "Add experience" at bounding box center [649, 480] width 84 height 23
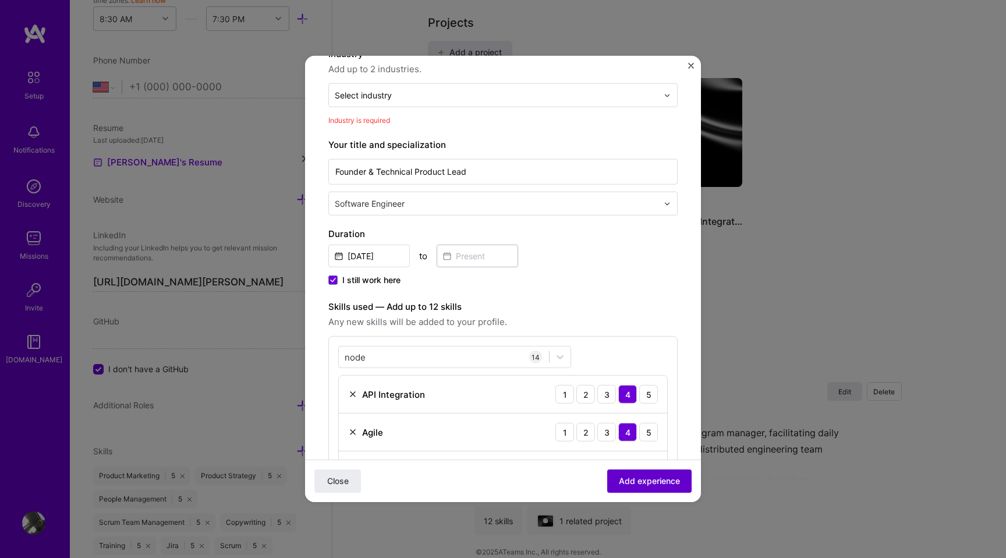
scroll to position [118, 0]
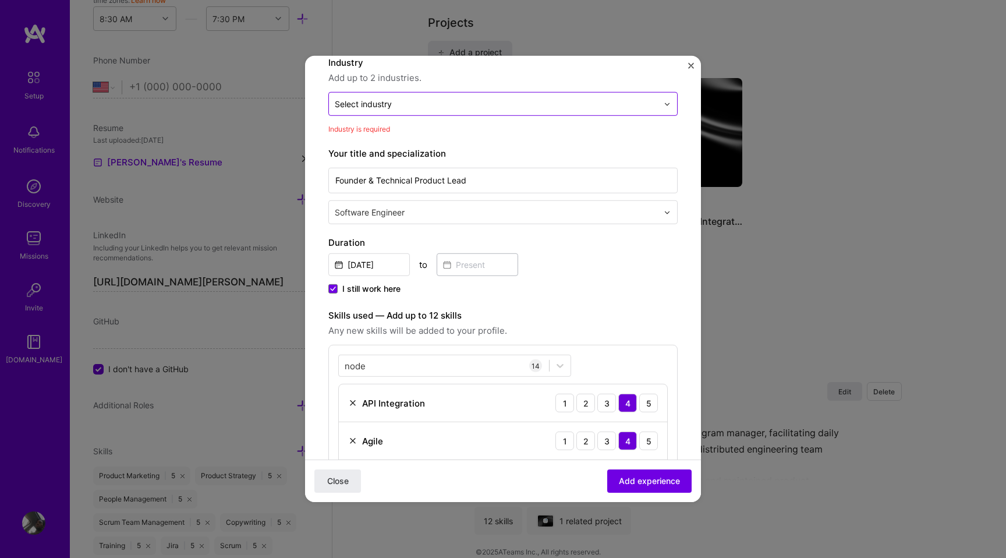
click at [566, 103] on input "text" at bounding box center [496, 104] width 323 height 12
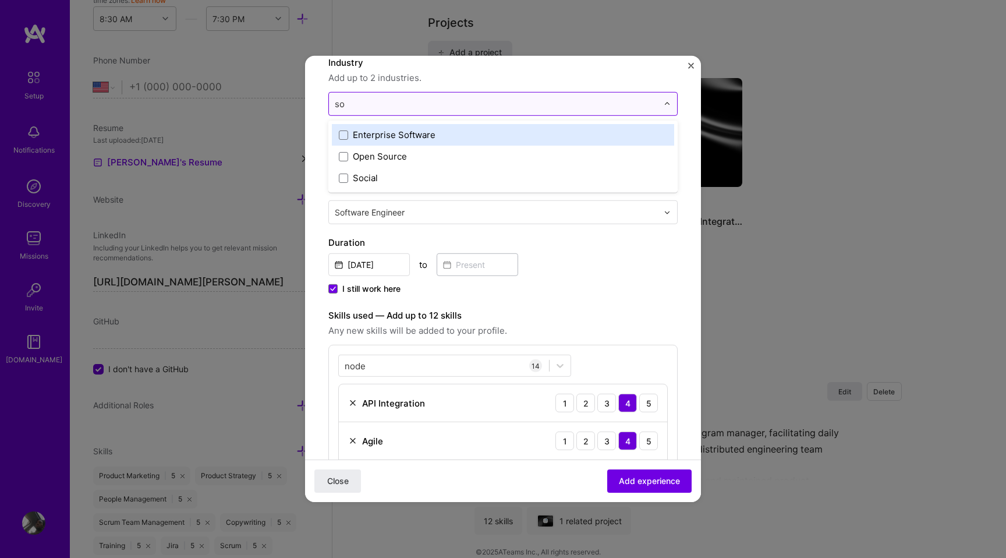
type input "s"
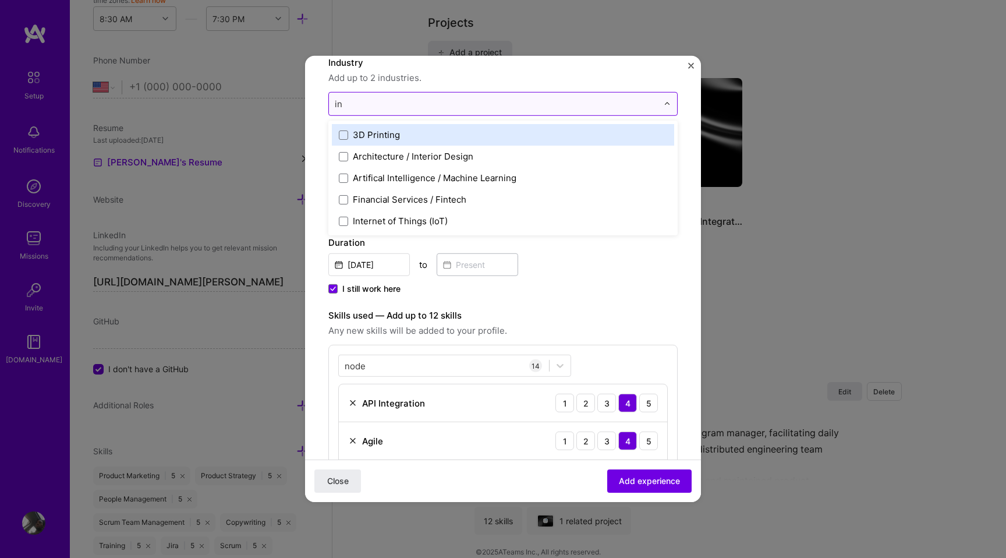
type input "i"
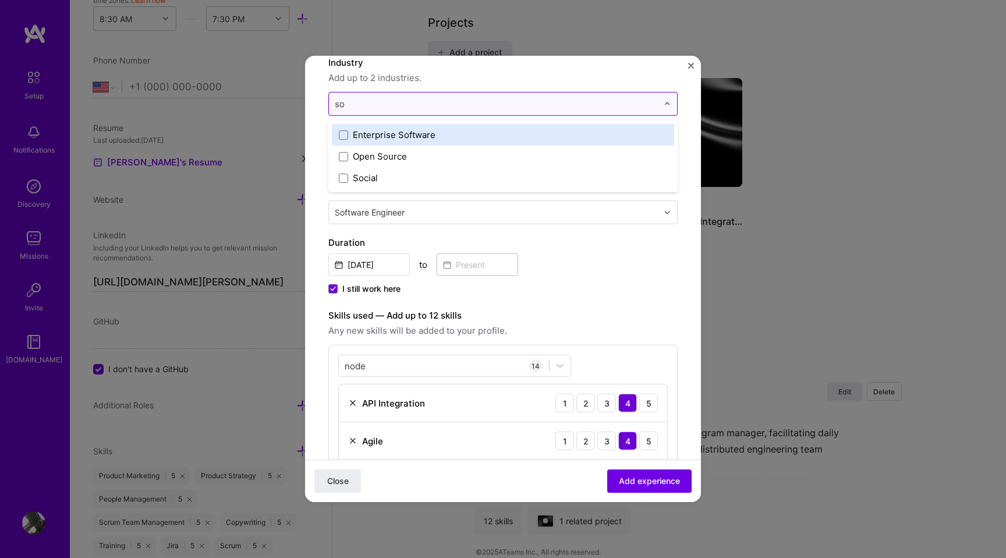
type input "s"
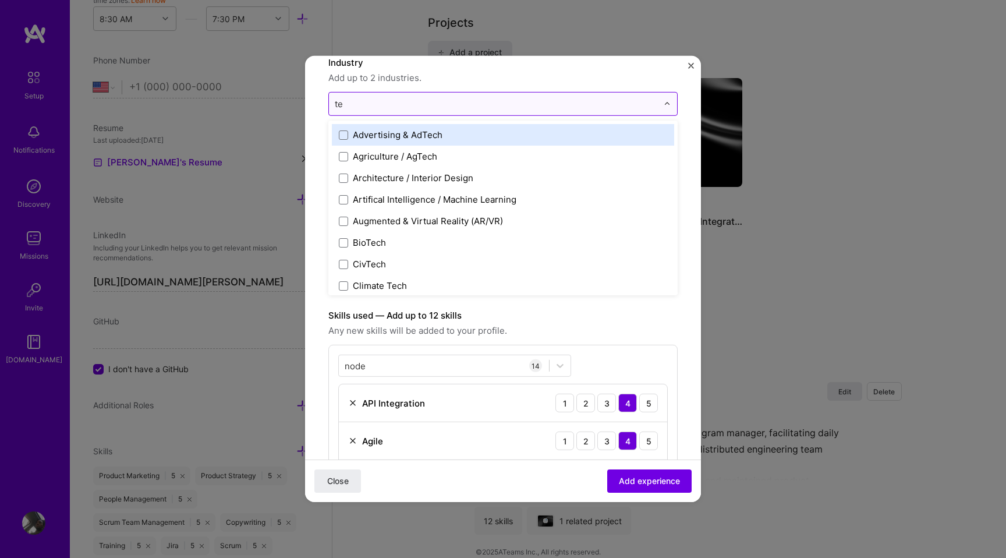
type input "t"
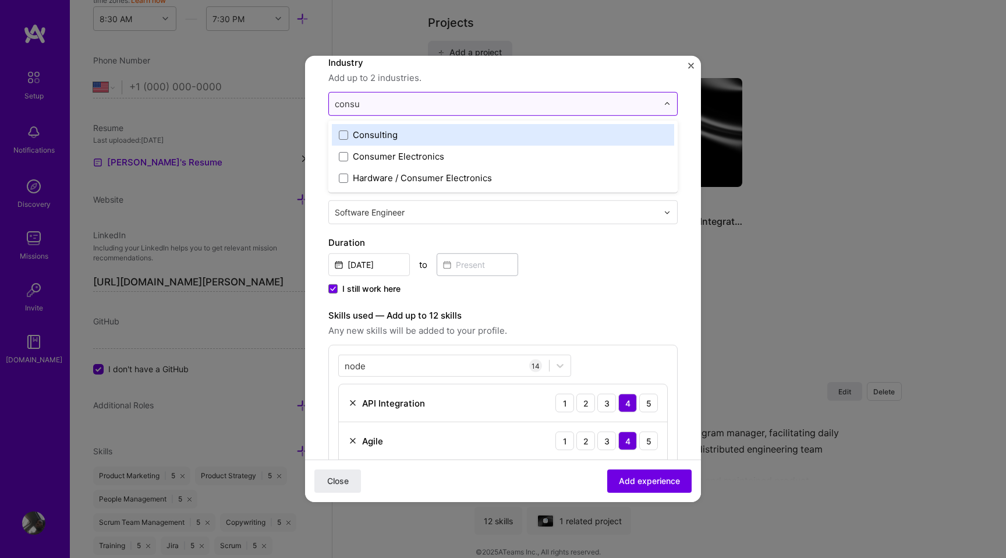
type input "consul"
click at [473, 132] on label "Consulting" at bounding box center [503, 135] width 328 height 12
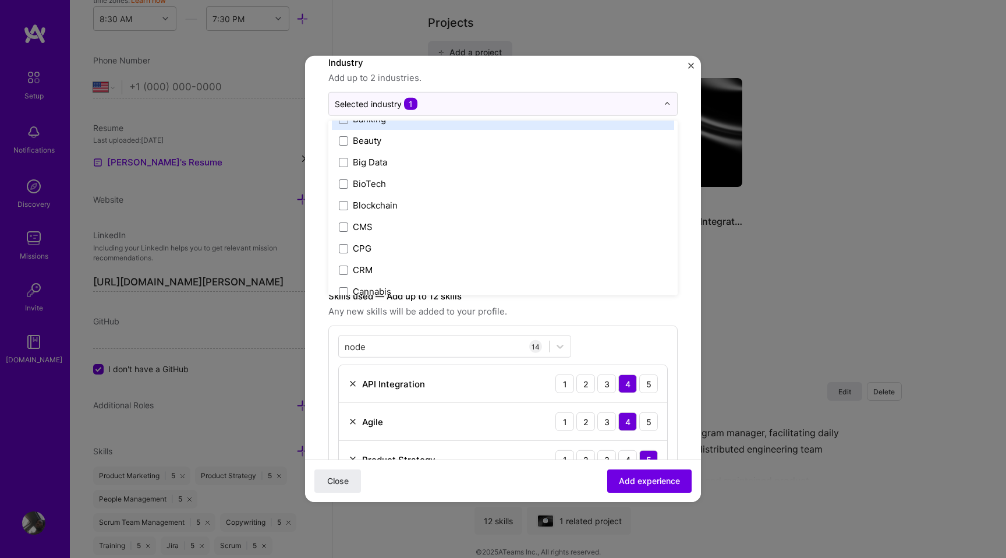
scroll to position [426, 0]
click at [535, 104] on input "text" at bounding box center [496, 104] width 323 height 12
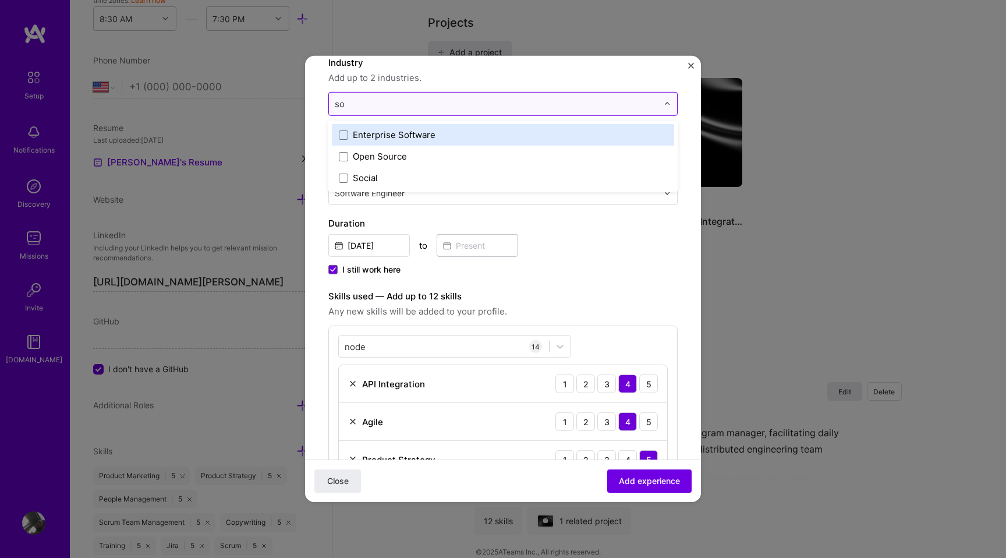
type input "sof"
click at [498, 135] on label "Enterprise Software" at bounding box center [503, 135] width 328 height 12
type input "w"
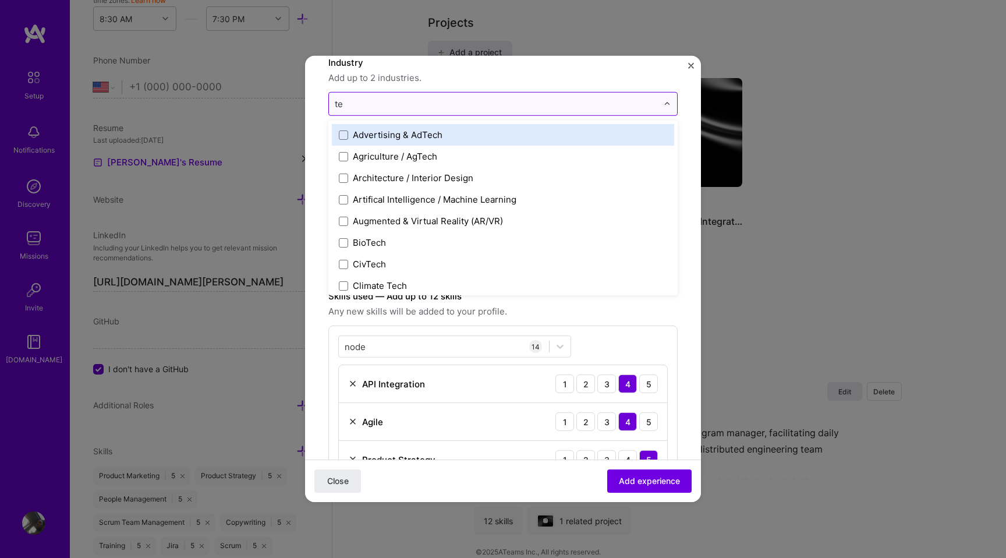
type input "tec"
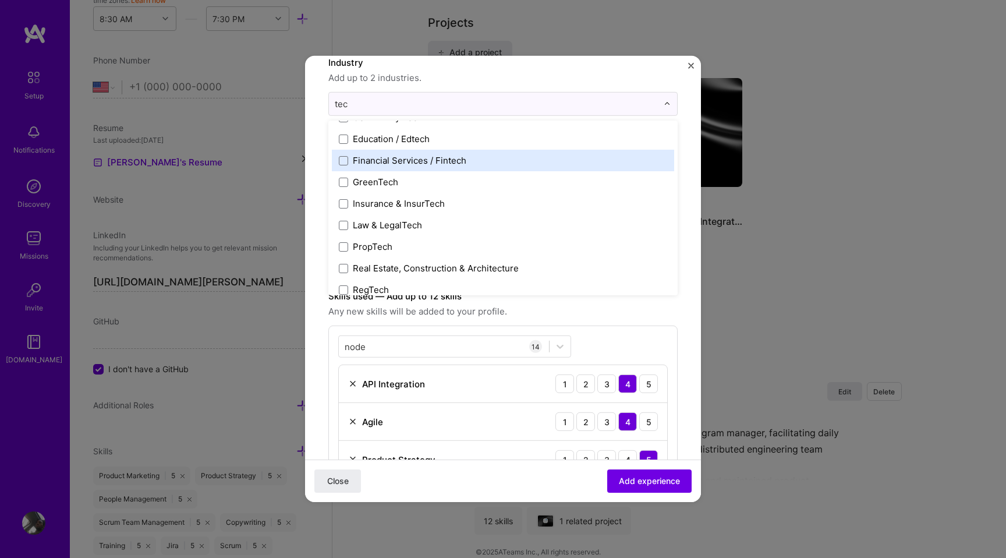
scroll to position [155, 0]
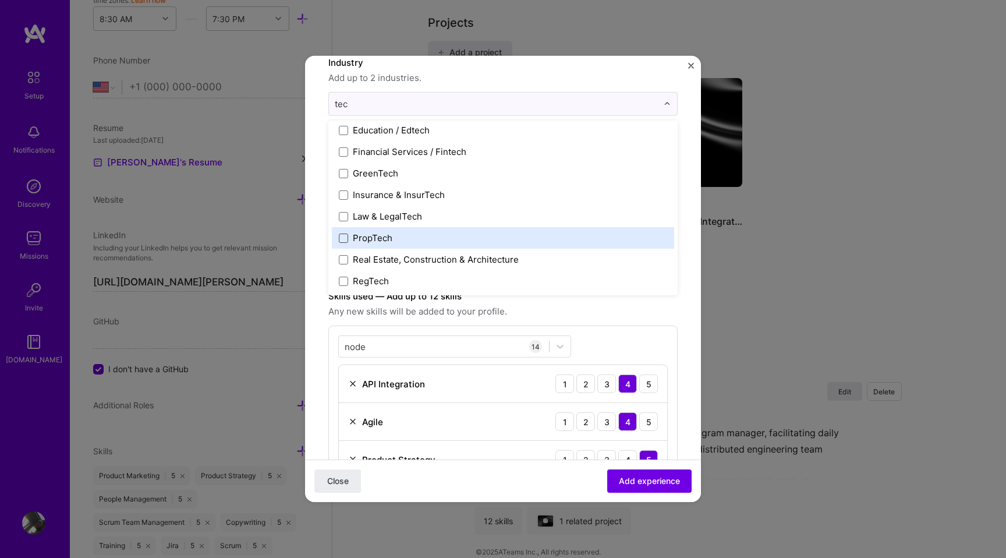
click at [346, 236] on span at bounding box center [343, 237] width 9 height 9
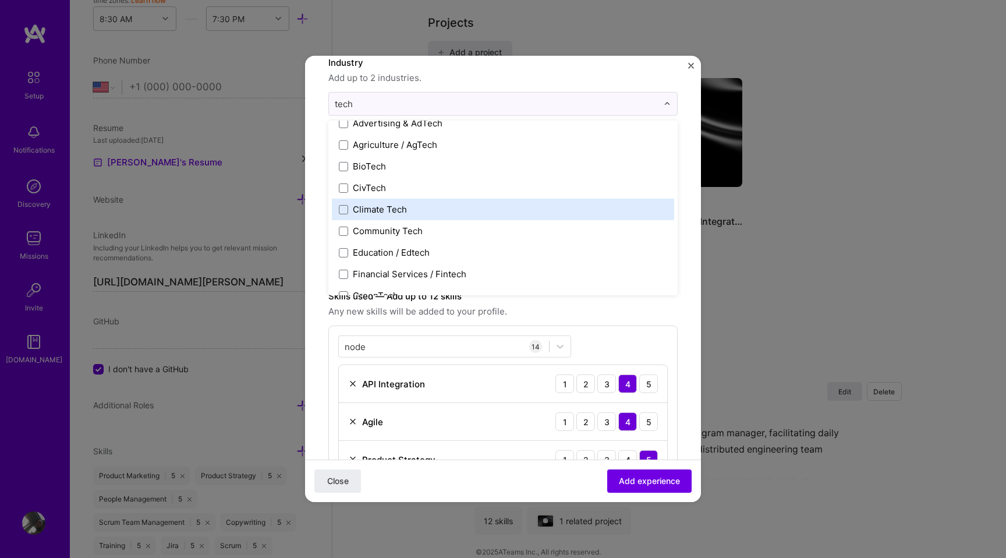
scroll to position [0, 0]
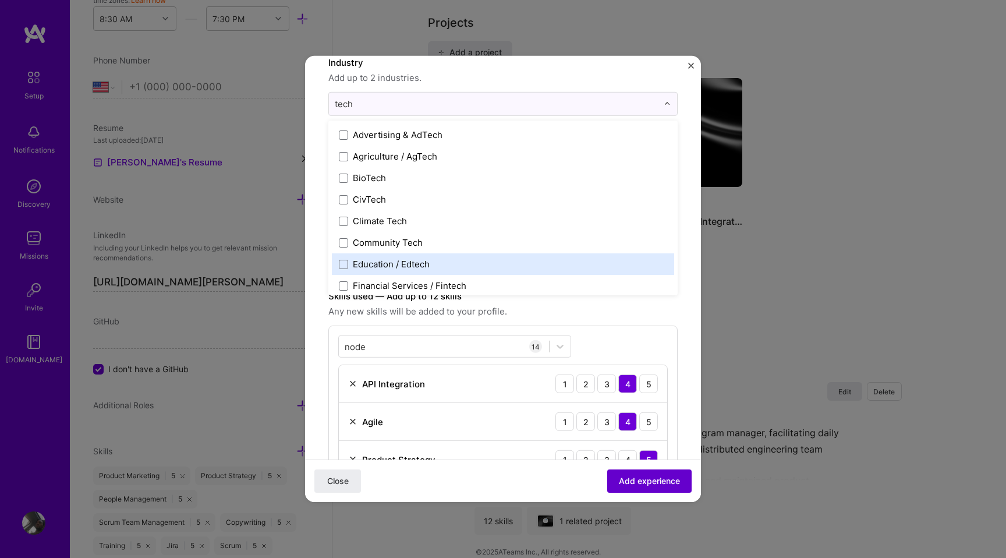
type input "tech"
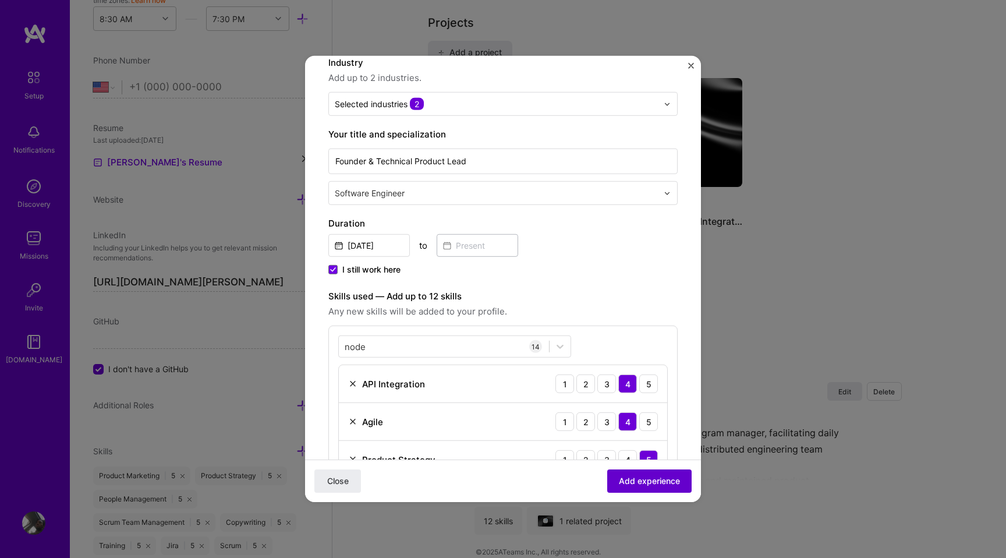
click at [646, 474] on button "Add experience" at bounding box center [649, 480] width 84 height 23
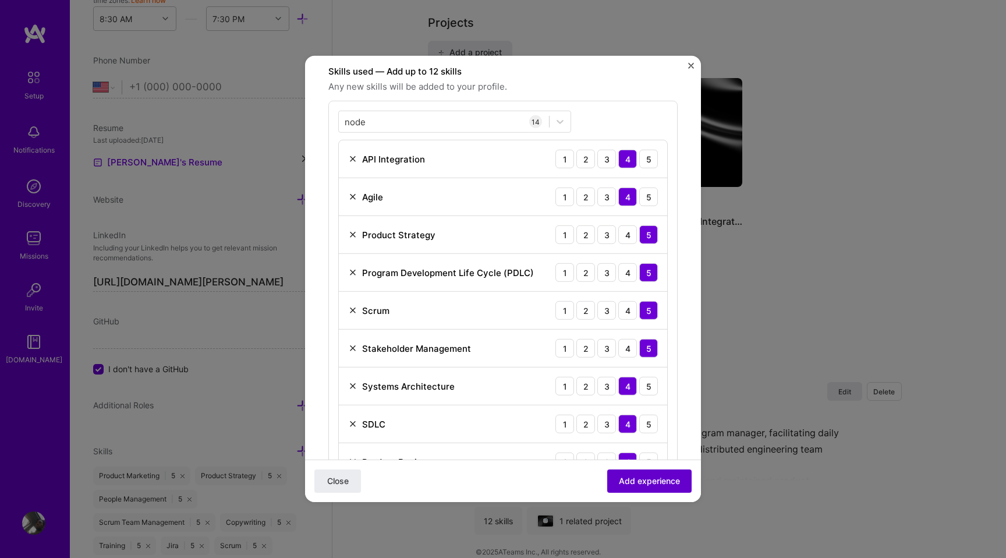
scroll to position [351, 0]
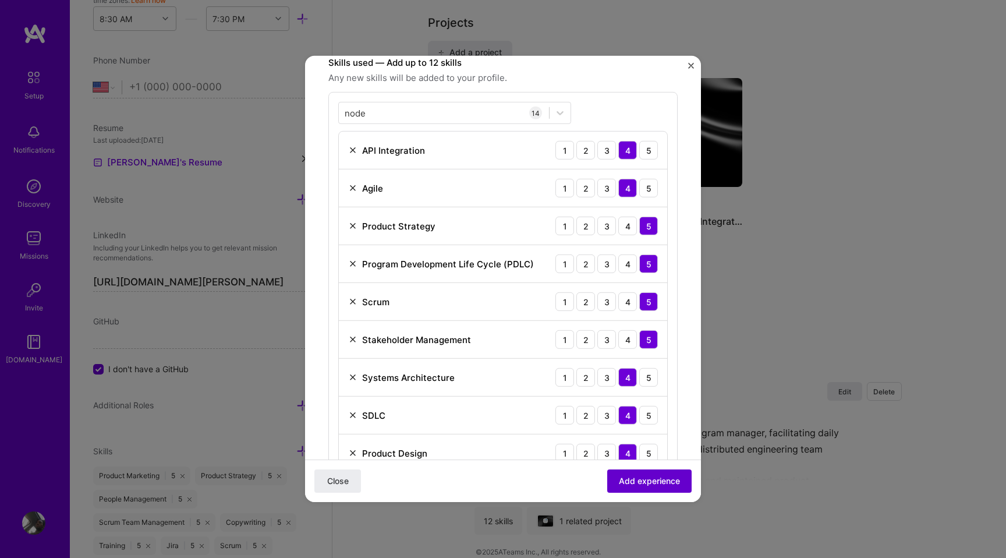
click at [648, 479] on span "Add experience" at bounding box center [649, 481] width 61 height 12
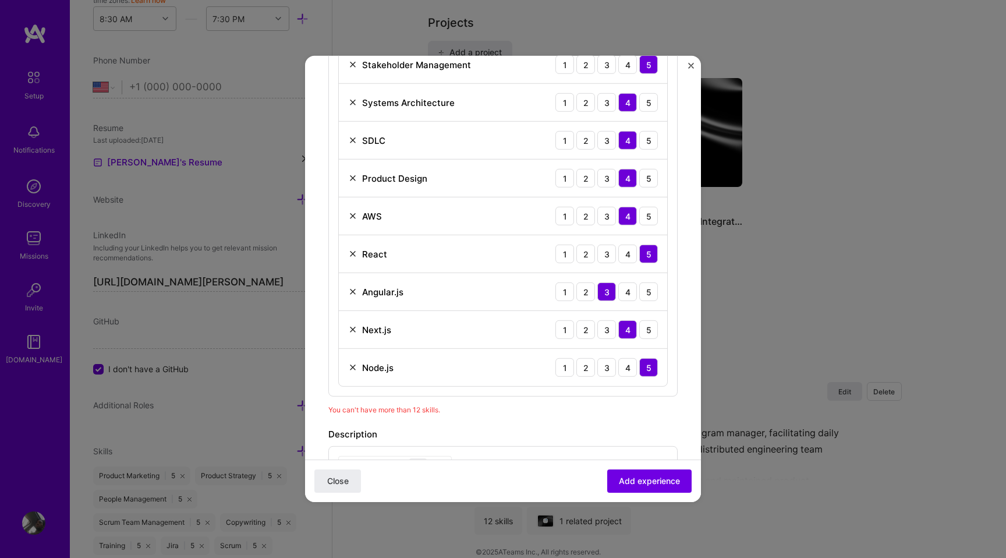
scroll to position [625, 0]
click at [349, 254] on img at bounding box center [352, 254] width 9 height 9
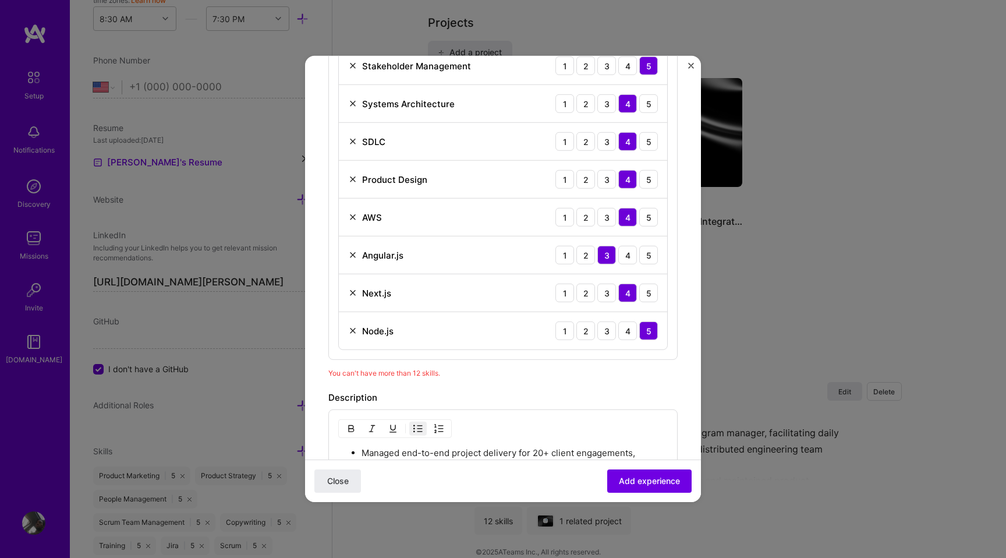
click at [353, 252] on img at bounding box center [352, 254] width 9 height 9
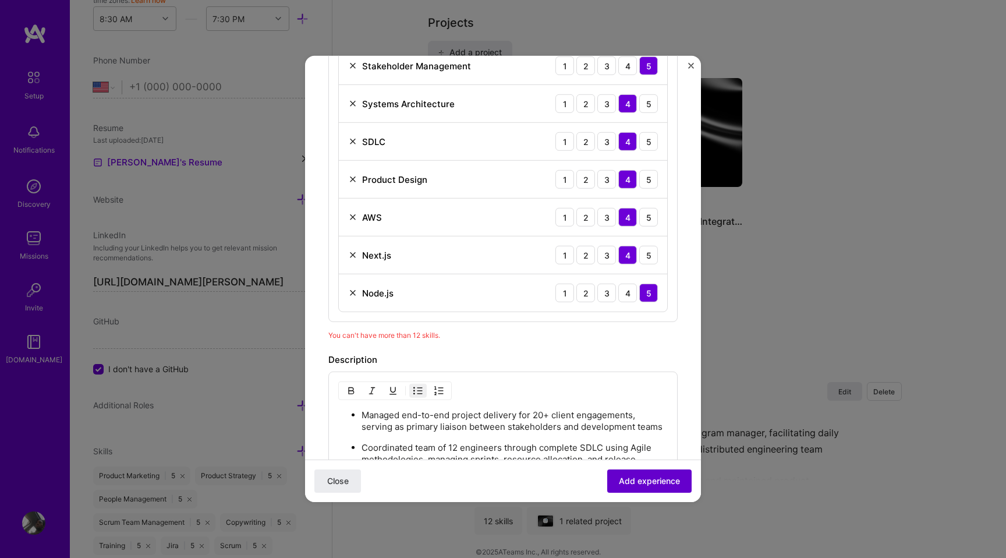
click at [651, 481] on span "Add experience" at bounding box center [649, 481] width 61 height 12
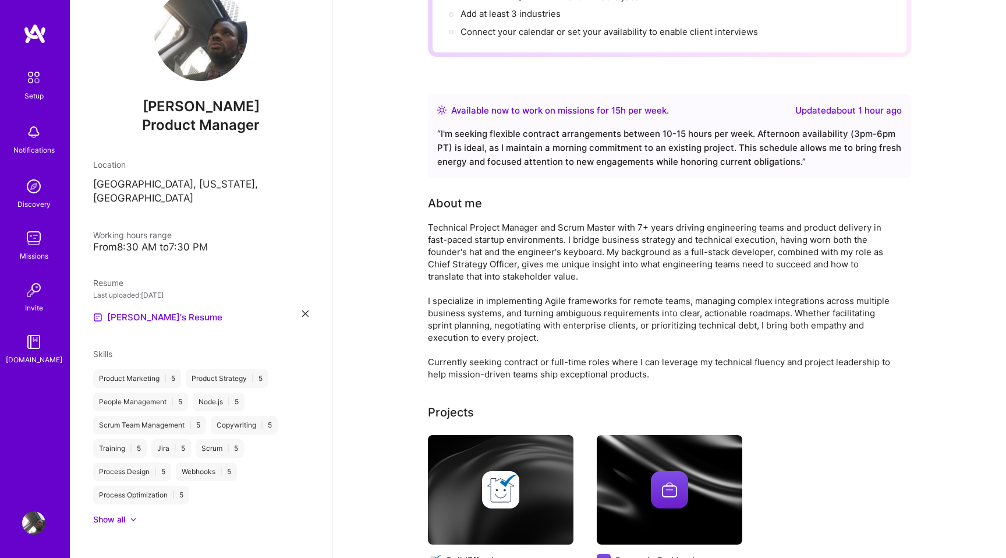
scroll to position [0, 0]
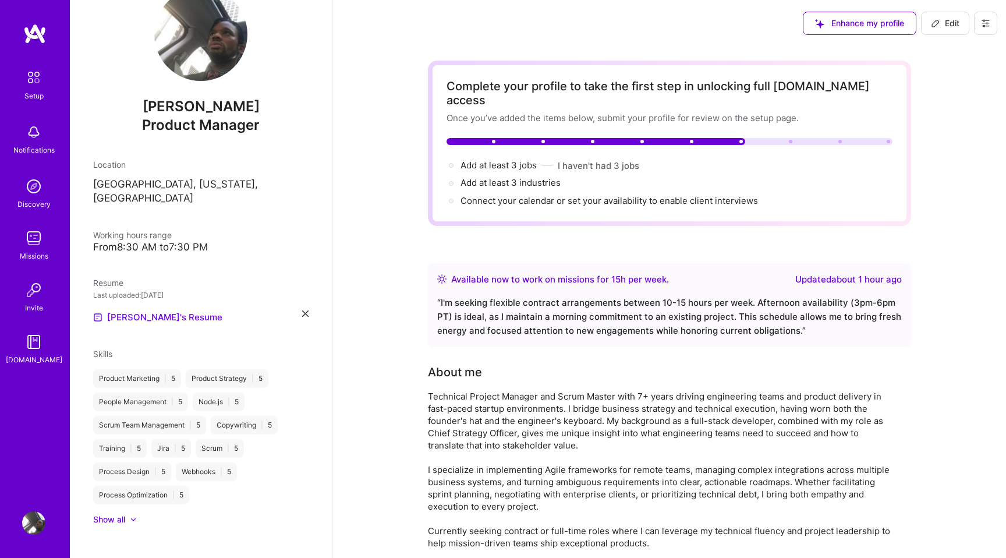
click at [989, 24] on icon at bounding box center [985, 23] width 9 height 9
click at [468, 160] on span "Add at least 3 jobs →" at bounding box center [504, 165] width 87 height 11
select select "US"
select select "Right Now"
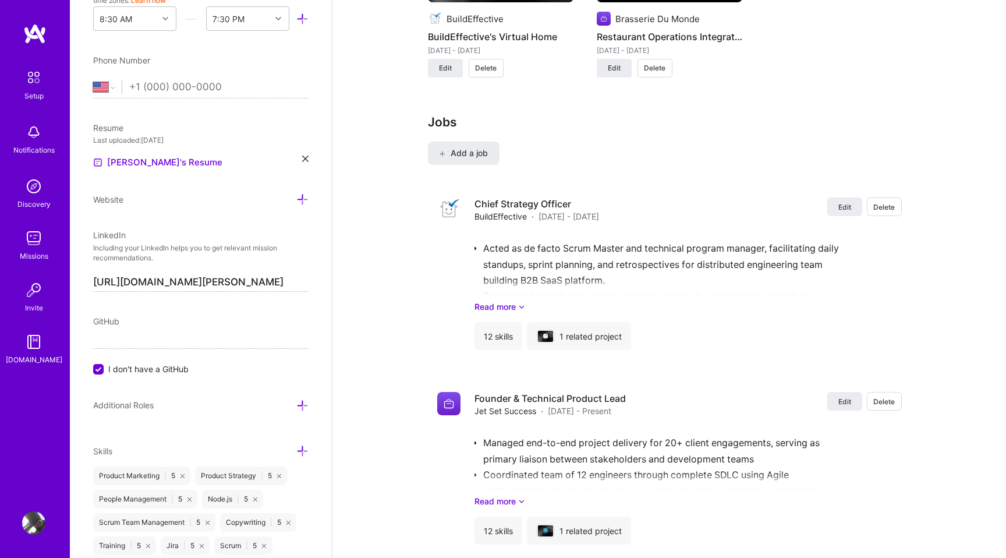
scroll to position [1182, 0]
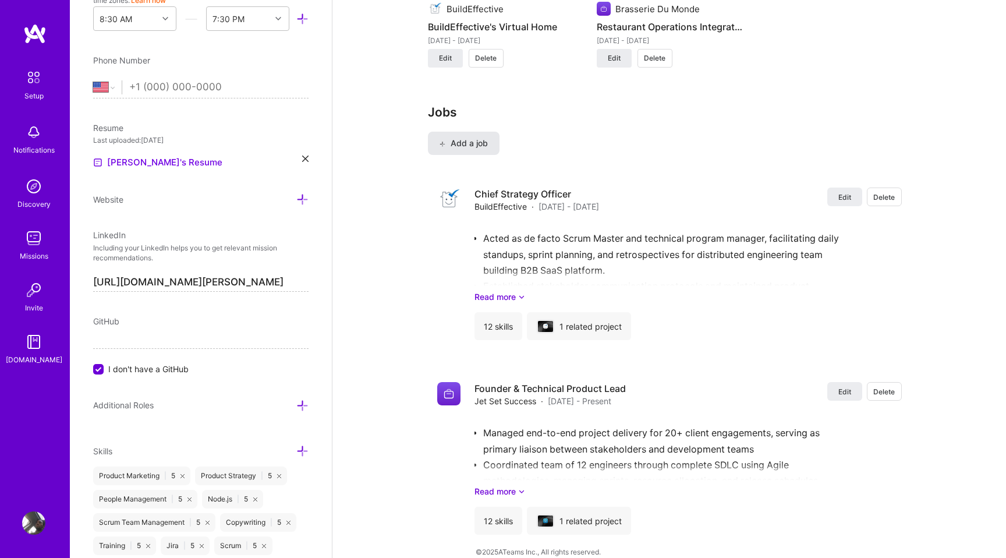
click at [474, 137] on span "Add a job" at bounding box center [464, 143] width 48 height 12
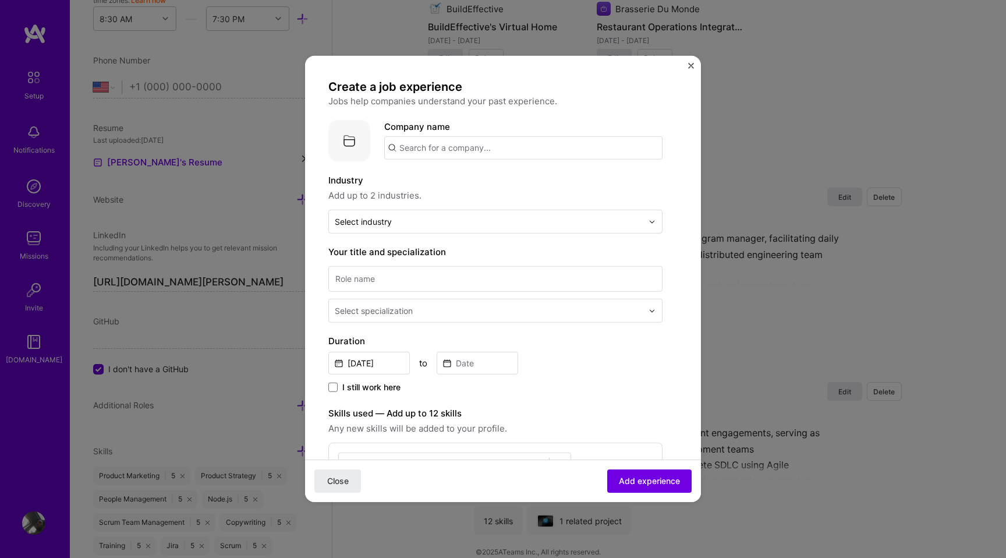
click at [451, 143] on input "text" at bounding box center [523, 147] width 278 height 23
paste input "[US_STATE] Music Industry Summit"
click at [491, 142] on input "[US_STATE] Music Industry Summit" at bounding box center [523, 147] width 278 height 23
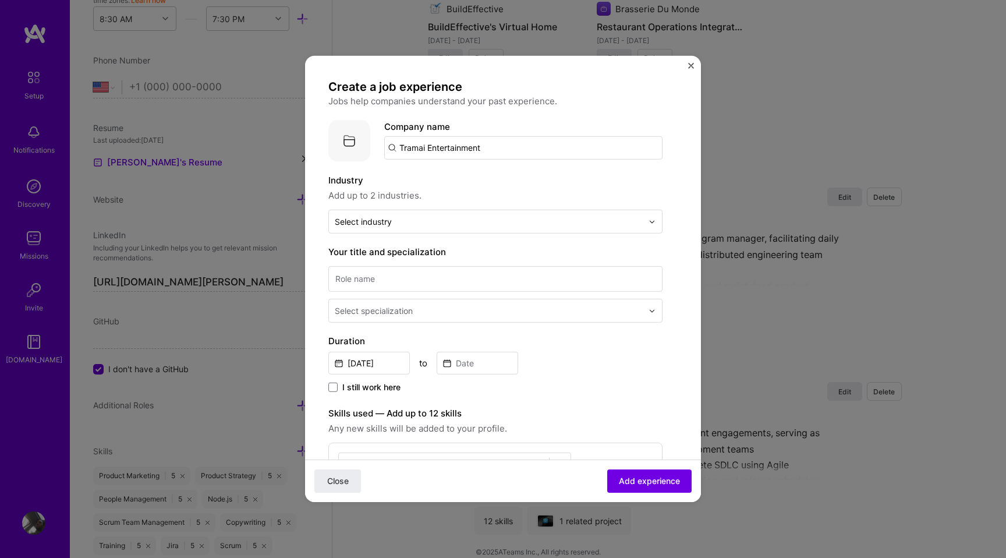
click at [500, 147] on input "Tramai Entertainment" at bounding box center [523, 147] width 278 height 23
paste input "[US_STATE] Music Industry Summi"
type input "[US_STATE] Music Industry Summit"
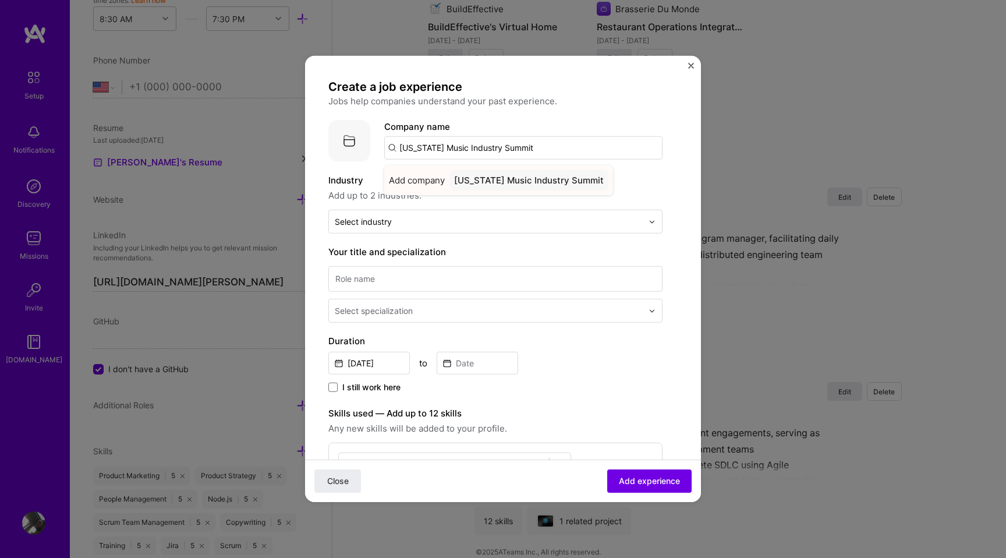
click at [490, 189] on div "[US_STATE] Music Industry Summit" at bounding box center [529, 180] width 159 height 20
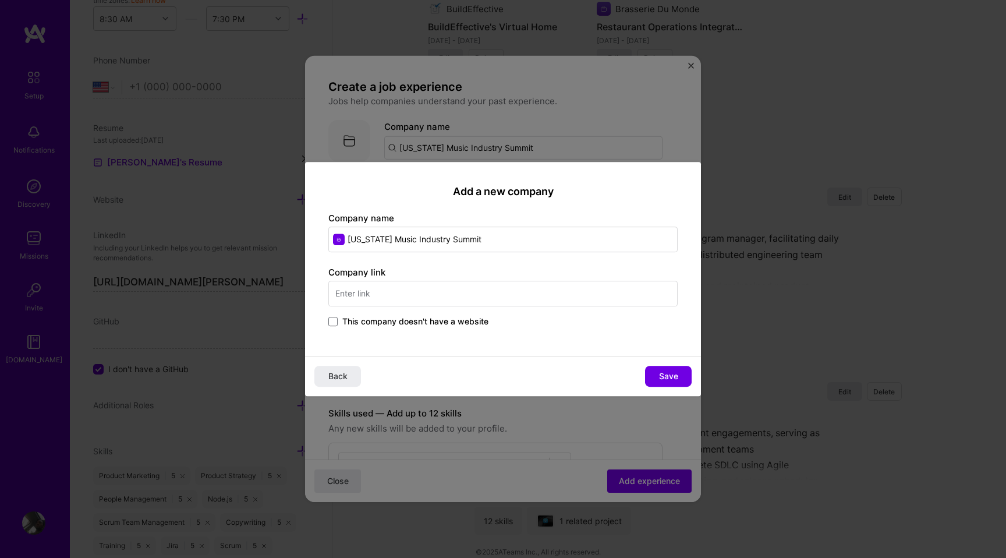
click at [475, 292] on input "text" at bounding box center [502, 294] width 349 height 26
type input "traimai"
click at [403, 323] on span "This company doesn't have a website" at bounding box center [415, 322] width 146 height 12
click at [0, 0] on input "This company doesn't have a website" at bounding box center [0, 0] width 0 height 0
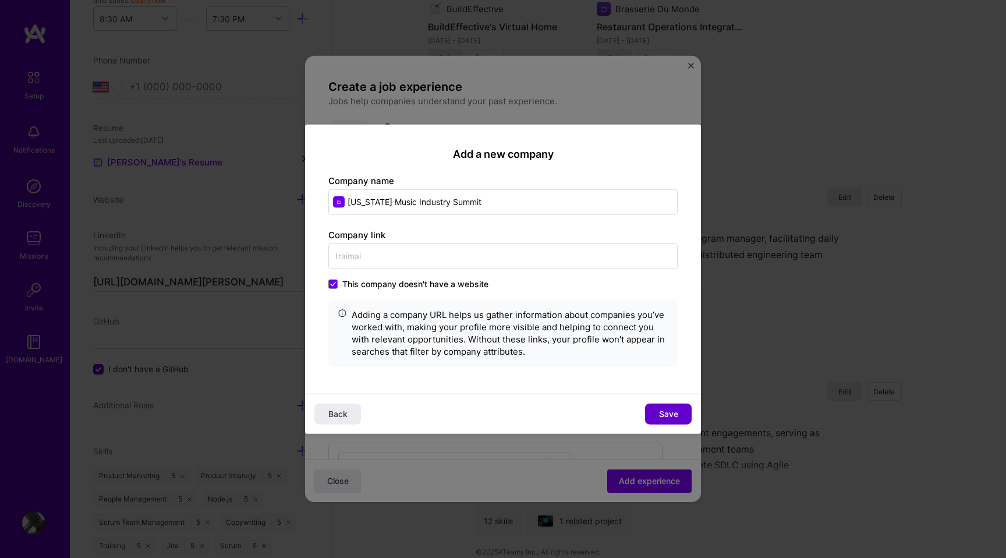
click at [660, 409] on span "Save" at bounding box center [668, 414] width 19 height 12
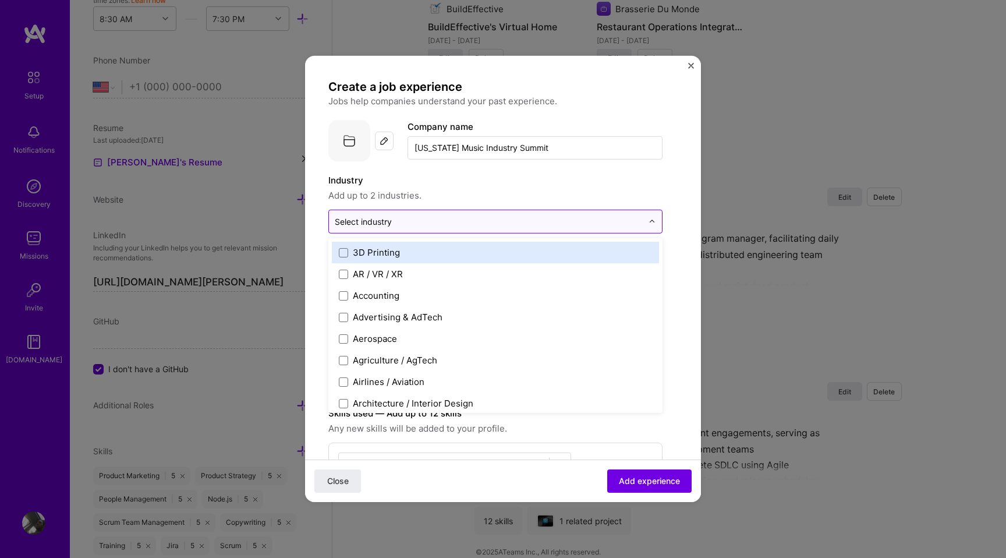
click at [485, 216] on input "text" at bounding box center [489, 221] width 308 height 12
type input "enter"
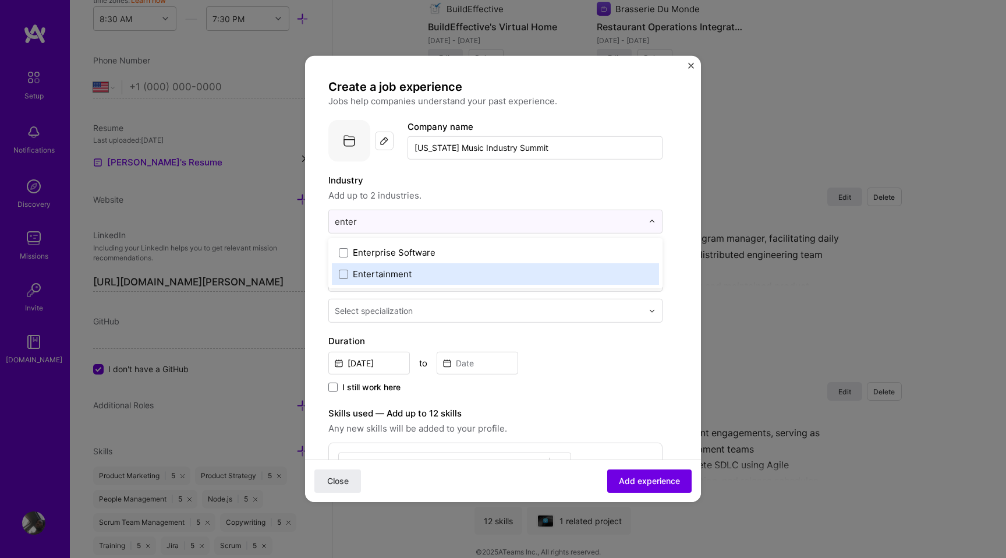
click at [378, 272] on div "Entertainment" at bounding box center [382, 274] width 59 height 12
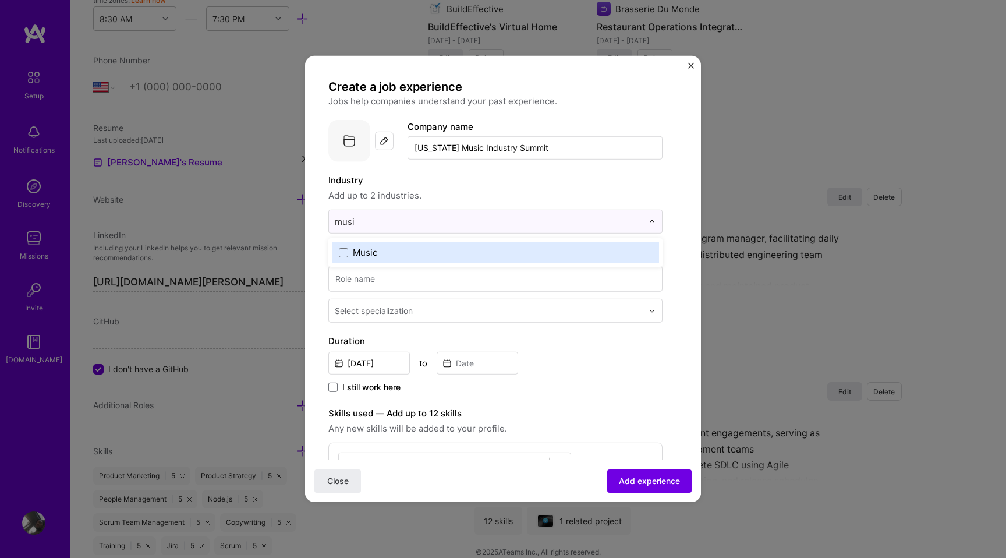
type input "music"
click at [370, 249] on div "Music" at bounding box center [365, 252] width 24 height 12
type input "educ"
click at [368, 253] on div "Education / Edtech" at bounding box center [391, 252] width 77 height 12
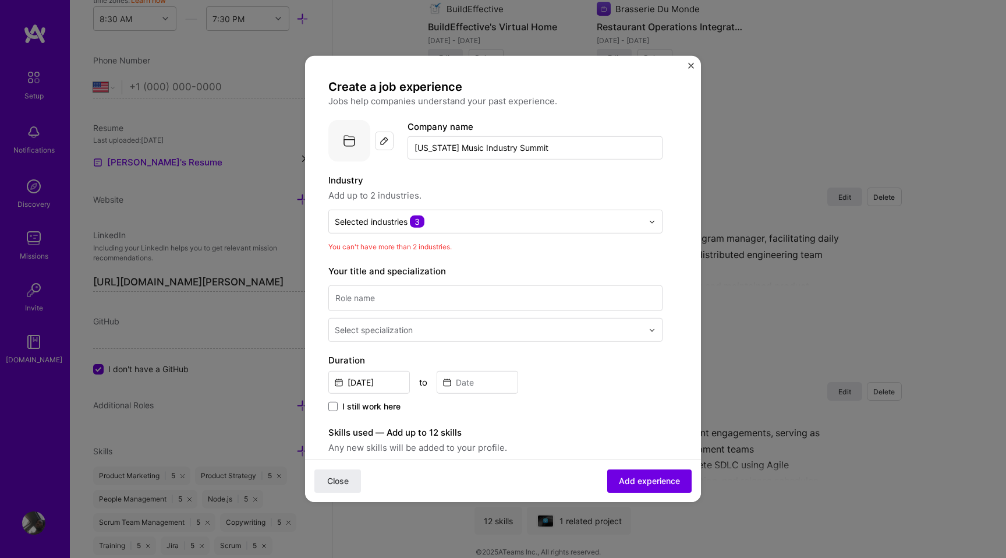
click at [660, 176] on label "Industry" at bounding box center [495, 181] width 334 height 14
click at [525, 298] on input at bounding box center [495, 298] width 334 height 26
type input "Project Manager"
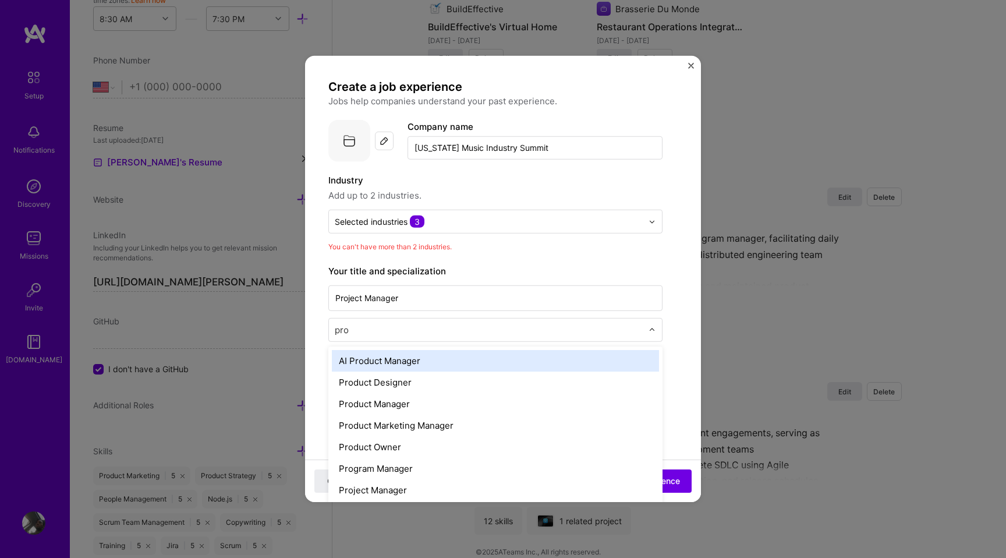
type input "proj"
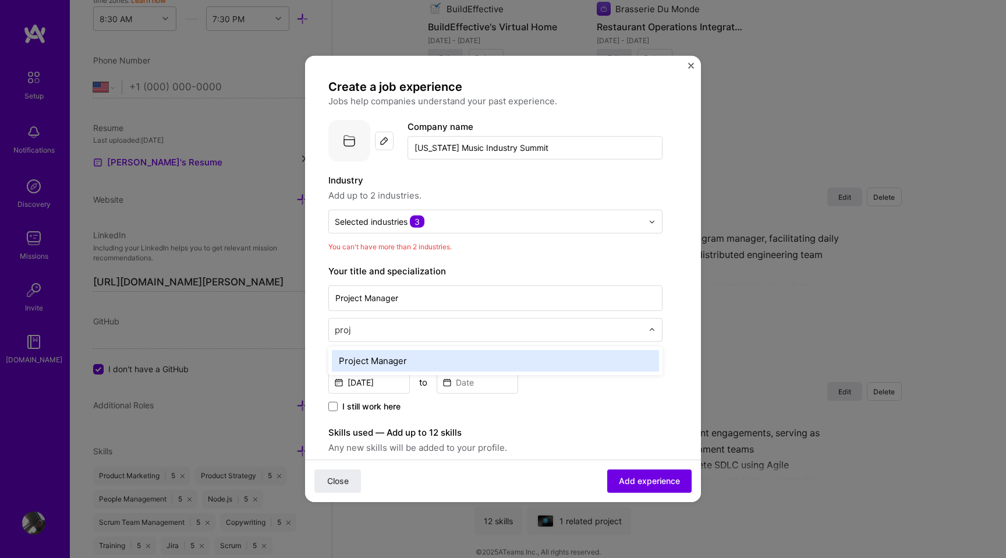
click at [461, 358] on div "Project Manager" at bounding box center [495, 361] width 327 height 22
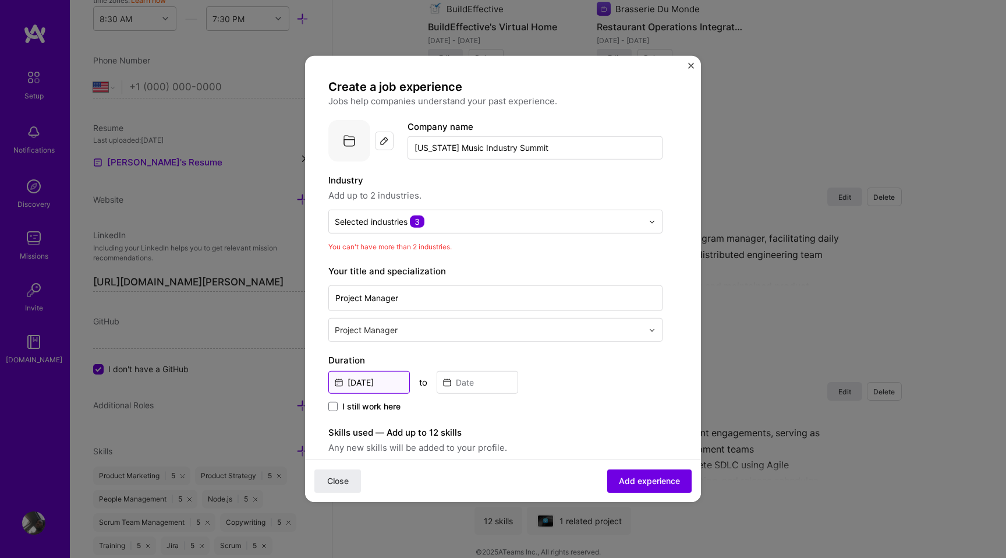
click at [370, 384] on input "[DATE]" at bounding box center [369, 382] width 82 height 23
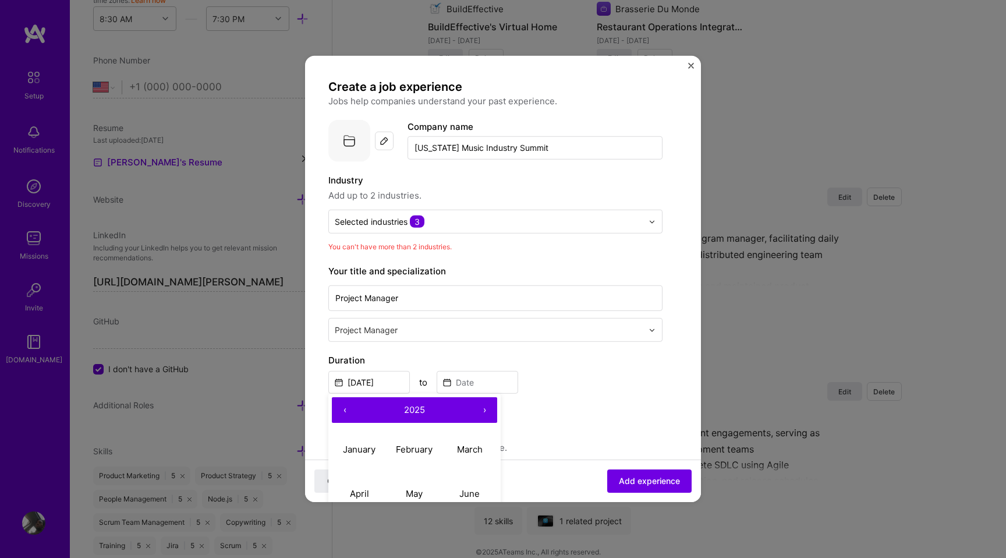
click at [344, 409] on button "‹" at bounding box center [345, 410] width 26 height 26
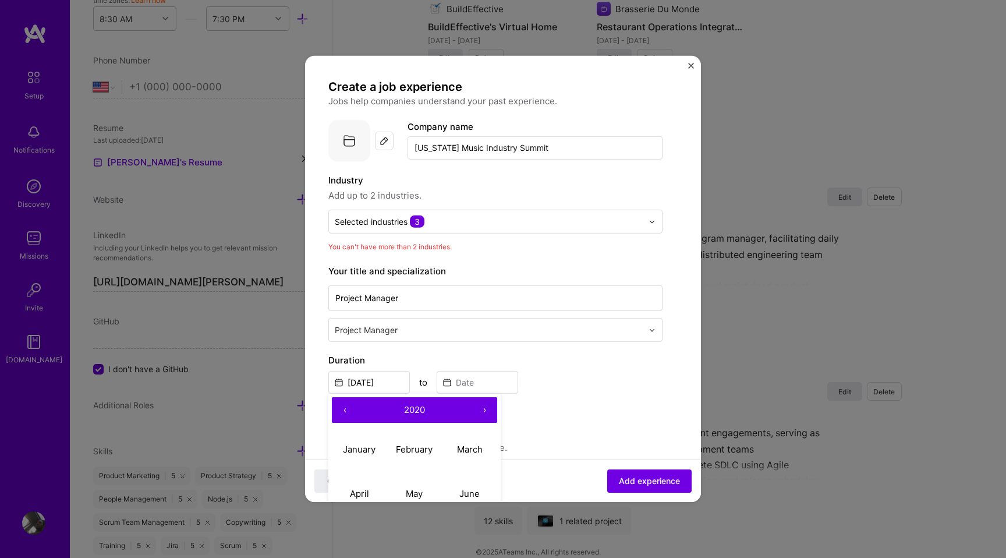
click at [344, 409] on button "‹" at bounding box center [345, 410] width 26 height 26
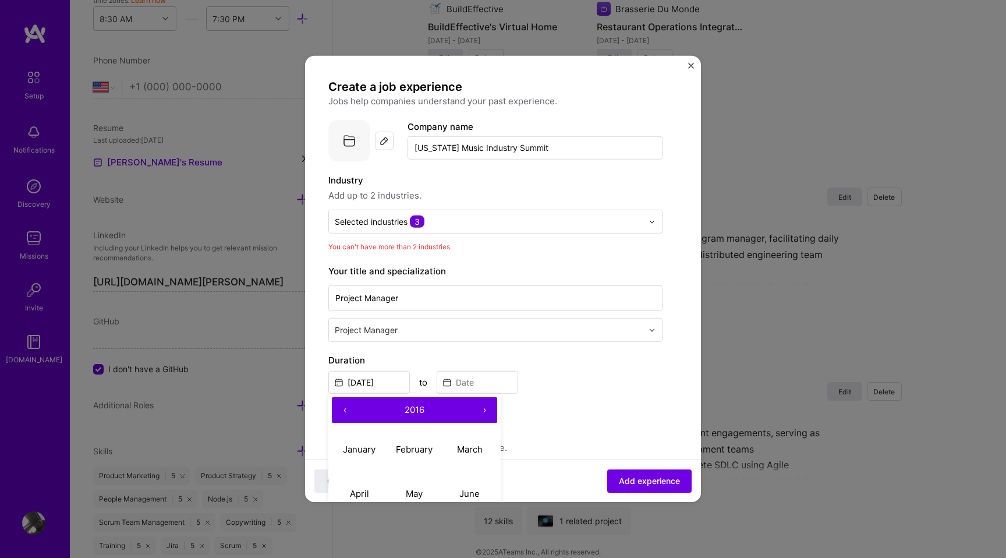
click at [344, 409] on button "‹" at bounding box center [345, 410] width 26 height 26
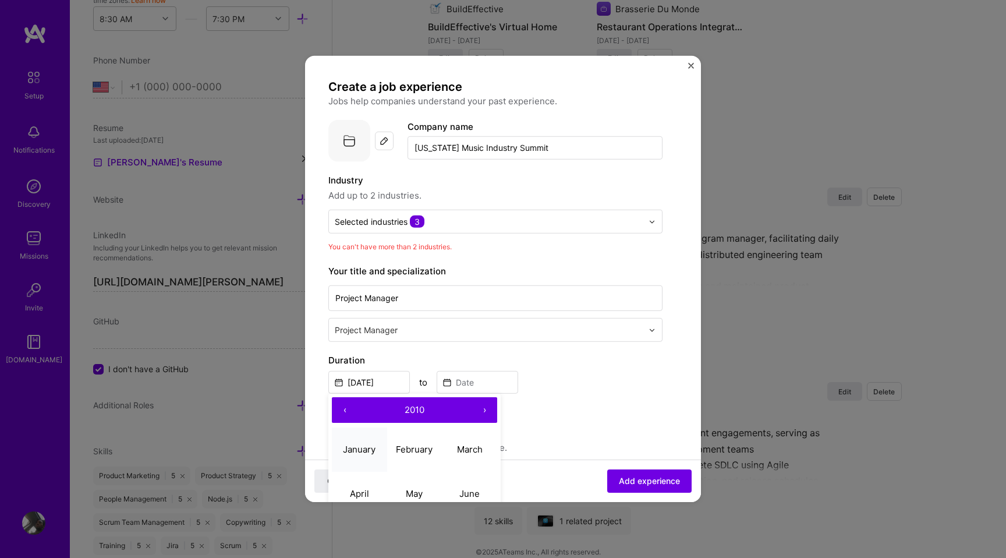
click at [371, 449] on abbr "January" at bounding box center [359, 448] width 33 height 11
type input "[DATE]"
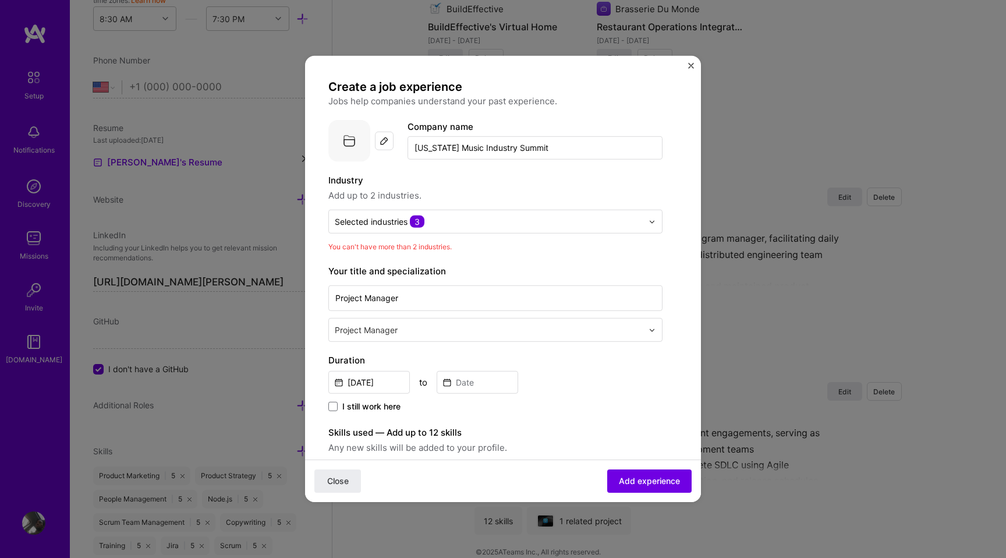
click at [491, 394] on div "Duration [DATE] to I still work here" at bounding box center [495, 383] width 334 height 61
click at [477, 376] on input at bounding box center [478, 382] width 82 height 23
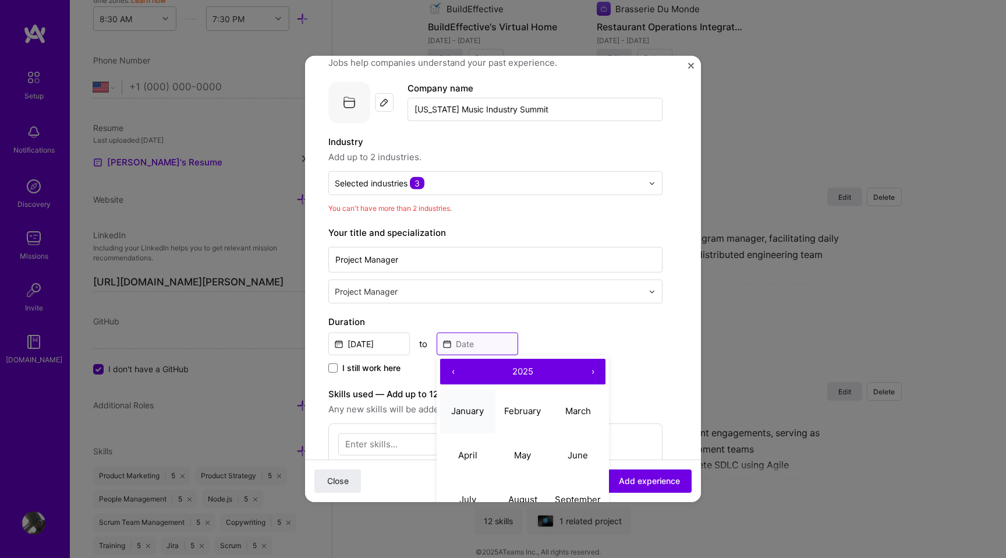
scroll to position [40, 0]
click at [452, 365] on button "‹" at bounding box center [453, 371] width 26 height 26
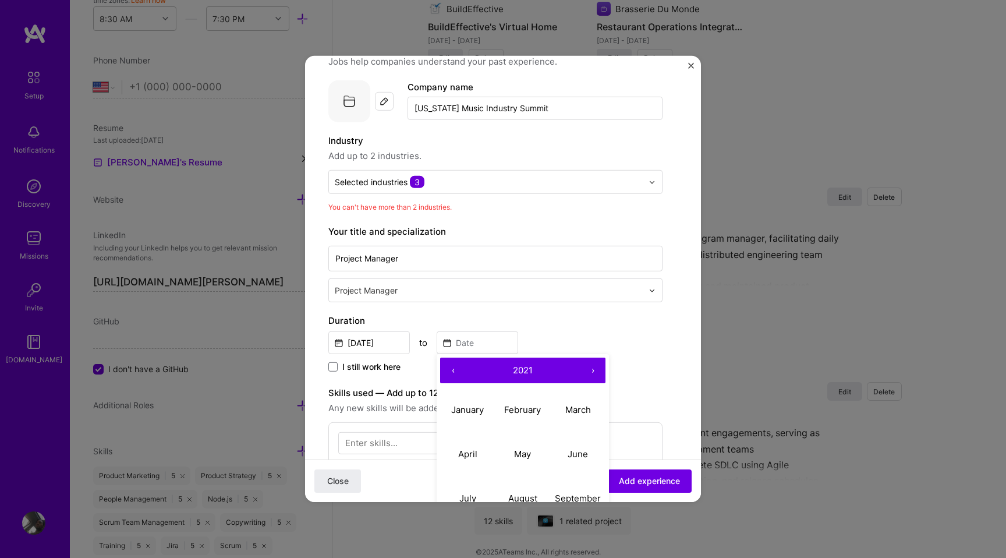
click at [452, 365] on button "‹" at bounding box center [453, 371] width 26 height 26
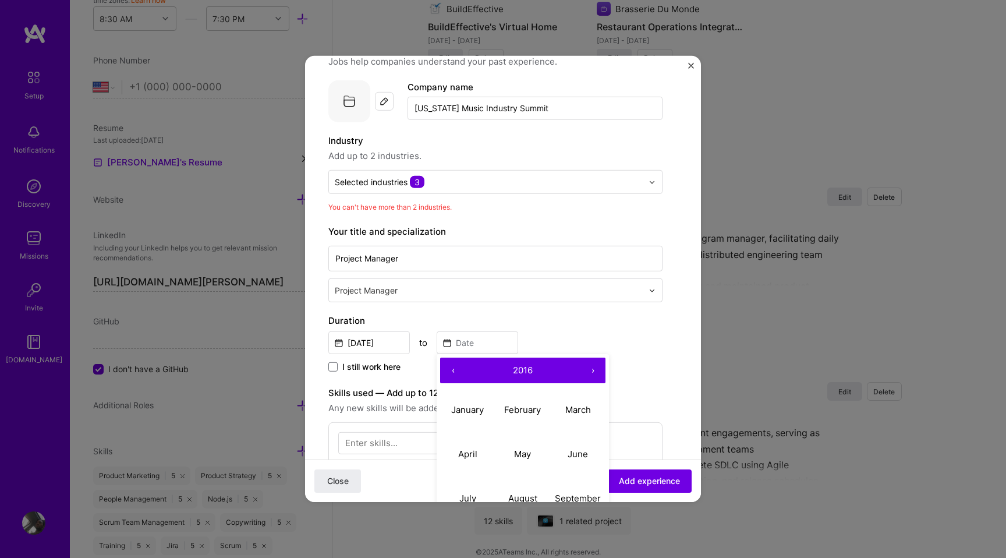
click at [452, 365] on button "‹" at bounding box center [453, 371] width 26 height 26
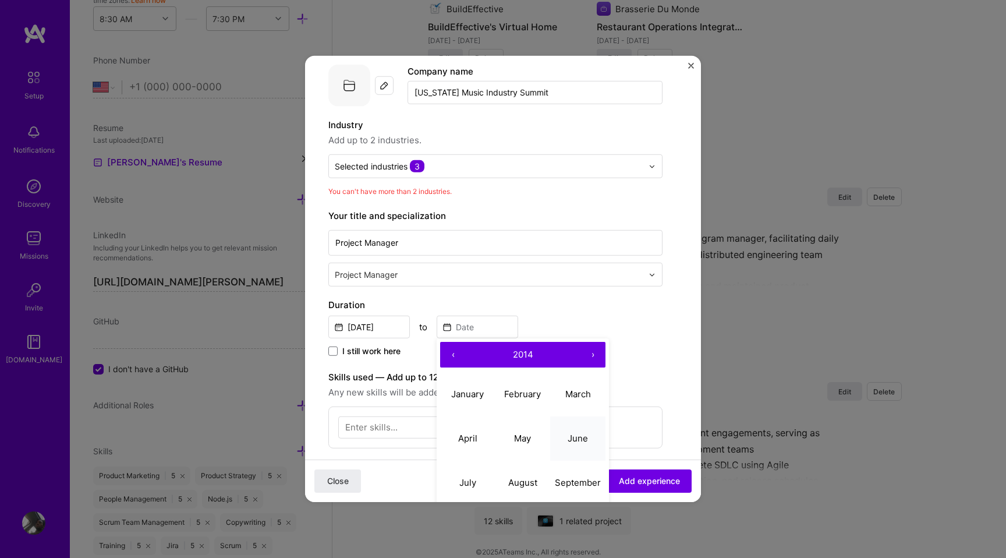
click at [573, 442] on abbr "June" at bounding box center [578, 437] width 20 height 11
type input "[DATE]"
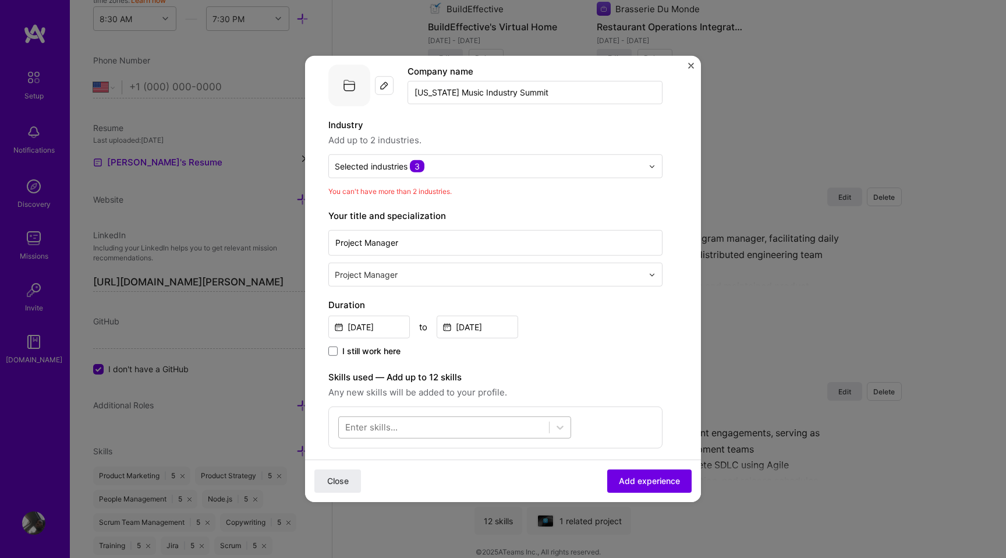
scroll to position [58, 0]
click at [405, 428] on div at bounding box center [444, 424] width 210 height 19
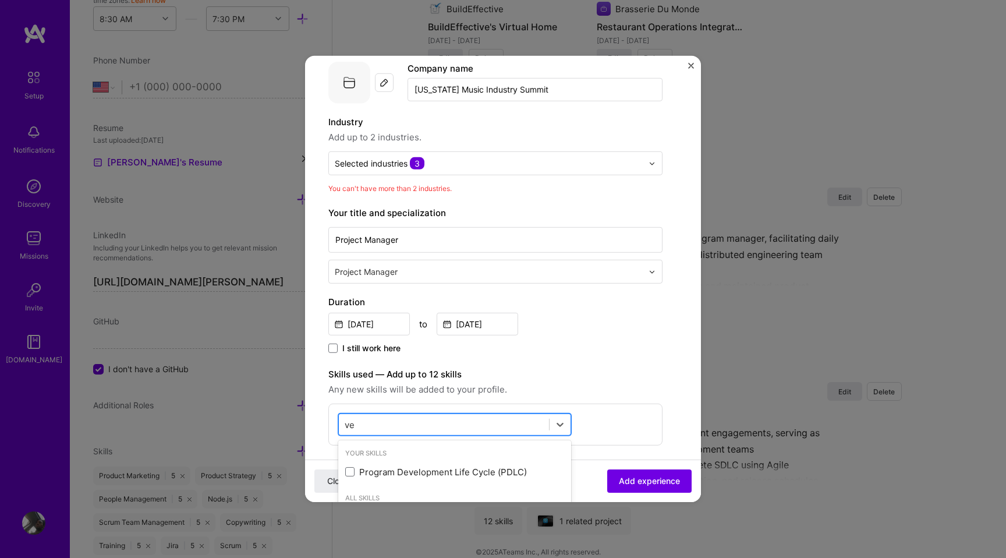
type input "v"
click at [399, 473] on div "Stakeholder Management" at bounding box center [454, 472] width 219 height 12
click at [383, 429] on div "stak stak" at bounding box center [444, 424] width 210 height 19
type input "s"
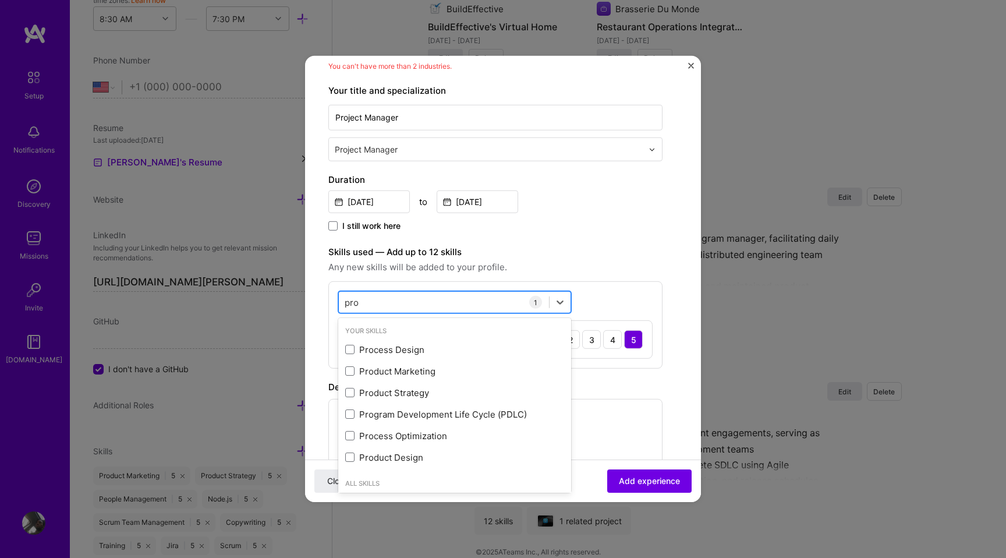
scroll to position [182, 0]
type input "p"
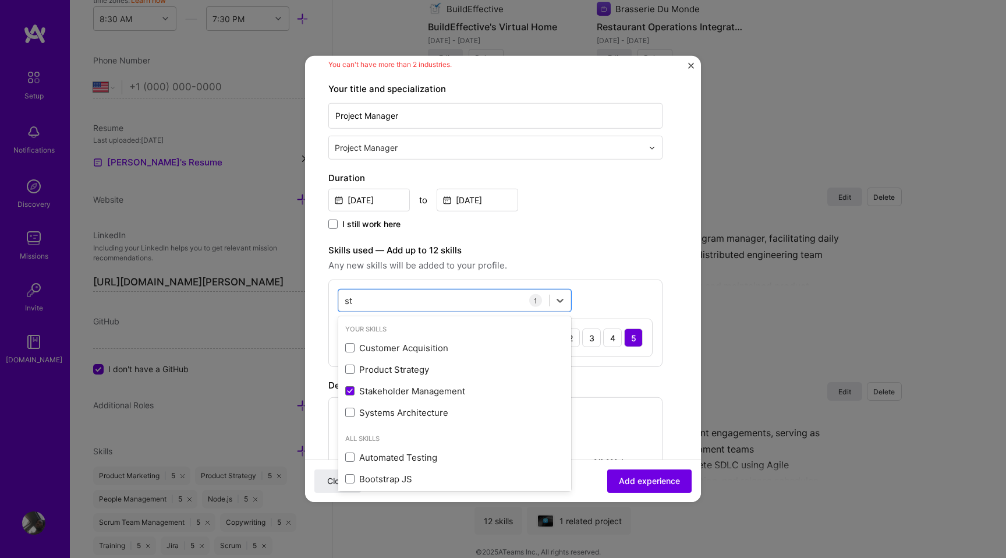
click at [371, 311] on div "option Stakeholder Management, selected. option Customer Acquisition focused, 0…" at bounding box center [495, 323] width 334 height 87
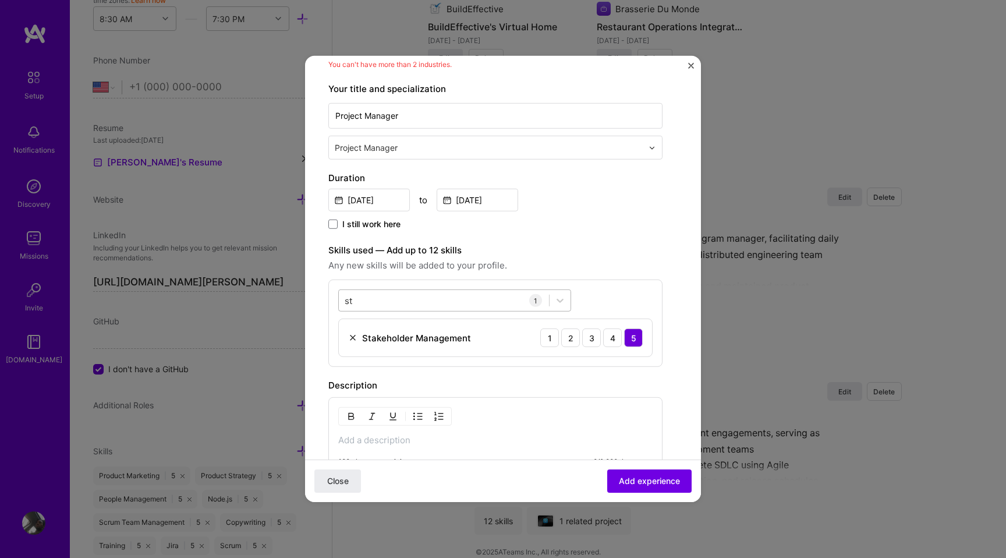
click at [363, 298] on div "[GEOGRAPHIC_DATA]" at bounding box center [444, 300] width 210 height 19
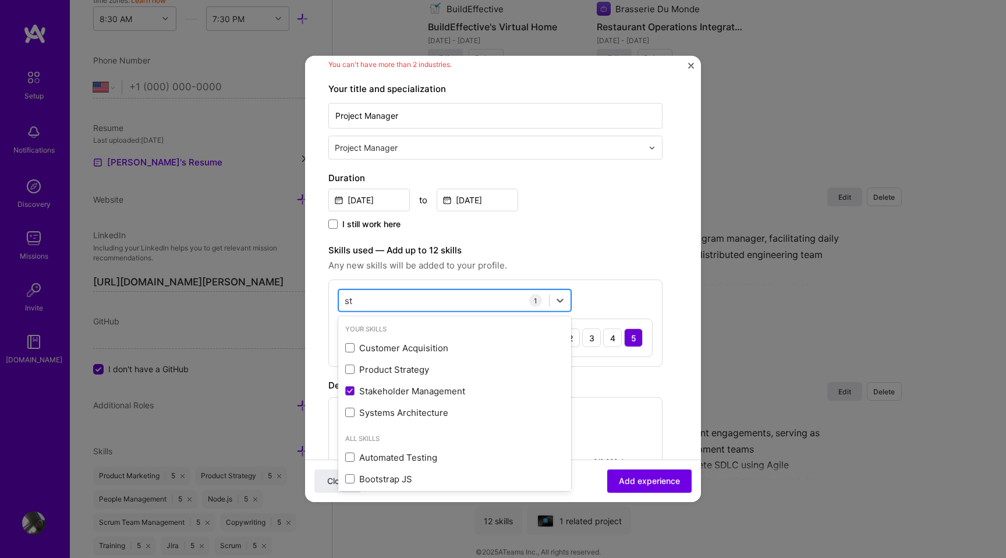
click at [363, 298] on div "[GEOGRAPHIC_DATA]" at bounding box center [444, 300] width 210 height 19
type input "s"
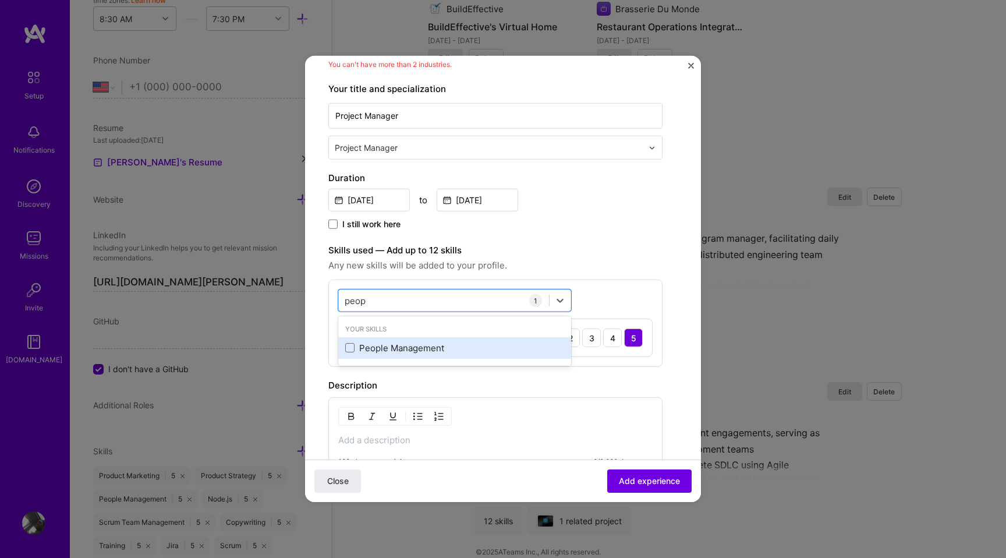
click at [360, 344] on div "People Management" at bounding box center [454, 348] width 219 height 12
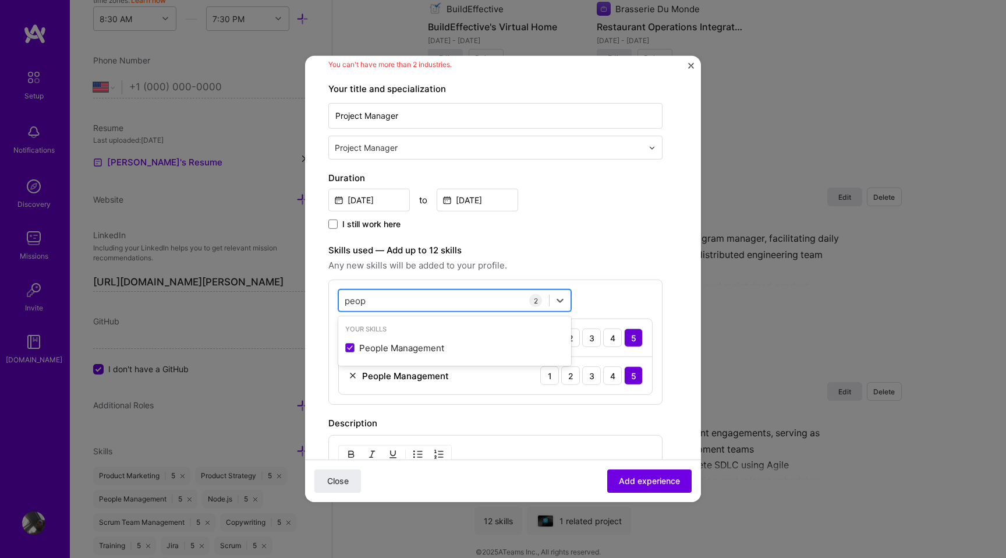
click at [360, 296] on input "peop" at bounding box center [356, 300] width 22 height 12
type input "c"
type input "e"
type input "team"
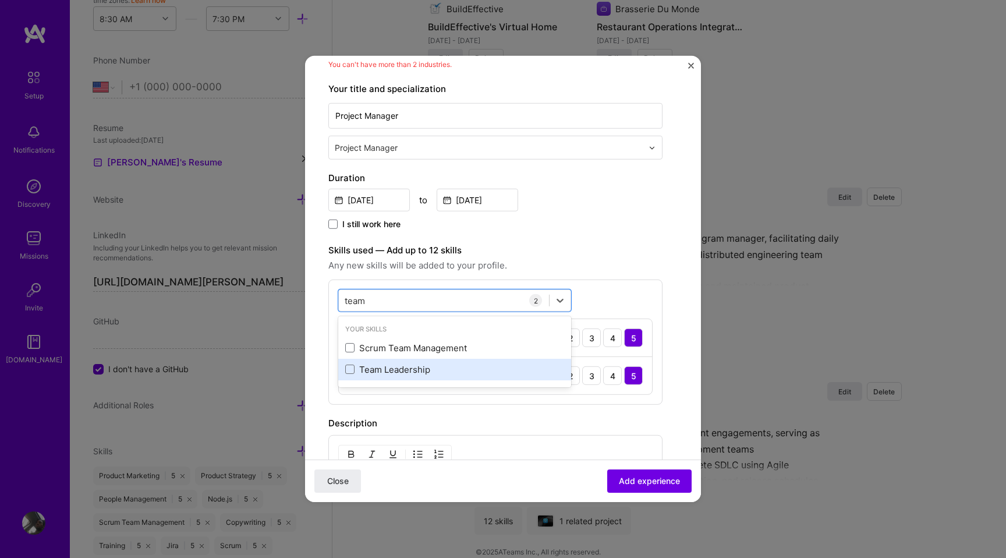
click at [360, 370] on div "Team Leadership" at bounding box center [454, 369] width 219 height 12
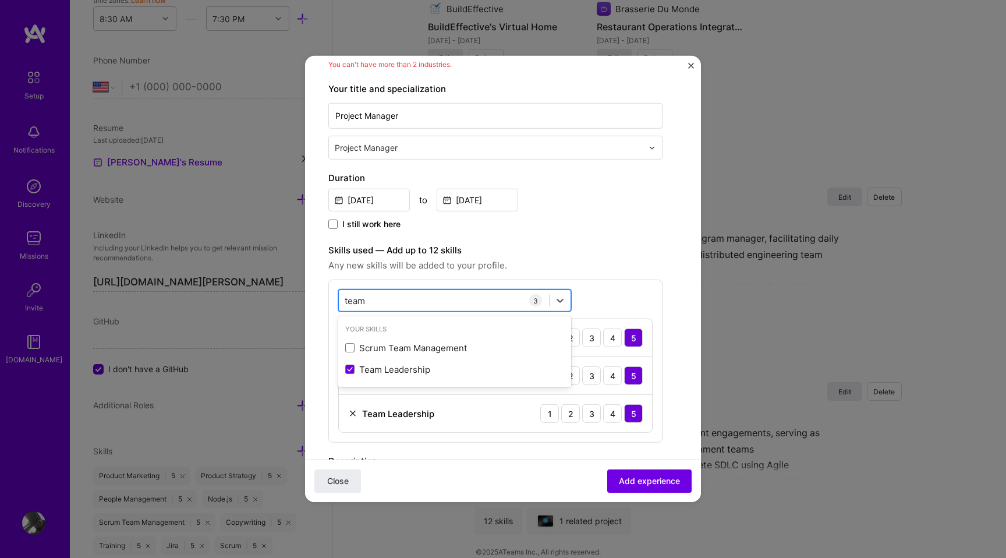
click at [360, 303] on input "team" at bounding box center [356, 300] width 22 height 12
drag, startPoint x: 371, startPoint y: 353, endPoint x: 362, endPoint y: 304, distance: 49.7
click at [362, 304] on div "option Team Leadership, selected. option Scrum Team Management focused, 0 of 2.…" at bounding box center [454, 300] width 233 height 22
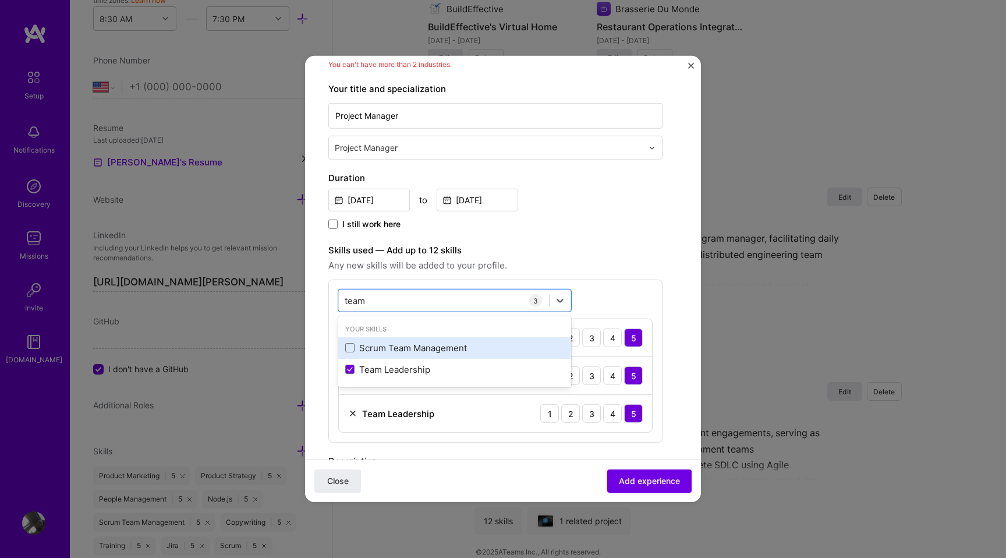
click at [366, 337] on div "Scrum Team Management" at bounding box center [454, 348] width 233 height 22
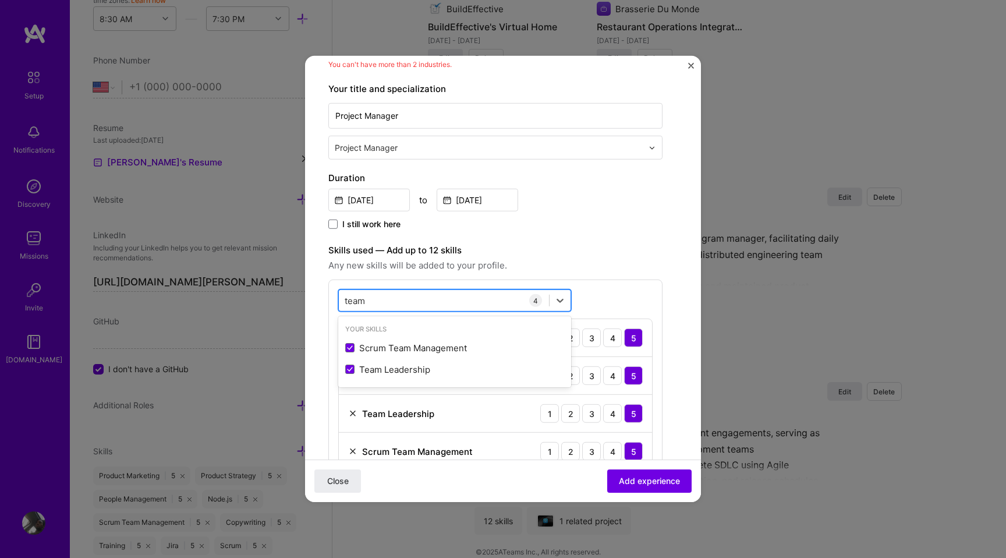
click at [365, 298] on input "team" at bounding box center [356, 300] width 22 height 12
type input "c"
type input "spon"
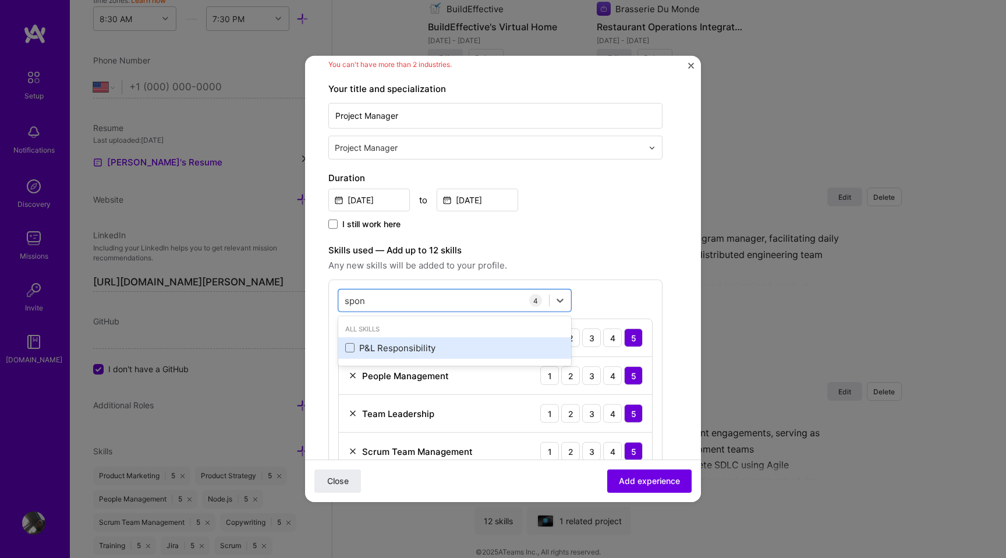
click at [358, 345] on div "P&L Responsibility" at bounding box center [454, 348] width 219 height 12
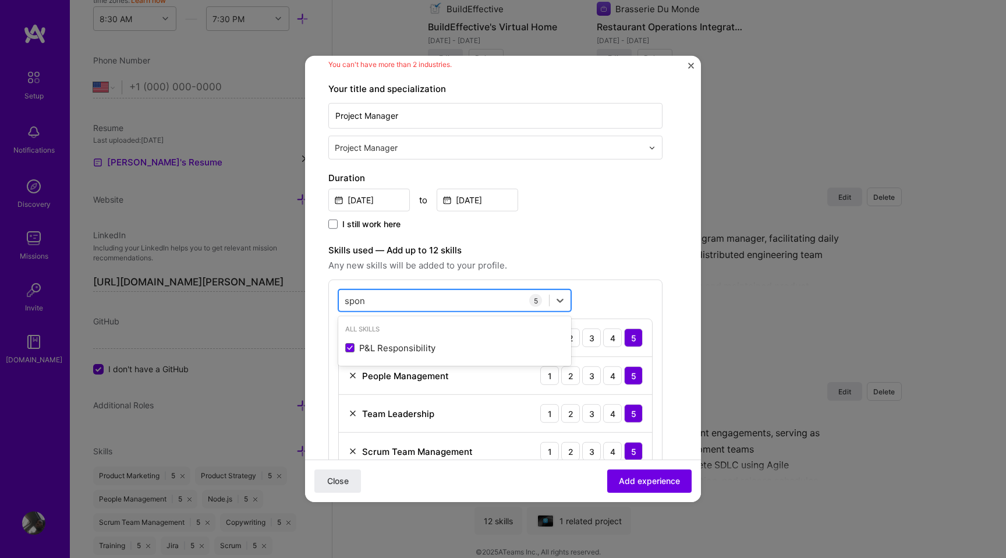
click at [365, 304] on input "spon" at bounding box center [356, 300] width 22 height 12
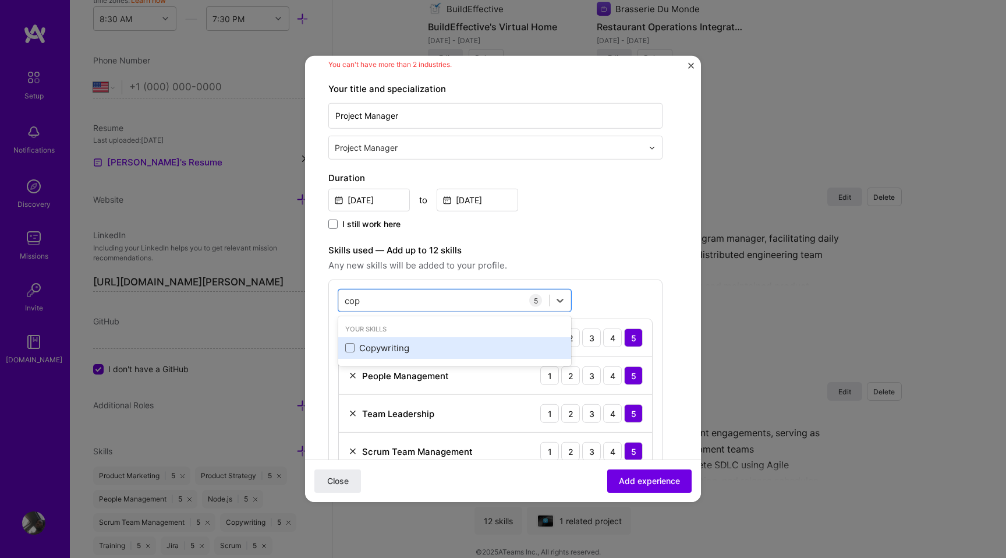
click at [371, 344] on div "Copywriting" at bounding box center [454, 348] width 219 height 12
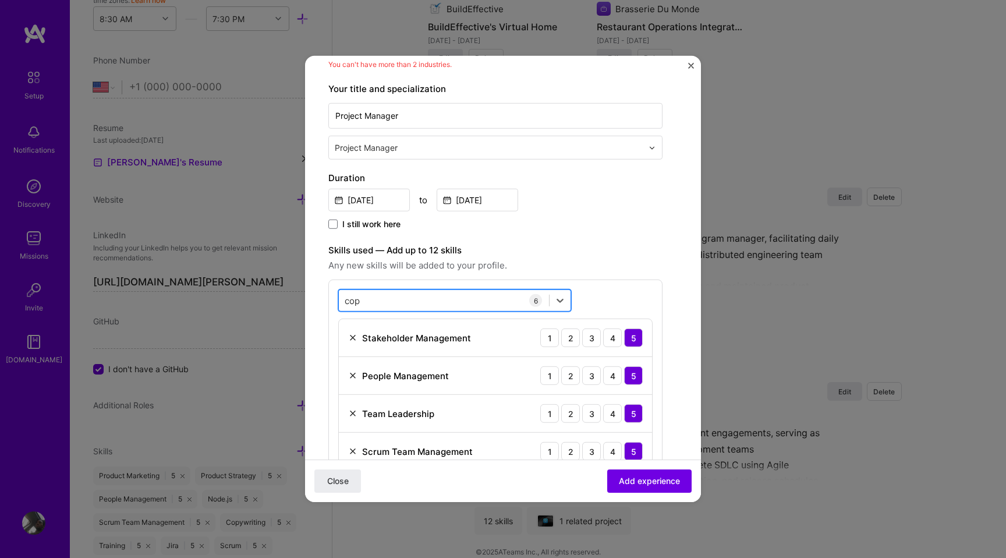
click at [363, 300] on div "cop cop" at bounding box center [444, 300] width 210 height 19
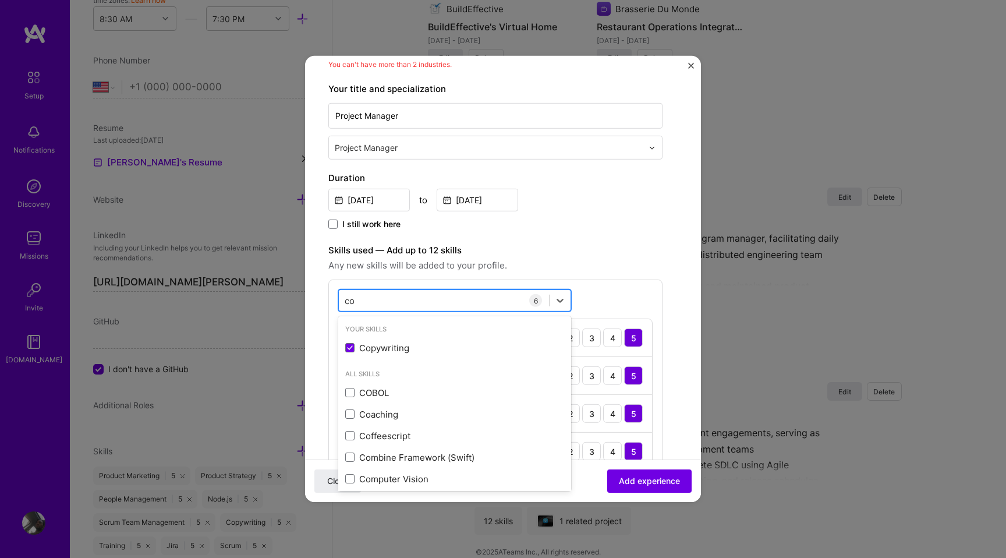
type input "c"
type input "t"
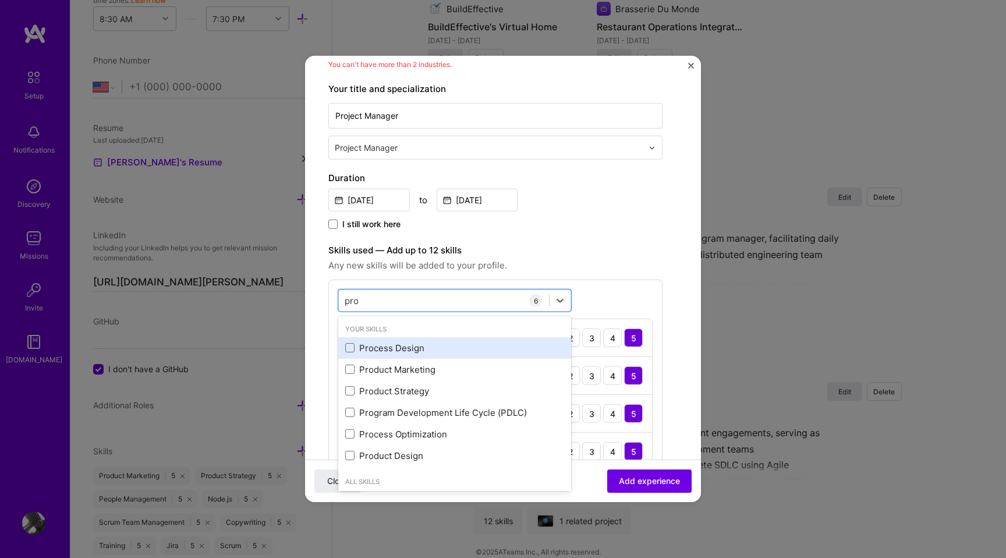
click at [374, 356] on div "Process Design" at bounding box center [454, 348] width 233 height 22
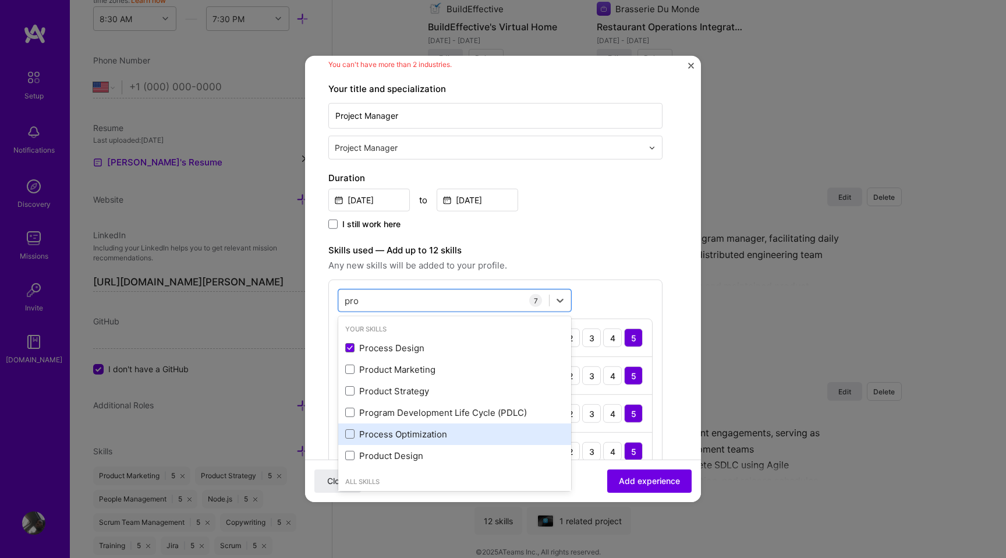
click at [382, 430] on div "Process Optimization" at bounding box center [454, 434] width 219 height 12
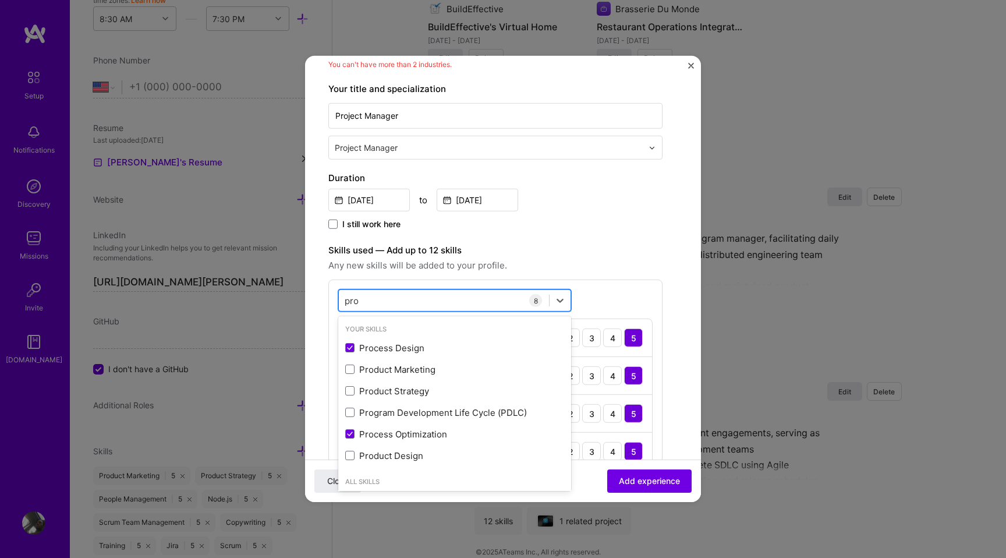
click at [353, 294] on input "pro" at bounding box center [352, 300] width 15 height 12
click at [419, 299] on div "com com" at bounding box center [444, 300] width 210 height 19
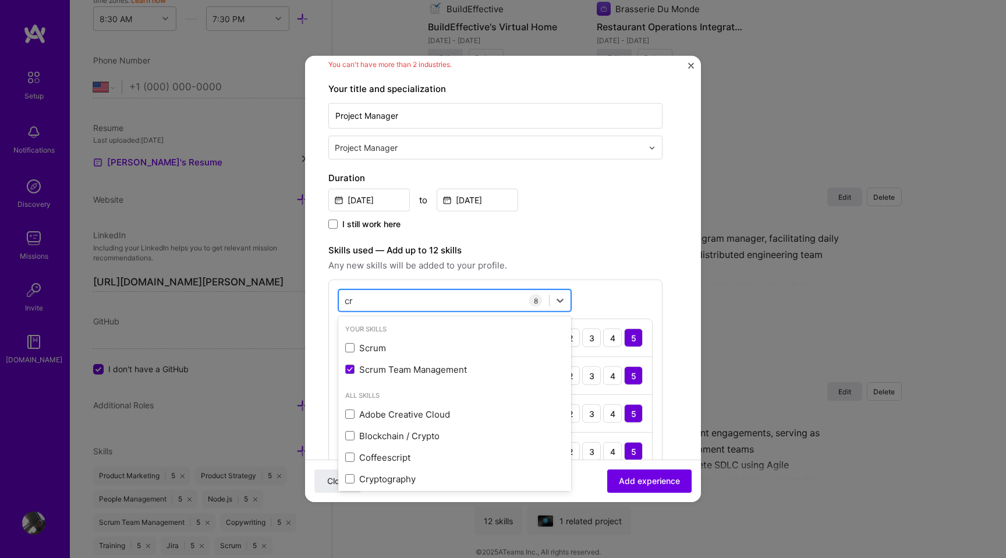
type input "c"
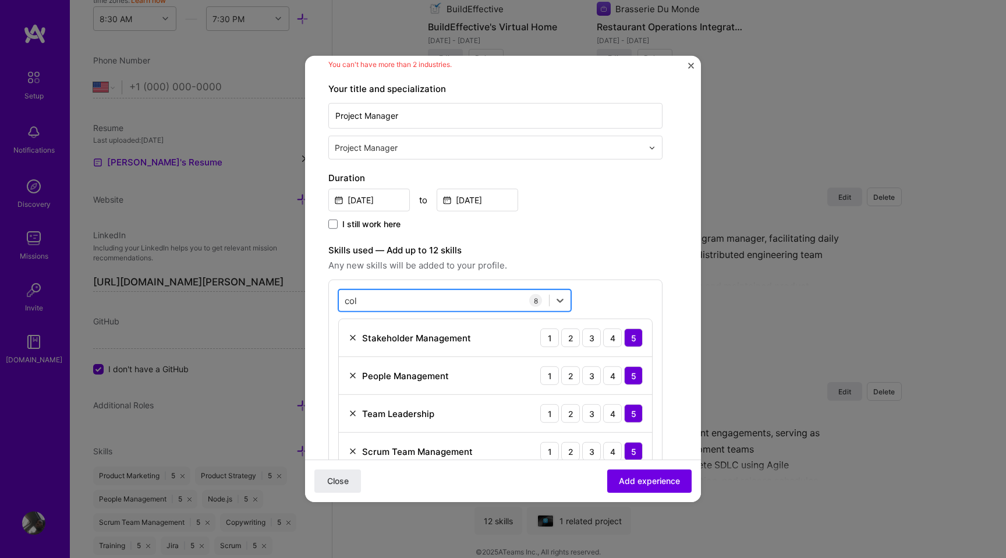
click at [367, 300] on div "col col" at bounding box center [444, 300] width 210 height 19
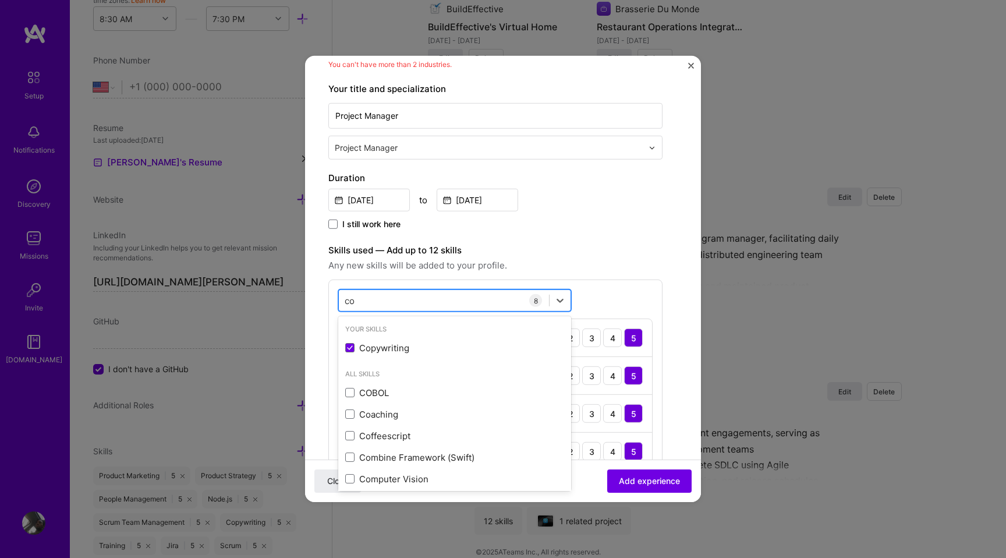
type input "c"
type input "oper"
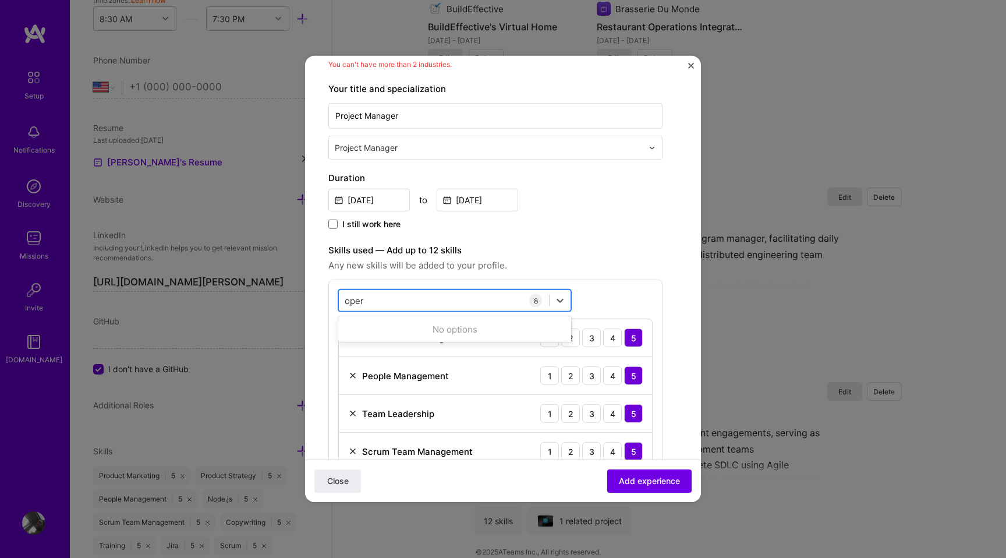
click at [354, 304] on input "oper" at bounding box center [355, 300] width 20 height 12
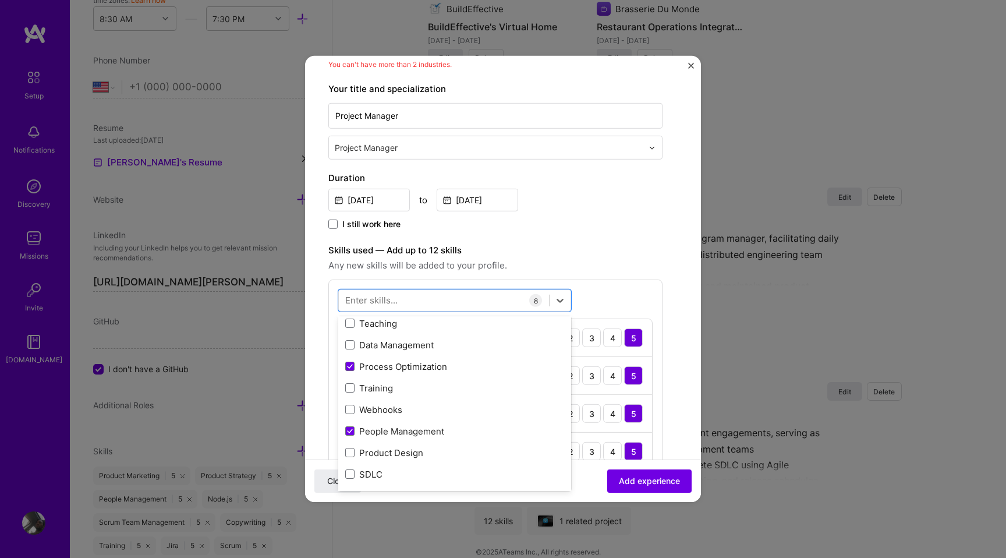
scroll to position [370, 0]
click at [354, 383] on label at bounding box center [349, 387] width 9 height 9
click at [0, 0] on input "checkbox" at bounding box center [0, 0] width 0 height 0
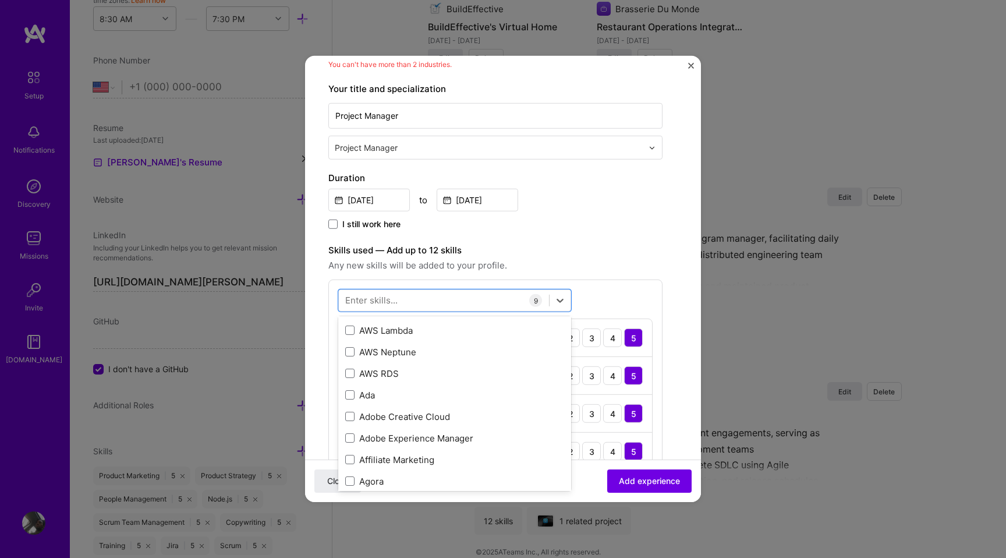
click at [583, 186] on div "[DATE] to [DATE]" at bounding box center [495, 198] width 334 height 25
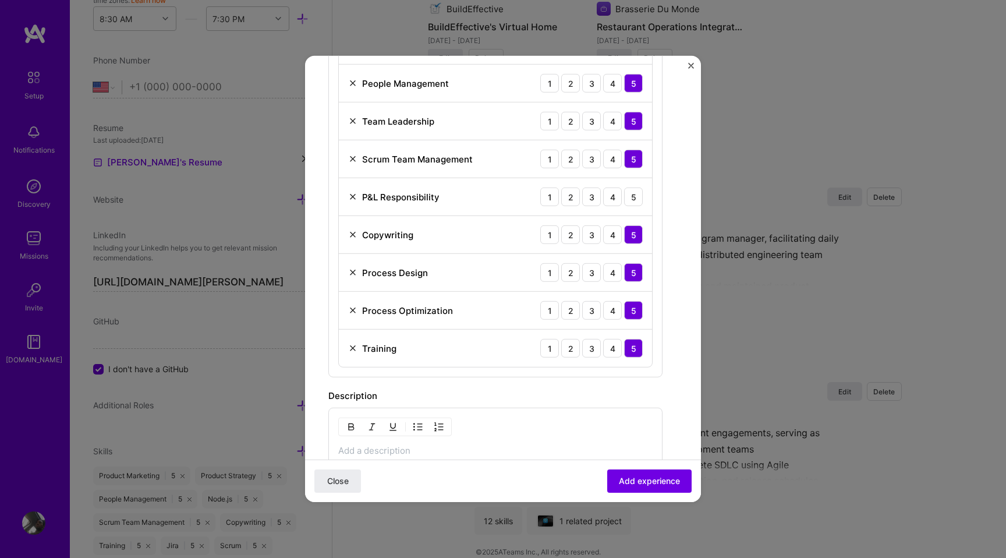
scroll to position [487, 0]
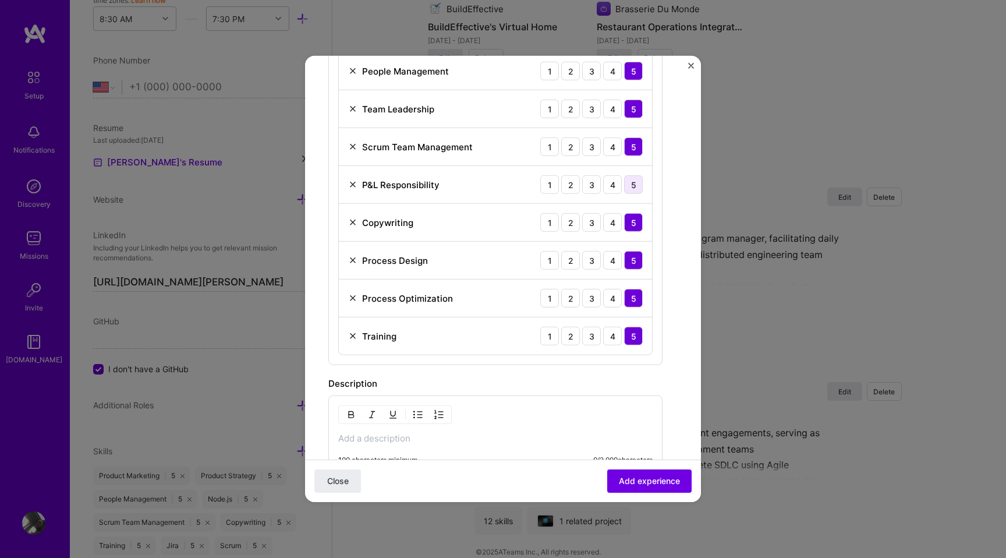
click at [629, 188] on div "5" at bounding box center [633, 184] width 19 height 19
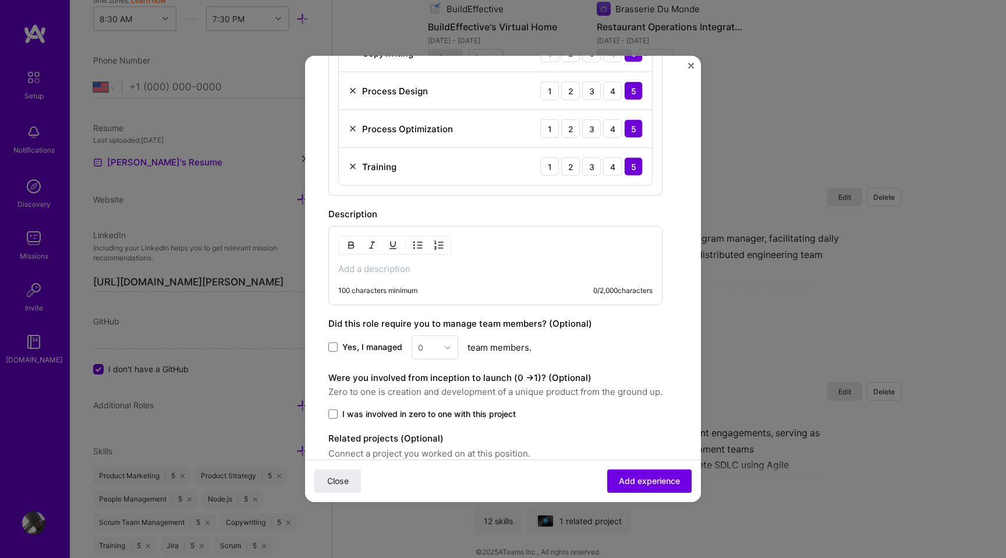
scroll to position [663, 0]
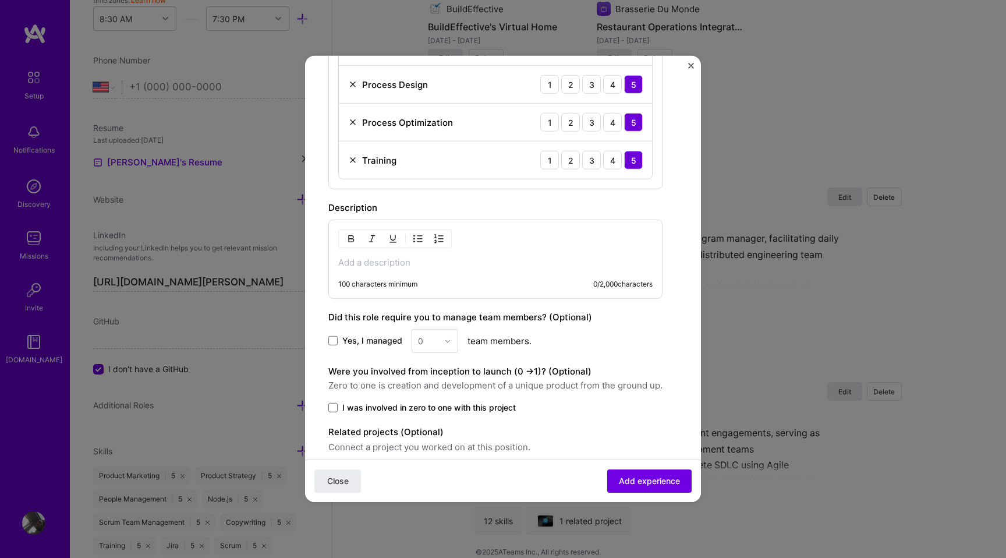
click at [450, 257] on p at bounding box center [495, 263] width 314 height 12
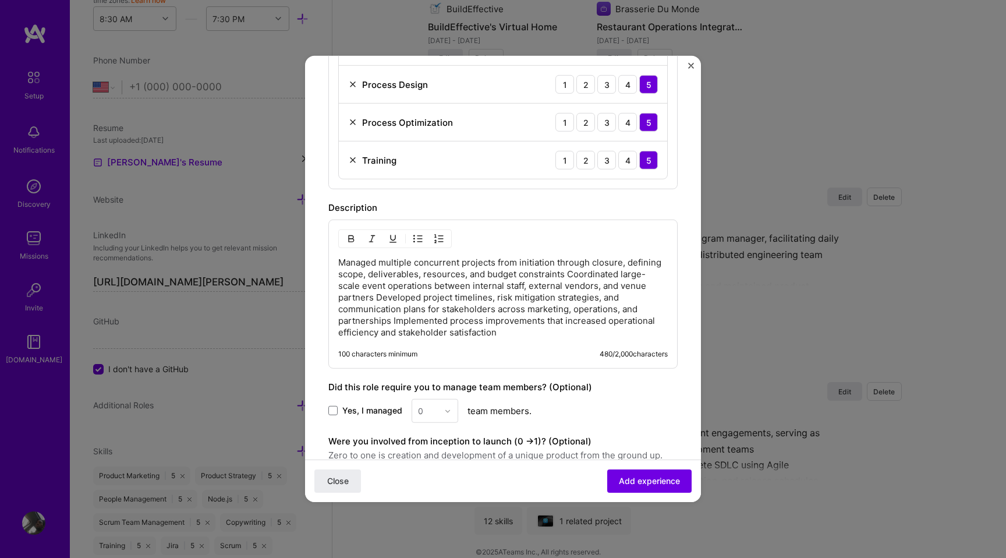
click at [567, 276] on p "Managed multiple concurrent projects from initiation through closure, defining …" at bounding box center [503, 298] width 330 height 82
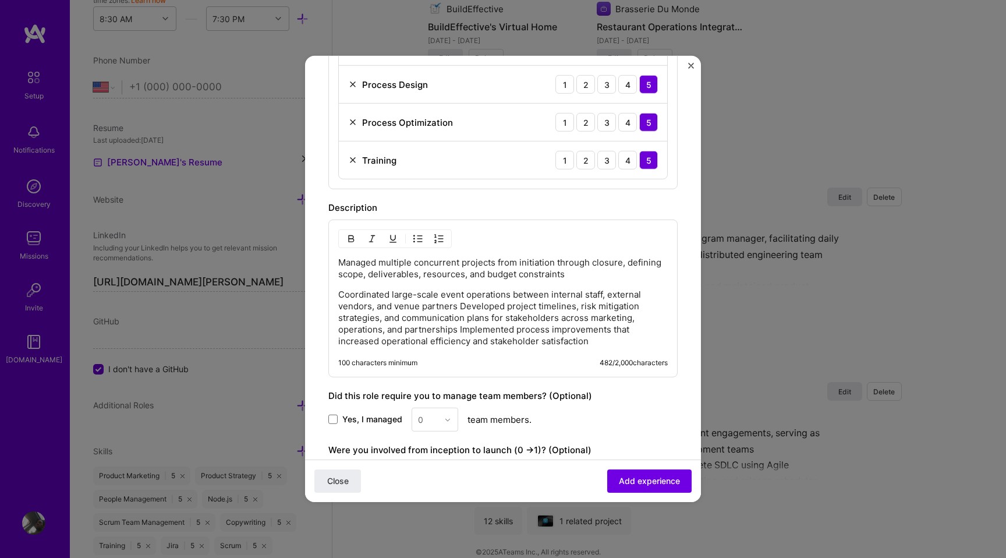
click at [460, 307] on p "Coordinated large-scale event operations between internal staff, external vendo…" at bounding box center [503, 318] width 330 height 58
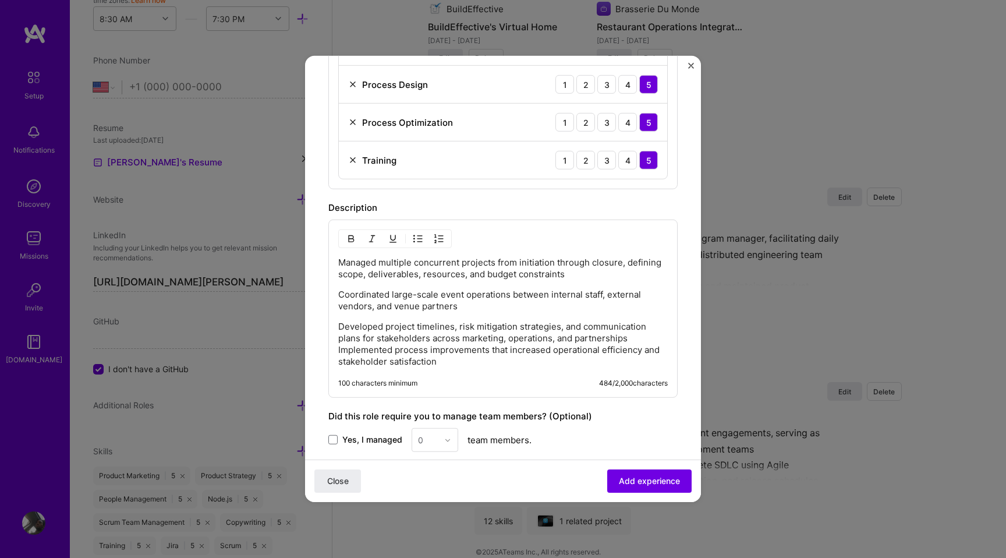
click at [340, 351] on p "Developed project timelines, risk mitigation strategies, and communication plan…" at bounding box center [503, 344] width 330 height 47
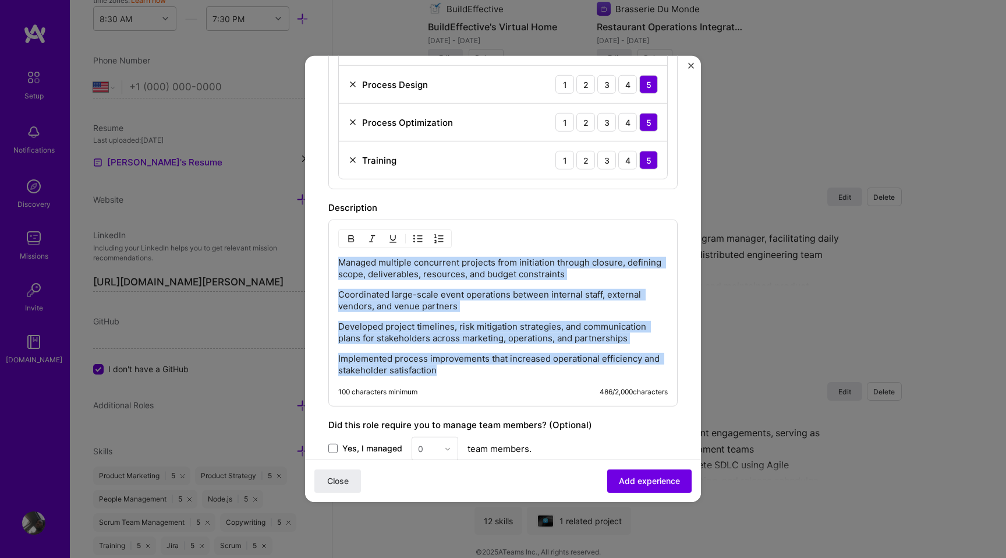
click at [415, 239] on img "button" at bounding box center [417, 238] width 9 height 9
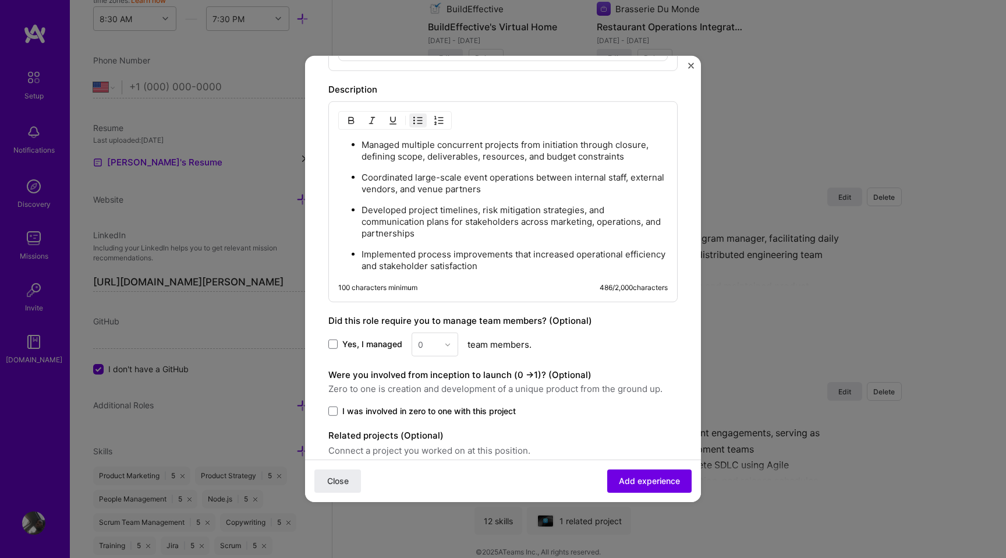
scroll to position [791, 0]
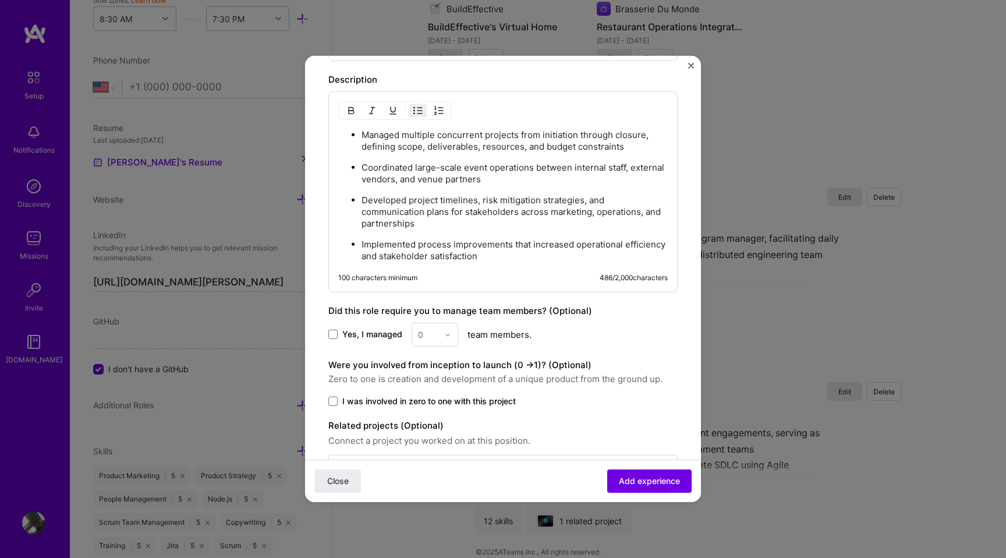
click at [345, 329] on span "Yes, I managed" at bounding box center [372, 334] width 60 height 12
click at [0, 0] on input "Yes, I managed" at bounding box center [0, 0] width 0 height 0
click at [451, 337] on div at bounding box center [450, 334] width 13 height 23
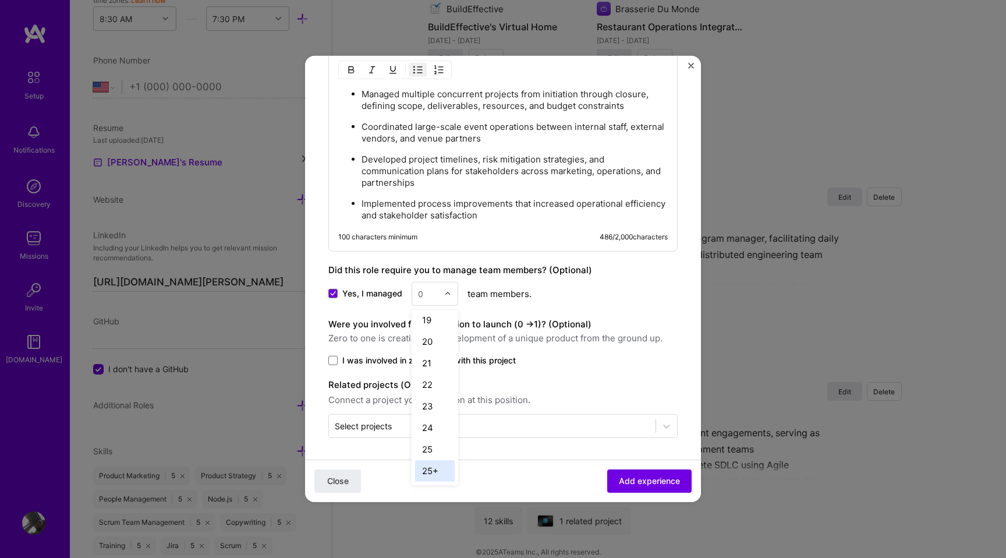
click at [438, 471] on div "25+" at bounding box center [435, 471] width 40 height 22
click at [648, 487] on button "Add experience" at bounding box center [649, 480] width 84 height 23
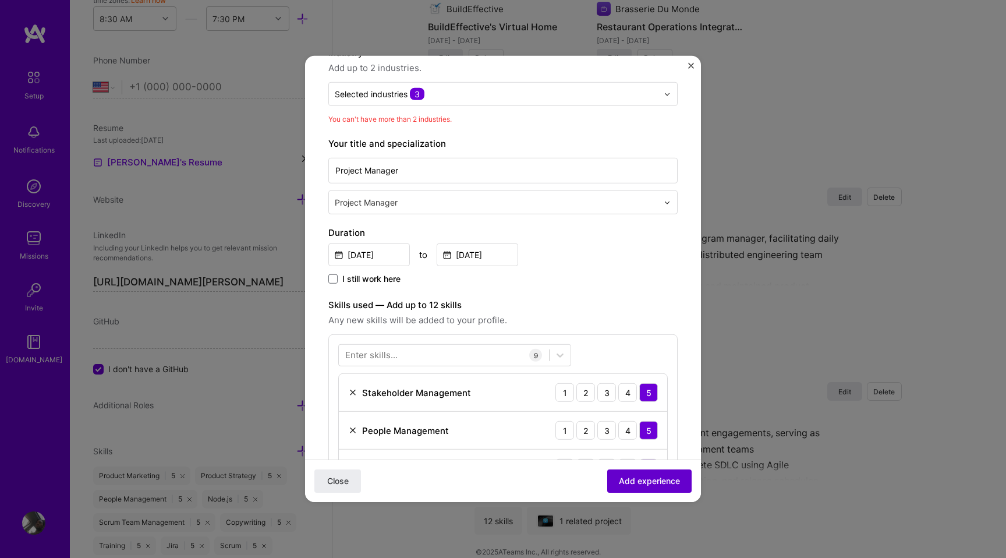
scroll to position [118, 0]
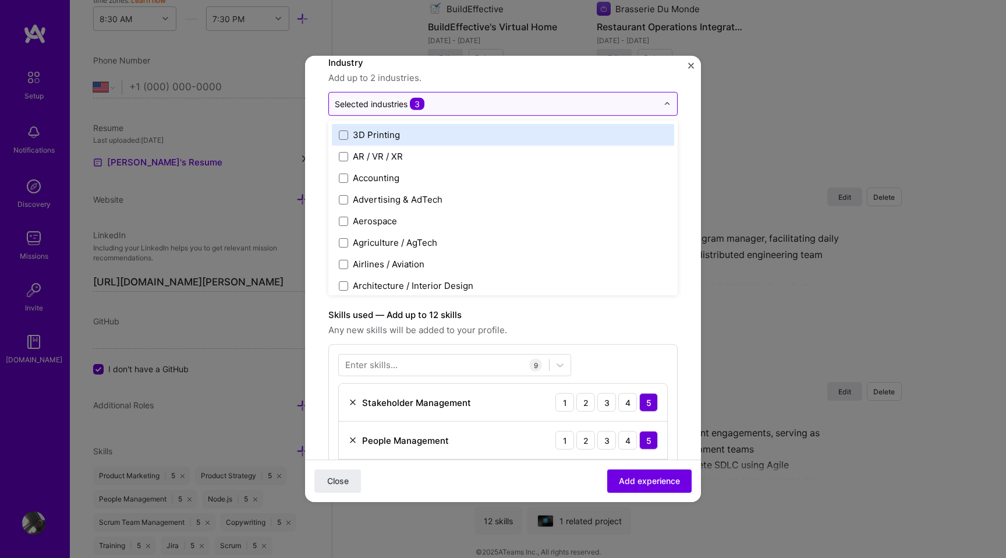
click at [663, 101] on div "Selected industries 3" at bounding box center [496, 104] width 335 height 23
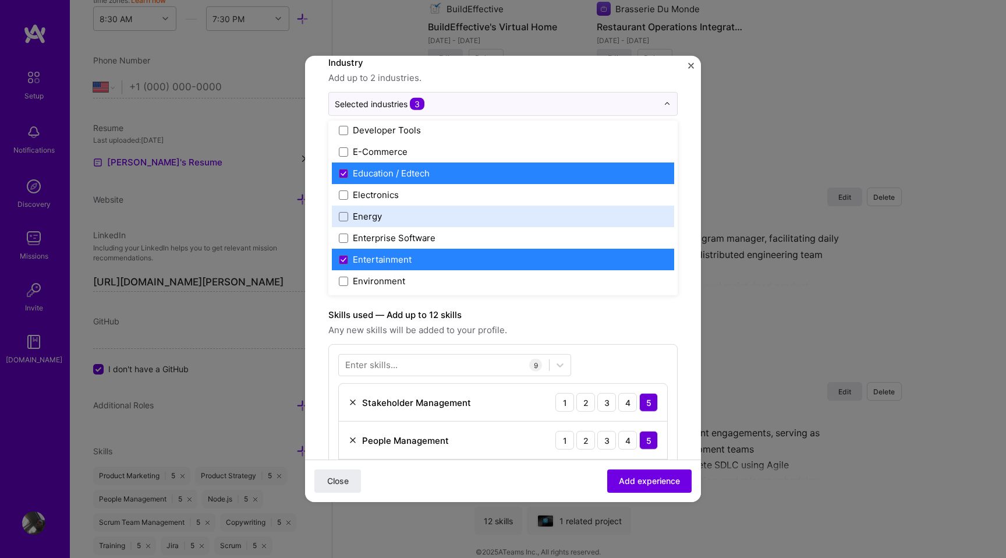
scroll to position [1010, 0]
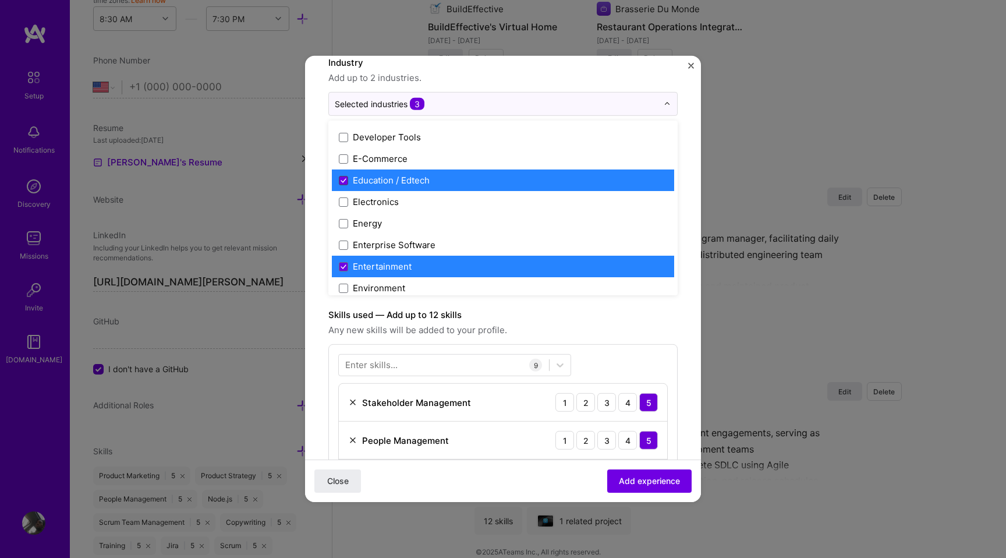
click at [342, 181] on icon at bounding box center [344, 180] width 6 height 5
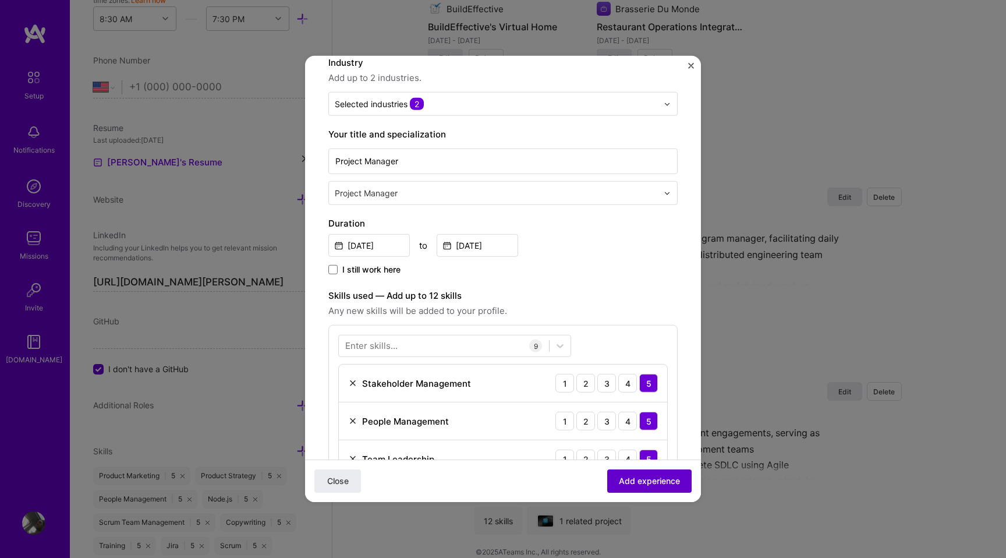
click at [638, 471] on button "Add experience" at bounding box center [649, 480] width 84 height 23
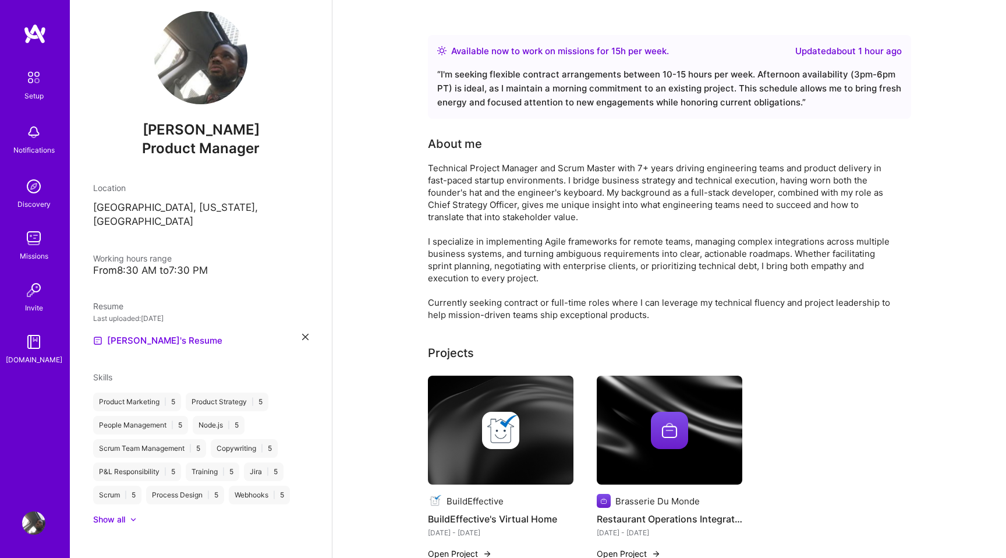
scroll to position [0, 0]
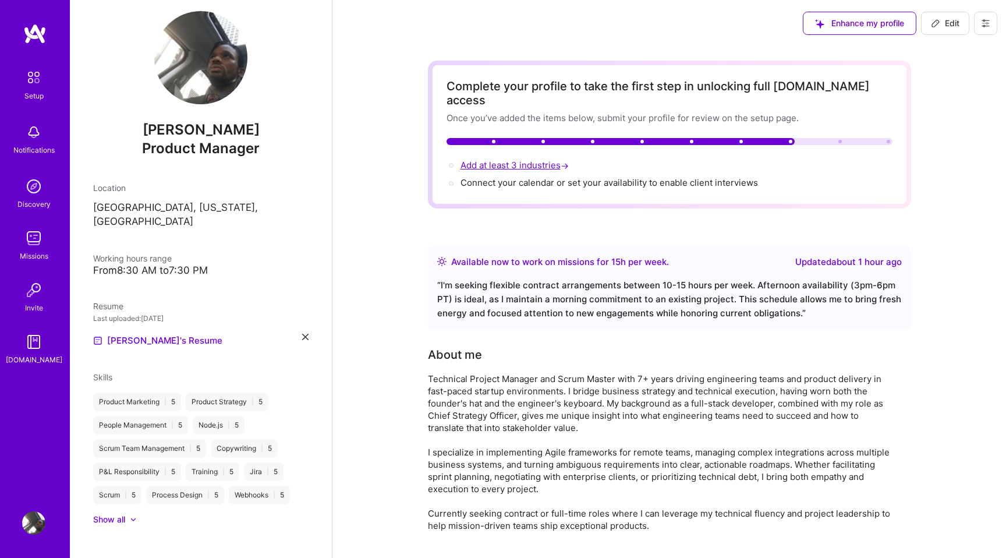
click at [542, 160] on span "Add at least 3 industries →" at bounding box center [516, 165] width 111 height 11
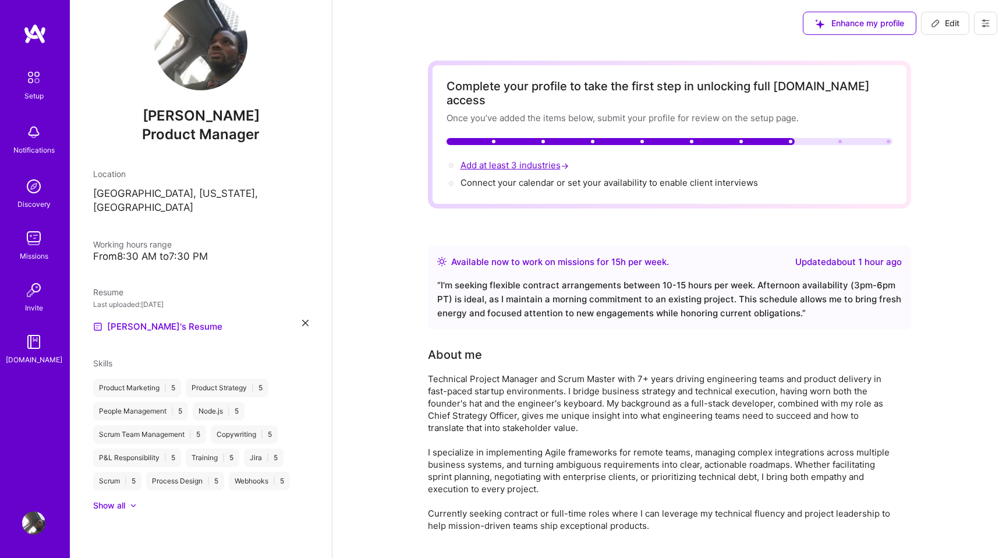
select select "US"
select select "Right Now"
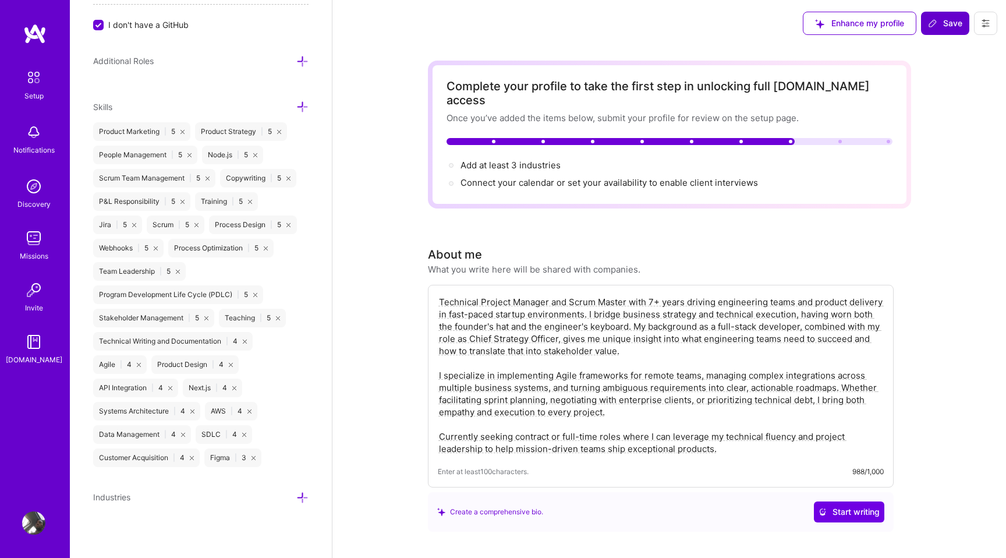
scroll to position [744, 0]
click at [304, 495] on icon at bounding box center [302, 497] width 12 height 12
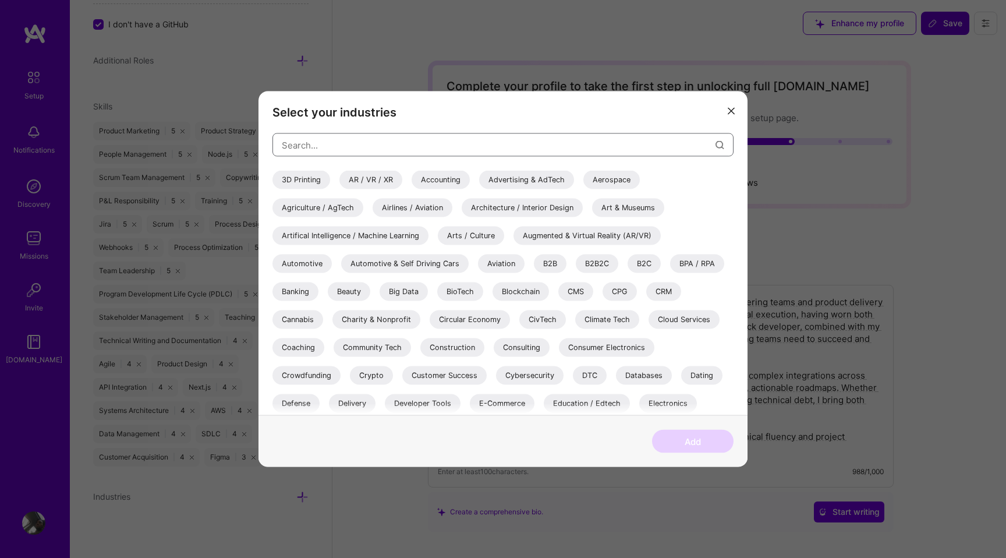
click at [418, 145] on input "modal" at bounding box center [499, 145] width 434 height 30
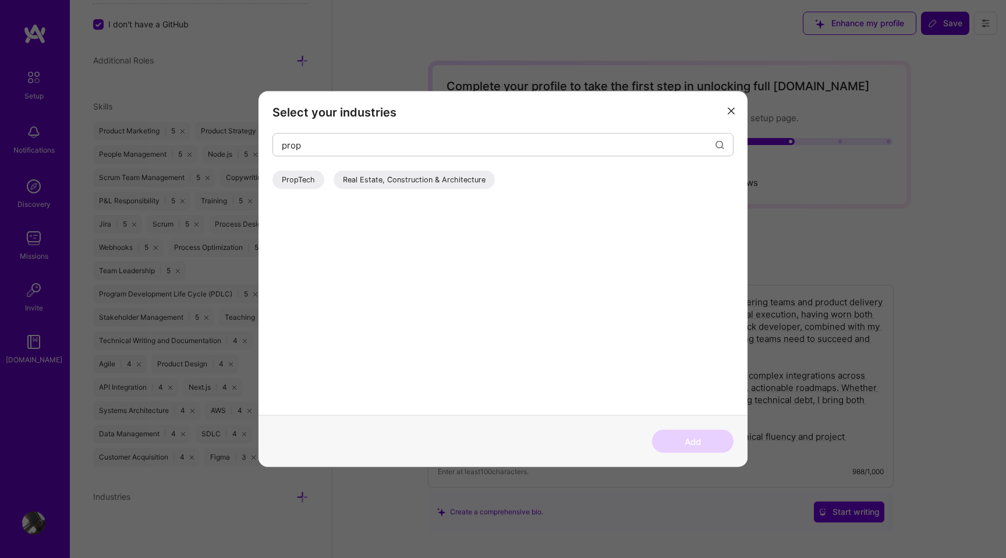
click at [294, 181] on div "PropTech" at bounding box center [299, 180] width 52 height 19
click at [395, 181] on div "Real Estate, Construction & Architecture" at bounding box center [414, 180] width 161 height 19
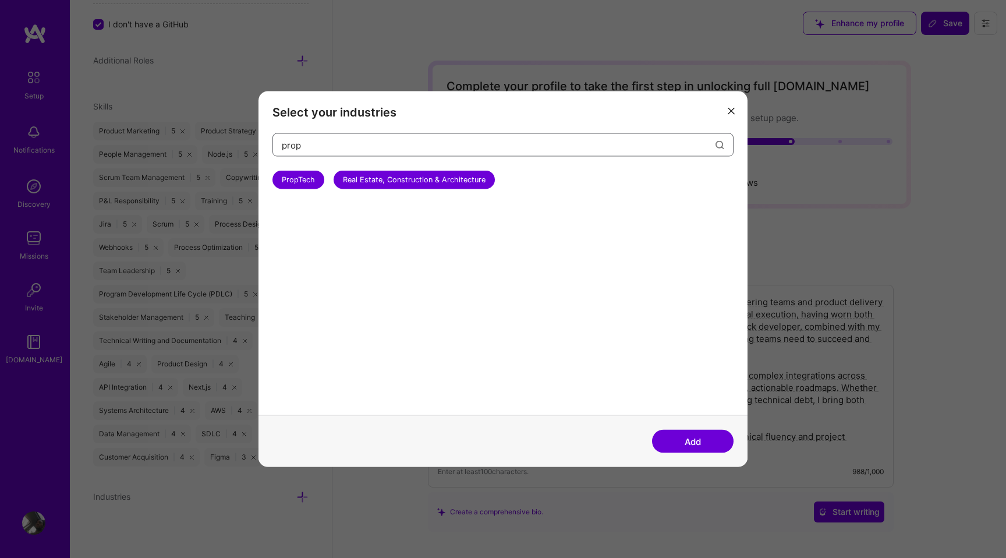
click at [438, 146] on input "prop" at bounding box center [499, 145] width 434 height 30
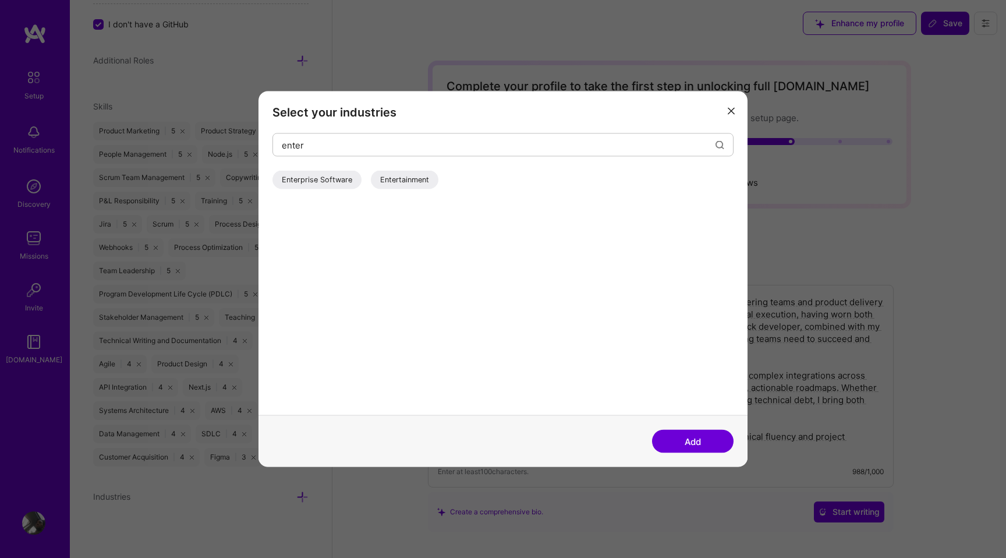
click at [397, 180] on div "Entertainment" at bounding box center [405, 180] width 68 height 19
click at [377, 145] on input "enter" at bounding box center [499, 145] width 434 height 30
type input "foo"
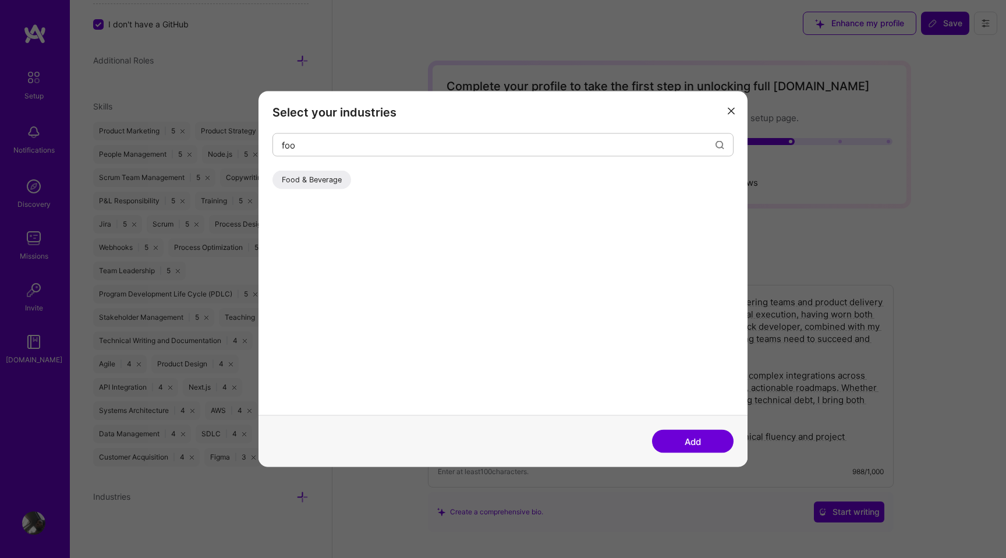
click at [282, 181] on div "Food & Beverage" at bounding box center [312, 180] width 79 height 19
click at [291, 146] on input "foo" at bounding box center [499, 145] width 434 height 30
type input "consul"
click at [284, 178] on div "Consulting" at bounding box center [301, 180] width 56 height 19
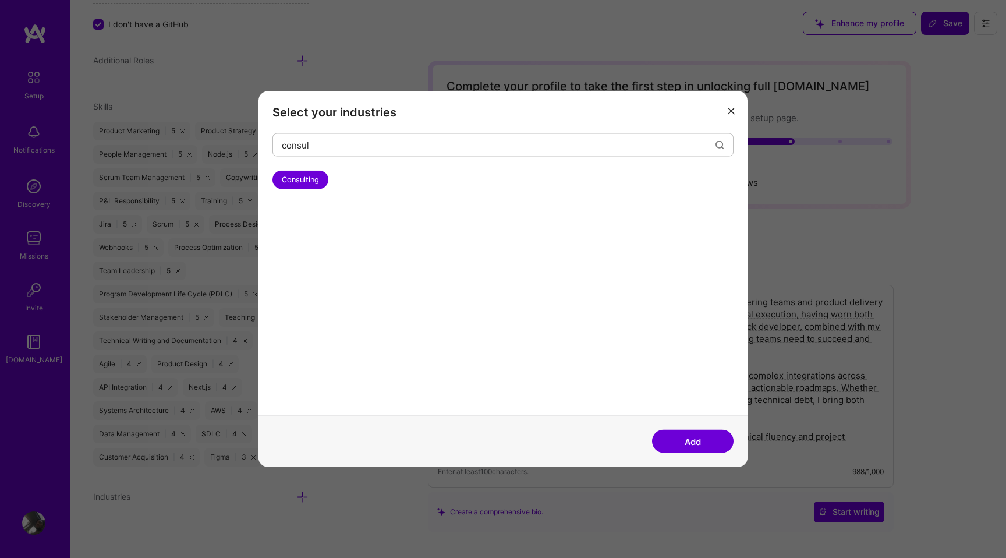
click at [670, 453] on div "Add" at bounding box center [503, 441] width 489 height 52
click at [674, 447] on button "Add" at bounding box center [693, 441] width 82 height 23
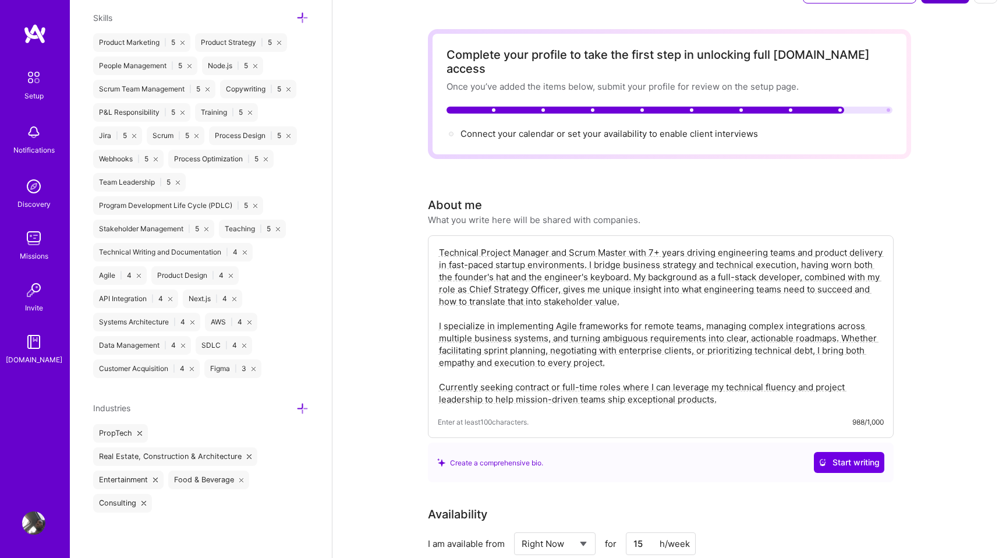
scroll to position [34, 0]
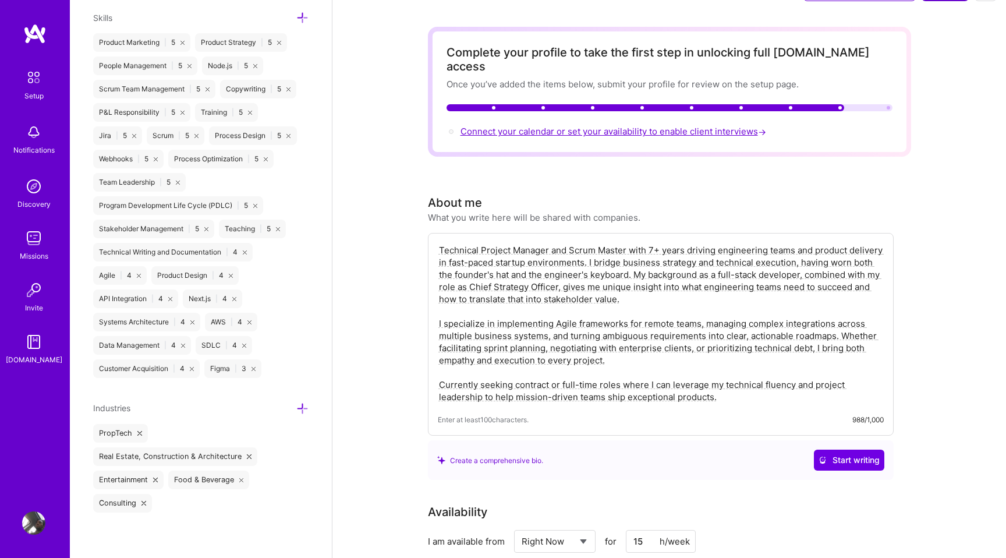
click at [577, 126] on span "Connect your calendar or set your availability to enable client interviews →" at bounding box center [615, 131] width 308 height 11
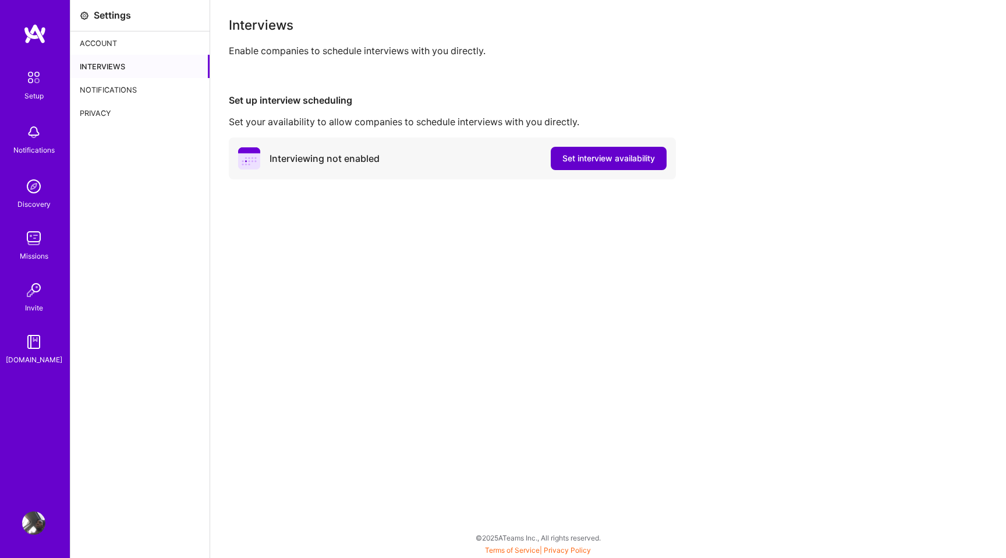
click at [614, 157] on span "Set interview availability" at bounding box center [609, 159] width 93 height 12
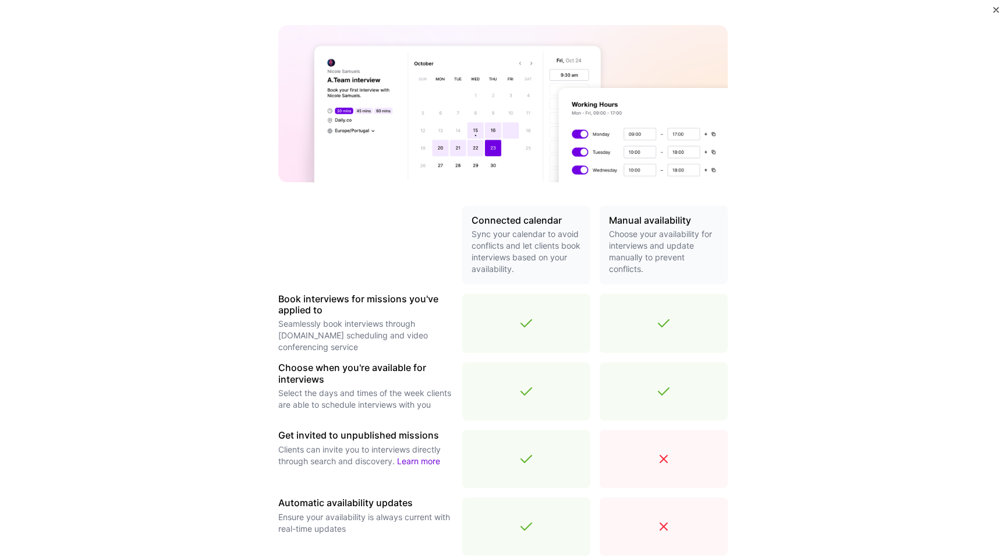
scroll to position [258, 0]
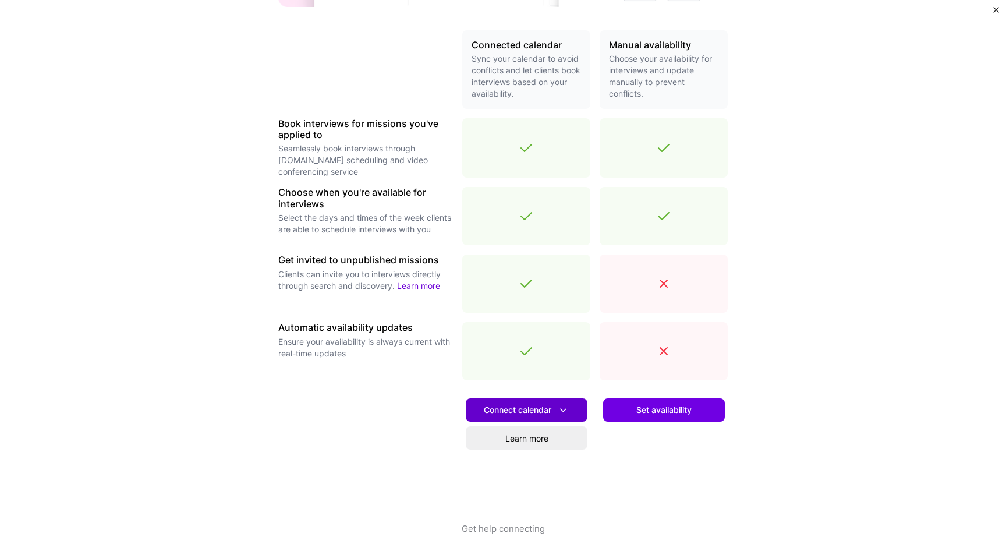
click at [578, 414] on button "Connect calendar" at bounding box center [527, 409] width 122 height 23
click at [625, 455] on div "Set availability" at bounding box center [664, 456] width 128 height 133
click at [649, 395] on div "Set availability" at bounding box center [664, 456] width 128 height 133
click at [652, 404] on span "Set availability" at bounding box center [663, 410] width 55 height 12
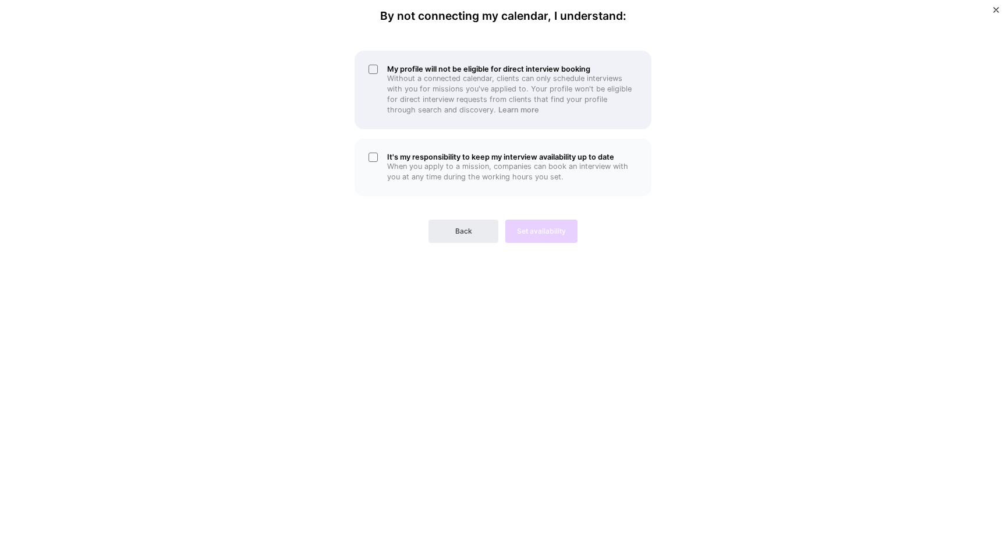
click at [444, 75] on p "Without a connected calendar, clients can only schedule interviews with you for…" at bounding box center [512, 94] width 250 height 42
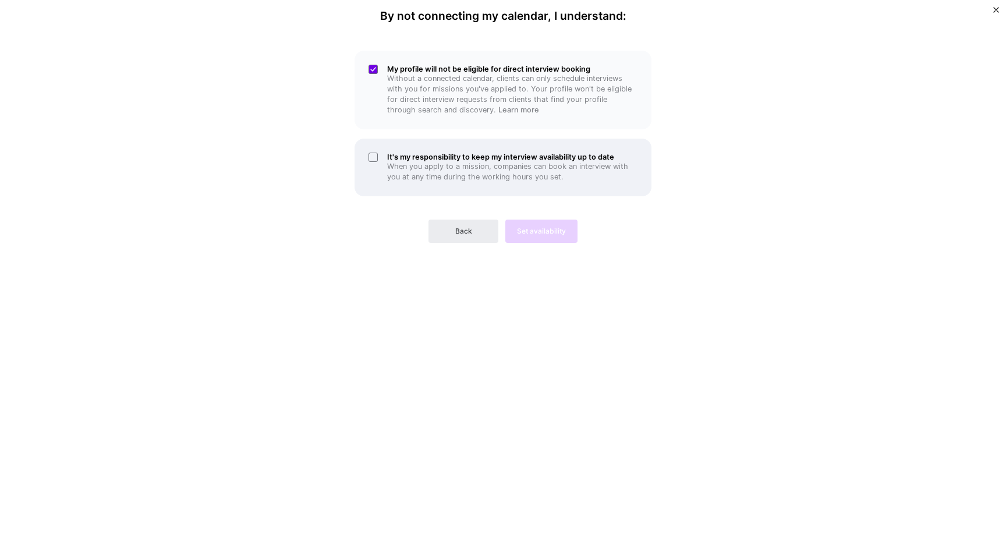
click at [425, 169] on p "When you apply to a mission, companies can book an interview with you at any ti…" at bounding box center [512, 171] width 250 height 21
click at [522, 227] on span "Set availability" at bounding box center [541, 231] width 49 height 10
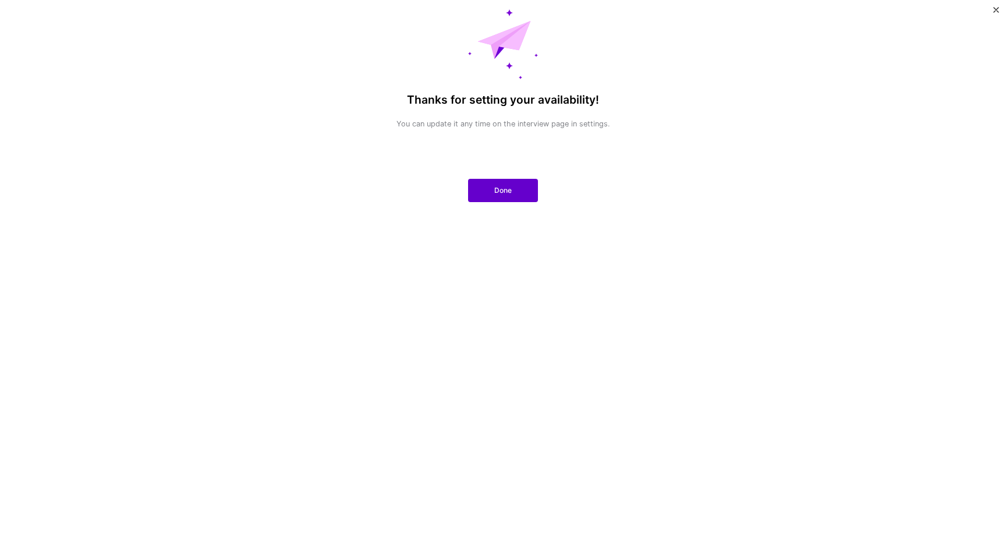
click at [493, 194] on button "Done" at bounding box center [503, 190] width 70 height 23
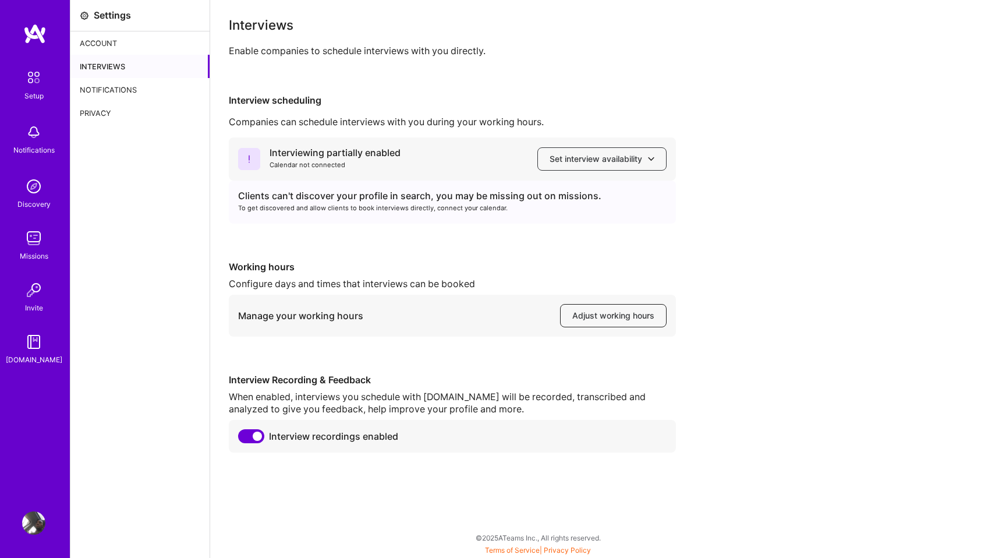
click at [605, 318] on span "Adjust working hours" at bounding box center [613, 316] width 82 height 12
click at [567, 161] on span "Set interview availability" at bounding box center [602, 159] width 105 height 12
click at [787, 135] on div "Interview scheduling Companies can schedule interviews with you during your wor…" at bounding box center [608, 273] width 759 height 358
click at [42, 199] on div "Discovery" at bounding box center [33, 204] width 33 height 12
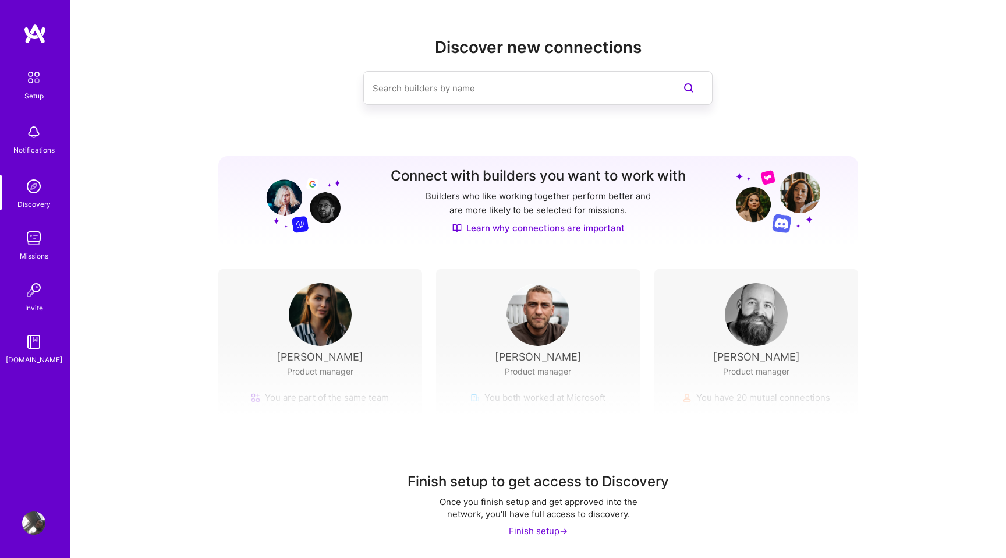
click at [33, 90] on div "Setup" at bounding box center [33, 96] width 19 height 12
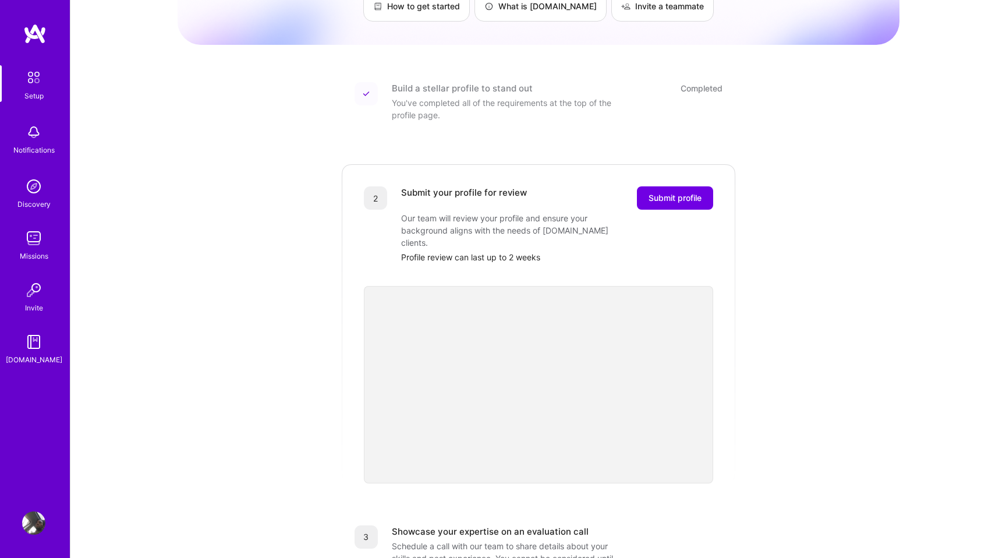
scroll to position [153, 0]
